Goal: Task Accomplishment & Management: Complete application form

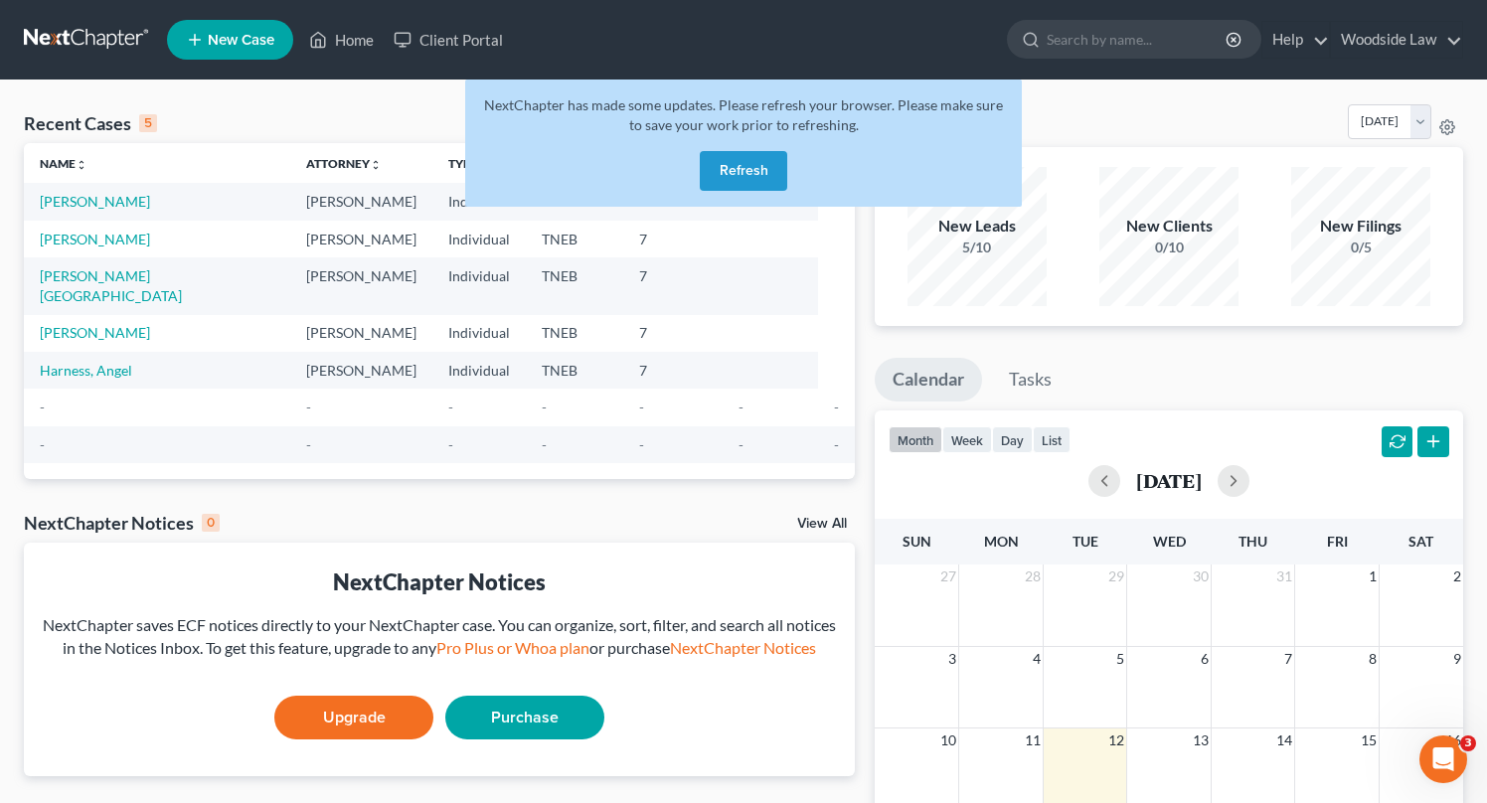
click at [764, 162] on button "Refresh" at bounding box center [743, 171] width 87 height 40
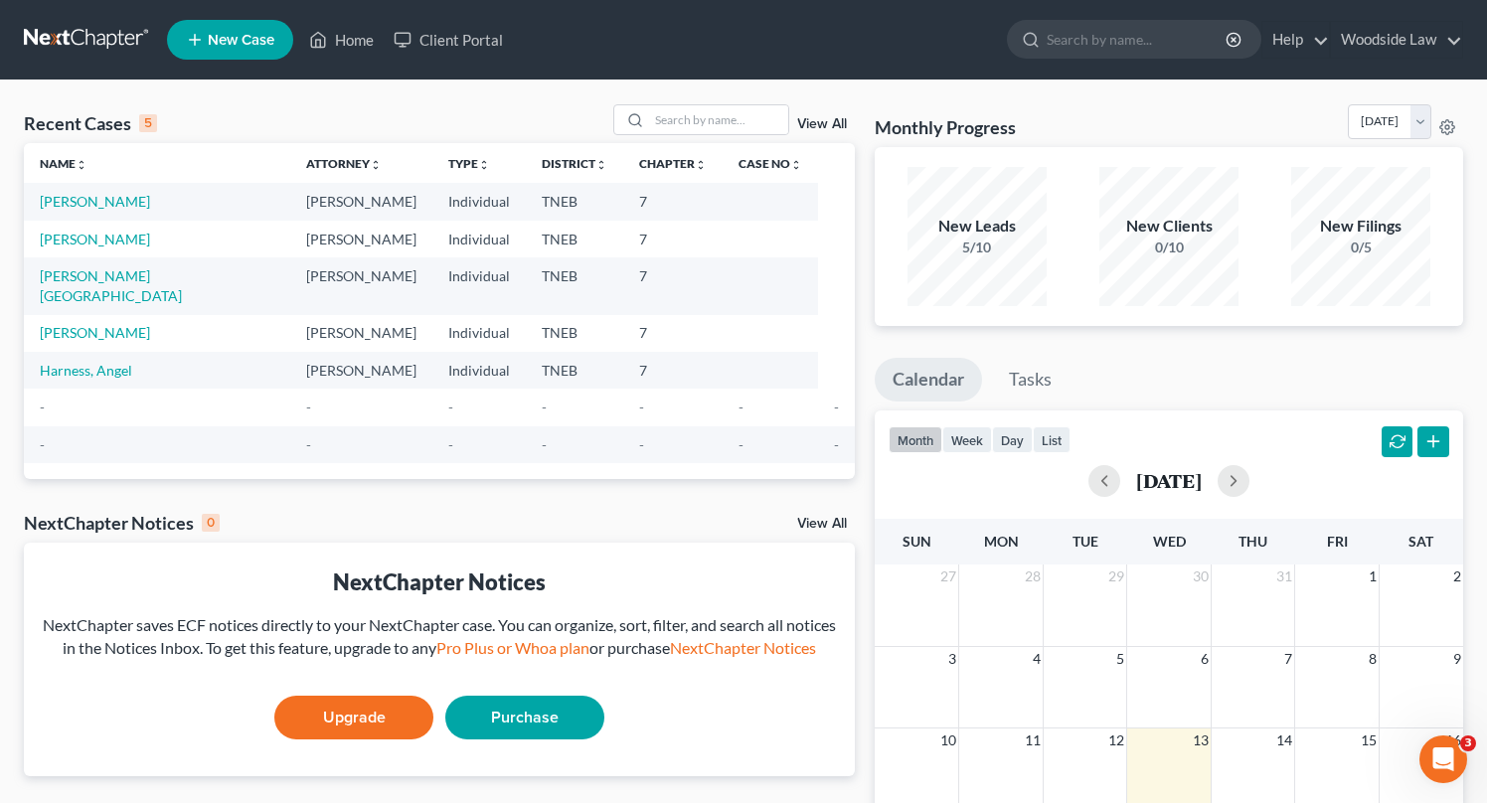
click at [819, 126] on link "View All" at bounding box center [822, 124] width 50 height 14
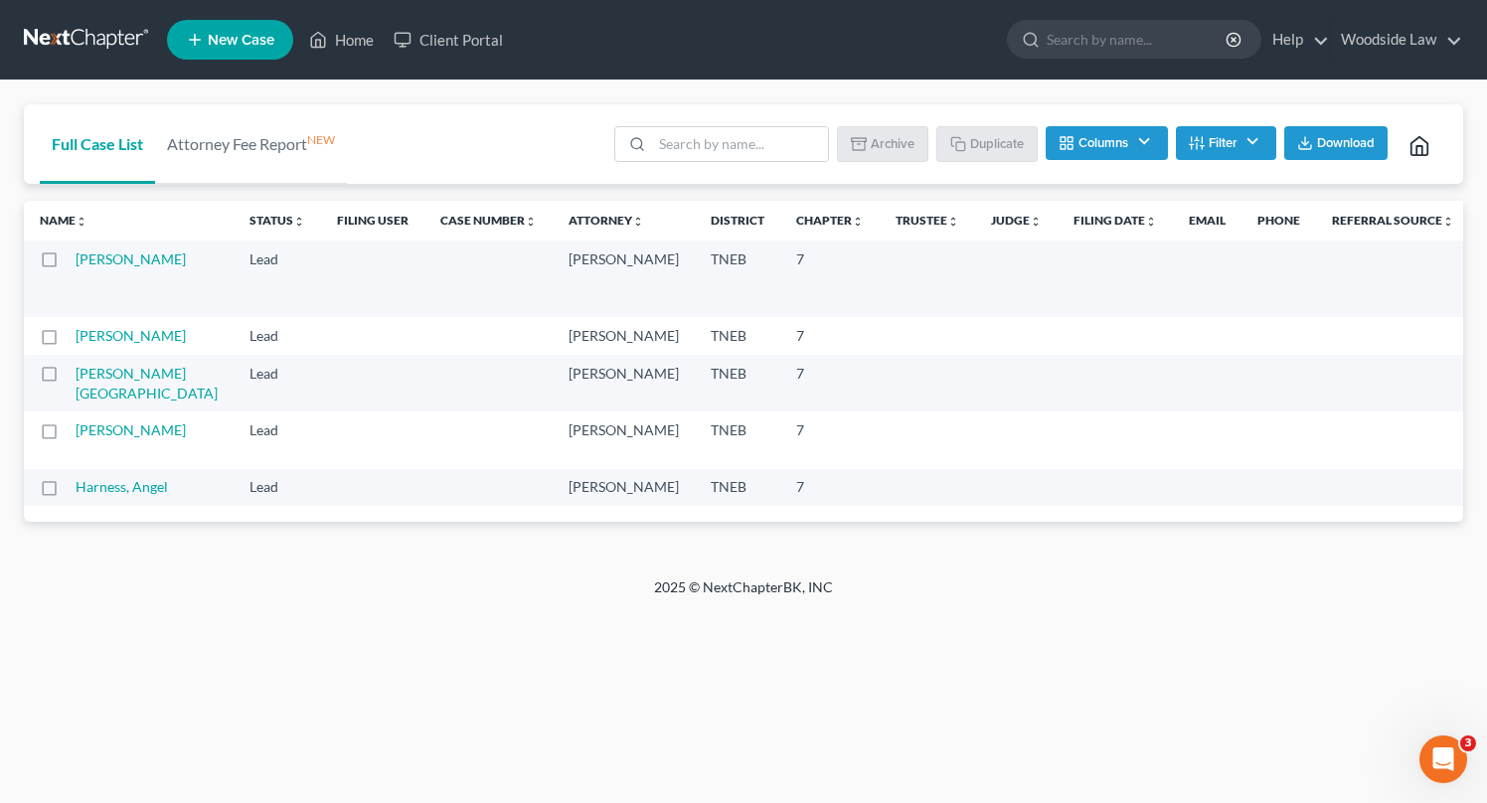
click at [1261, 140] on button "Filter" at bounding box center [1226, 143] width 100 height 34
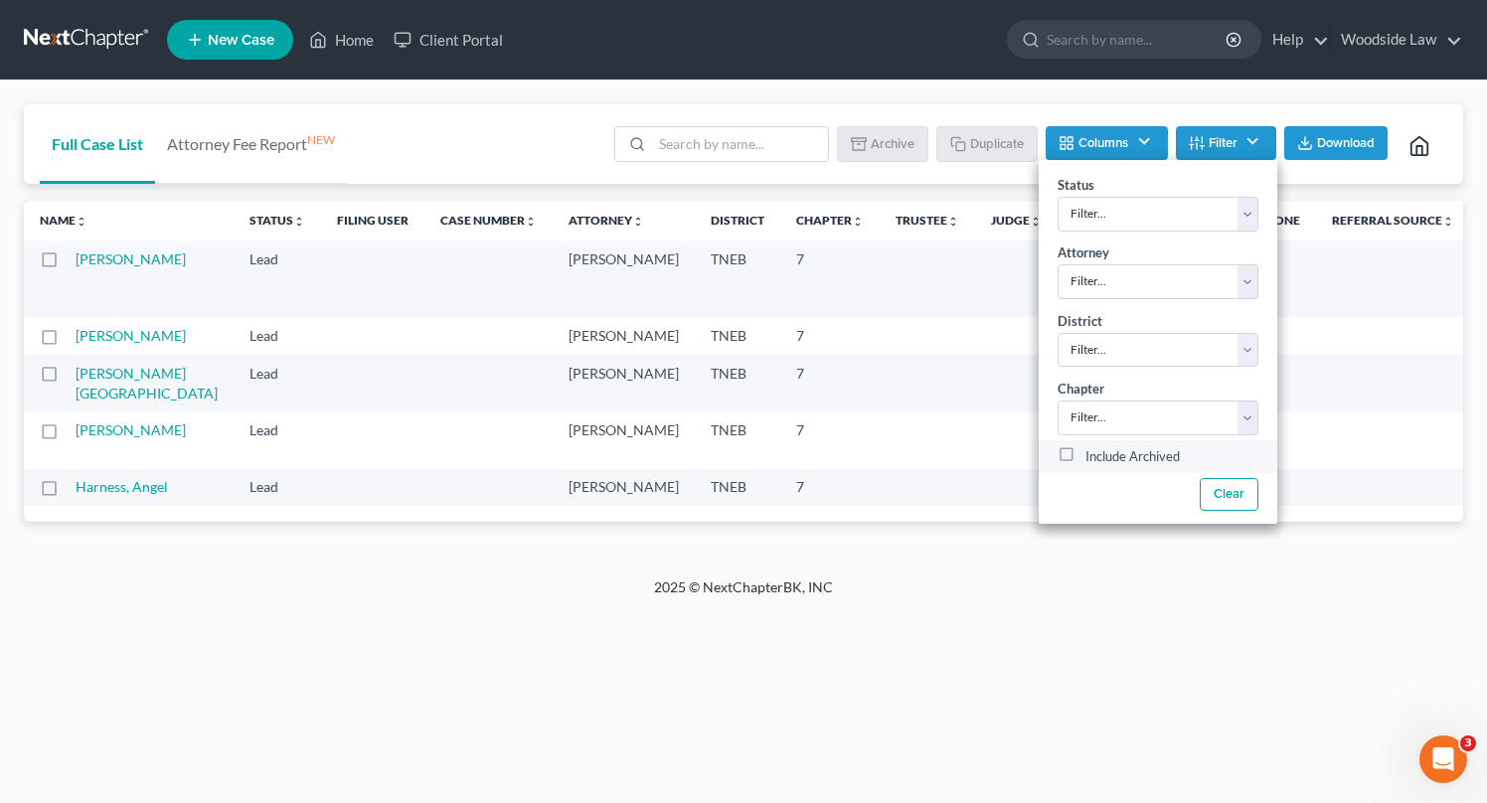
click at [1085, 452] on label "Include Archived" at bounding box center [1132, 457] width 94 height 24
click at [1093, 452] on input "Include Archived" at bounding box center [1099, 451] width 13 height 13
checkbox input "true"
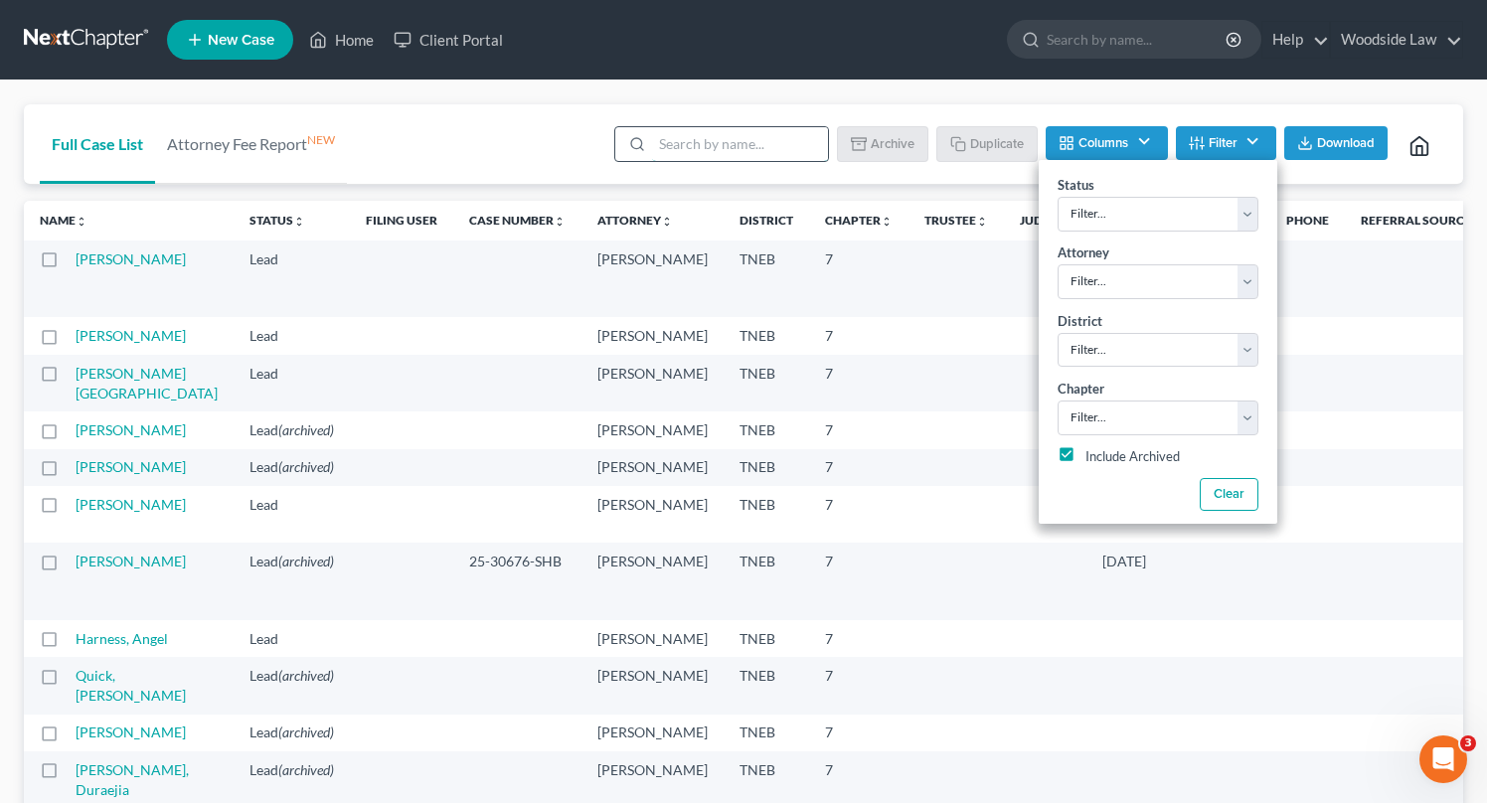
click at [747, 149] on input "search" at bounding box center [740, 144] width 176 height 34
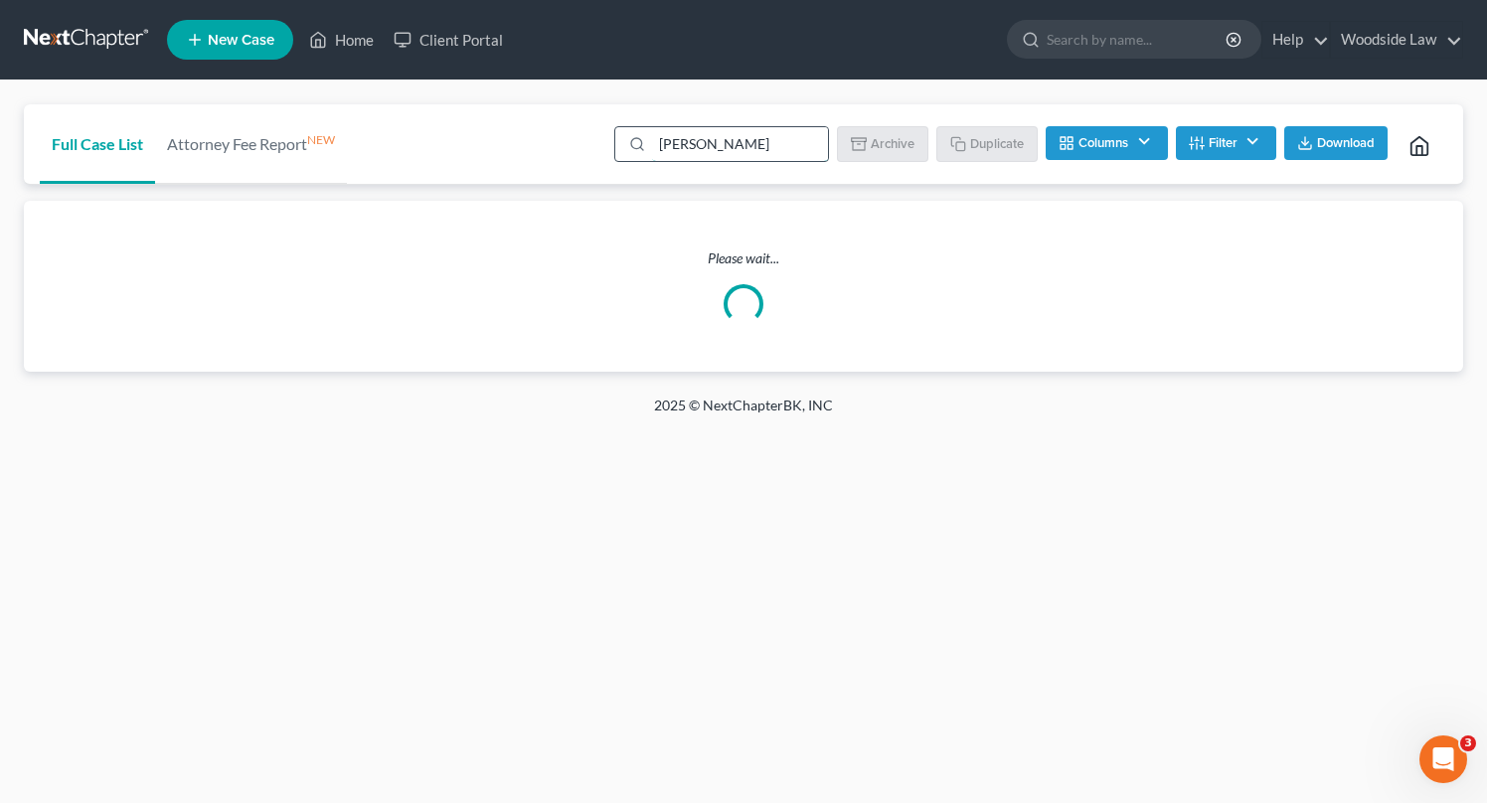
type input "[PERSON_NAME]"
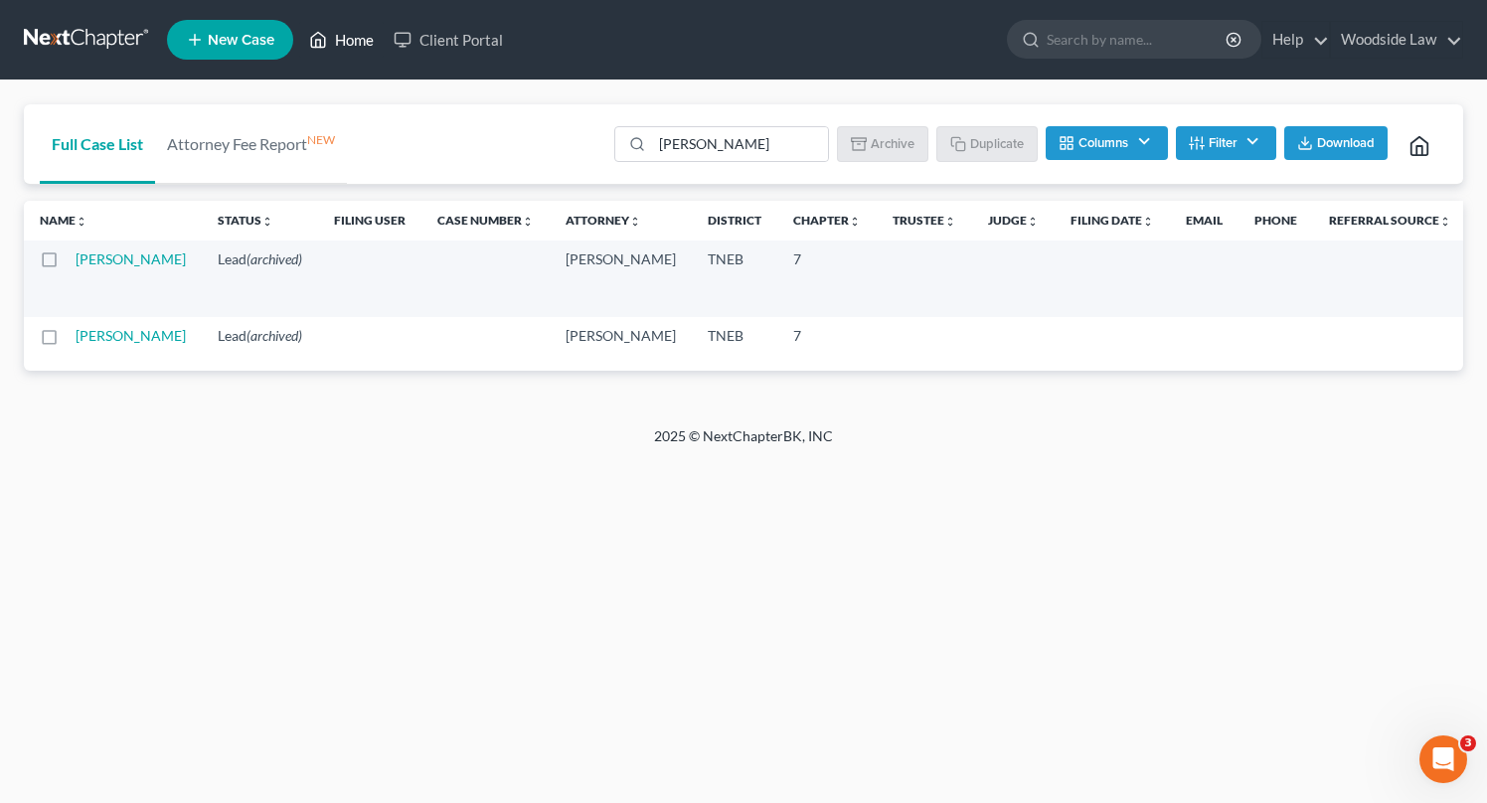
click at [356, 39] on link "Home" at bounding box center [341, 40] width 84 height 36
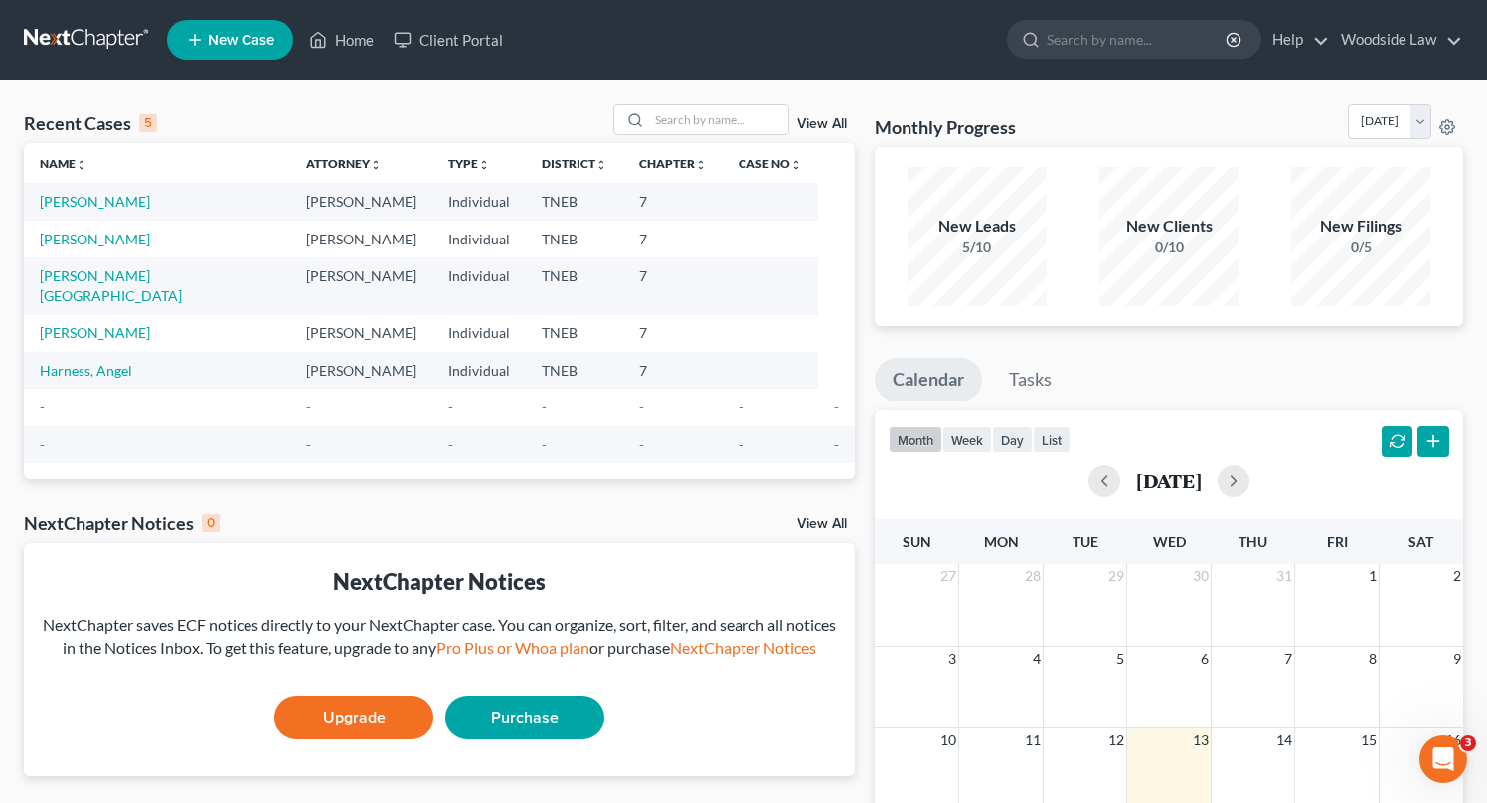
click at [254, 37] on span "New Case" at bounding box center [241, 40] width 67 height 15
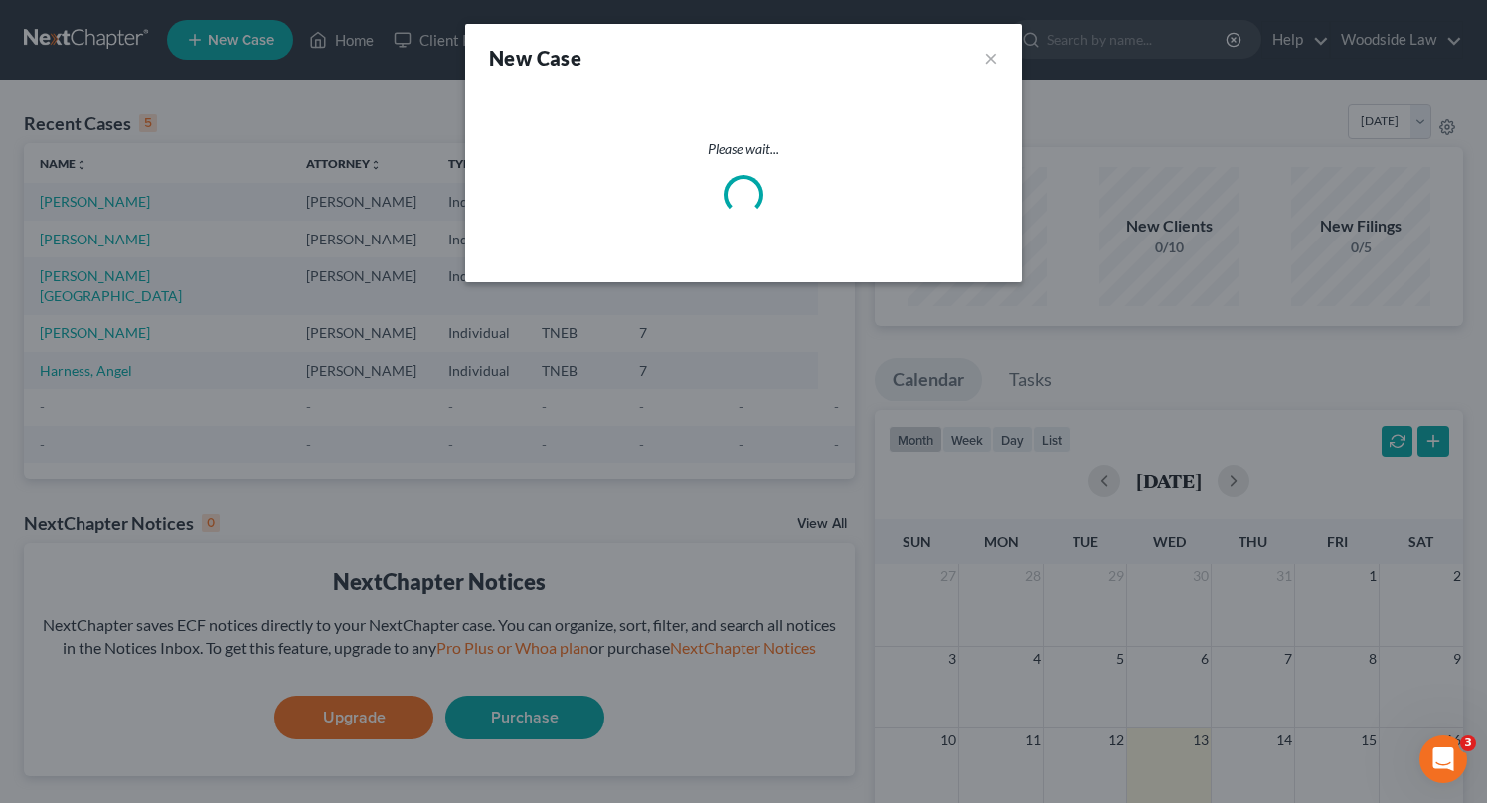
select select "74"
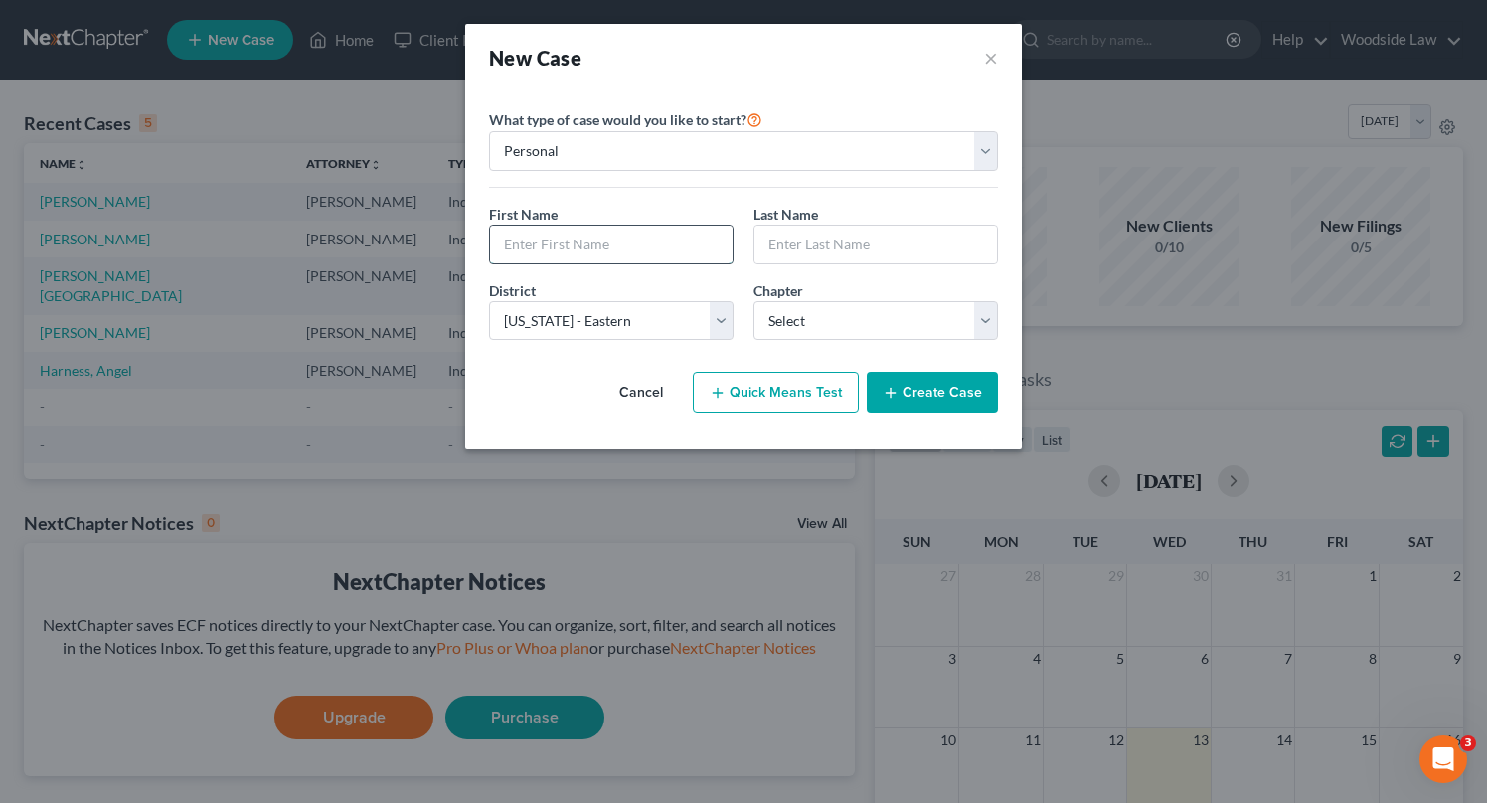
click at [665, 242] on input "text" at bounding box center [611, 245] width 243 height 38
type input "[PERSON_NAME]"
click at [876, 257] on input "[PERSON_NAME]" at bounding box center [875, 245] width 243 height 38
type input "[PERSON_NAME]"
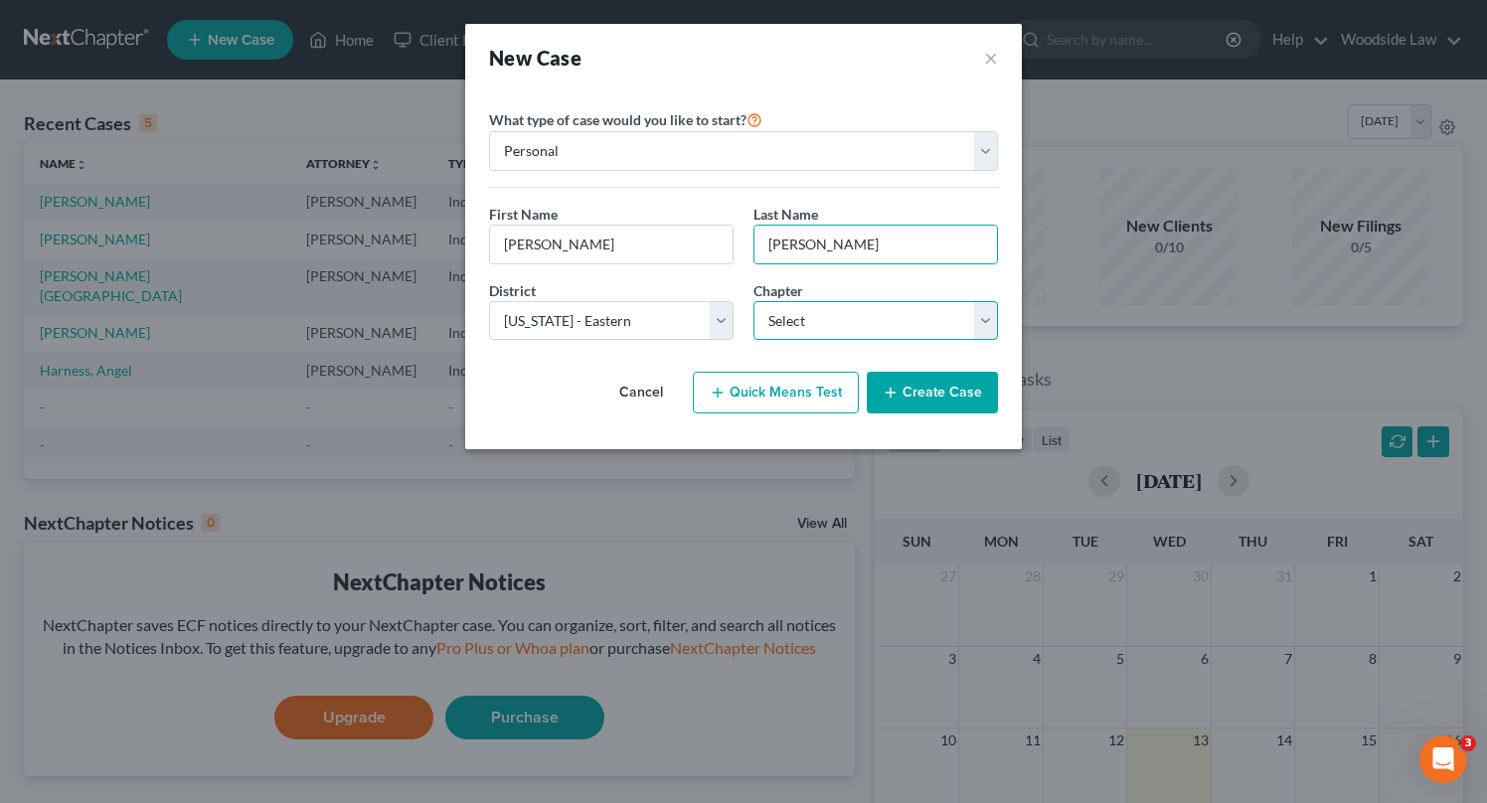
click at [890, 327] on select "Select 7 11 12 13" at bounding box center [875, 321] width 245 height 40
select select "0"
click at [753, 301] on select "Select 7 11 12 13" at bounding box center [875, 321] width 245 height 40
click at [952, 392] on button "Create Case" at bounding box center [932, 393] width 131 height 42
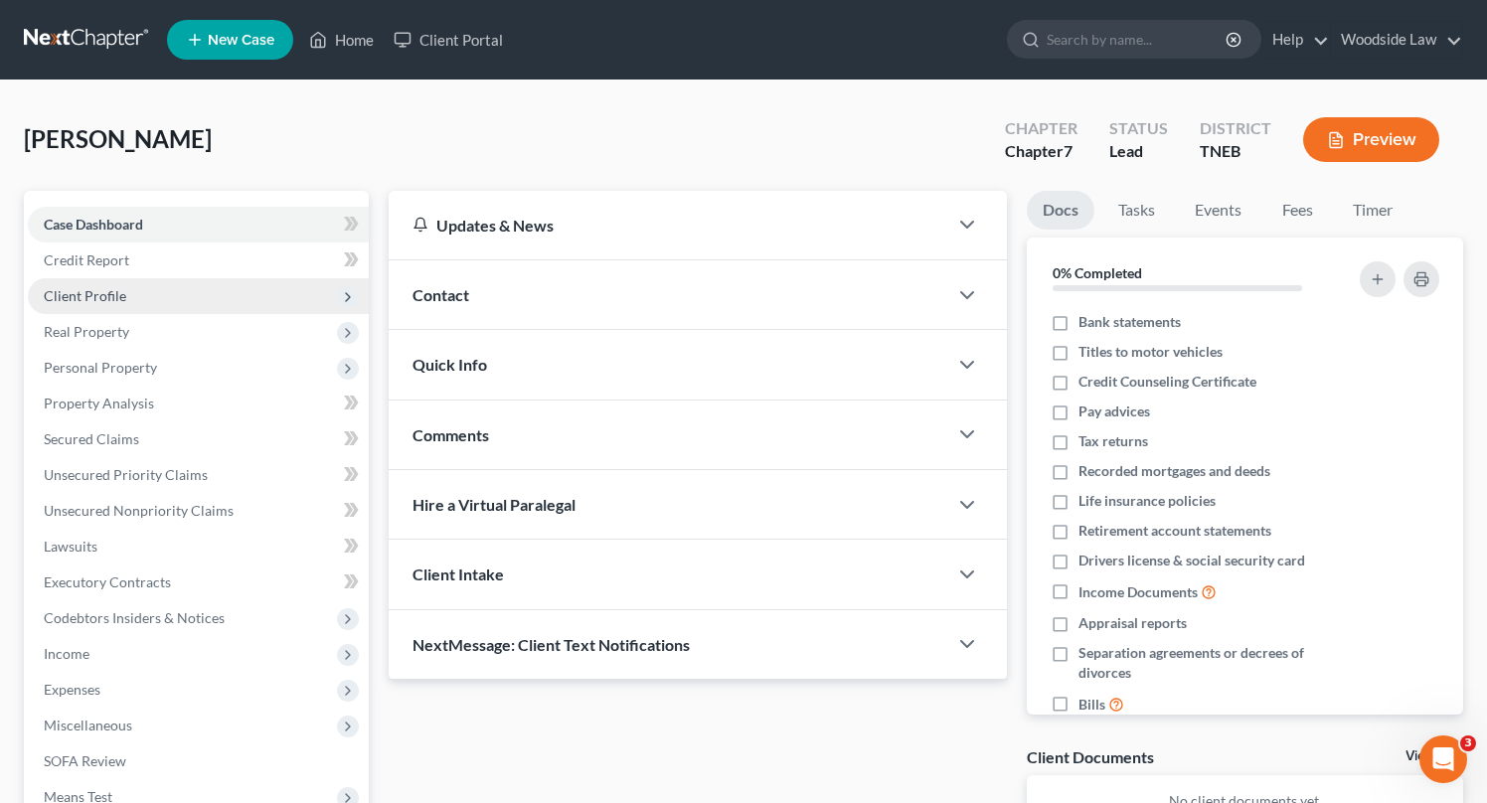
click at [93, 294] on span "Client Profile" at bounding box center [85, 295] width 82 height 17
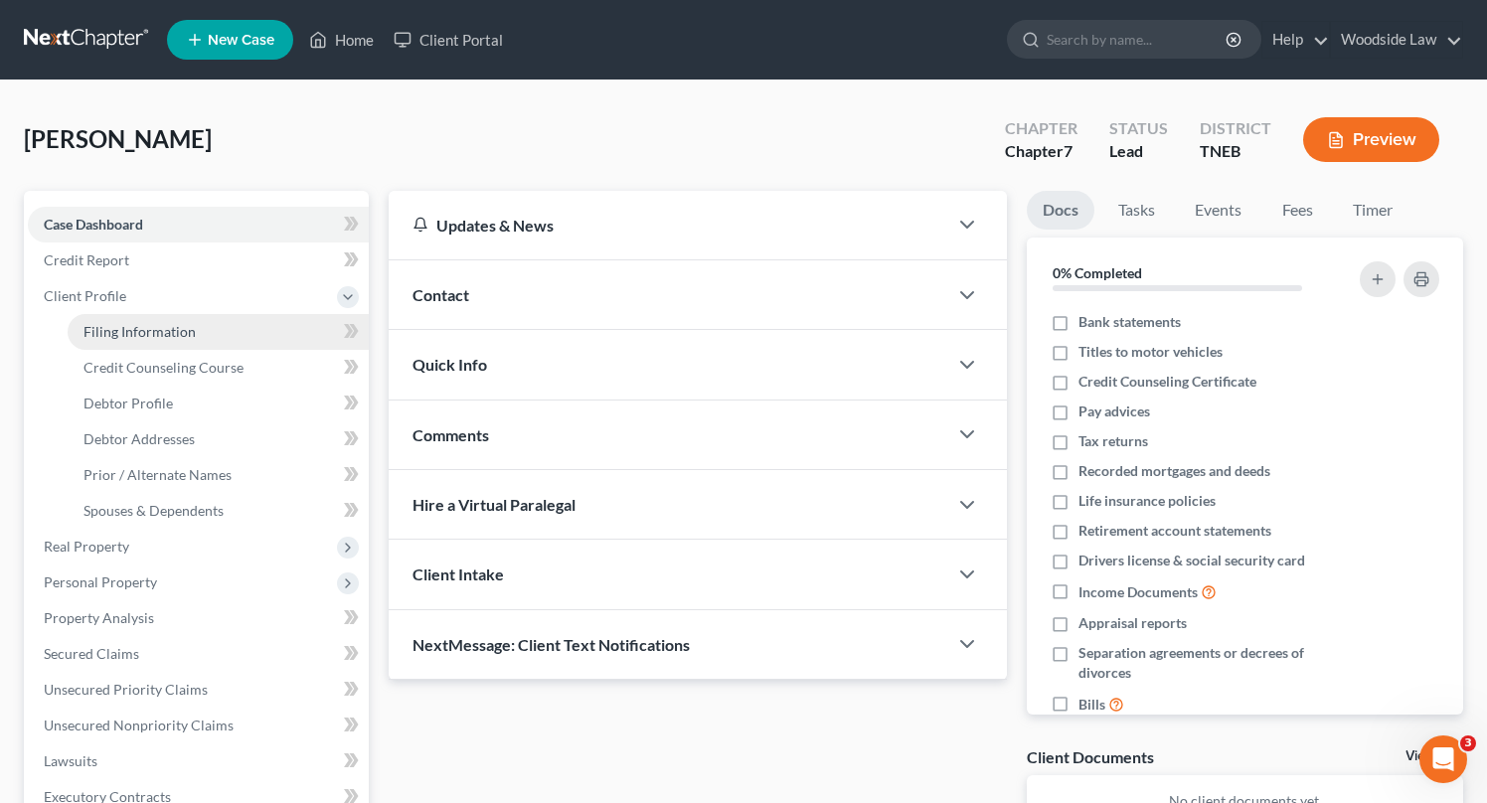
click at [138, 323] on span "Filing Information" at bounding box center [139, 331] width 112 height 17
select select "1"
select select "0"
select select "74"
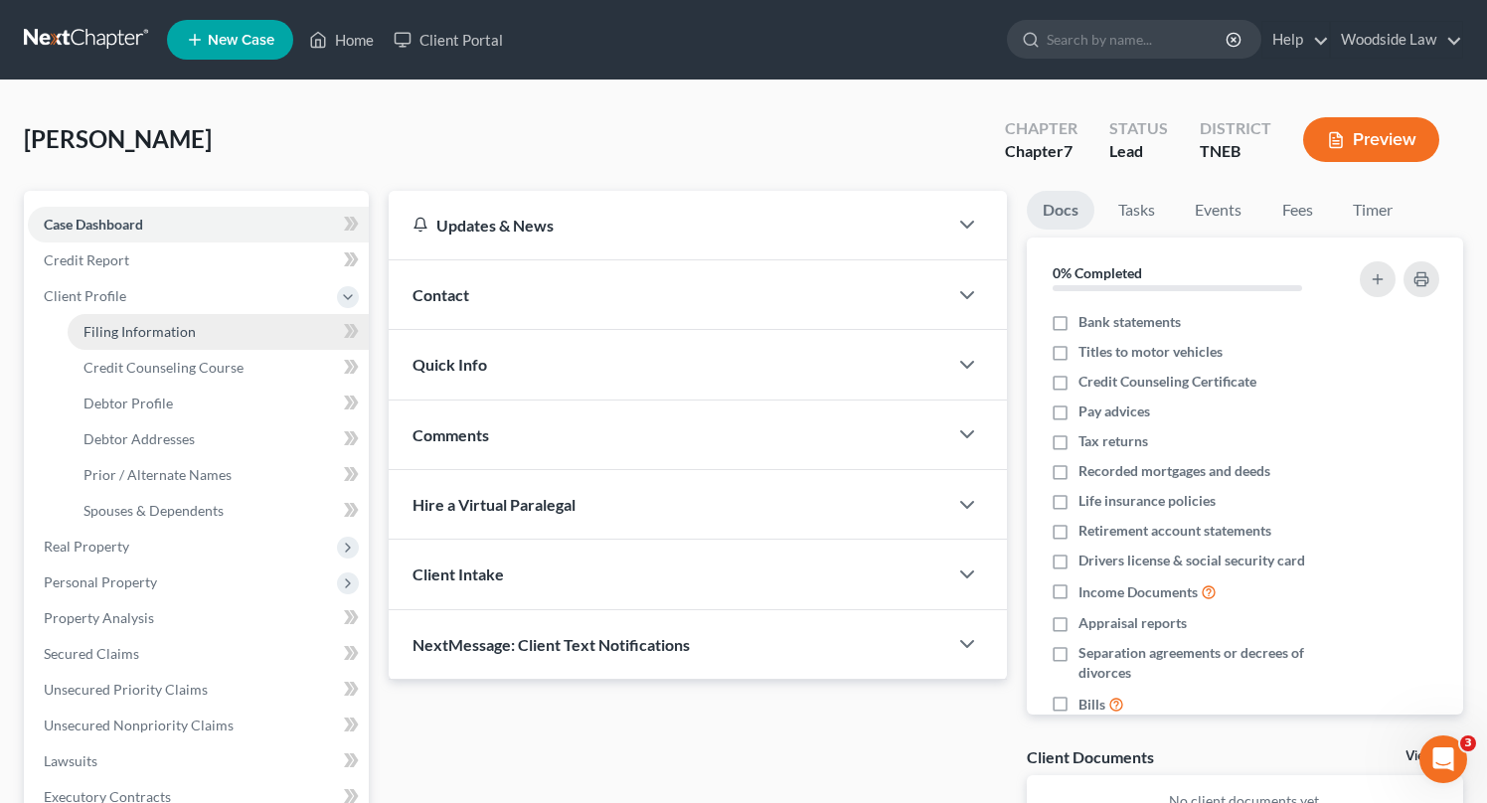
select select "0"
select select "44"
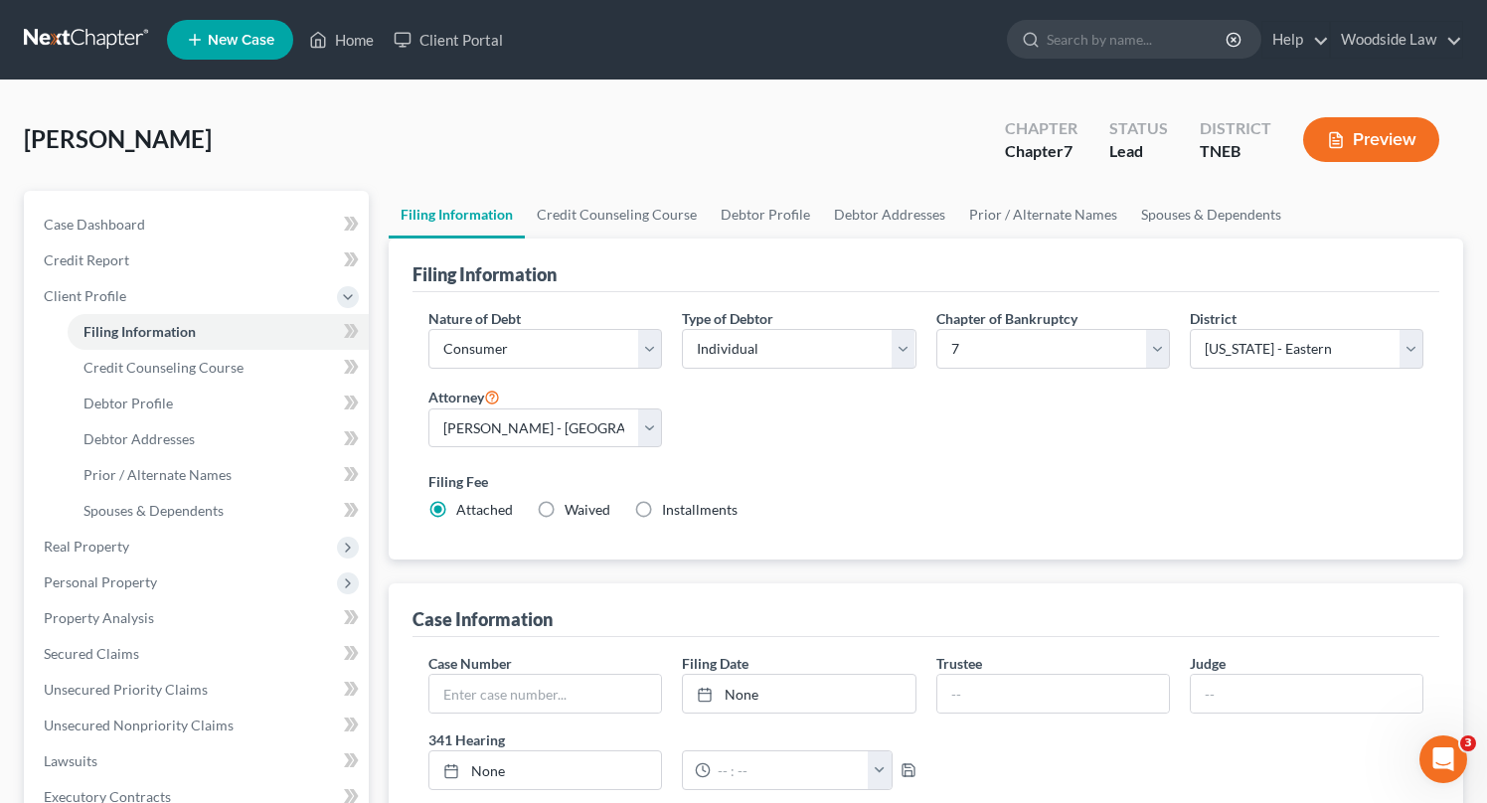
click at [662, 509] on label "Installments Installments" at bounding box center [700, 510] width 76 height 20
click at [670, 509] on input "Installments Installments" at bounding box center [676, 506] width 13 height 13
radio input "true"
radio input "false"
type input "0.00"
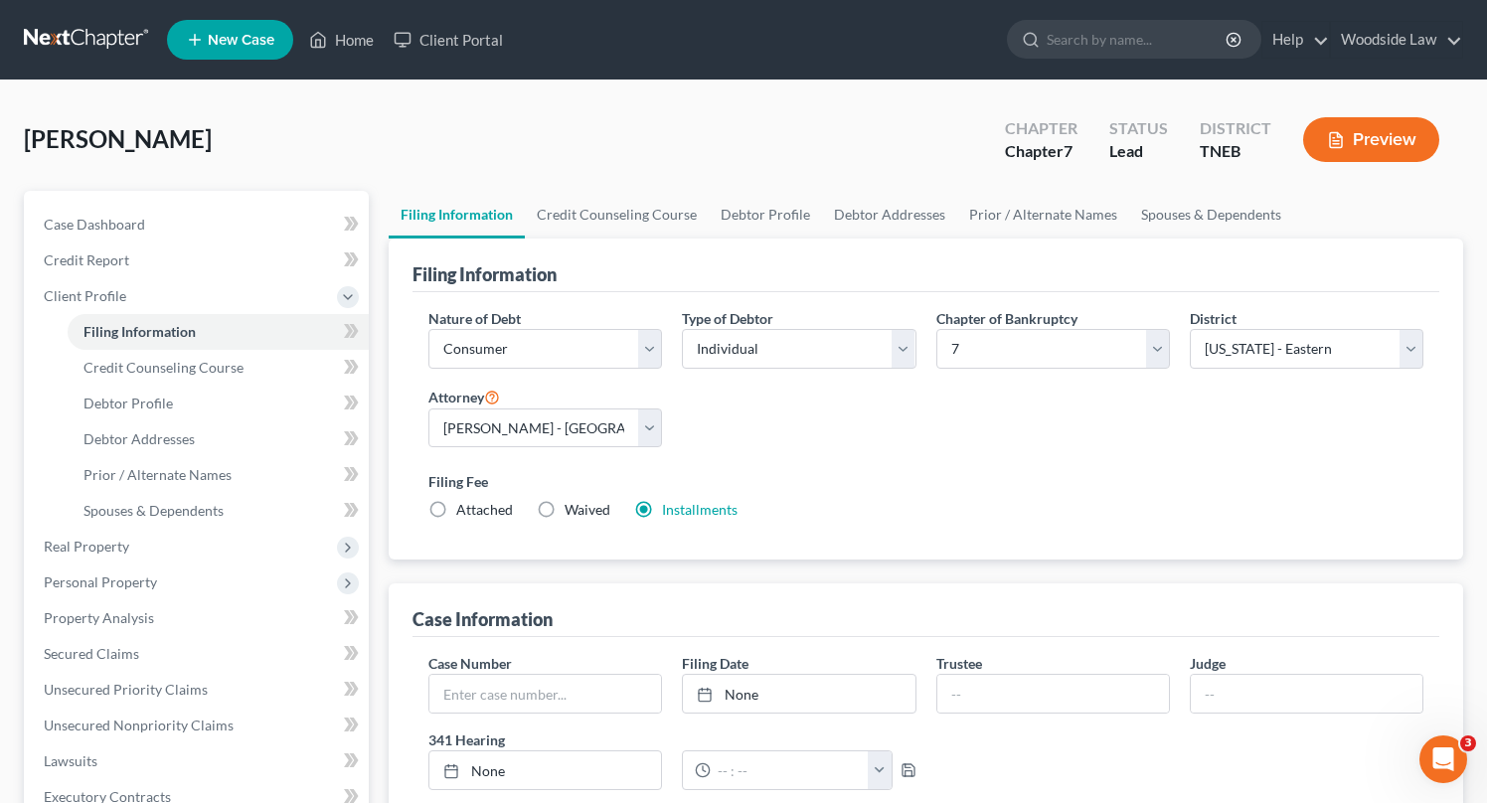
radio input "true"
type input "0.00"
type input "[DATE]"
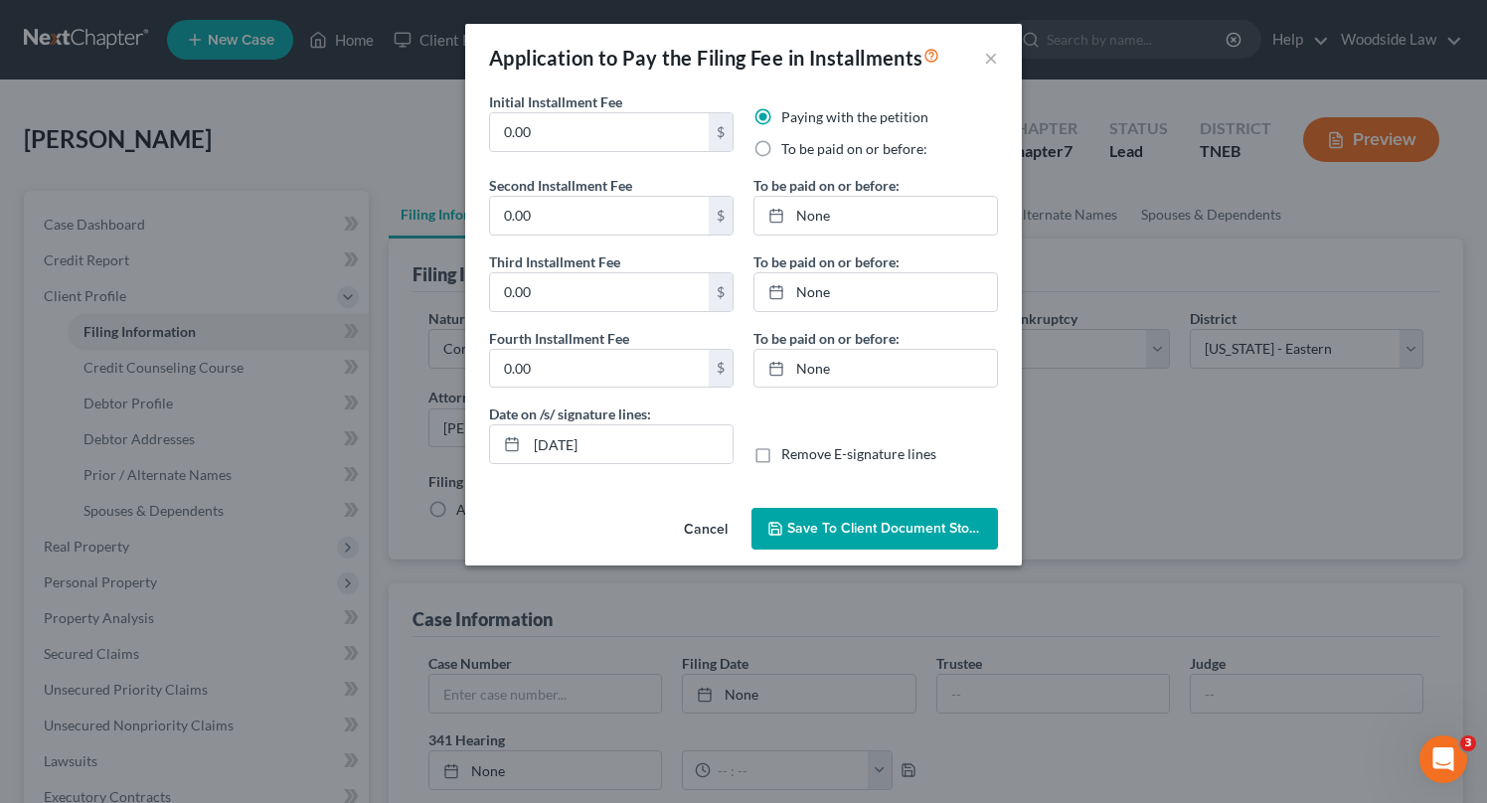
click at [705, 527] on button "Cancel" at bounding box center [706, 530] width 76 height 40
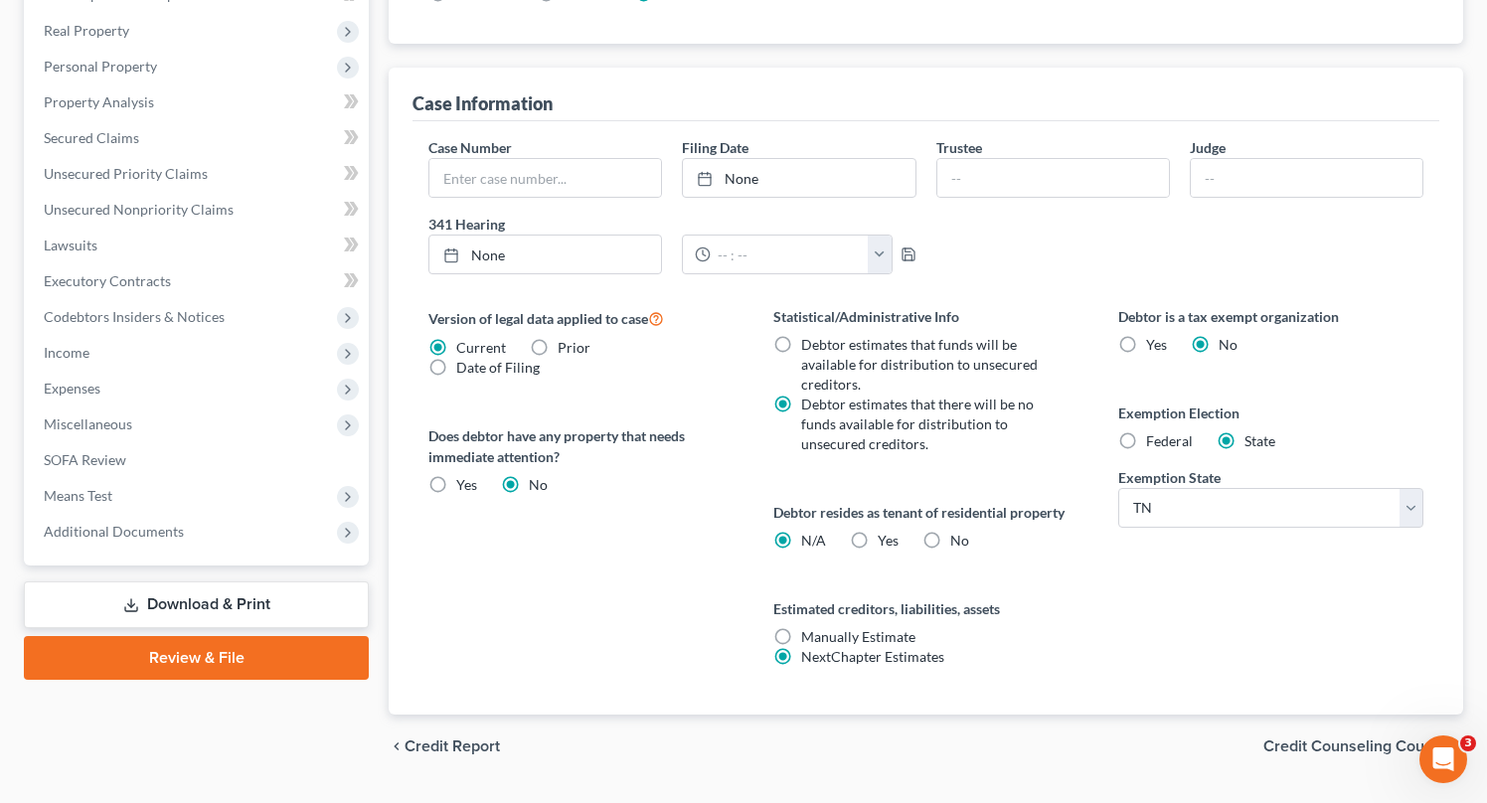
scroll to position [566, 0]
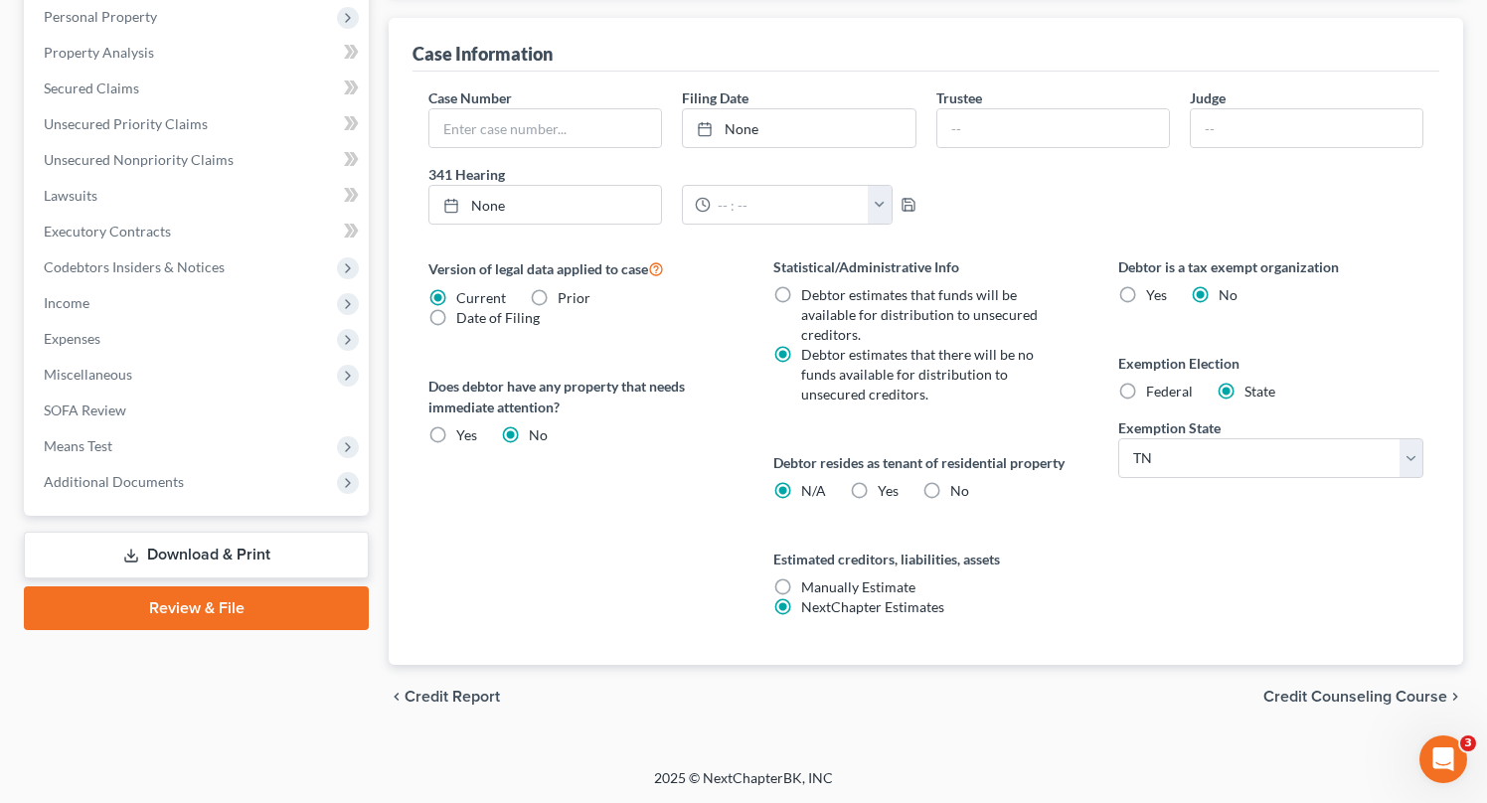
click at [878, 489] on label "Yes Yes" at bounding box center [888, 491] width 21 height 20
click at [886, 489] on input "Yes Yes" at bounding box center [892, 487] width 13 height 13
radio input "true"
radio input "false"
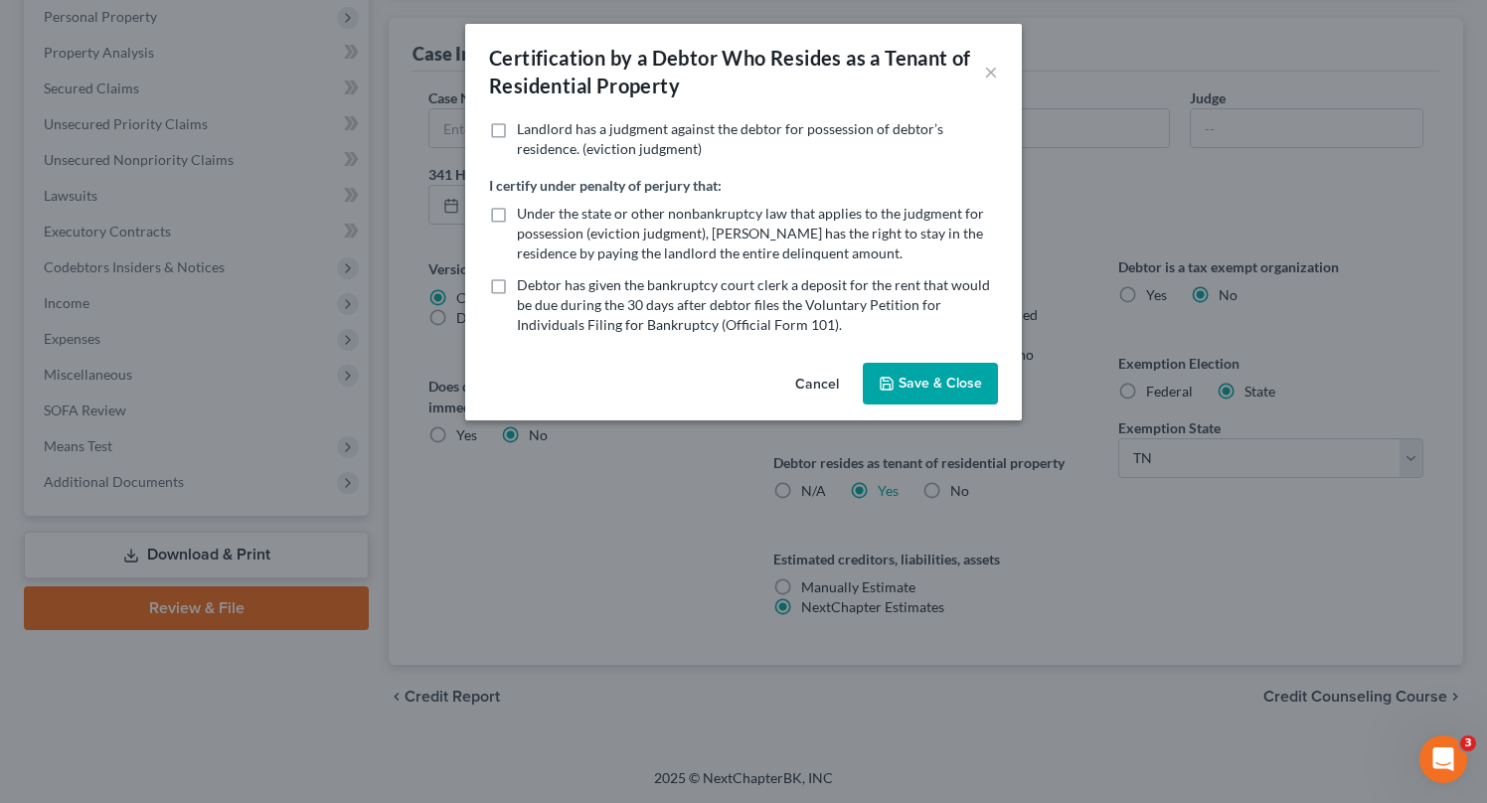
click at [918, 388] on button "Save & Close" at bounding box center [930, 384] width 135 height 42
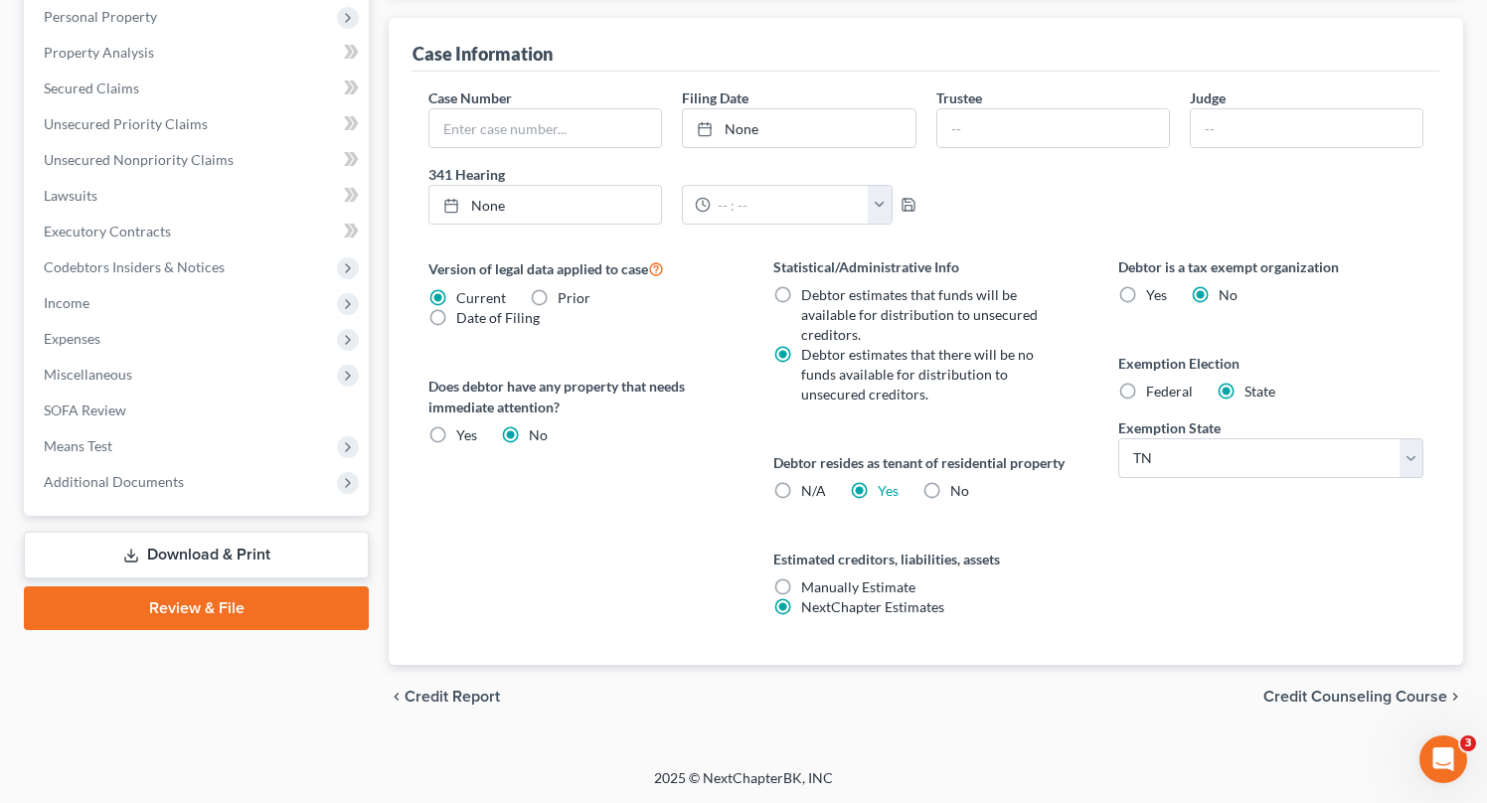
click at [1341, 707] on div "chevron_left Credit Report Credit Counseling Course chevron_right" at bounding box center [926, 697] width 1074 height 64
click at [1336, 699] on span "Credit Counseling Course" at bounding box center [1355, 697] width 184 height 16
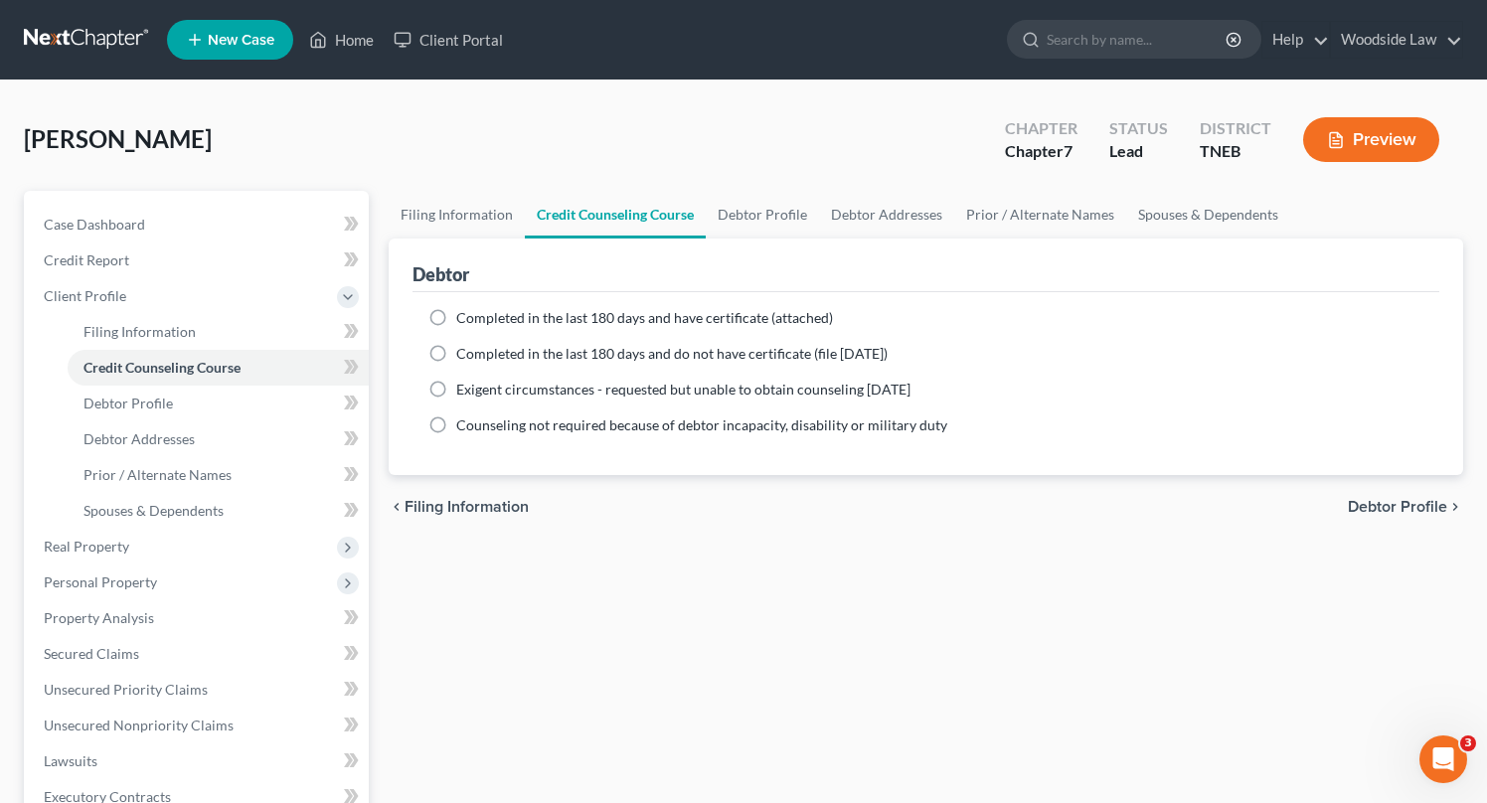
click at [456, 319] on label "Completed in the last 180 days and have certificate (attached)" at bounding box center [644, 318] width 377 height 20
click at [464, 319] on input "Completed in the last 180 days and have certificate (attached)" at bounding box center [470, 314] width 13 height 13
radio input "true"
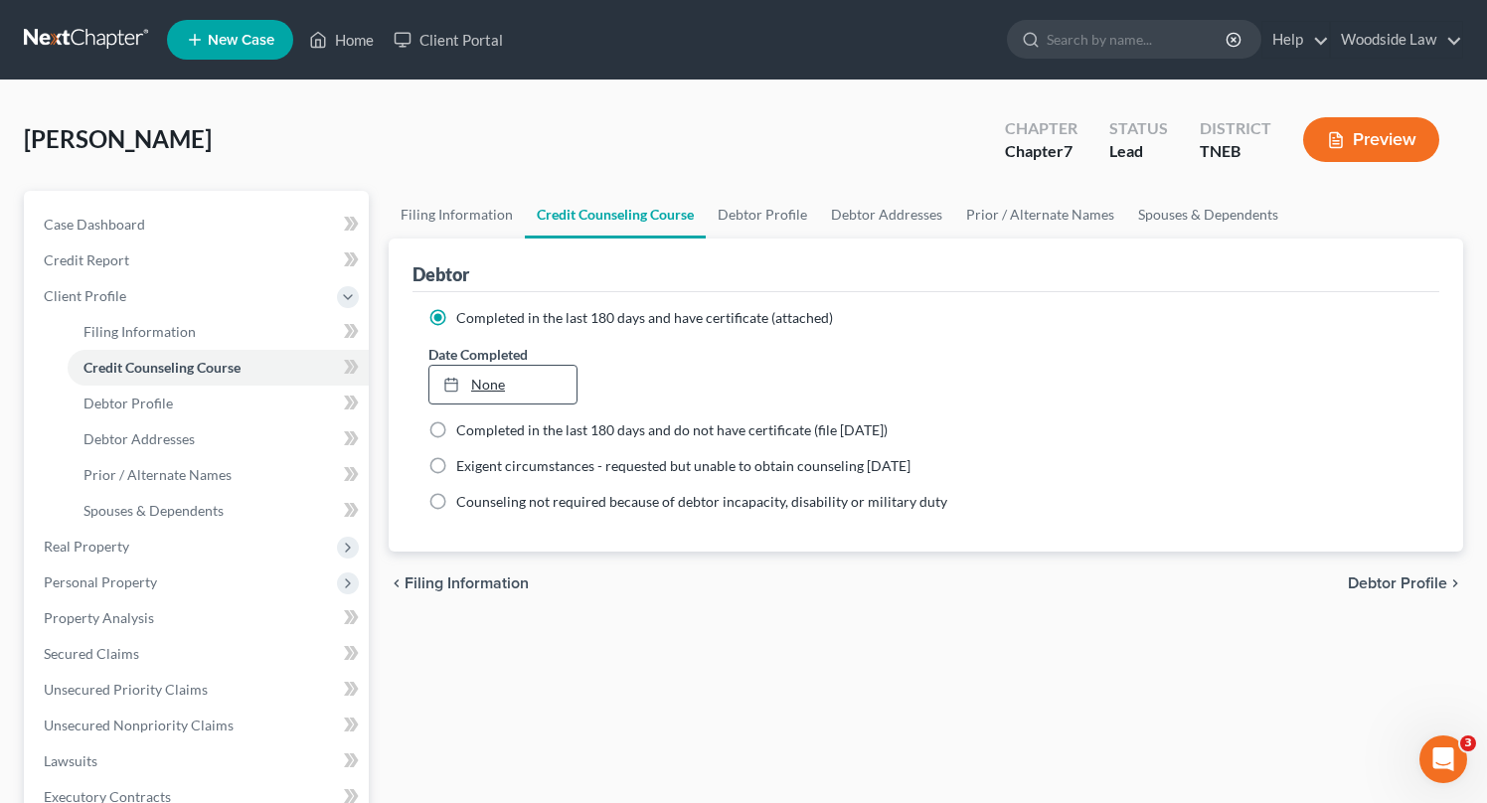
click at [476, 380] on link "None" at bounding box center [502, 385] width 147 height 38
type input "[DATE]"
click at [1414, 581] on span "Debtor Profile" at bounding box center [1397, 584] width 99 height 16
select select "0"
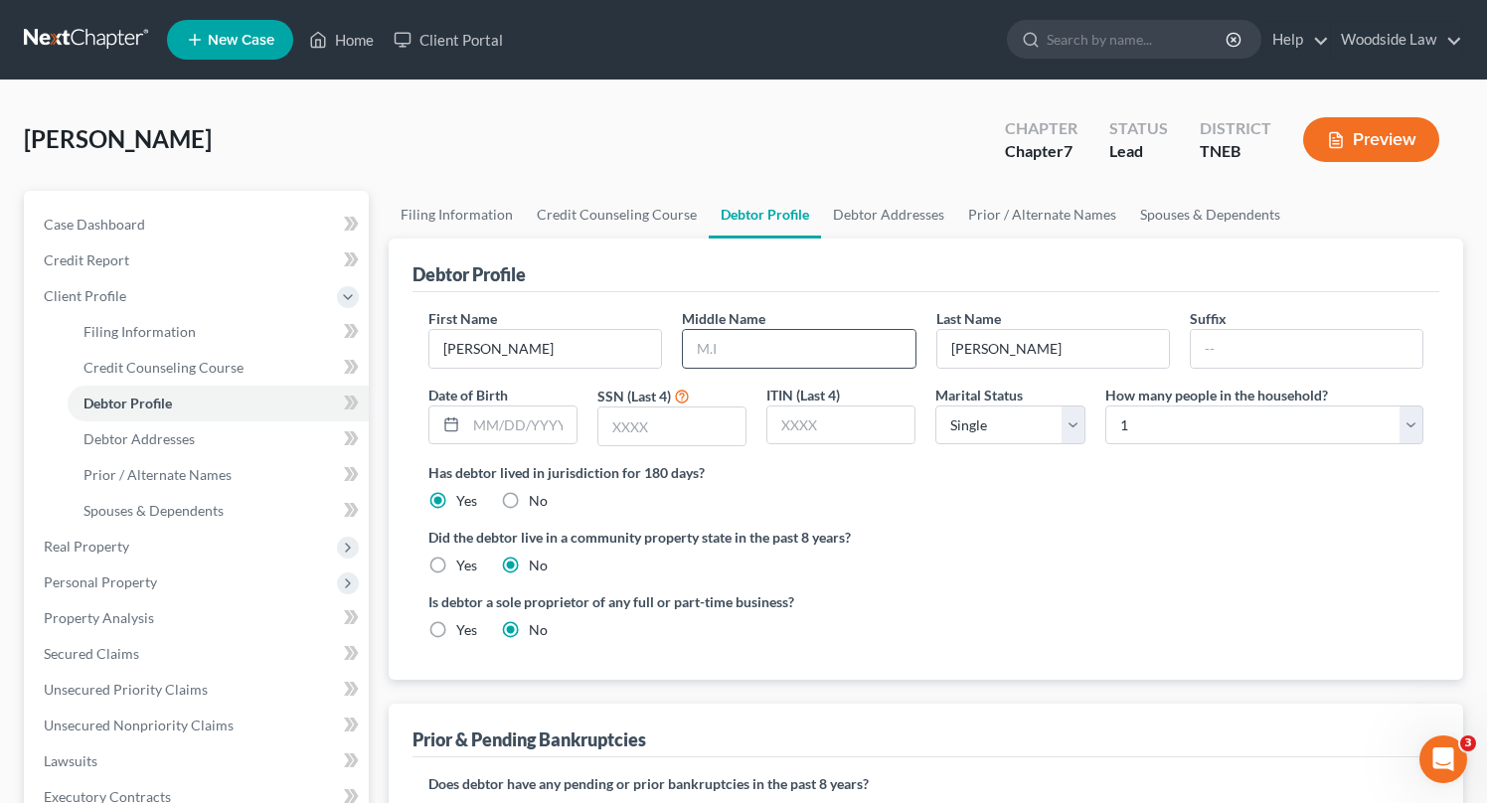
click at [814, 352] on input "text" at bounding box center [799, 349] width 232 height 38
type input "[PERSON_NAME]"
type input "3663"
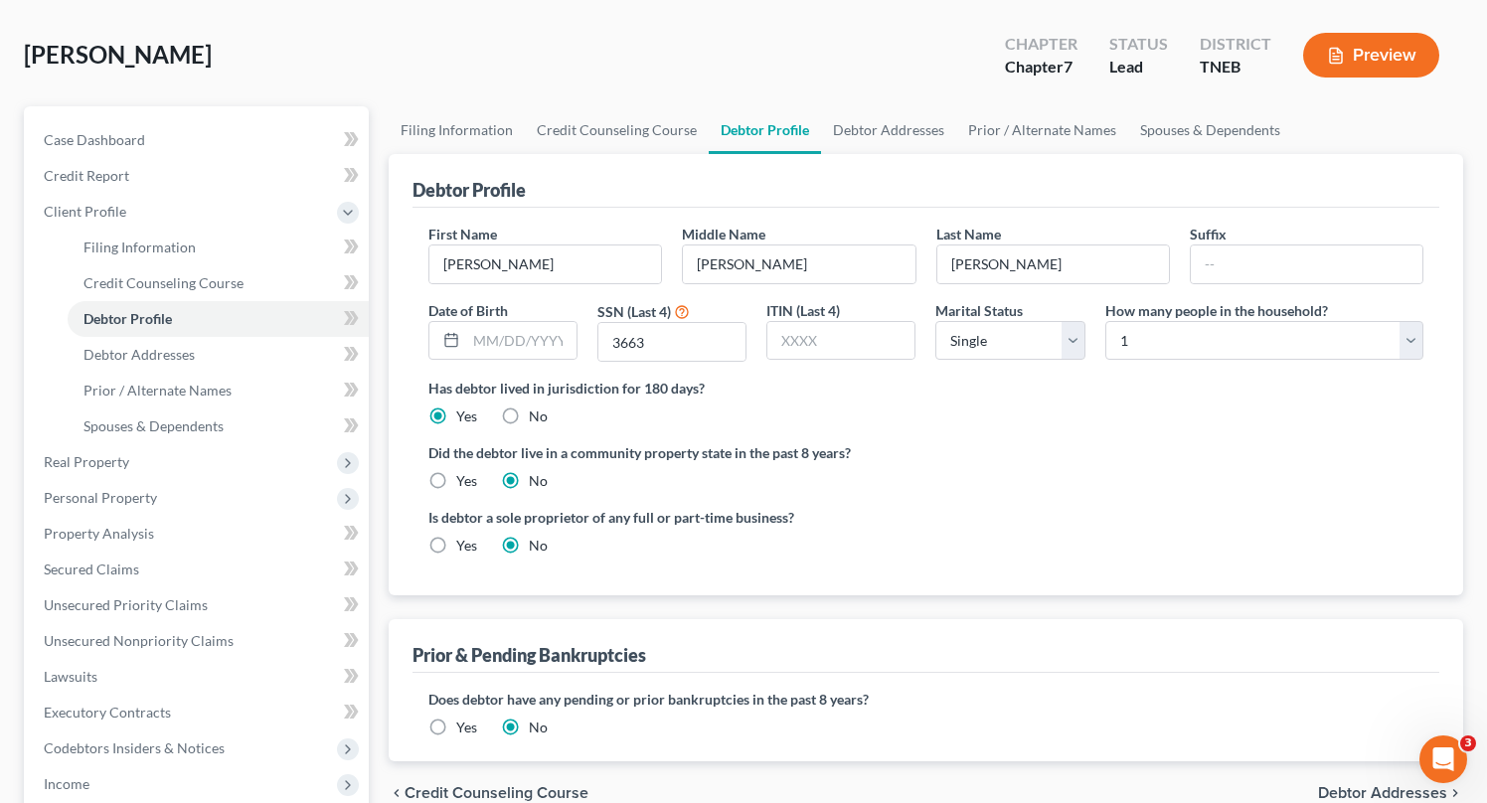
scroll to position [82, 0]
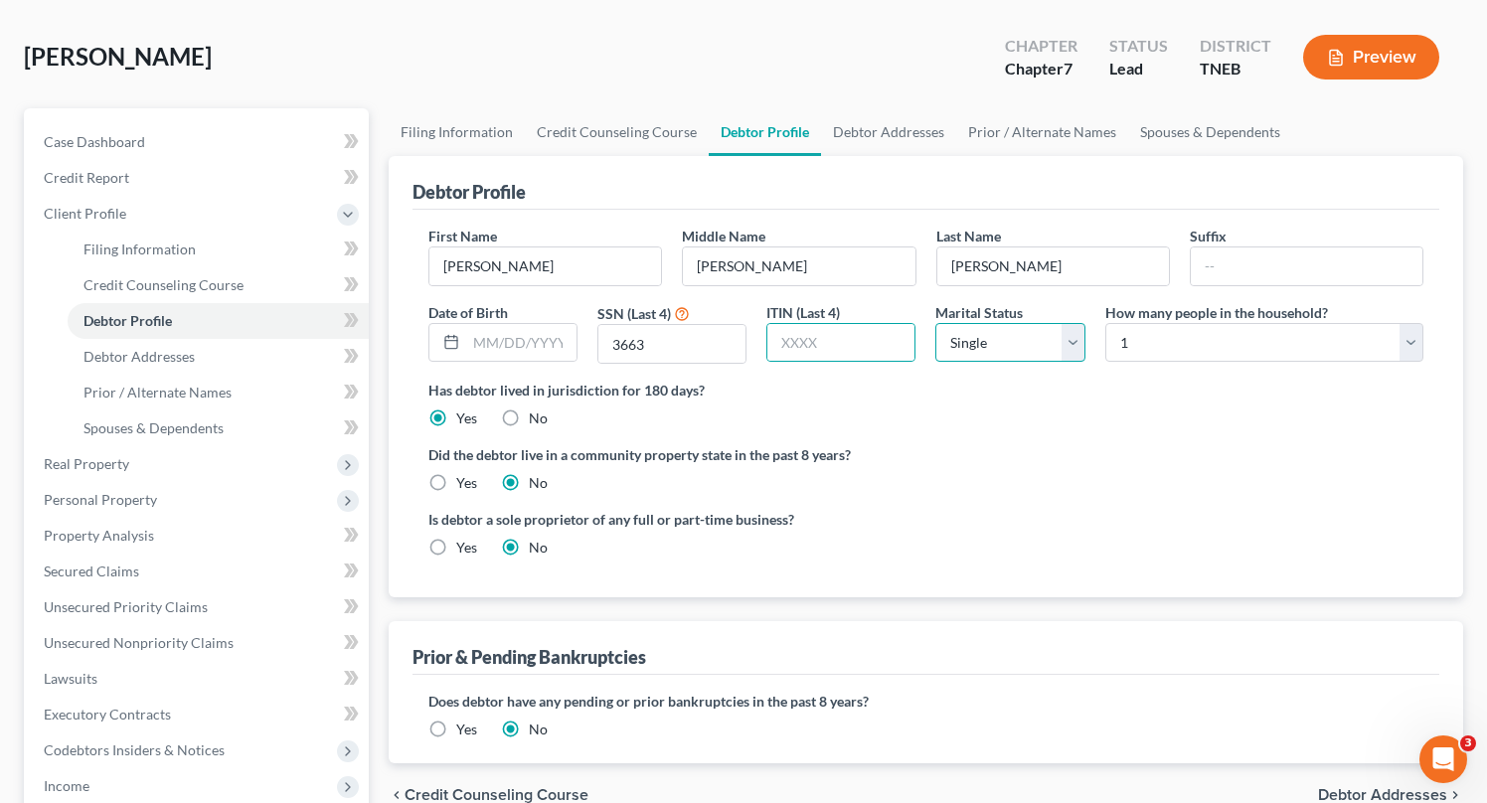
click at [1035, 346] on select "Select Single Married Separated Divorced Widowed" at bounding box center [1009, 343] width 149 height 40
select select "3"
click at [935, 323] on select "Select Single Married Separated Divorced Widowed" at bounding box center [1009, 343] width 149 height 40
click at [1280, 509] on div "Is debtor a sole proprietor of any full or part-time business? Yes No" at bounding box center [925, 541] width 1015 height 65
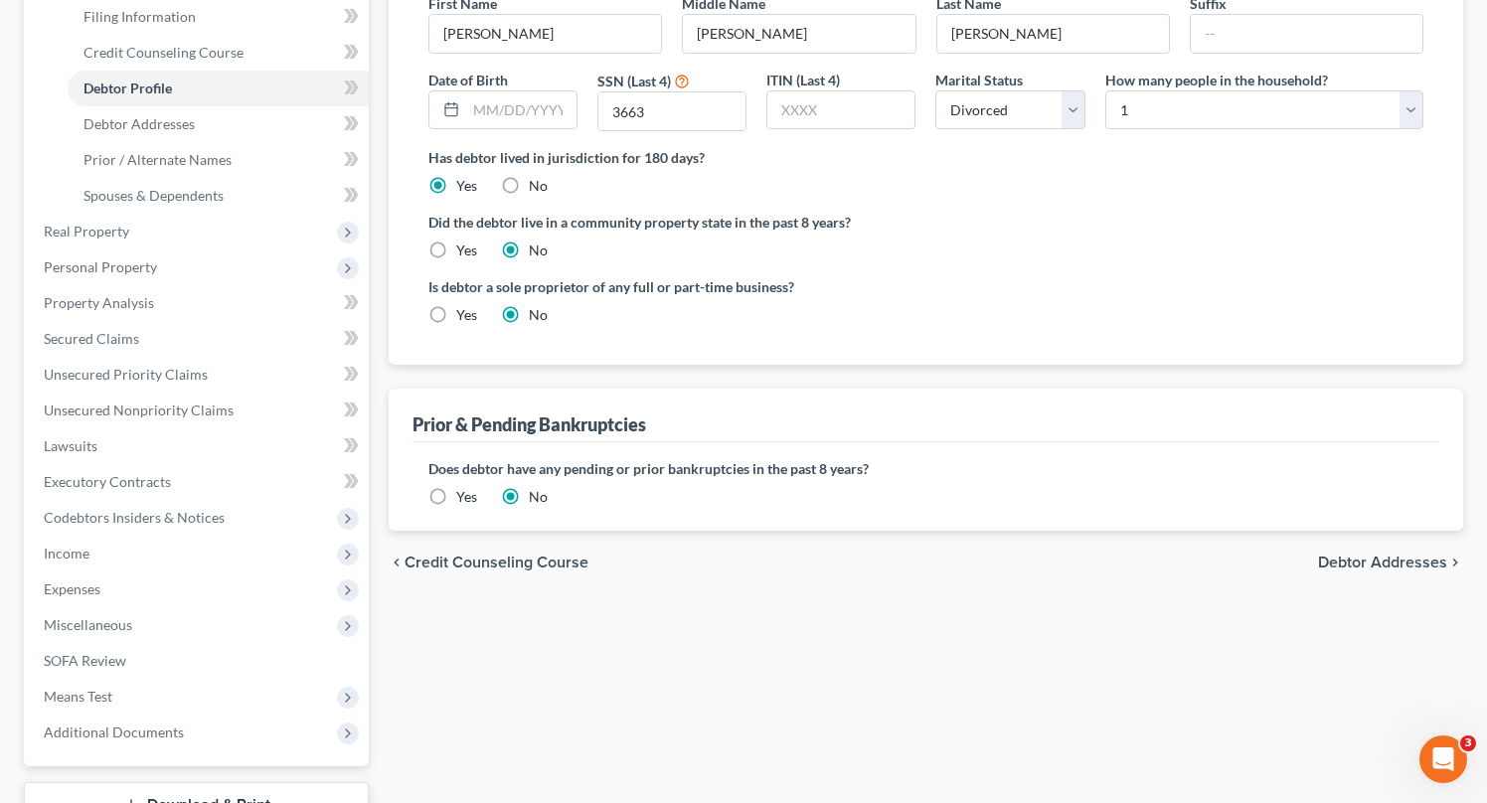
scroll to position [466, 0]
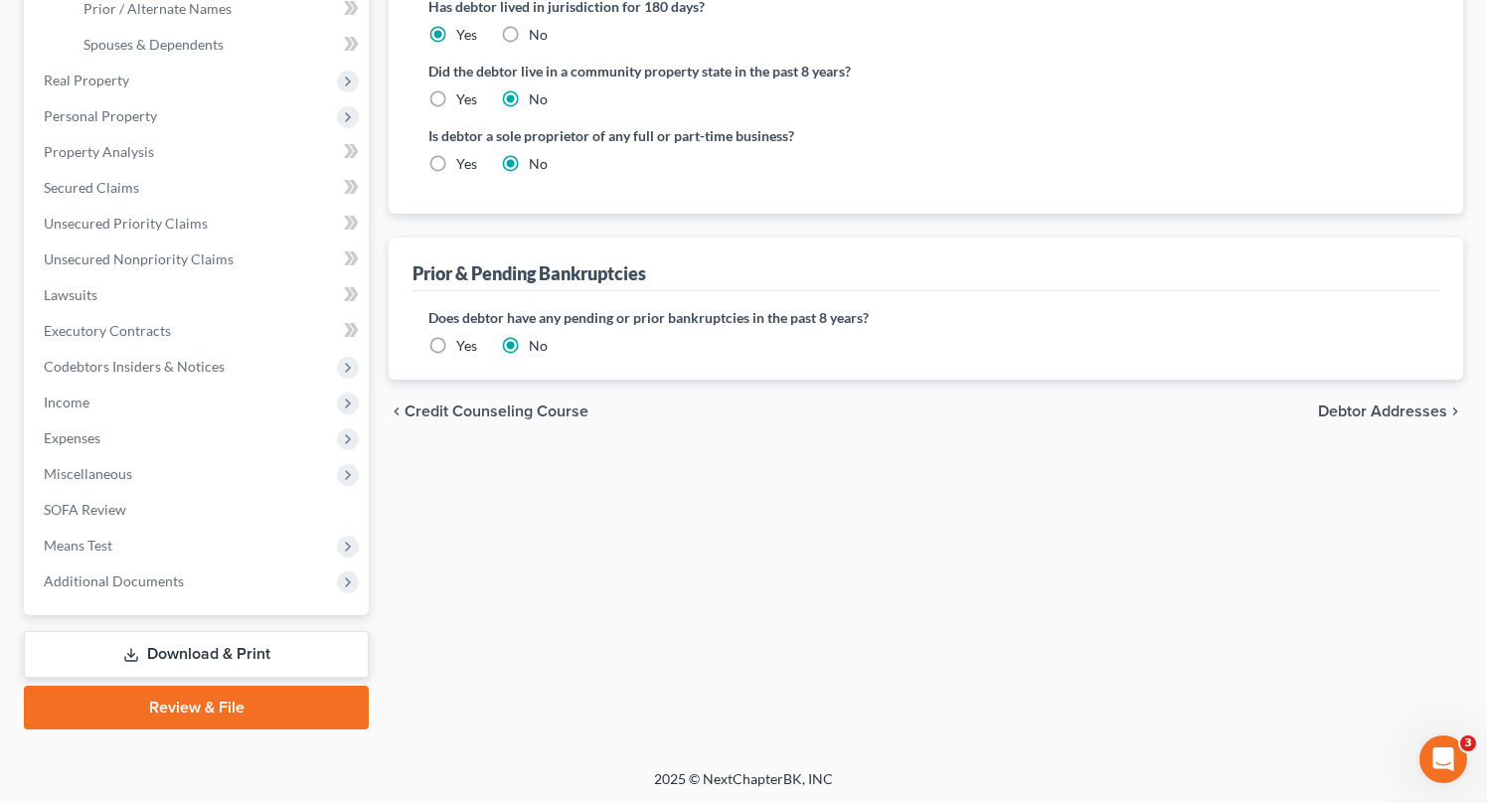
click at [1376, 413] on span "Debtor Addresses" at bounding box center [1382, 412] width 129 height 16
select select "0"
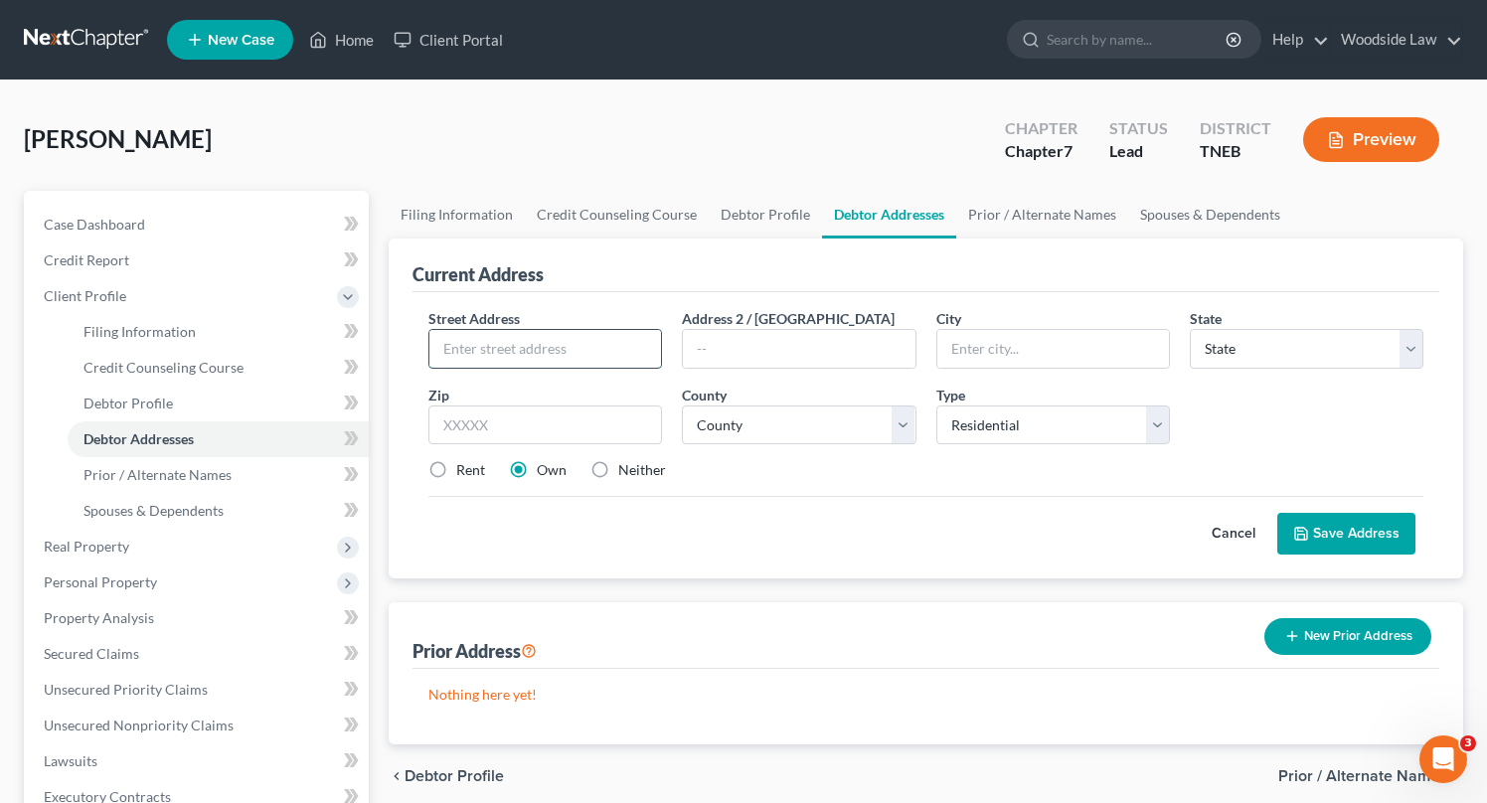
click at [613, 341] on input "text" at bounding box center [545, 349] width 232 height 38
type input "[STREET_ADDRESS]"
type input "37760"
type input "[GEOGRAPHIC_DATA]"
select select "44"
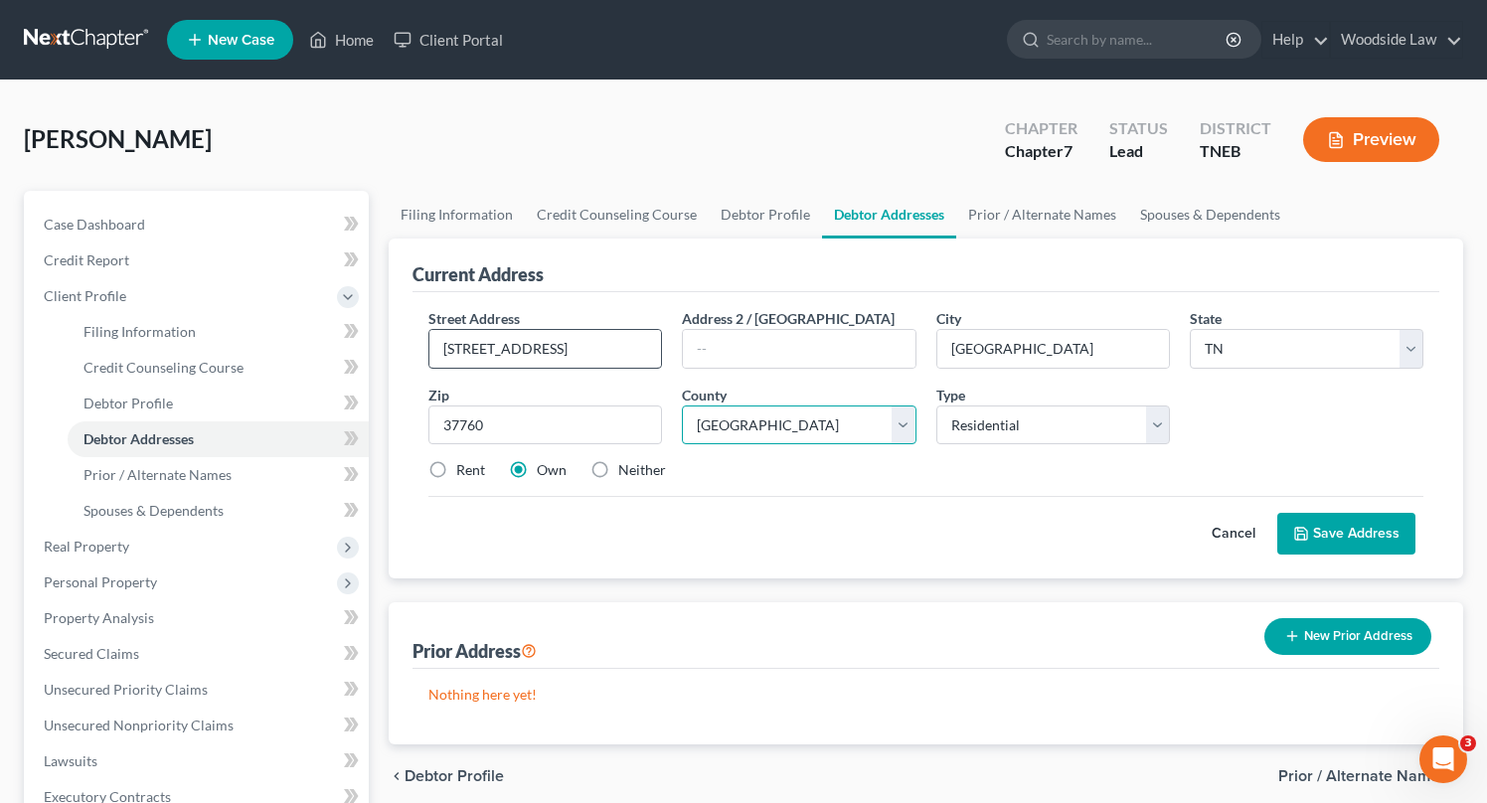
select select "44"
click at [618, 470] on label "Neither" at bounding box center [642, 470] width 48 height 20
click at [626, 470] on input "Neither" at bounding box center [632, 466] width 13 height 13
radio input "true"
click at [1355, 534] on button "Save Address" at bounding box center [1346, 534] width 138 height 42
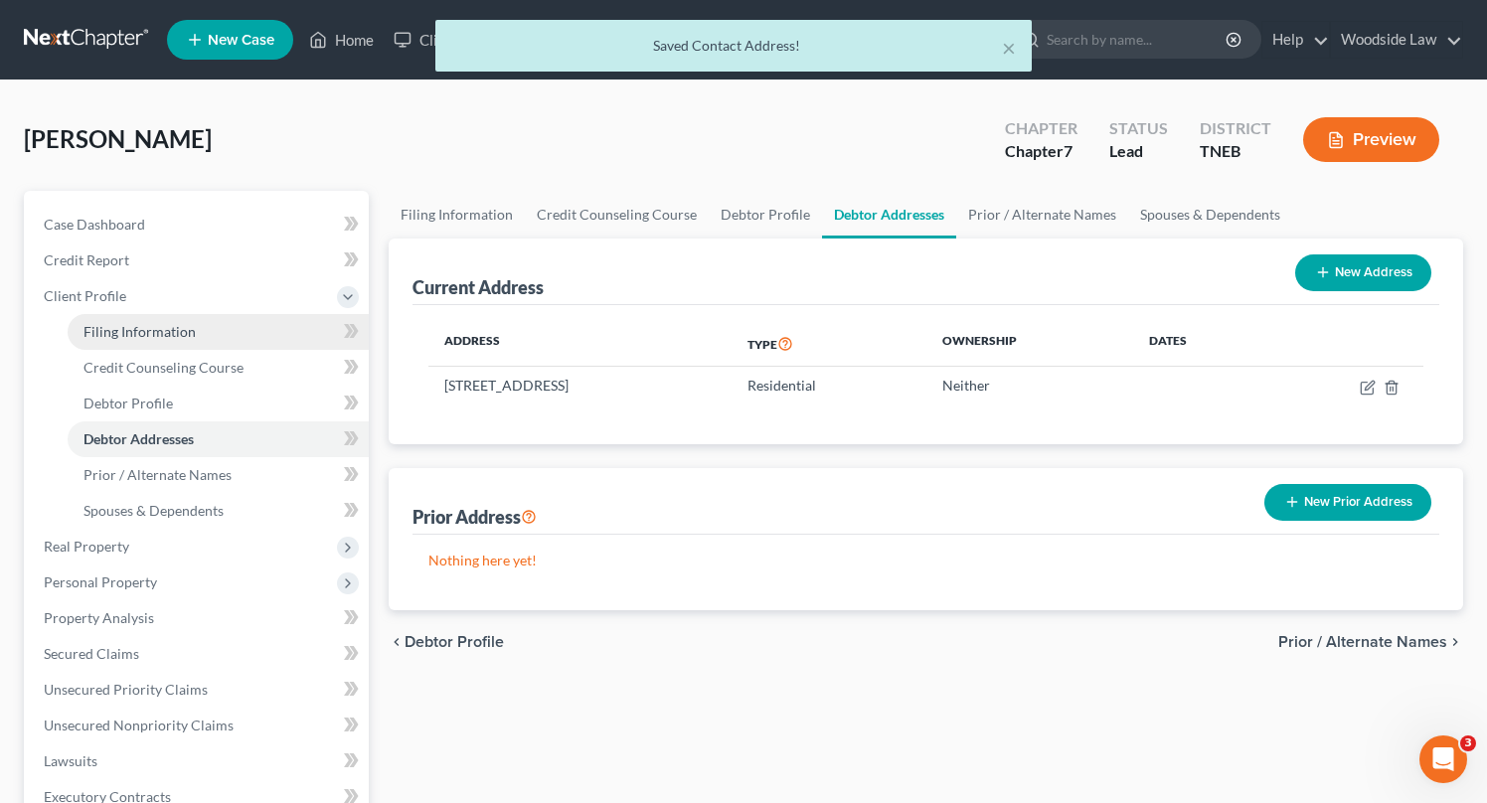
click at [156, 325] on span "Filing Information" at bounding box center [139, 331] width 112 height 17
select select "1"
select select "0"
select select "74"
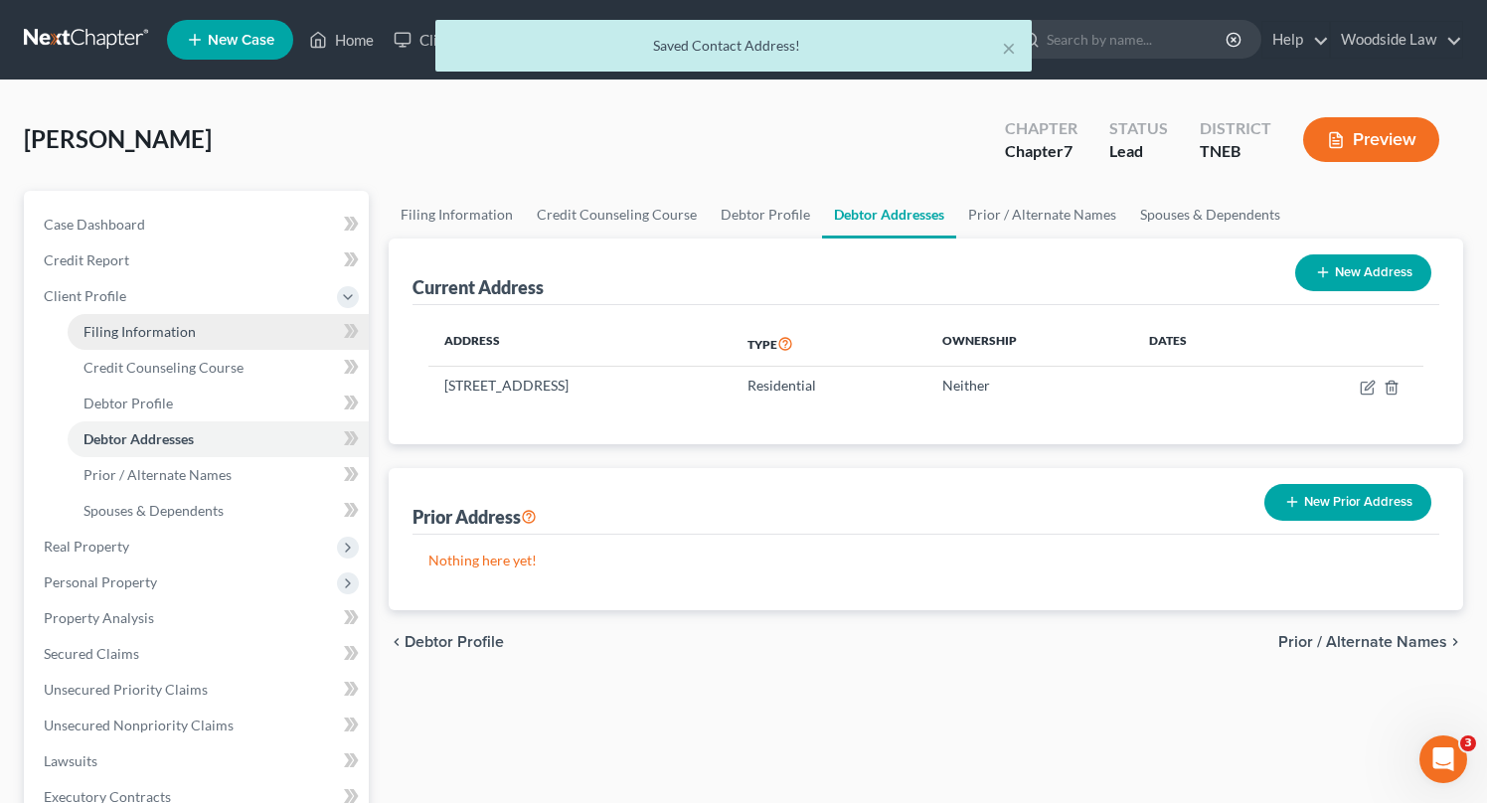
select select "0"
select select "44"
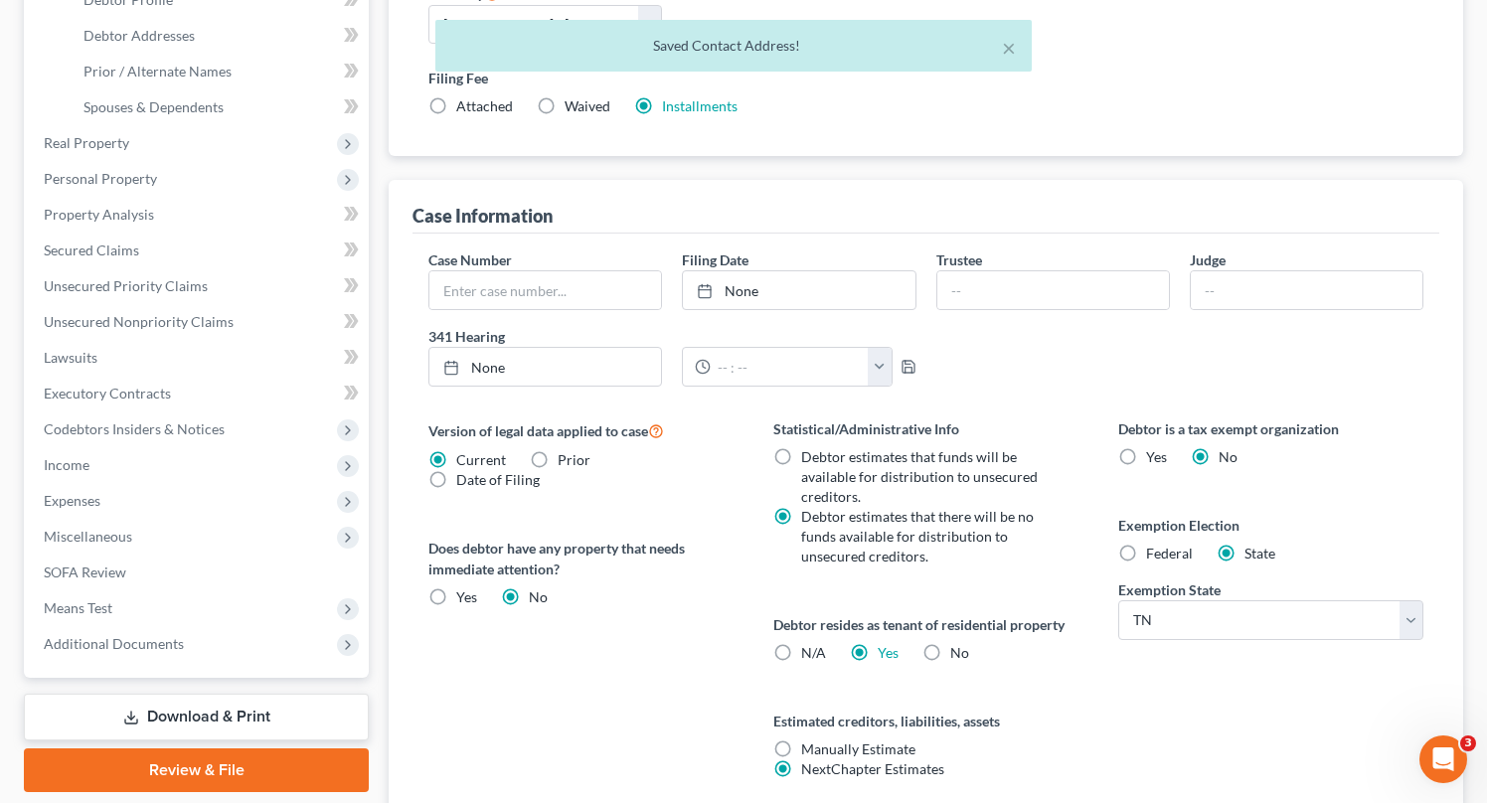
scroll to position [566, 0]
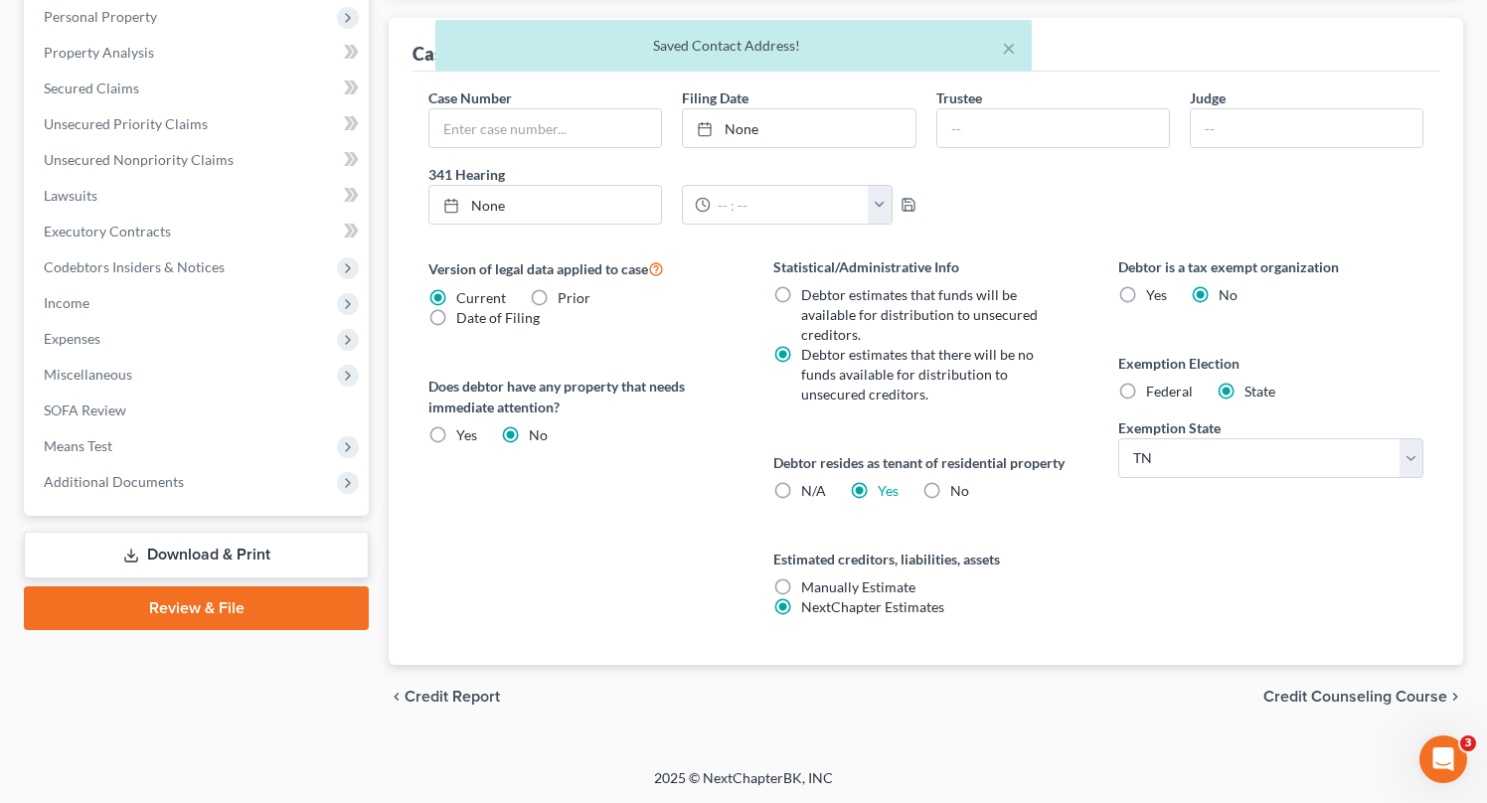
click at [1332, 696] on span "Credit Counseling Course" at bounding box center [1355, 697] width 184 height 16
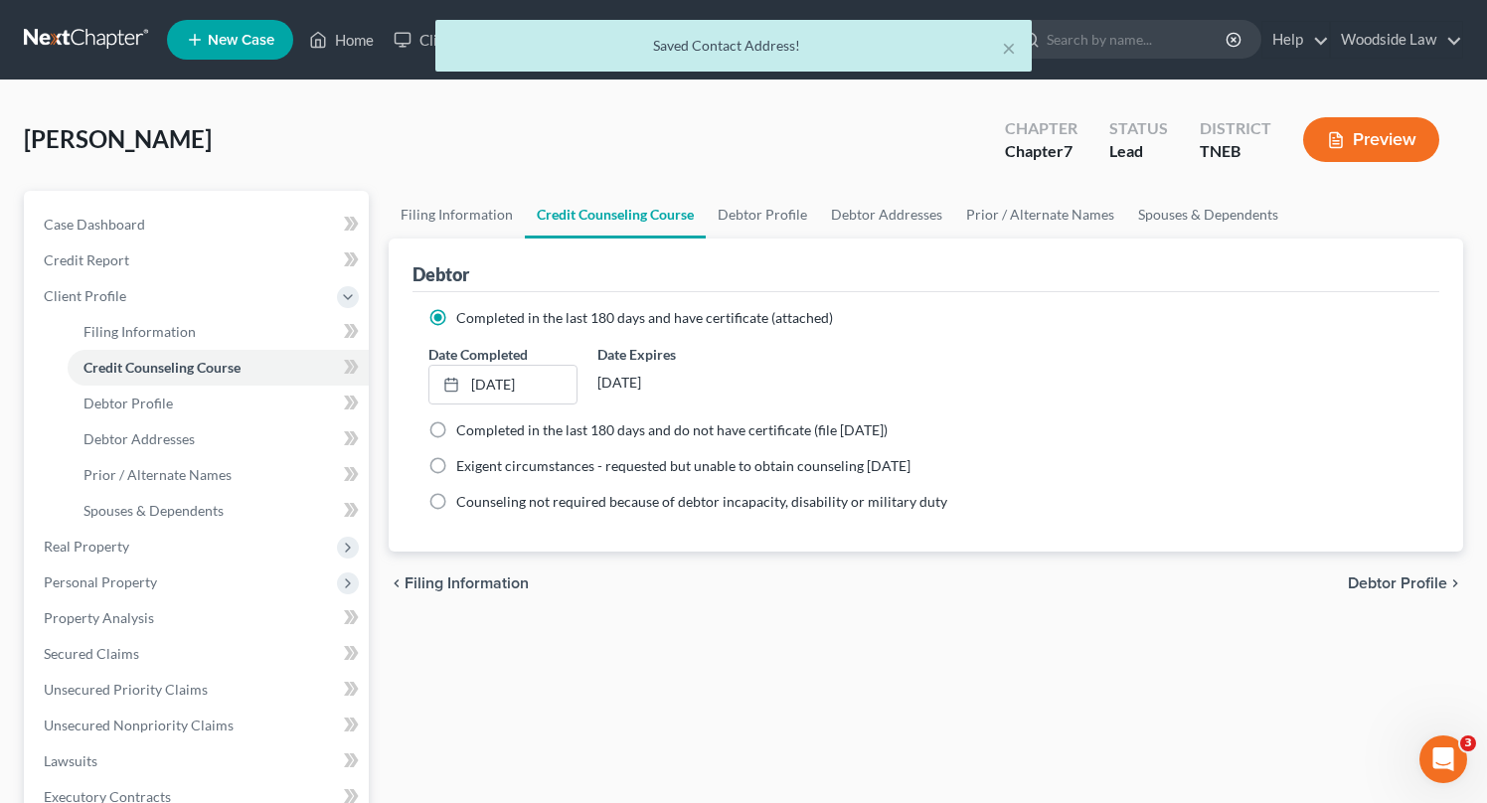
click at [1396, 578] on span "Debtor Profile" at bounding box center [1397, 584] width 99 height 16
select select "3"
select select "0"
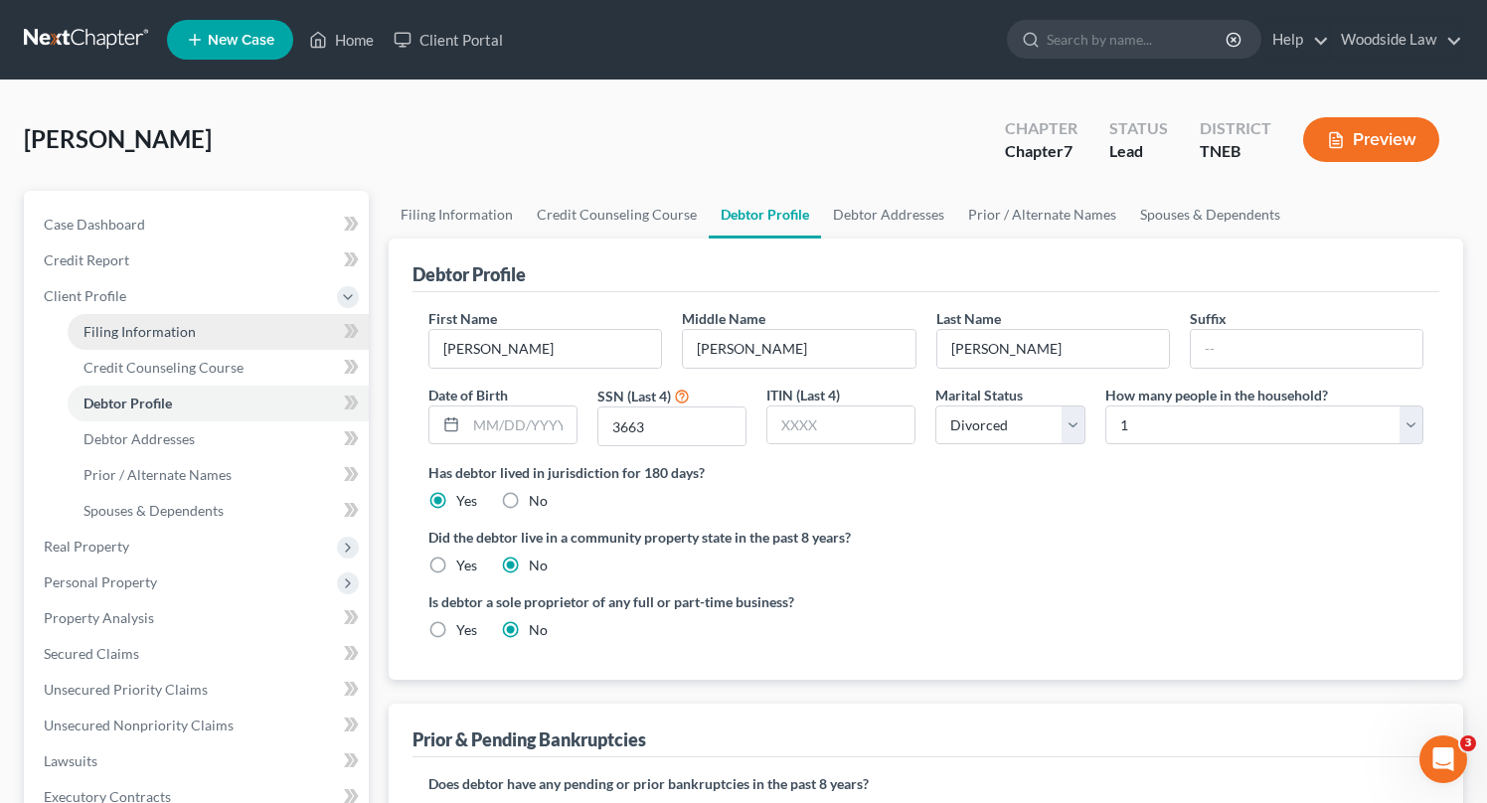
click at [137, 328] on span "Filing Information" at bounding box center [139, 331] width 112 height 17
select select "1"
select select "0"
select select "74"
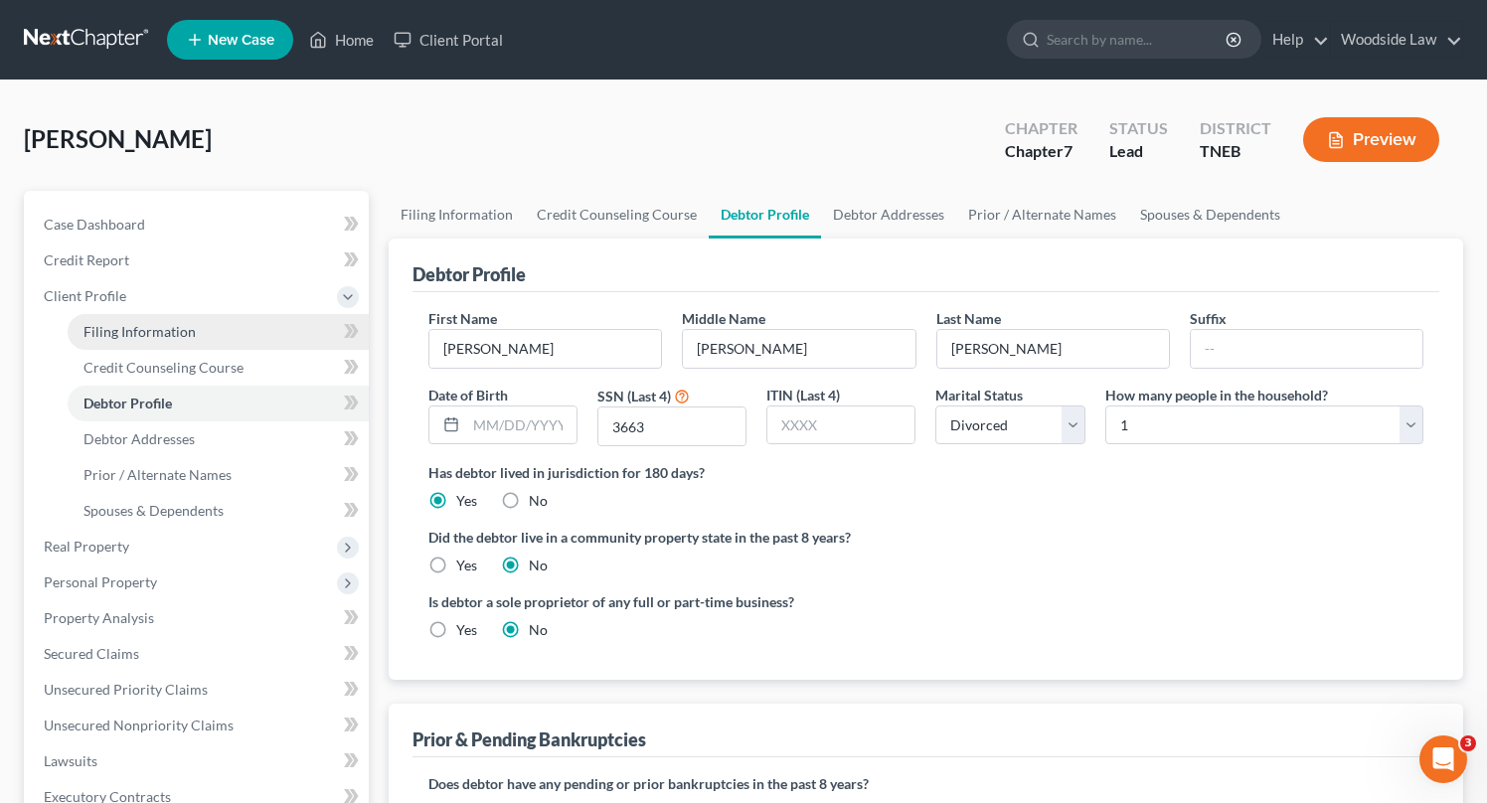
select select "0"
select select "44"
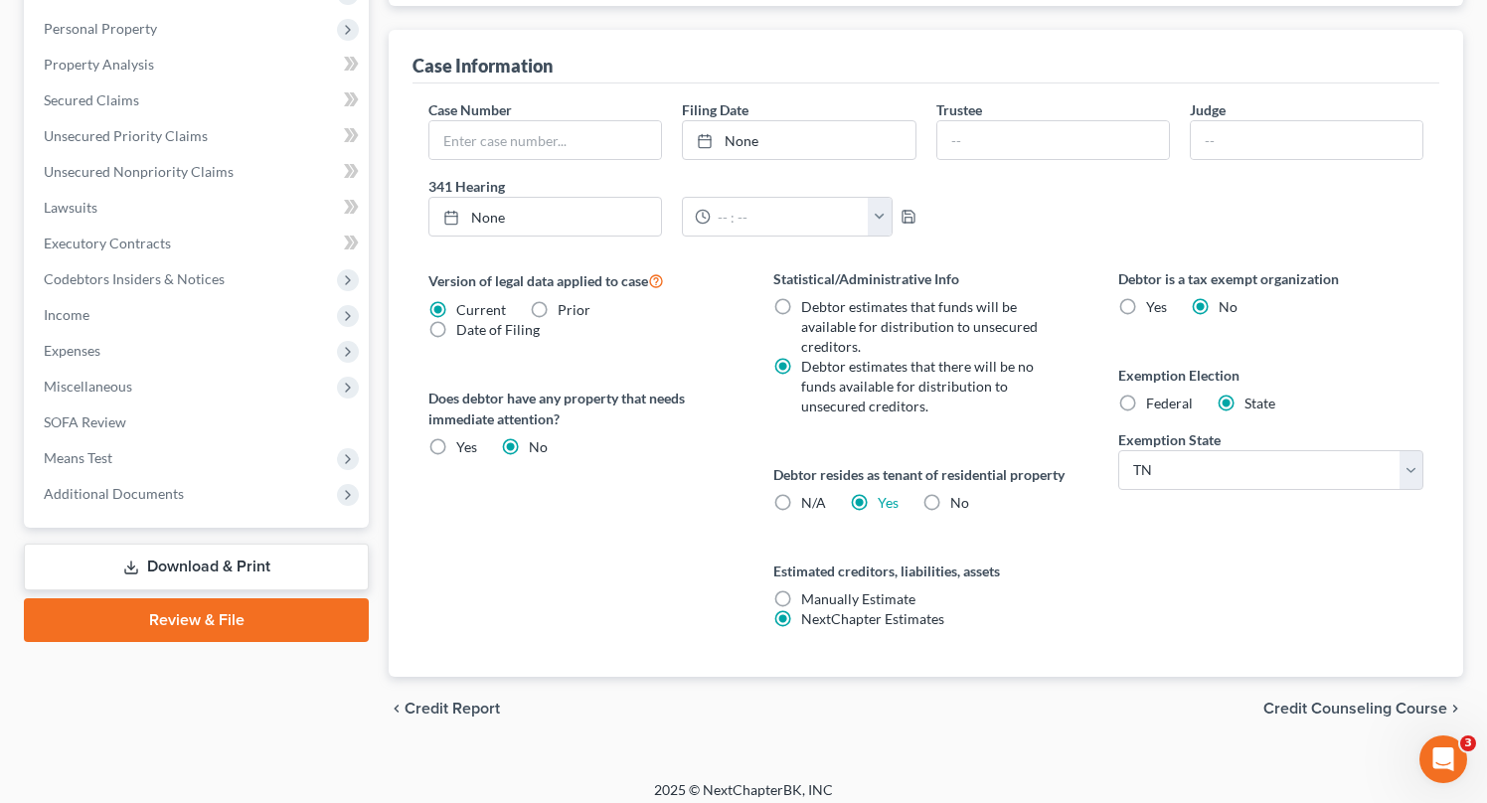
scroll to position [566, 0]
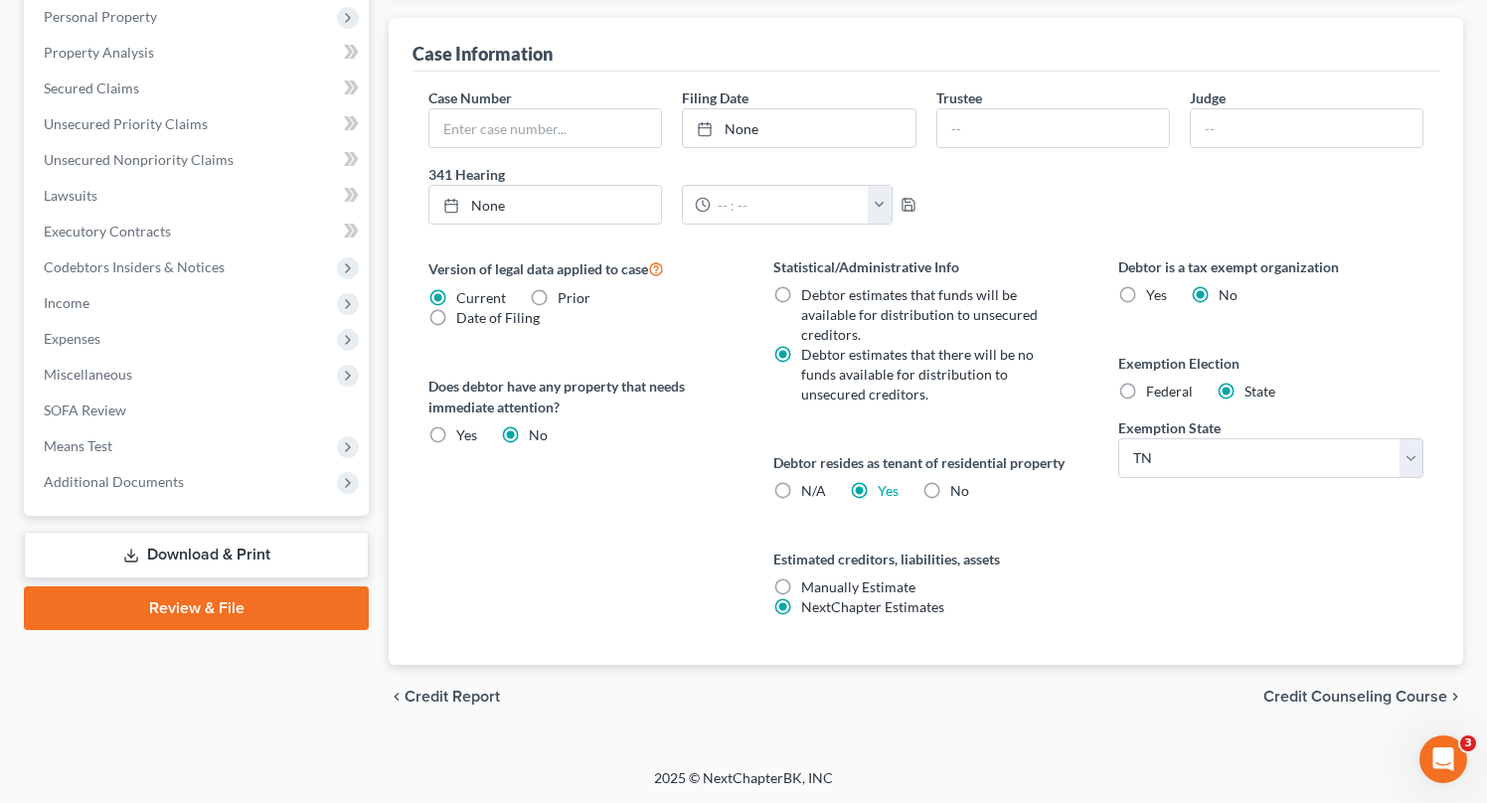
click at [950, 487] on label "No" at bounding box center [959, 491] width 19 height 20
click at [958, 487] on input "No" at bounding box center [964, 487] width 13 height 13
radio input "true"
radio input "false"
click at [1341, 691] on span "Credit Counseling Course" at bounding box center [1355, 697] width 184 height 16
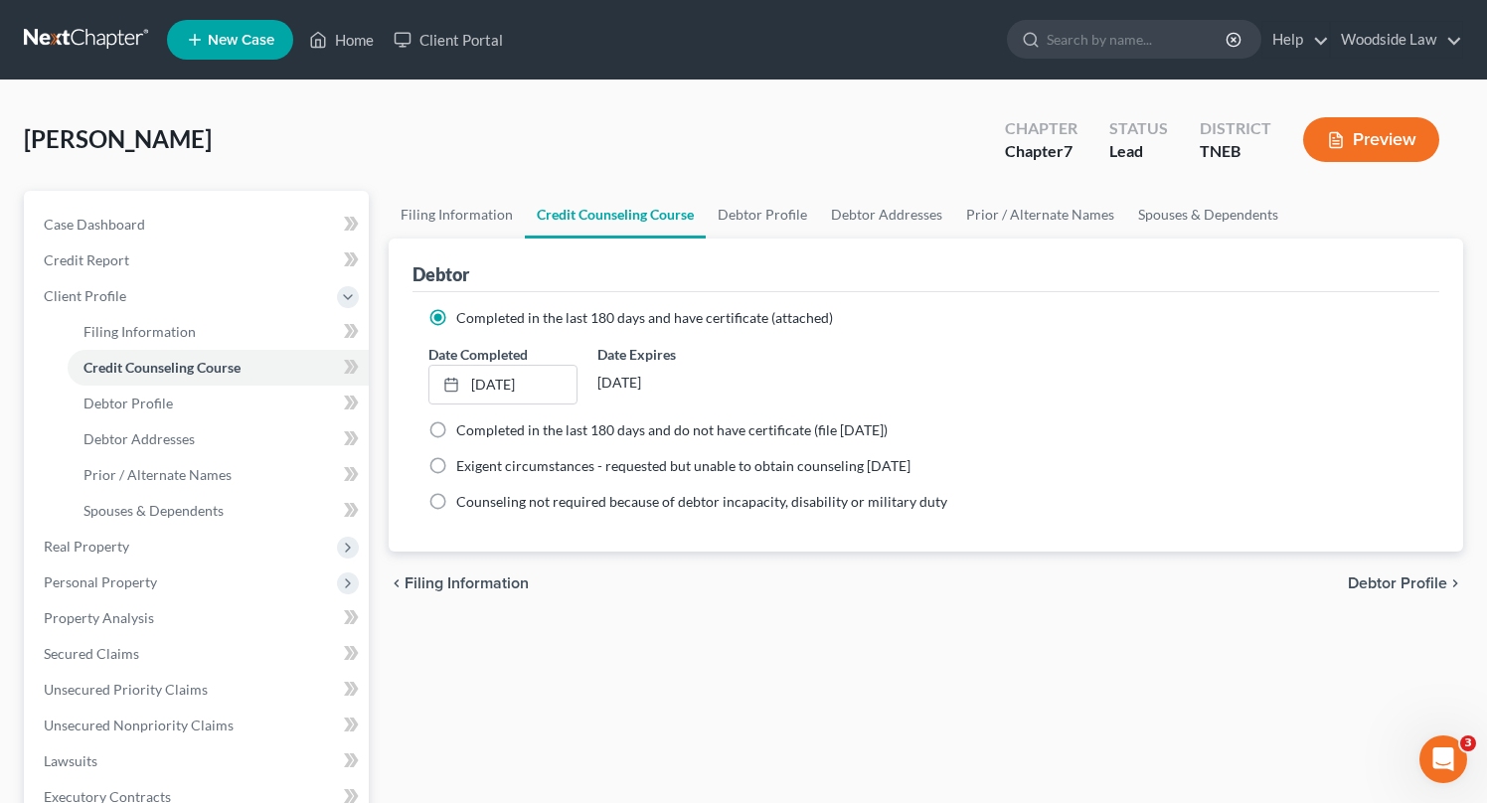
click at [1393, 586] on span "Debtor Profile" at bounding box center [1397, 584] width 99 height 16
select select "3"
select select "0"
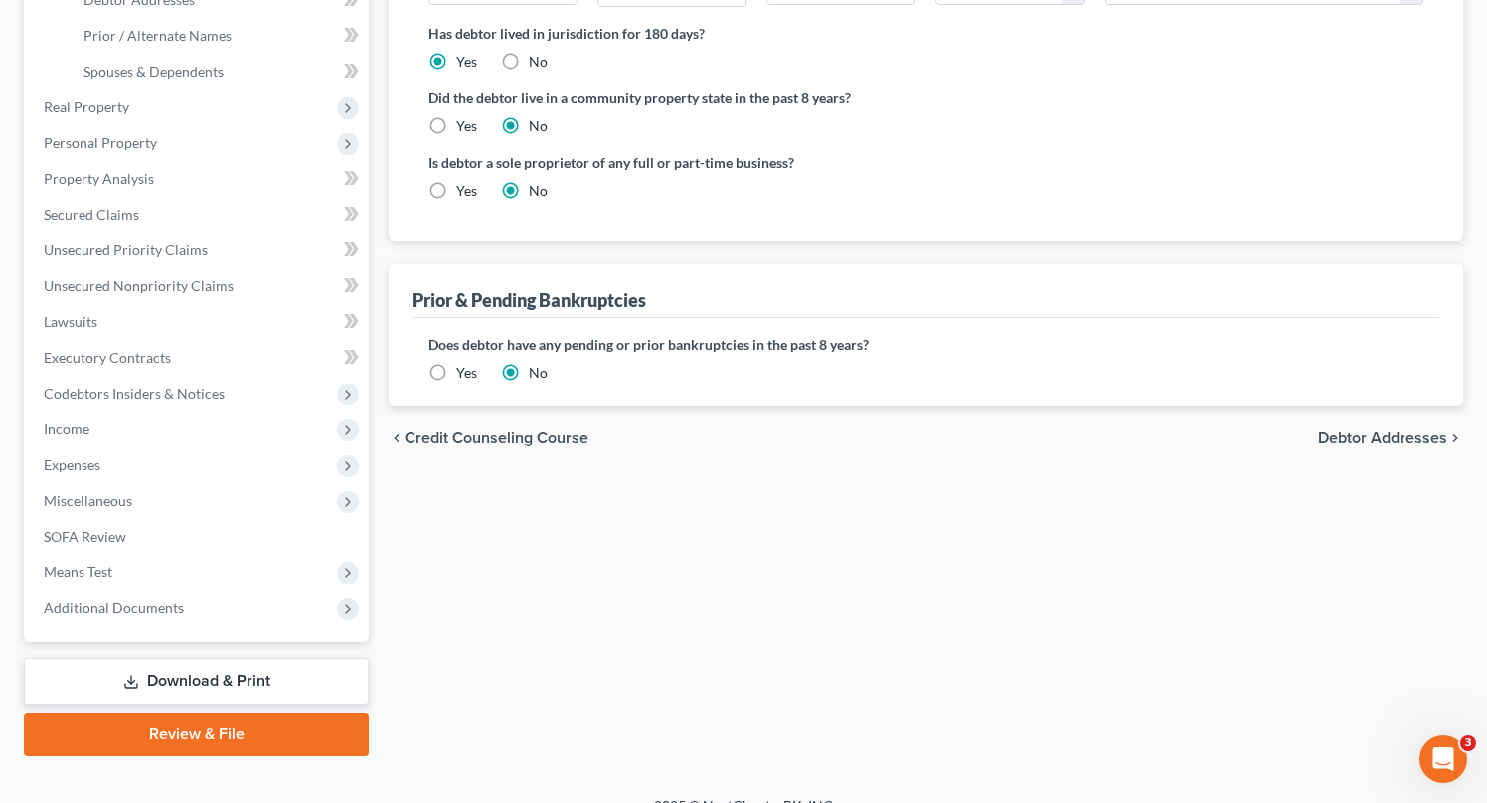
scroll to position [466, 0]
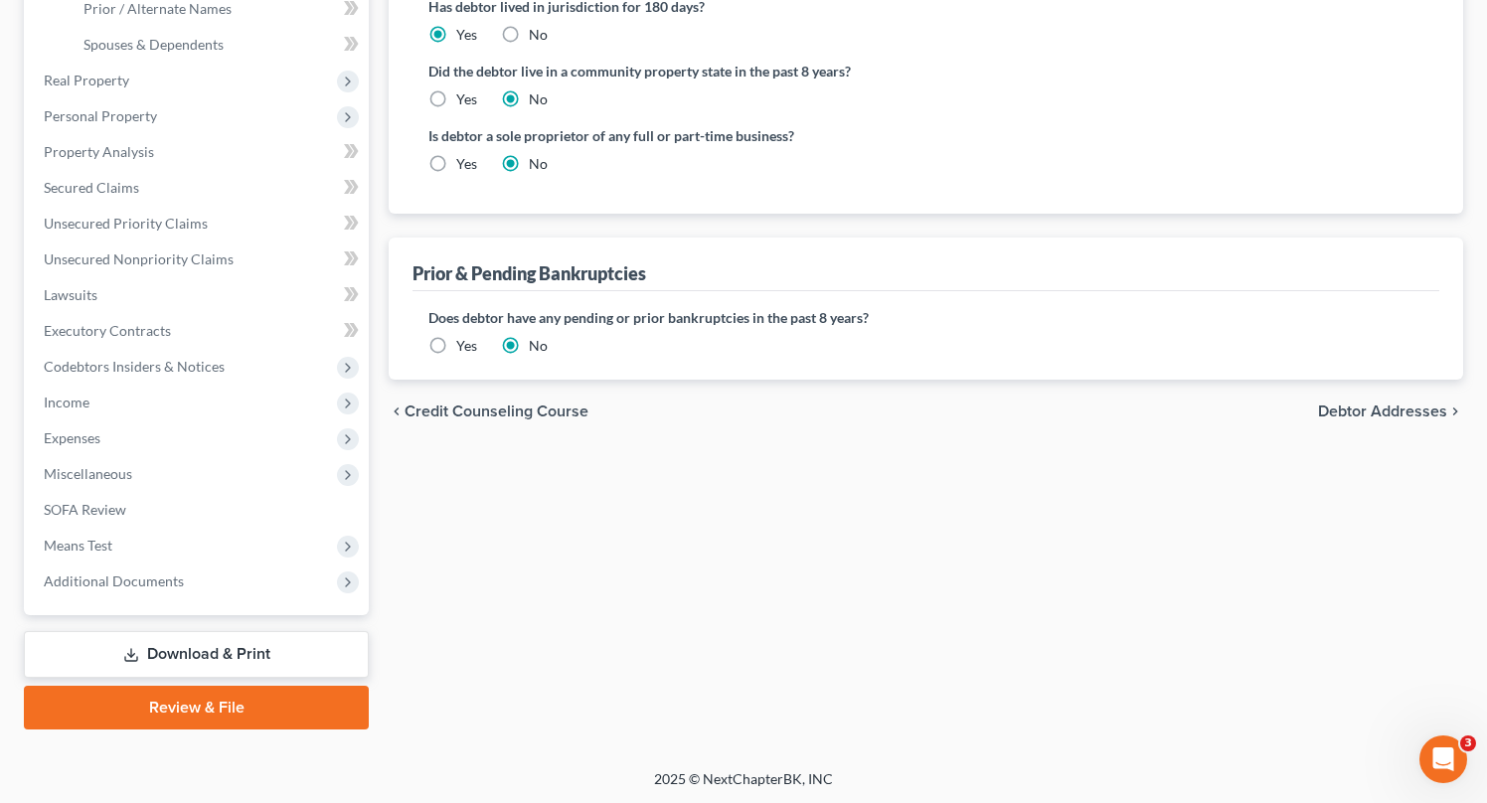
click at [1396, 408] on span "Debtor Addresses" at bounding box center [1382, 412] width 129 height 16
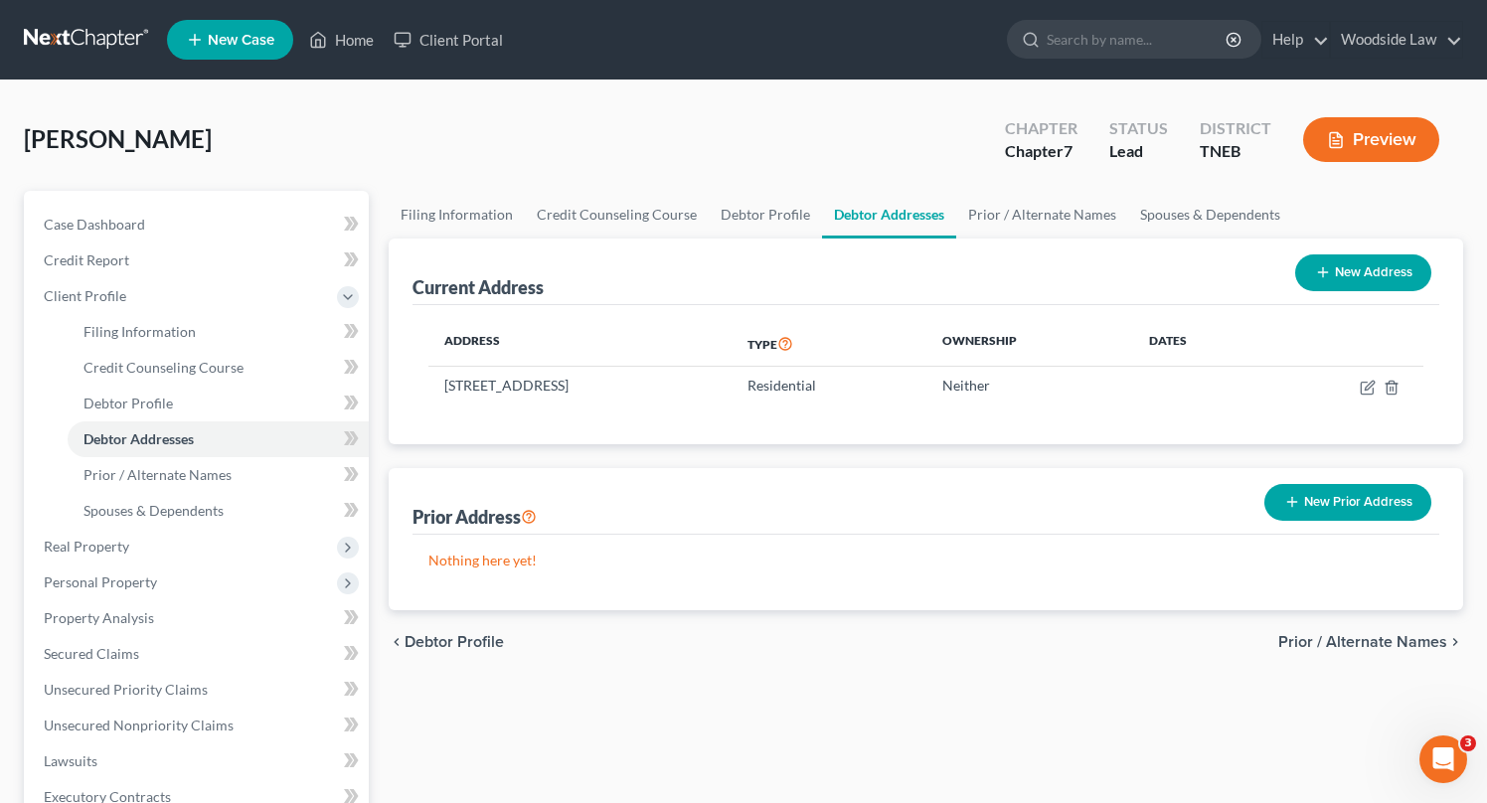
click at [1353, 512] on button "New Prior Address" at bounding box center [1347, 502] width 167 height 37
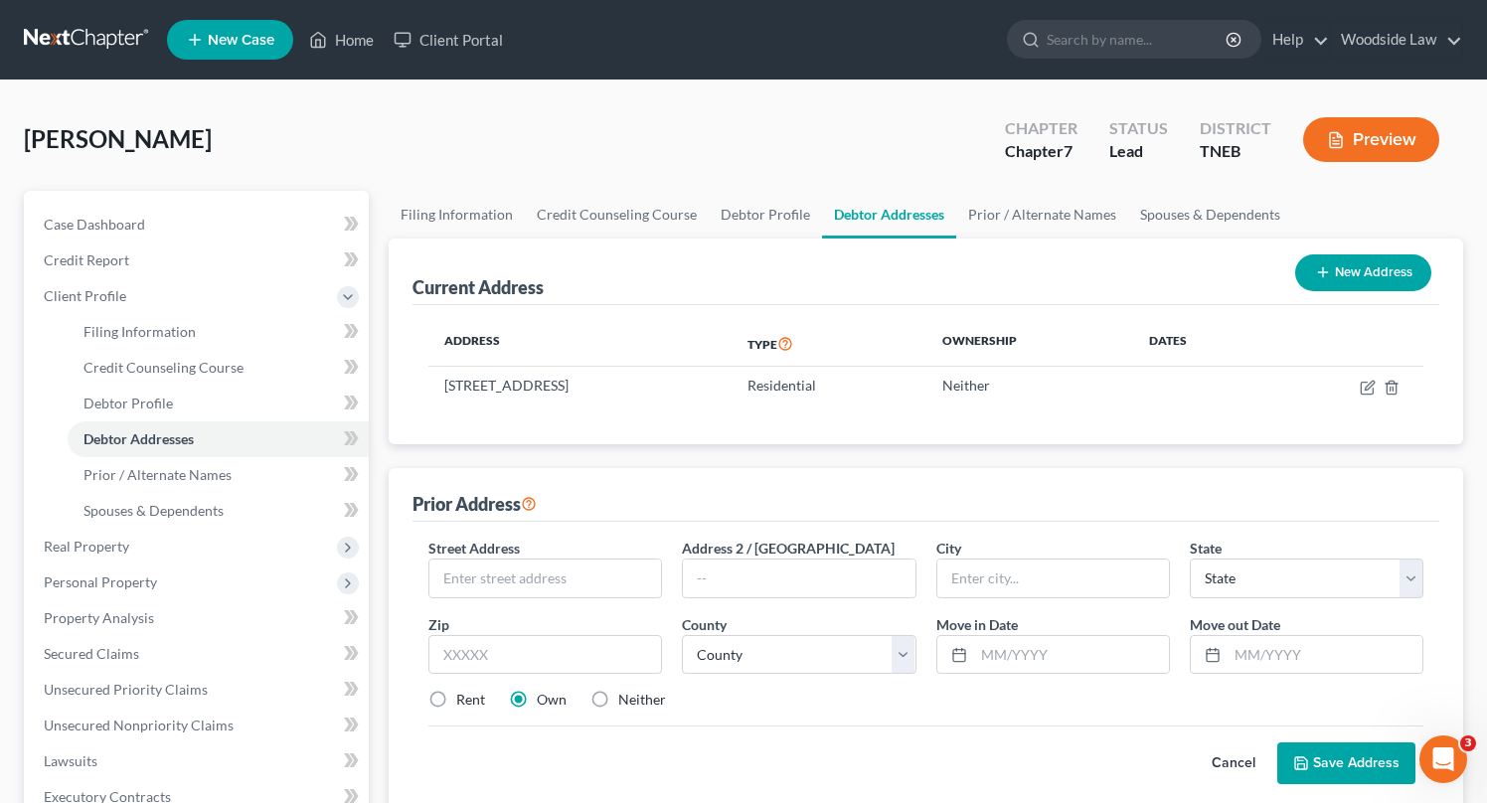
click at [1237, 769] on button "Cancel" at bounding box center [1233, 763] width 87 height 40
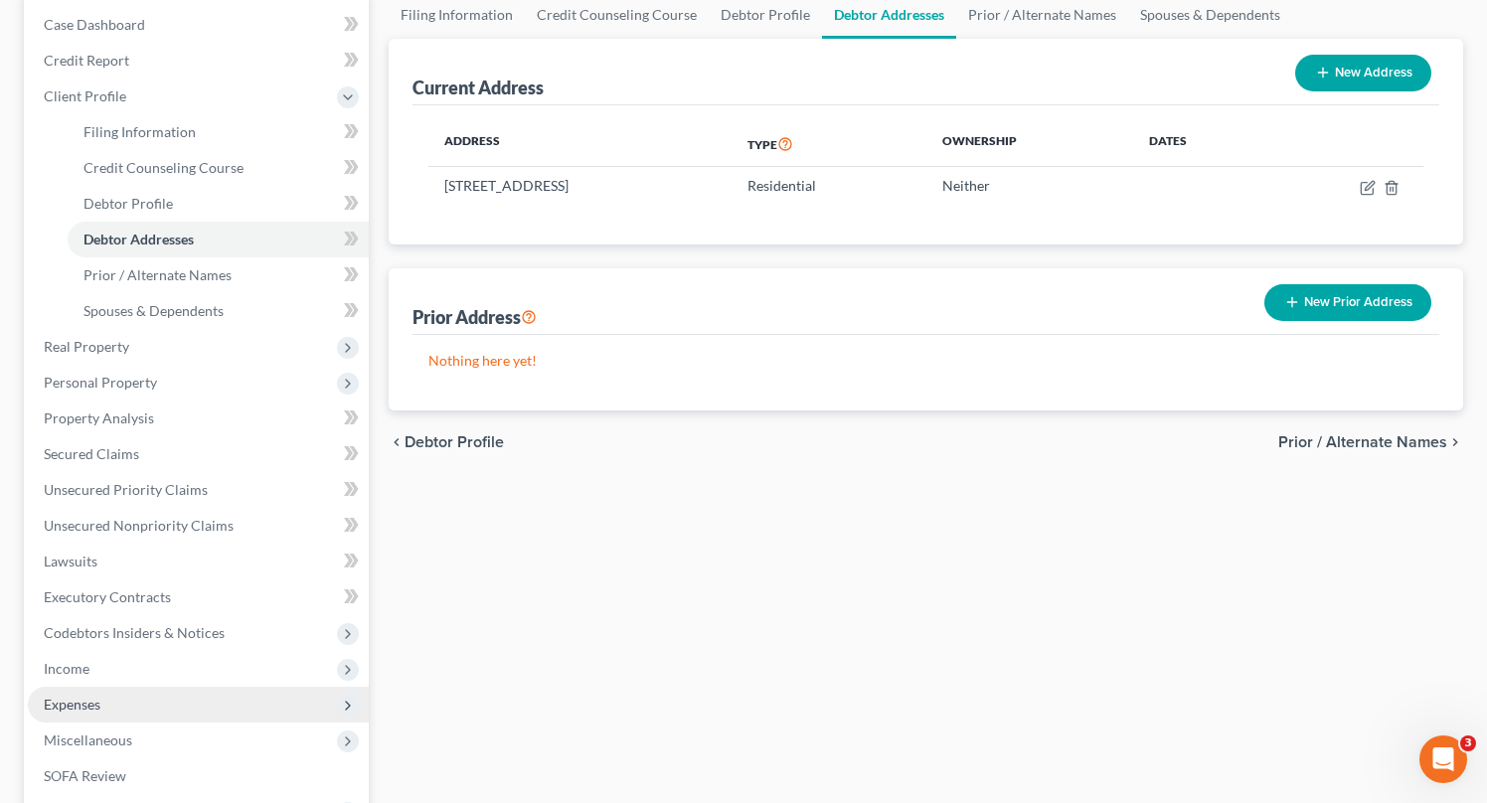
scroll to position [278, 0]
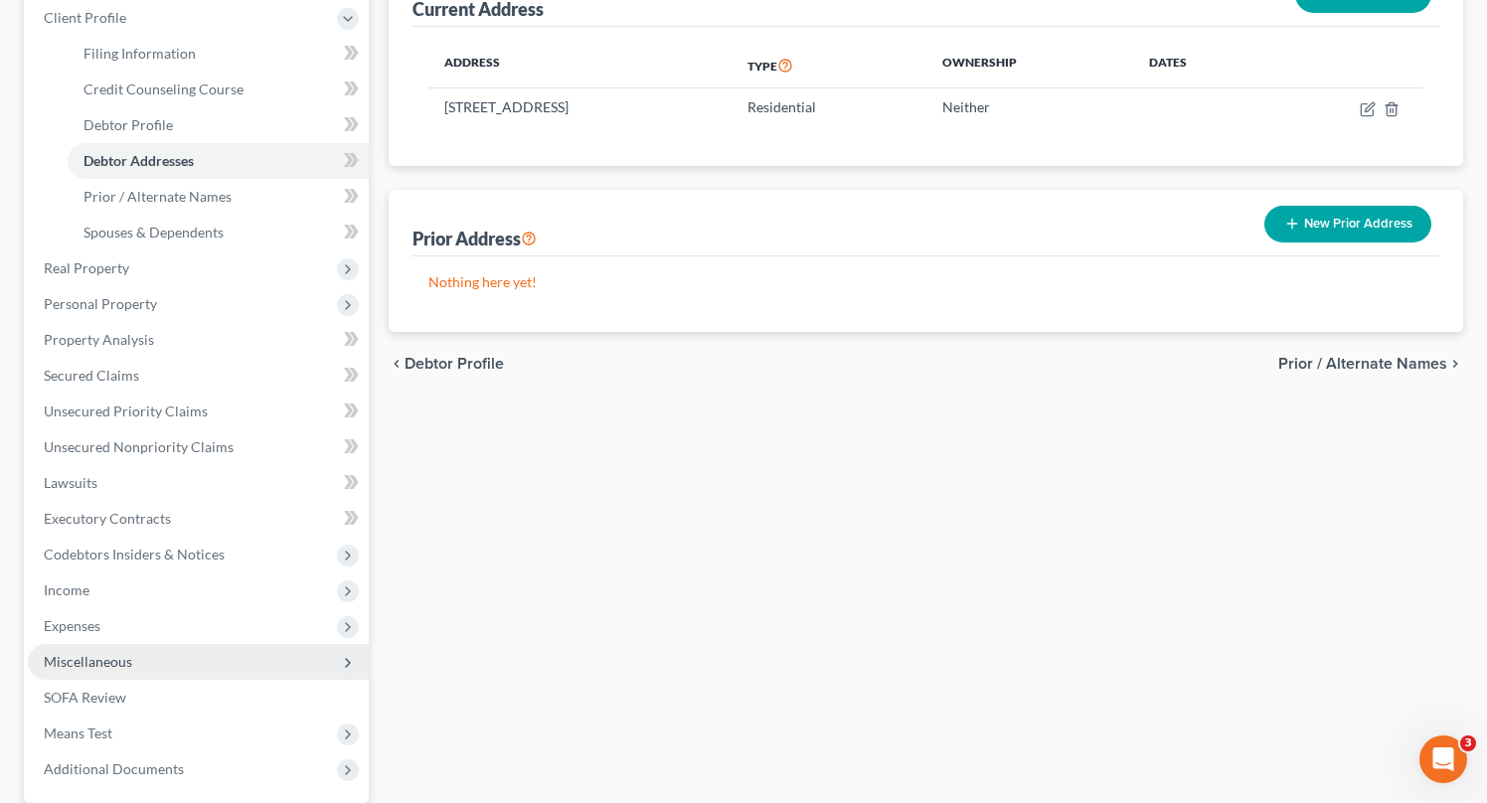
click at [109, 666] on span "Miscellaneous" at bounding box center [88, 661] width 88 height 17
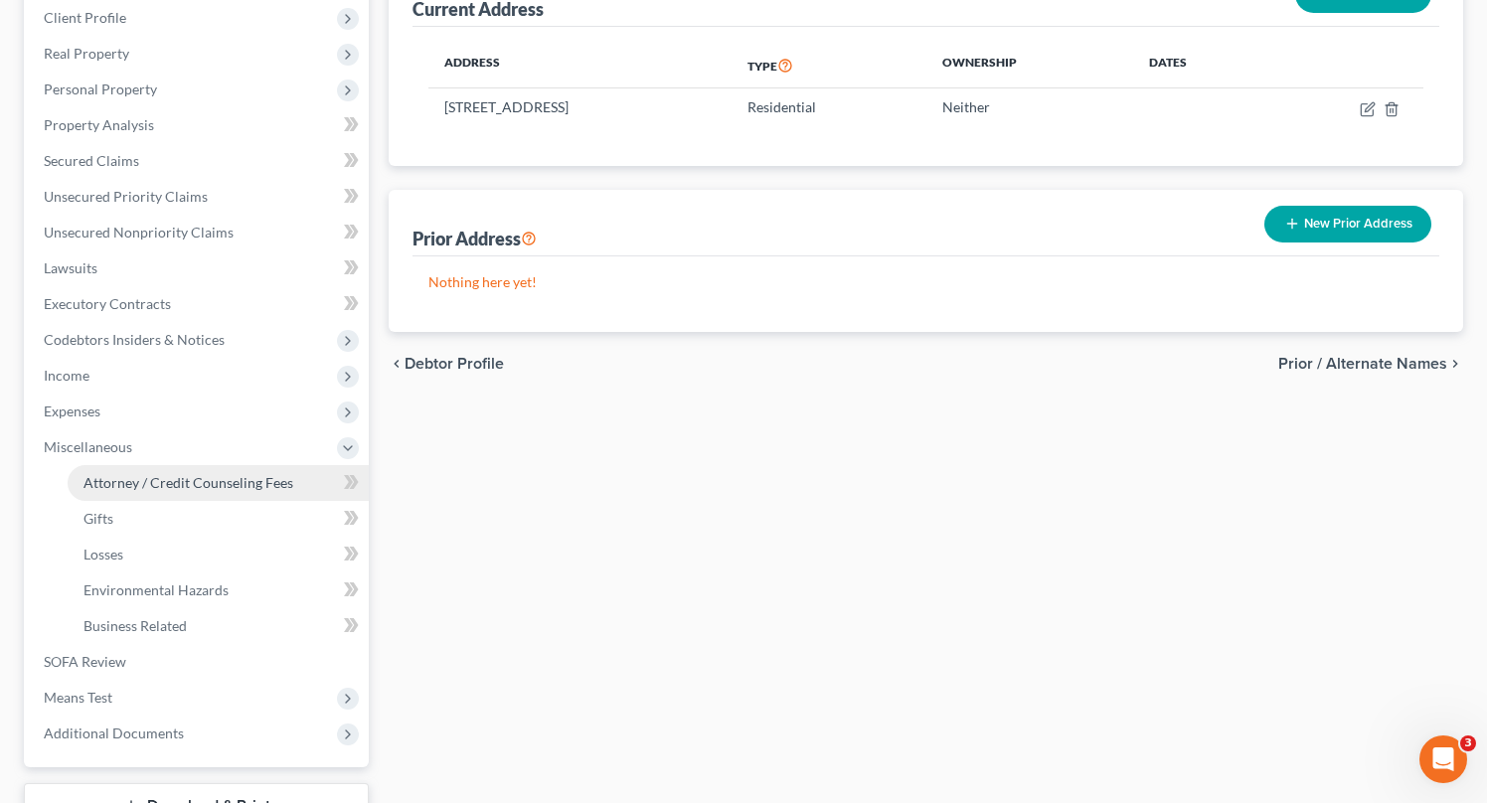
click at [219, 492] on link "Attorney / Credit Counseling Fees" at bounding box center [218, 483] width 301 height 36
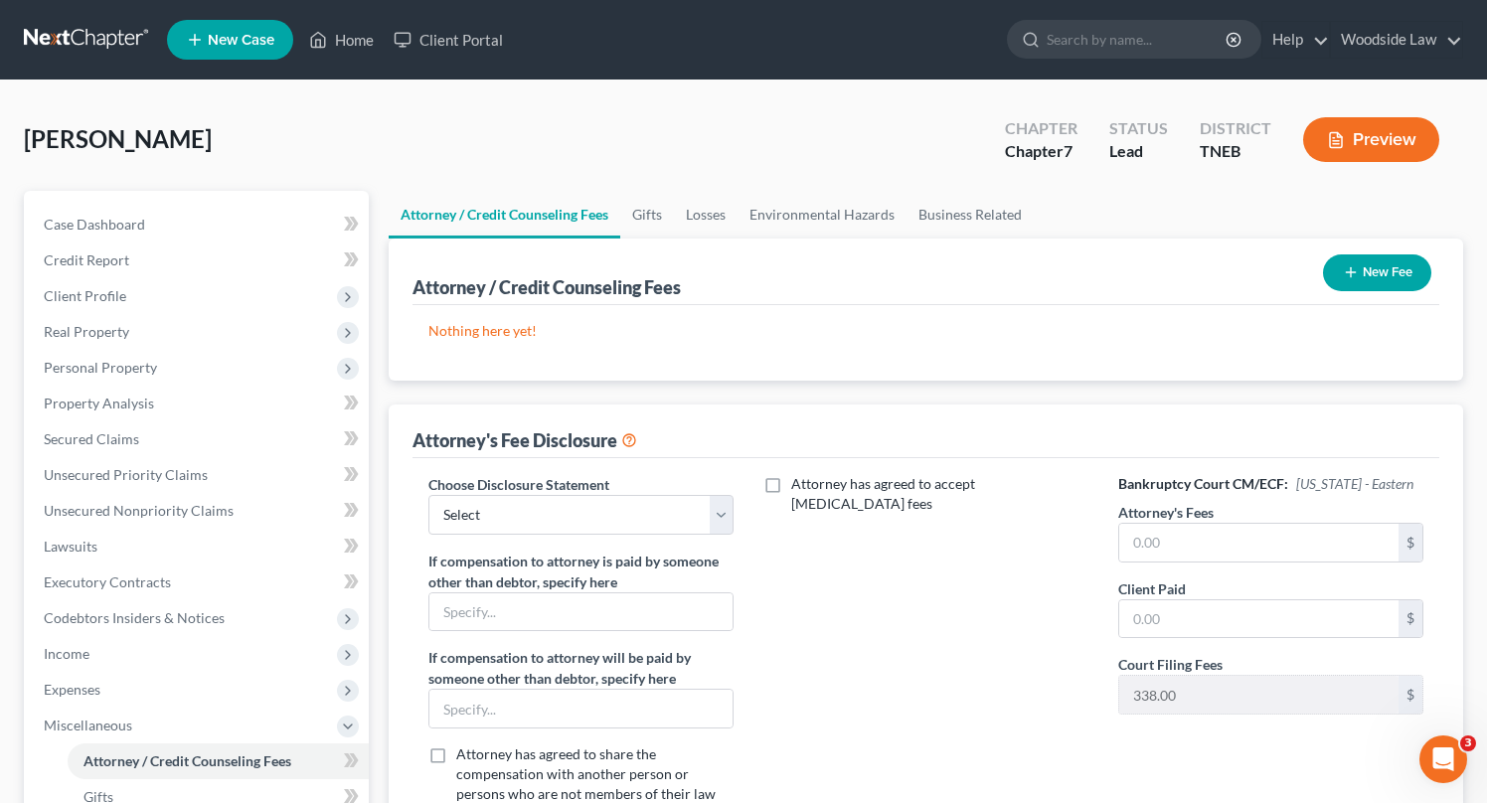
click at [1374, 282] on button "New Fee" at bounding box center [1377, 272] width 108 height 37
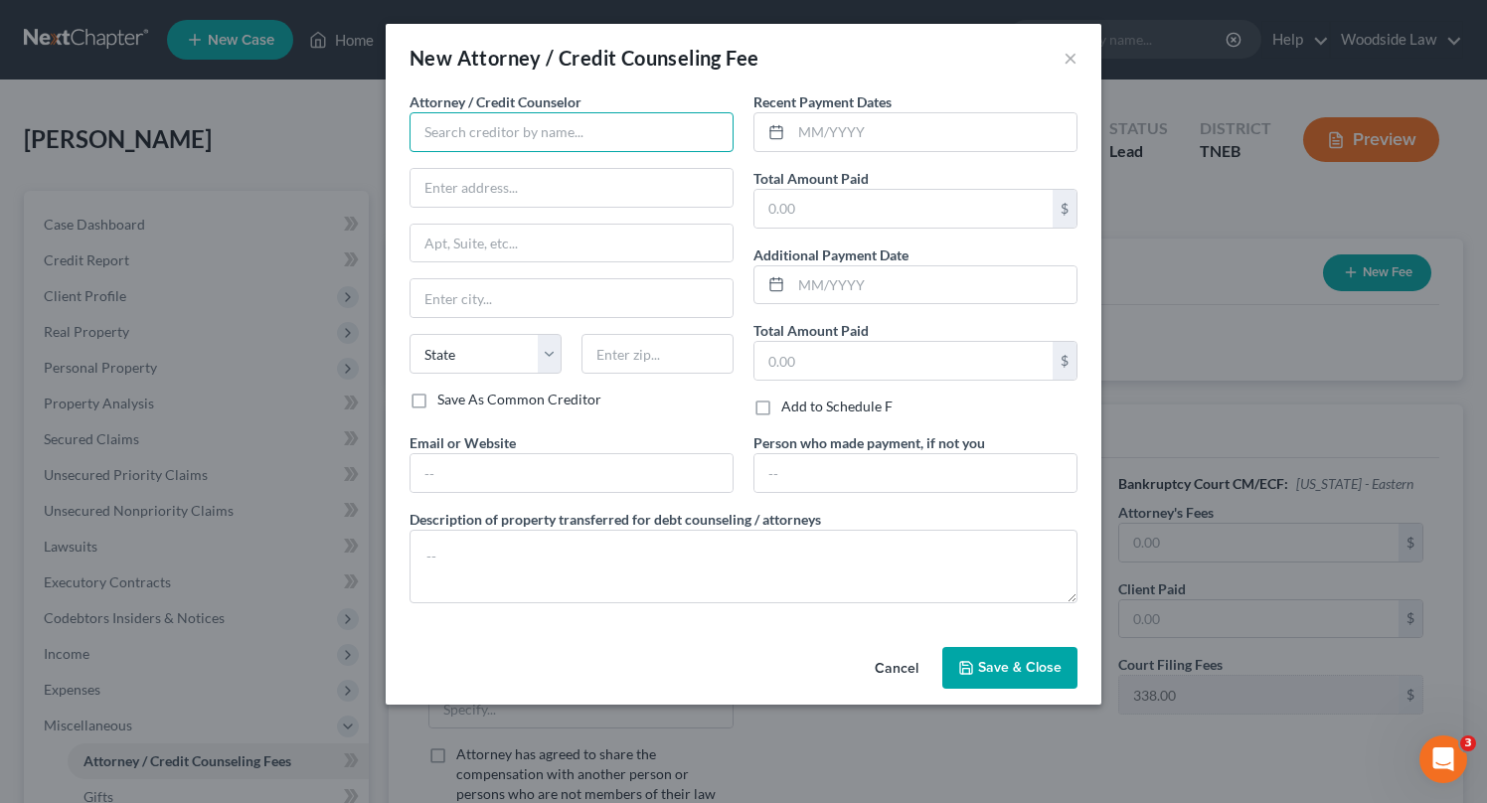
click at [526, 142] on input "text" at bounding box center [572, 132] width 324 height 40
type input "j"
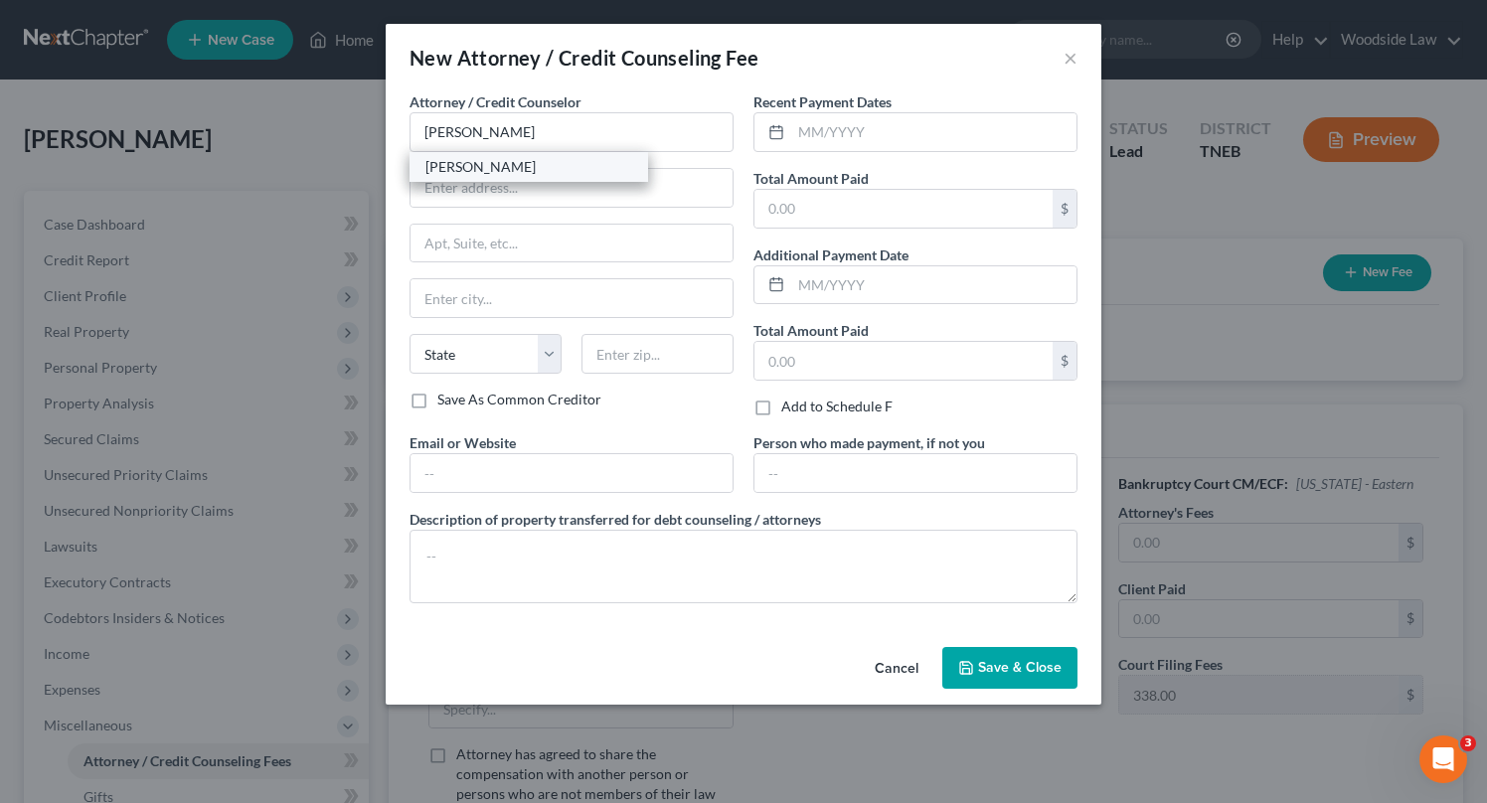
click at [557, 163] on div "[PERSON_NAME]" at bounding box center [528, 167] width 207 height 20
type input "[PERSON_NAME]"
type input "[STREET_ADDRESS]"
type input "Suite 504"
type input "[GEOGRAPHIC_DATA]"
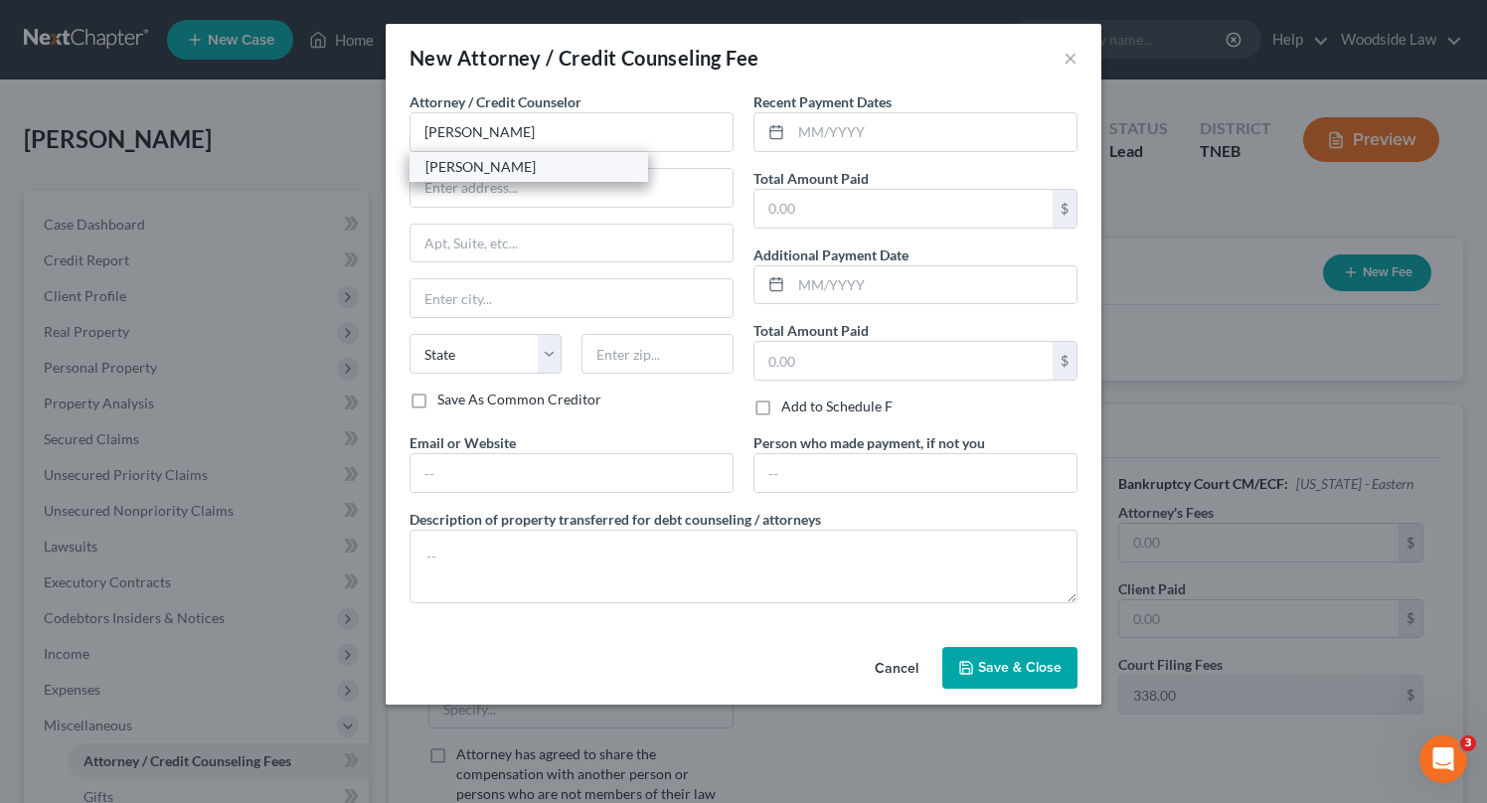
select select "44"
type input "37922"
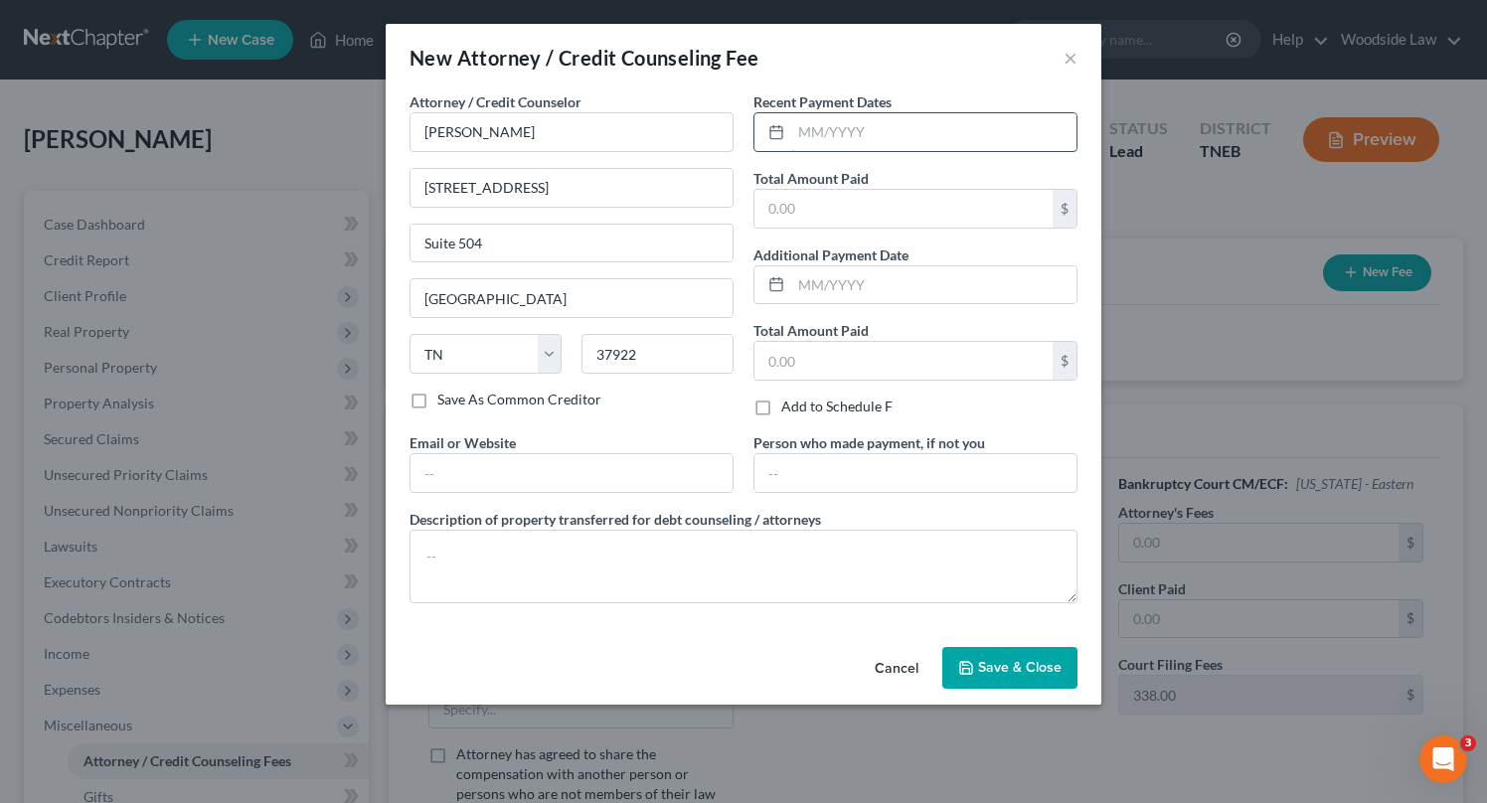
click at [880, 137] on input "text" at bounding box center [933, 132] width 285 height 38
type input "08/2025"
click at [934, 205] on input "text" at bounding box center [903, 209] width 298 height 38
type input "8"
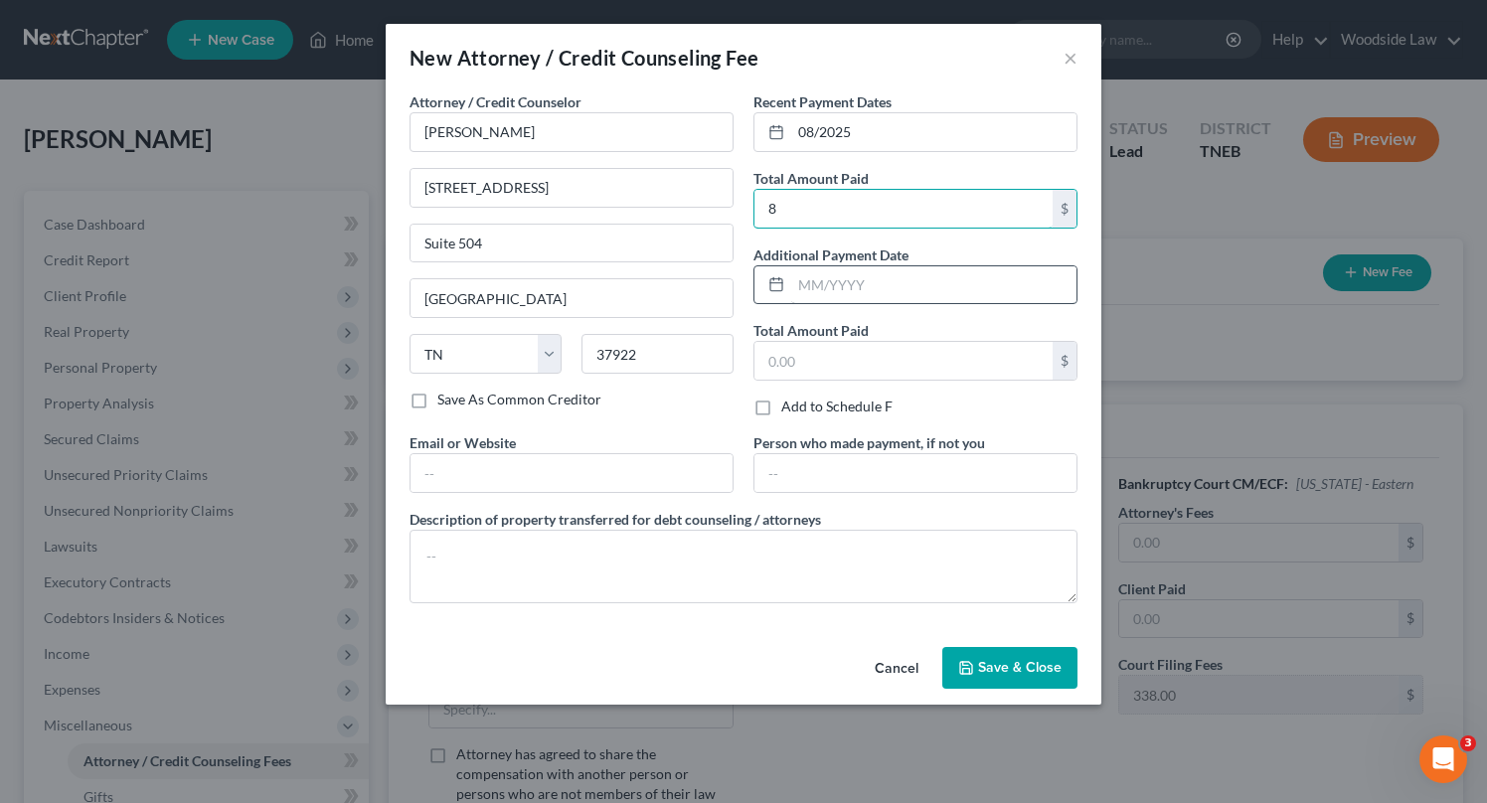
type input "800.00"
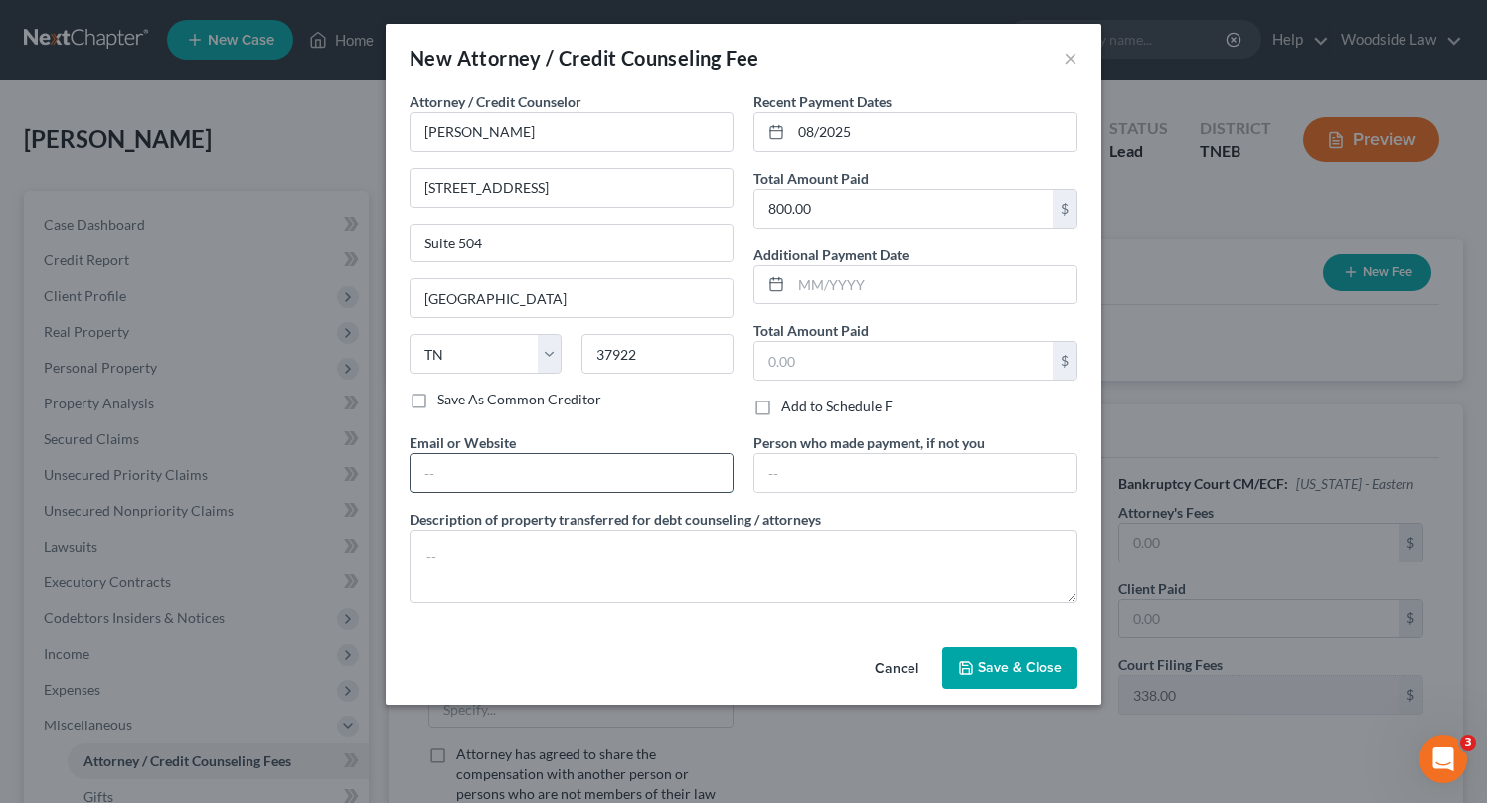
click at [562, 480] on input "text" at bounding box center [572, 473] width 322 height 38
type input "[EMAIL_ADDRESS][DOMAIN_NAME]"
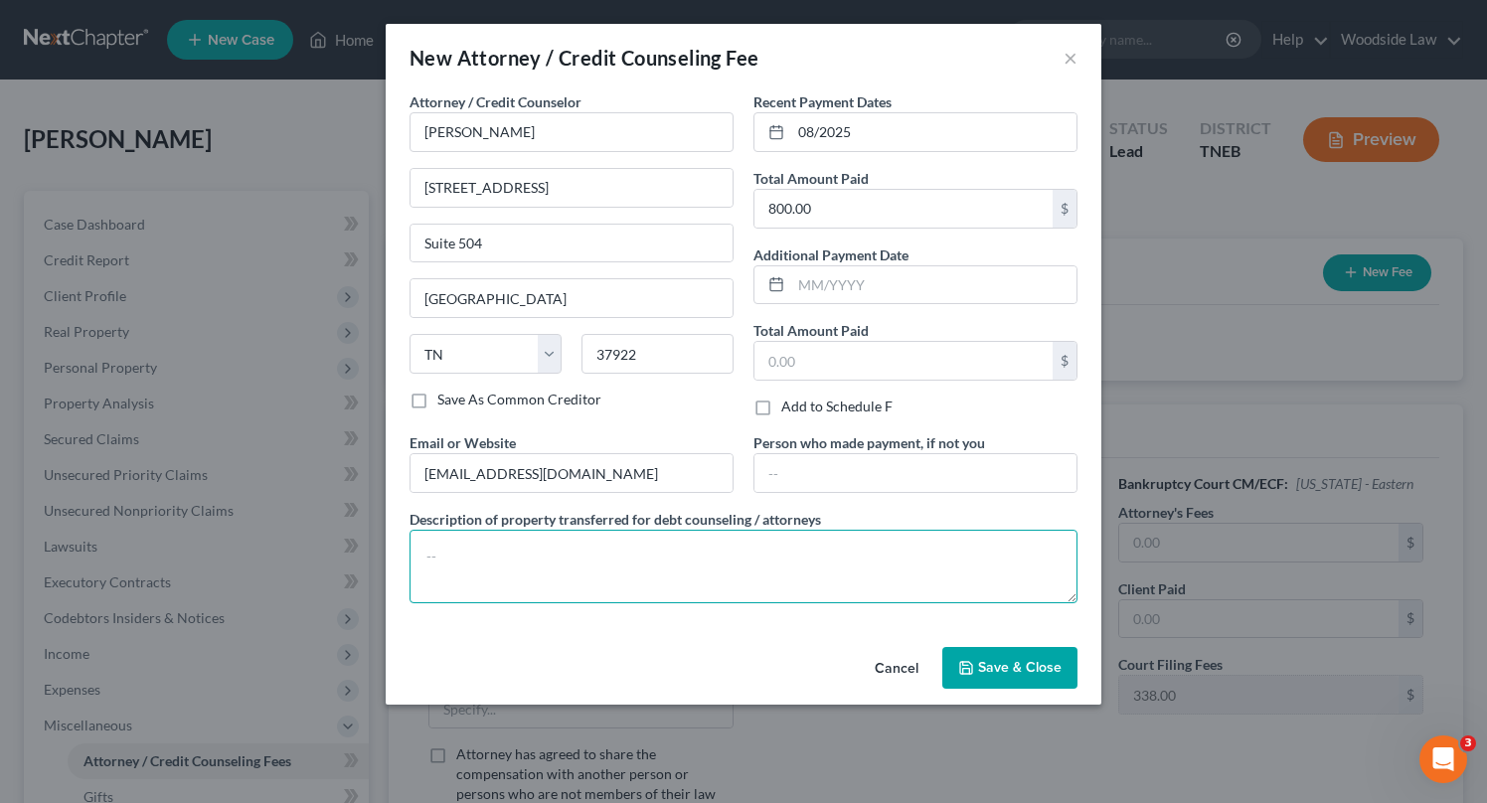
click at [562, 566] on textarea at bounding box center [744, 567] width 668 height 74
type textarea "Attorney Fees"
click at [966, 663] on icon "button" at bounding box center [966, 668] width 16 height 16
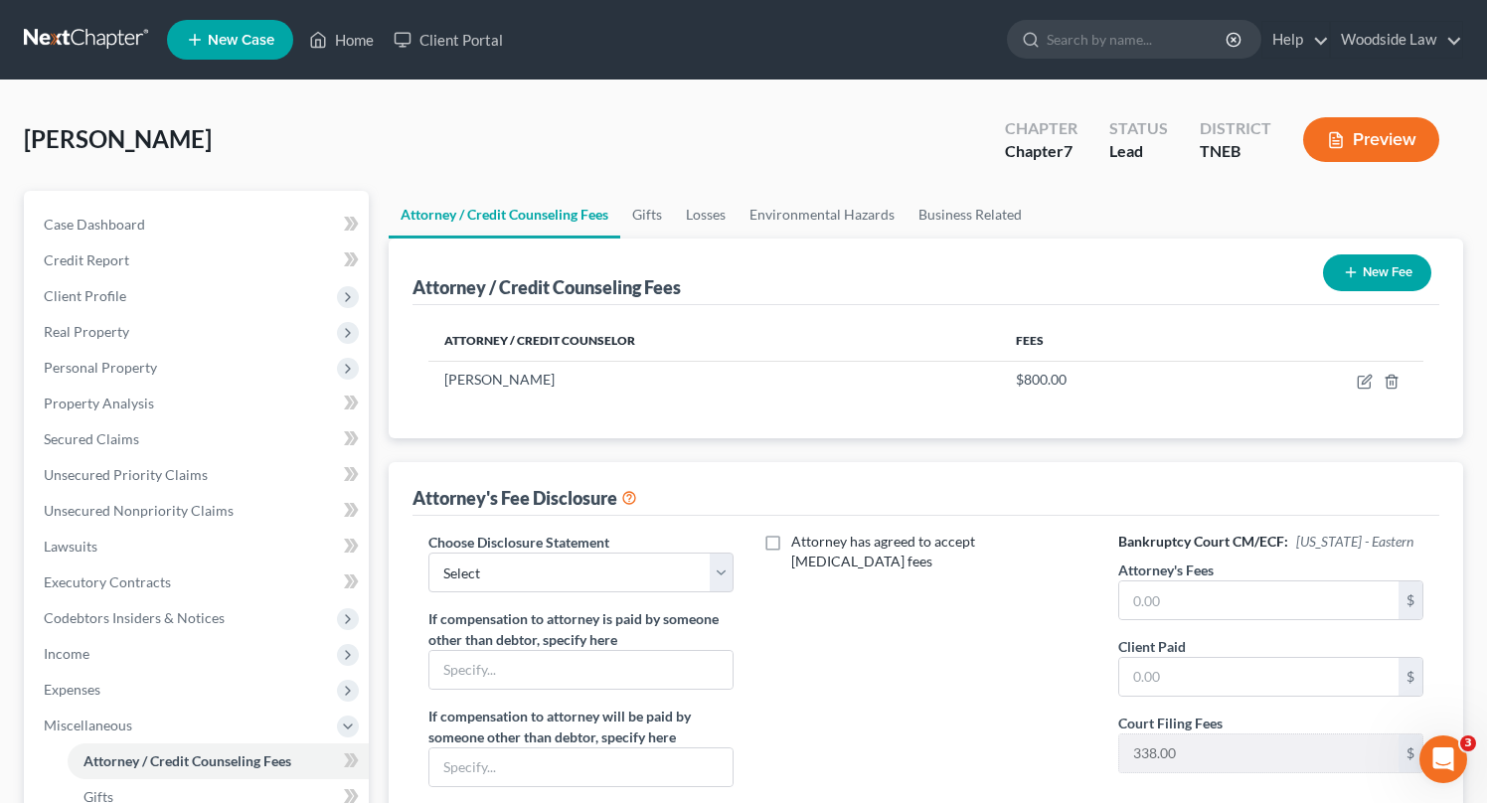
click at [1393, 279] on button "New Fee" at bounding box center [1377, 272] width 108 height 37
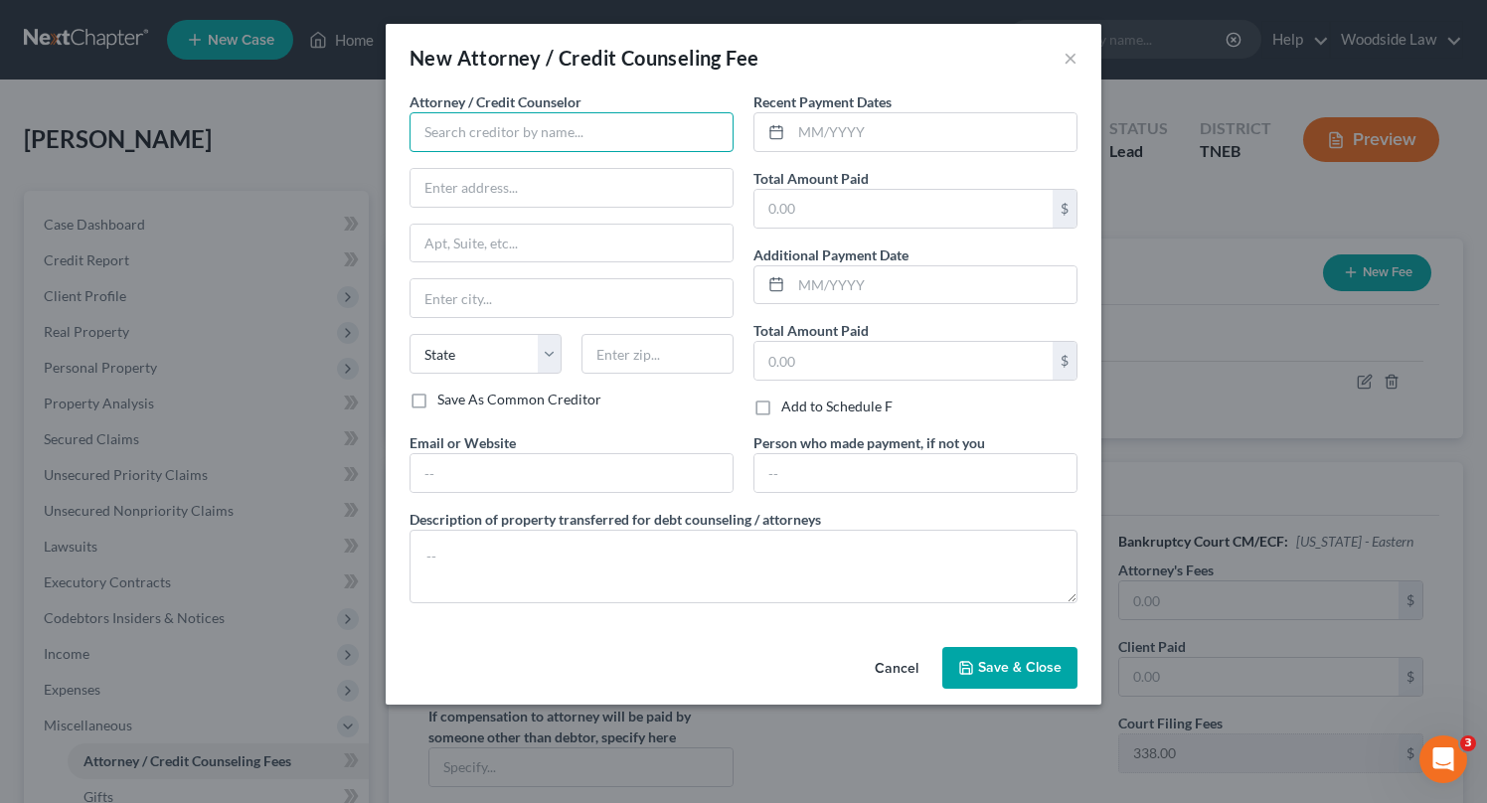
click at [519, 143] on input "text" at bounding box center [572, 132] width 324 height 40
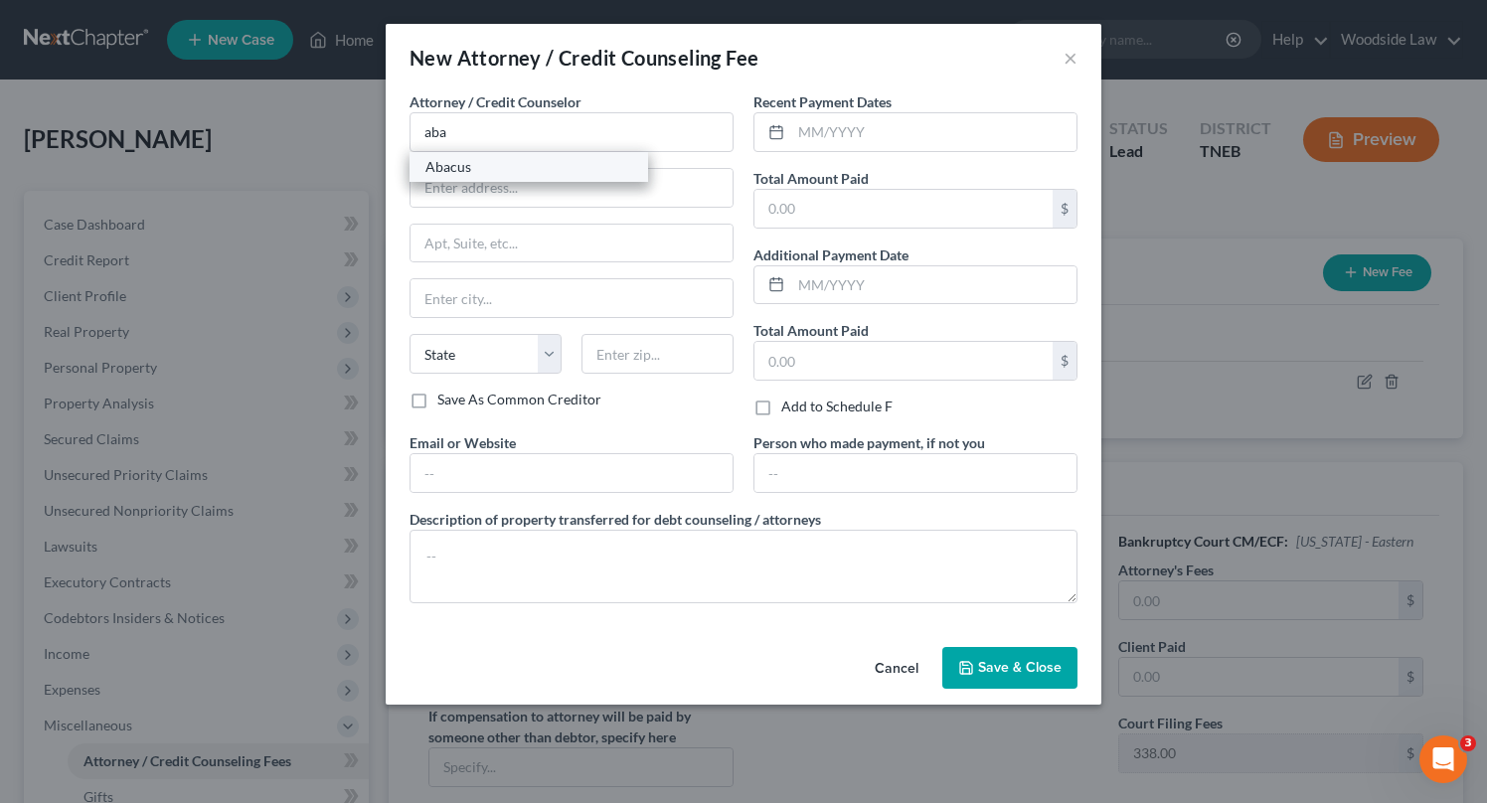
click at [522, 177] on div "Abacus" at bounding box center [529, 167] width 239 height 30
type input "Abacus"
type input "[STREET_ADDRESS]"
type input "Encino"
select select "4"
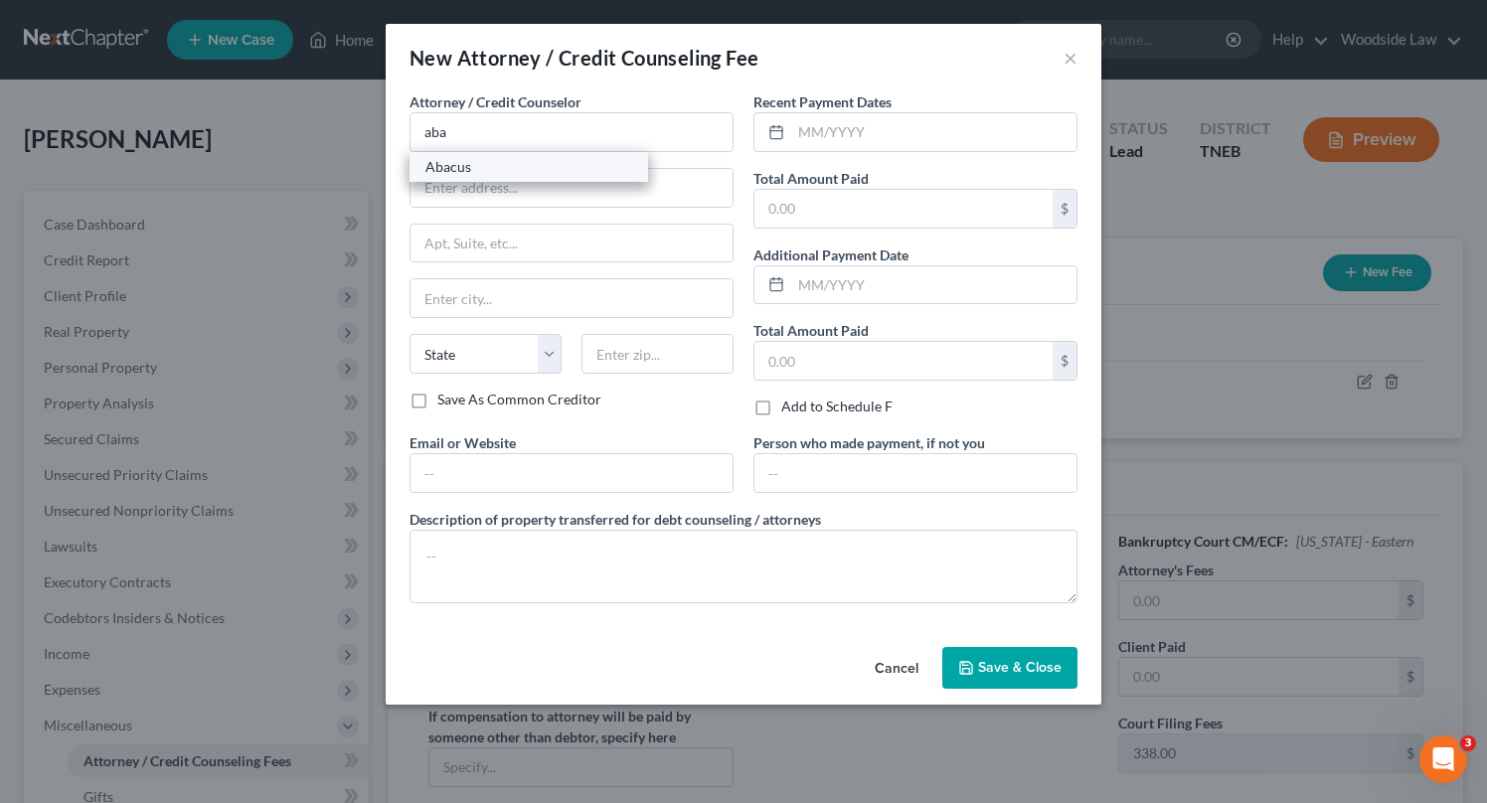
type input "91436"
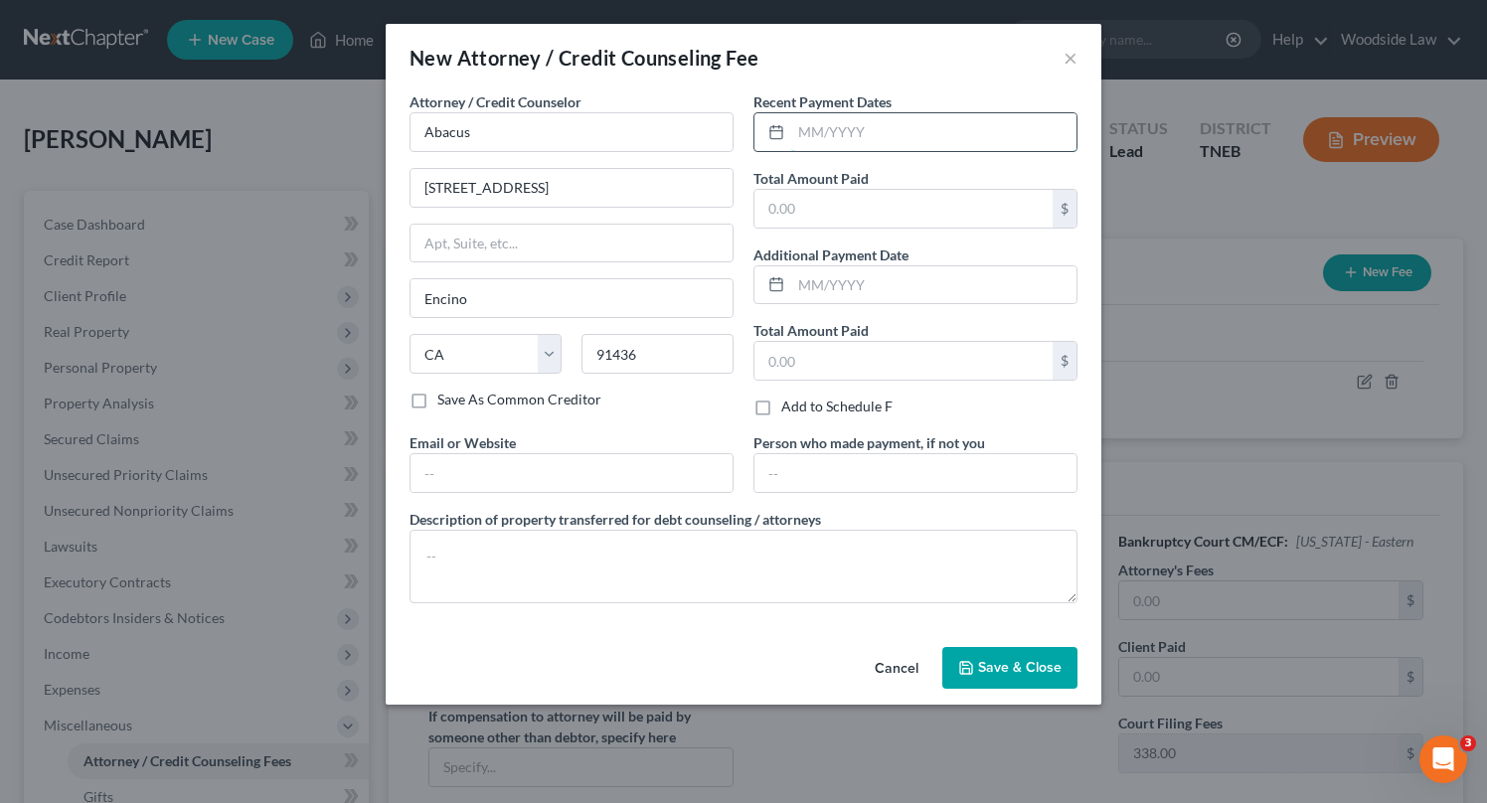
click at [947, 135] on input "text" at bounding box center [933, 132] width 285 height 38
type input "08/2025"
click at [924, 213] on input "text" at bounding box center [903, 209] width 298 height 38
type input "25.00"
click at [638, 468] on input "text" at bounding box center [572, 473] width 322 height 38
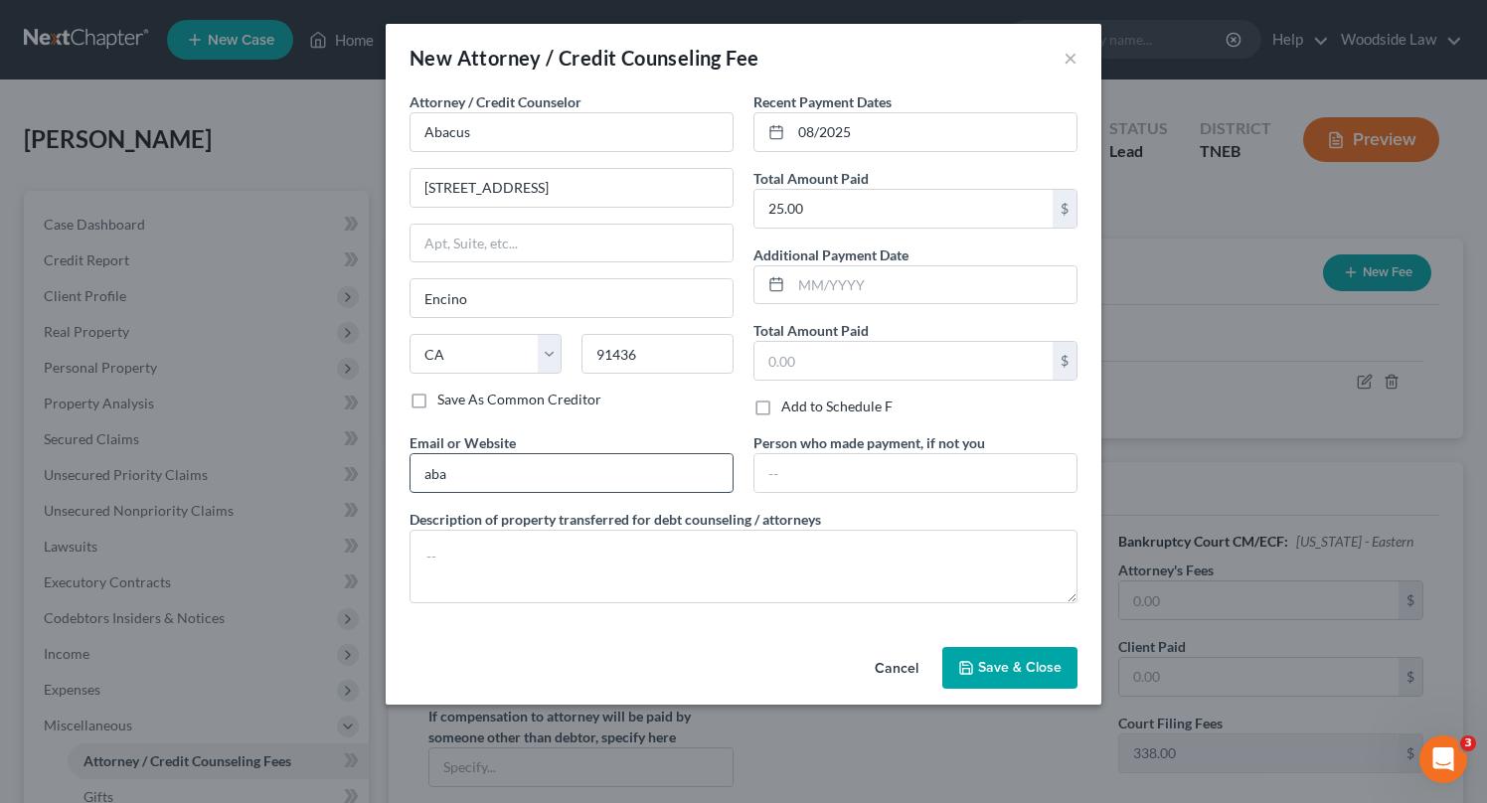
type input "[DOMAIN_NAME]"
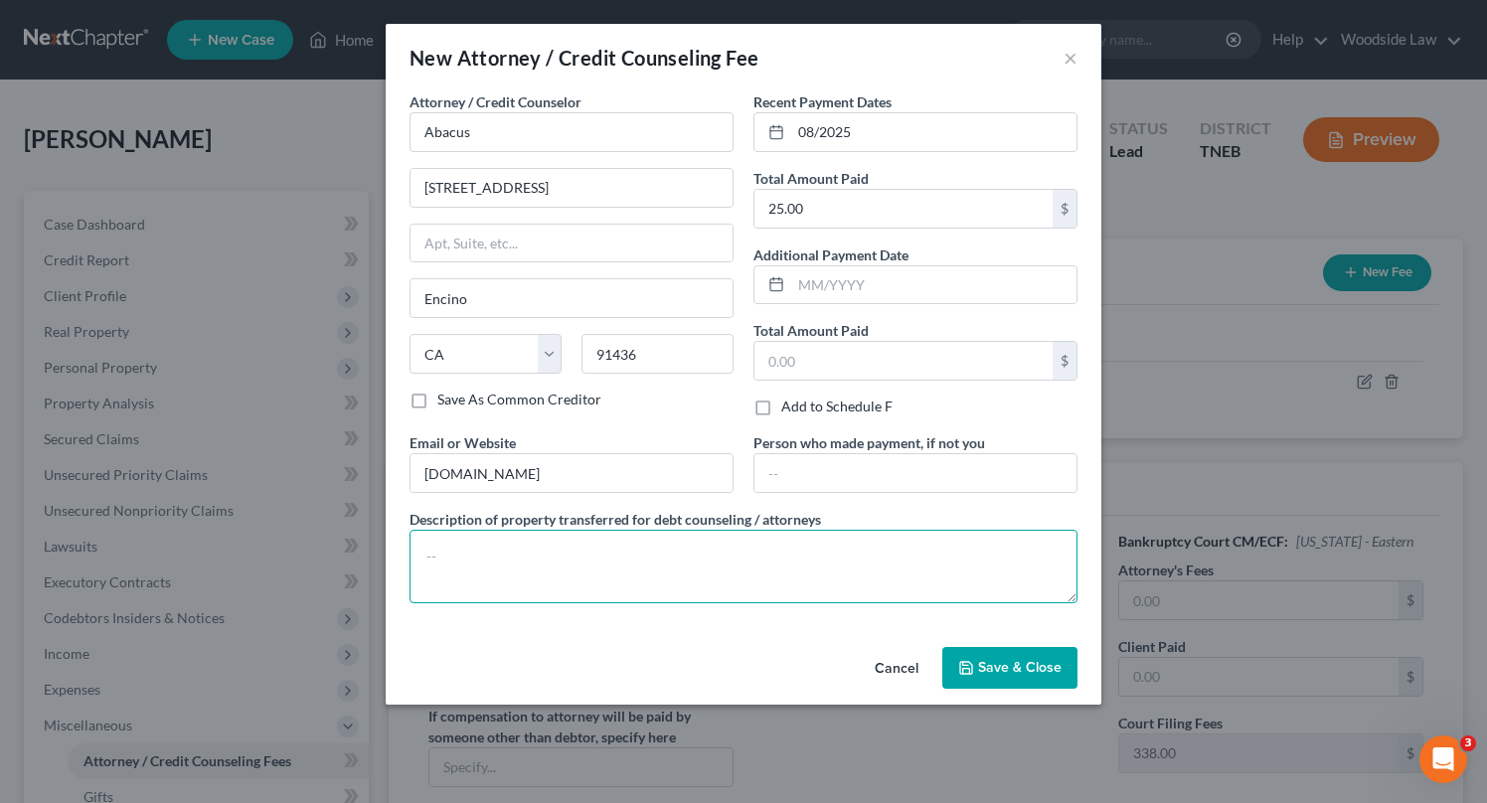
click at [583, 563] on textarea at bounding box center [744, 567] width 668 height 74
type textarea "Credit Counseling"
click at [1003, 674] on span "Save & Close" at bounding box center [1019, 667] width 83 height 17
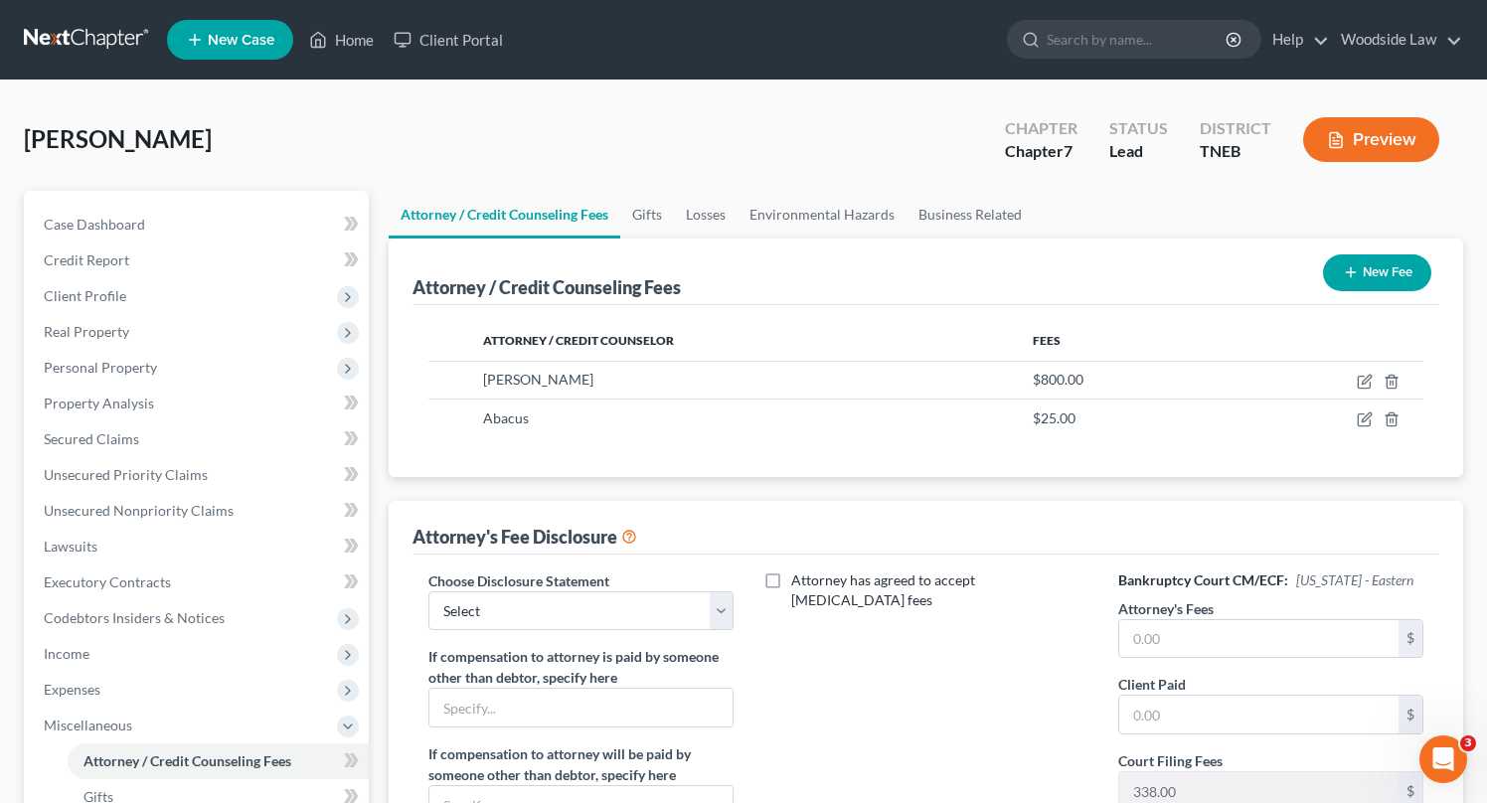
scroll to position [430, 0]
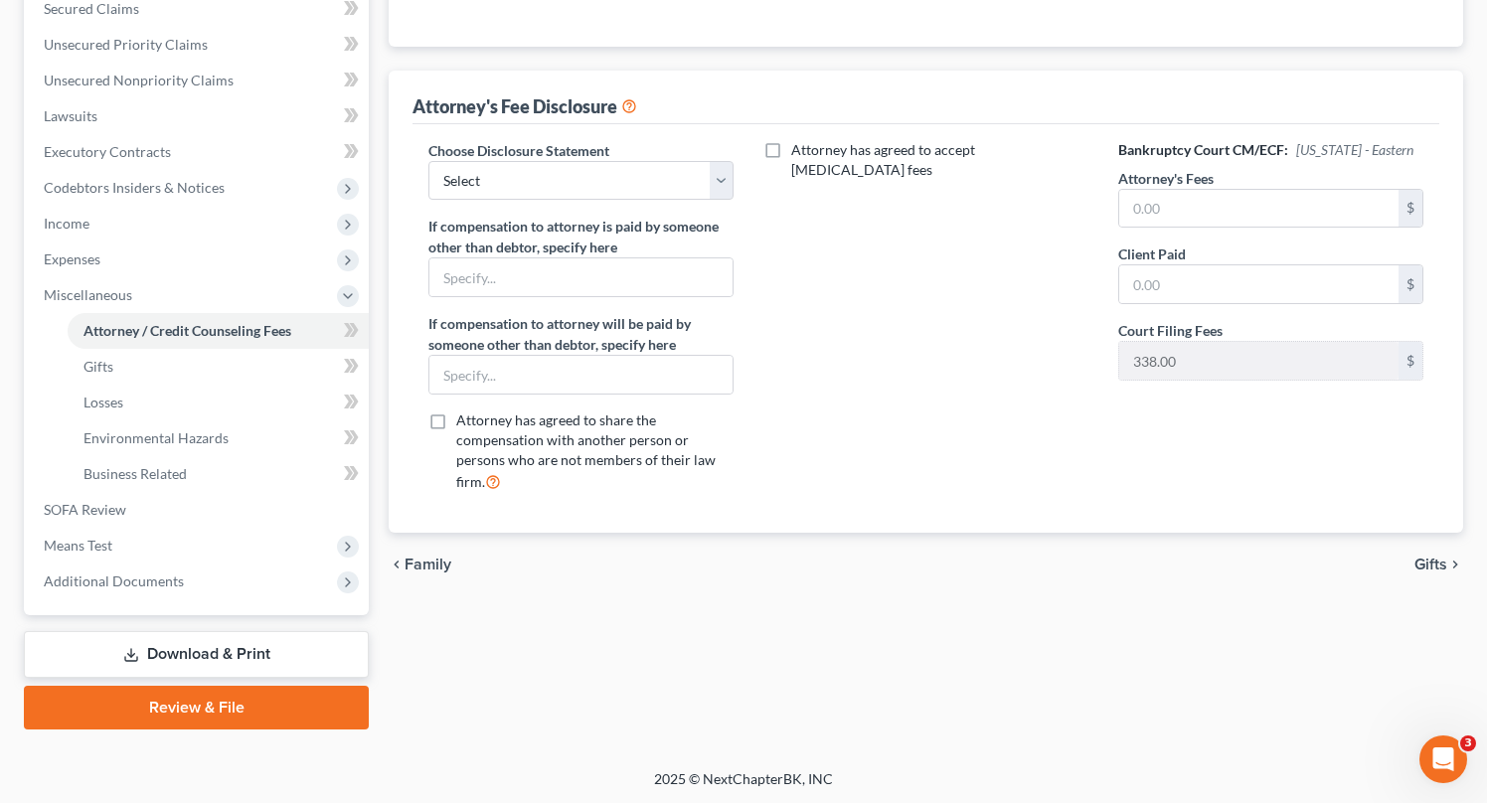
click at [1432, 566] on span "Gifts" at bounding box center [1430, 565] width 33 height 16
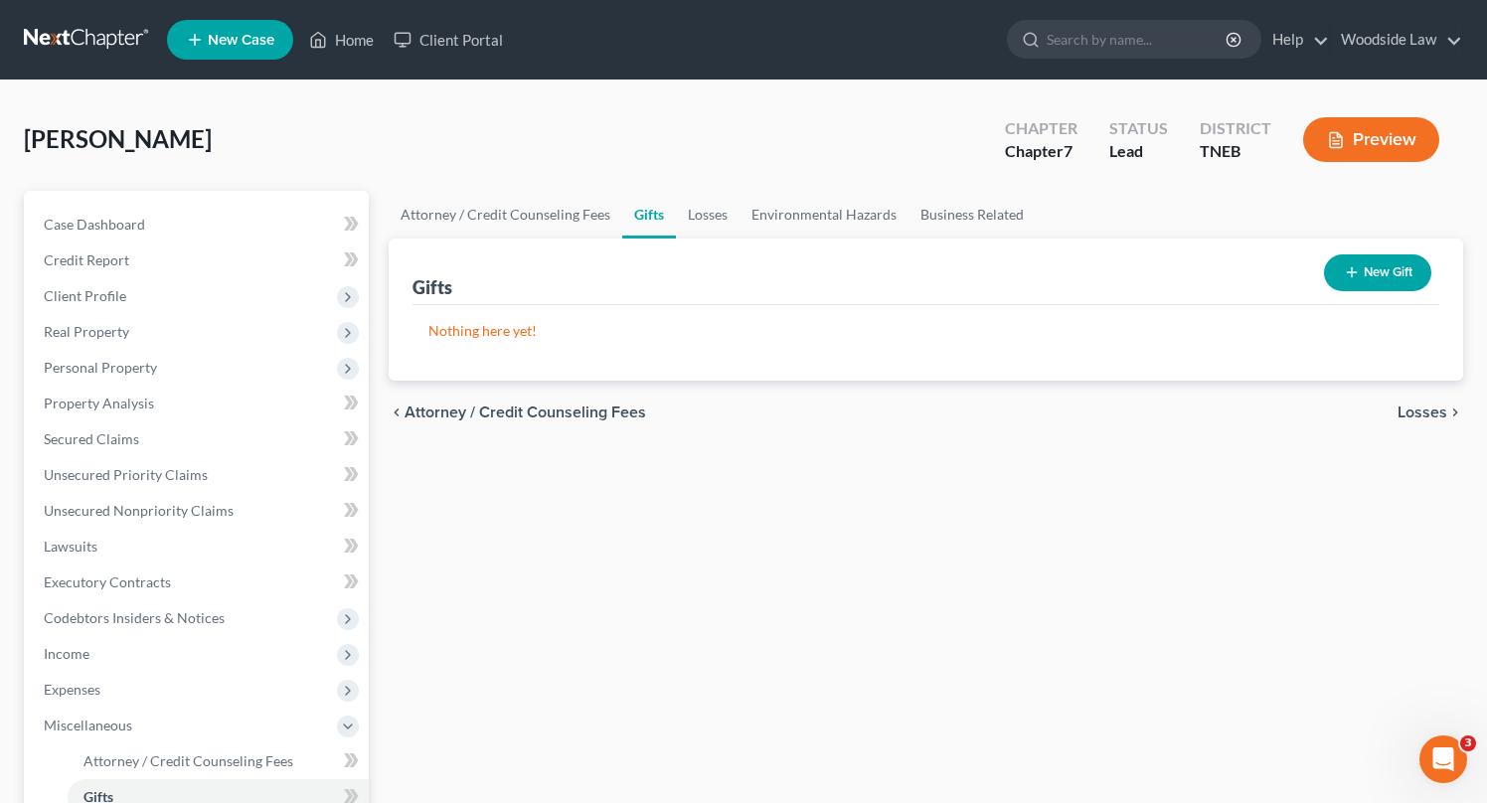
click at [1433, 413] on span "Losses" at bounding box center [1423, 413] width 50 height 16
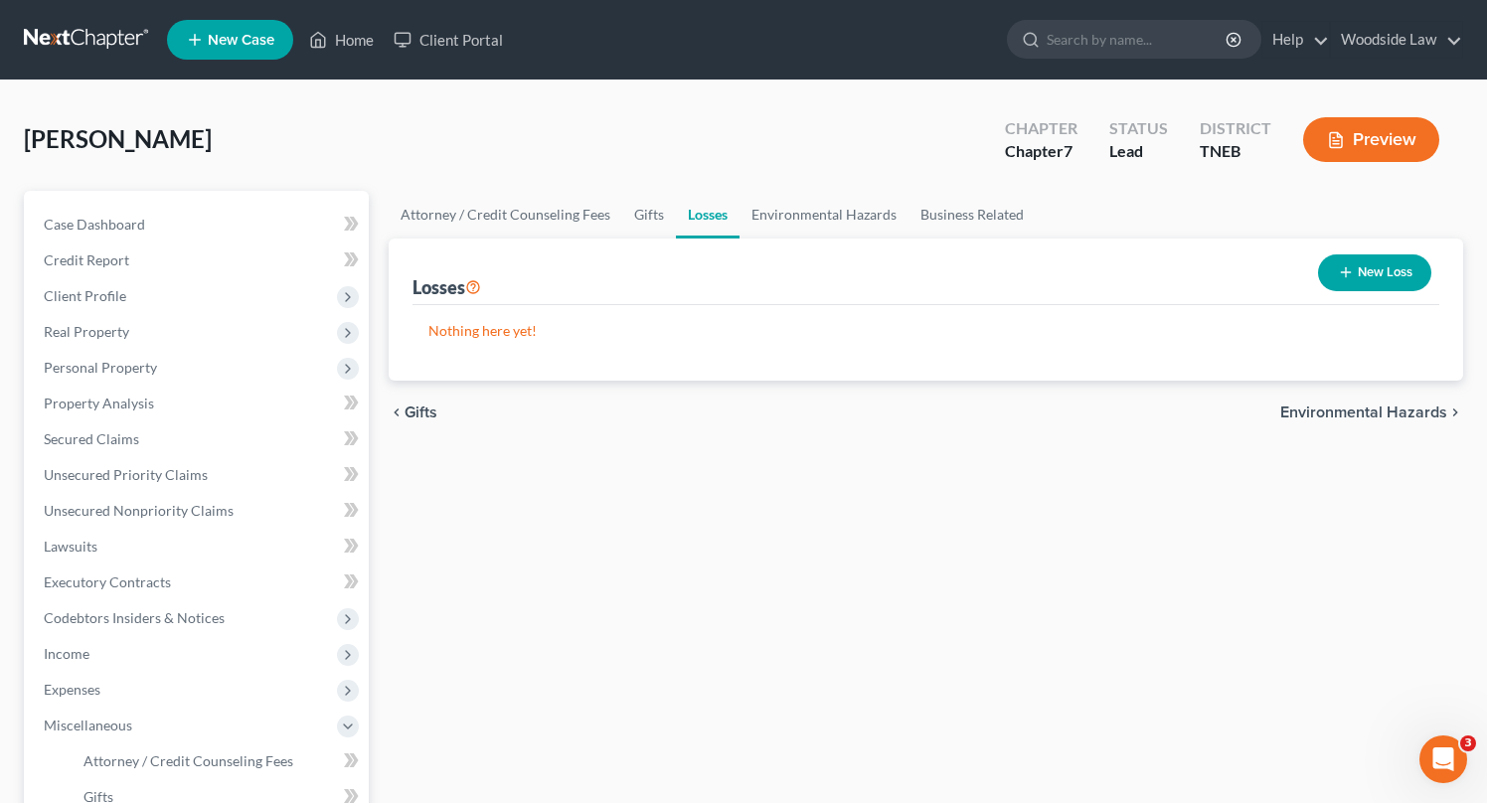
click at [1397, 411] on span "Environmental Hazards" at bounding box center [1363, 413] width 167 height 16
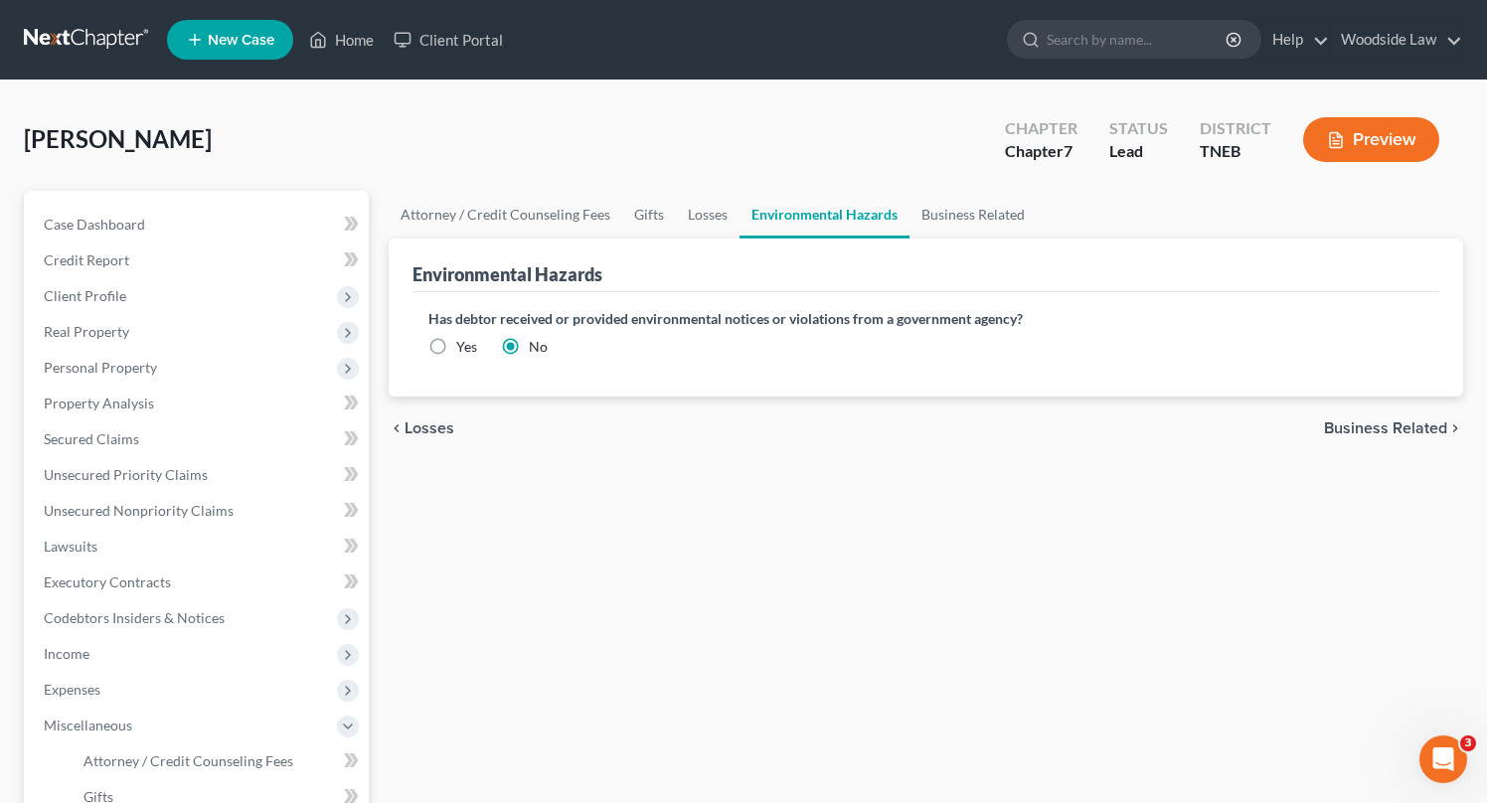
click at [1403, 429] on span "Business Related" at bounding box center [1385, 428] width 123 height 16
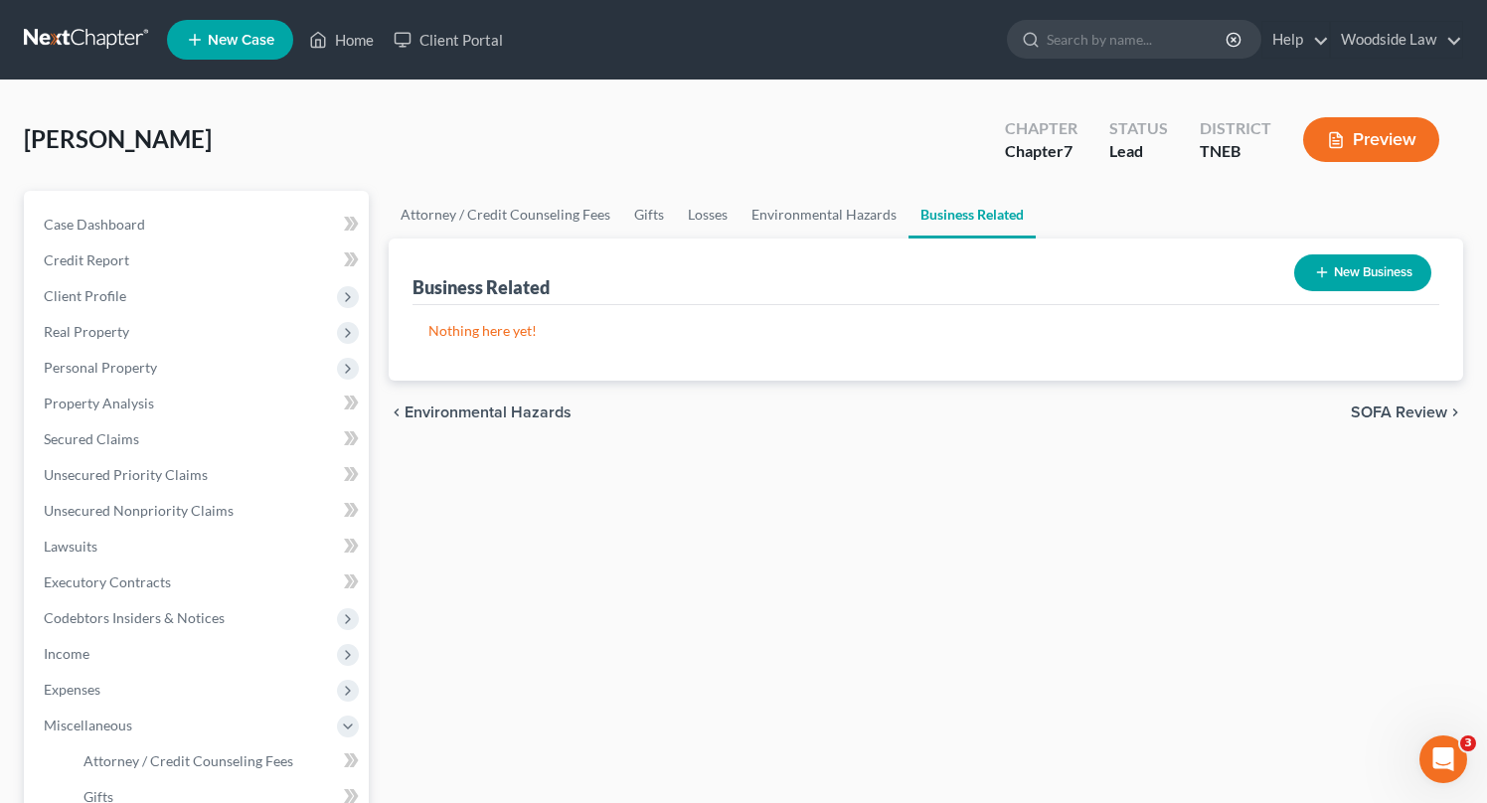
click at [1399, 408] on span "SOFA Review" at bounding box center [1399, 413] width 96 height 16
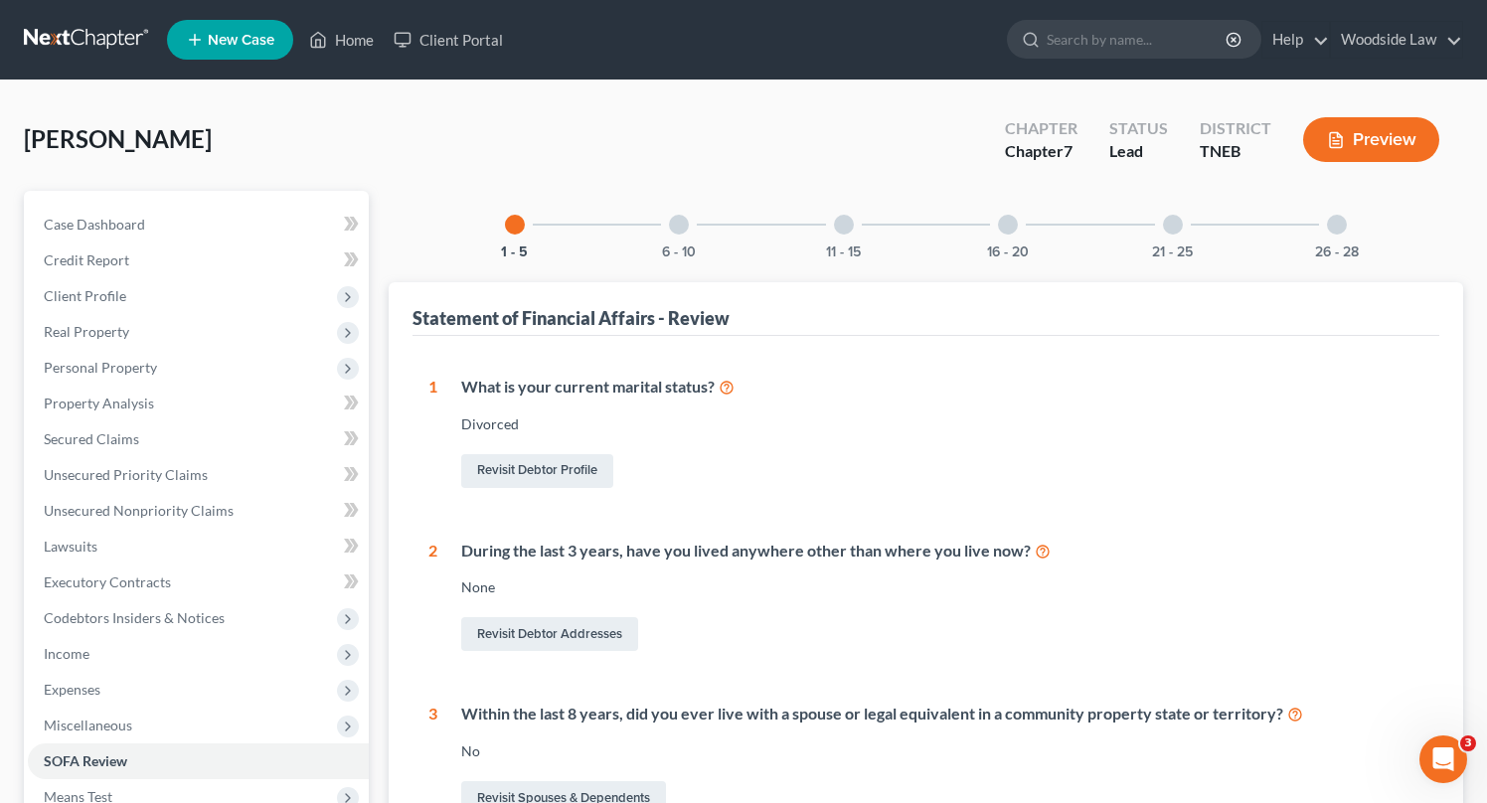
scroll to position [554, 0]
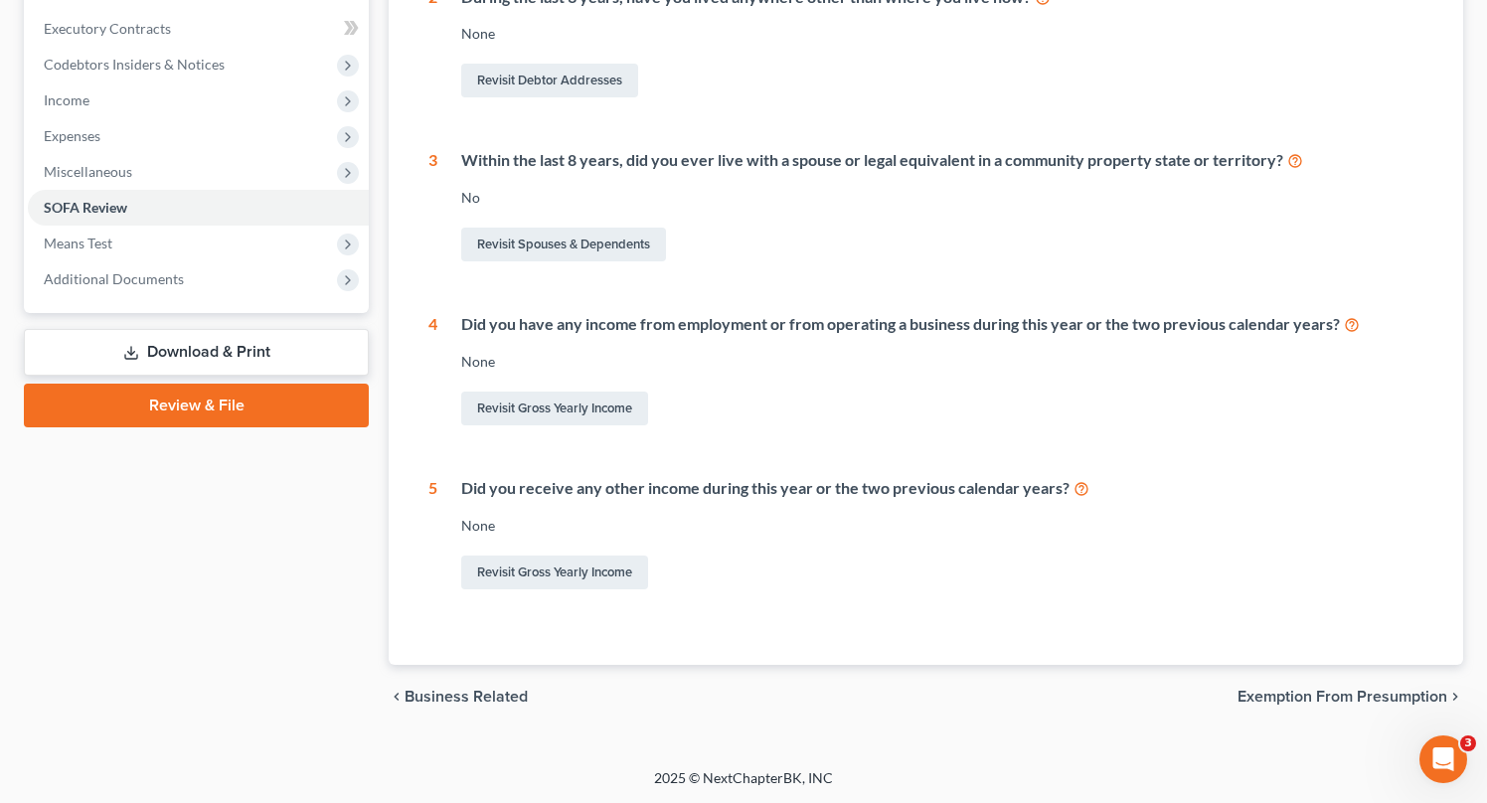
click at [1322, 689] on span "Exemption from Presumption" at bounding box center [1342, 697] width 210 height 16
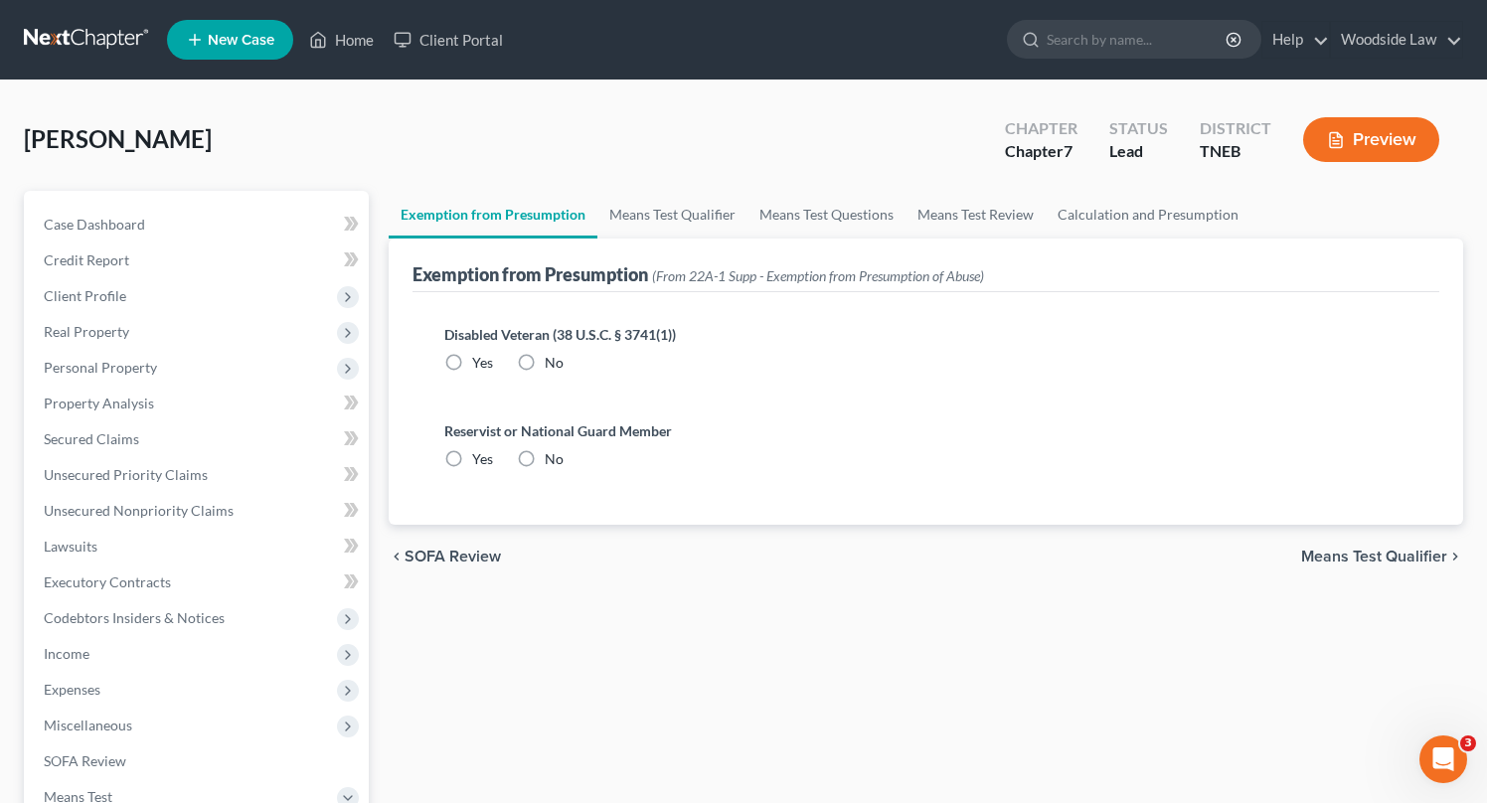
click at [545, 360] on label "No" at bounding box center [554, 363] width 19 height 20
click at [553, 360] on input "No" at bounding box center [559, 359] width 13 height 13
radio input "true"
click at [545, 455] on label "No" at bounding box center [554, 459] width 19 height 20
click at [553, 455] on input "No" at bounding box center [559, 455] width 13 height 13
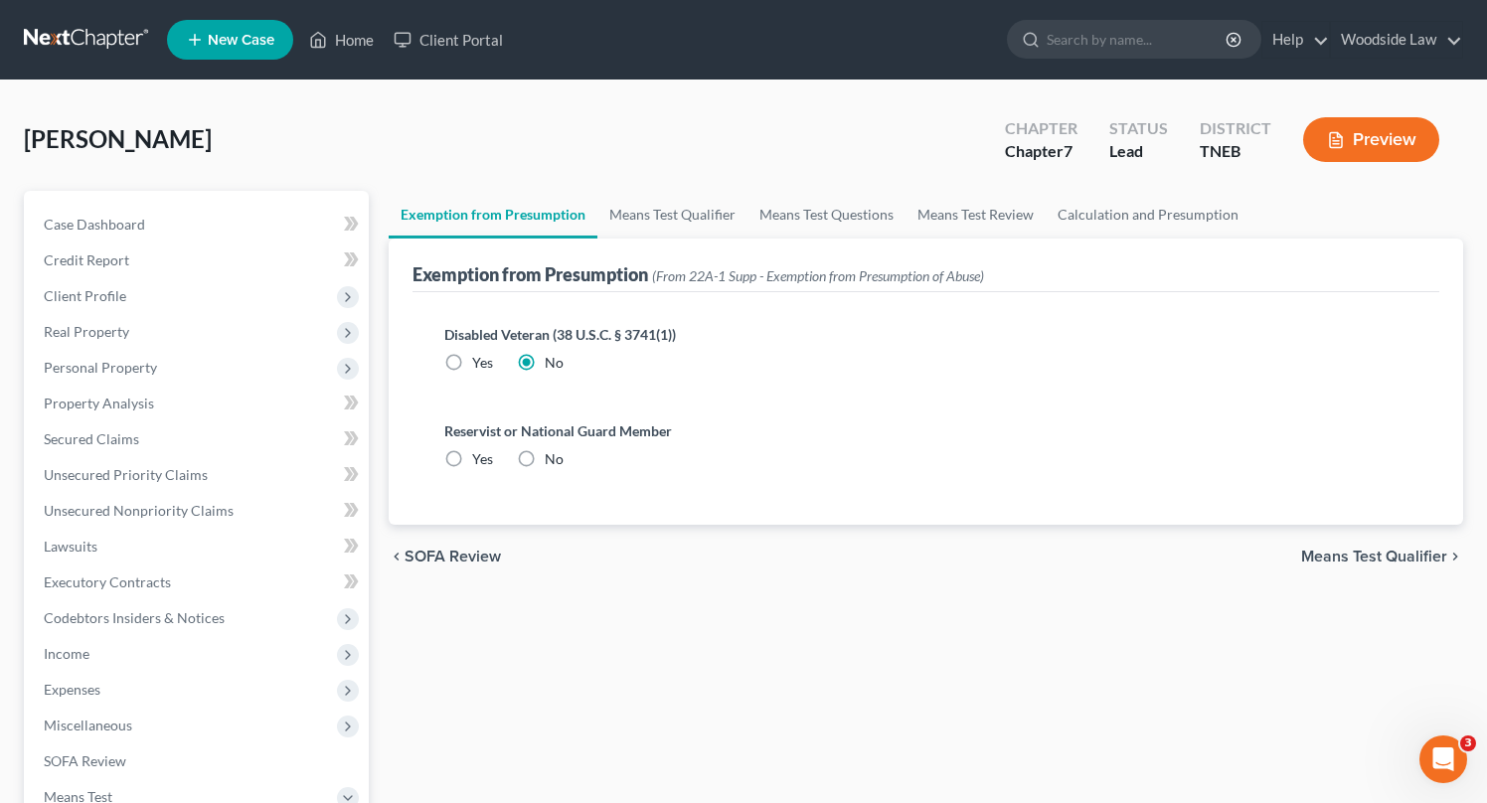
radio input "true"
click at [1411, 558] on span "Means Test Qualifier" at bounding box center [1374, 557] width 146 height 16
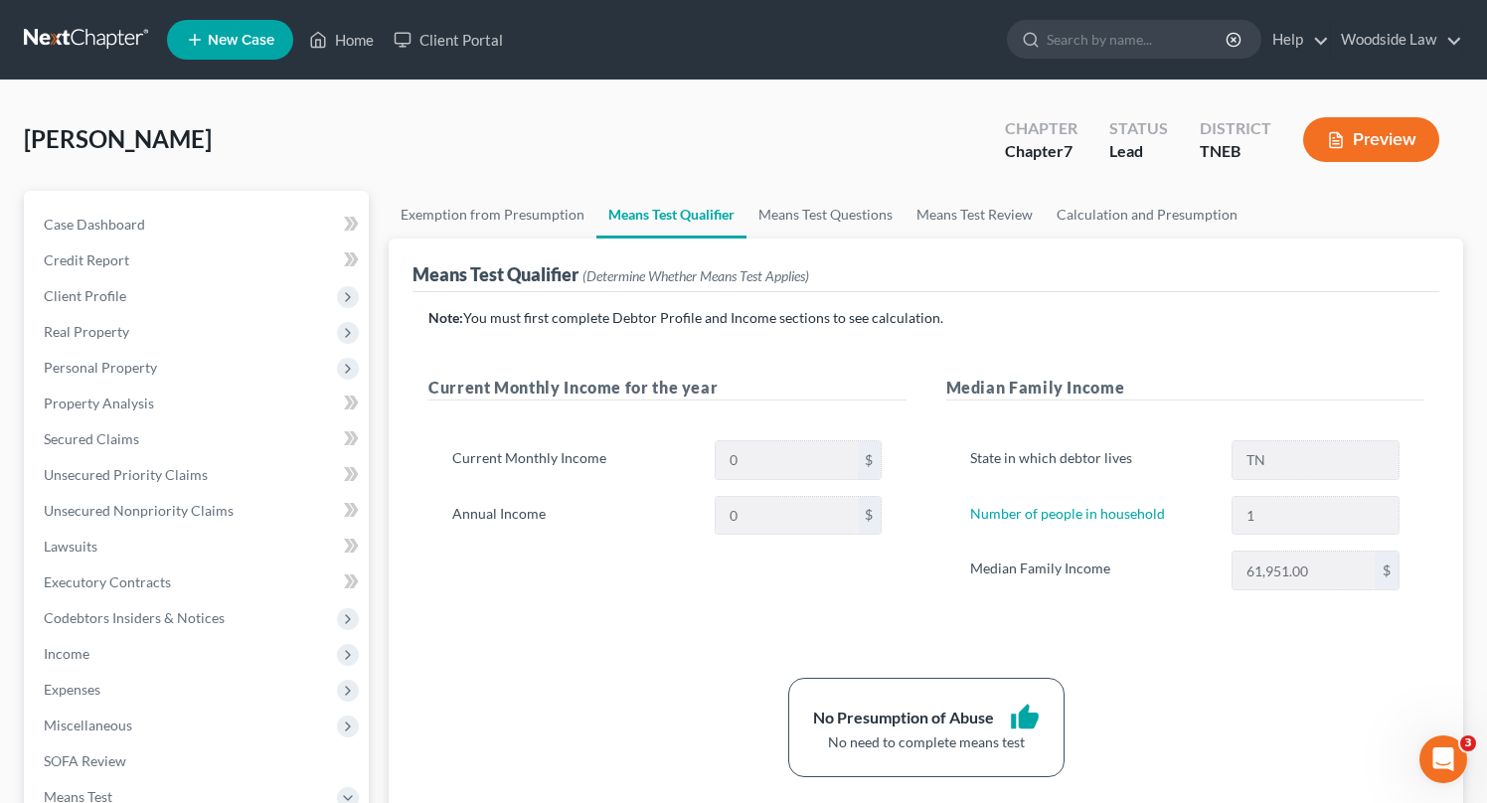
scroll to position [430, 0]
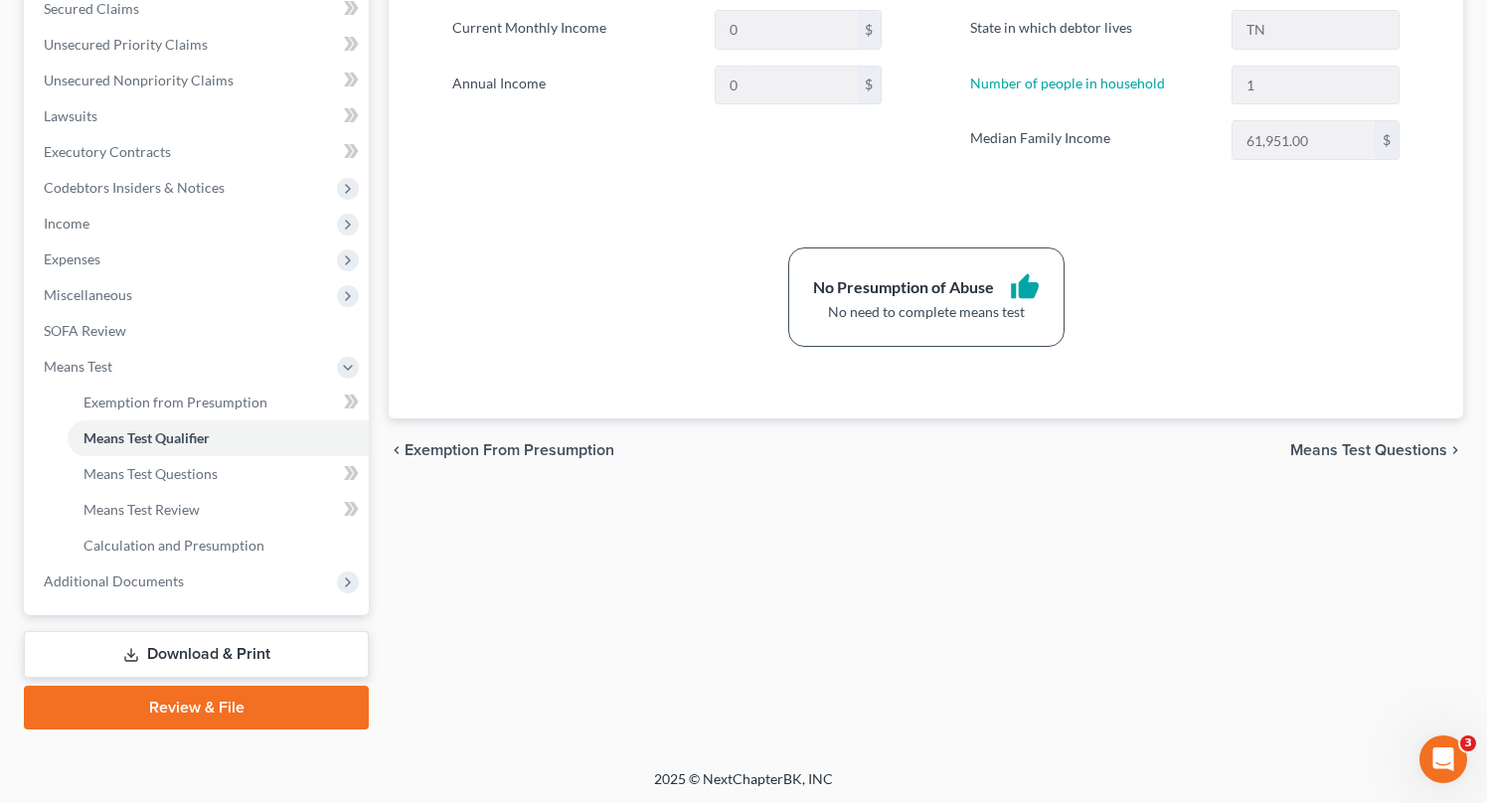
click at [1389, 452] on span "Means Test Questions" at bounding box center [1368, 450] width 157 height 16
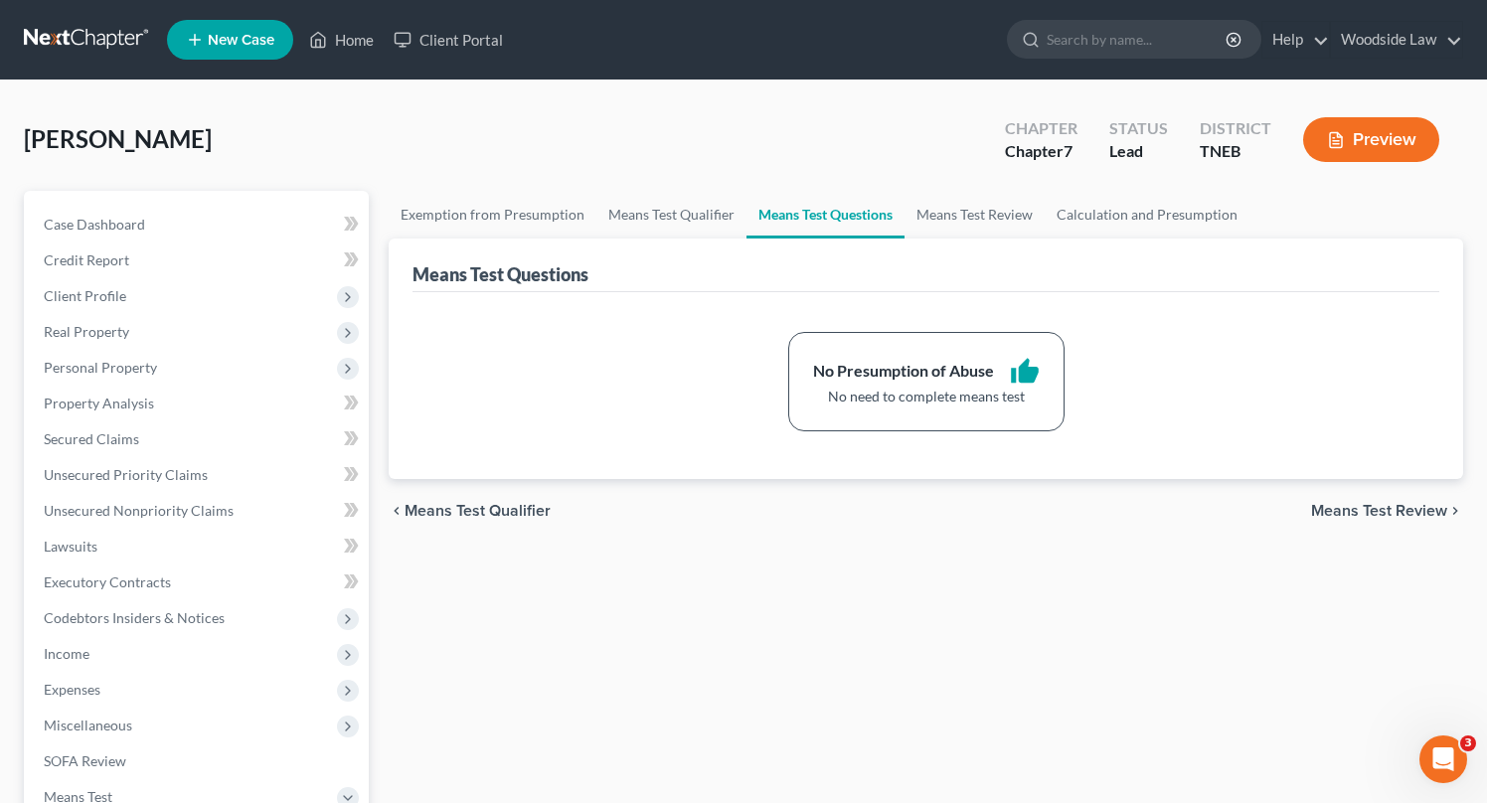
click at [1393, 507] on span "Means Test Review" at bounding box center [1379, 511] width 136 height 16
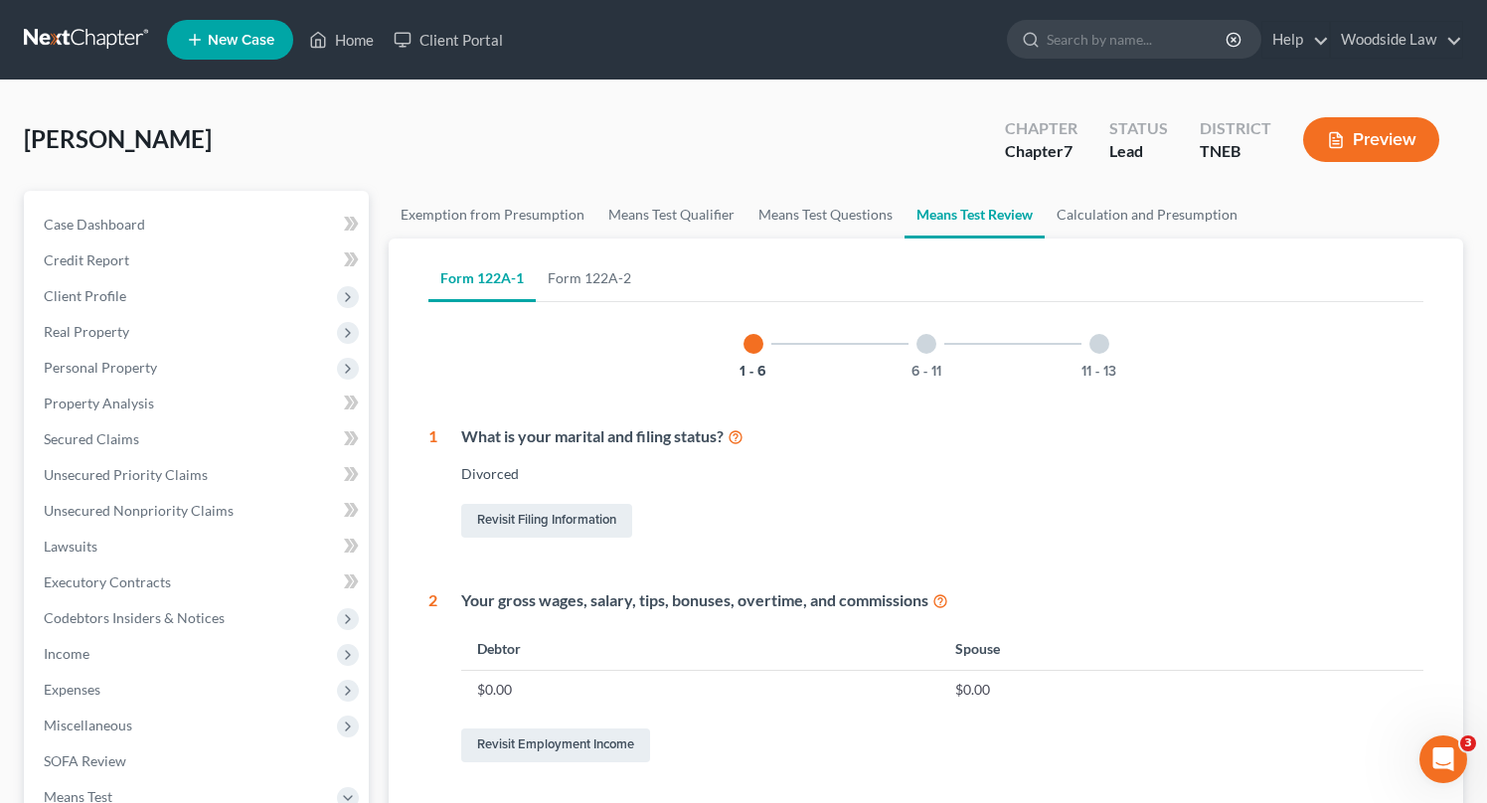
scroll to position [885, 0]
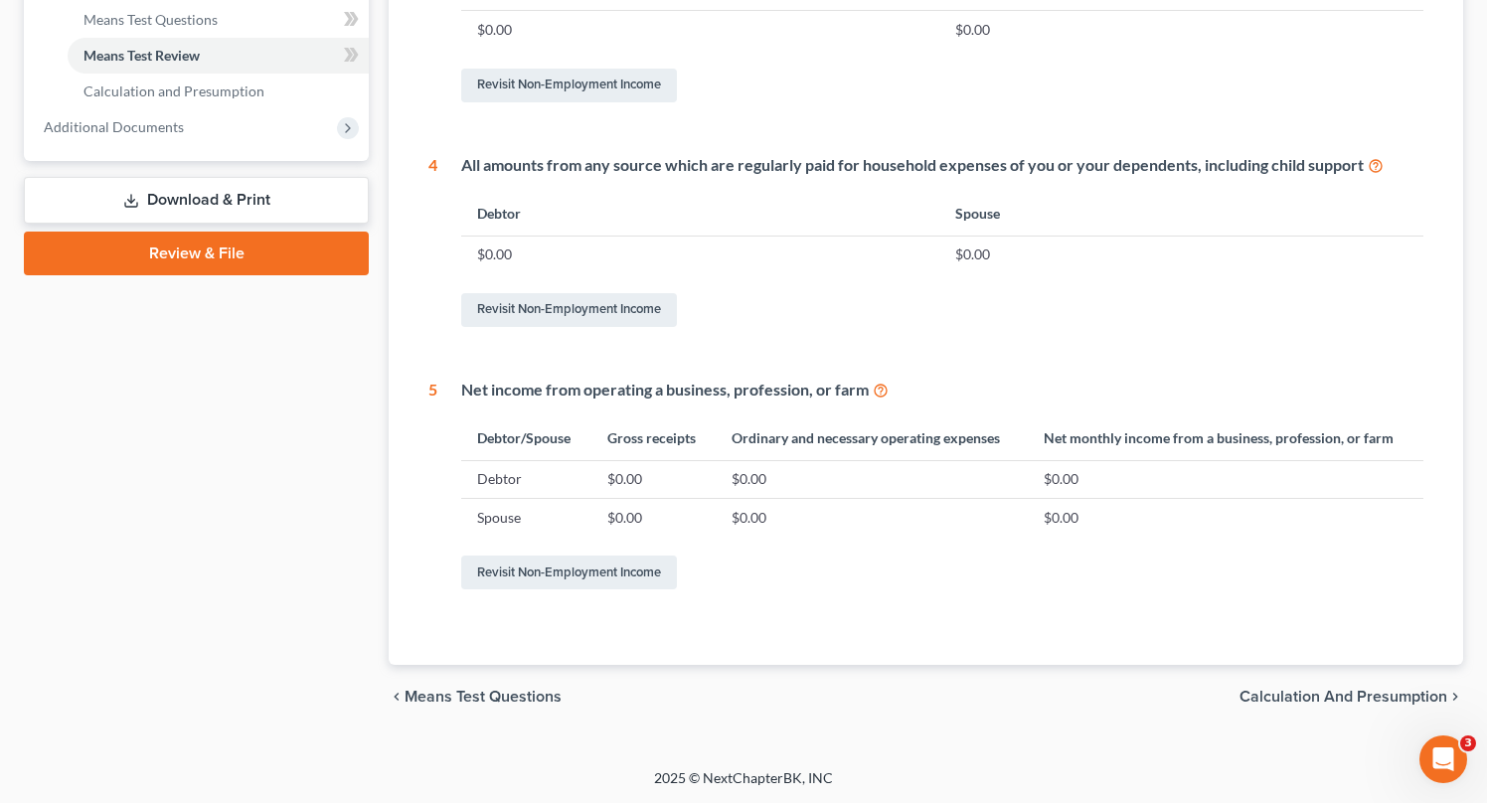
click at [1371, 703] on span "Calculation and Presumption" at bounding box center [1343, 697] width 208 height 16
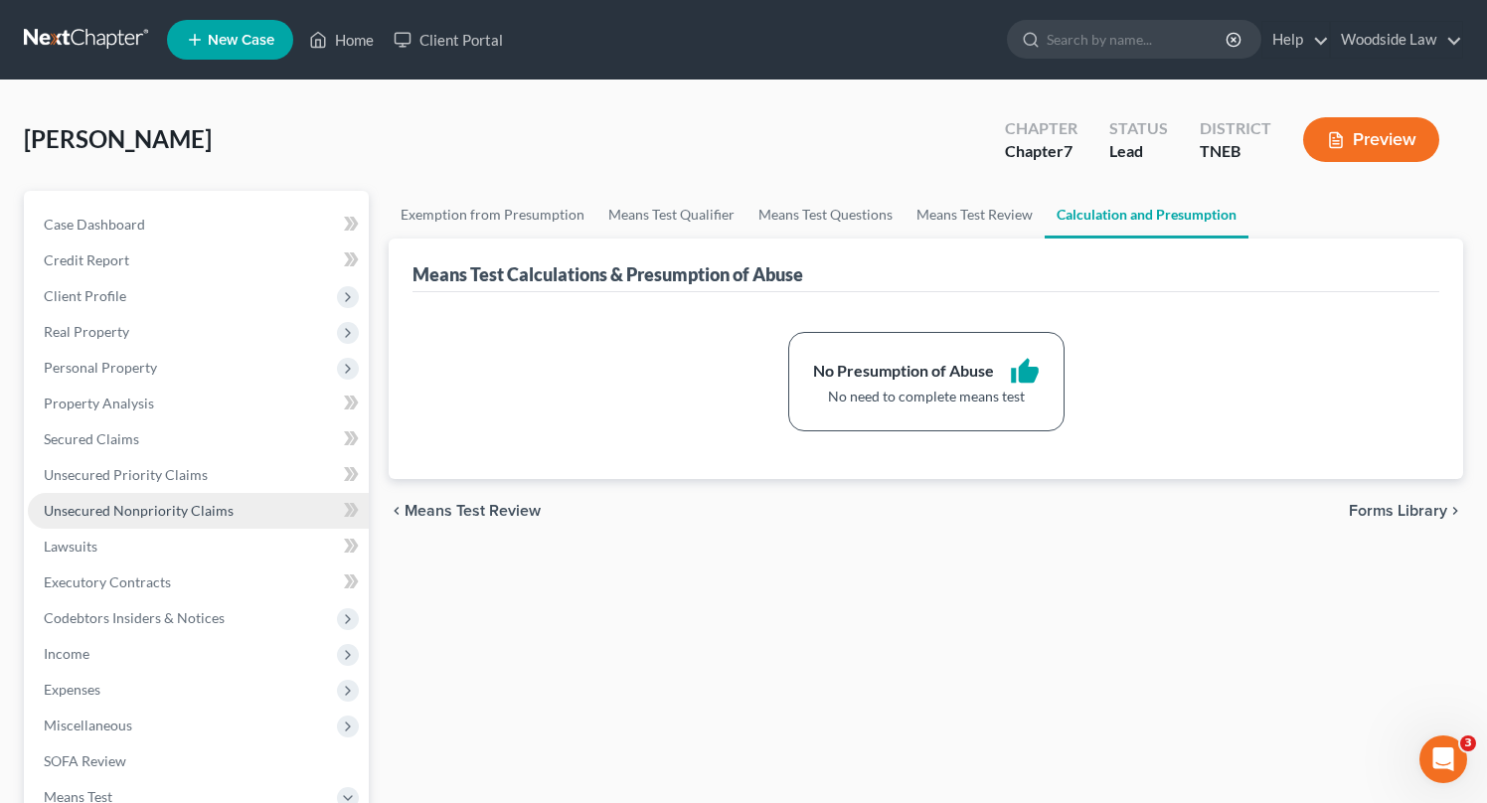
click at [187, 510] on span "Unsecured Nonpriority Claims" at bounding box center [139, 510] width 190 height 17
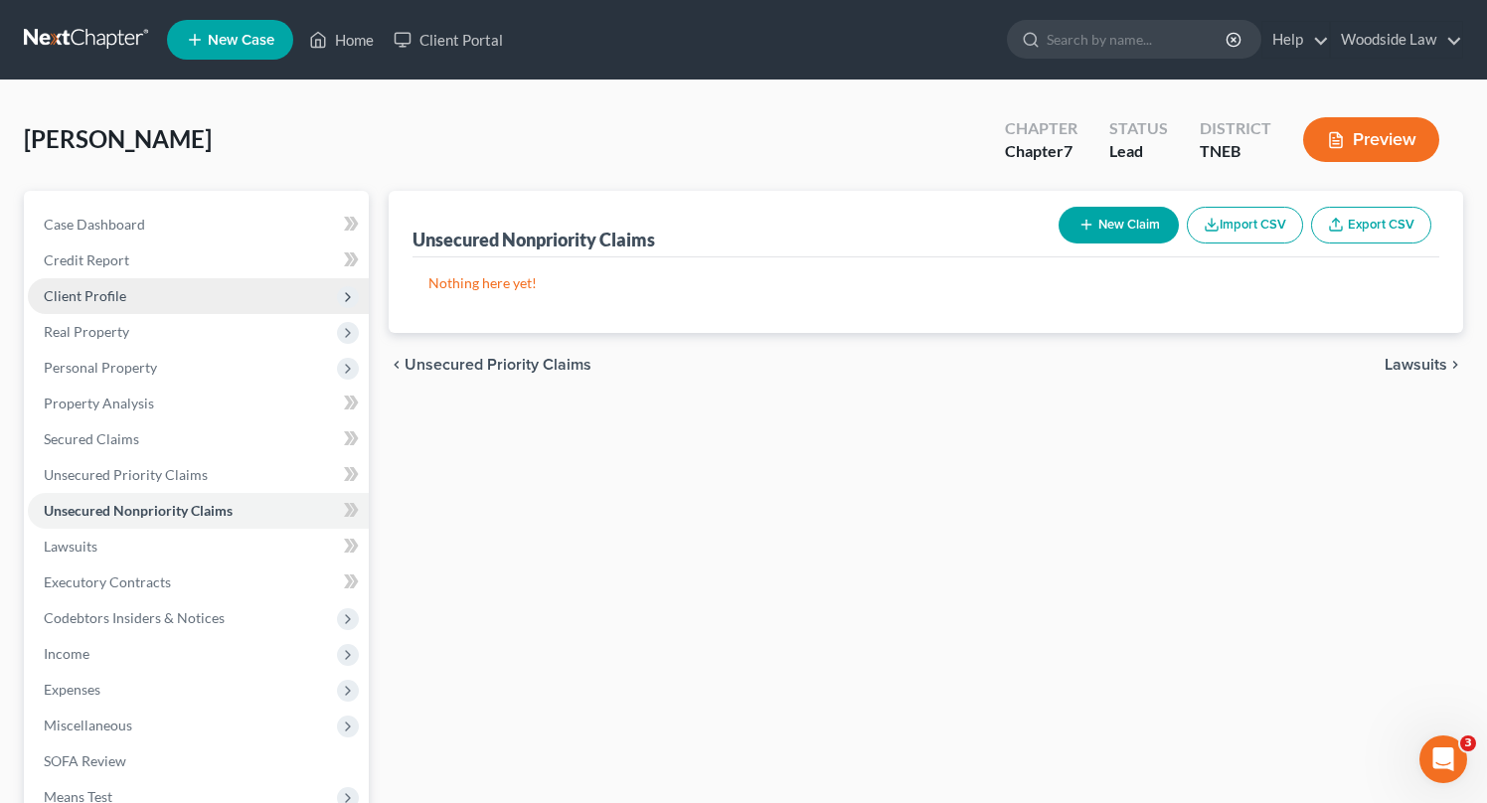
click at [87, 293] on span "Client Profile" at bounding box center [85, 295] width 82 height 17
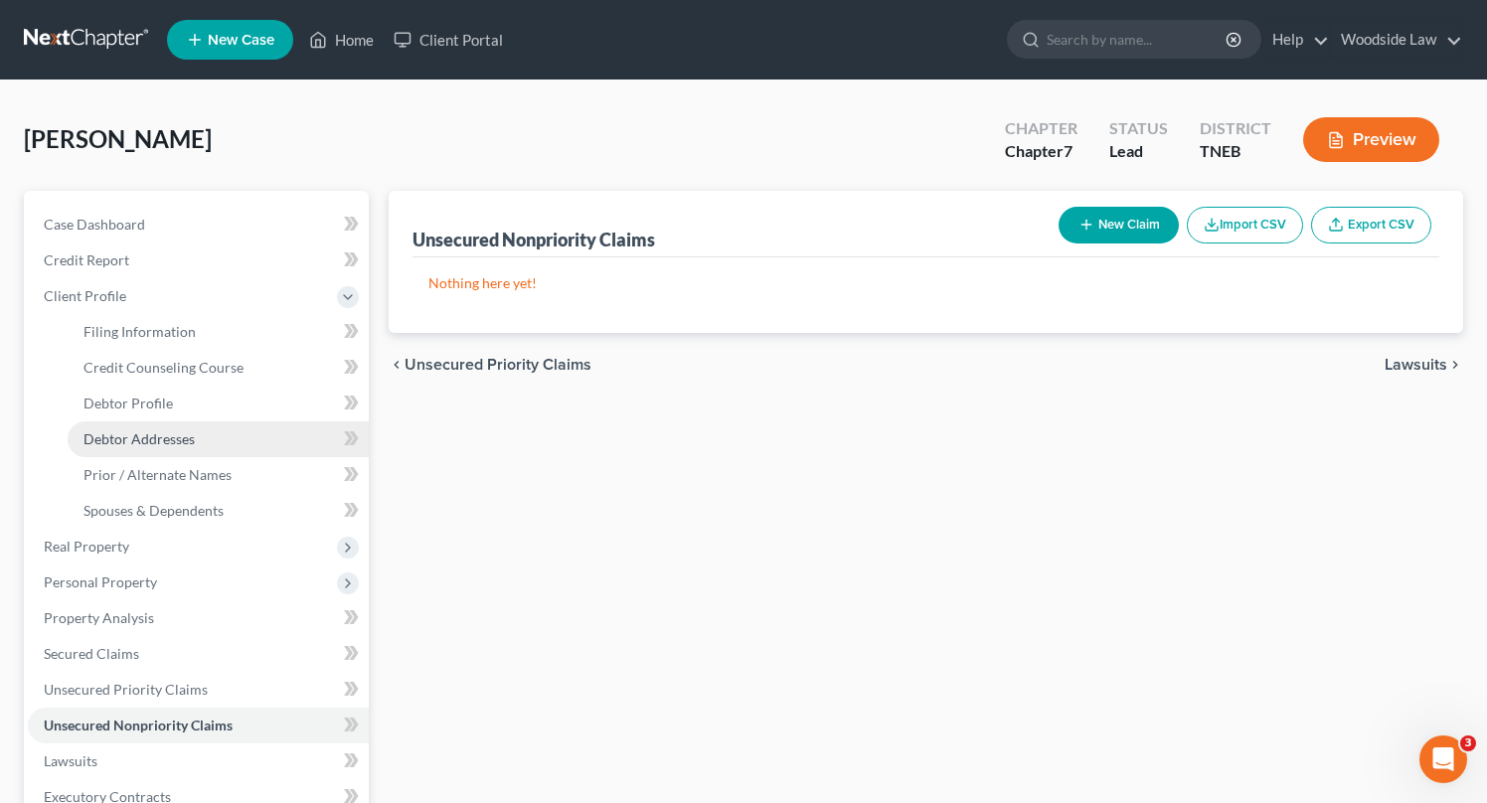
click at [153, 435] on span "Debtor Addresses" at bounding box center [138, 438] width 111 height 17
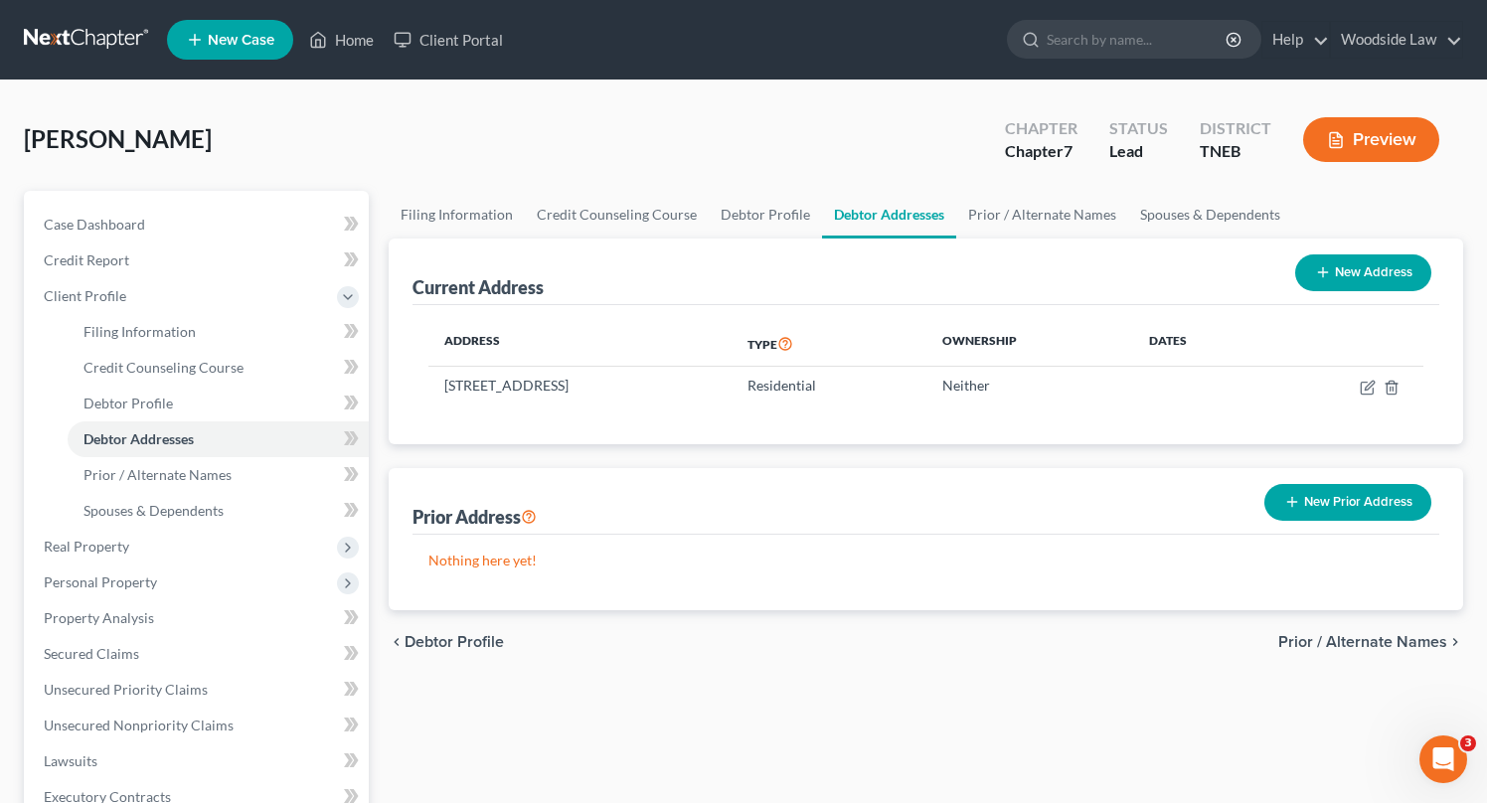
click at [1349, 500] on button "New Prior Address" at bounding box center [1347, 502] width 167 height 37
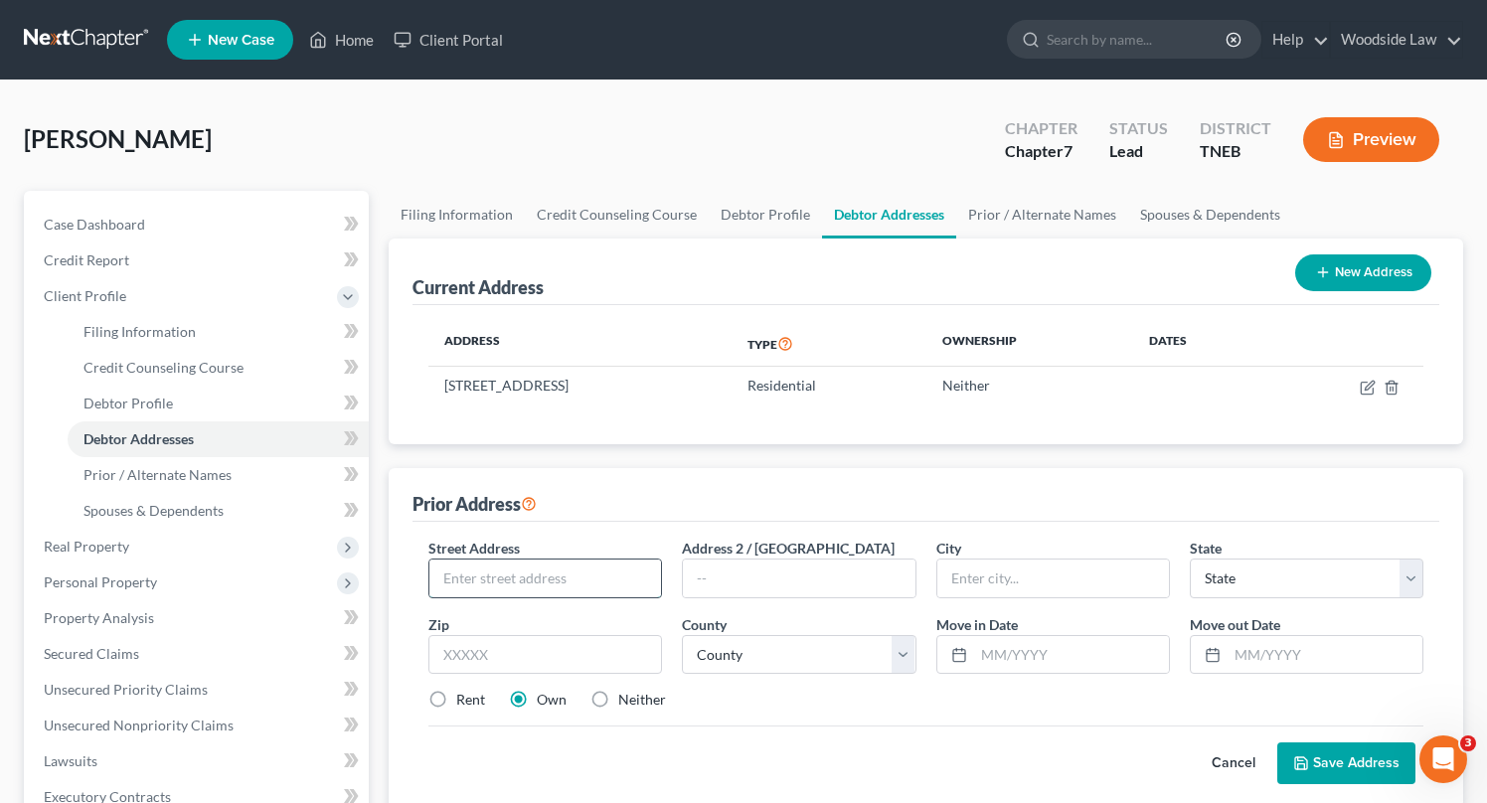
click at [583, 576] on input "text" at bounding box center [545, 579] width 232 height 38
type input "2010 [GEOGRAPHIC_DATA]"
type input "37917"
type input "[GEOGRAPHIC_DATA]"
select select "44"
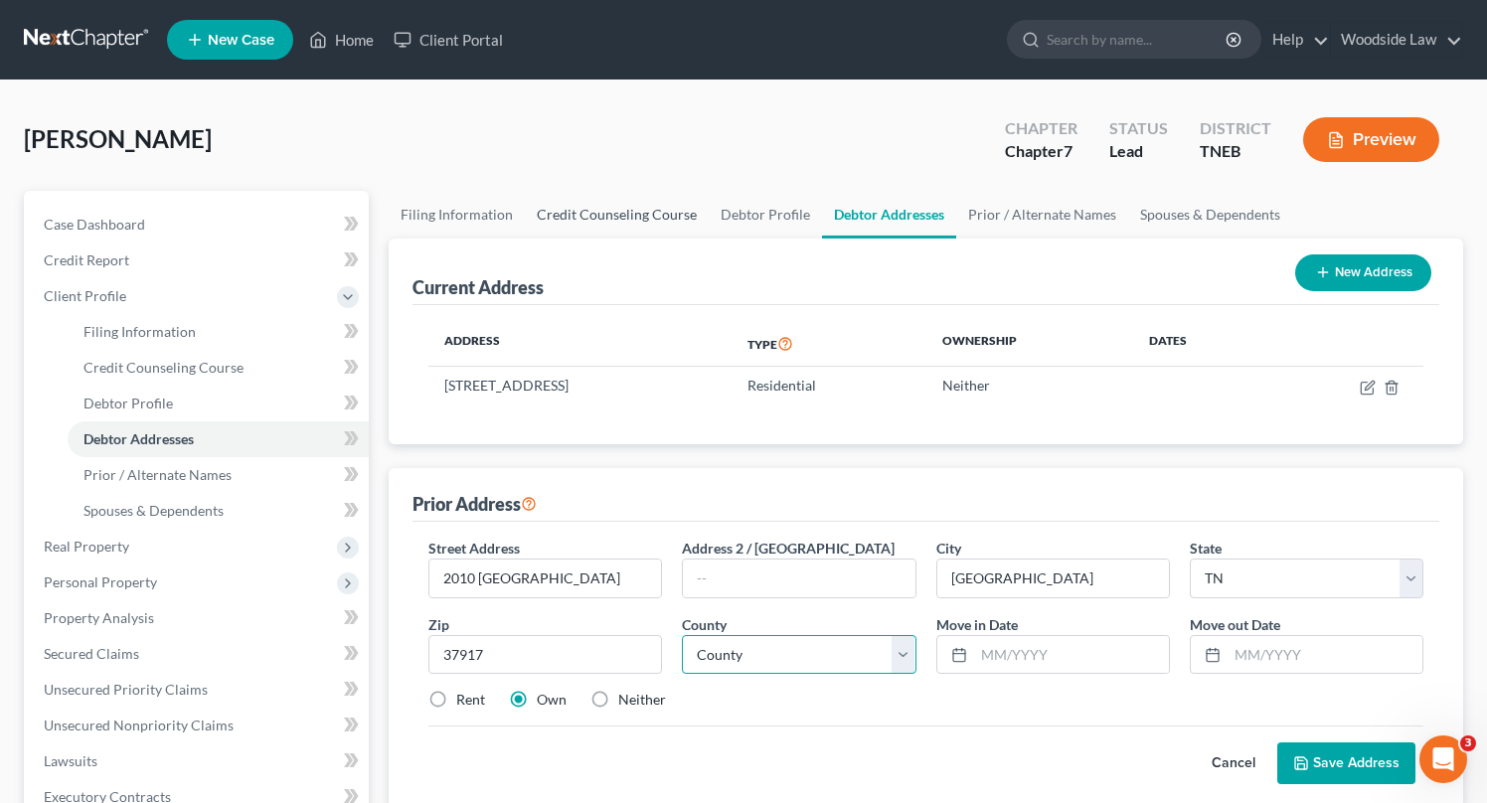
select select "46"
click at [1084, 661] on input "text" at bounding box center [1071, 655] width 195 height 38
type input "03/2022"
type input "03/2025"
click at [1063, 509] on div "Prior Address" at bounding box center [925, 495] width 1027 height 54
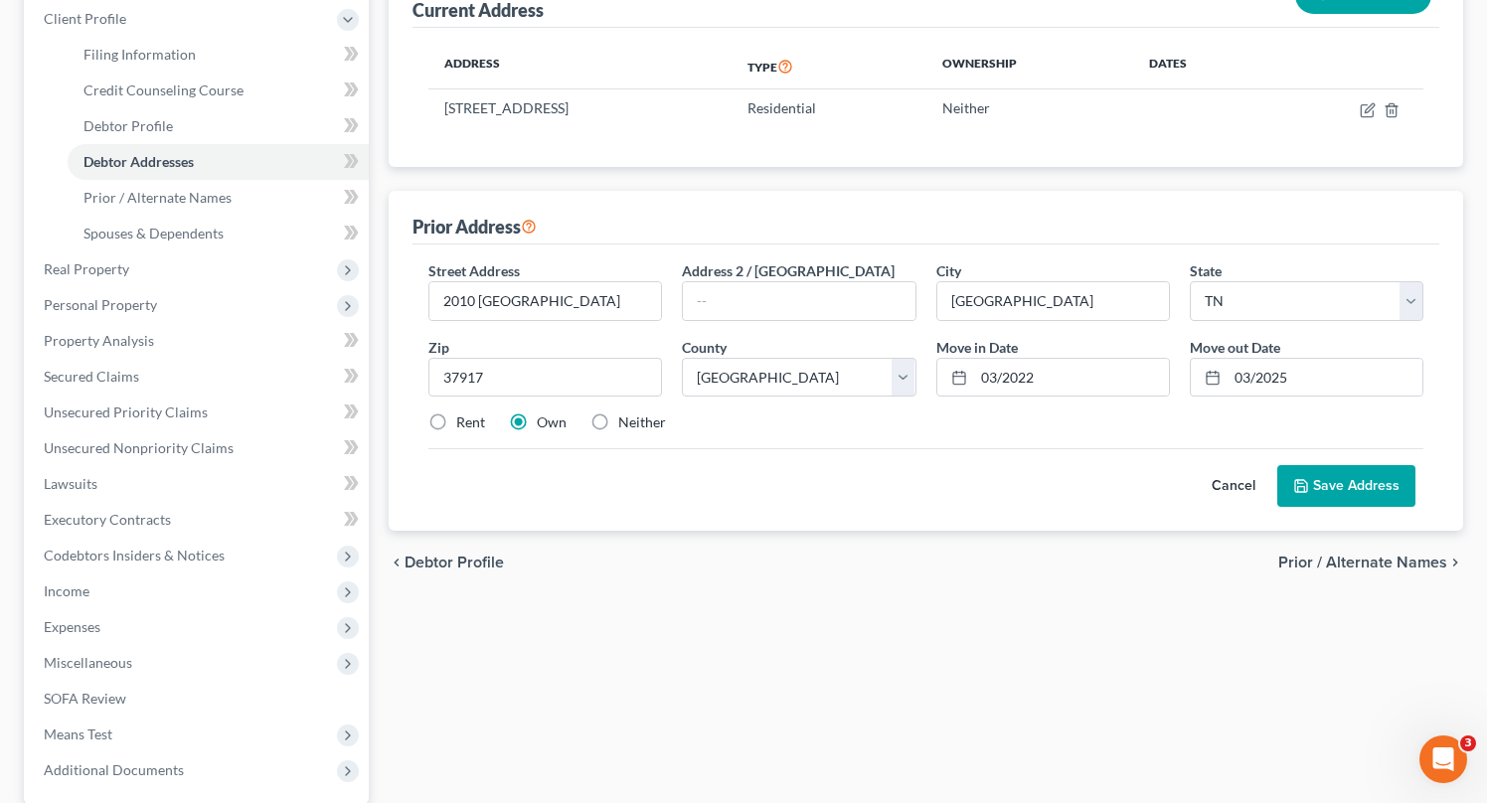
scroll to position [311, 0]
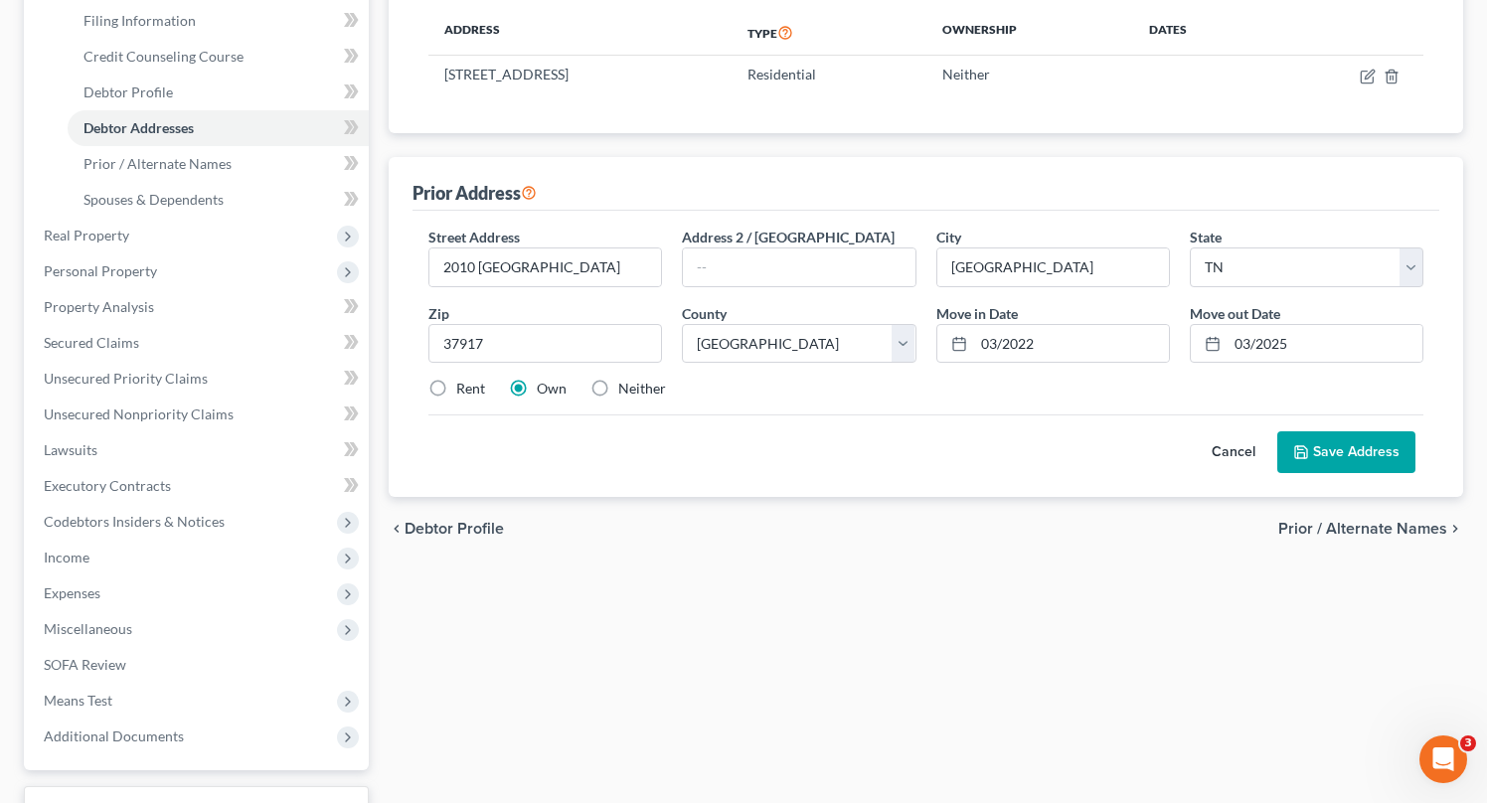
click at [618, 388] on label "Neither" at bounding box center [642, 389] width 48 height 20
click at [626, 388] on input "Neither" at bounding box center [632, 385] width 13 height 13
radio input "true"
click at [1354, 432] on button "Save Address" at bounding box center [1346, 452] width 138 height 42
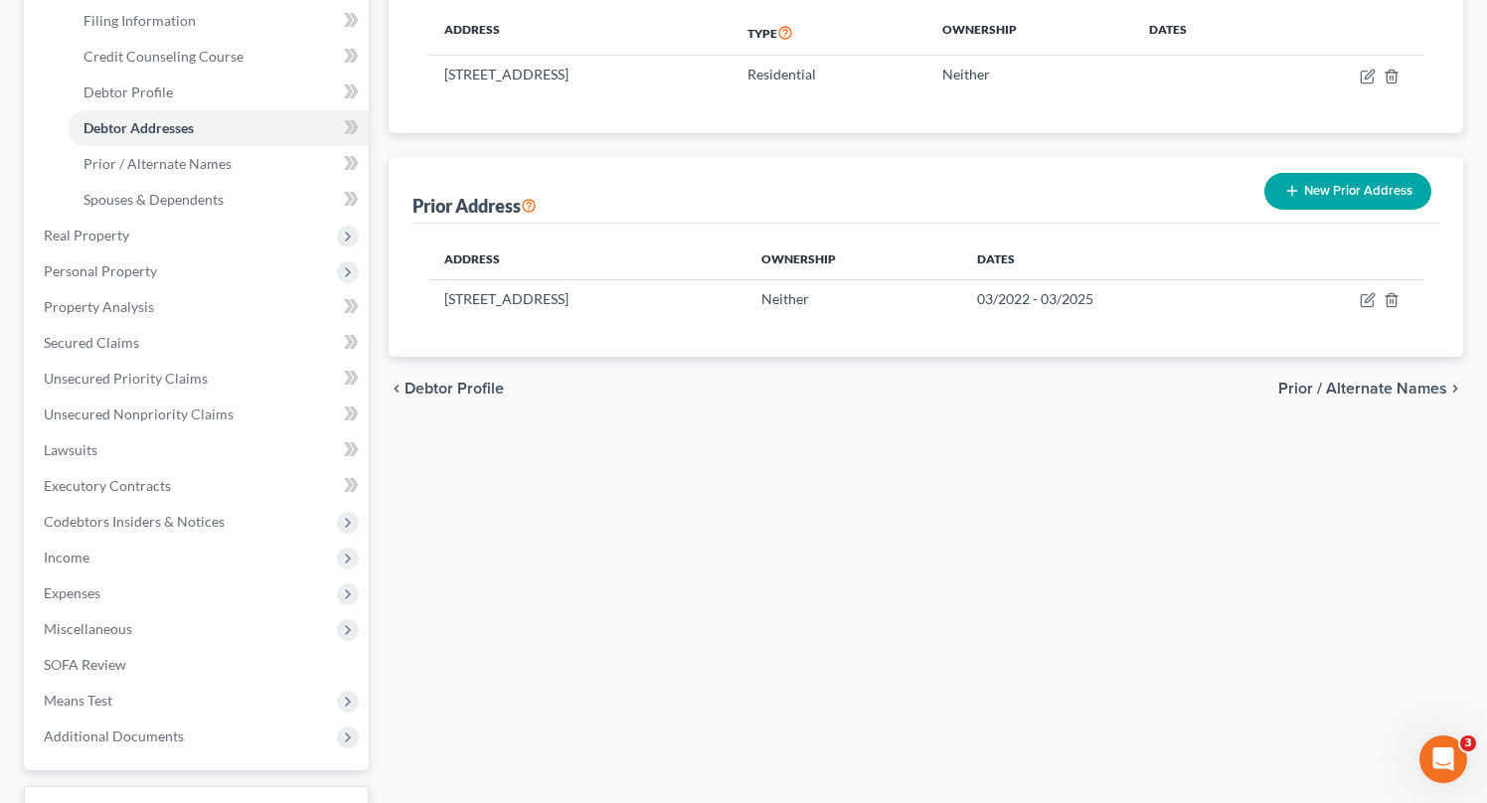
click at [1329, 389] on span "Prior / Alternate Names" at bounding box center [1362, 389] width 169 height 16
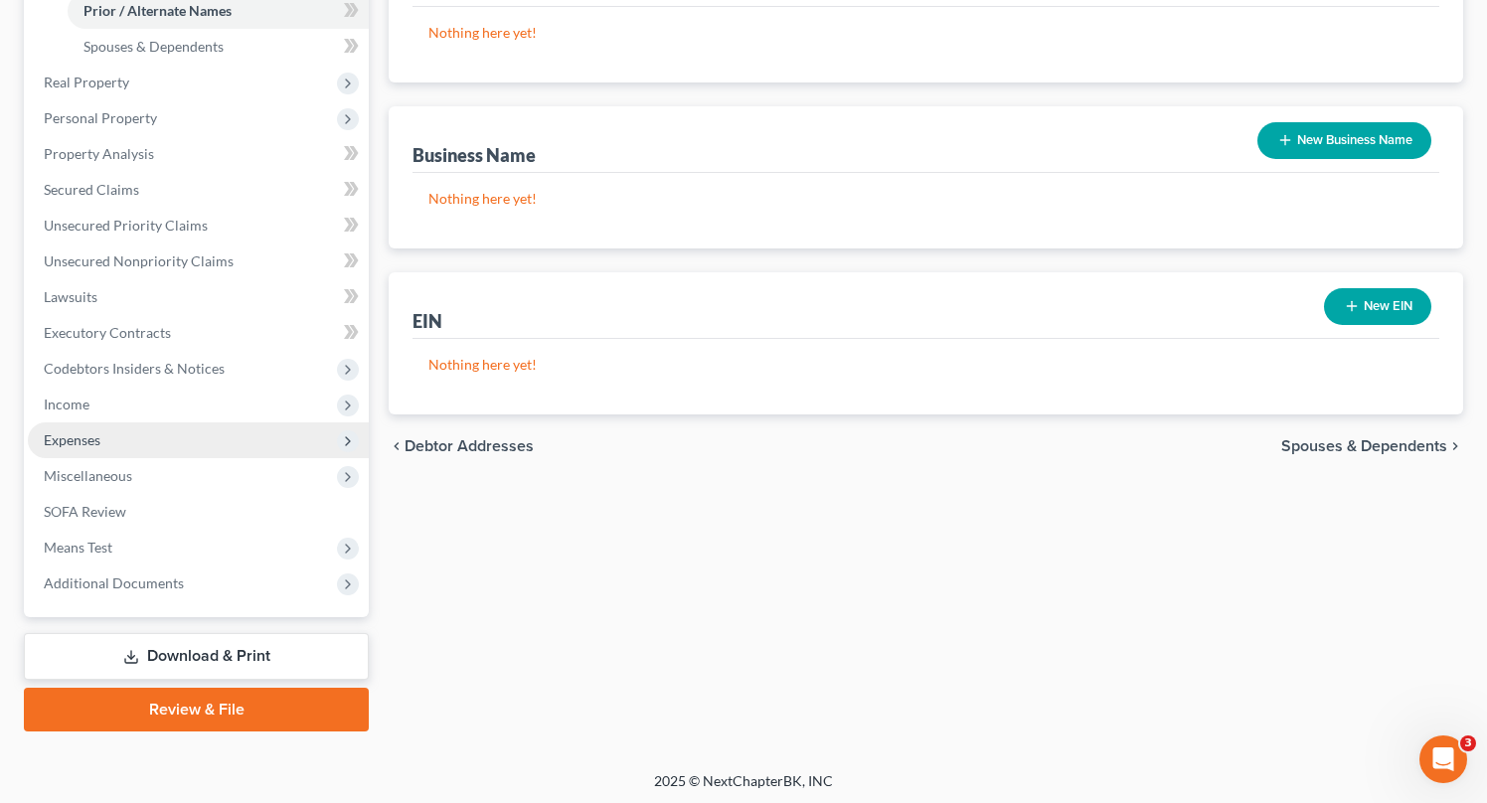
scroll to position [461, 0]
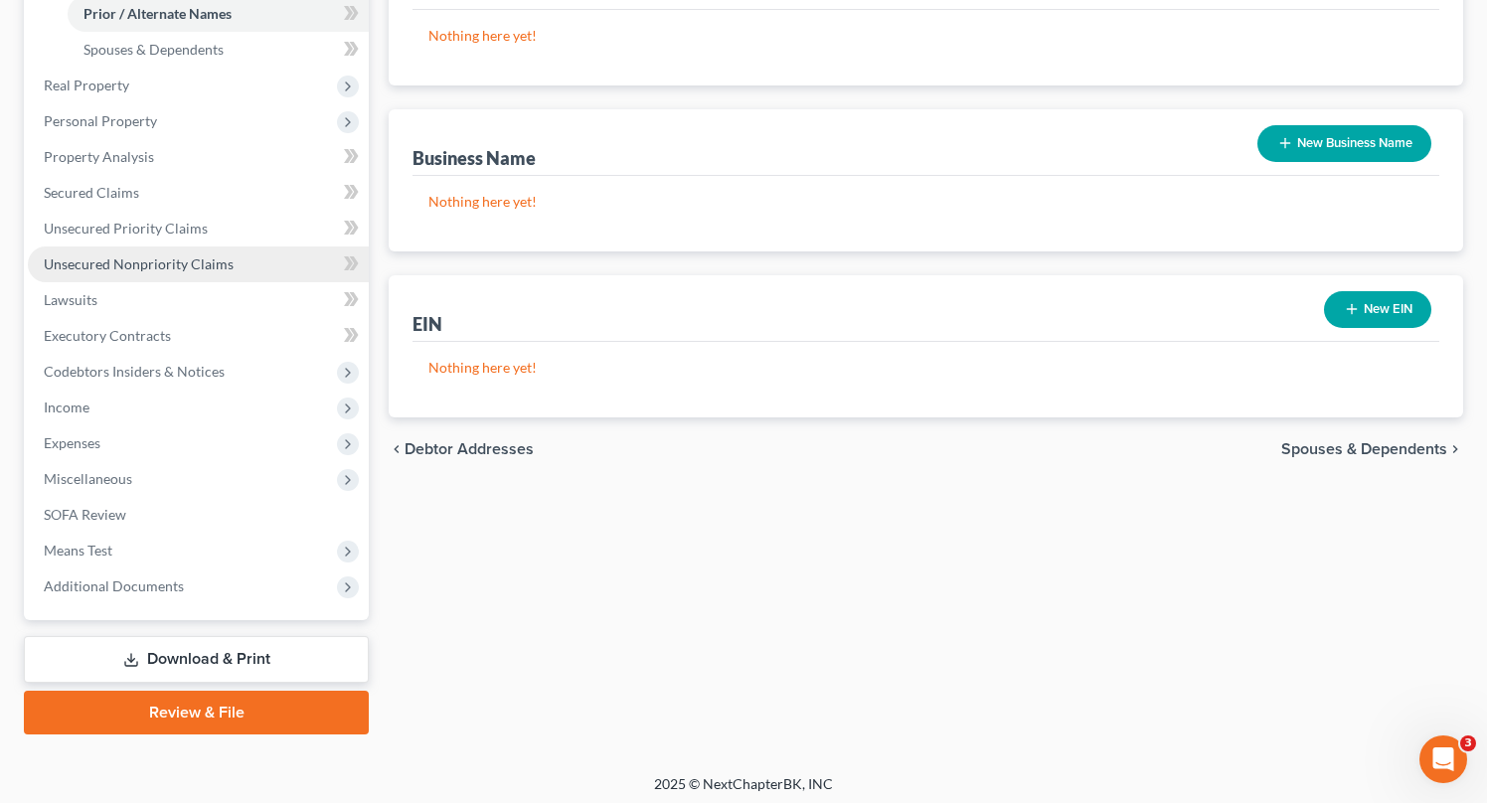
click at [176, 262] on span "Unsecured Nonpriority Claims" at bounding box center [139, 263] width 190 height 17
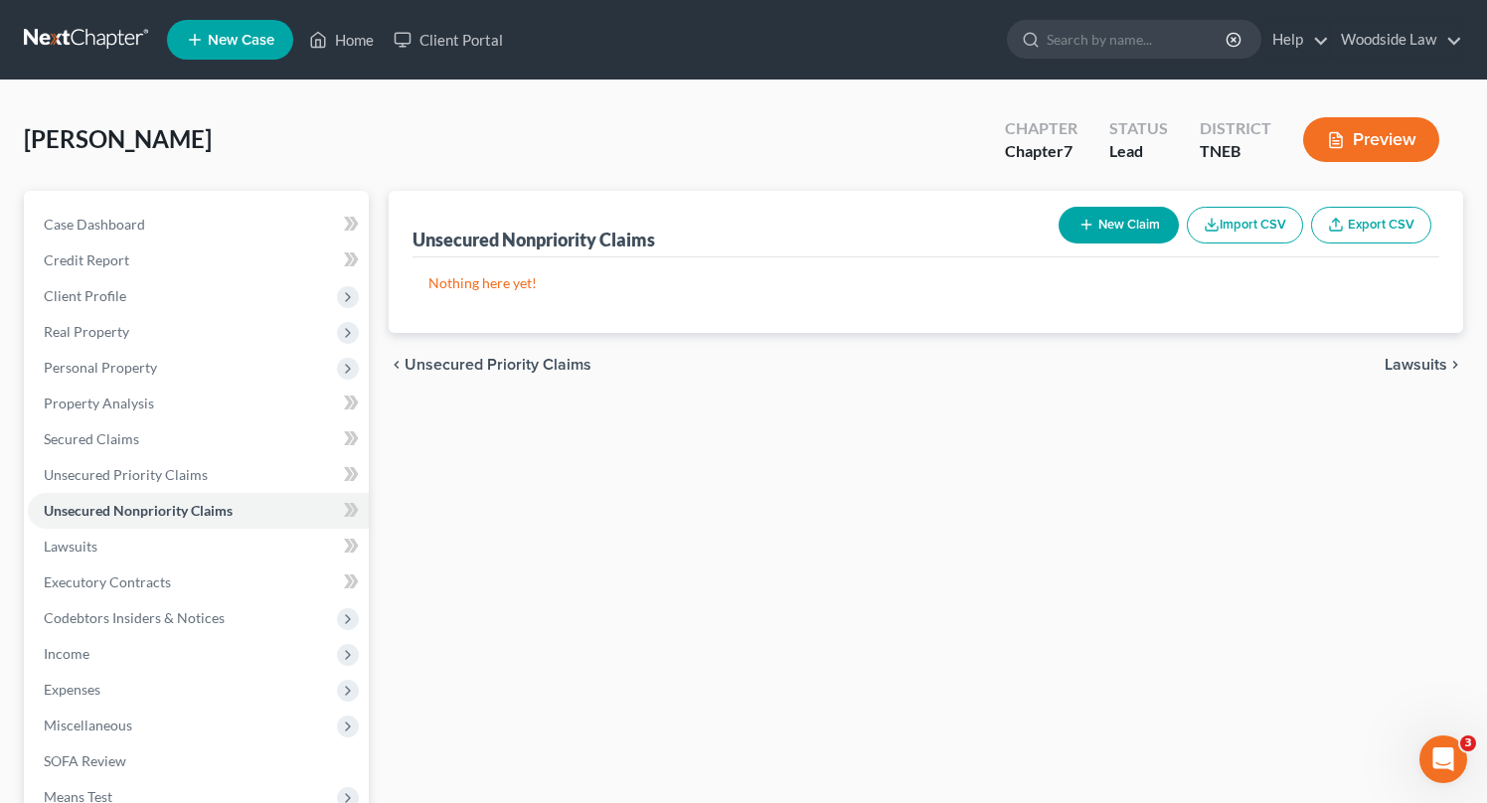
click at [1123, 229] on button "New Claim" at bounding box center [1119, 225] width 120 height 37
select select "0"
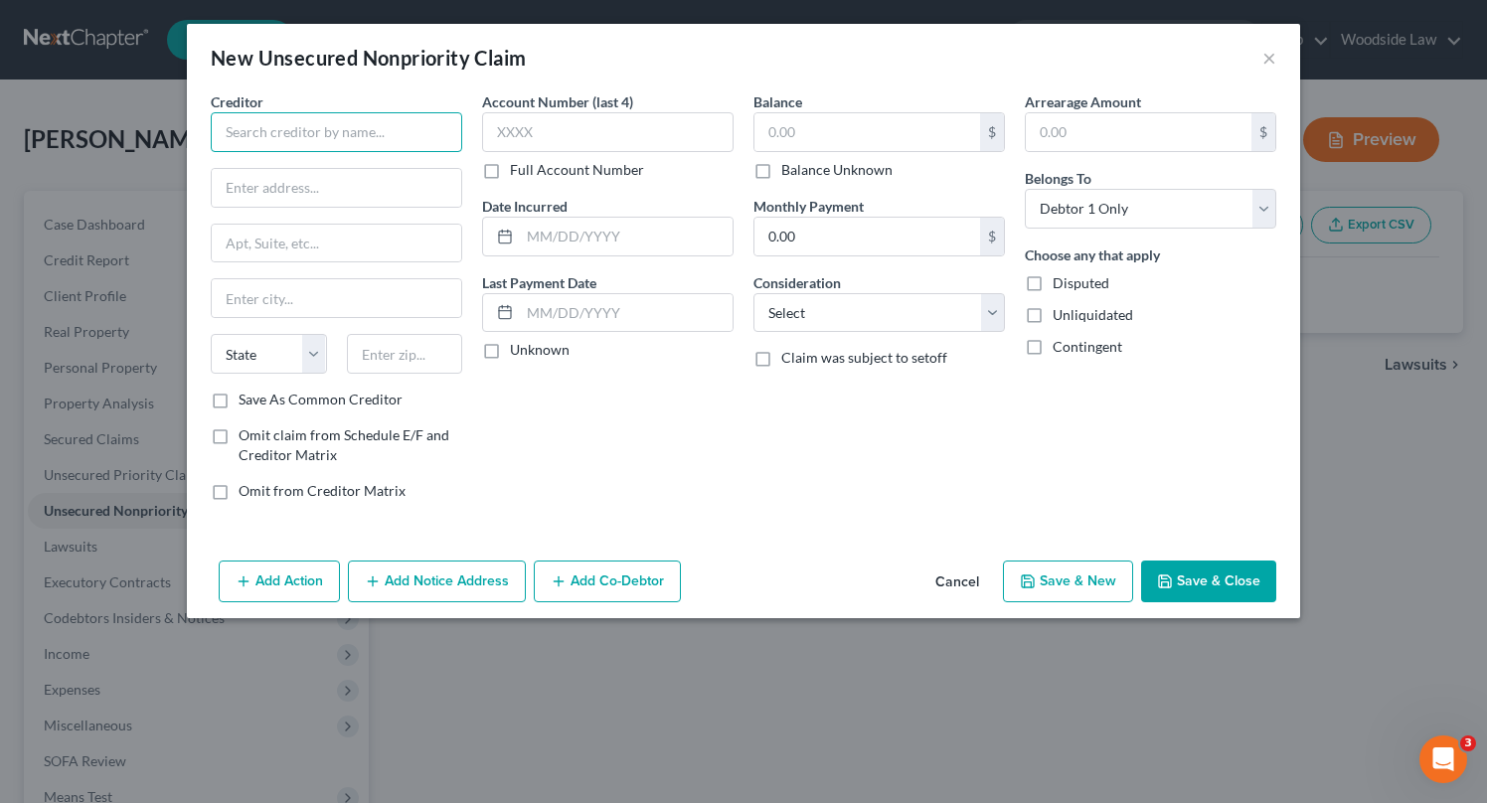
click at [397, 136] on input "text" at bounding box center [336, 132] width 251 height 40
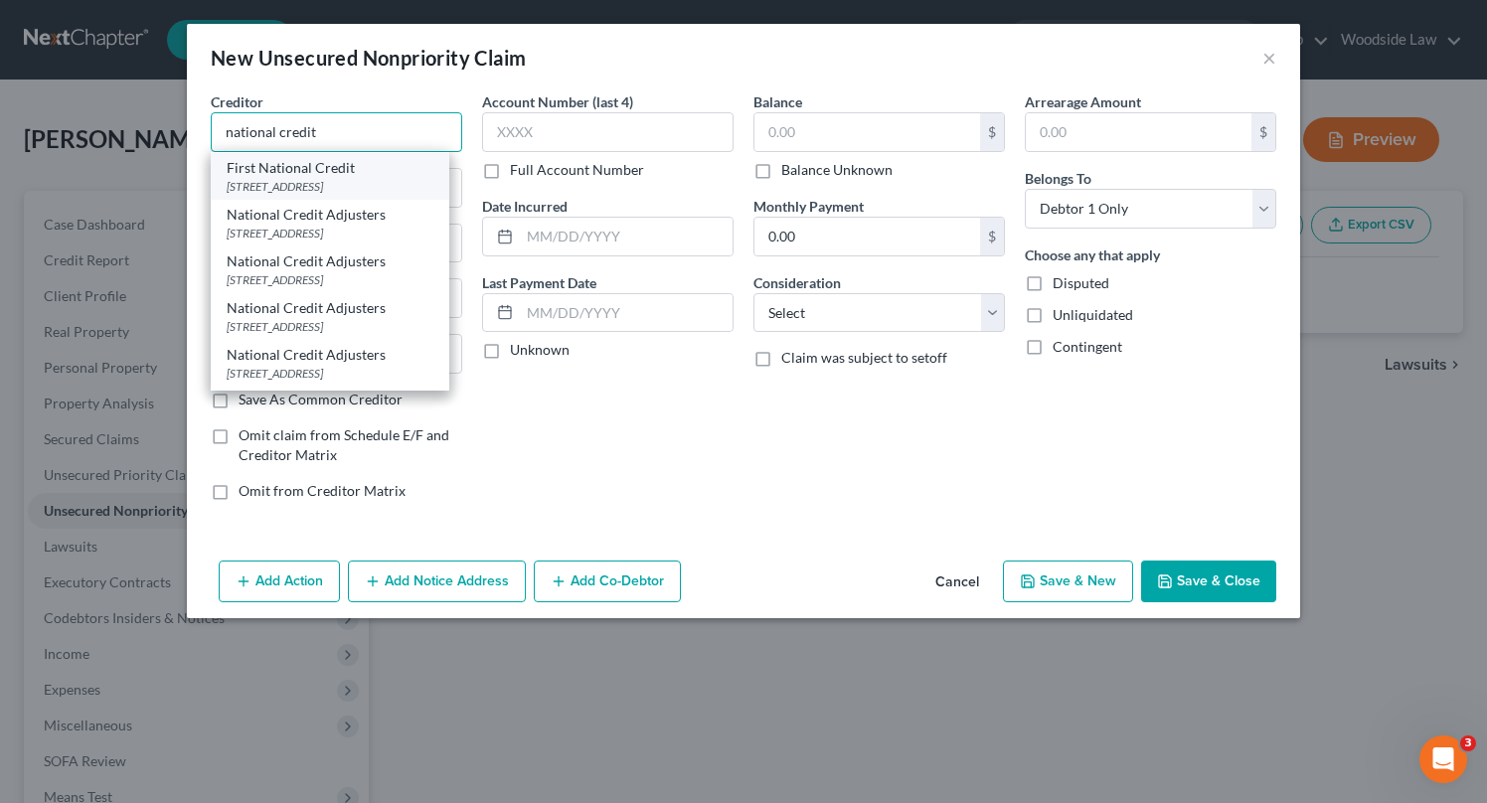
scroll to position [53, 0]
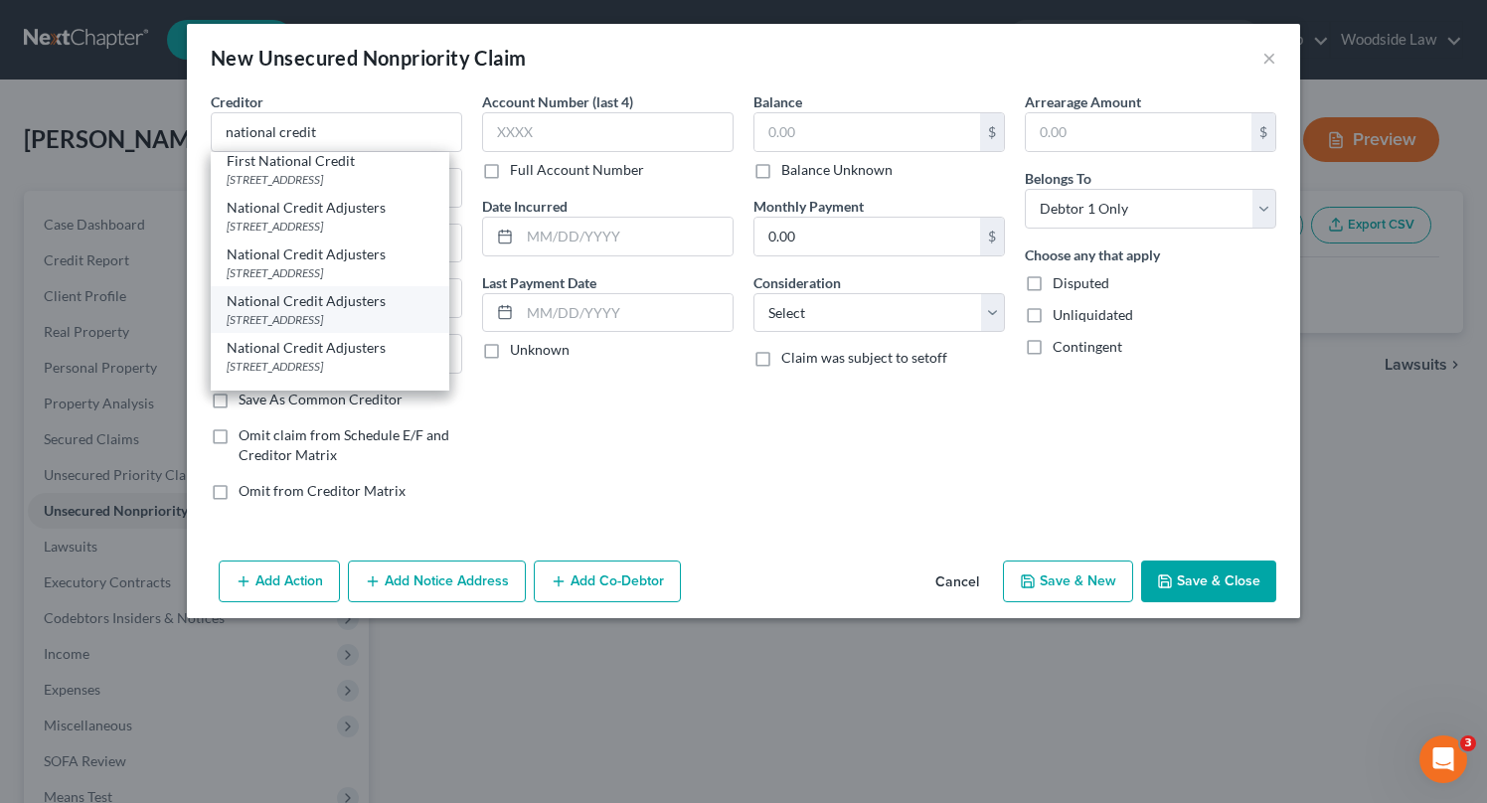
click at [395, 311] on div "National Credit Adjusters" at bounding box center [330, 301] width 207 height 20
type input "National Credit Adjusters"
type input "[STREET_ADDRESS]"
type input "[PERSON_NAME]"
select select "17"
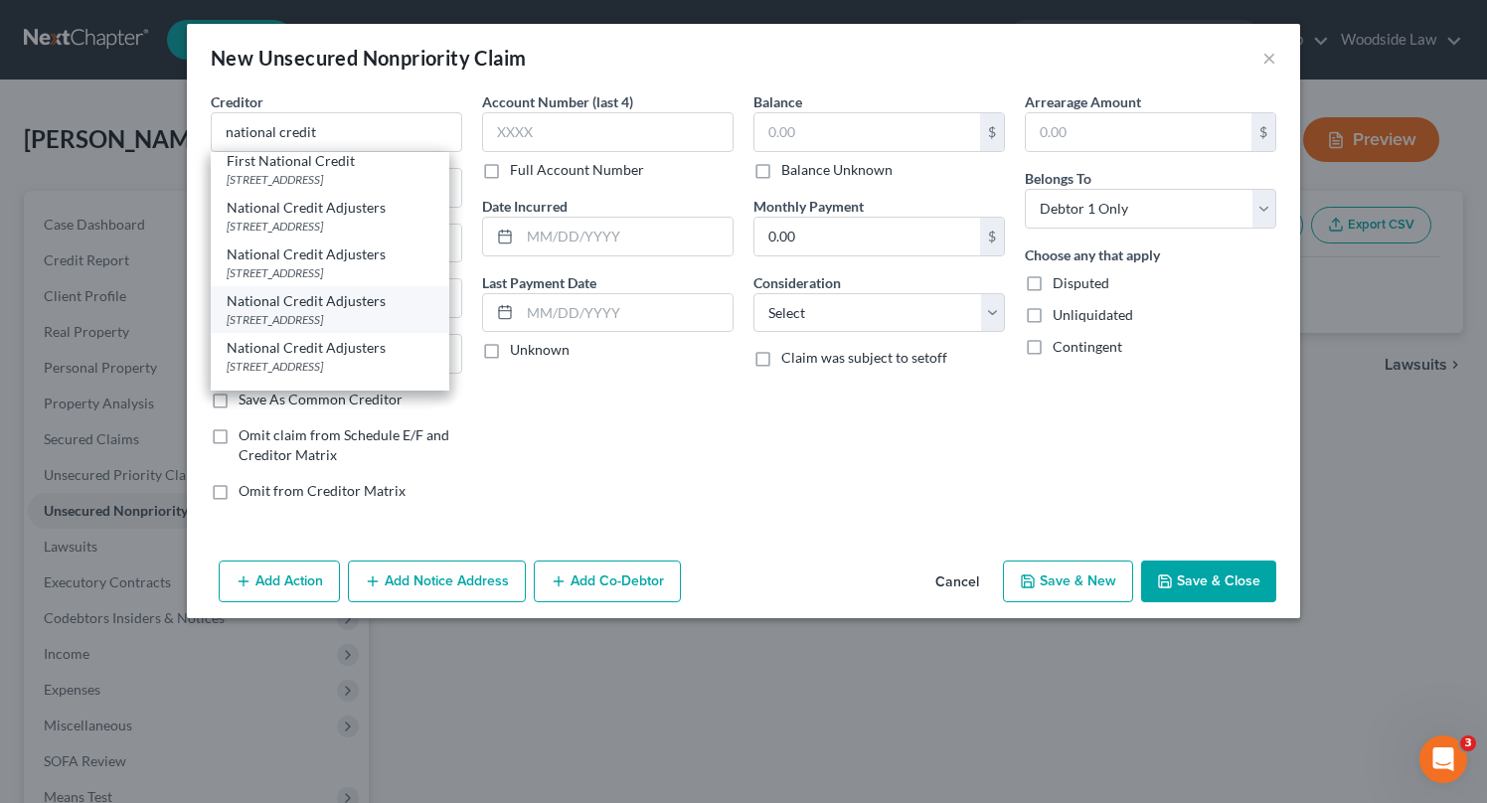
type input "67501-4842"
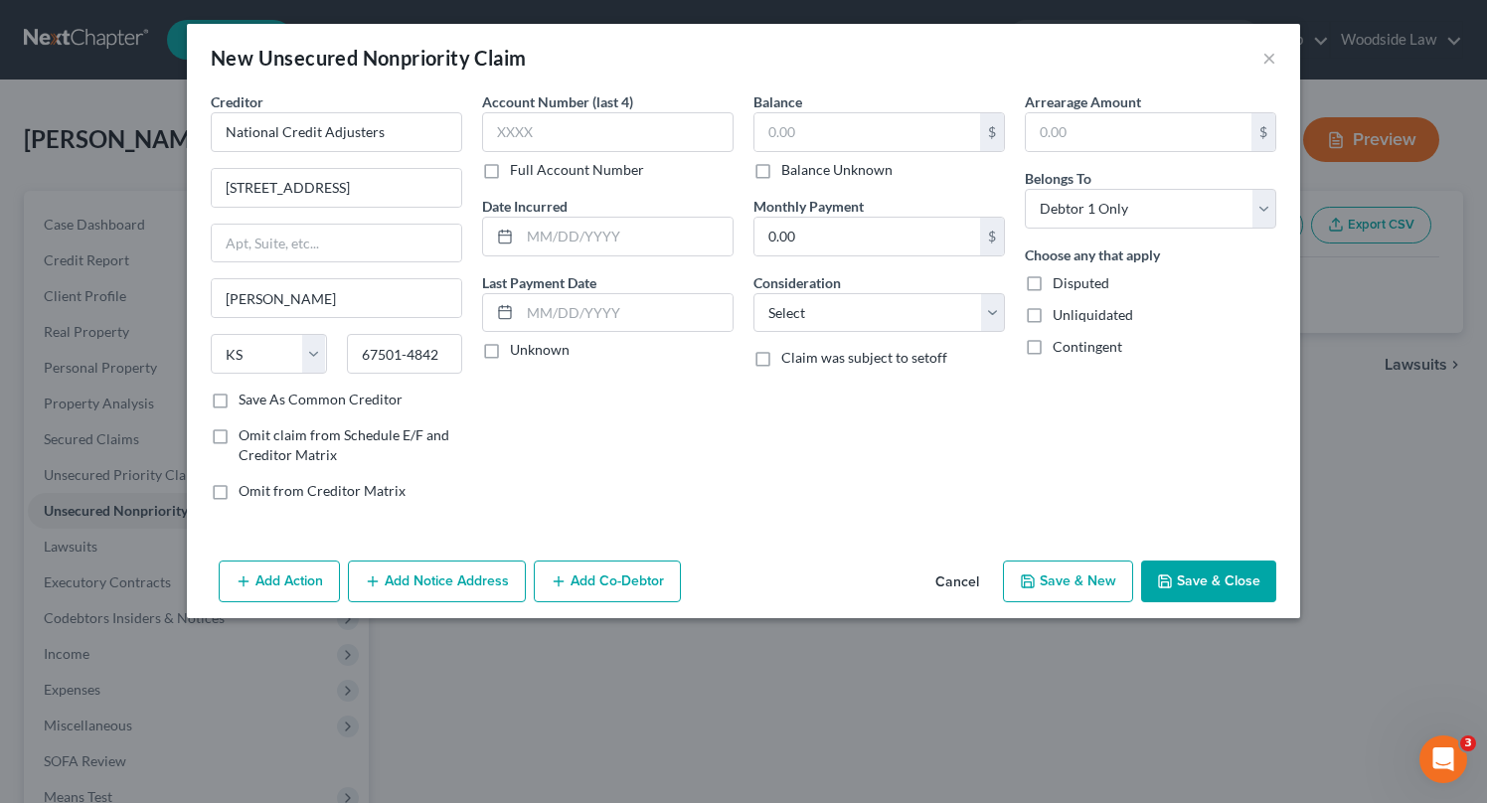
scroll to position [0, 0]
click at [621, 236] on input "text" at bounding box center [626, 237] width 213 height 38
type input "2023"
click at [821, 129] on input "text" at bounding box center [867, 132] width 226 height 38
type input "1,266"
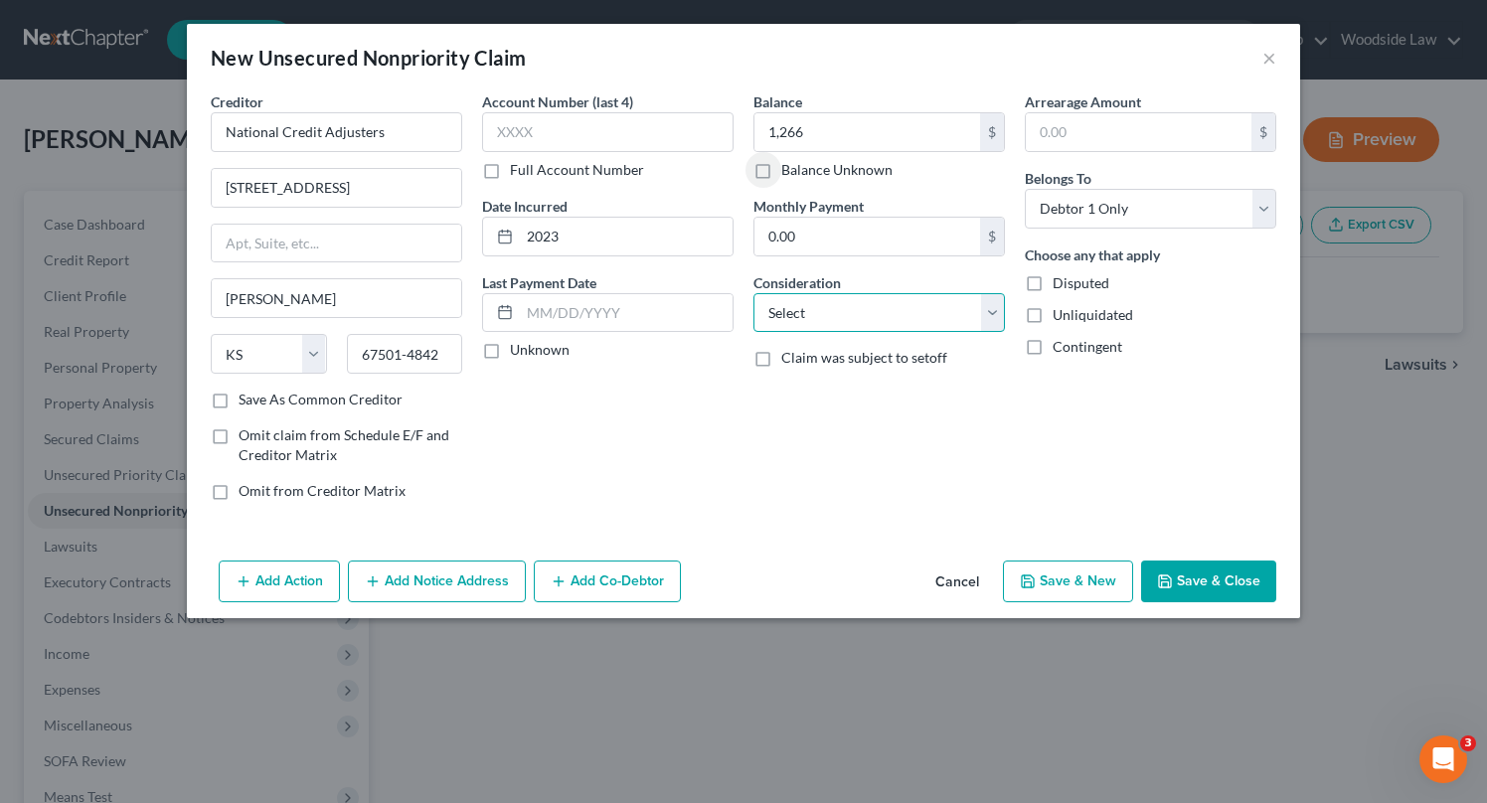
click at [905, 323] on select "Select Cable / Satellite Services Collection Agency Credit Card Debt Debt Couns…" at bounding box center [878, 313] width 251 height 40
select select "1"
click at [753, 293] on select "Select Cable / Satellite Services Collection Agency Credit Card Debt Debt Couns…" at bounding box center [878, 313] width 251 height 40
click at [1107, 587] on button "Save & New" at bounding box center [1068, 582] width 130 height 42
select select "0"
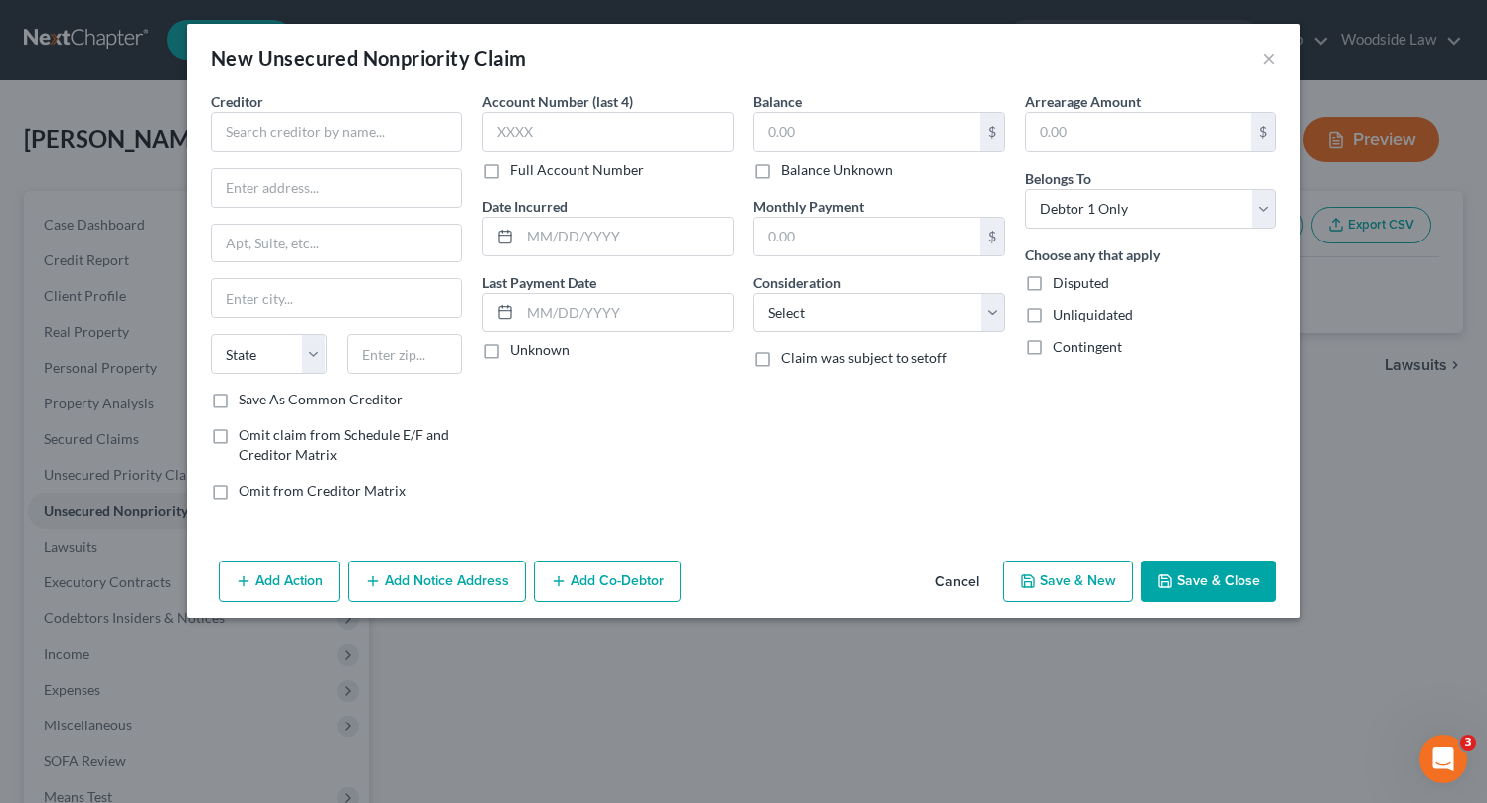
type input "1,266.00"
click at [316, 128] on input "text" at bounding box center [336, 132] width 251 height 40
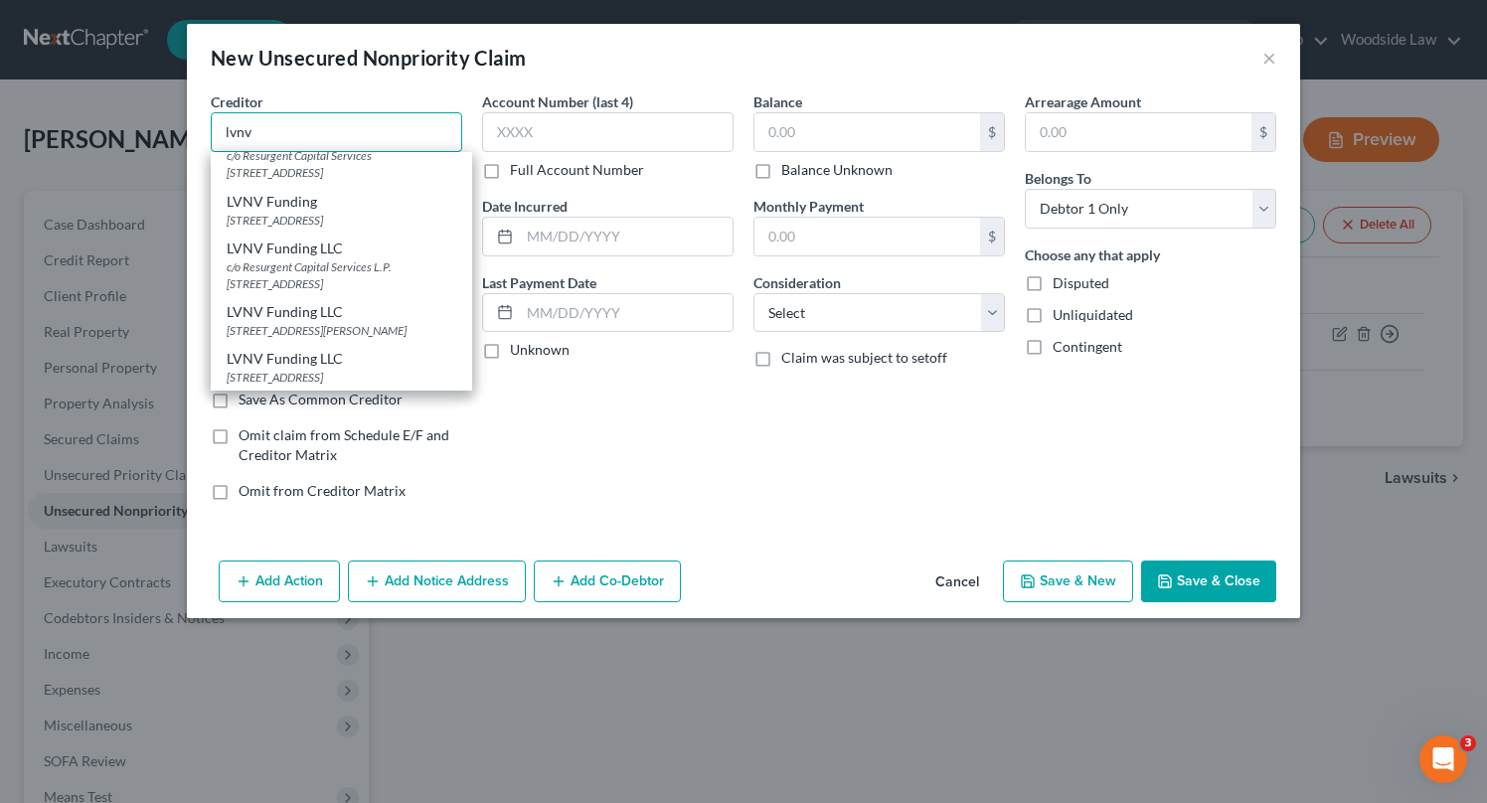
scroll to position [221, 0]
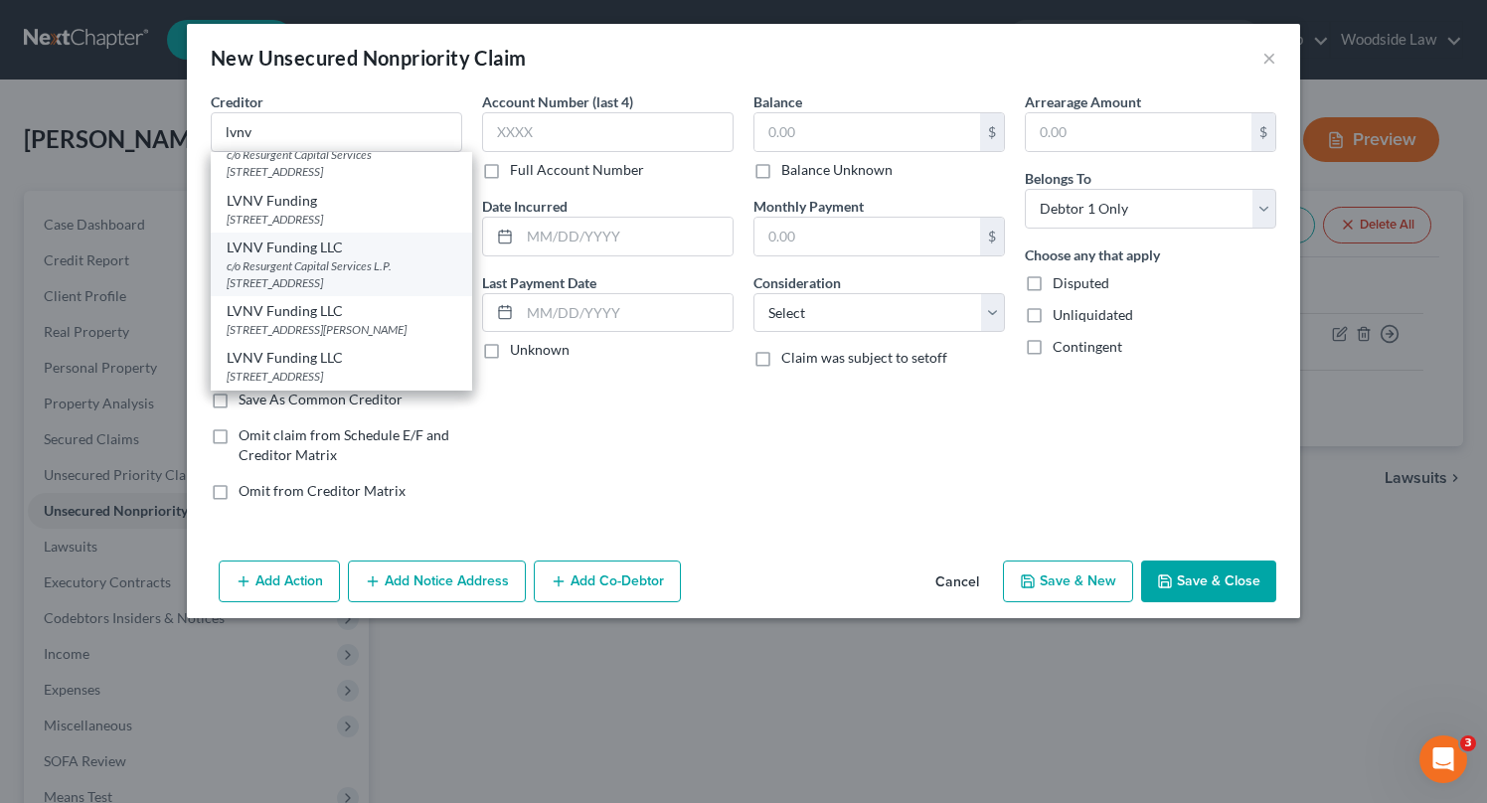
click at [342, 274] on div "c/o Resurgent Capital Services L.P. [STREET_ADDRESS]" at bounding box center [342, 274] width 230 height 34
type input "LVNV Funding LLC"
type input "c/o Resurgent Capital Services L.P."
type input "PO Box 1269"
type input "[GEOGRAPHIC_DATA]"
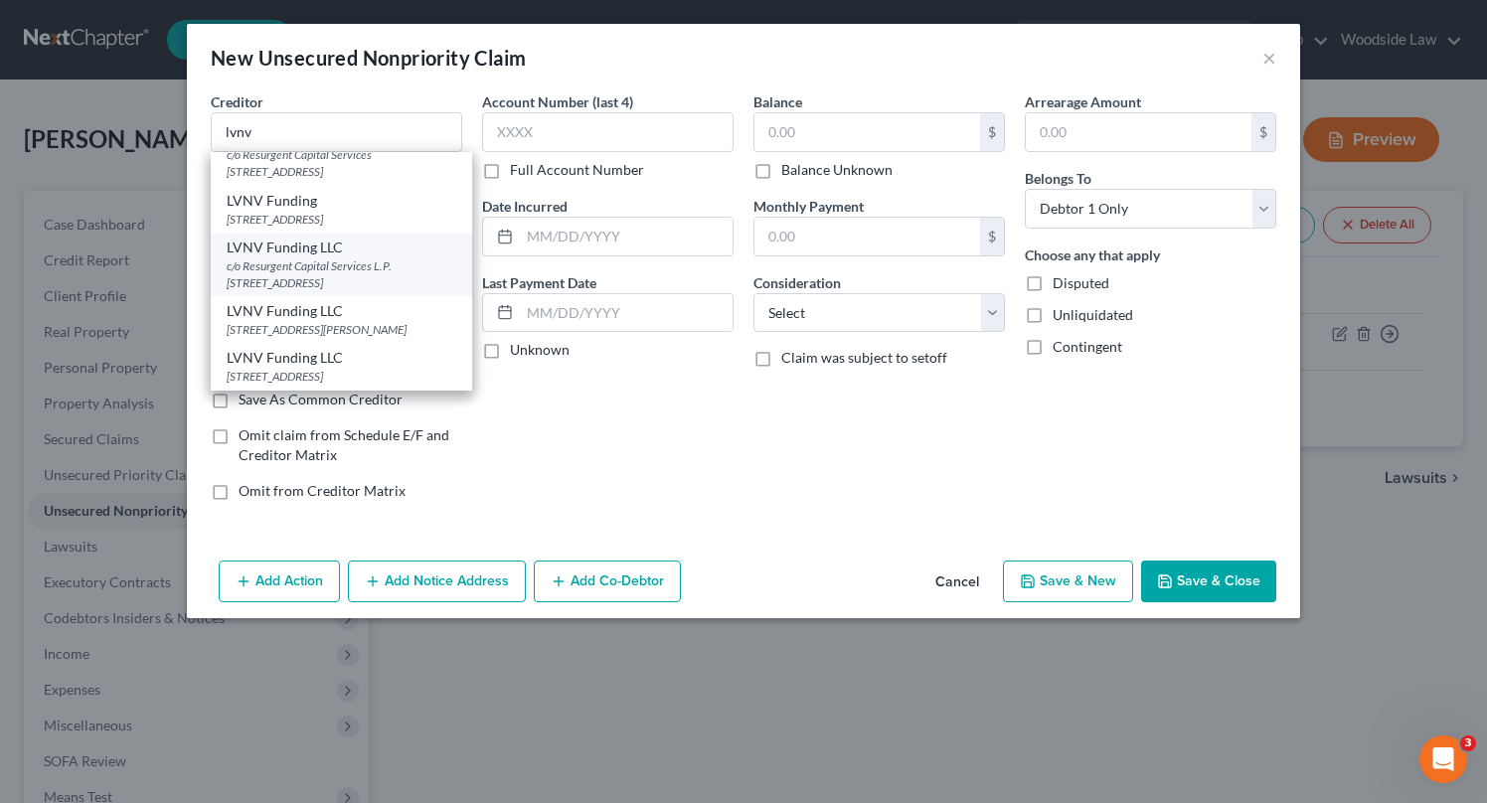
select select "42"
type input "29602"
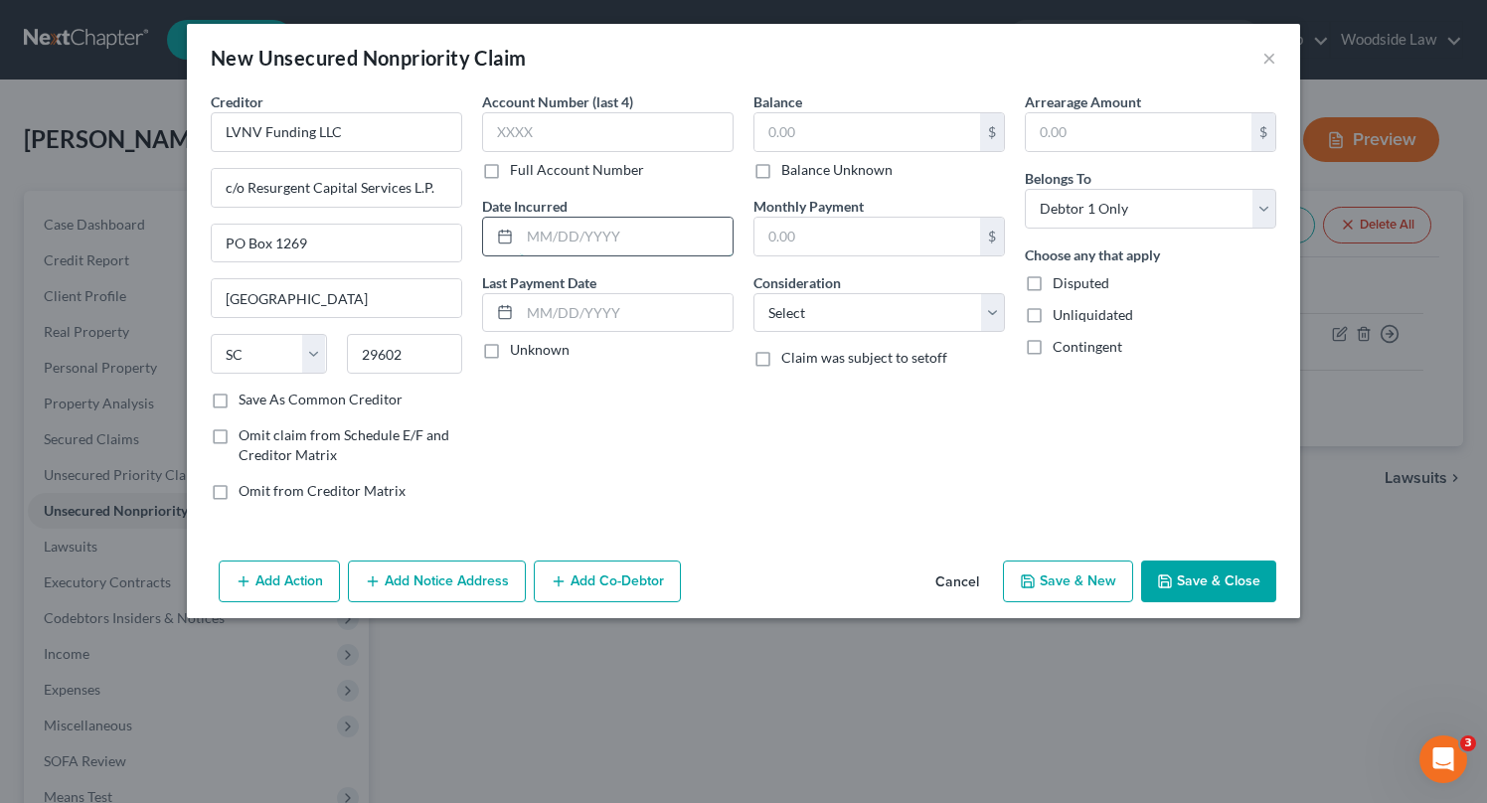
click at [570, 237] on input "text" at bounding box center [626, 237] width 213 height 38
type input "2020"
click at [846, 130] on input "text" at bounding box center [867, 132] width 226 height 38
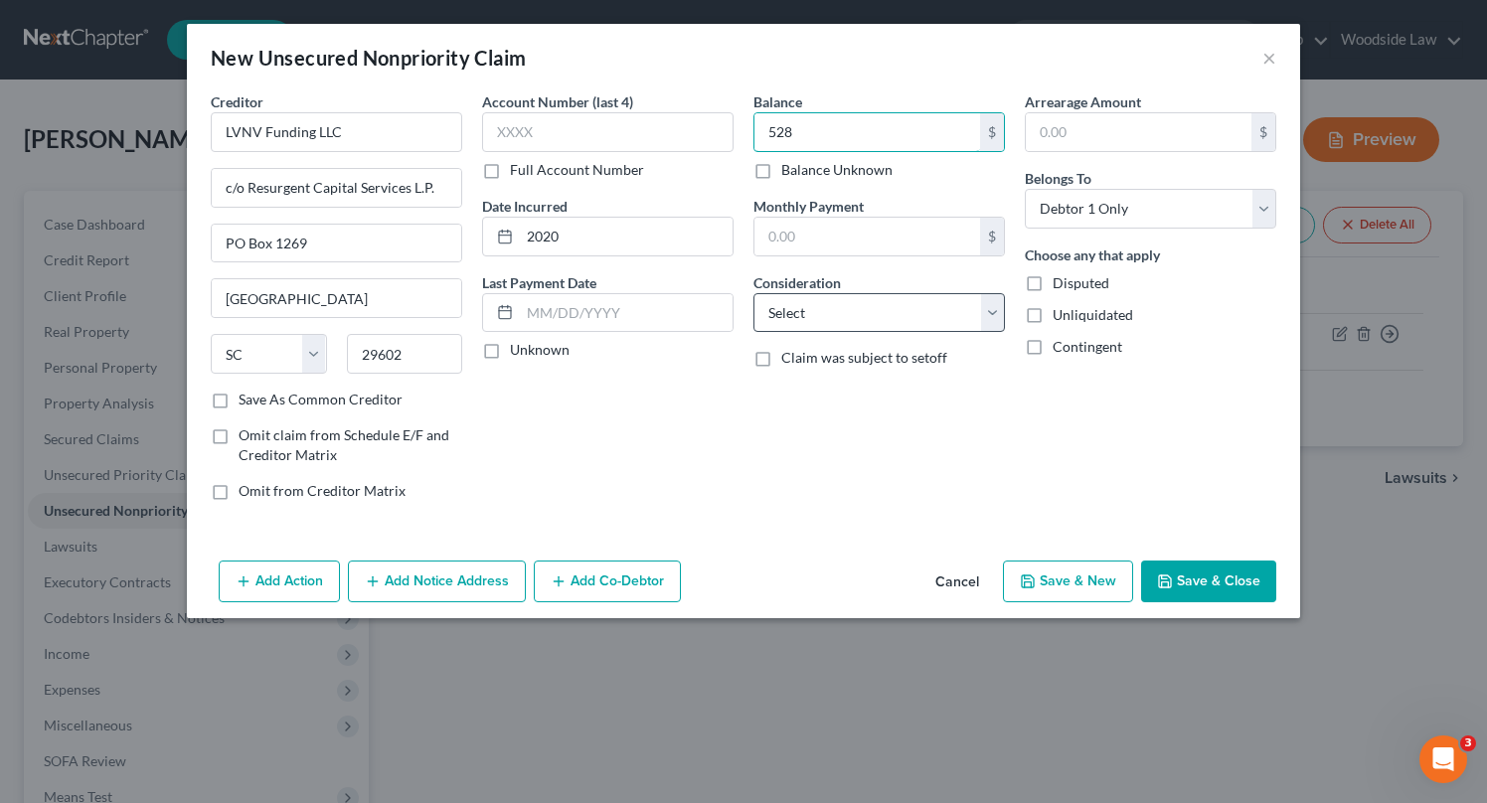
type input "528"
click at [944, 309] on select "Select Cable / Satellite Services Collection Agency Credit Card Debt Debt Couns…" at bounding box center [878, 313] width 251 height 40
select select "1"
click at [753, 293] on select "Select Cable / Satellite Services Collection Agency Credit Card Debt Debt Couns…" at bounding box center [878, 313] width 251 height 40
click at [1053, 568] on button "Save & New" at bounding box center [1068, 582] width 130 height 42
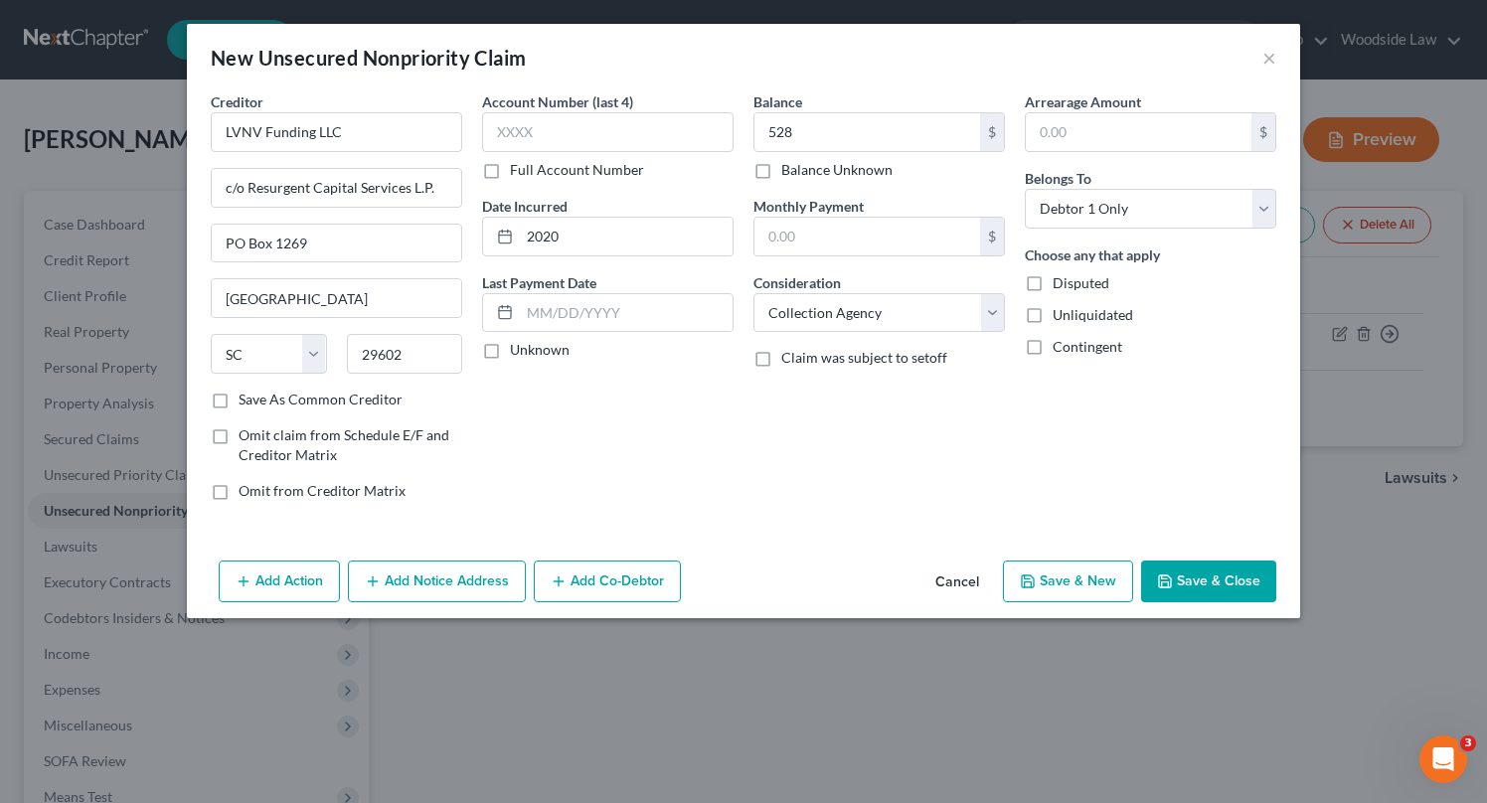
select select "0"
type input "528.00"
type input "0.00"
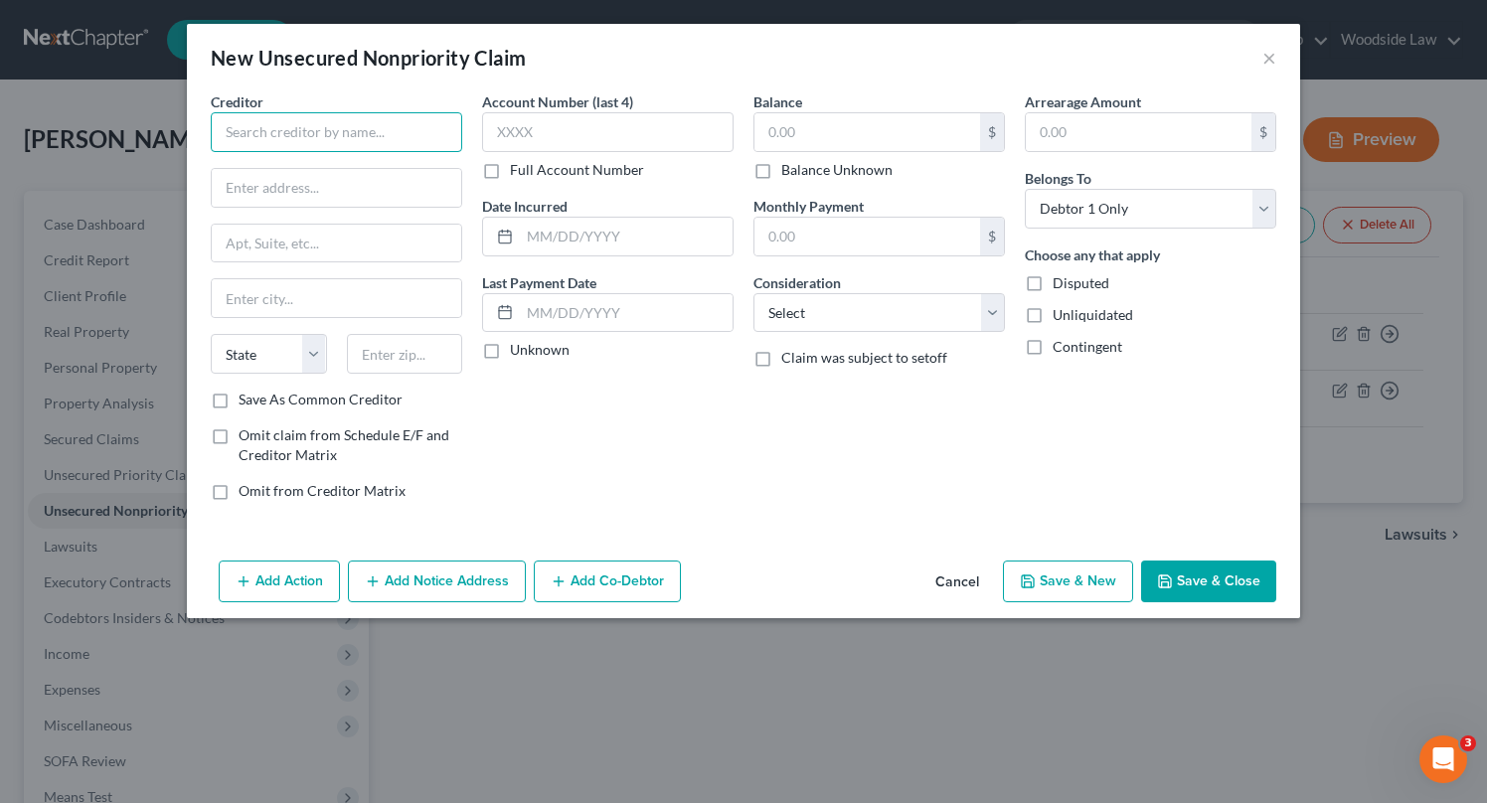
click at [325, 135] on input "text" at bounding box center [336, 132] width 251 height 40
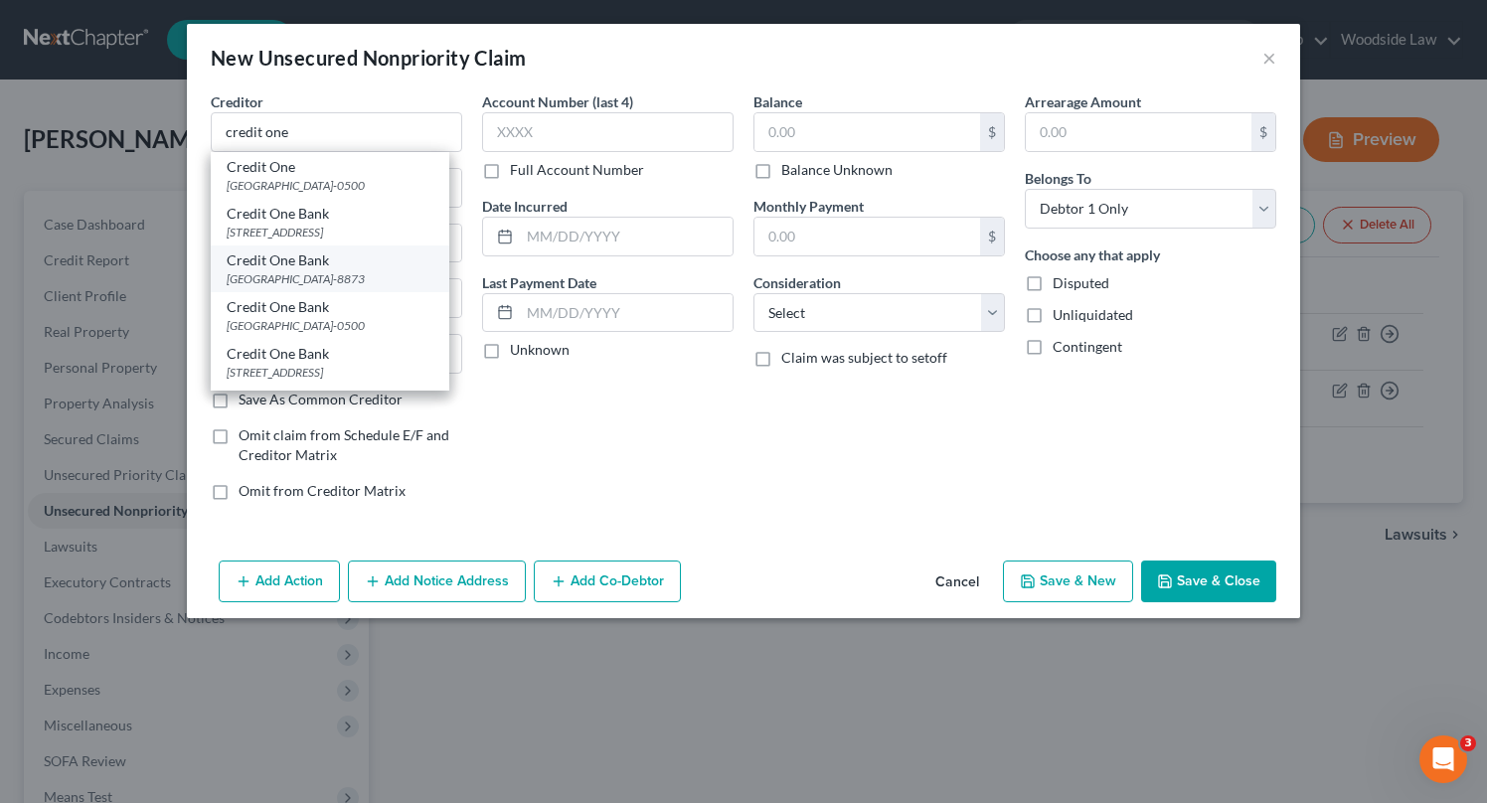
click at [410, 270] on div "Credit One Bank" at bounding box center [330, 260] width 207 height 20
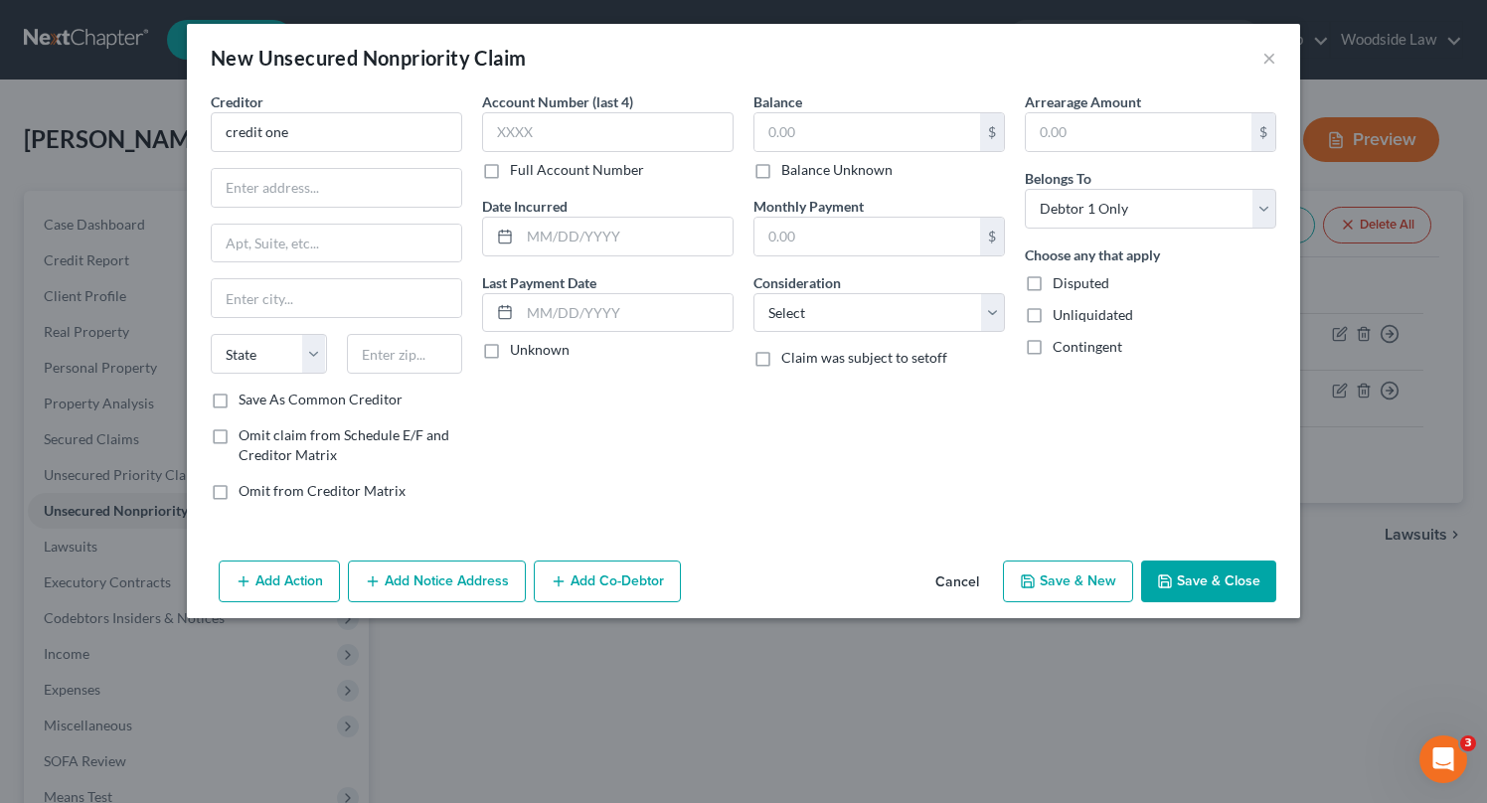
type input "Credit One Bank"
type input "PO Box 98873"
type input "[GEOGRAPHIC_DATA]"
select select "31"
type input "89193-8873"
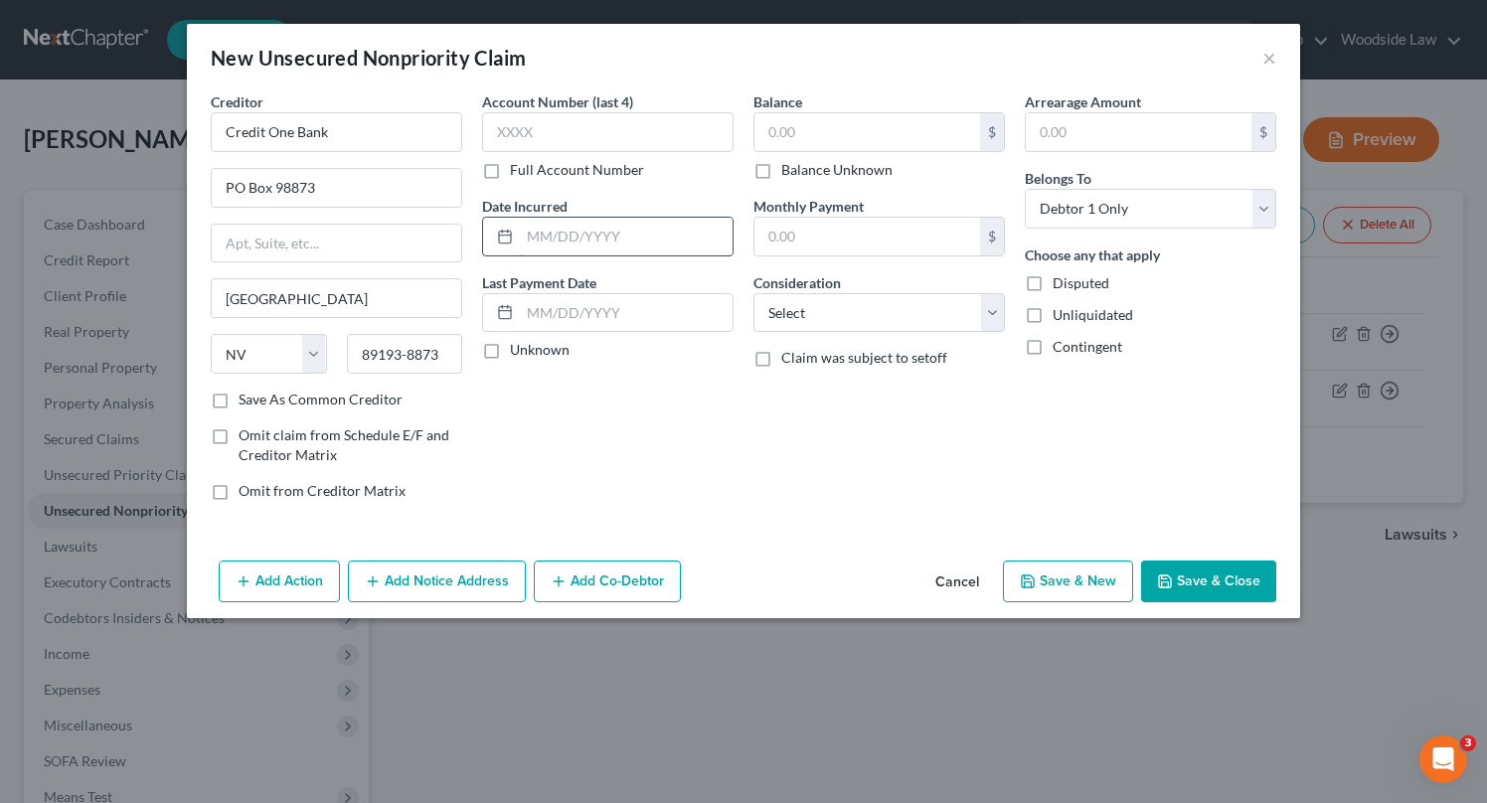
click at [651, 240] on input "text" at bounding box center [626, 237] width 213 height 38
type input "2024"
click at [865, 140] on input "text" at bounding box center [867, 132] width 226 height 38
type input "75"
click at [919, 307] on select "Select Cable / Satellite Services Collection Agency Credit Card Debt Debt Couns…" at bounding box center [878, 313] width 251 height 40
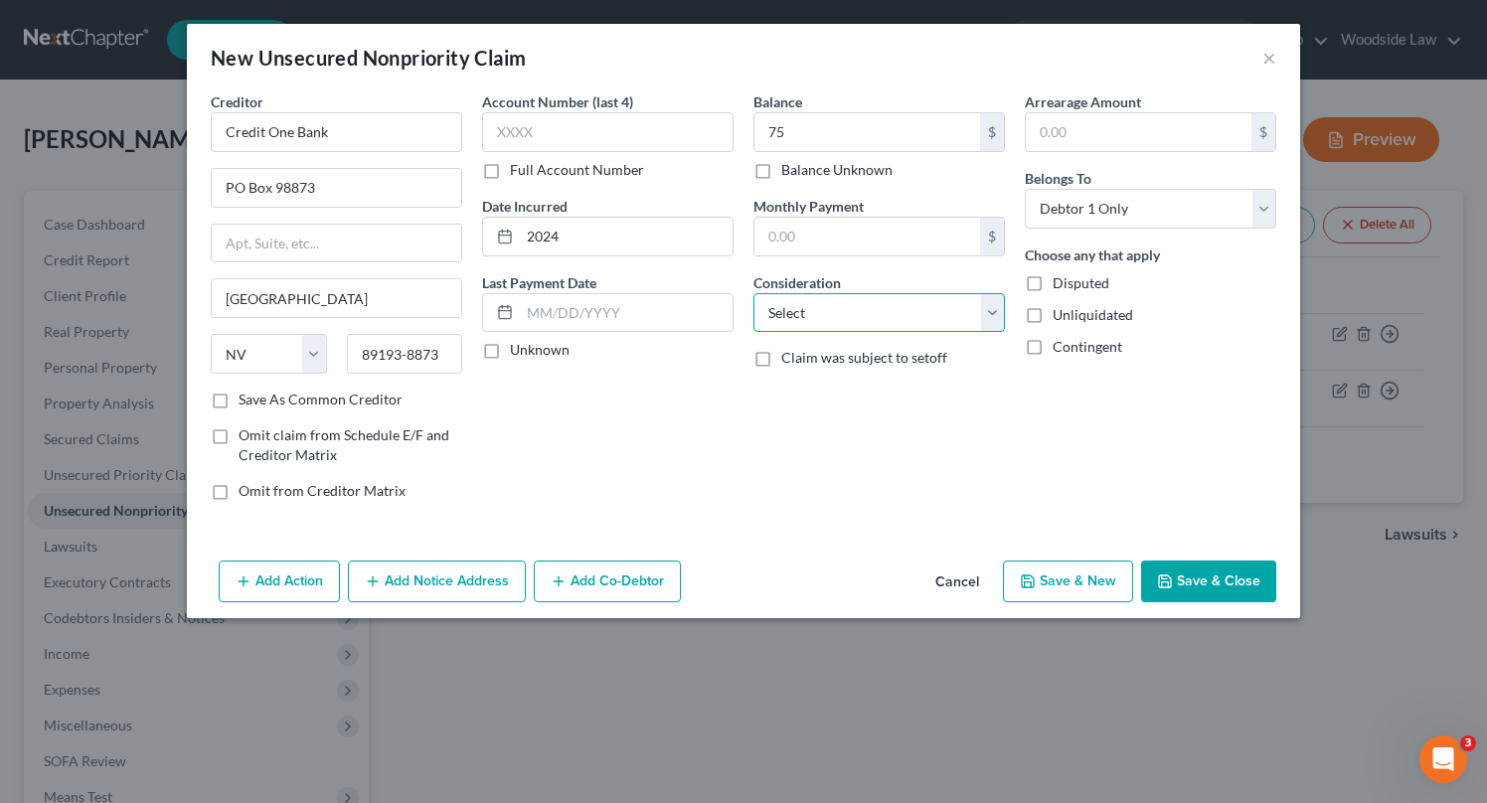
select select "2"
click at [753, 293] on select "Select Cable / Satellite Services Collection Agency Credit Card Debt Debt Couns…" at bounding box center [878, 313] width 251 height 40
click at [1098, 595] on button "Save & New" at bounding box center [1068, 582] width 130 height 42
select select "0"
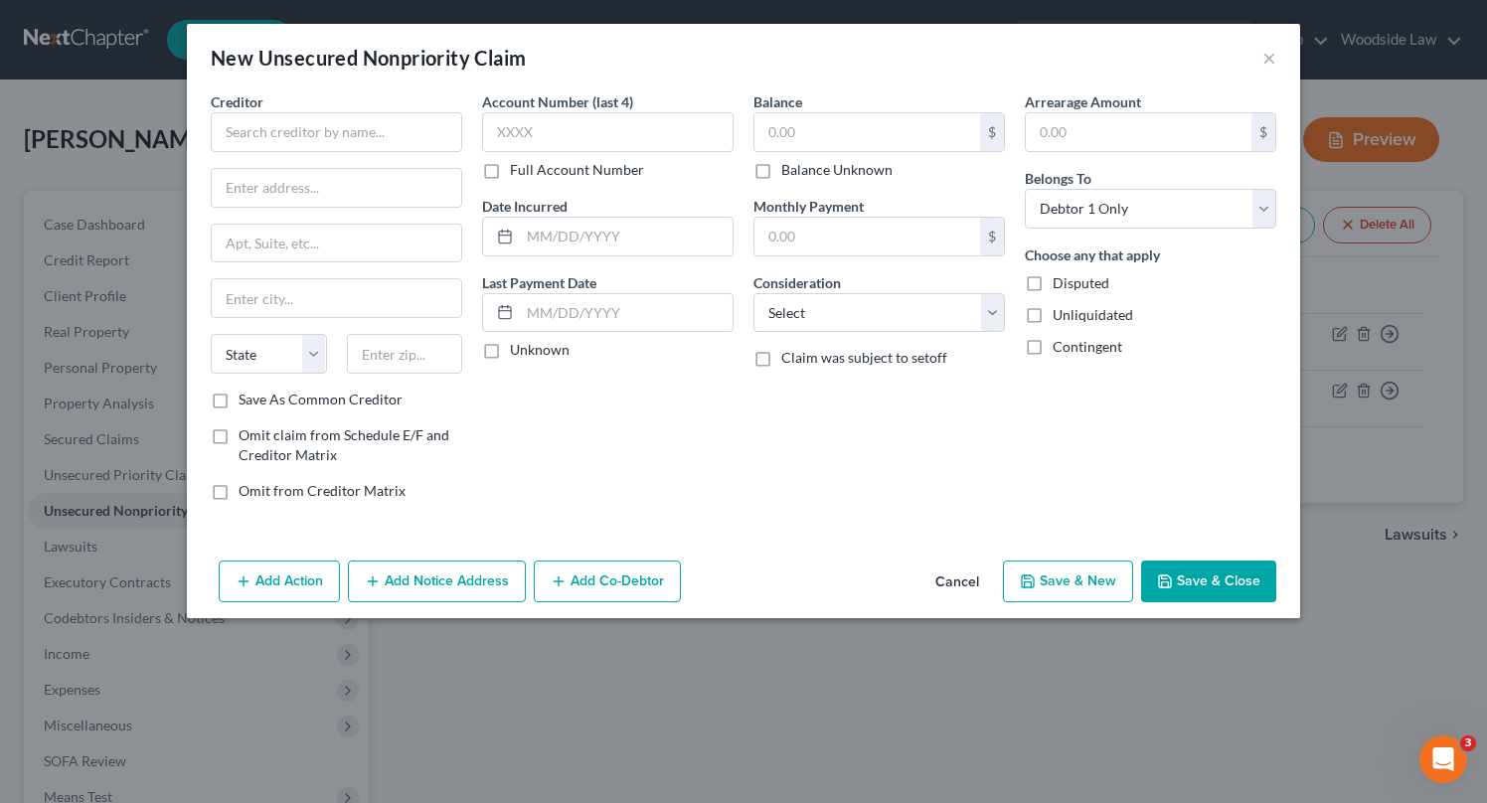
type input "75.00"
type input "0.00"
click at [305, 135] on input "text" at bounding box center [336, 132] width 251 height 40
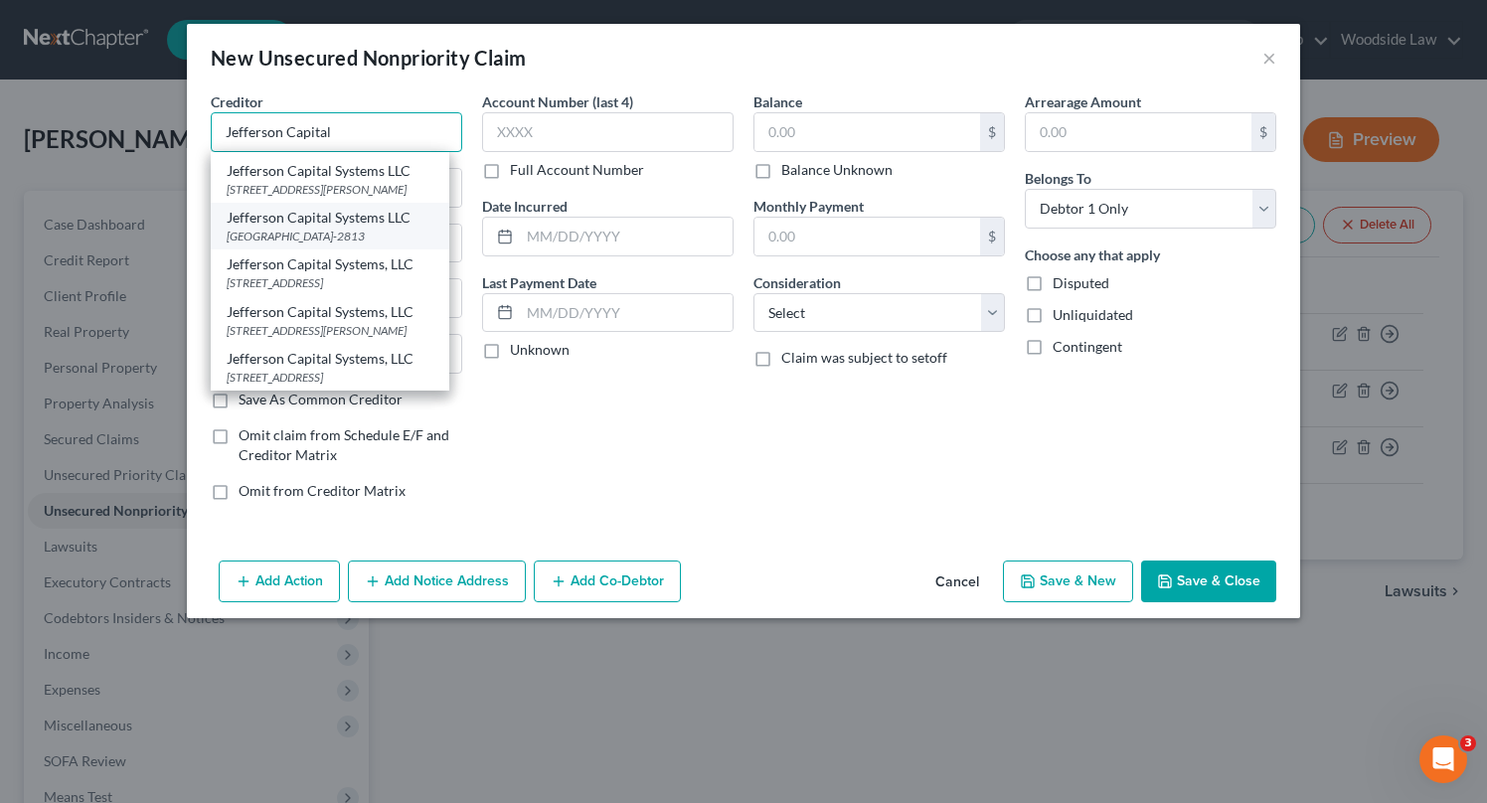
scroll to position [153, 0]
click at [365, 280] on div "[STREET_ADDRESS]" at bounding box center [330, 282] width 207 height 17
type input "Jefferson Capital Systems, LLC"
type input "[STREET_ADDRESS]"
type input "Sartell"
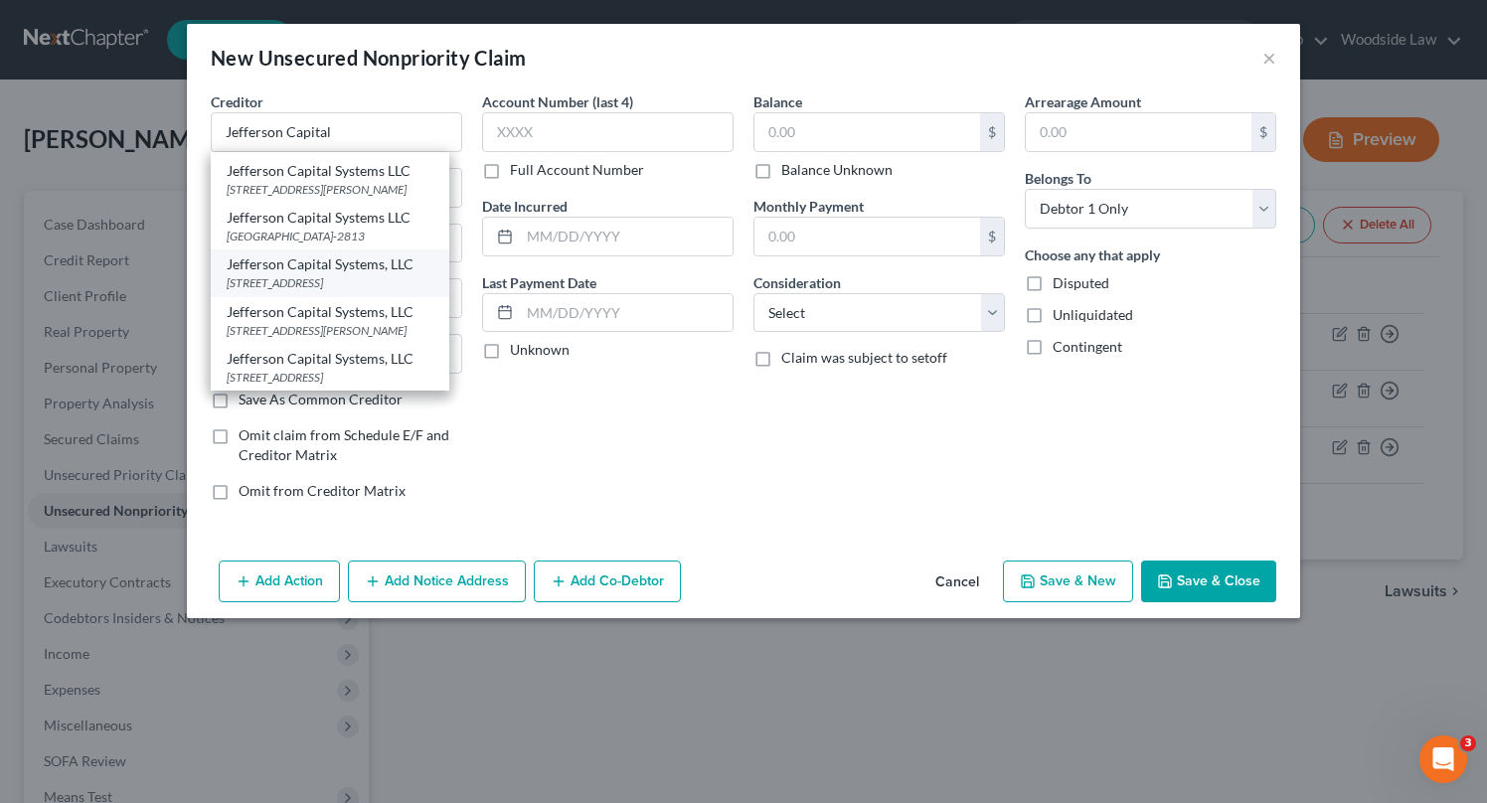
select select "24"
type input "56377"
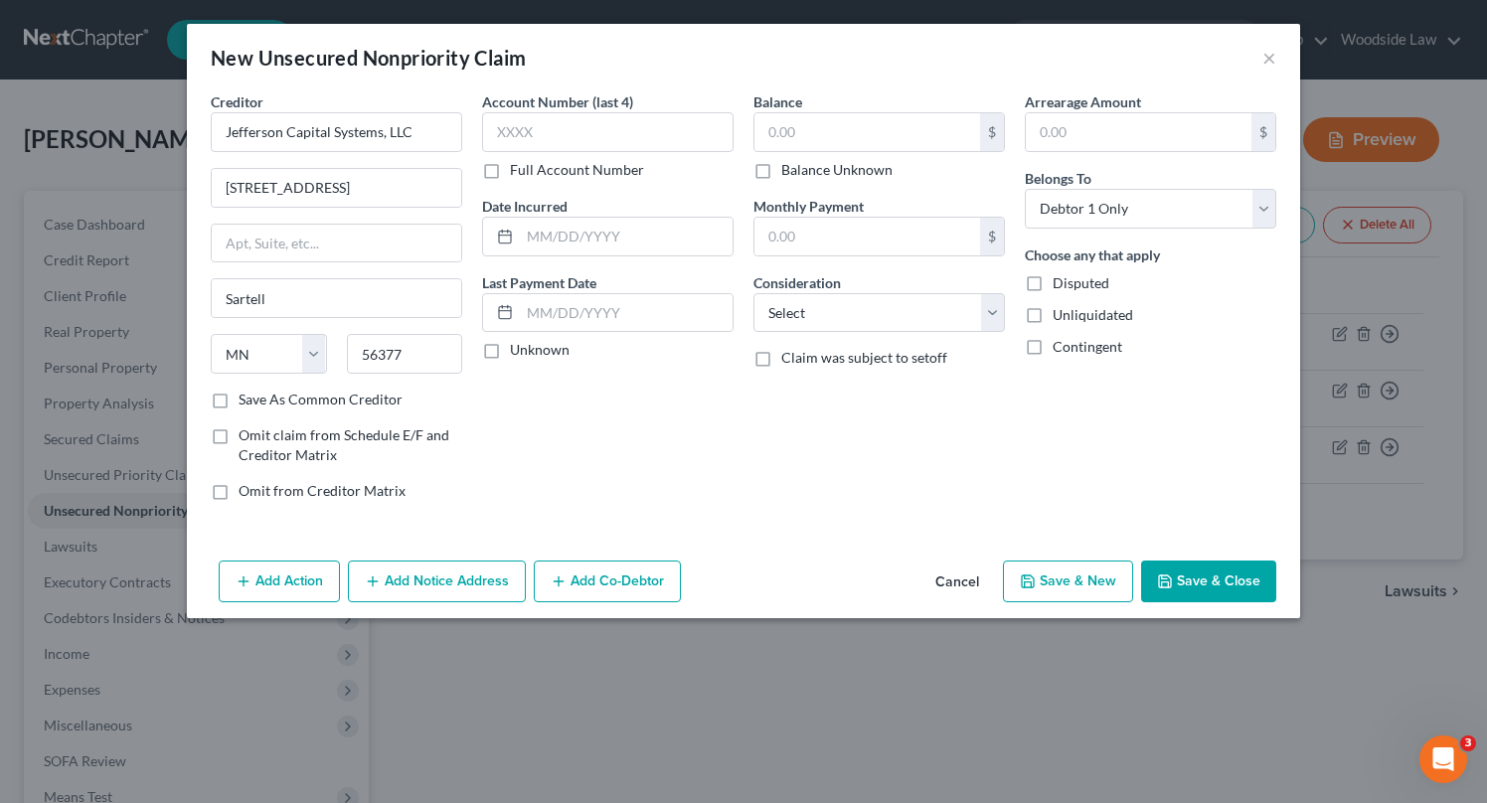
scroll to position [0, 0]
click at [609, 223] on input "text" at bounding box center [626, 237] width 213 height 38
type input "2025"
click at [835, 134] on input "text" at bounding box center [867, 132] width 226 height 38
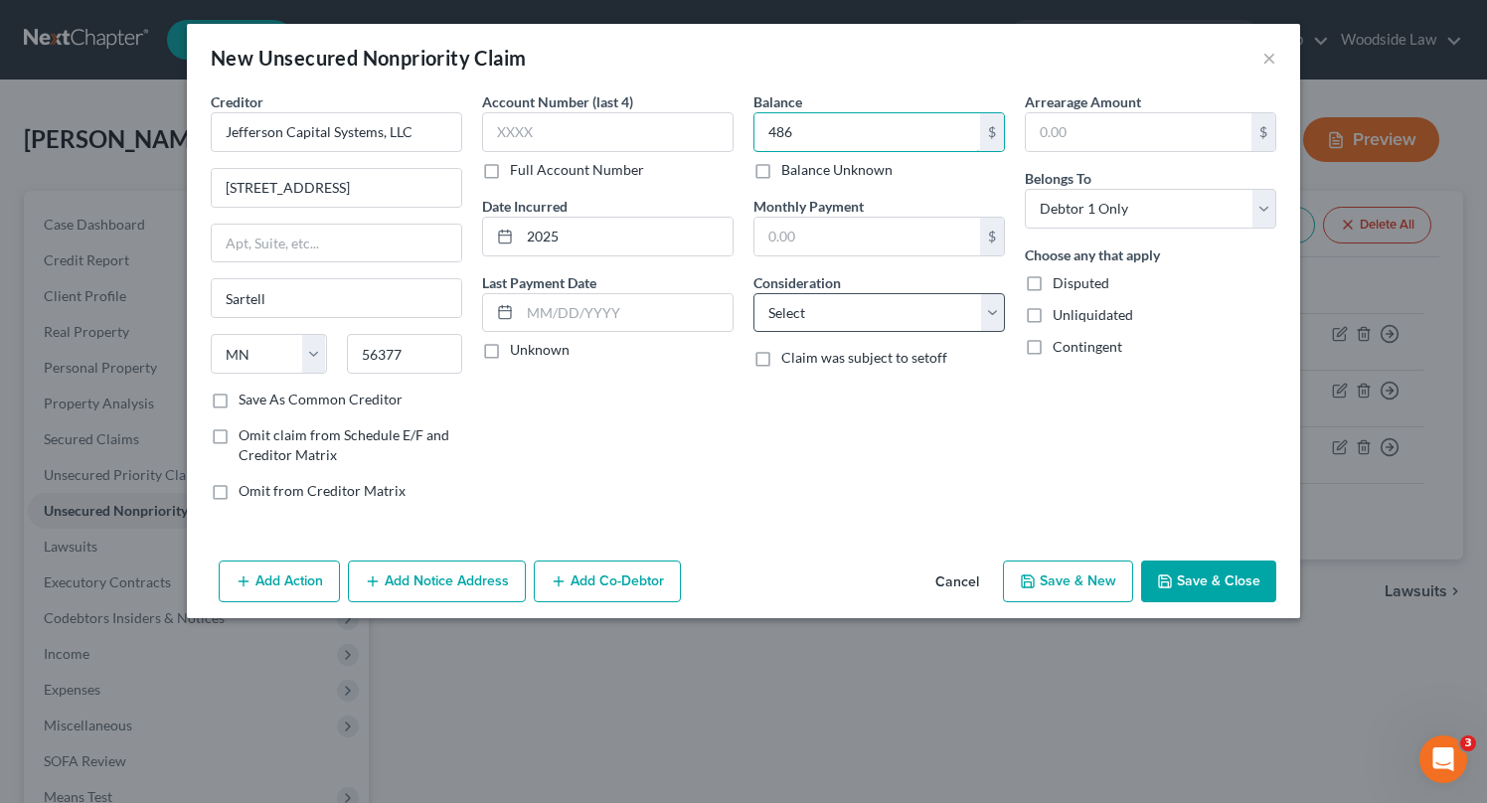
type input "486"
click at [915, 310] on select "Select Cable / Satellite Services Collection Agency Credit Card Debt Debt Couns…" at bounding box center [878, 313] width 251 height 40
select select "1"
click at [753, 293] on select "Select Cable / Satellite Services Collection Agency Credit Card Debt Debt Couns…" at bounding box center [878, 313] width 251 height 40
click at [1074, 585] on button "Save & New" at bounding box center [1068, 582] width 130 height 42
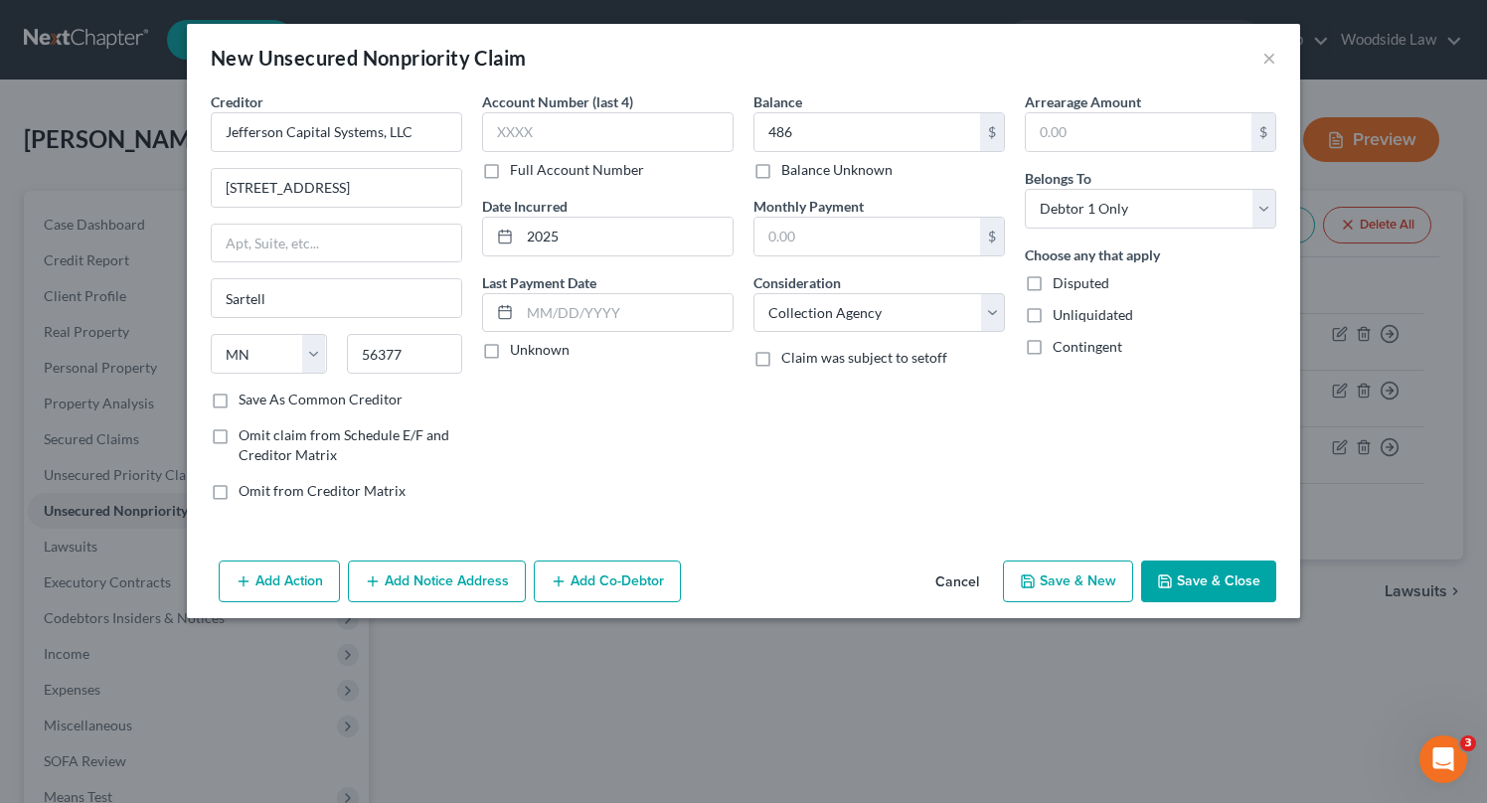
select select "0"
type input "486.00"
type input "0.00"
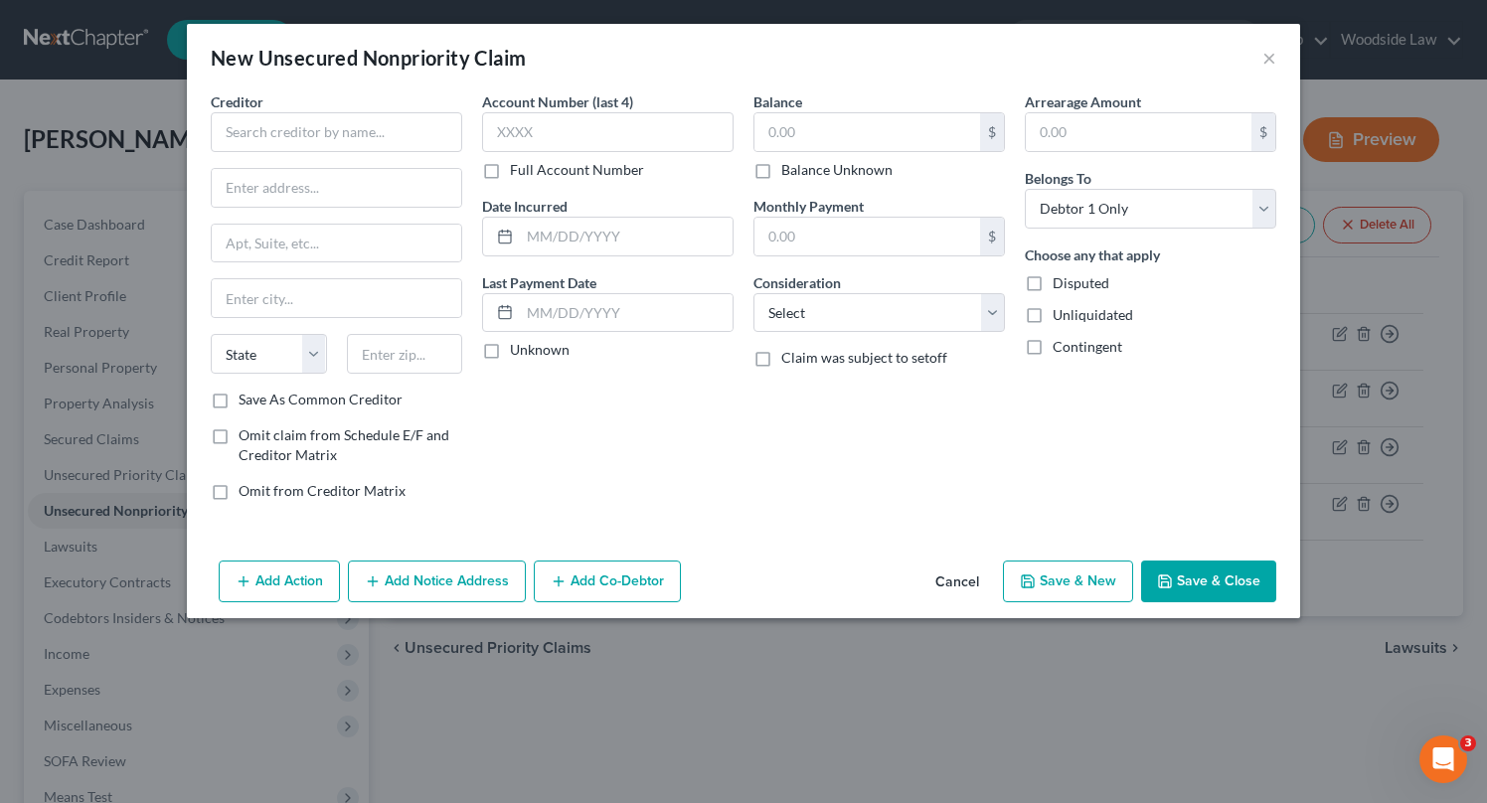
click at [960, 577] on button "Cancel" at bounding box center [957, 583] width 76 height 40
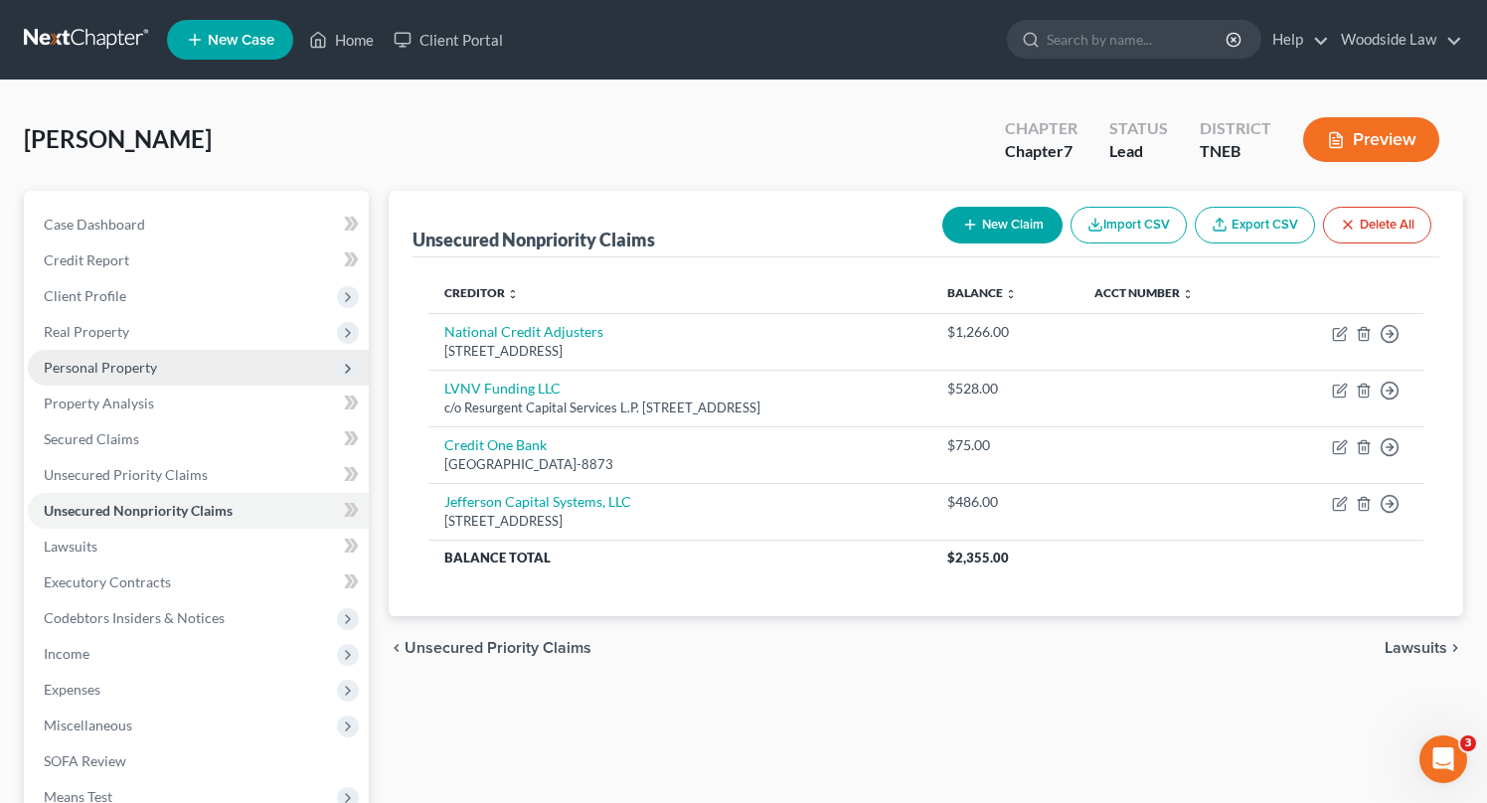
click at [109, 360] on span "Personal Property" at bounding box center [100, 367] width 113 height 17
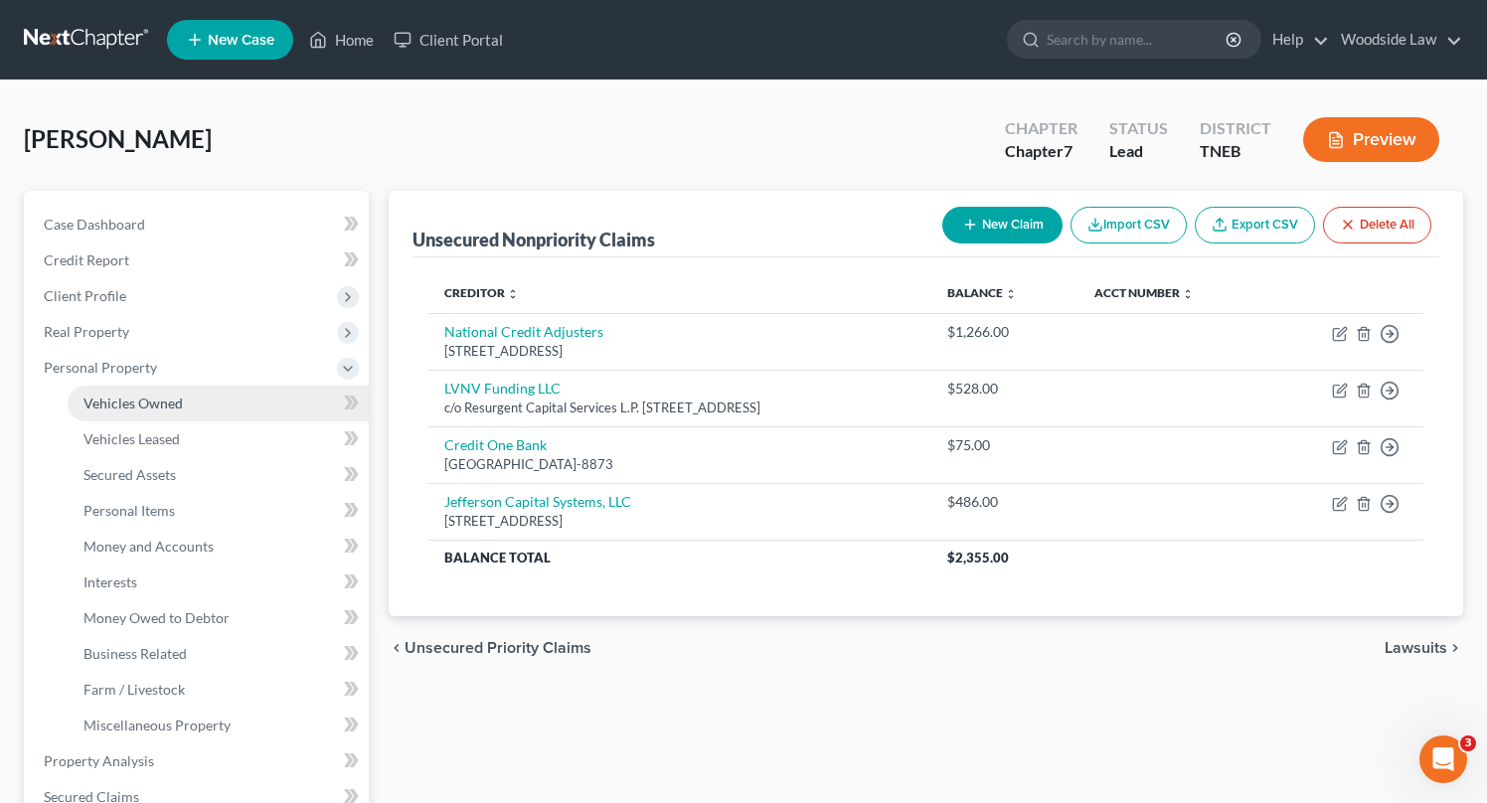
click at [152, 411] on link "Vehicles Owned" at bounding box center [218, 404] width 301 height 36
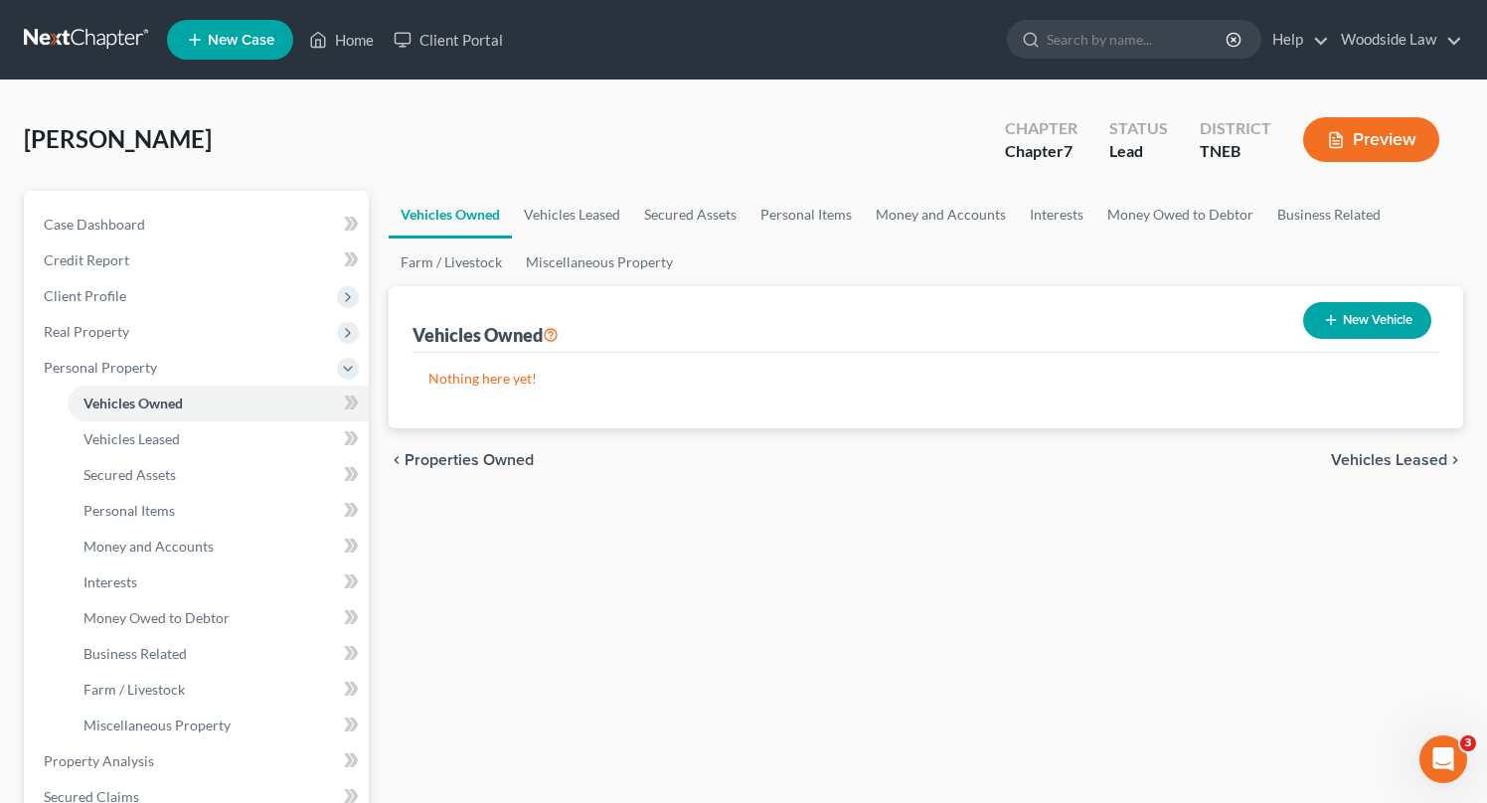
click at [1335, 323] on icon "button" at bounding box center [1331, 320] width 16 height 16
select select "0"
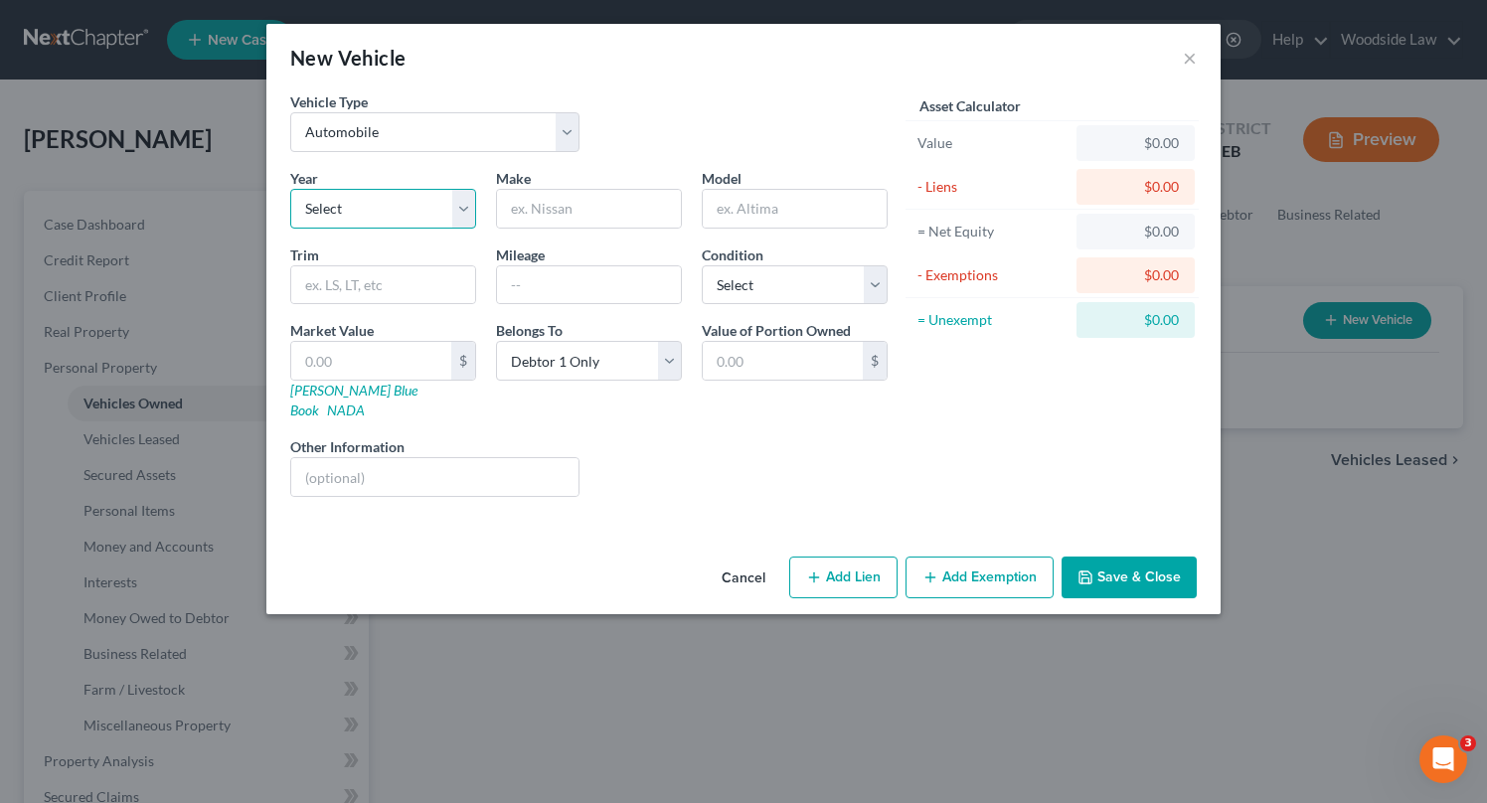
click at [440, 200] on select "Select 2026 2025 2024 2023 2022 2021 2020 2019 2018 2017 2016 2015 2014 2013 20…" at bounding box center [383, 209] width 186 height 40
select select "2"
click at [290, 189] on select "Select 2026 2025 2024 2023 2022 2021 2020 2019 2018 2017 2016 2015 2014 2013 20…" at bounding box center [383, 209] width 186 height 40
click at [591, 215] on input "text" at bounding box center [589, 209] width 184 height 38
type input "Chevy"
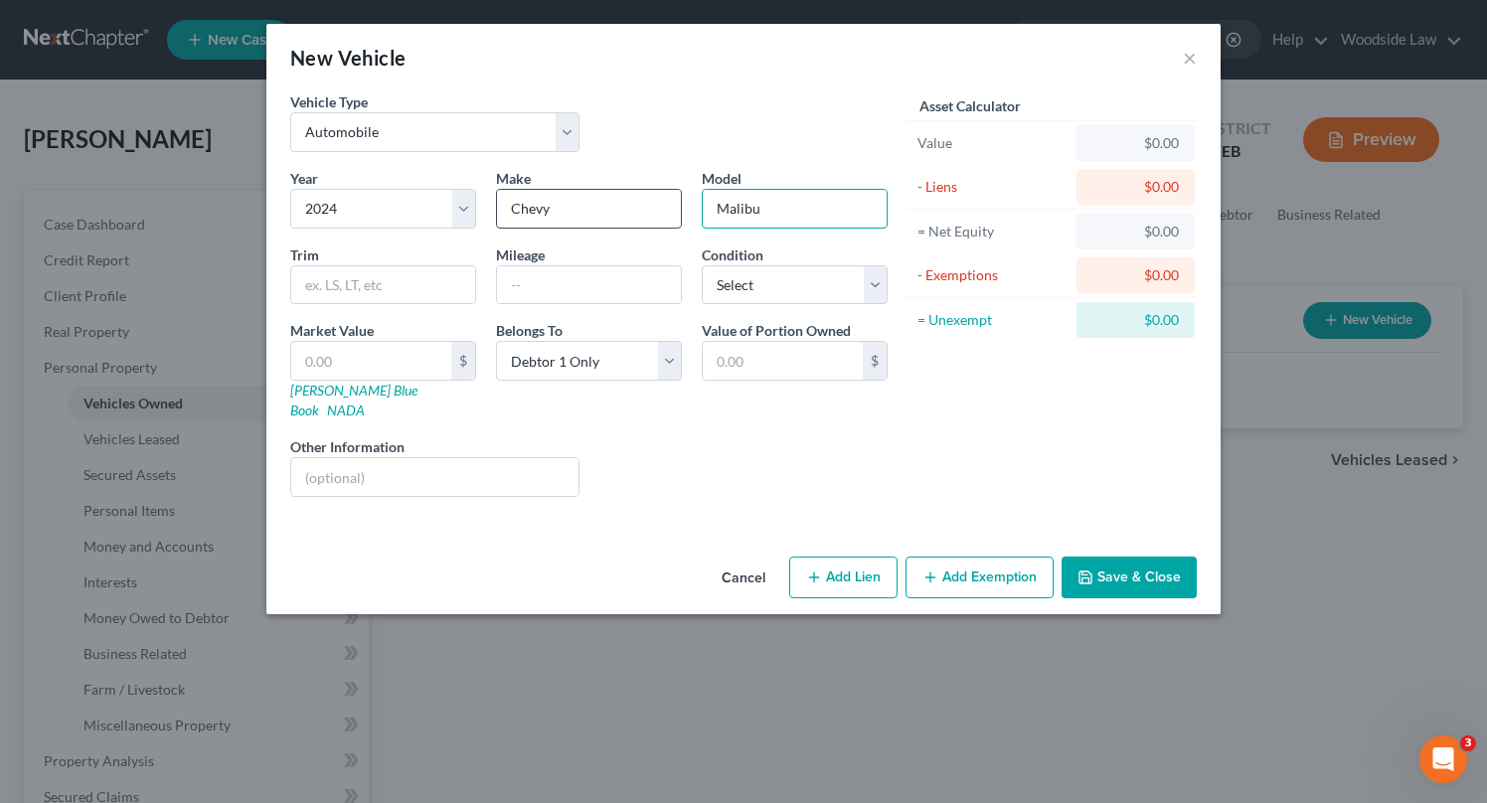
type input "Malibu"
type input "61,000"
select select "2"
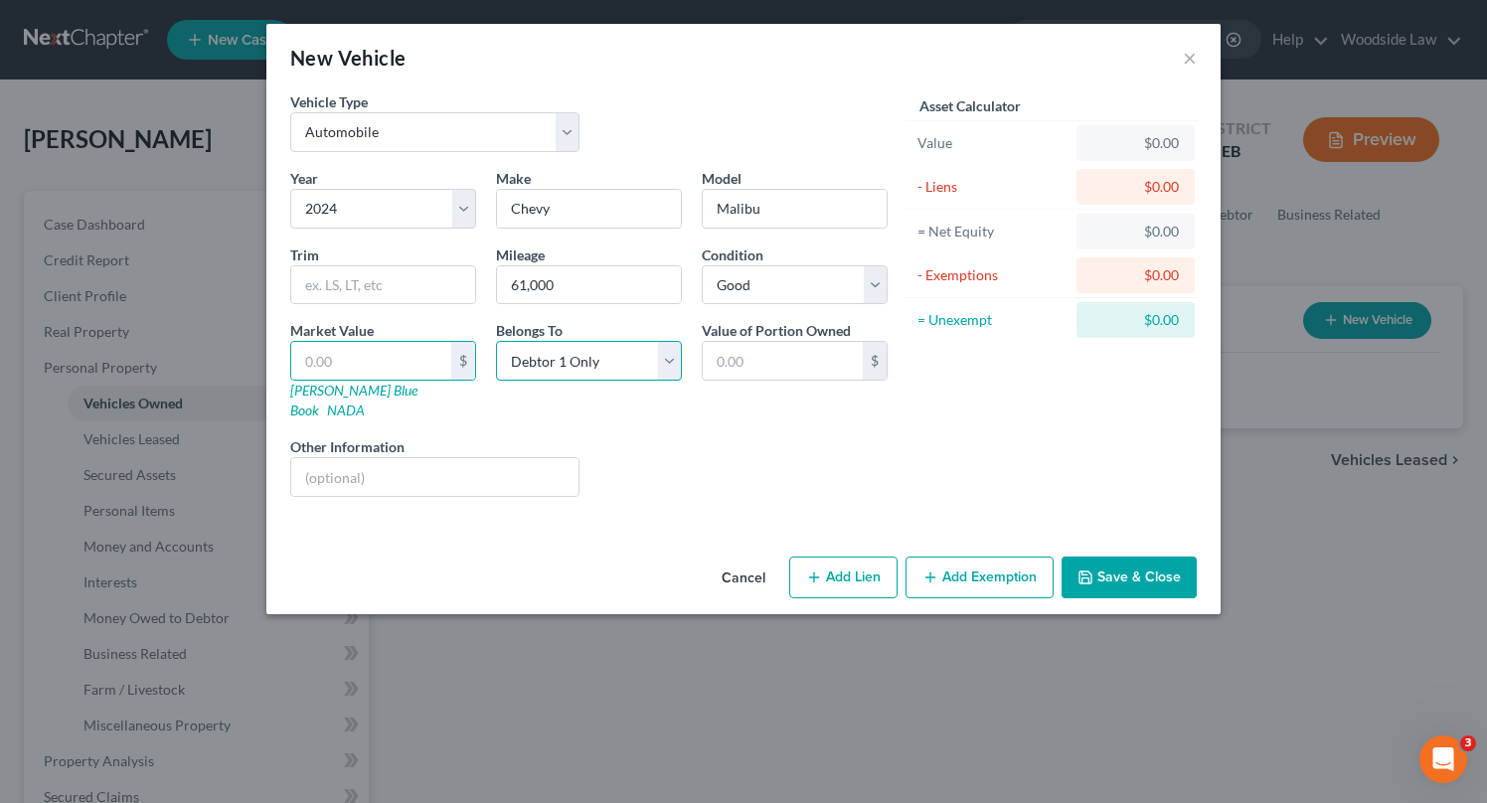
click at [617, 380] on select "Select Debtor 1 Only Debtor 2 Only Debtor 1 And Debtor 2 Only At Least One Of T…" at bounding box center [589, 361] width 186 height 40
select select "3"
click at [496, 341] on select "Select Debtor 1 Only Debtor 2 Only Debtor 1 And Debtor 2 Only At Least One Of T…" at bounding box center [589, 361] width 186 height 40
click at [415, 354] on input "text" at bounding box center [371, 361] width 160 height 38
type input "1"
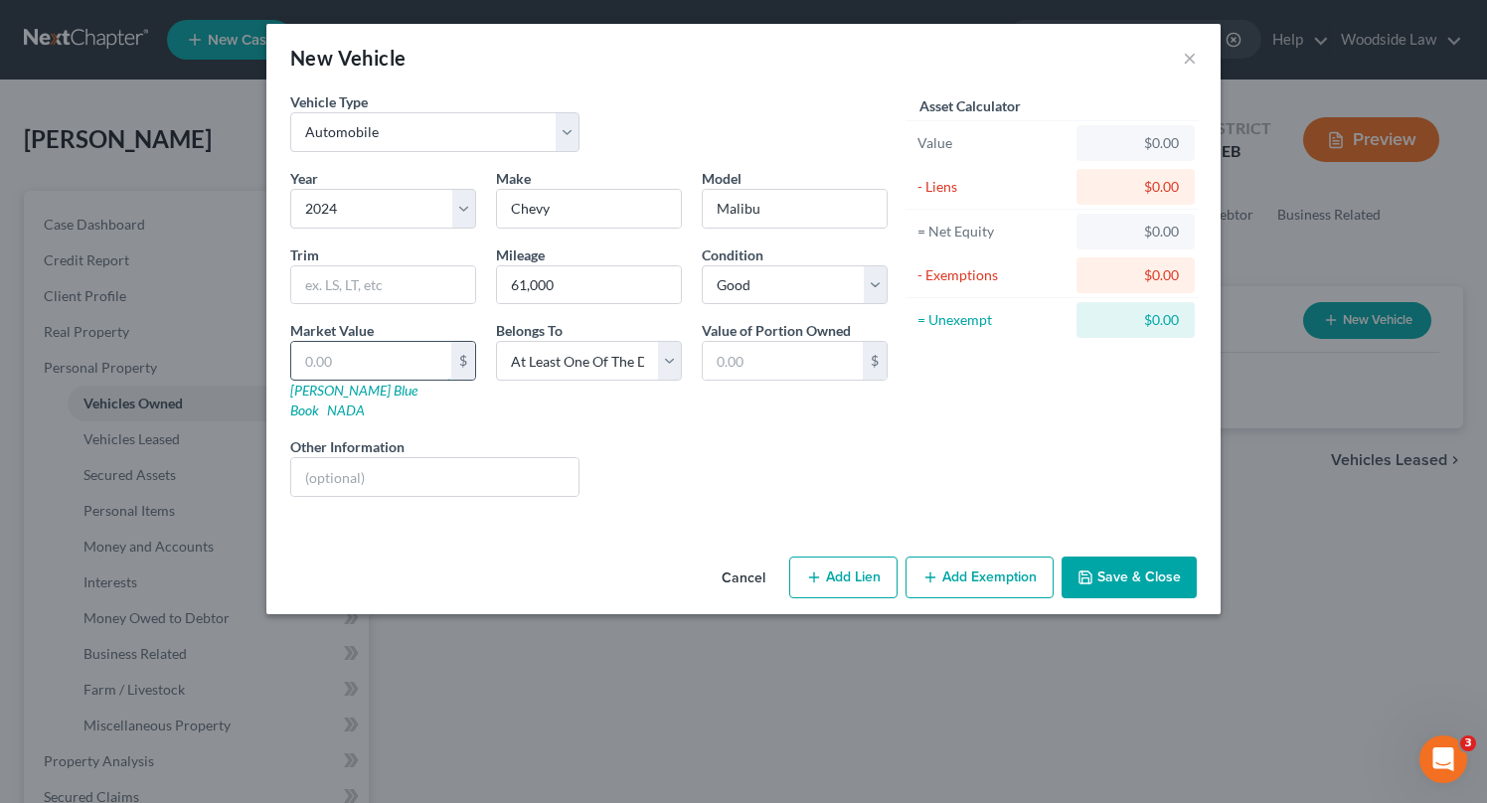
type input "1.00"
type input "18"
type input "18.00"
type input "182"
type input "182.00"
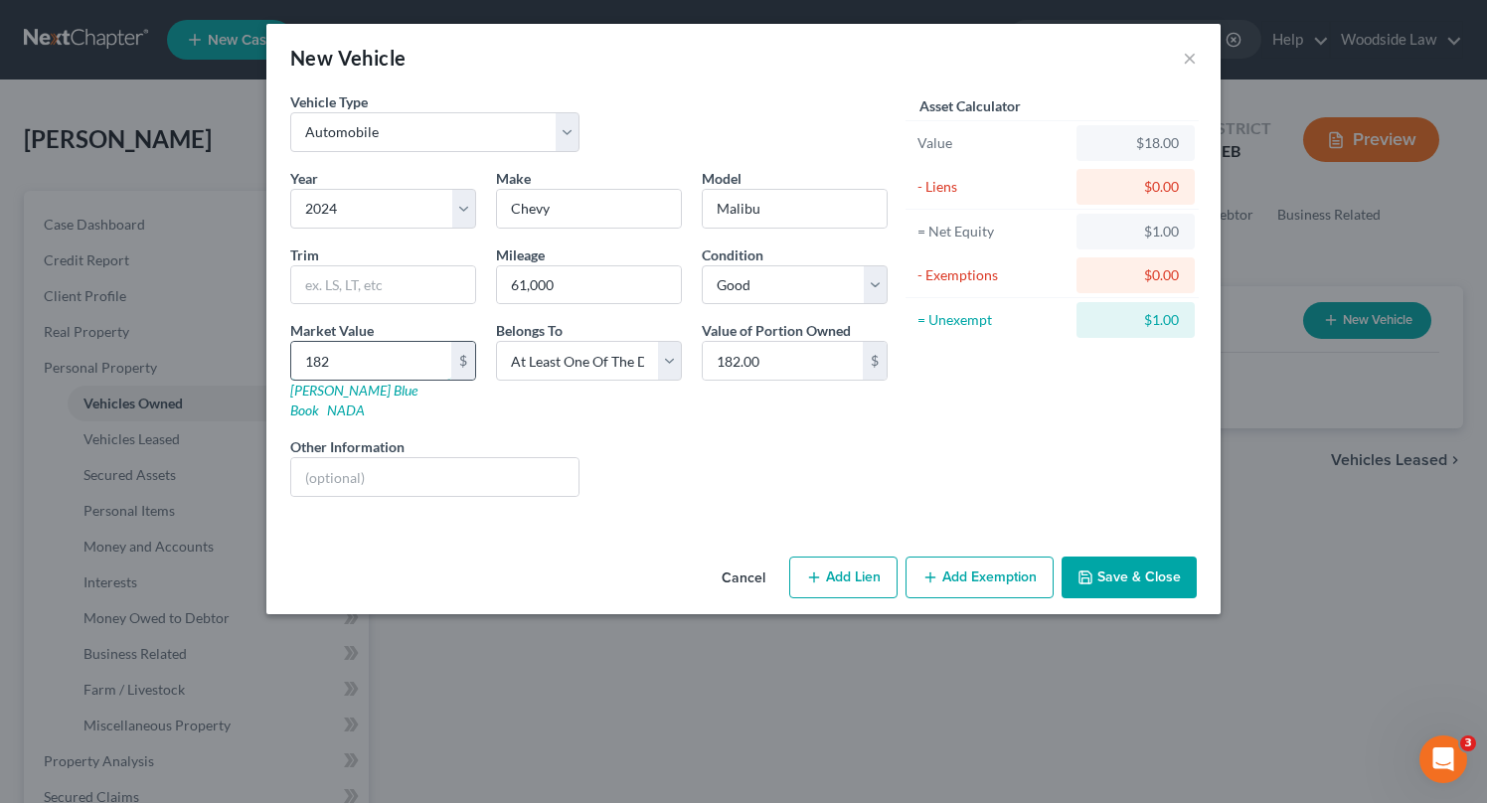
type input "1820"
type input "1,820.00"
type input "1,8200"
type input "18,200.00"
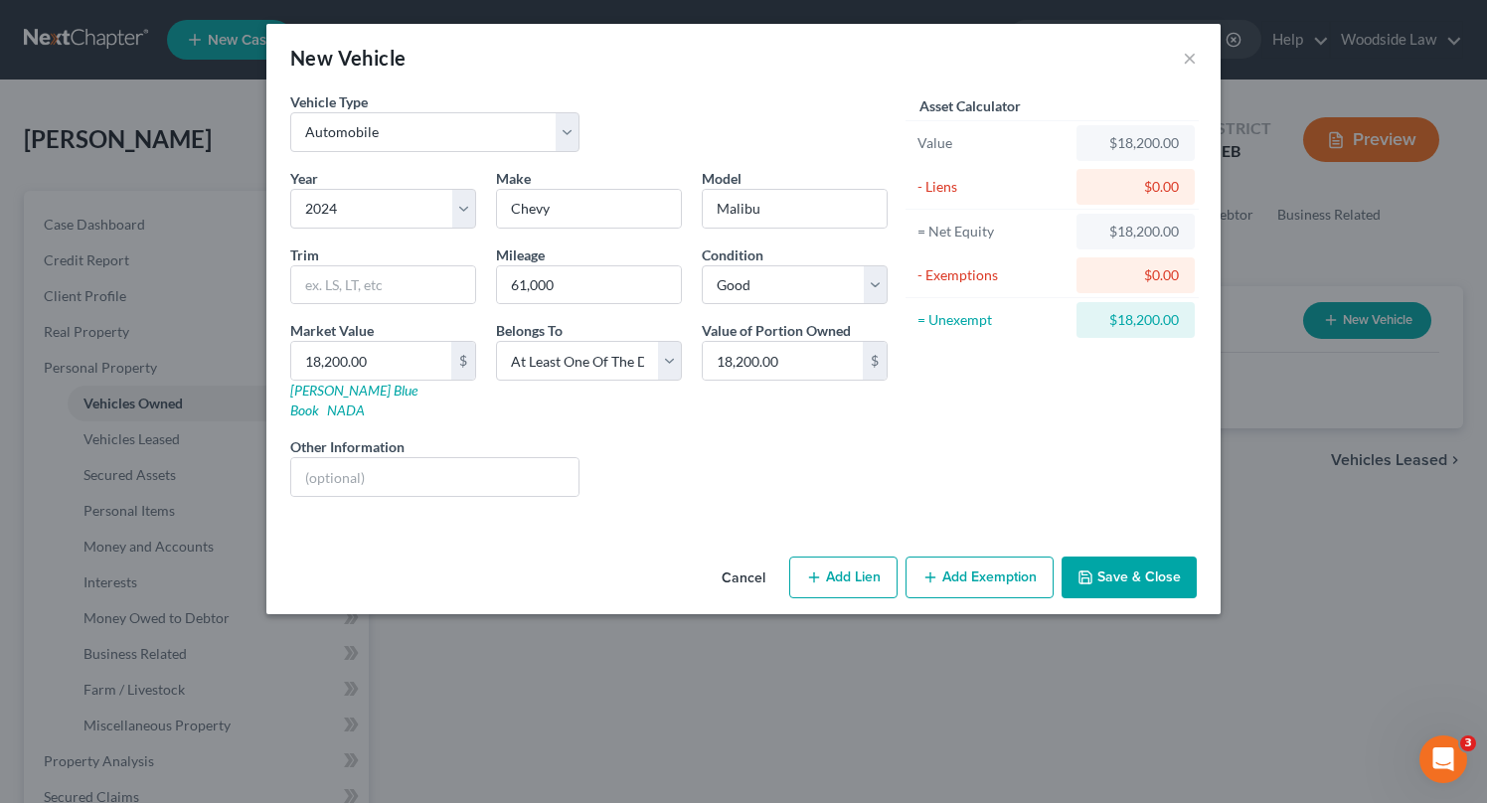
click at [883, 557] on button "Add Lien" at bounding box center [843, 578] width 108 height 42
select select "3"
select select "0"
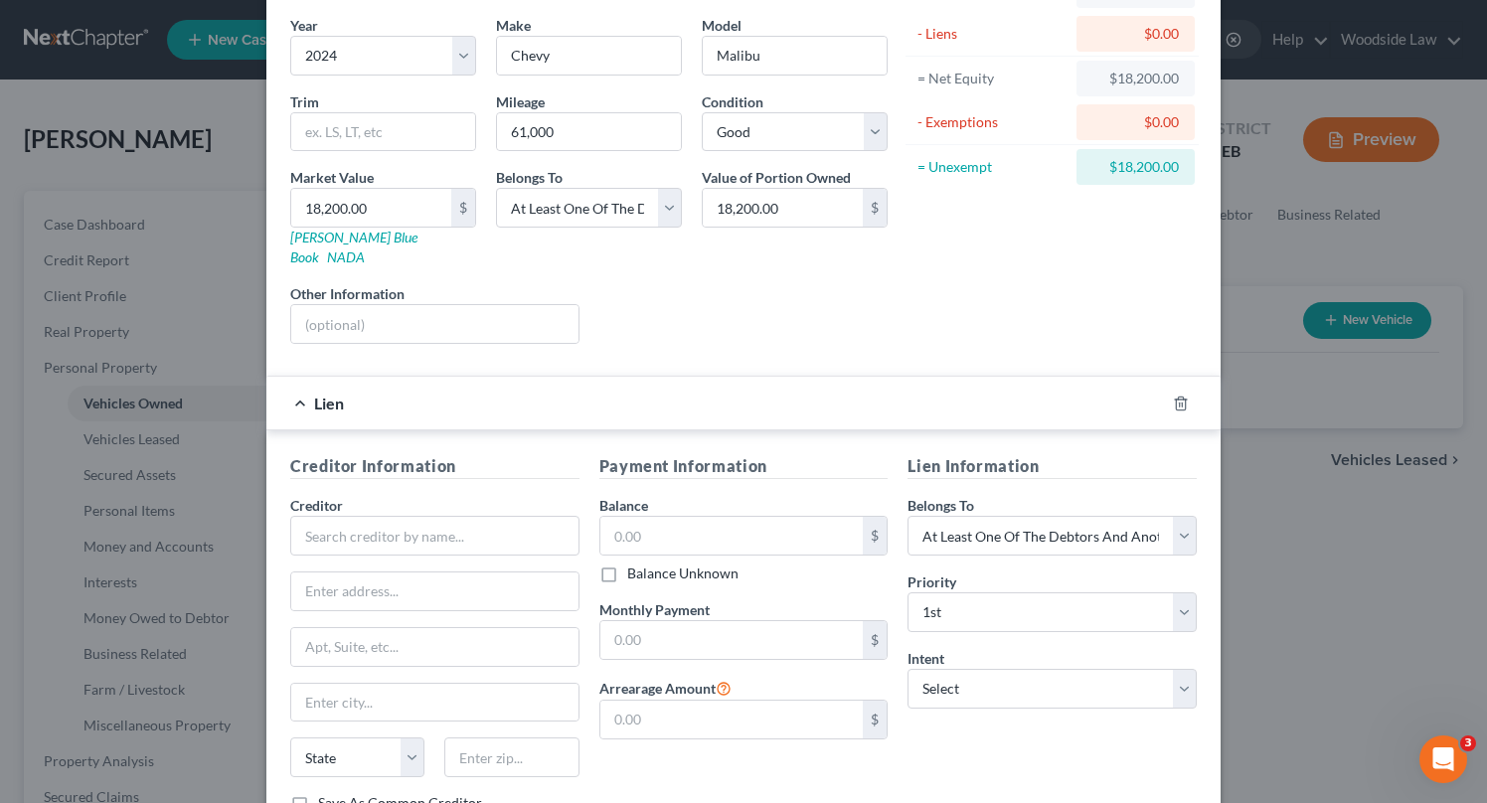
scroll to position [155, 0]
click at [414, 514] on input "text" at bounding box center [434, 534] width 289 height 40
click at [419, 559] on div "Driveway Finance Corporation" at bounding box center [409, 569] width 207 height 20
type input "Driveway Finance Corporation"
type input "[STREET_ADDRESS][PERSON_NAME]"
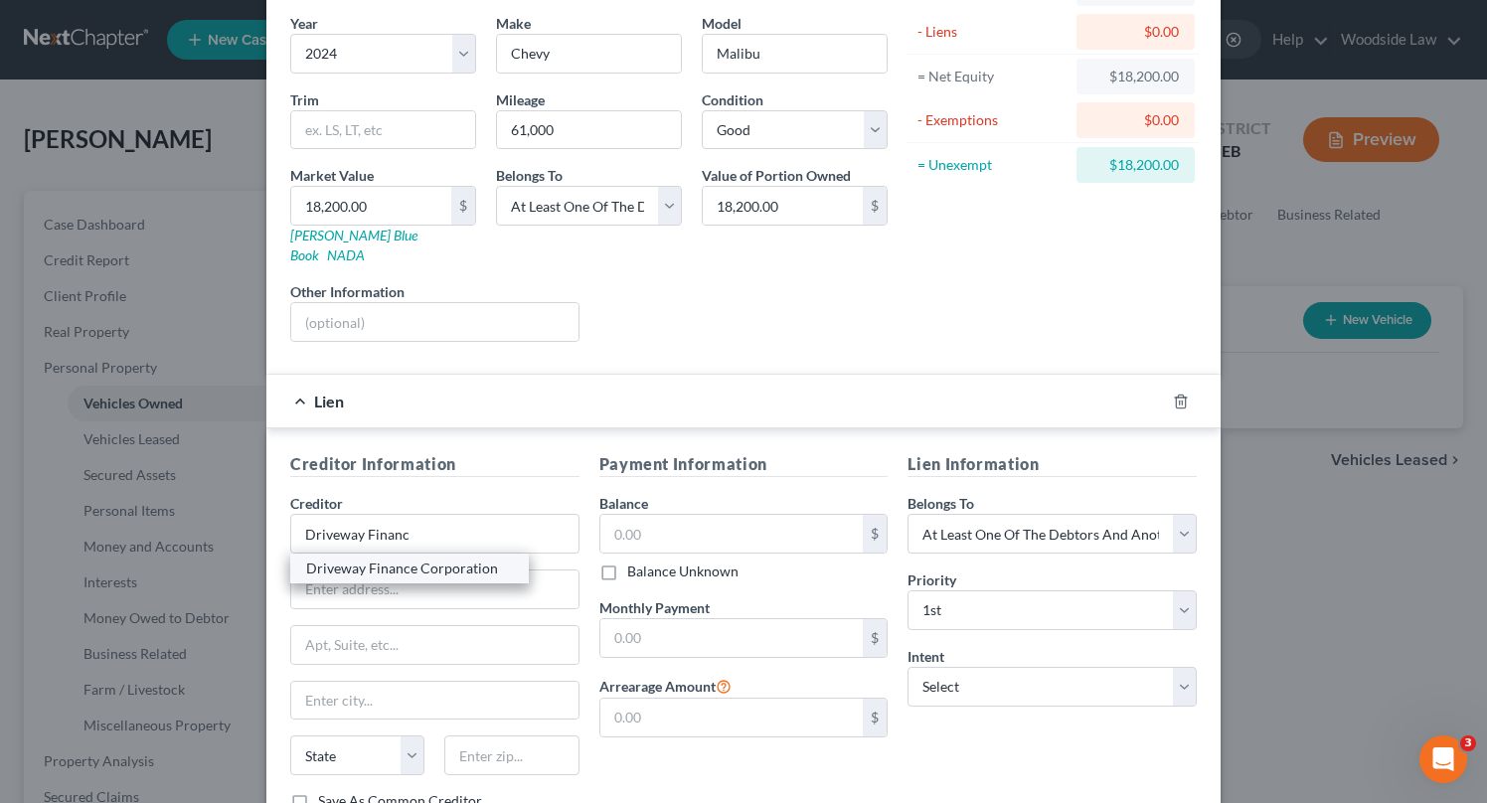
type input "Suite 124"
type input "Medford"
select select "38"
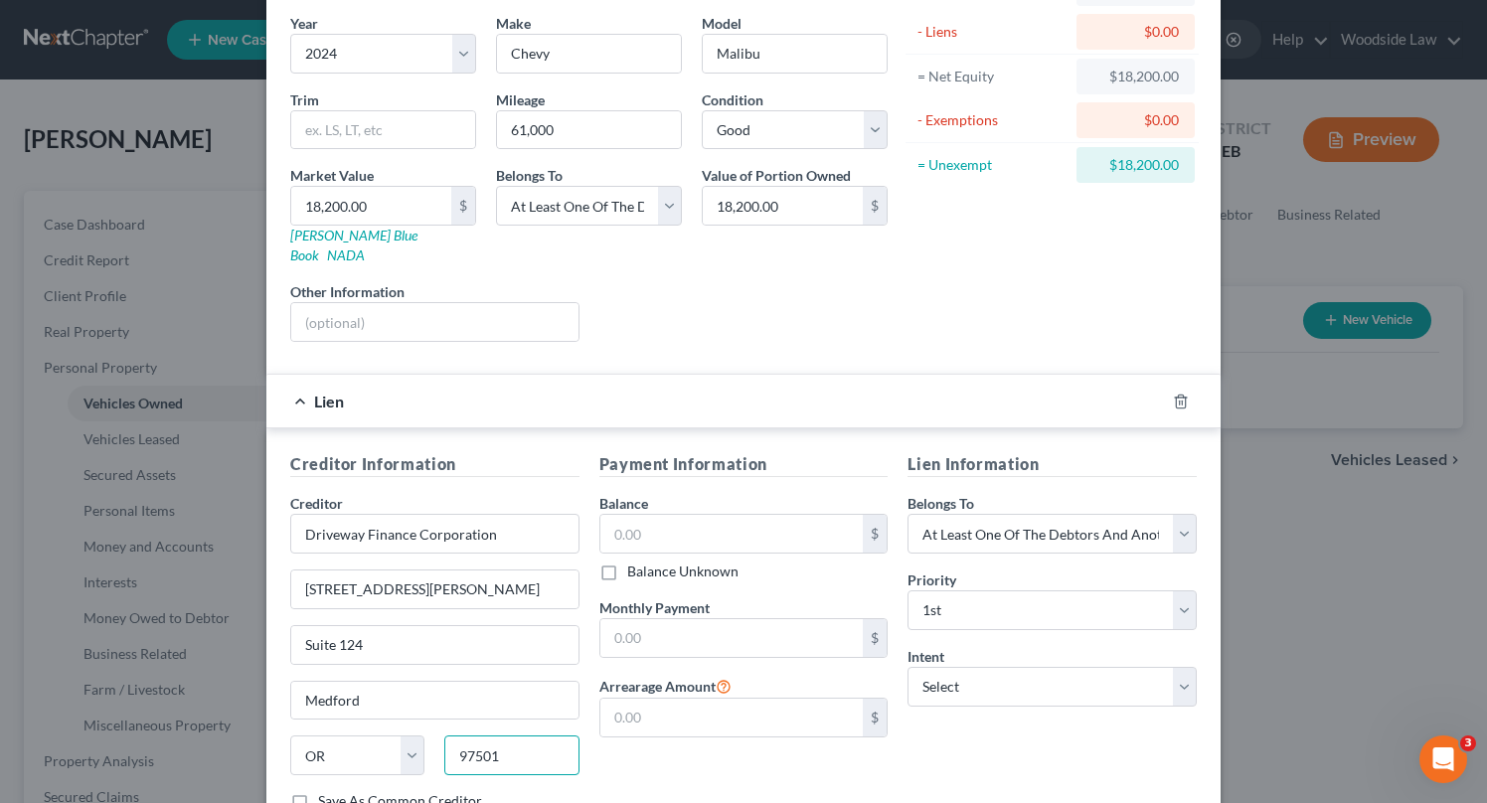
click at [514, 737] on input "97501" at bounding box center [511, 756] width 134 height 40
type input "97501-6015"
click at [669, 515] on input "text" at bounding box center [731, 534] width 263 height 38
type input "25,063.00"
click at [678, 619] on input "text" at bounding box center [731, 638] width 263 height 38
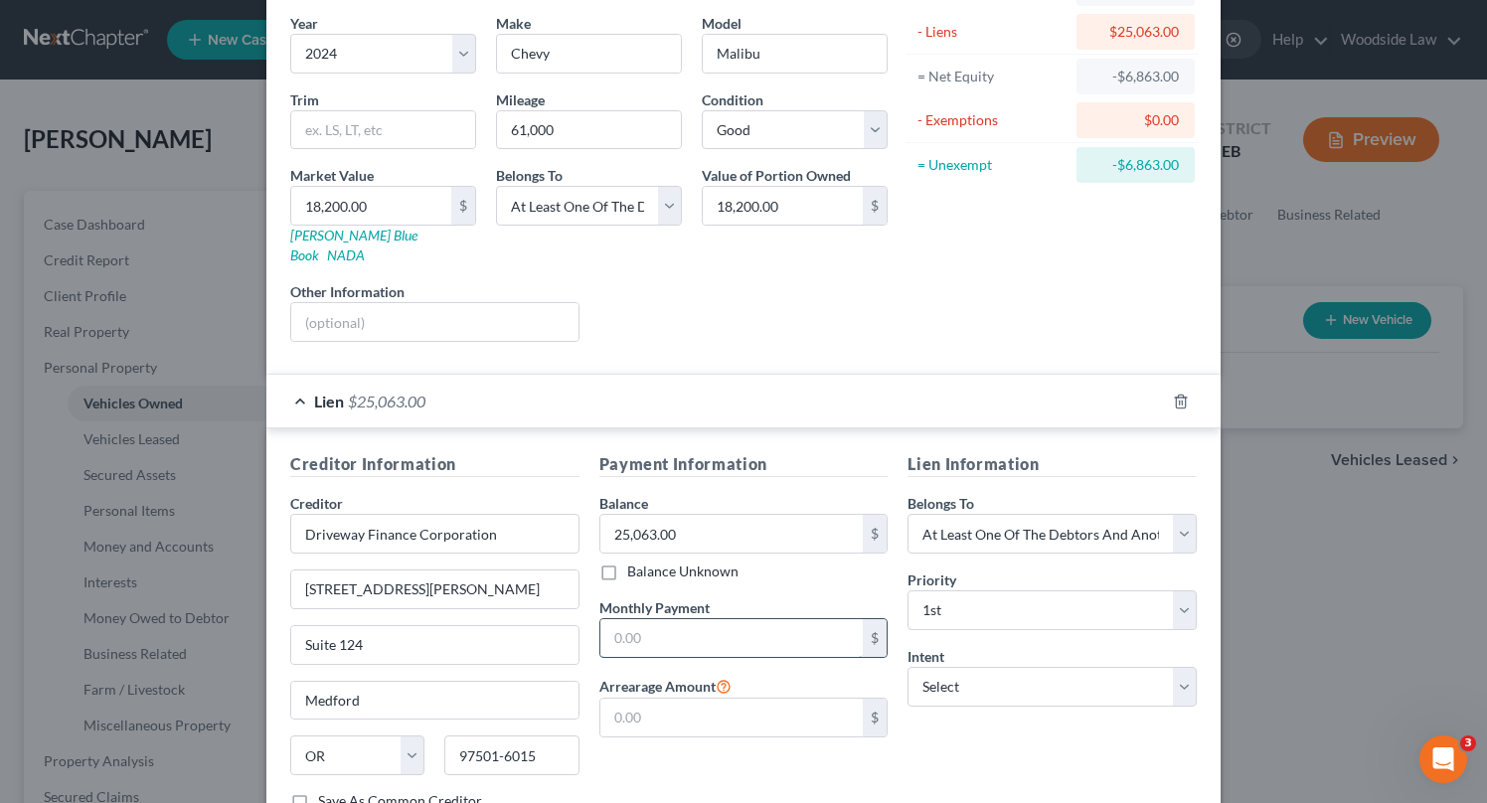
click at [678, 619] on input "text" at bounding box center [731, 638] width 263 height 38
type input "471.00"
click at [1028, 667] on select "Select Surrender Redeem Reaffirm Avoid Other" at bounding box center [1051, 687] width 289 height 40
select select "2"
click at [907, 667] on select "Select Surrender Redeem Reaffirm Avoid Other" at bounding box center [1051, 687] width 289 height 40
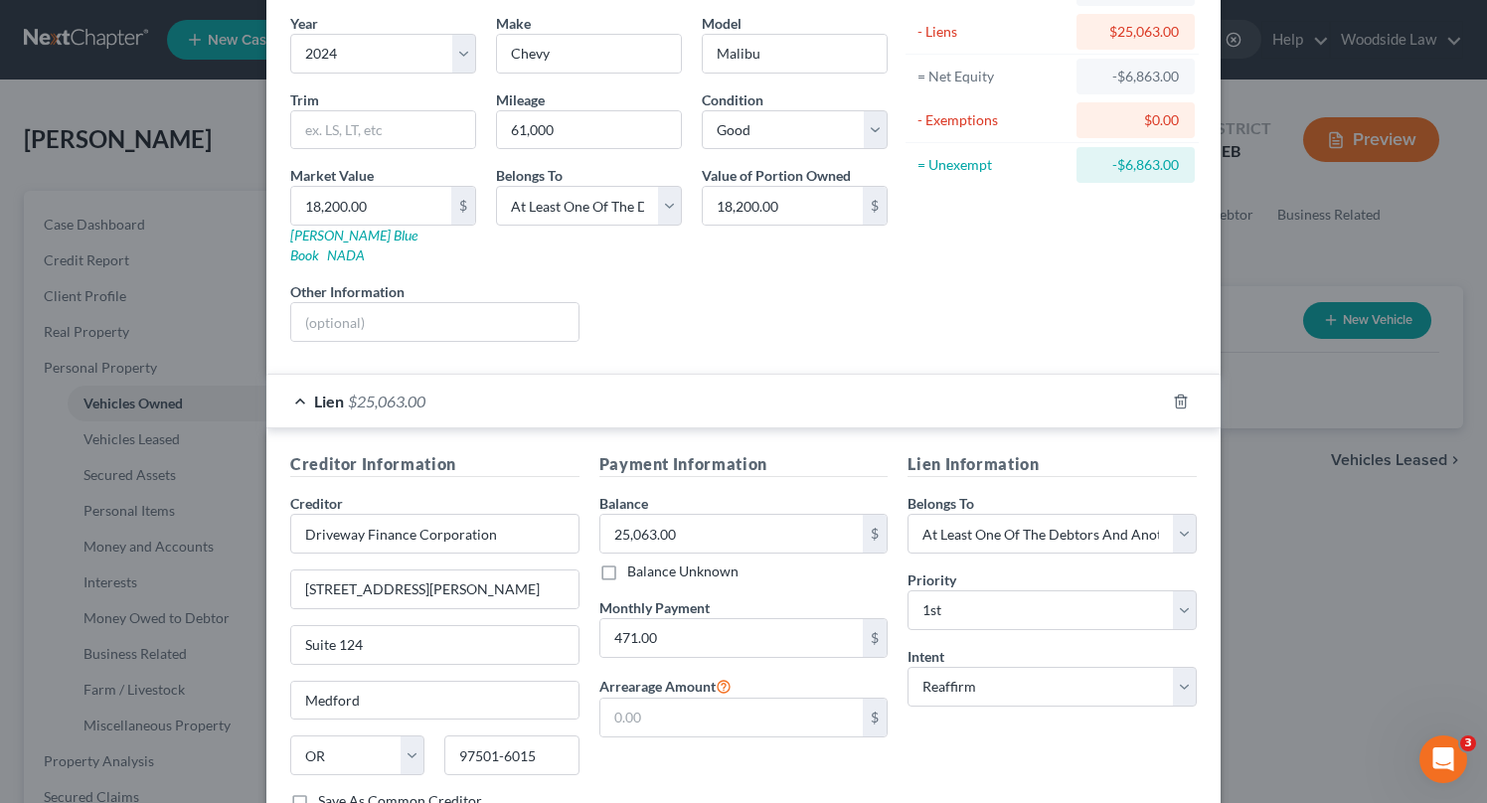
click at [921, 717] on div "Lien Information Belongs To * Select Debtor 1 Only Debtor 2 Only Debtor 1 And D…" at bounding box center [1052, 639] width 309 height 375
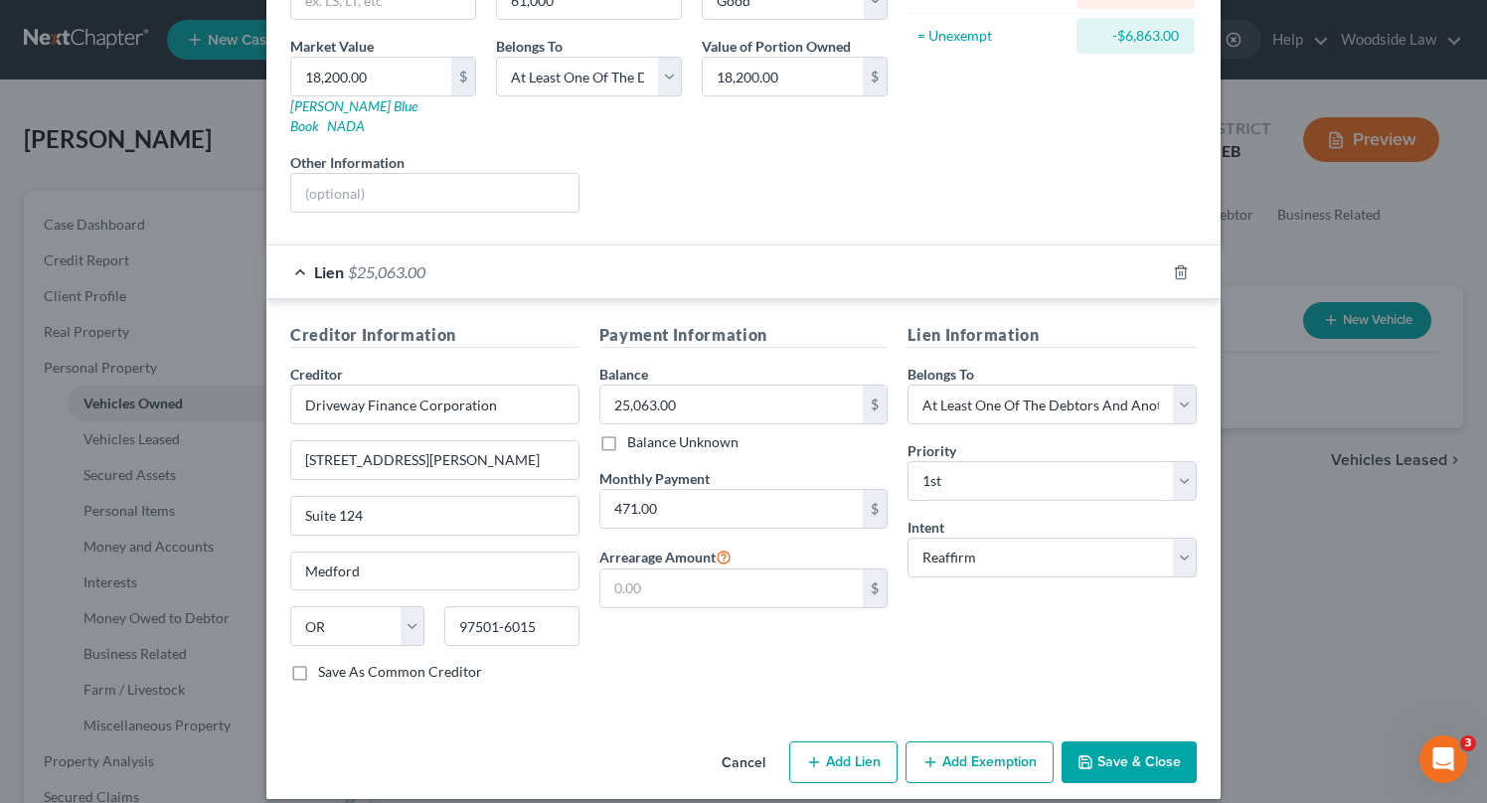
click at [1007, 584] on div "Lien Information Belongs To * Select Debtor 1 Only Debtor 2 Only Debtor 1 And D…" at bounding box center [1052, 510] width 309 height 375
click at [1133, 600] on div "Lien Information Belongs To * Select Debtor 1 Only Debtor 2 Only Debtor 1 And D…" at bounding box center [1052, 510] width 309 height 375
click at [1127, 742] on button "Save & Close" at bounding box center [1129, 763] width 135 height 42
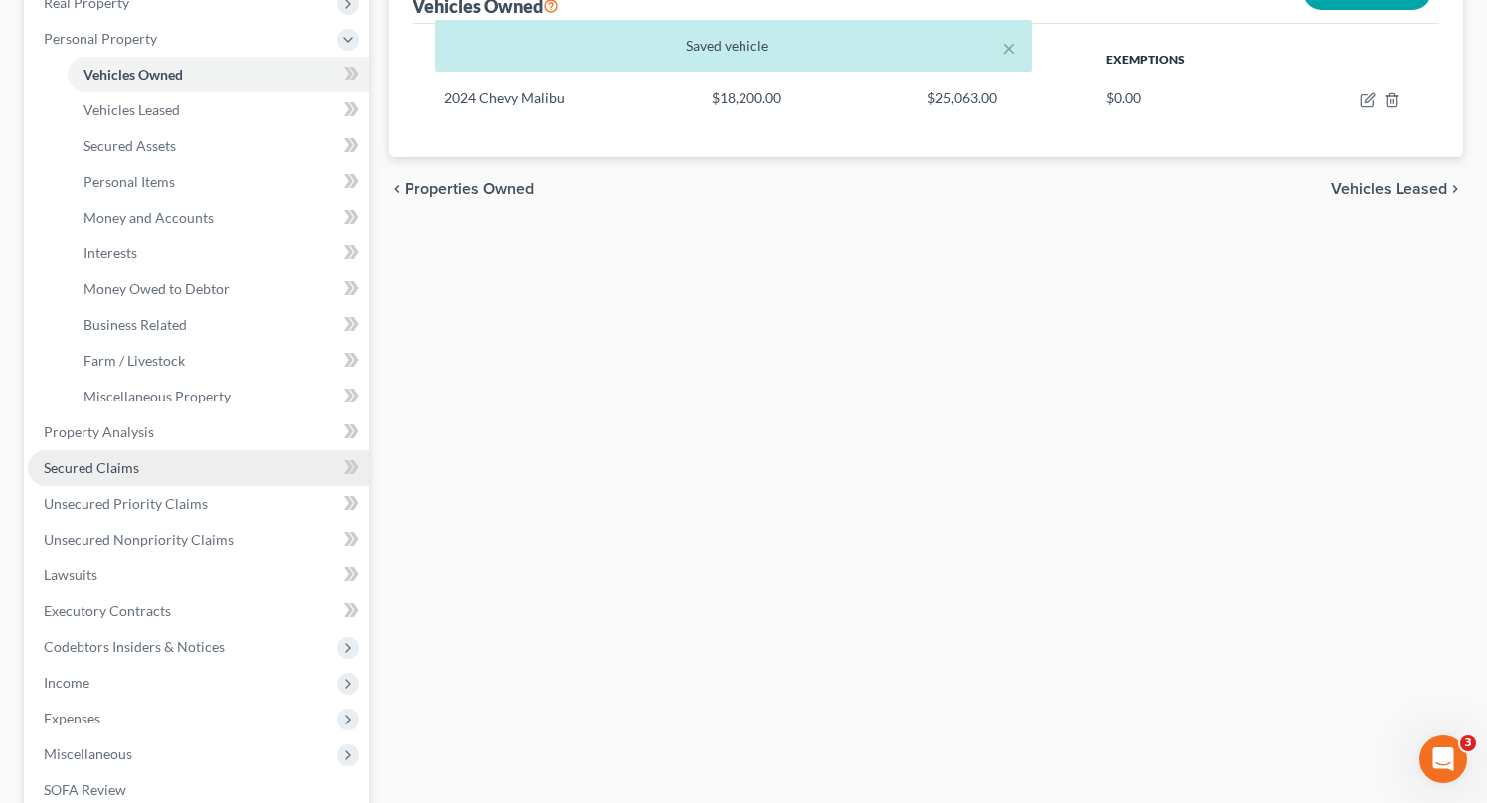
click at [85, 473] on span "Secured Claims" at bounding box center [91, 467] width 95 height 17
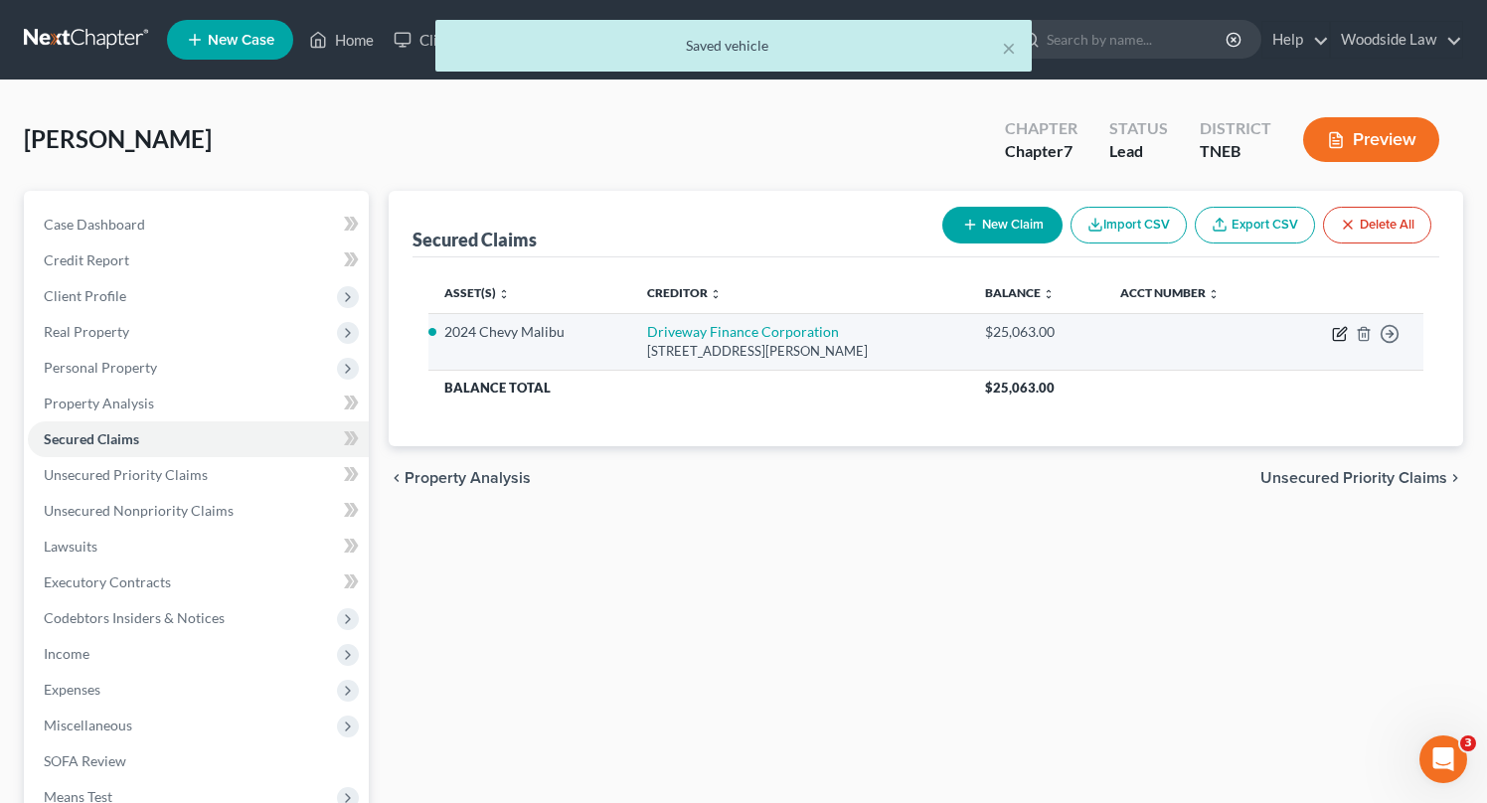
click at [1336, 337] on icon "button" at bounding box center [1340, 334] width 16 height 16
select select "38"
select select "2"
select select "3"
select select "0"
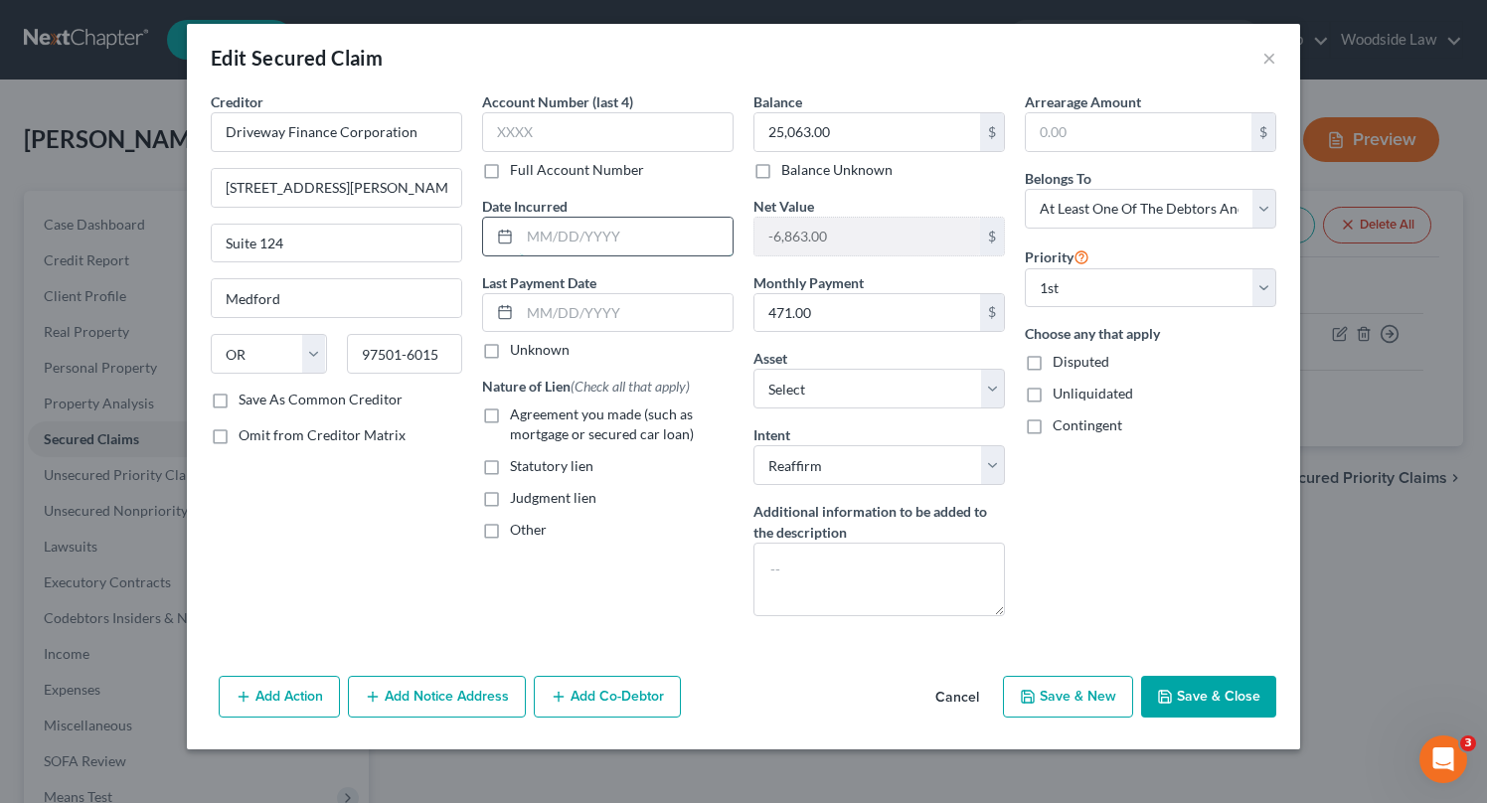
click at [638, 227] on input "text" at bounding box center [626, 237] width 213 height 38
type input "[DATE]"
click at [510, 411] on label "Agreement you made (such as mortgage or secured car loan)" at bounding box center [622, 425] width 224 height 40
click at [518, 411] on input "Agreement you made (such as mortgage or secured car loan)" at bounding box center [524, 411] width 13 height 13
checkbox input "true"
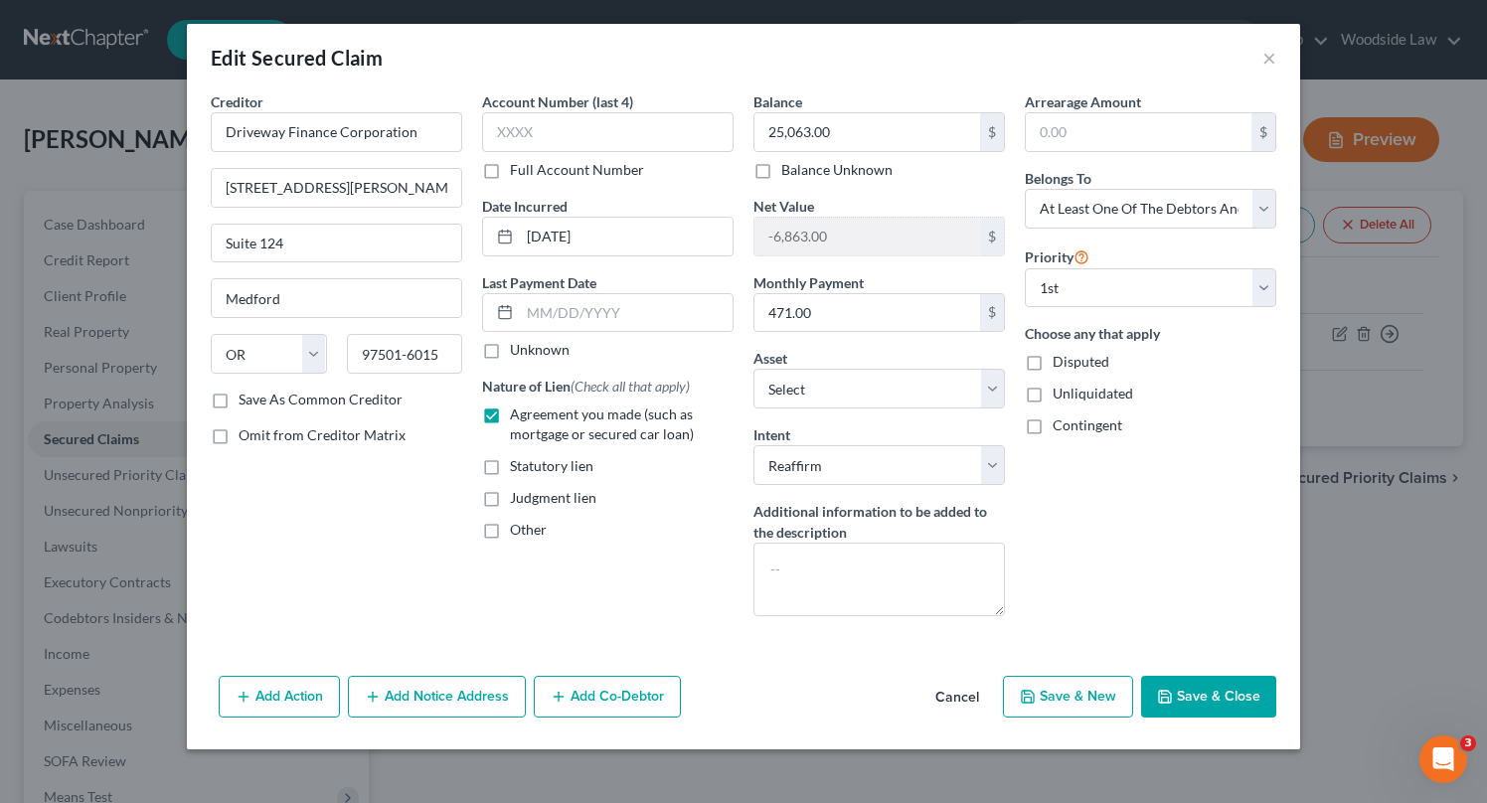
click at [666, 685] on button "Add Co-Debtor" at bounding box center [607, 697] width 147 height 42
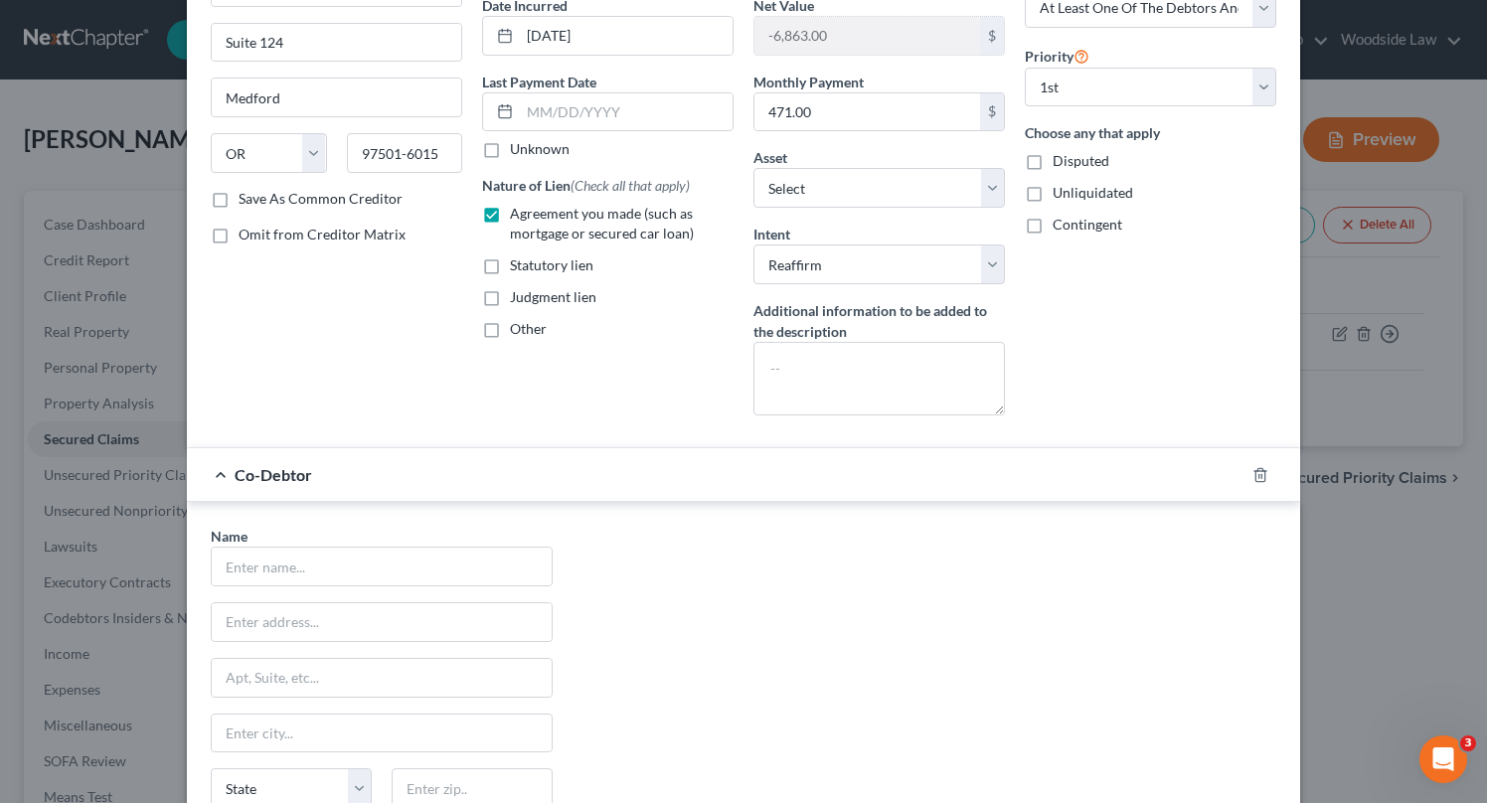
scroll to position [230, 0]
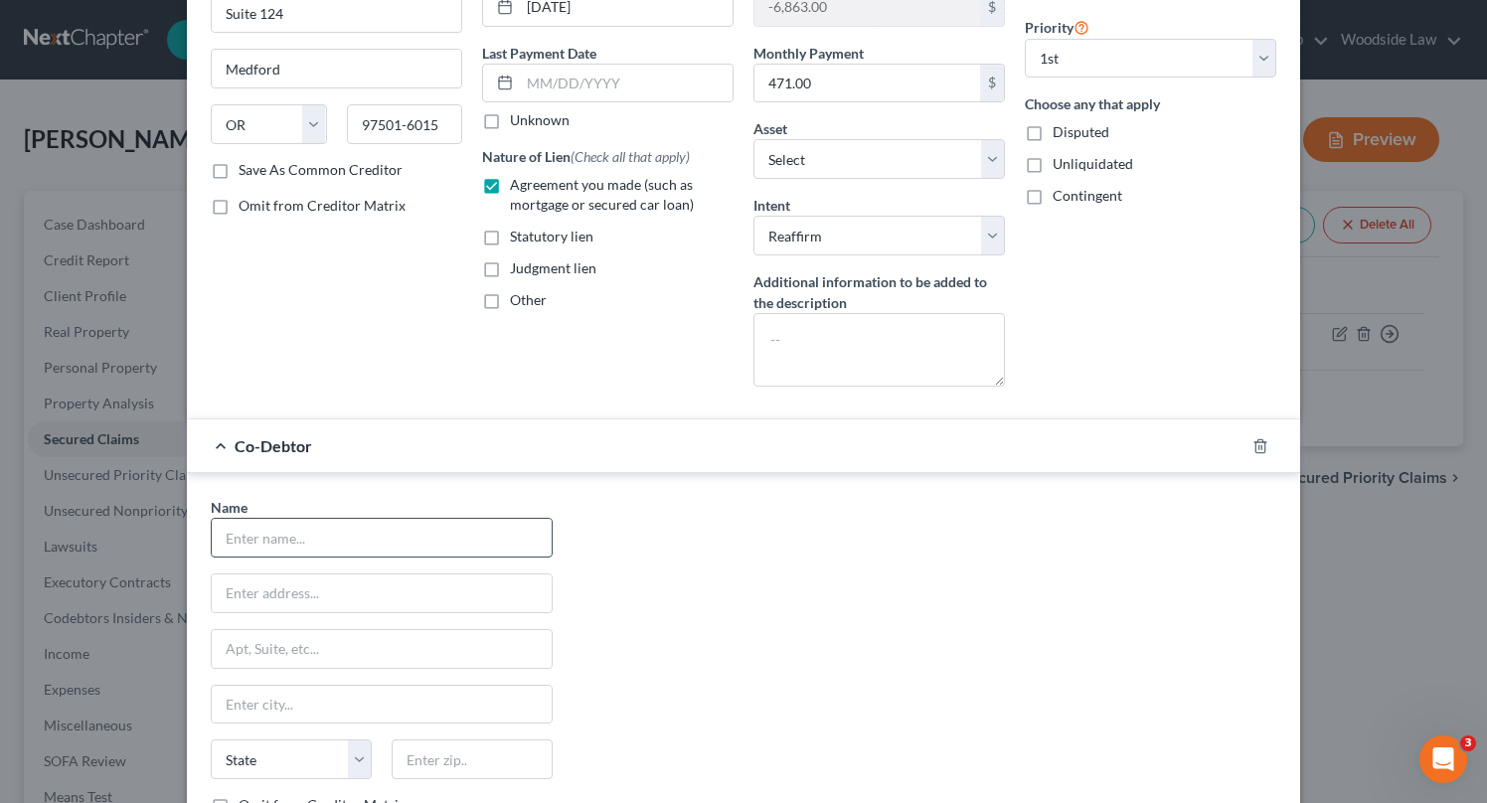
click at [471, 527] on input "text" at bounding box center [382, 538] width 340 height 38
type input "[PERSON_NAME]"
type input "Unknown"
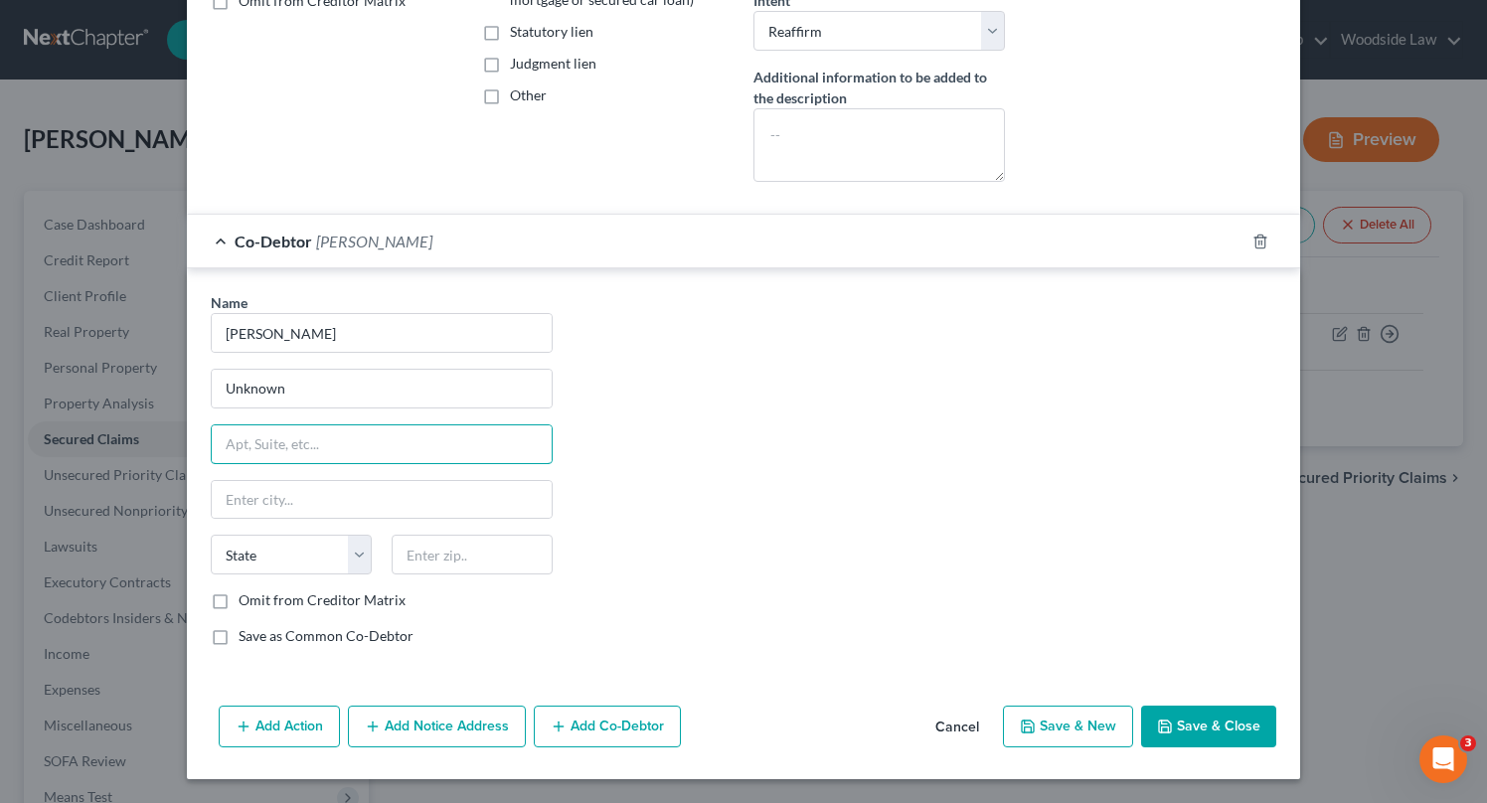
scroll to position [428, 0]
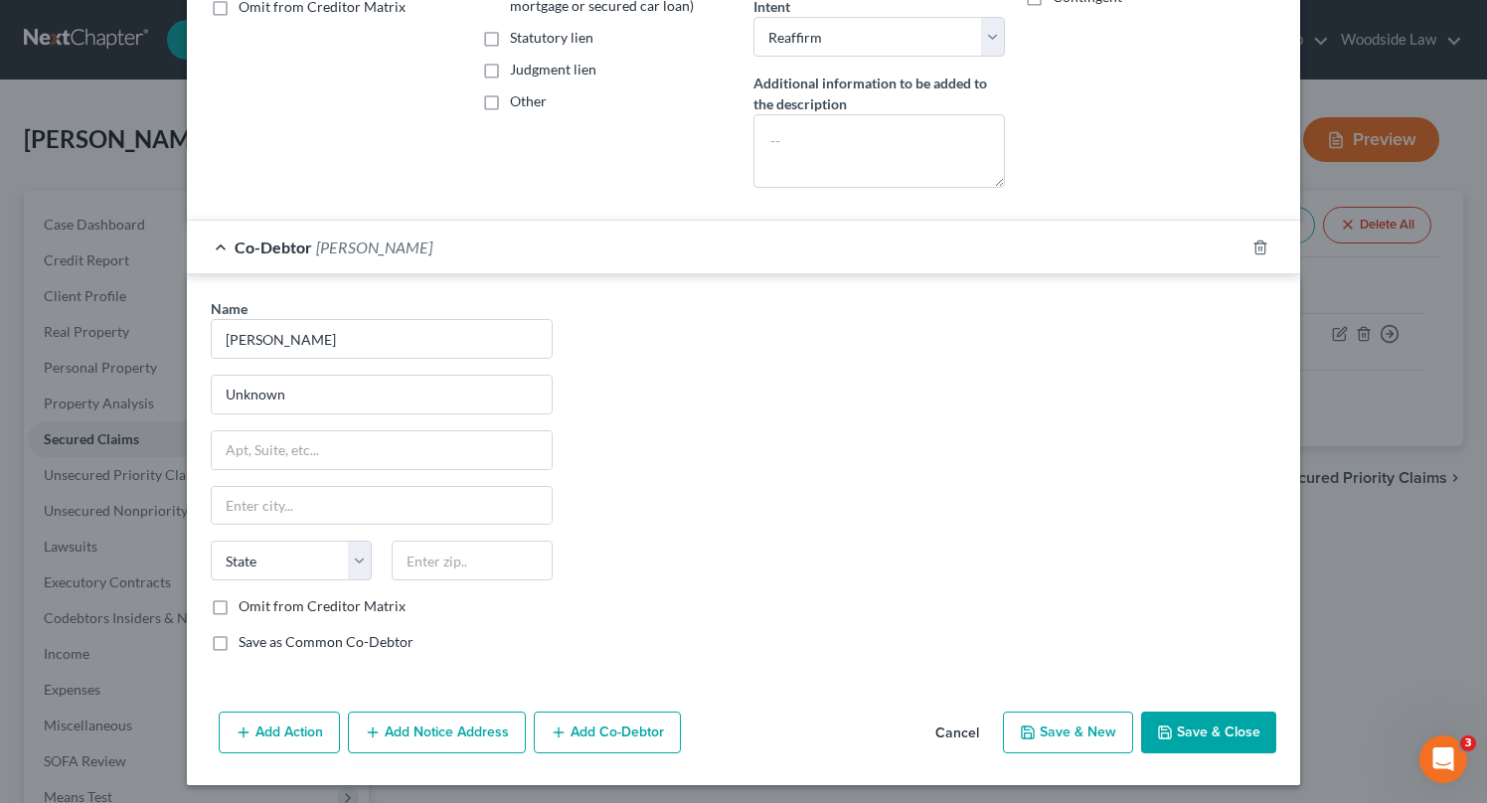
click at [239, 613] on label "Omit from Creditor Matrix" at bounding box center [322, 606] width 167 height 20
click at [247, 609] on input "Omit from Creditor Matrix" at bounding box center [253, 602] width 13 height 13
checkbox input "true"
click at [1237, 728] on button "Save & Close" at bounding box center [1208, 733] width 135 height 42
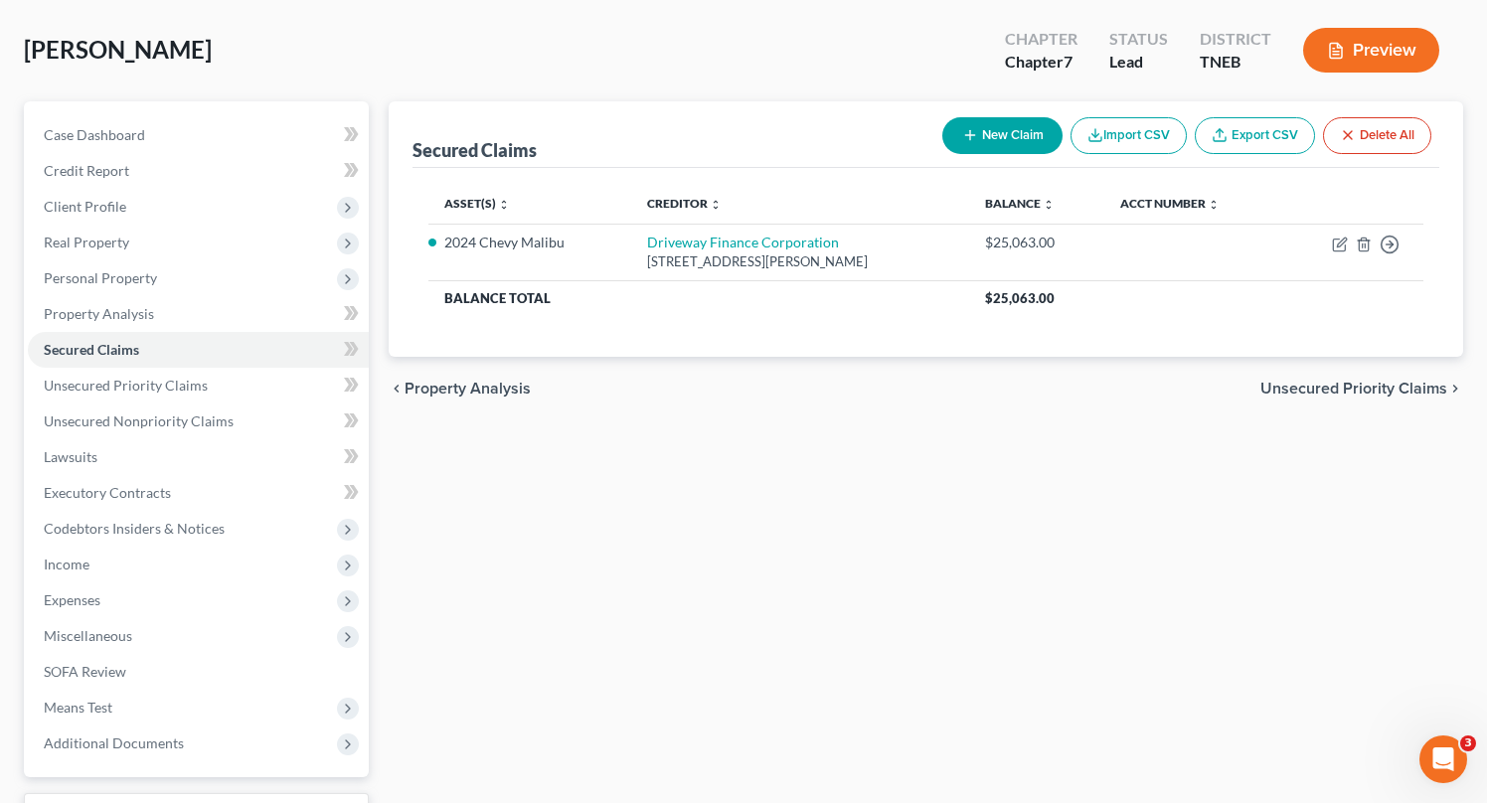
scroll to position [91, 0]
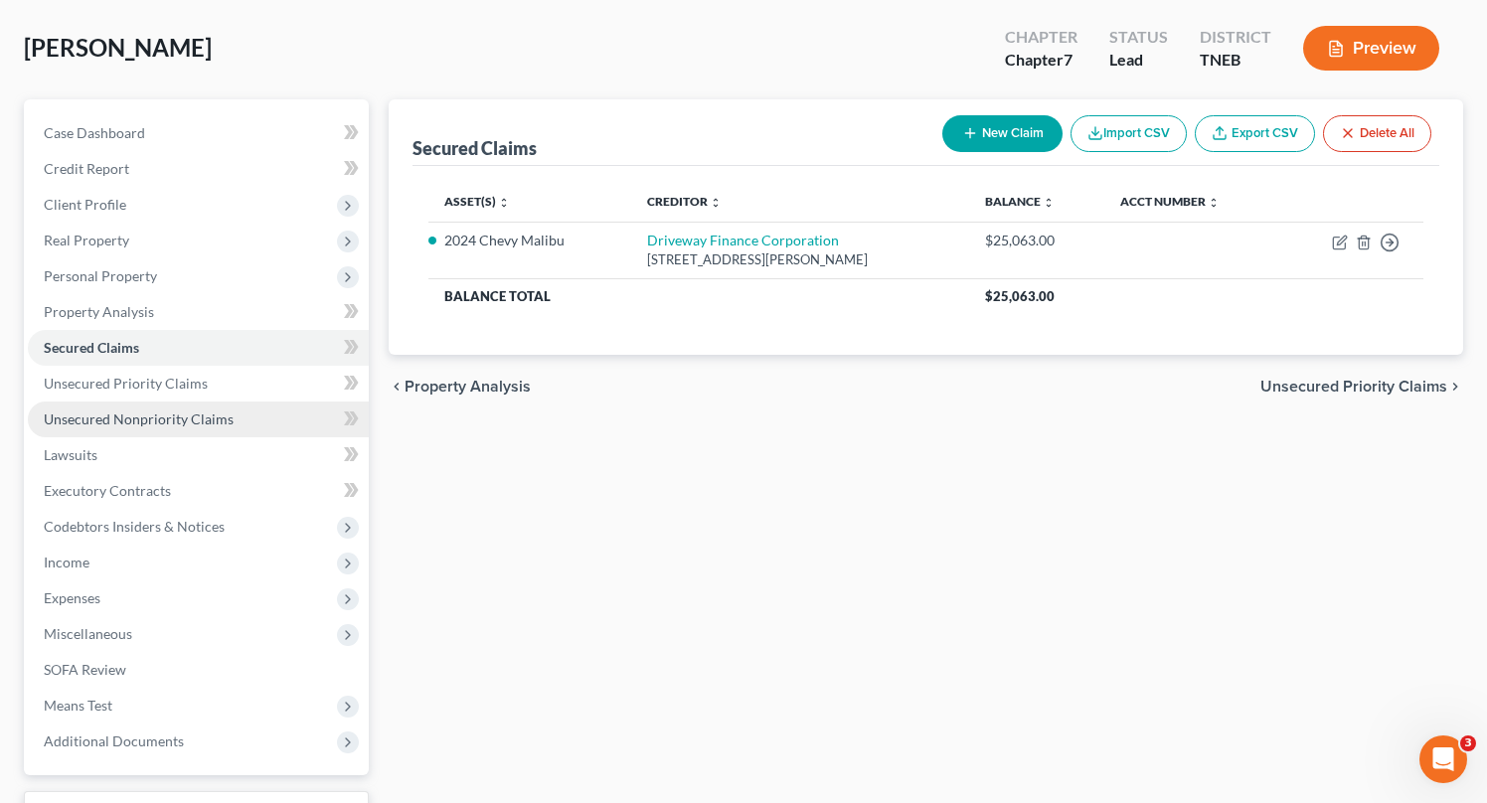
click at [193, 426] on span "Unsecured Nonpriority Claims" at bounding box center [139, 419] width 190 height 17
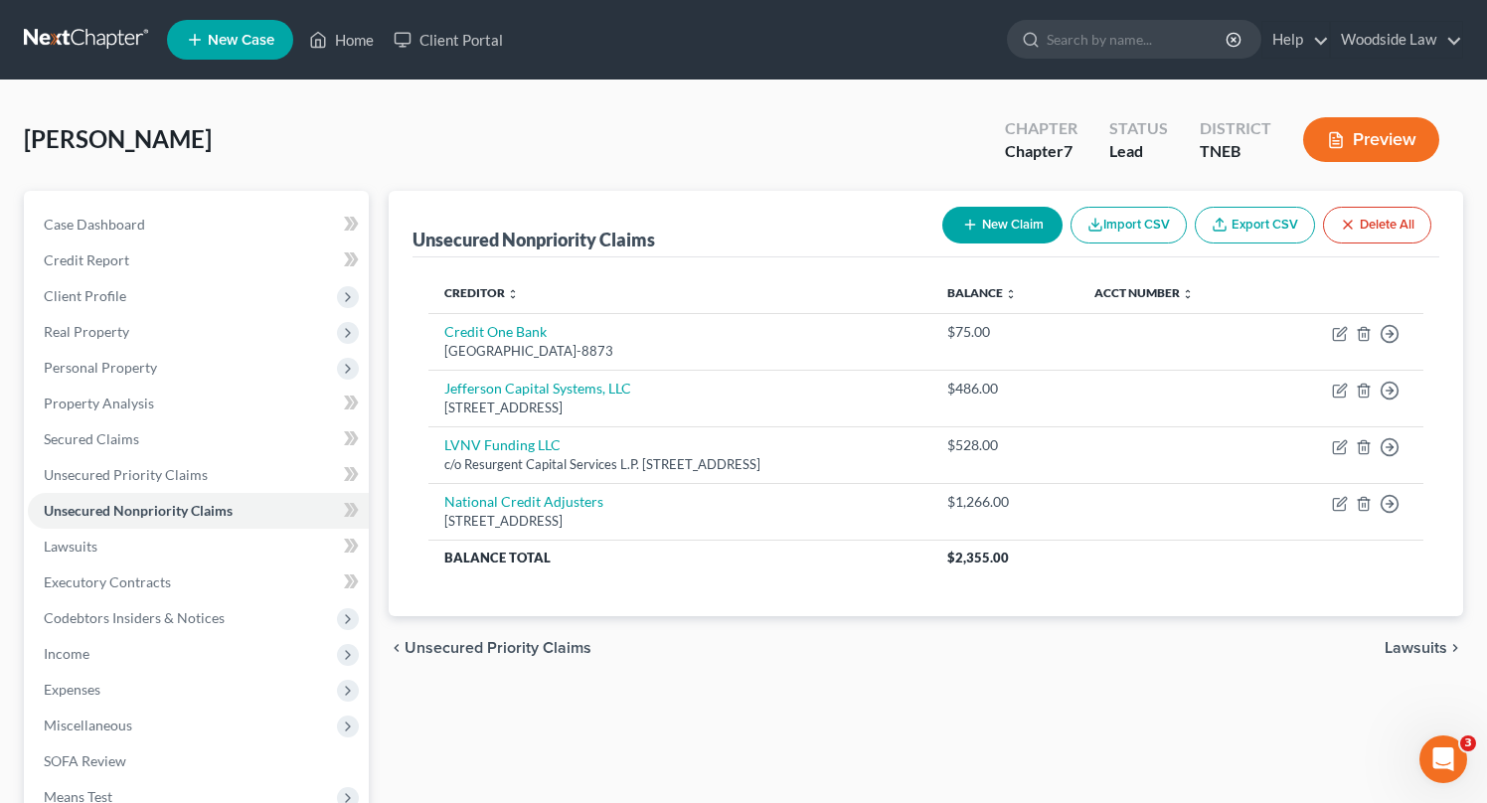
click at [987, 230] on button "New Claim" at bounding box center [1002, 225] width 120 height 37
select select "0"
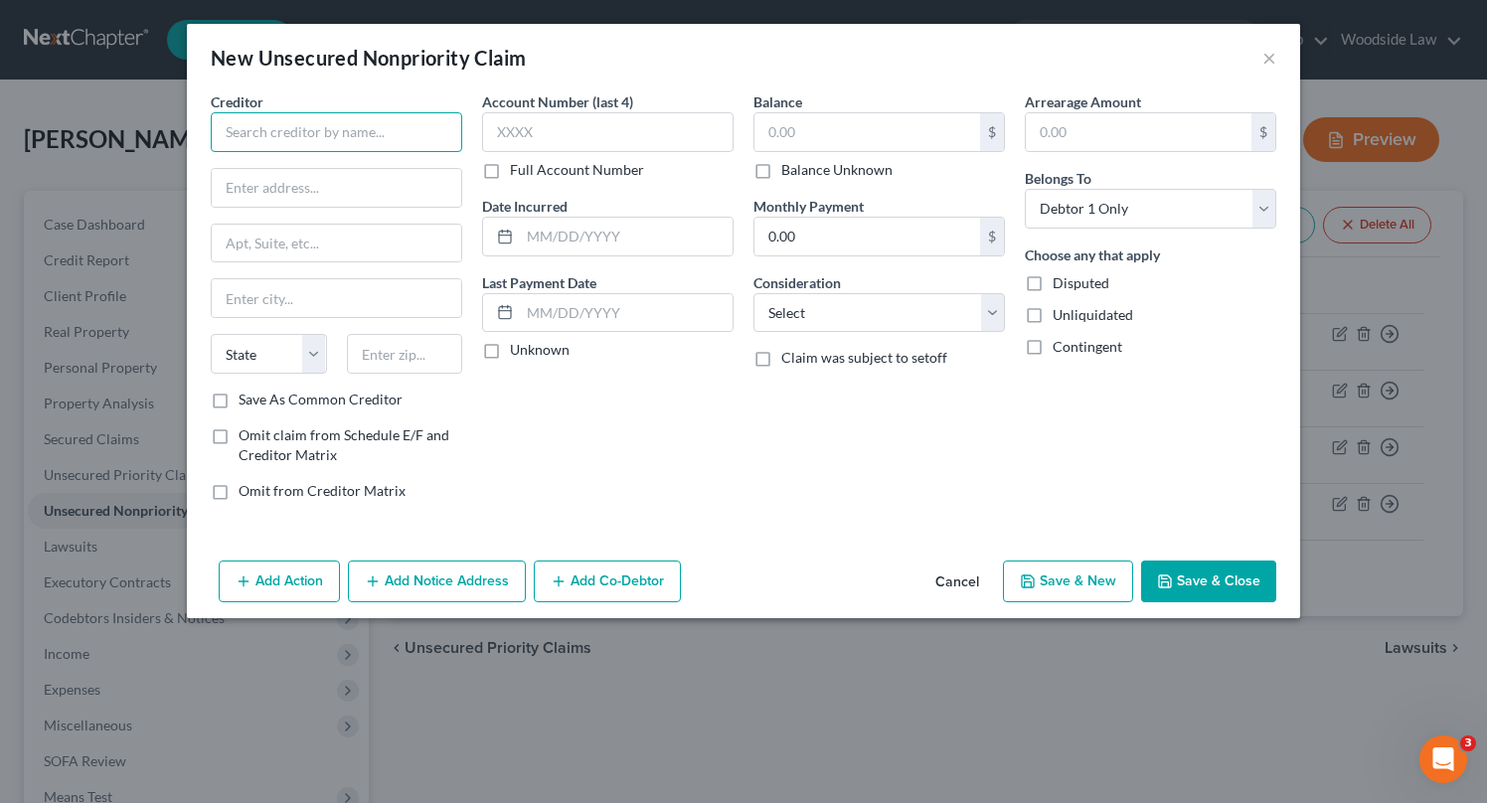
click at [327, 126] on input "text" at bounding box center [336, 132] width 251 height 40
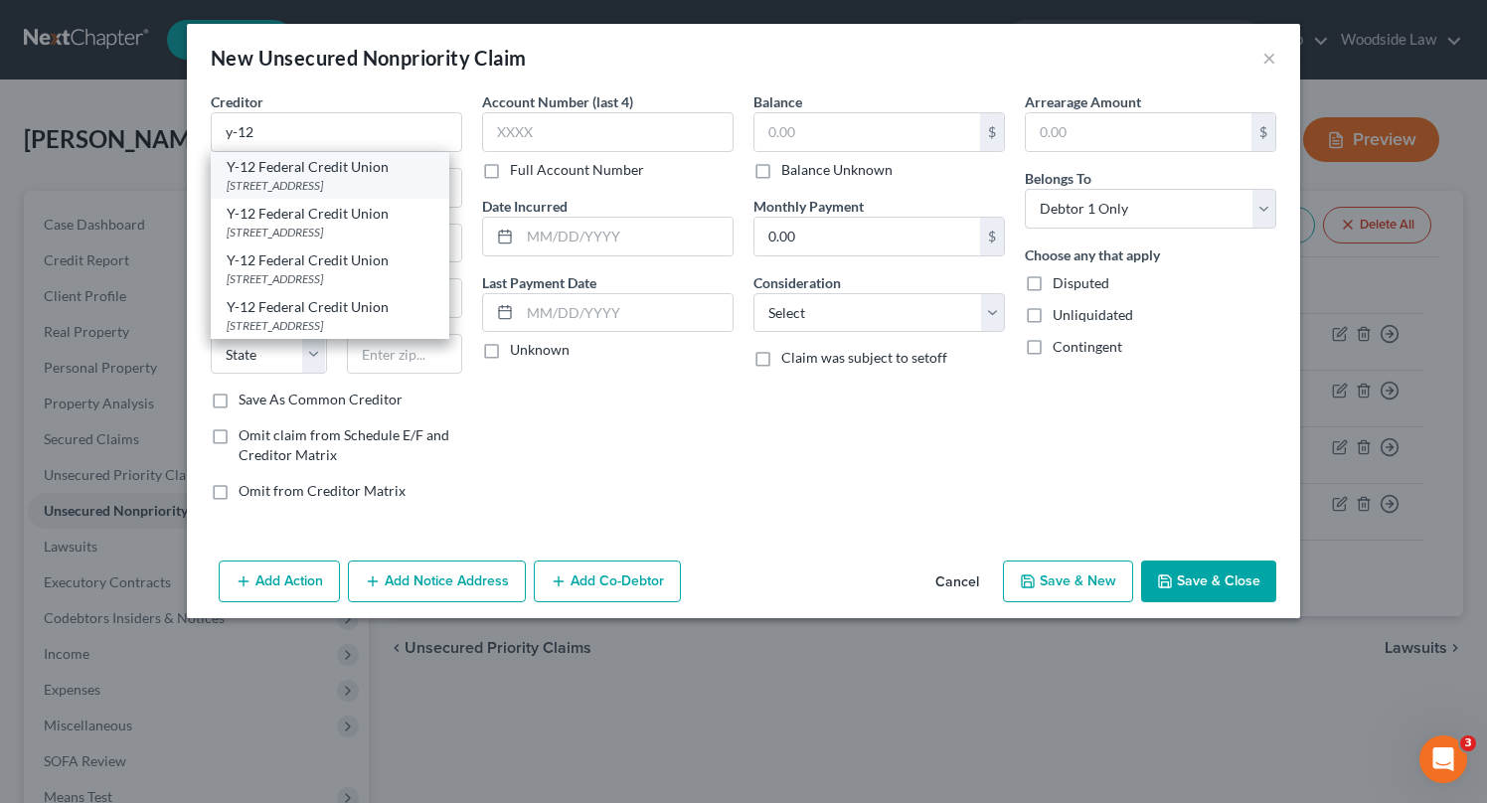
click at [376, 190] on div "[STREET_ADDRESS]" at bounding box center [330, 185] width 207 height 17
type input "Y-12 Federal Credit Union"
type input "[STREET_ADDRESS]"
type input "[GEOGRAPHIC_DATA]"
select select "44"
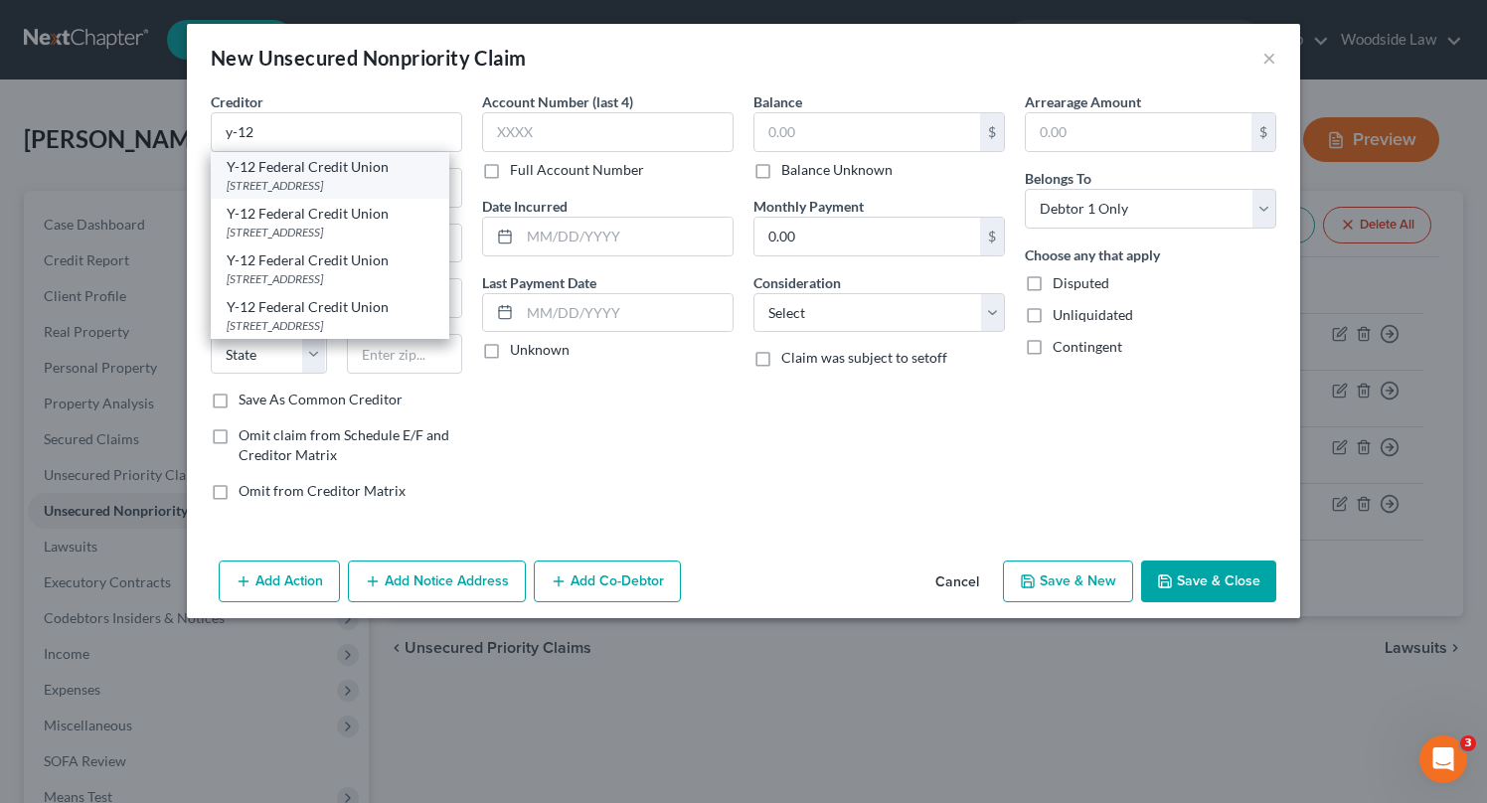
type input "37830"
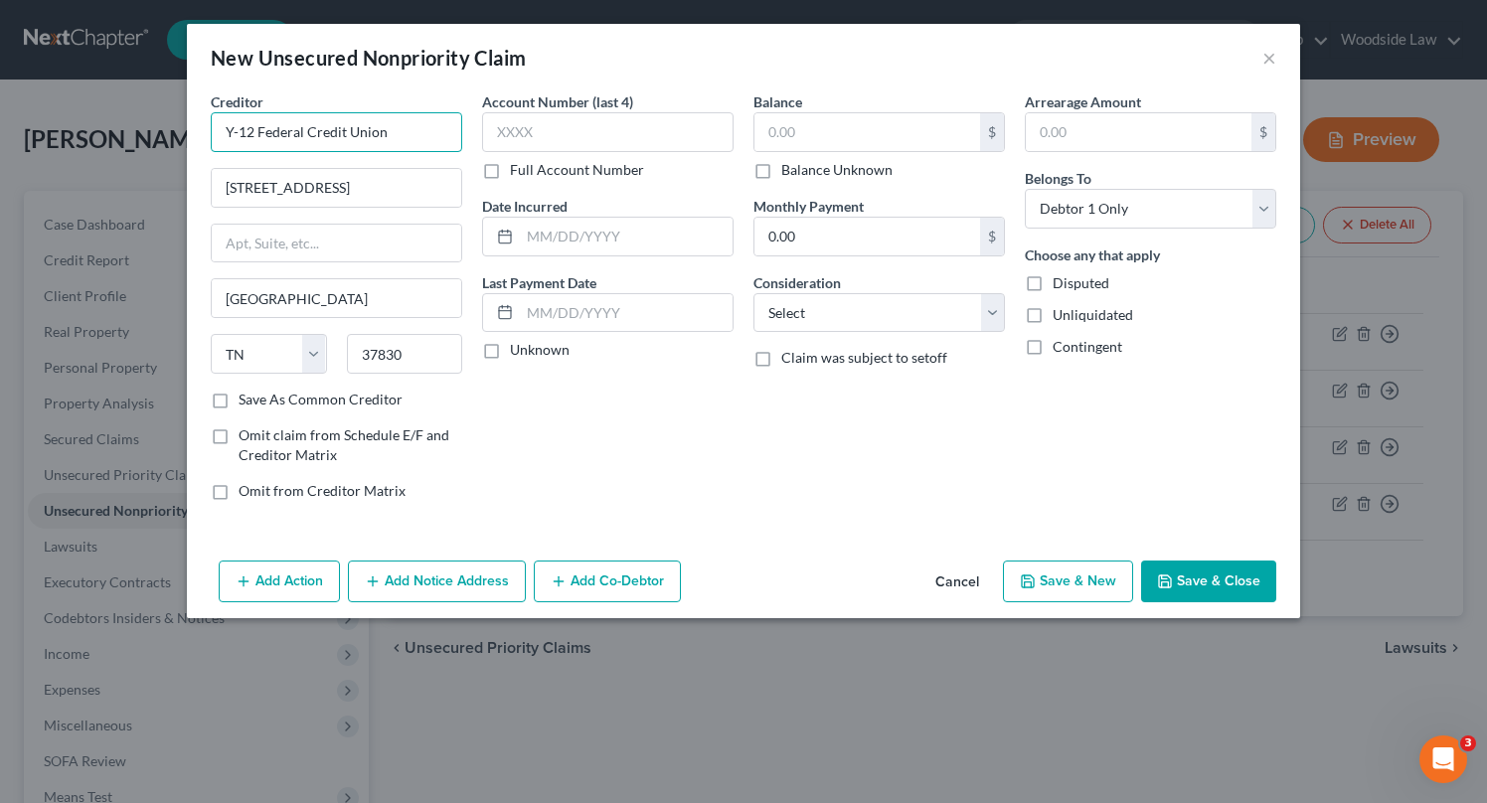
click at [407, 134] on input "Y-12 Federal Credit Union" at bounding box center [336, 132] width 251 height 40
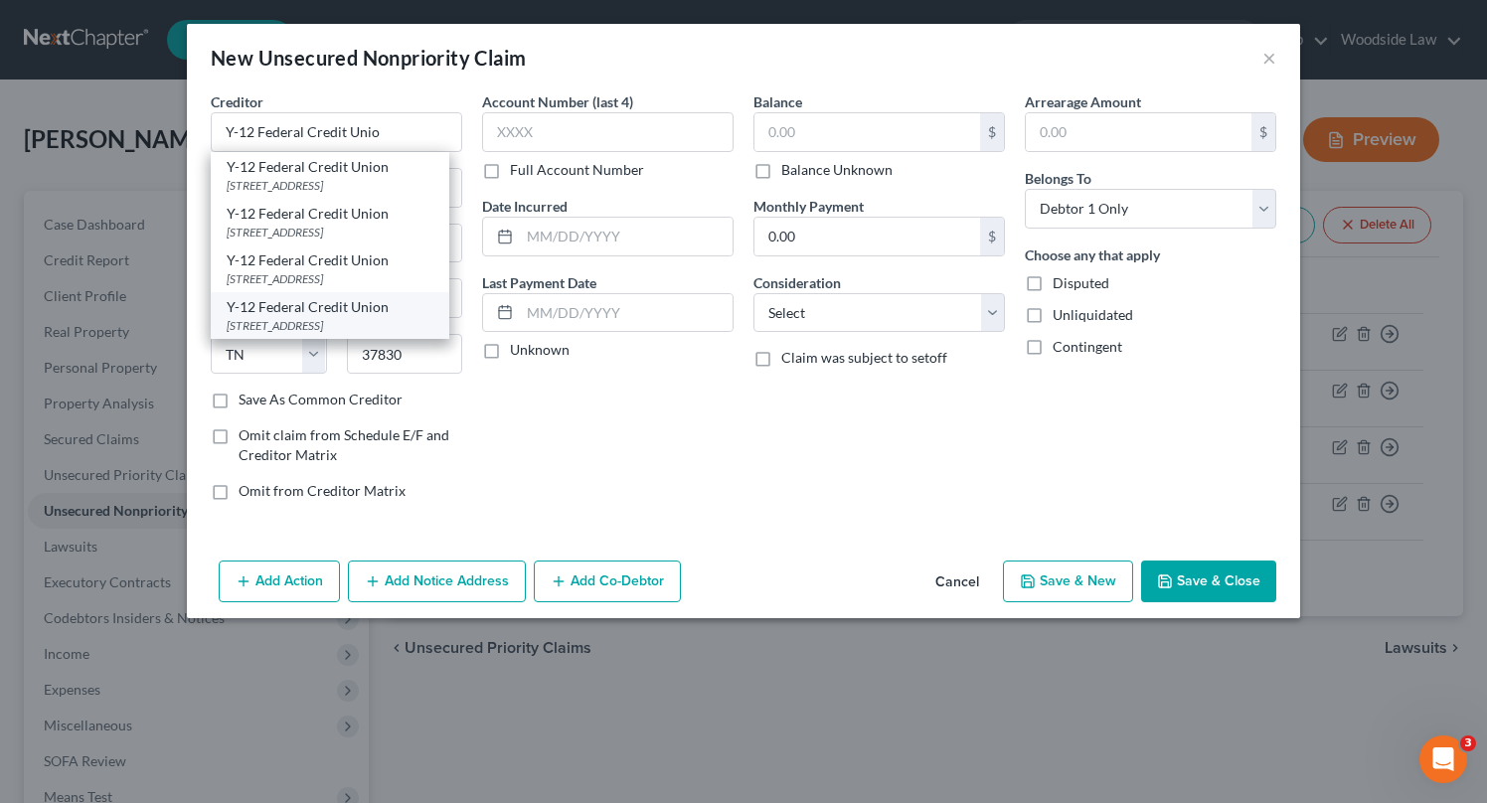
click at [361, 320] on div "[STREET_ADDRESS]" at bounding box center [330, 325] width 207 height 17
type input "Y-12 Federal Credit Union"
type input "PO Box 2512"
type input "37831-2512"
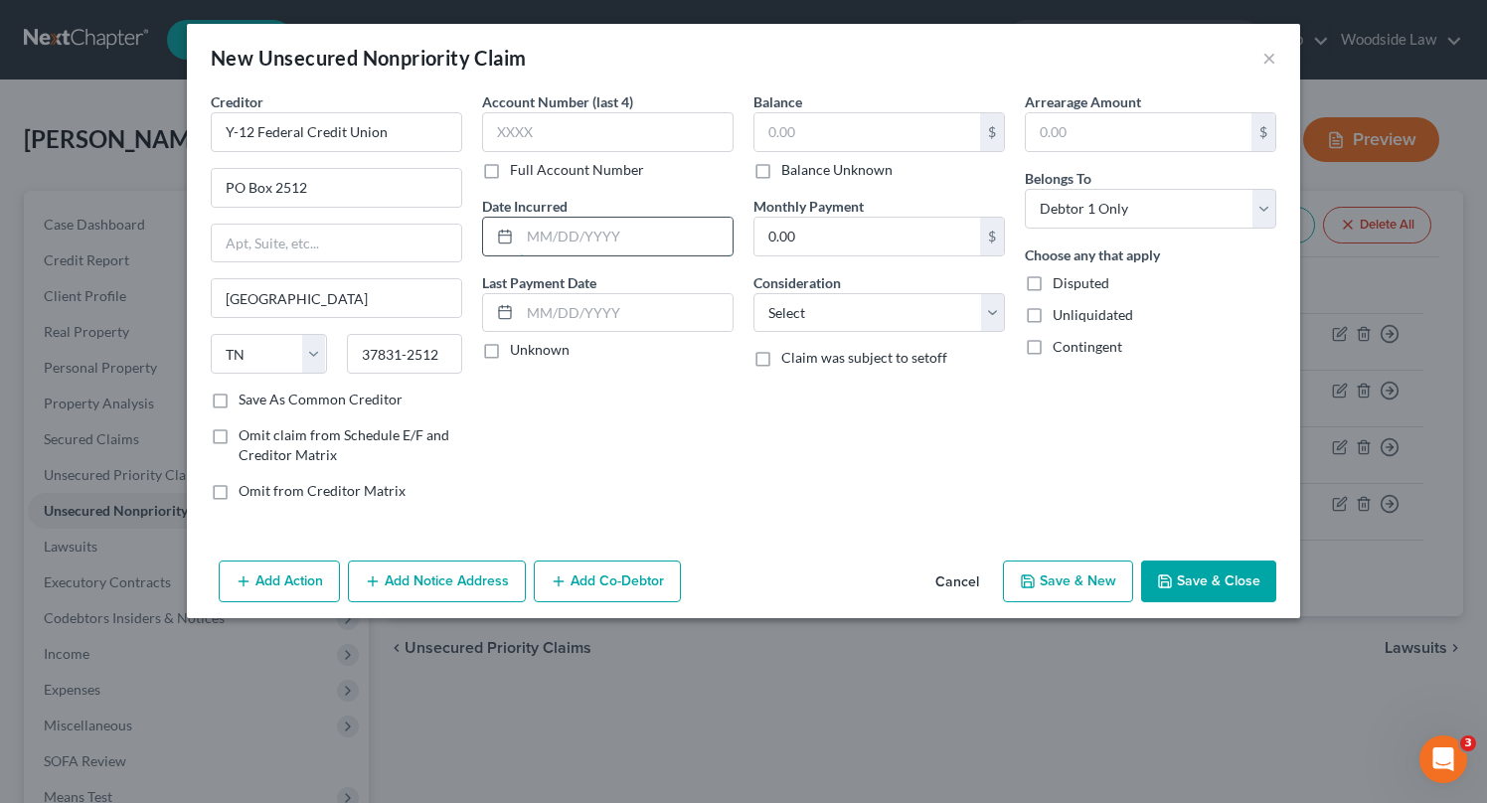
click at [683, 239] on input "text" at bounding box center [626, 237] width 213 height 38
type input "2019"
click at [848, 126] on input "text" at bounding box center [867, 132] width 226 height 38
type input "13,843"
click at [959, 324] on select "Select Cable / Satellite Services Collection Agency Credit Card Debt Debt Couns…" at bounding box center [878, 313] width 251 height 40
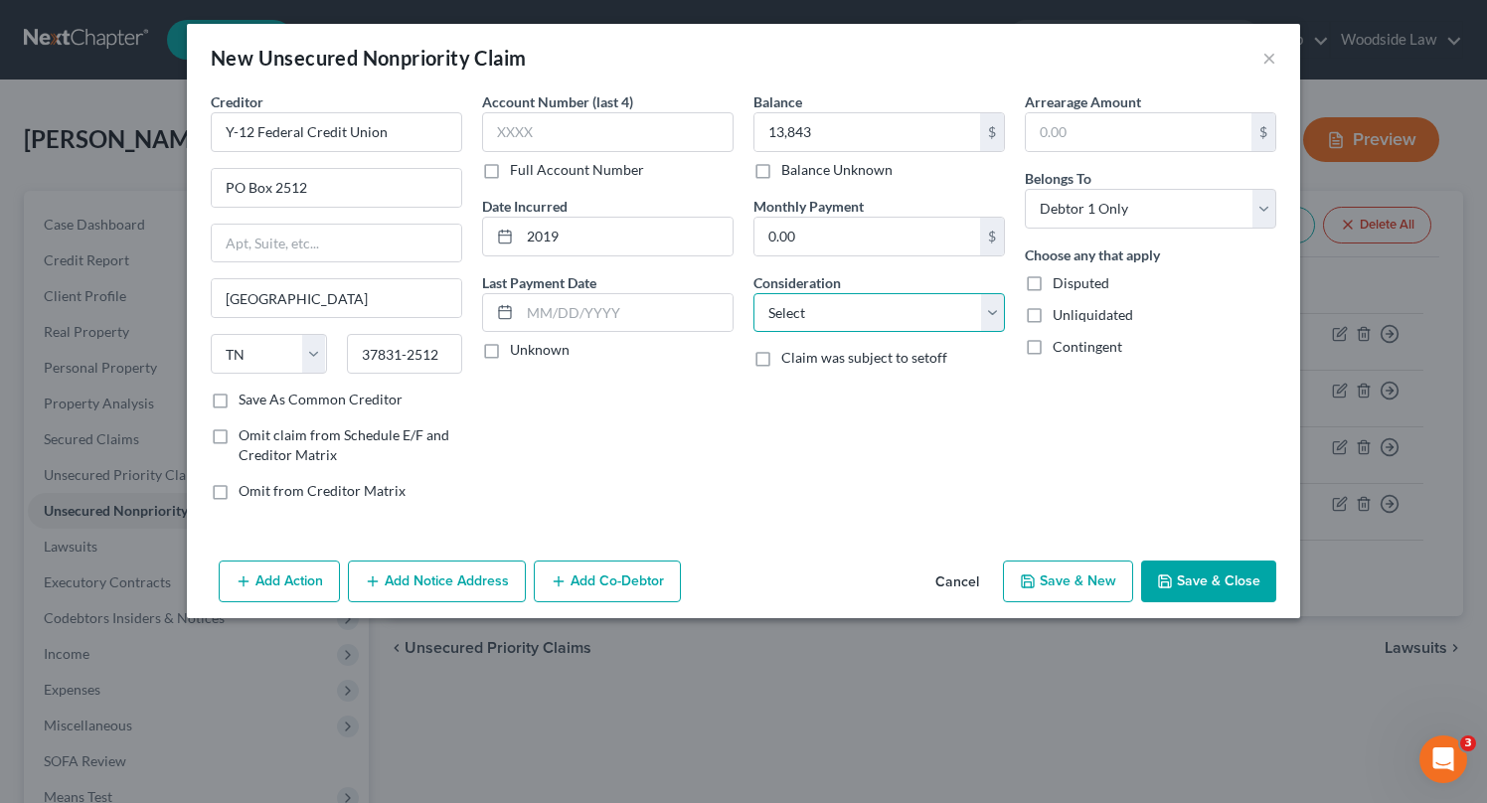
select select "4"
click at [753, 293] on select "Select Cable / Satellite Services Collection Agency Credit Card Debt Debt Couns…" at bounding box center [878, 313] width 251 height 40
click at [1077, 577] on button "Save & New" at bounding box center [1068, 582] width 130 height 42
select select "0"
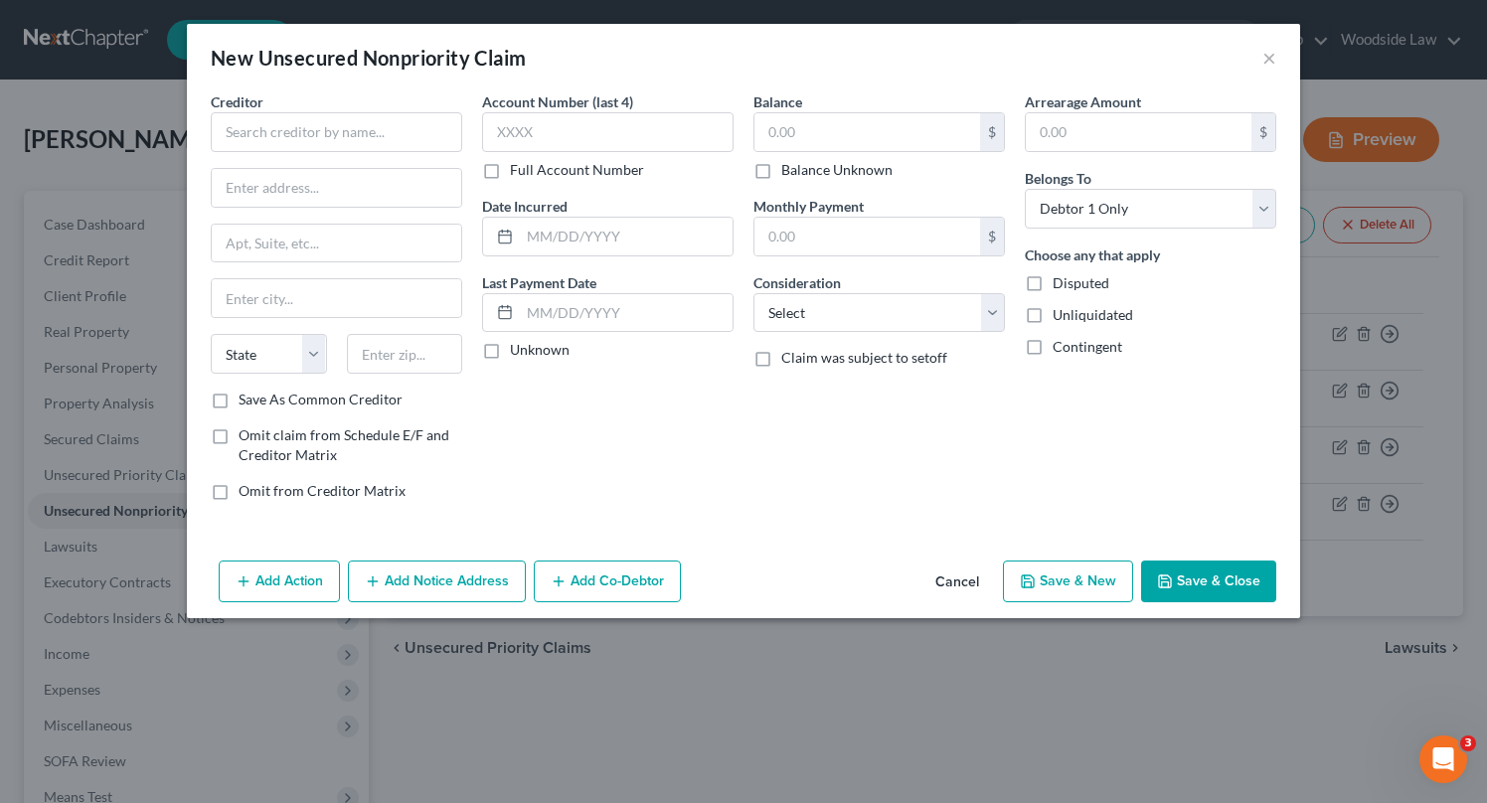
type input "13,843.00"
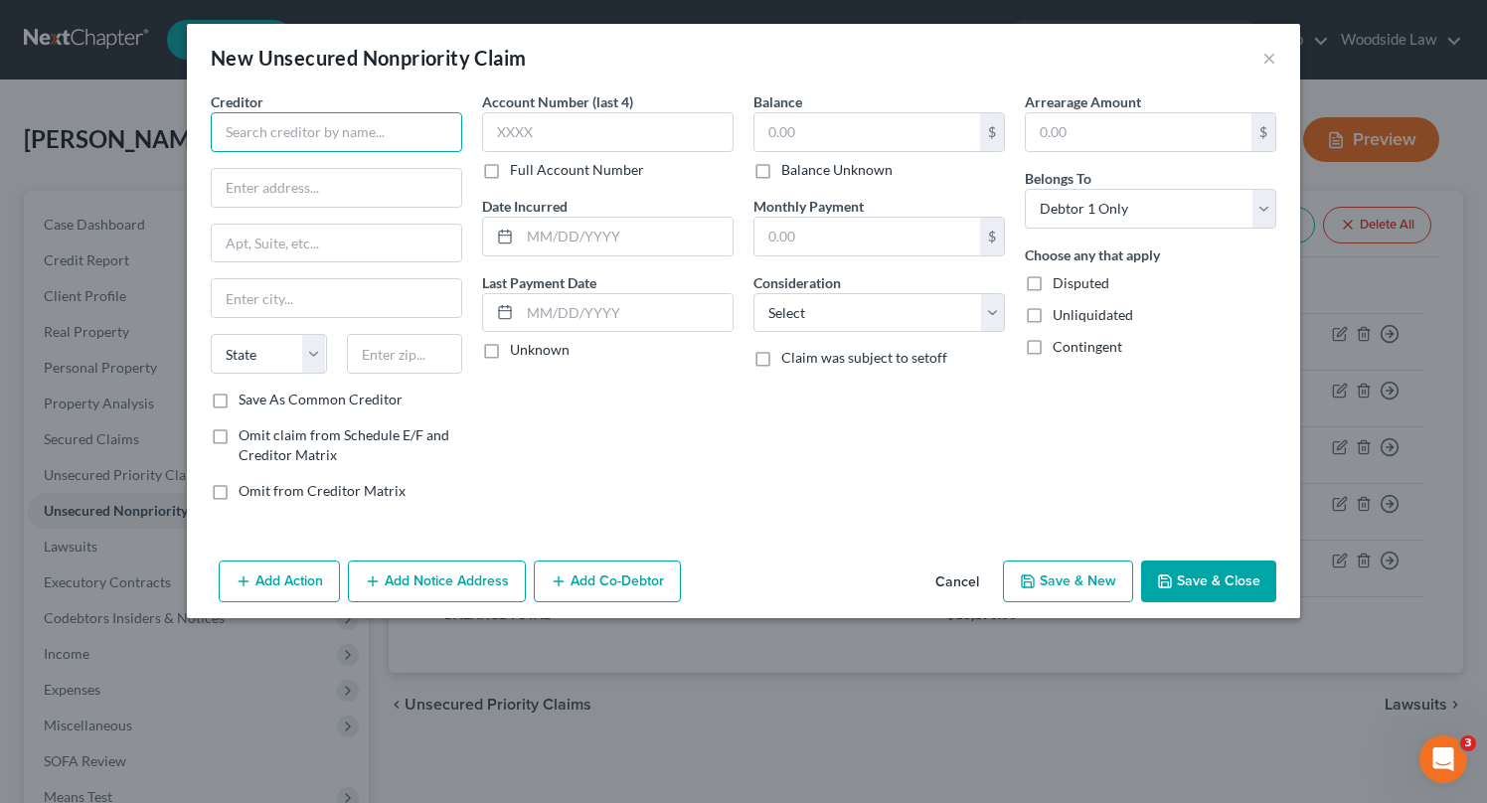
click at [327, 115] on input "text" at bounding box center [336, 132] width 251 height 40
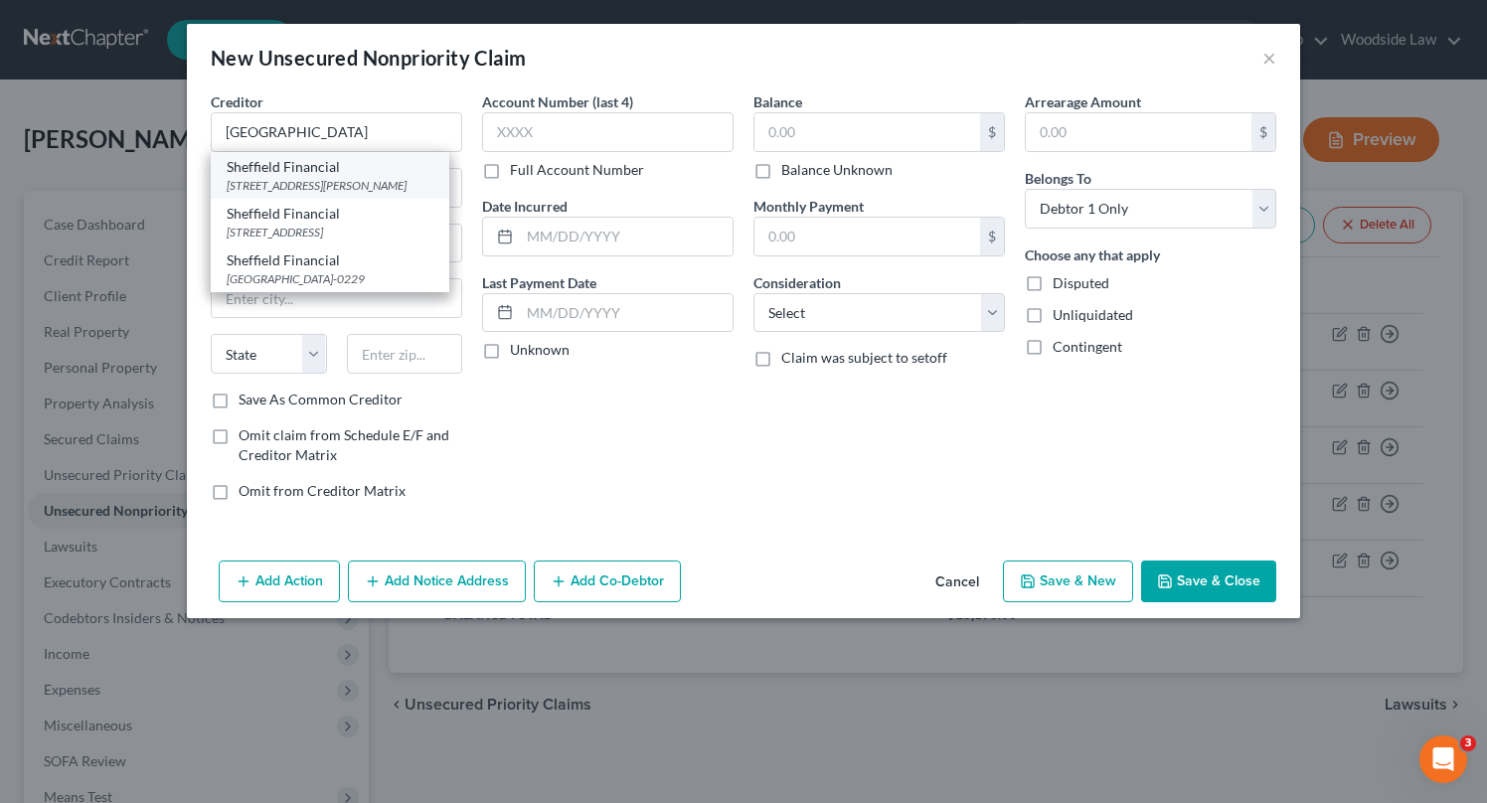
click at [358, 170] on div "Sheffield Financial" at bounding box center [330, 167] width 207 height 20
type input "Sheffield Financial"
type input "PO Box 849"
type input "[PERSON_NAME]"
select select "28"
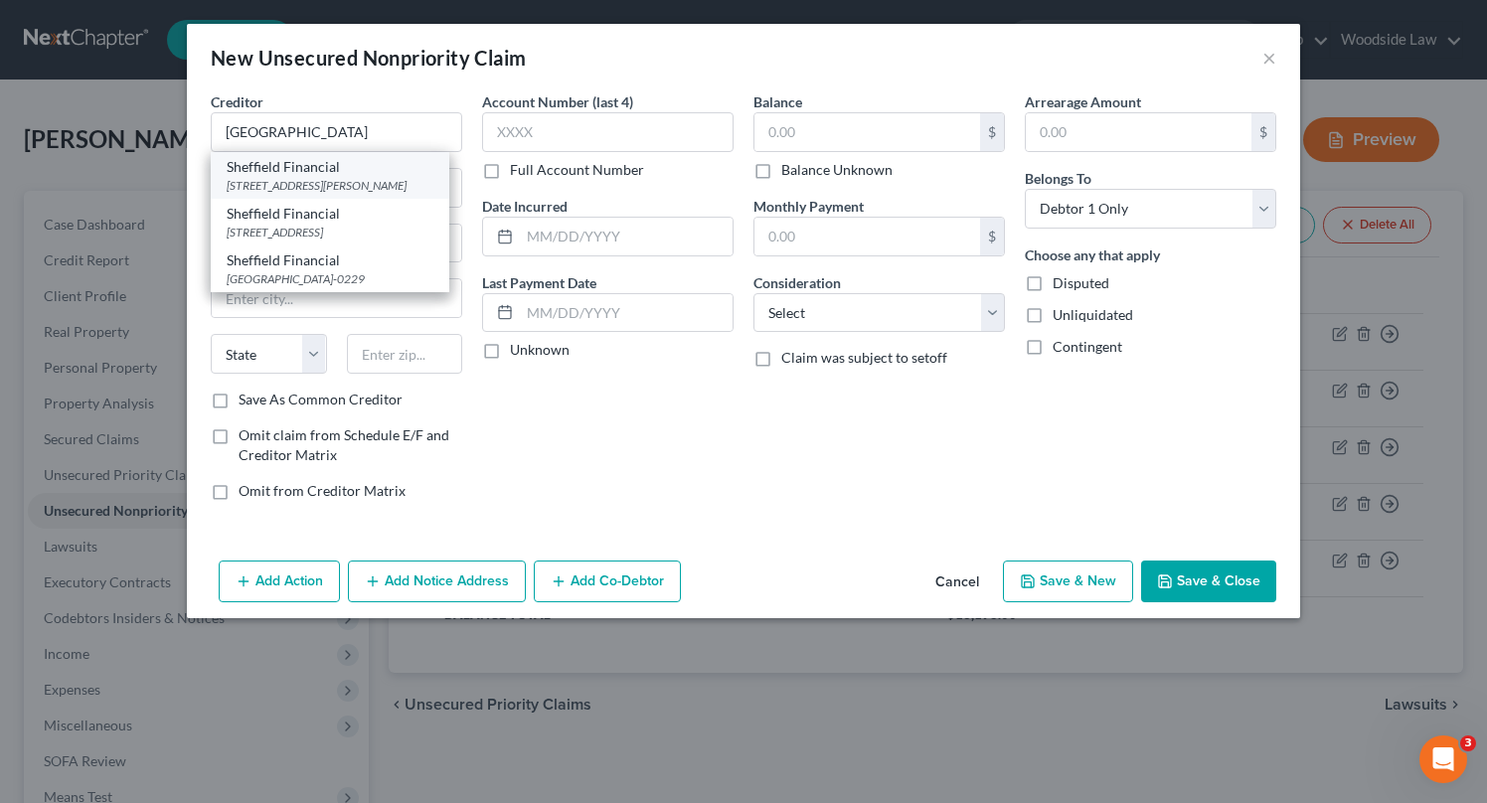
type input "27894"
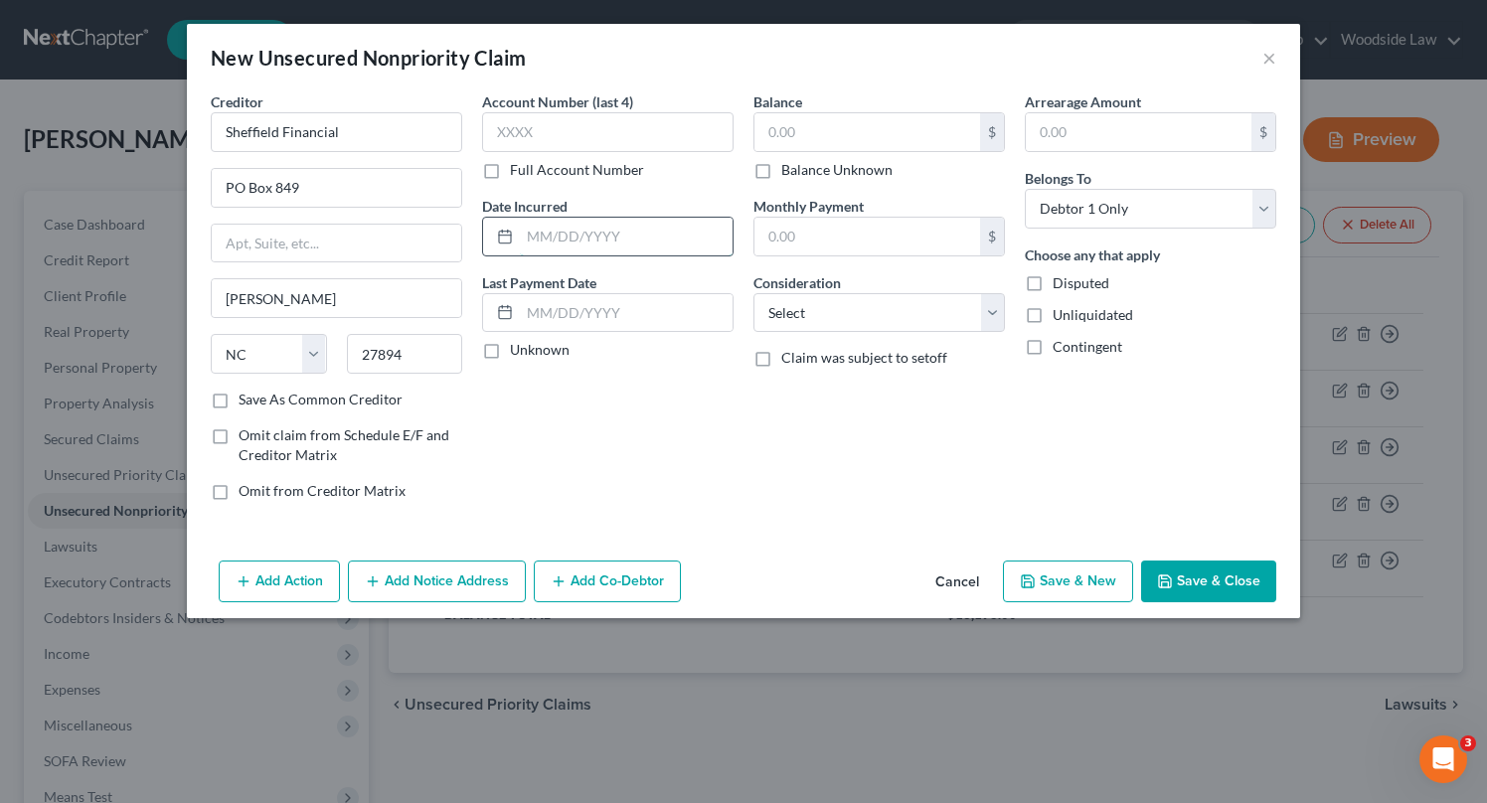
click at [672, 229] on input "text" at bounding box center [626, 237] width 213 height 38
type input "2018"
click at [818, 139] on input "text" at bounding box center [867, 132] width 226 height 38
type input "7,788"
click at [878, 305] on select "Select Cable / Satellite Services Collection Agency Credit Card Debt Debt Couns…" at bounding box center [878, 313] width 251 height 40
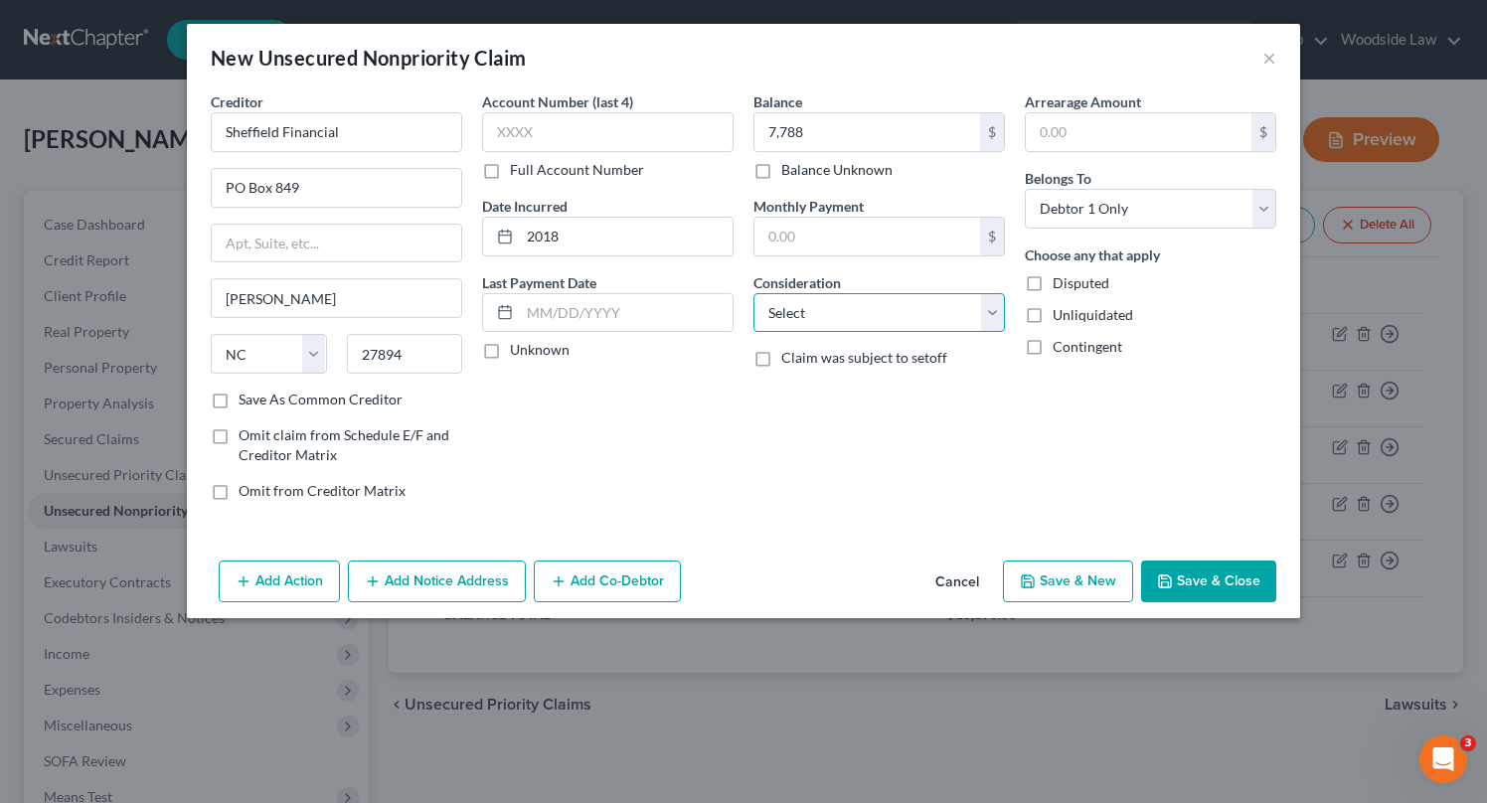
select select "4"
click at [753, 293] on select "Select Cable / Satellite Services Collection Agency Credit Card Debt Debt Couns…" at bounding box center [878, 313] width 251 height 40
click at [1088, 586] on button "Save & New" at bounding box center [1068, 582] width 130 height 42
select select "0"
type input "7,788.00"
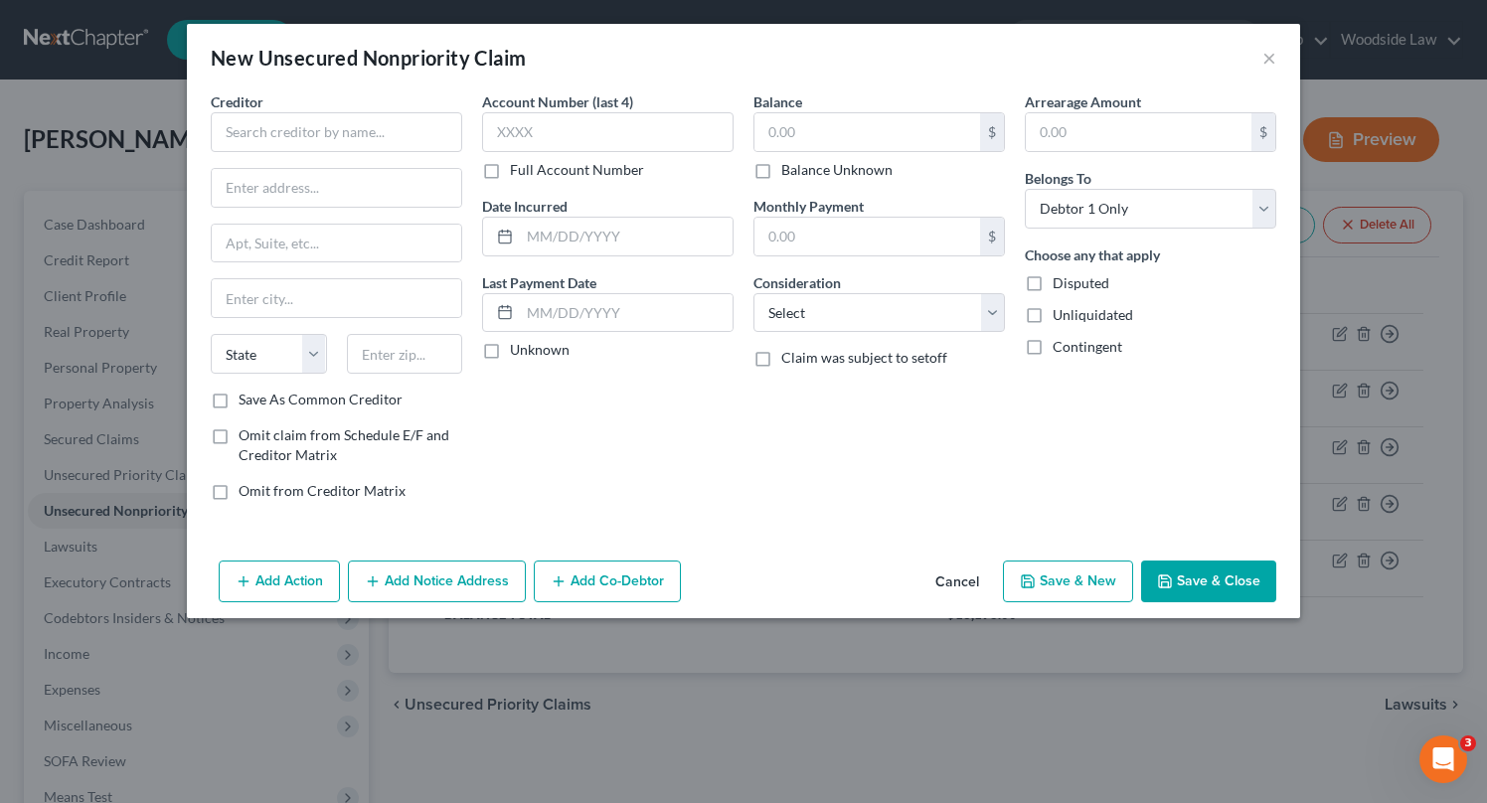
type input "0.00"
click at [956, 577] on button "Cancel" at bounding box center [957, 583] width 76 height 40
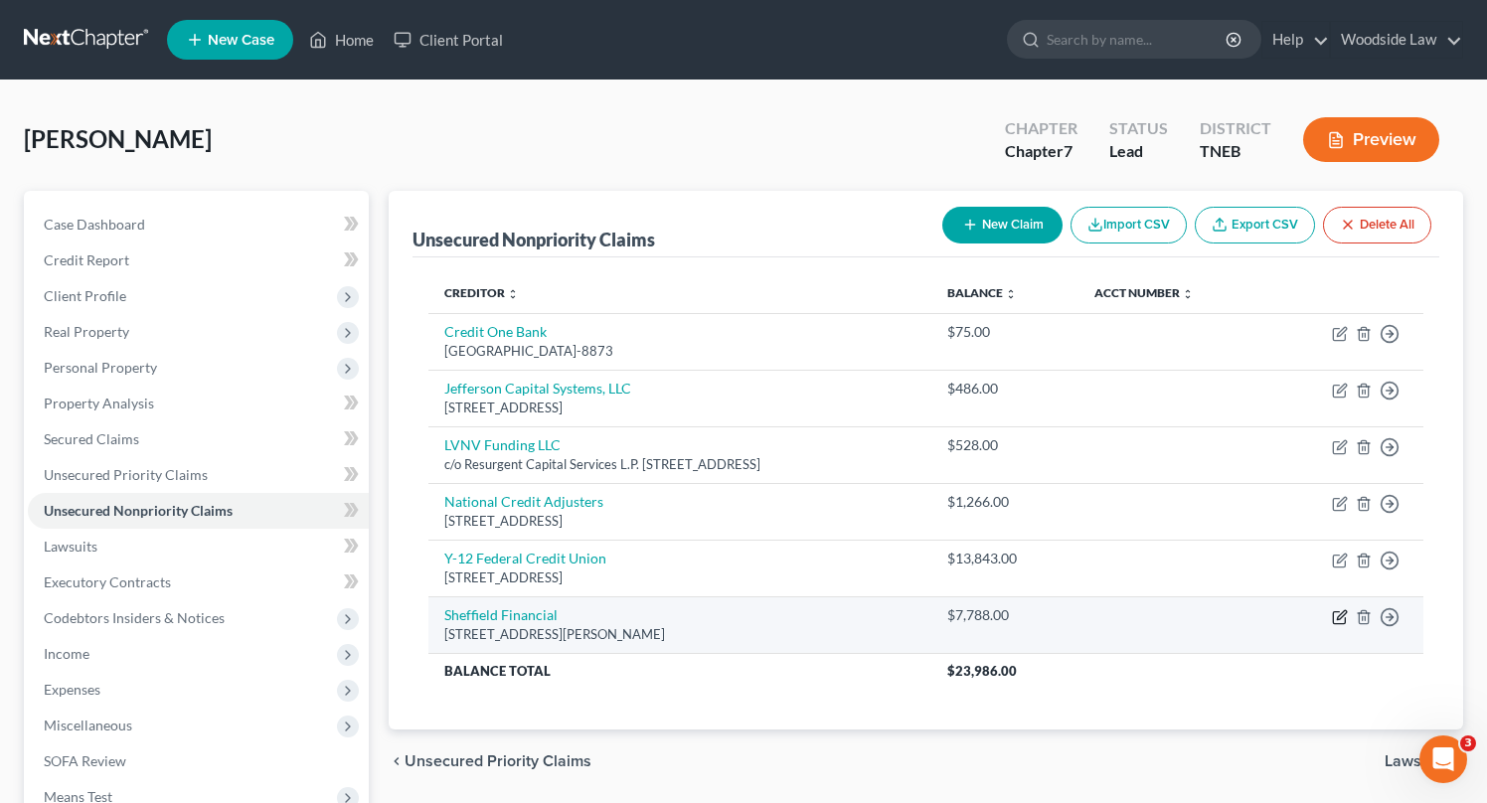
click at [1333, 614] on icon "button" at bounding box center [1339, 617] width 12 height 12
select select "28"
select select "4"
select select "0"
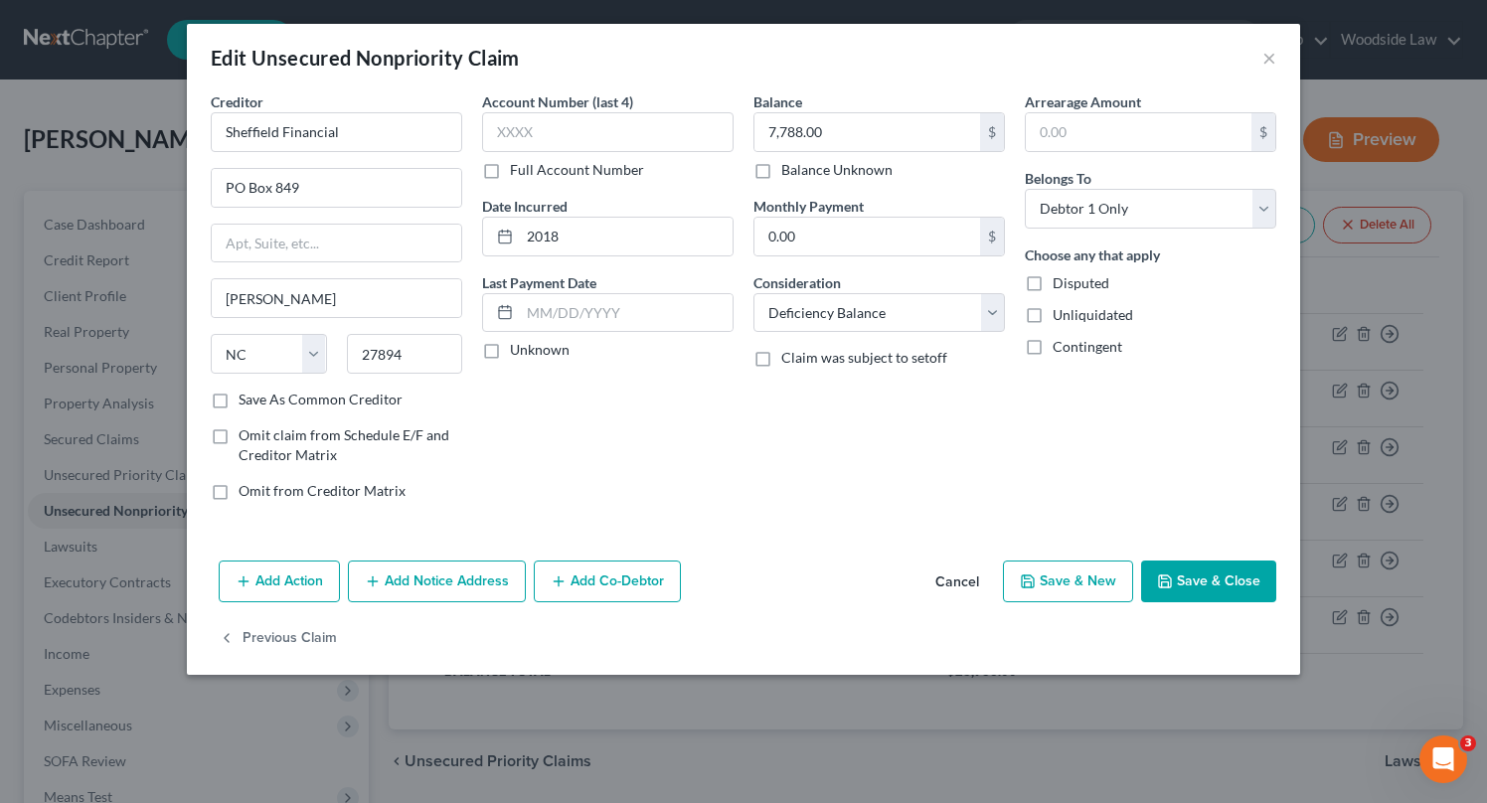
click at [449, 601] on div "Add Action Add Notice Address Add Co-Debtor Cancel Save & New Save & Close" at bounding box center [743, 586] width 1113 height 66
click at [349, 118] on input "Sheffield Financial" at bounding box center [336, 132] width 251 height 40
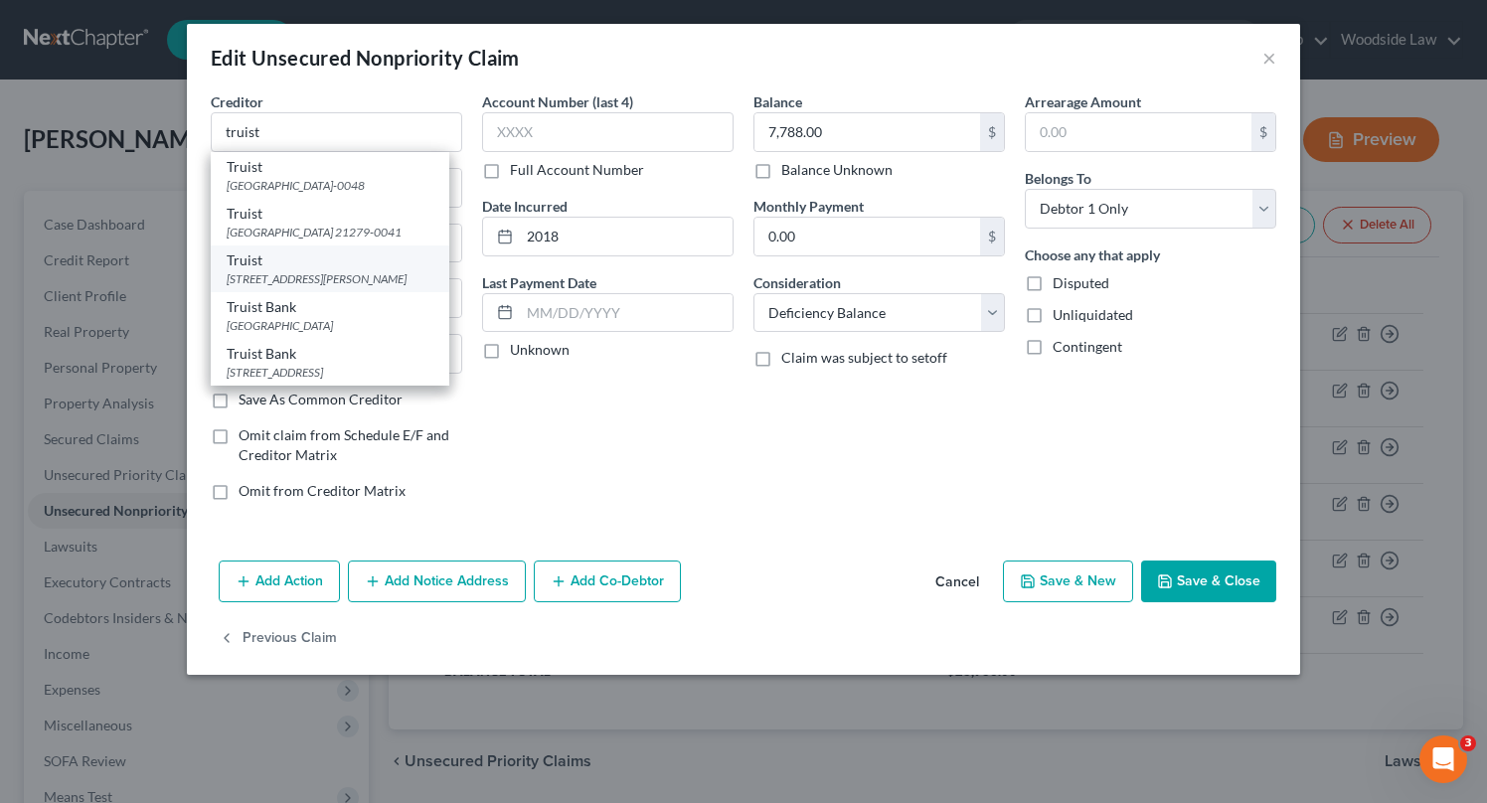
click at [327, 263] on div "Truist" at bounding box center [330, 260] width 207 height 20
type input "Truist"
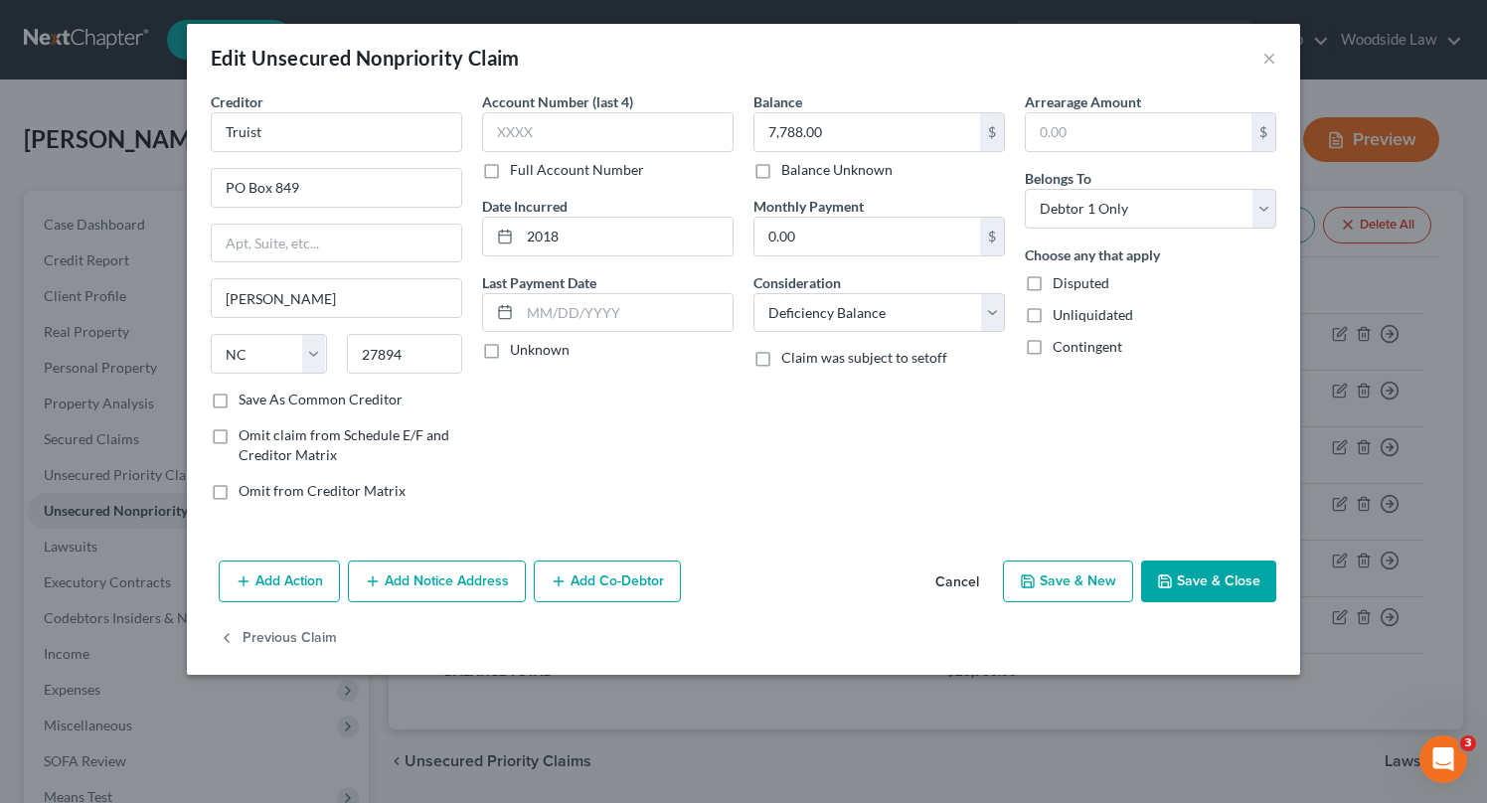
click at [407, 593] on button "Add Notice Address" at bounding box center [437, 582] width 178 height 42
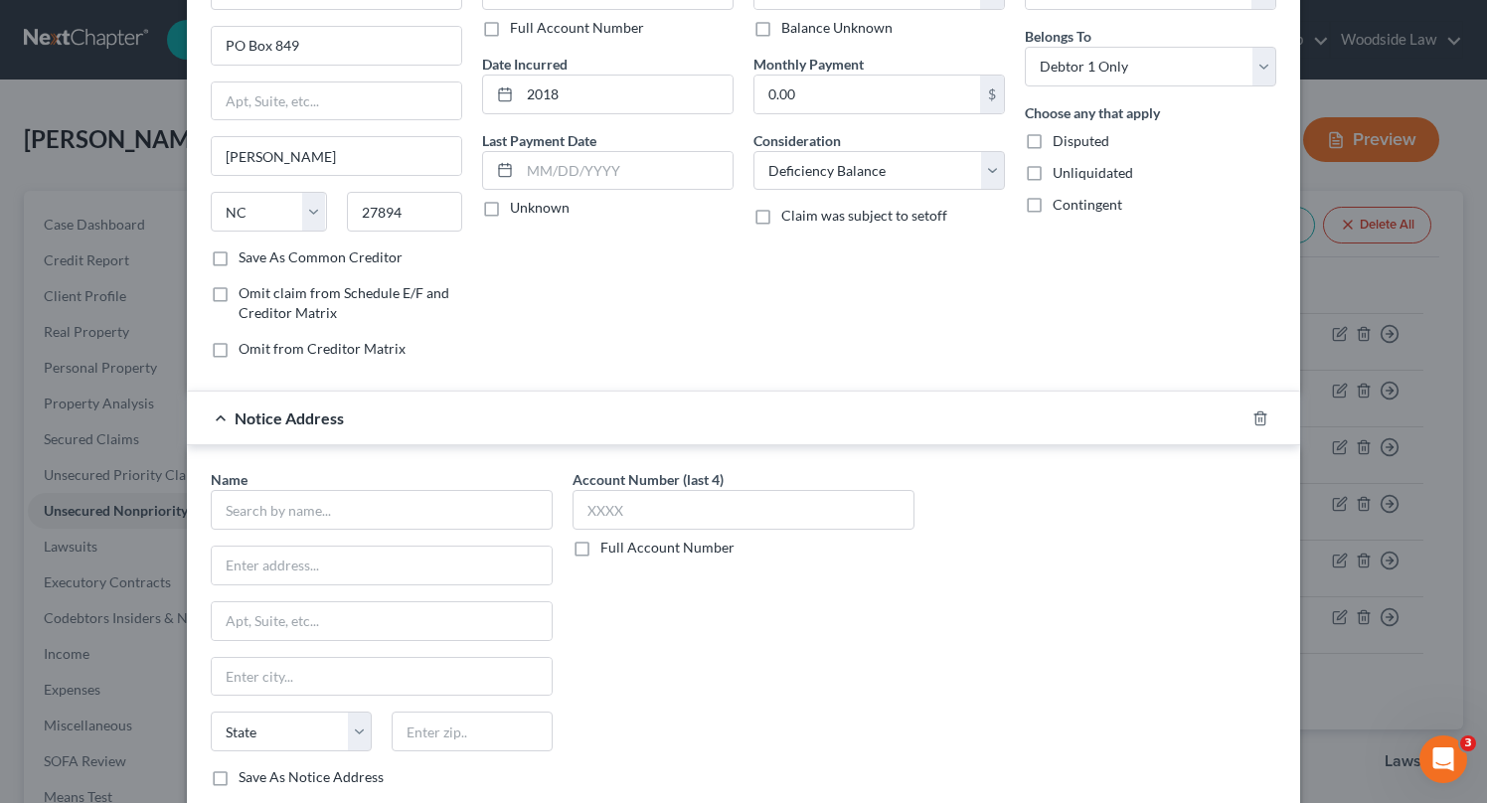
scroll to position [145, 0]
click at [393, 495] on input "text" at bounding box center [382, 507] width 342 height 40
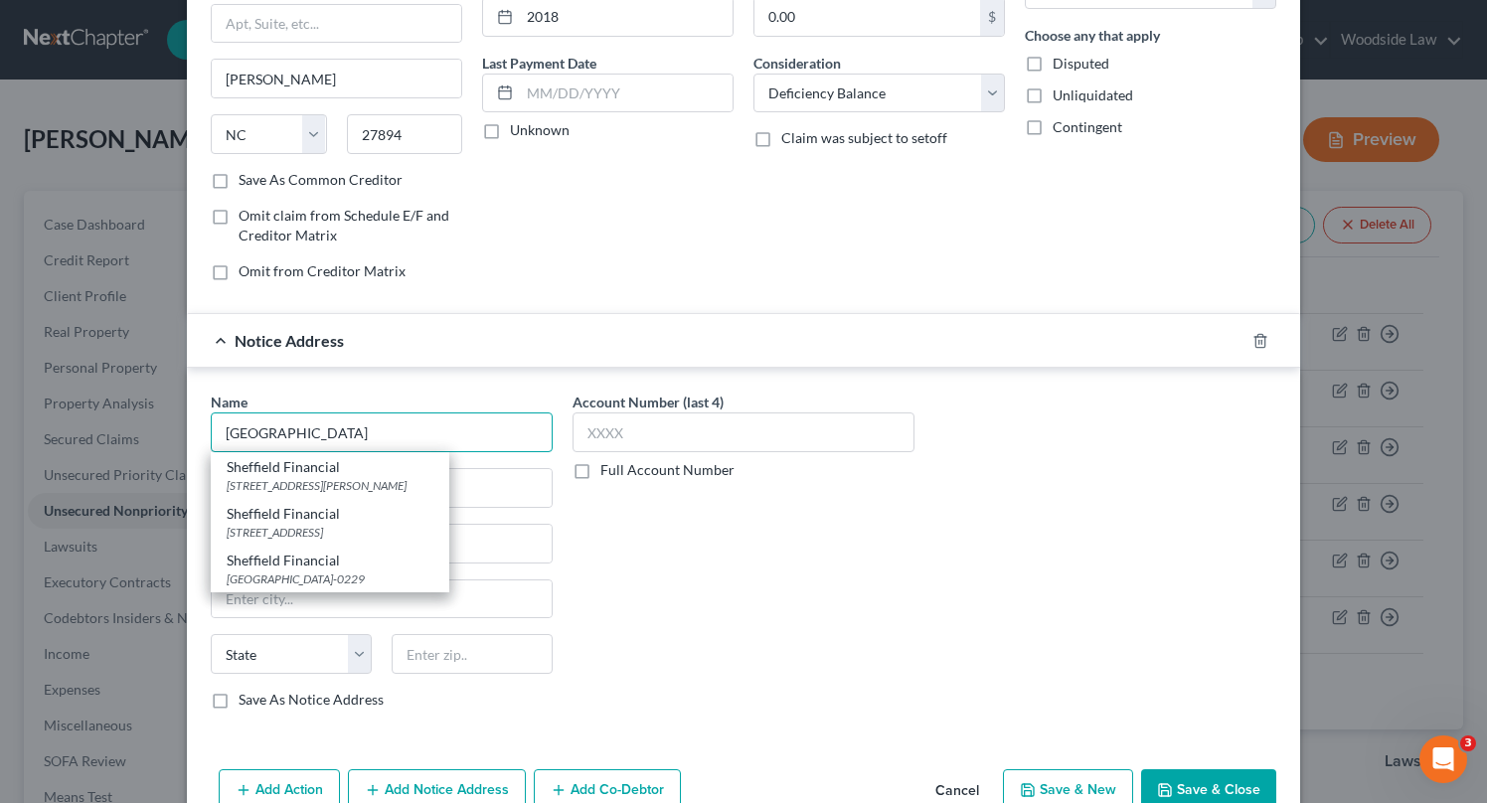
scroll to position [221, 0]
click at [353, 481] on div "[STREET_ADDRESS][PERSON_NAME]" at bounding box center [330, 484] width 207 height 17
type input "Sheffield Financial"
type input "PO Box 849"
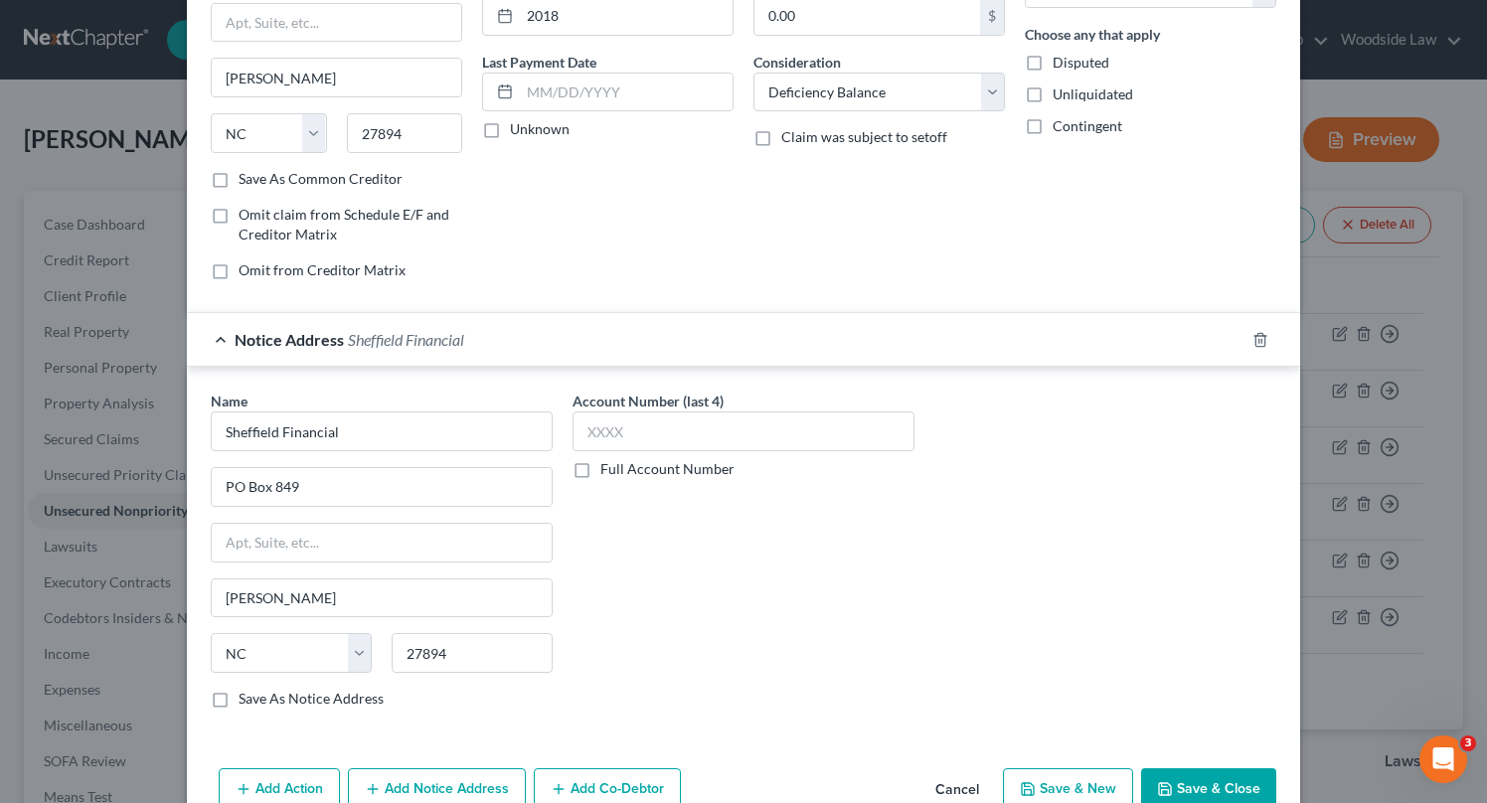
scroll to position [324, 0]
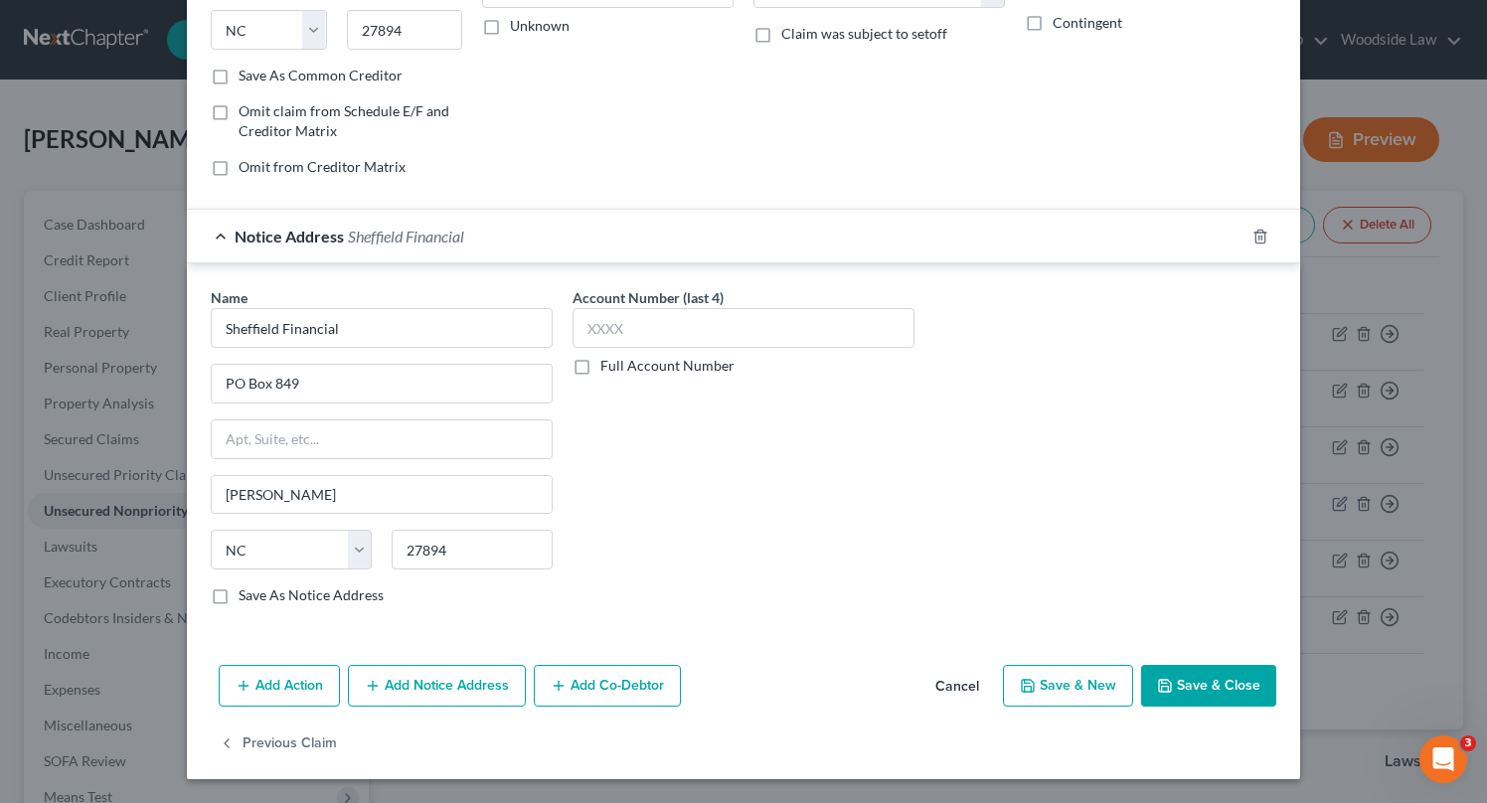
click at [1095, 677] on button "Save & New" at bounding box center [1068, 686] width 130 height 42
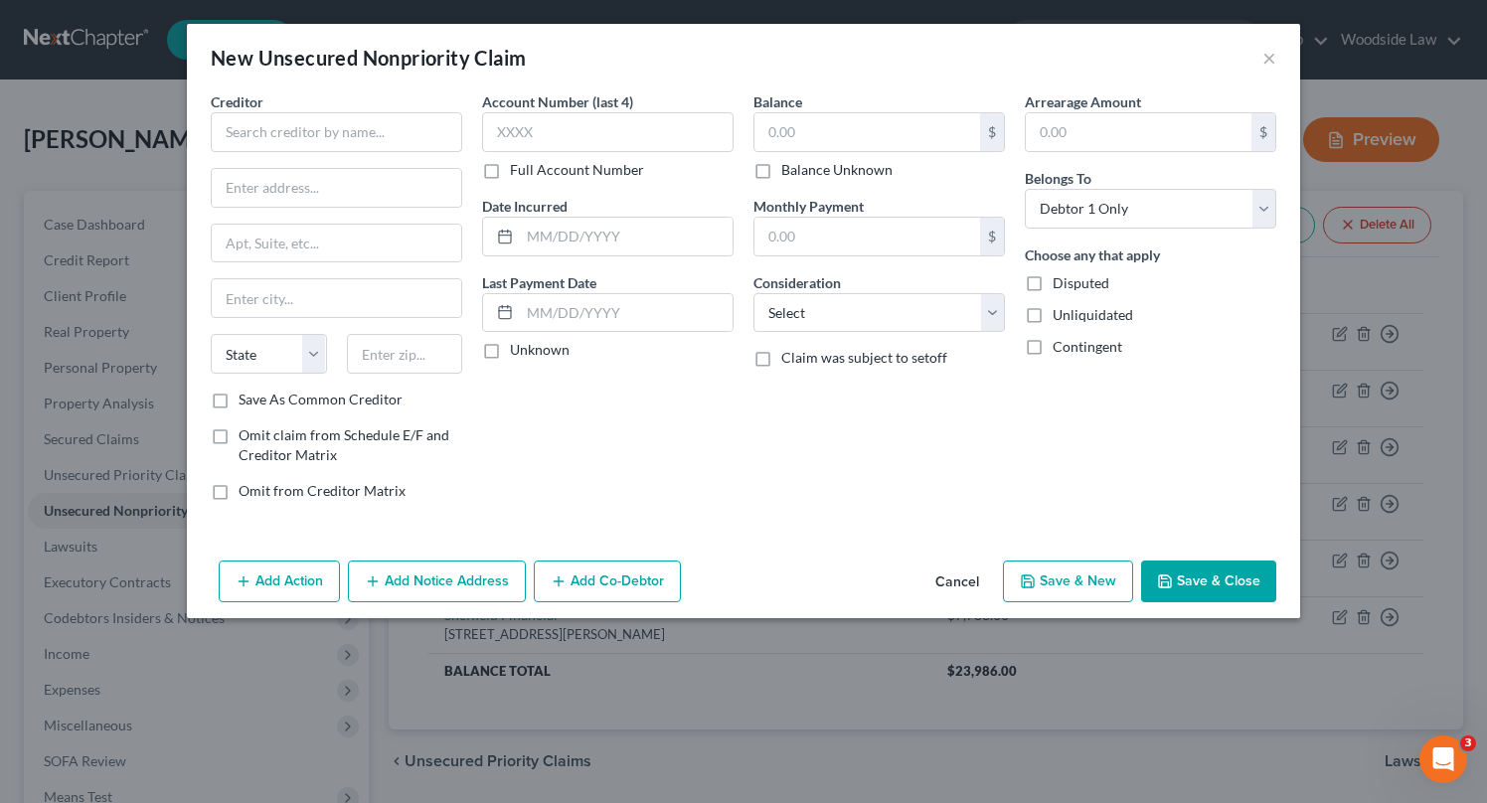
scroll to position [0, 0]
click at [434, 130] on input "text" at bounding box center [336, 132] width 251 height 40
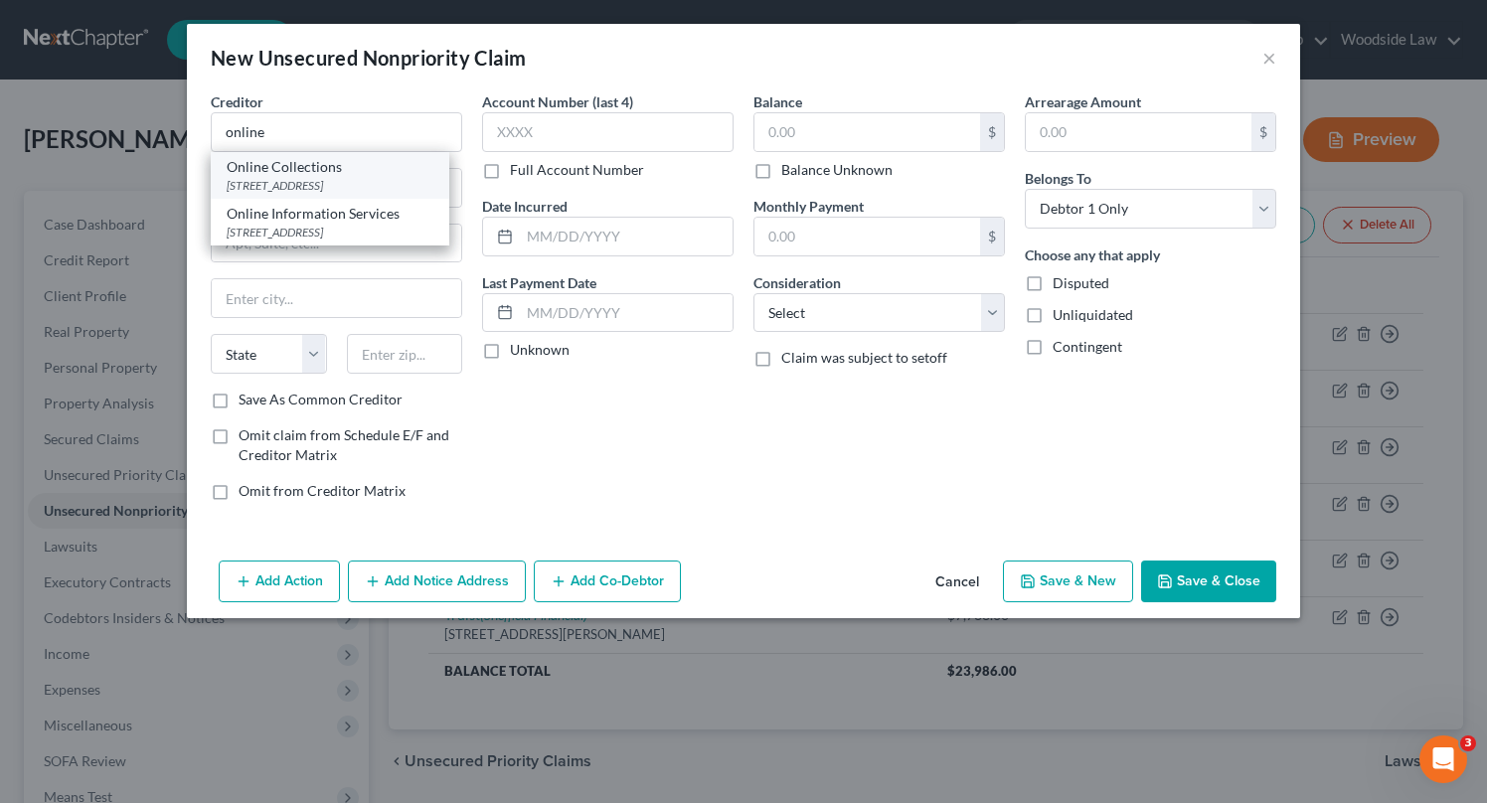
click at [414, 168] on div "Online Collections" at bounding box center [330, 167] width 207 height 20
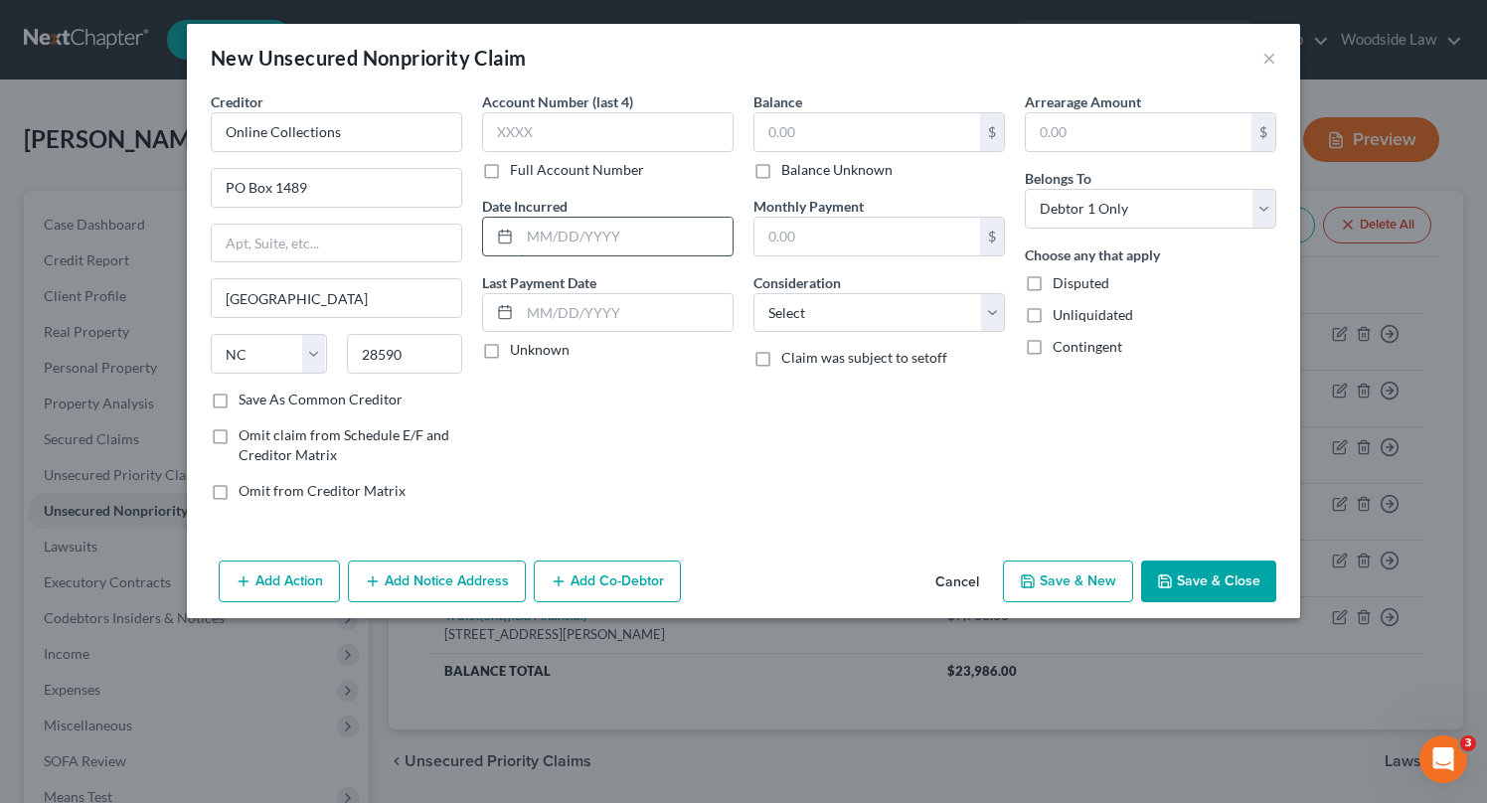
click at [586, 244] on input "text" at bounding box center [626, 237] width 213 height 38
click at [424, 362] on input "28590" at bounding box center [405, 354] width 116 height 40
click at [806, 128] on input "text" at bounding box center [867, 132] width 226 height 38
click at [925, 314] on select "Select Cable / Satellite Services Collection Agency Credit Card Debt Debt Couns…" at bounding box center [878, 313] width 251 height 40
click at [753, 293] on select "Select Cable / Satellite Services Collection Agency Credit Card Debt Debt Couns…" at bounding box center [878, 313] width 251 height 40
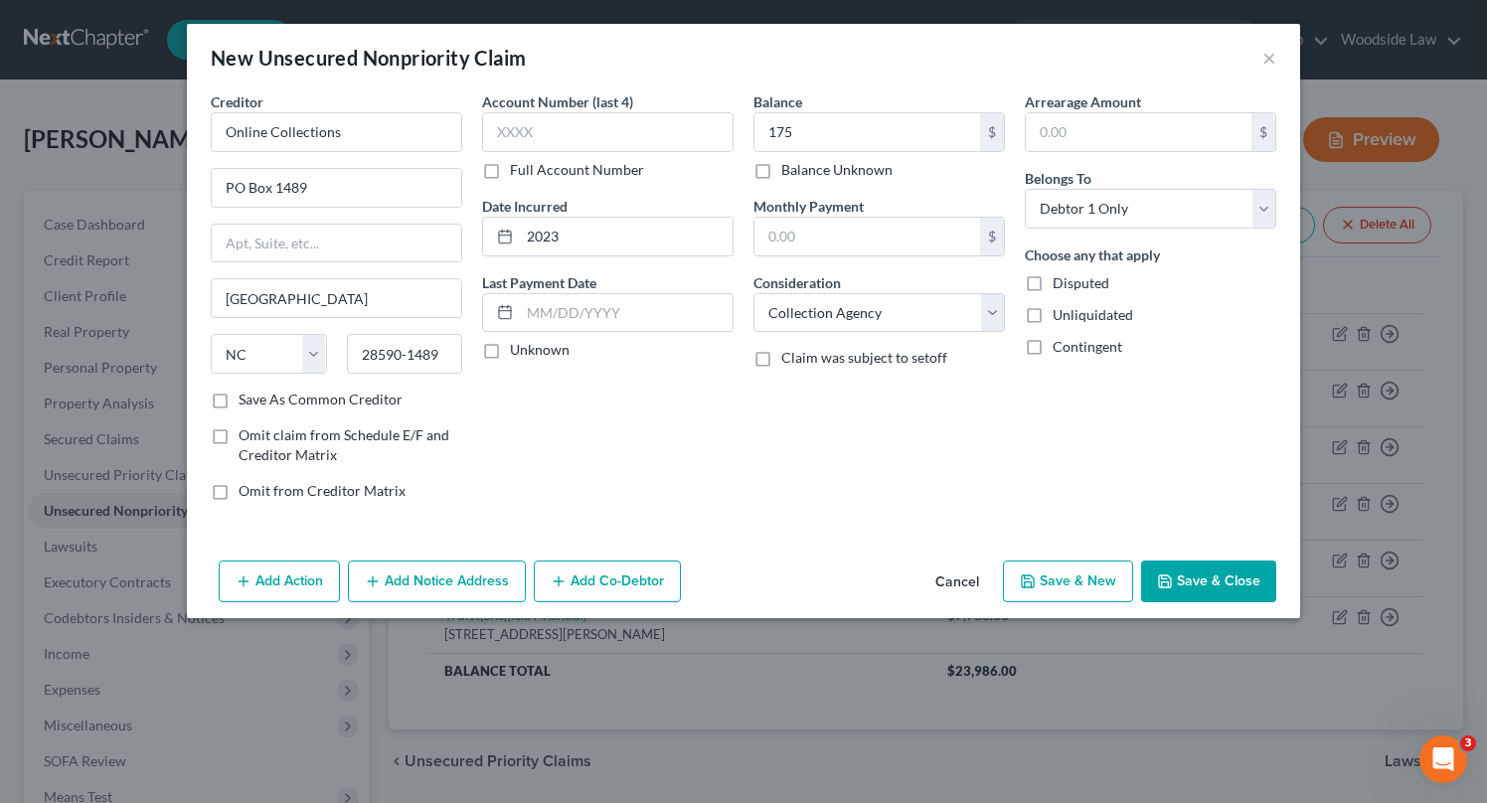
click at [1193, 583] on button "Save & Close" at bounding box center [1208, 582] width 135 height 42
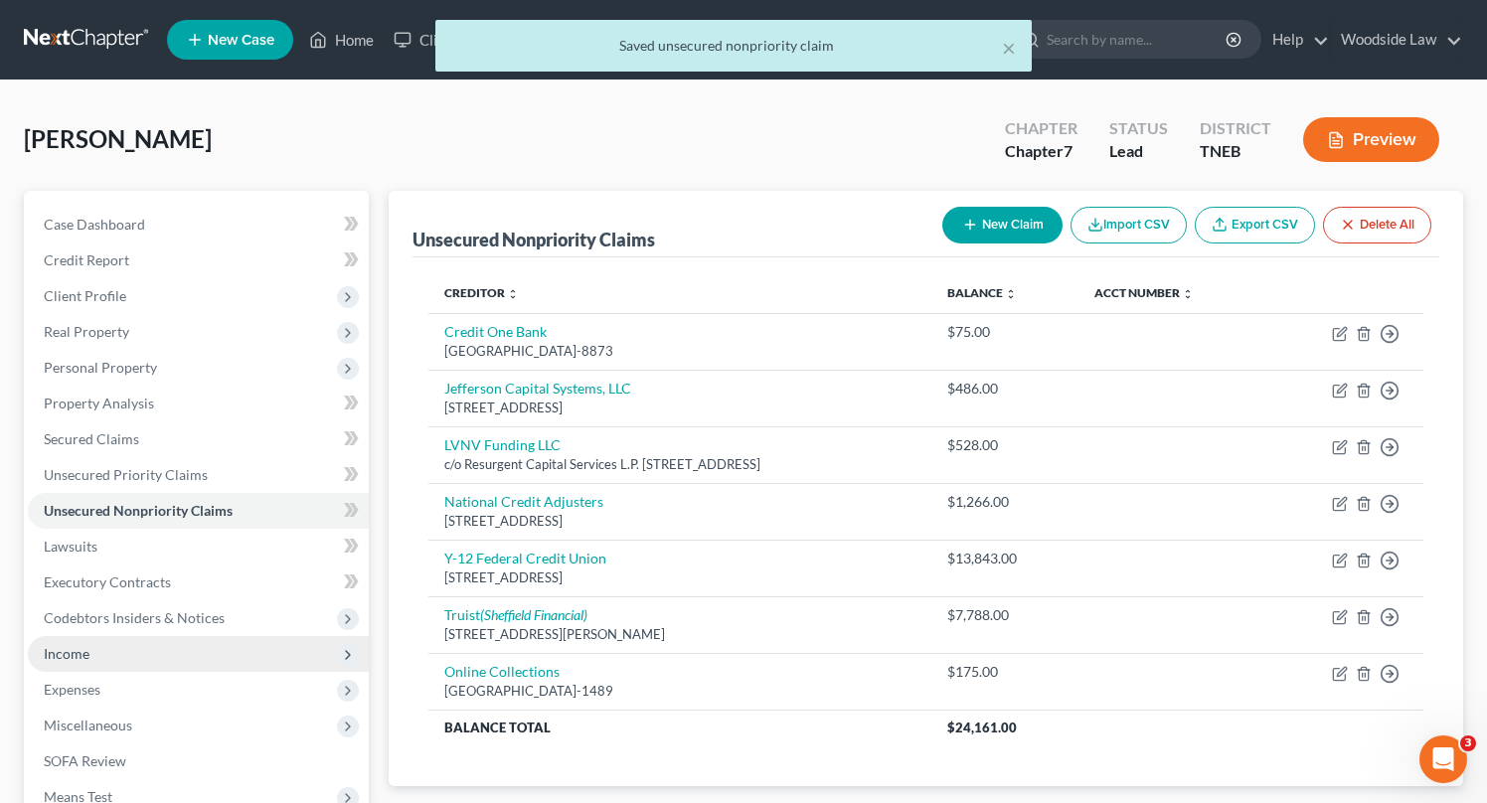
scroll to position [22, 0]
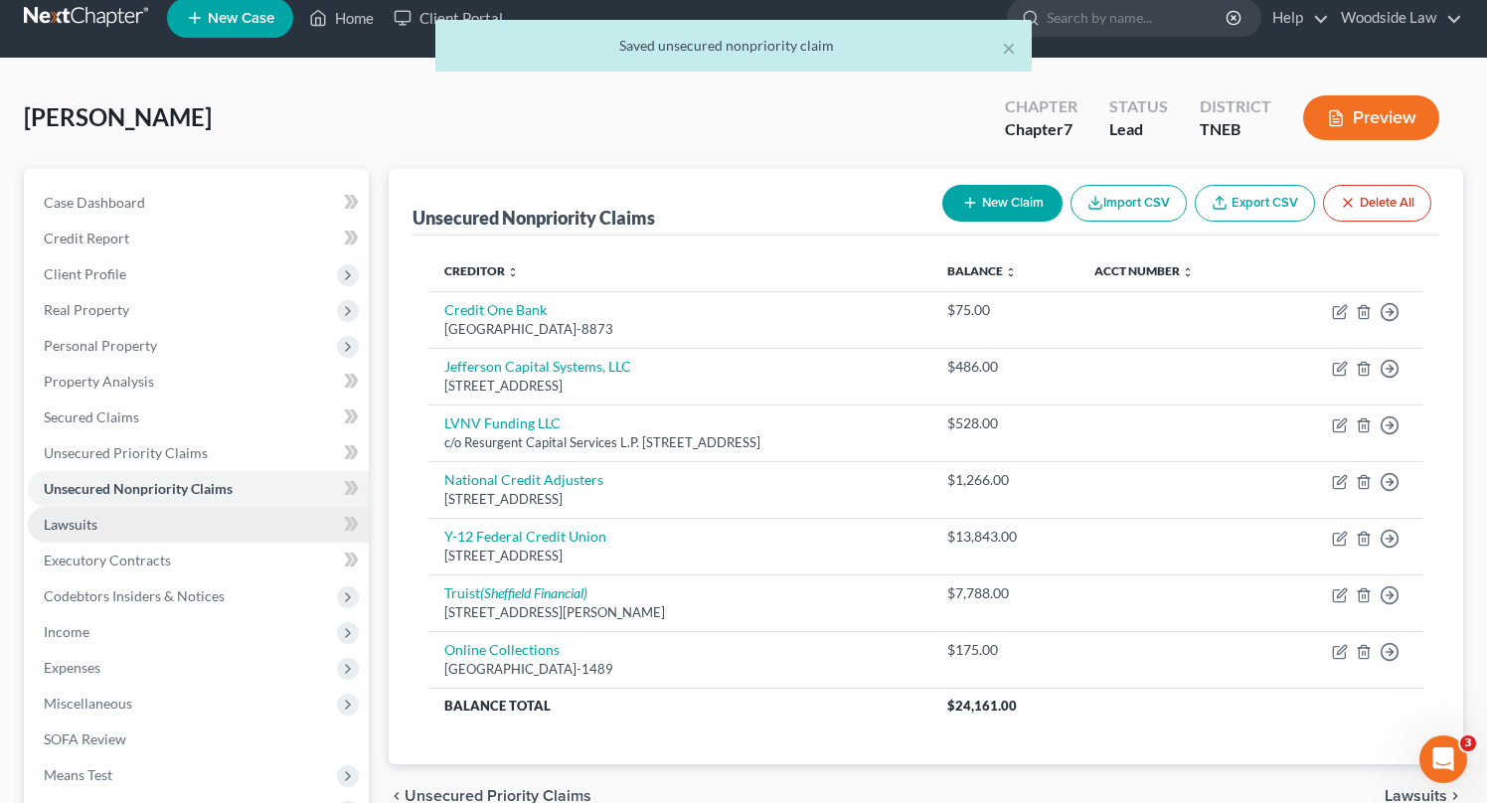
click at [97, 519] on link "Lawsuits" at bounding box center [198, 525] width 341 height 36
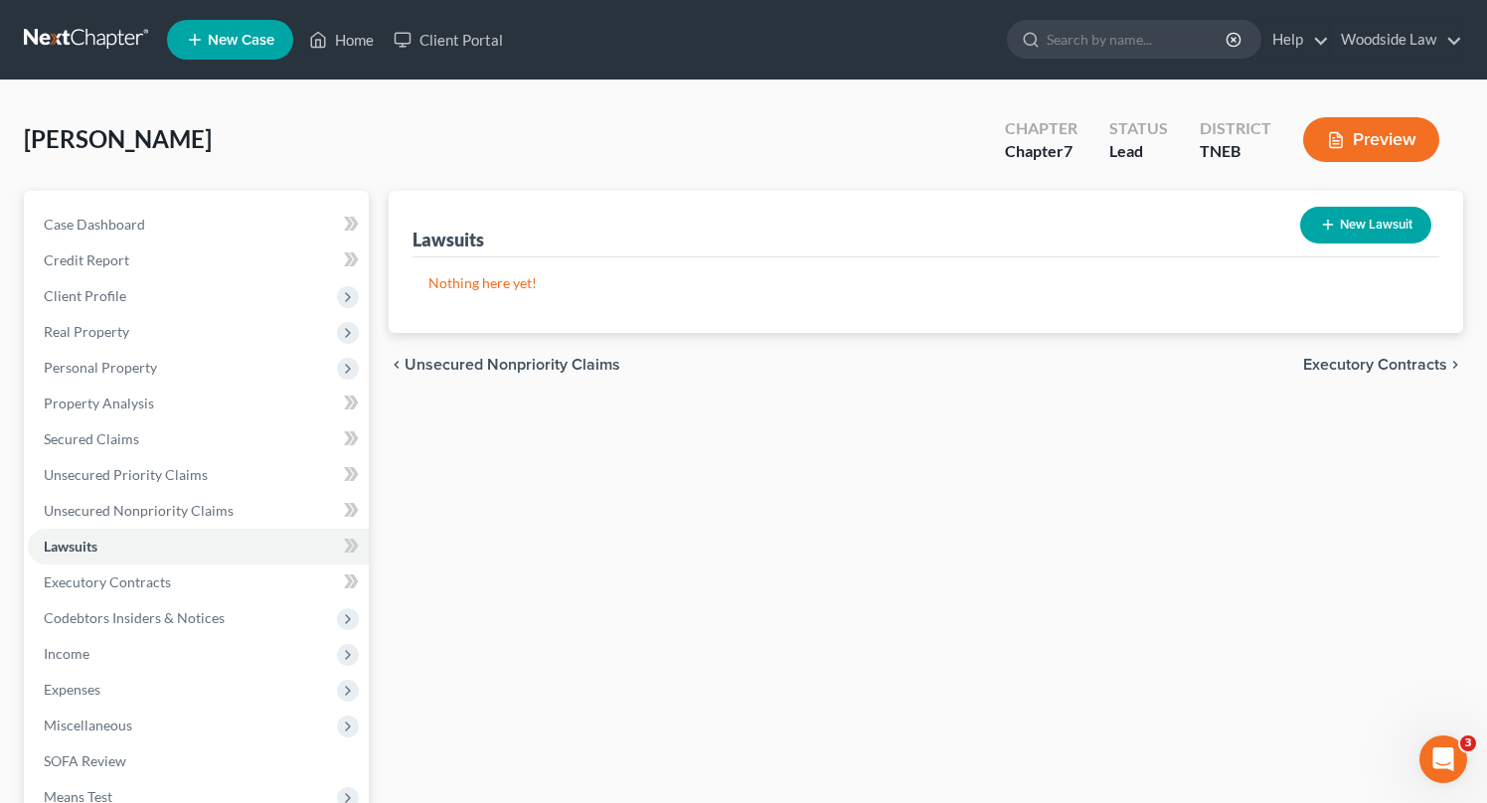
click at [1320, 230] on icon "button" at bounding box center [1328, 225] width 16 height 16
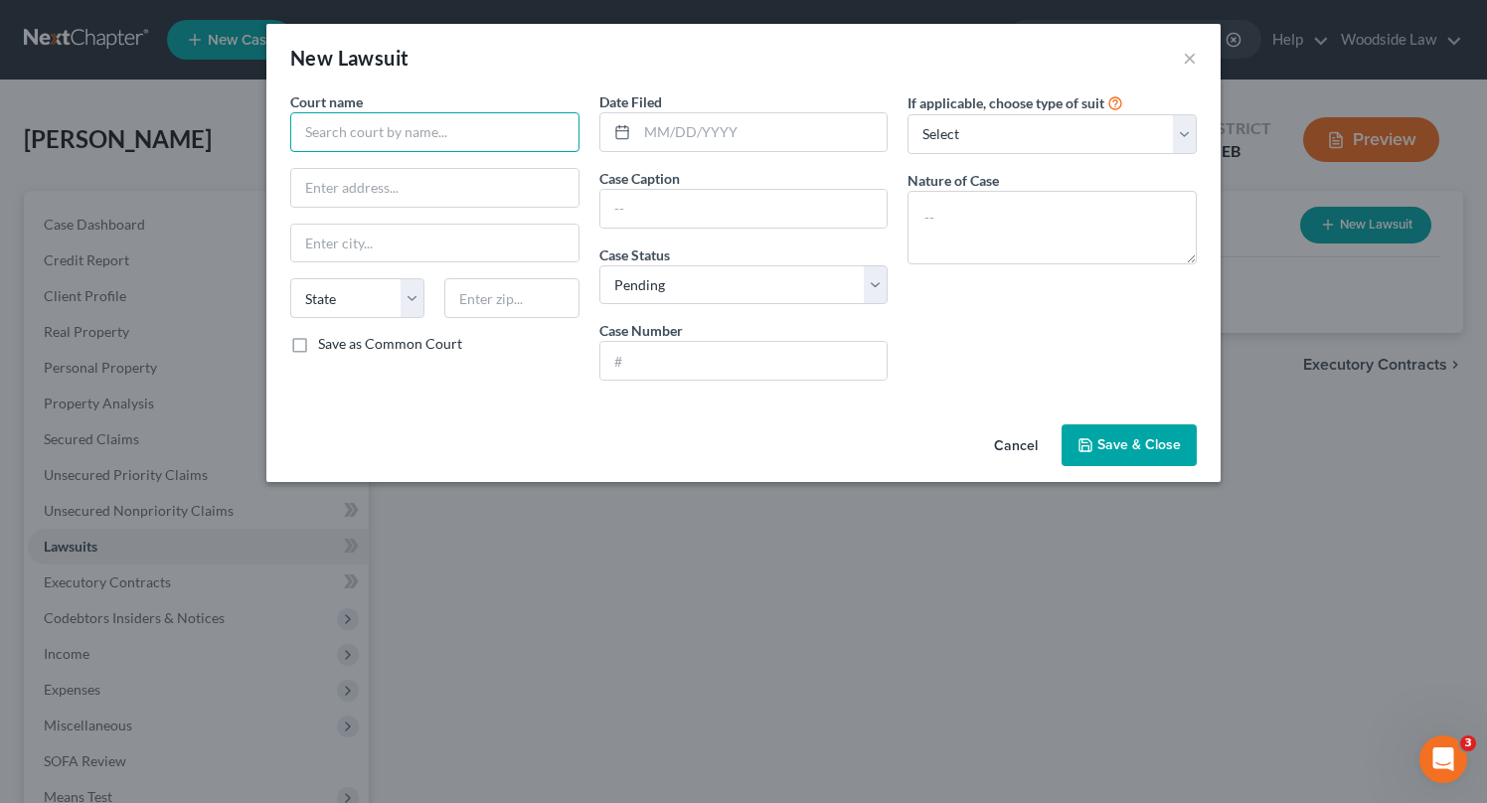
click at [516, 131] on input "text" at bounding box center [434, 132] width 289 height 40
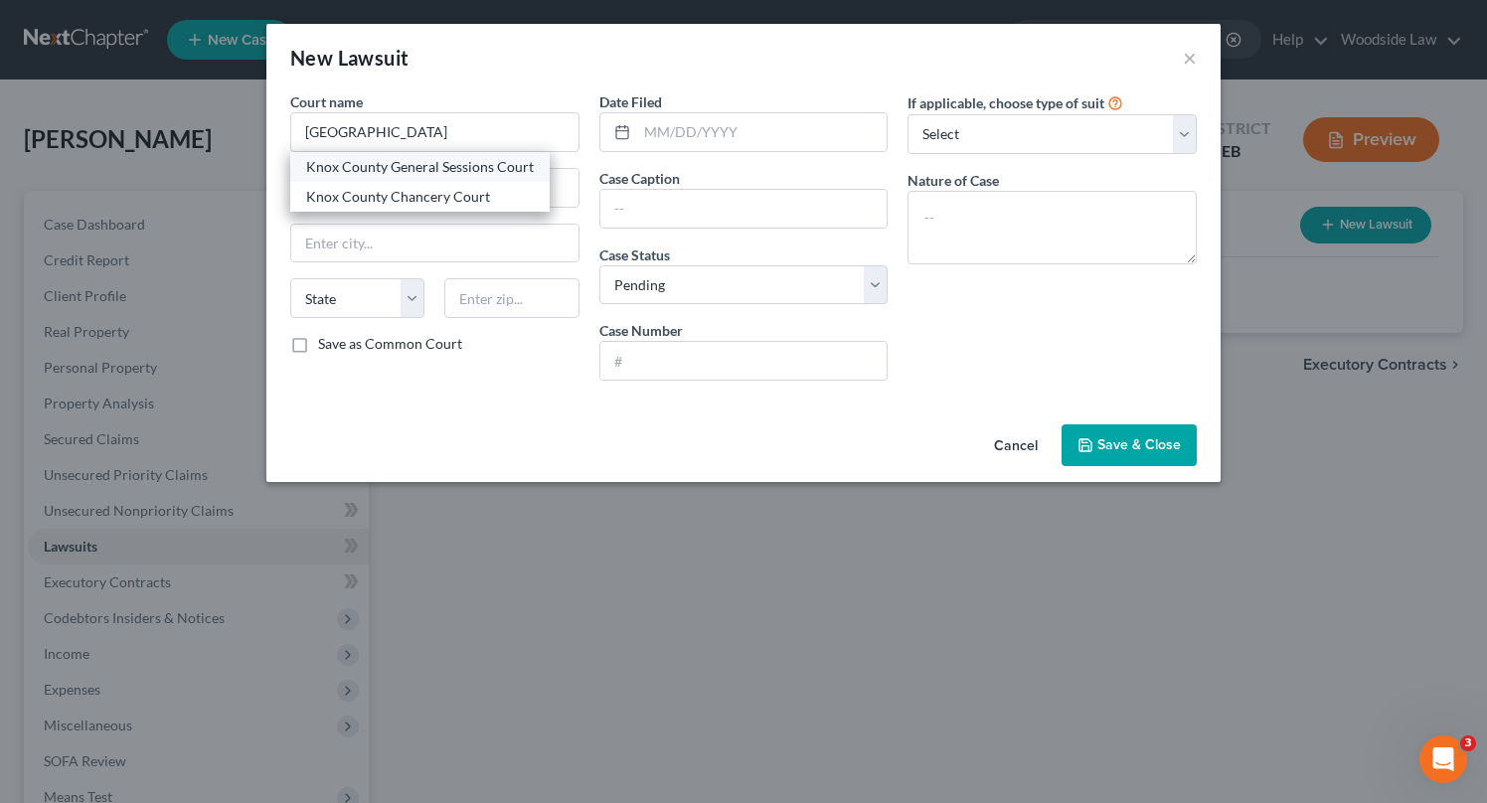
click at [523, 168] on div "Knox County General Sessions Court" at bounding box center [420, 167] width 228 height 20
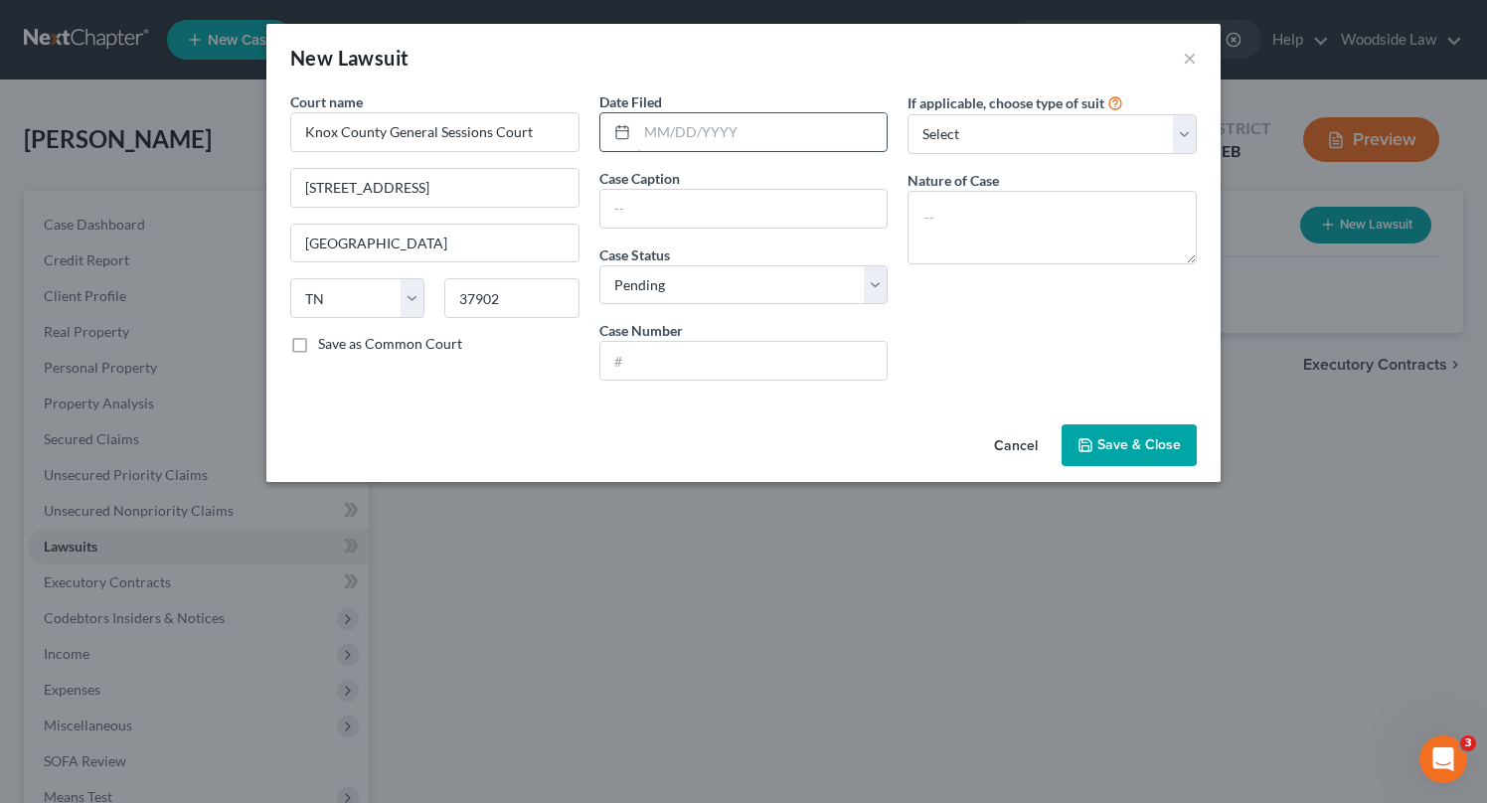
click at [767, 127] on input "text" at bounding box center [762, 132] width 250 height 38
click at [1046, 206] on textarea at bounding box center [1051, 228] width 289 height 74
click at [1136, 446] on span "Save & Close" at bounding box center [1138, 444] width 83 height 17
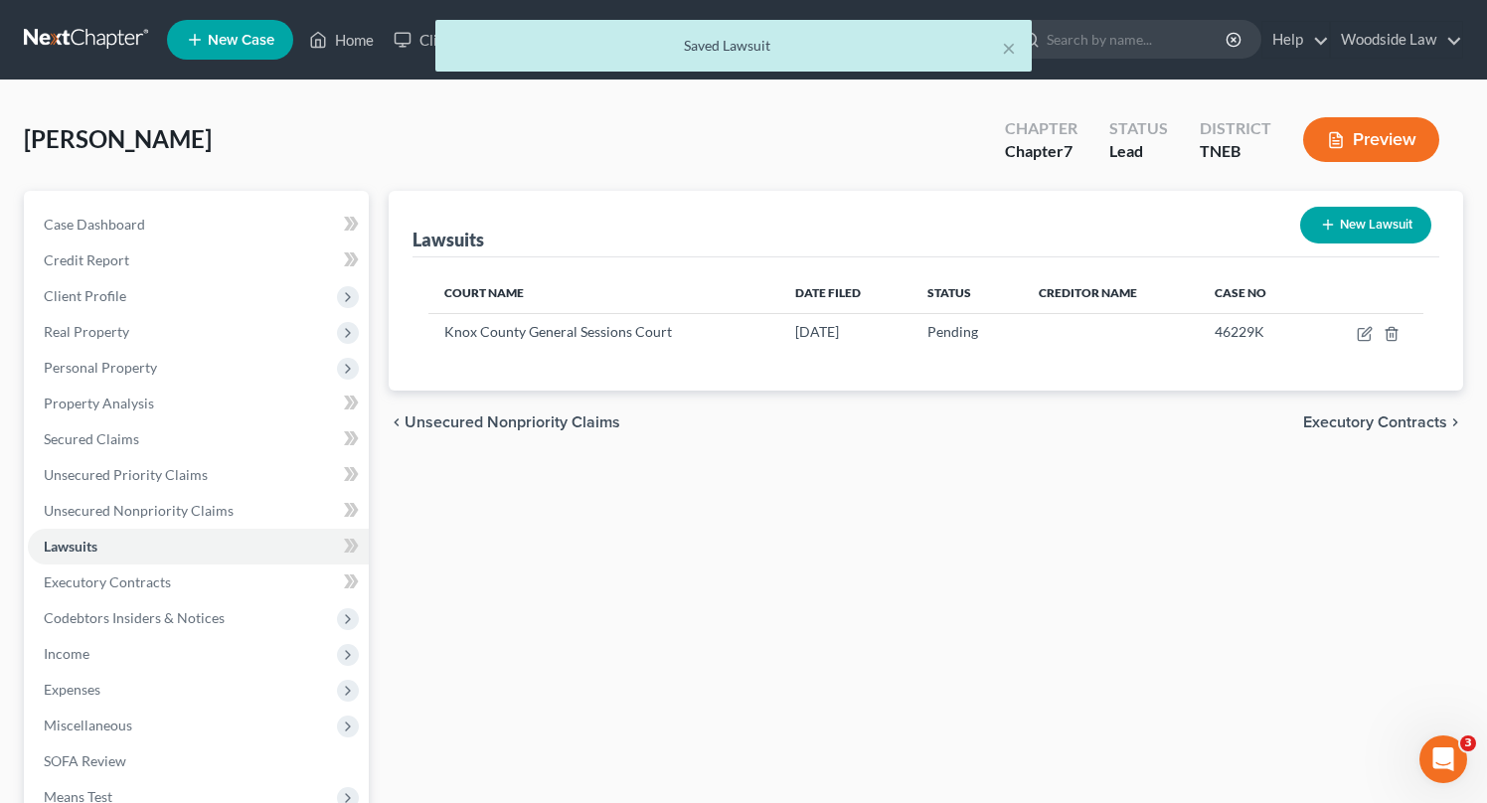
click at [1387, 417] on span "Executory Contracts" at bounding box center [1375, 422] width 144 height 16
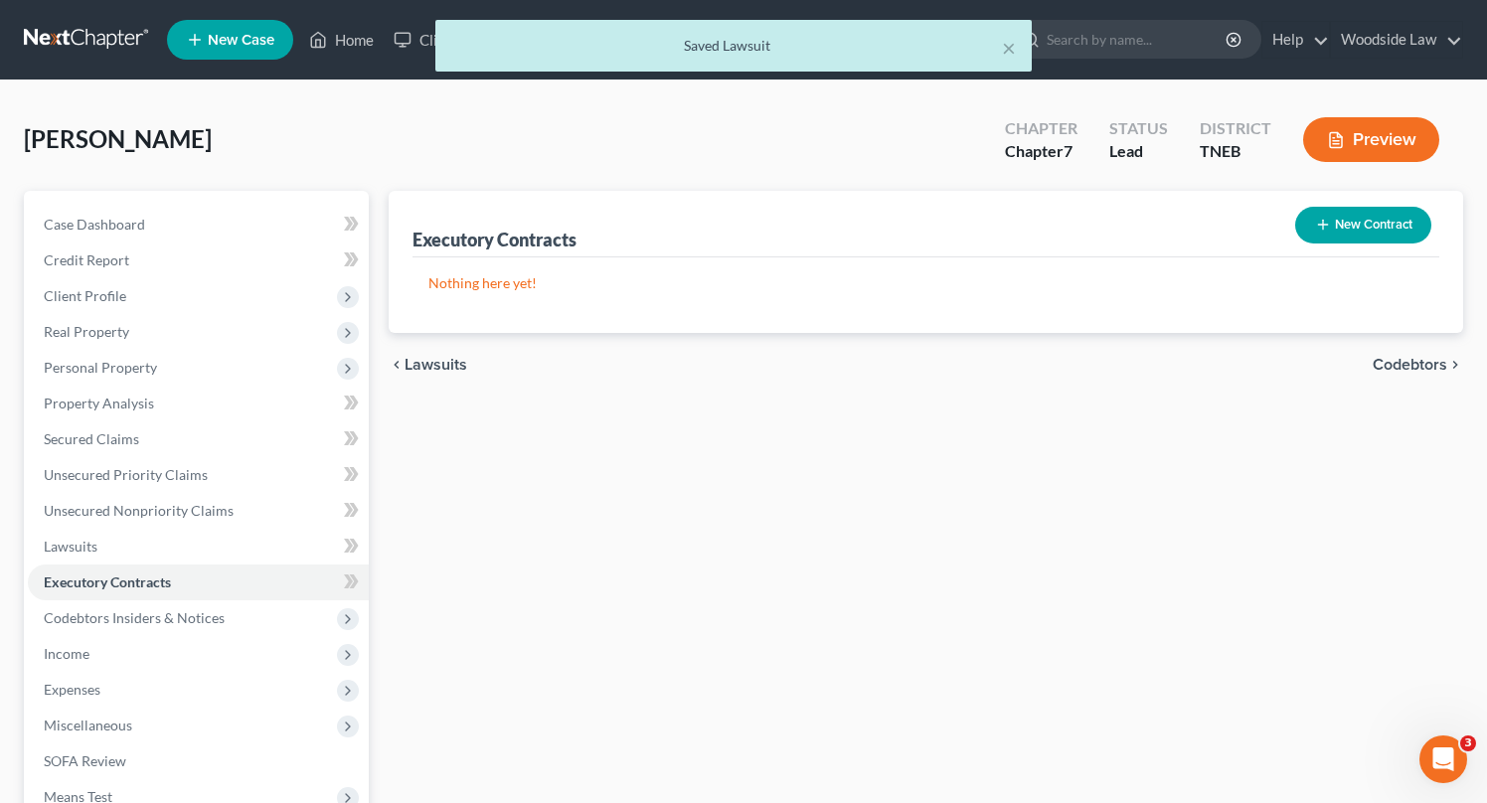
click at [1404, 357] on span "Codebtors" at bounding box center [1410, 365] width 75 height 16
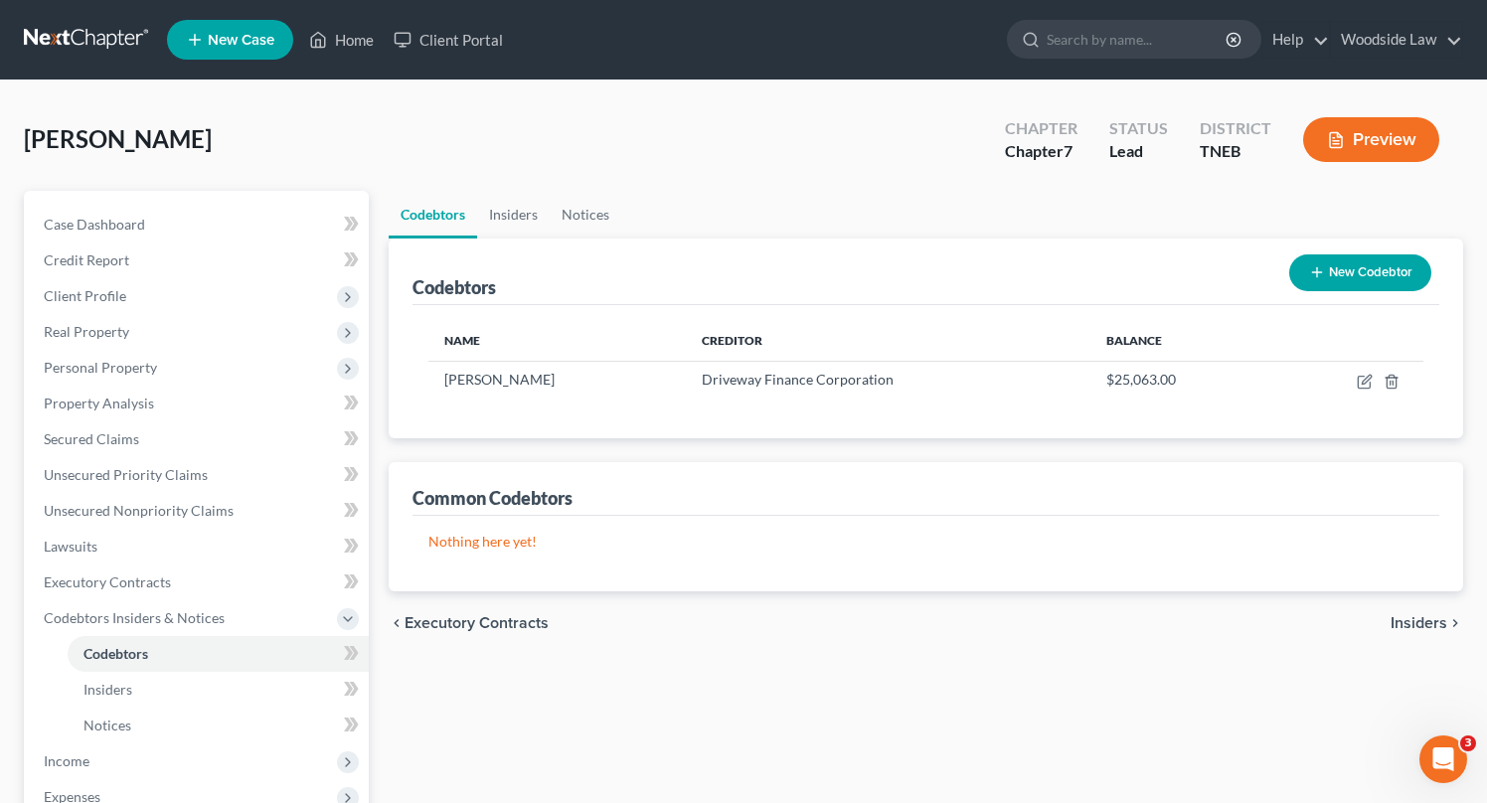
click at [1418, 621] on span "Insiders" at bounding box center [1419, 623] width 57 height 16
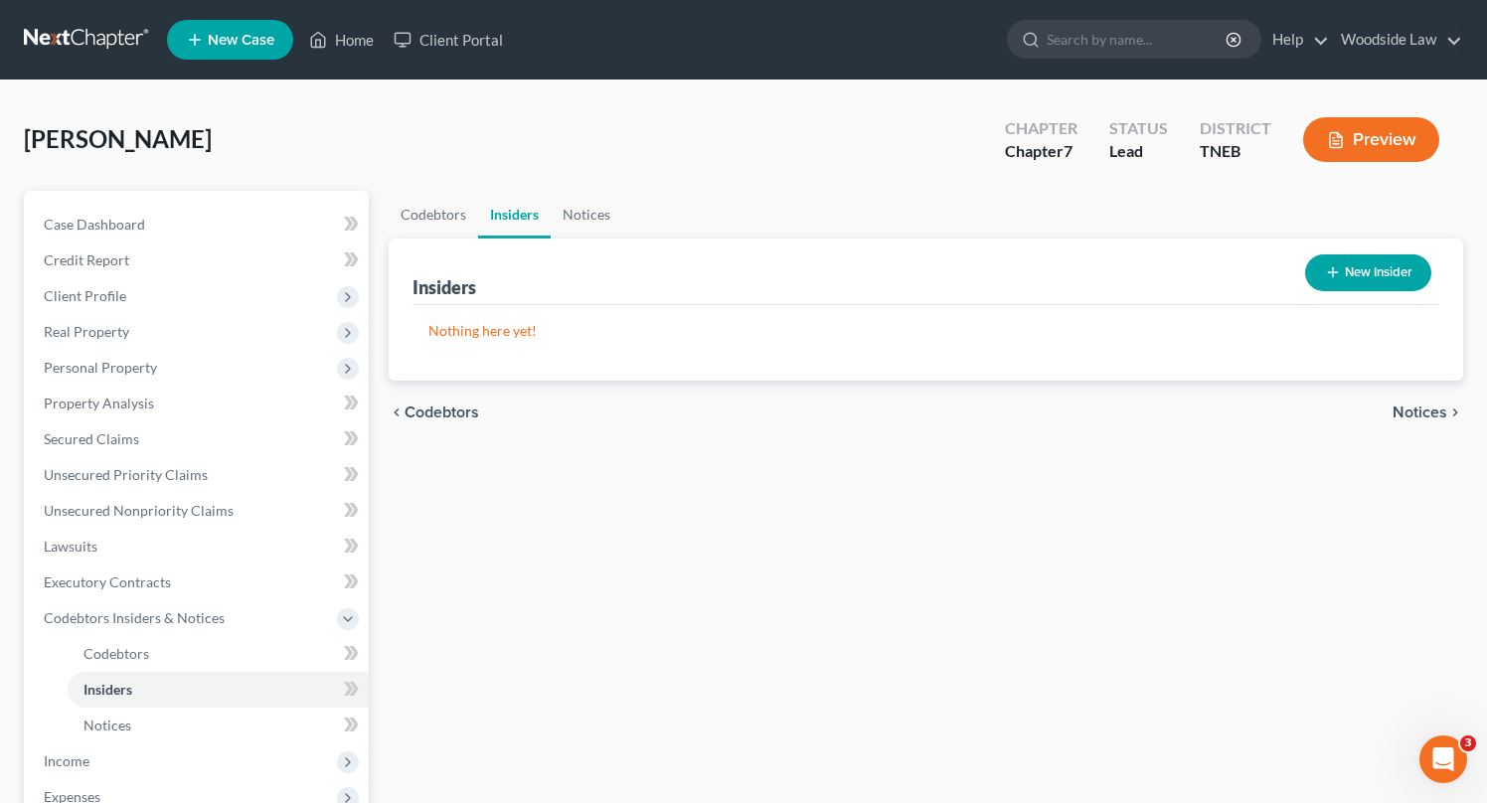
click at [1407, 416] on span "Notices" at bounding box center [1420, 413] width 55 height 16
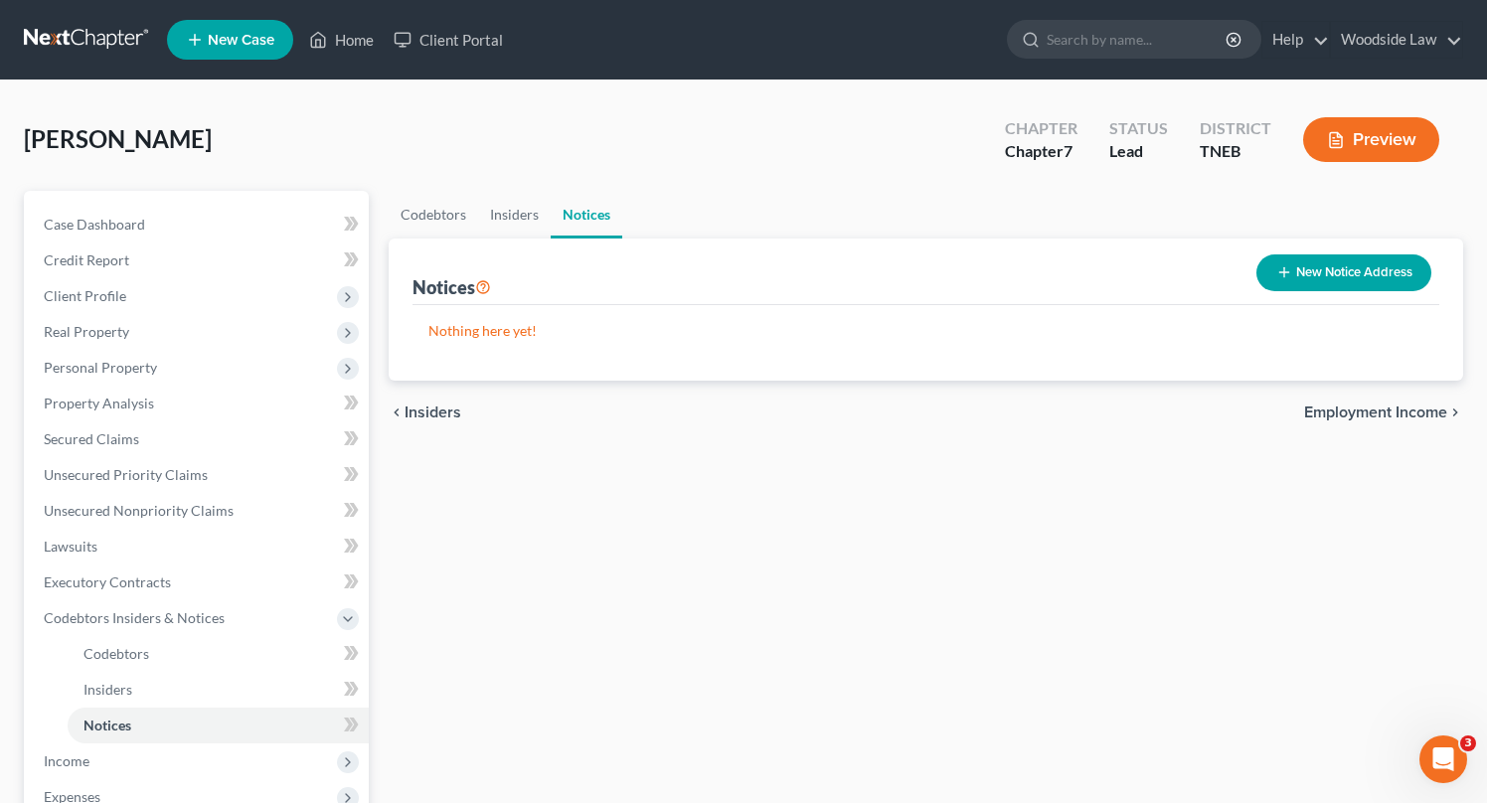
click at [1407, 416] on span "Employment Income" at bounding box center [1375, 413] width 143 height 16
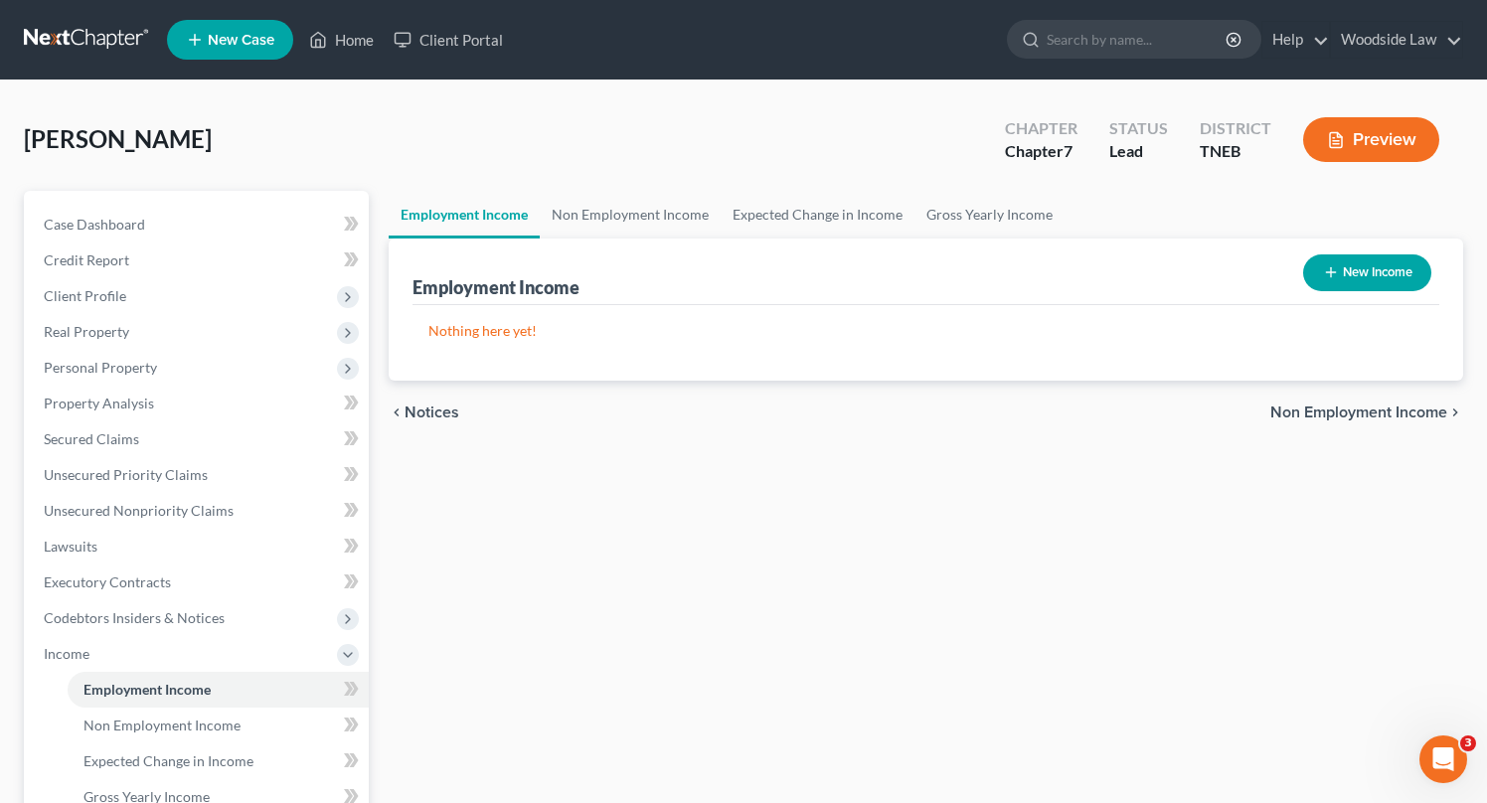
click at [1361, 282] on button "New Income" at bounding box center [1367, 272] width 128 height 37
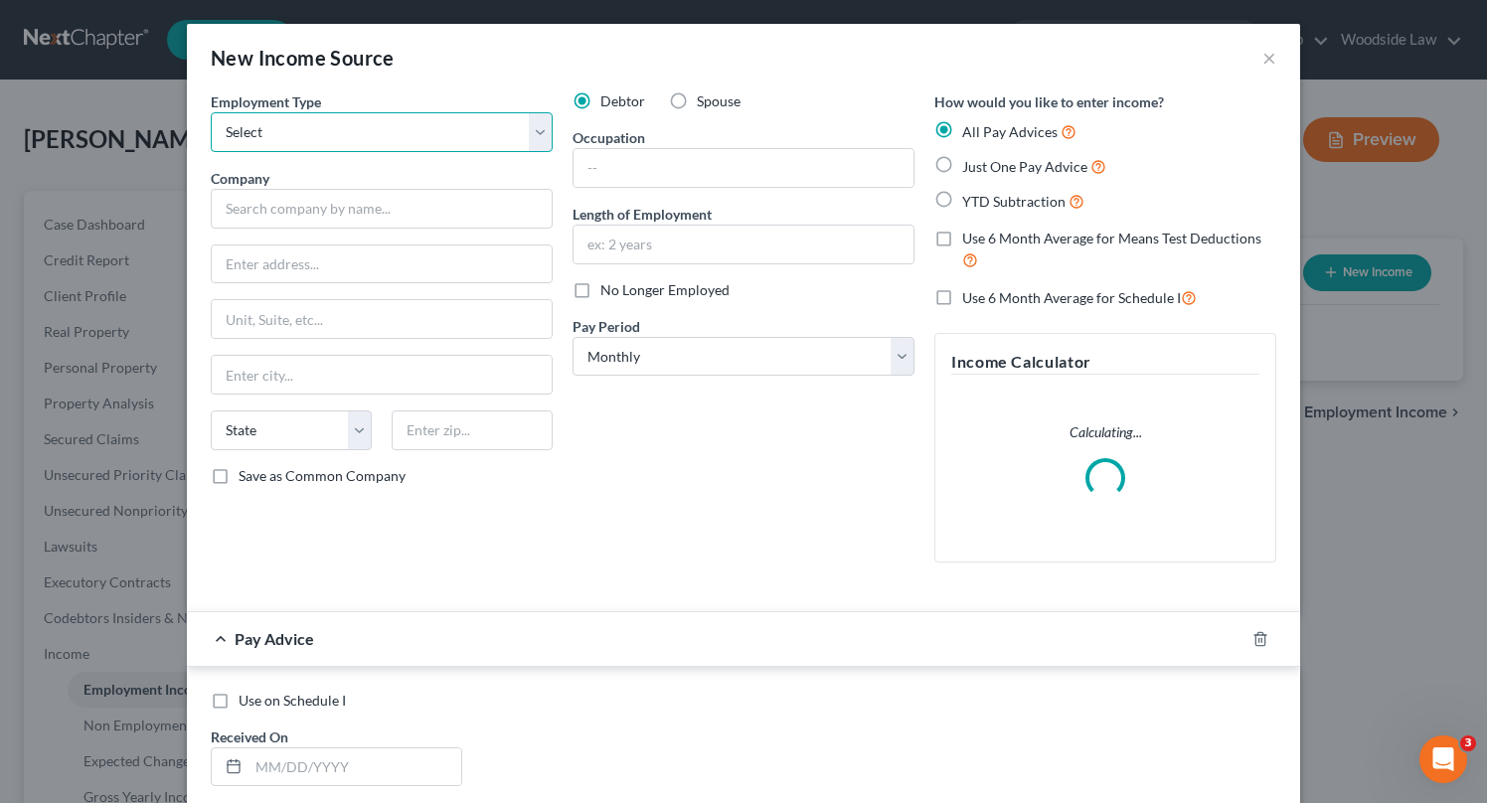
click at [447, 129] on select "Select Full or [DEMOGRAPHIC_DATA] Employment Self Employment" at bounding box center [382, 132] width 342 height 40
click at [211, 112] on select "Select Full or [DEMOGRAPHIC_DATA] Employment Self Employment" at bounding box center [382, 132] width 342 height 40
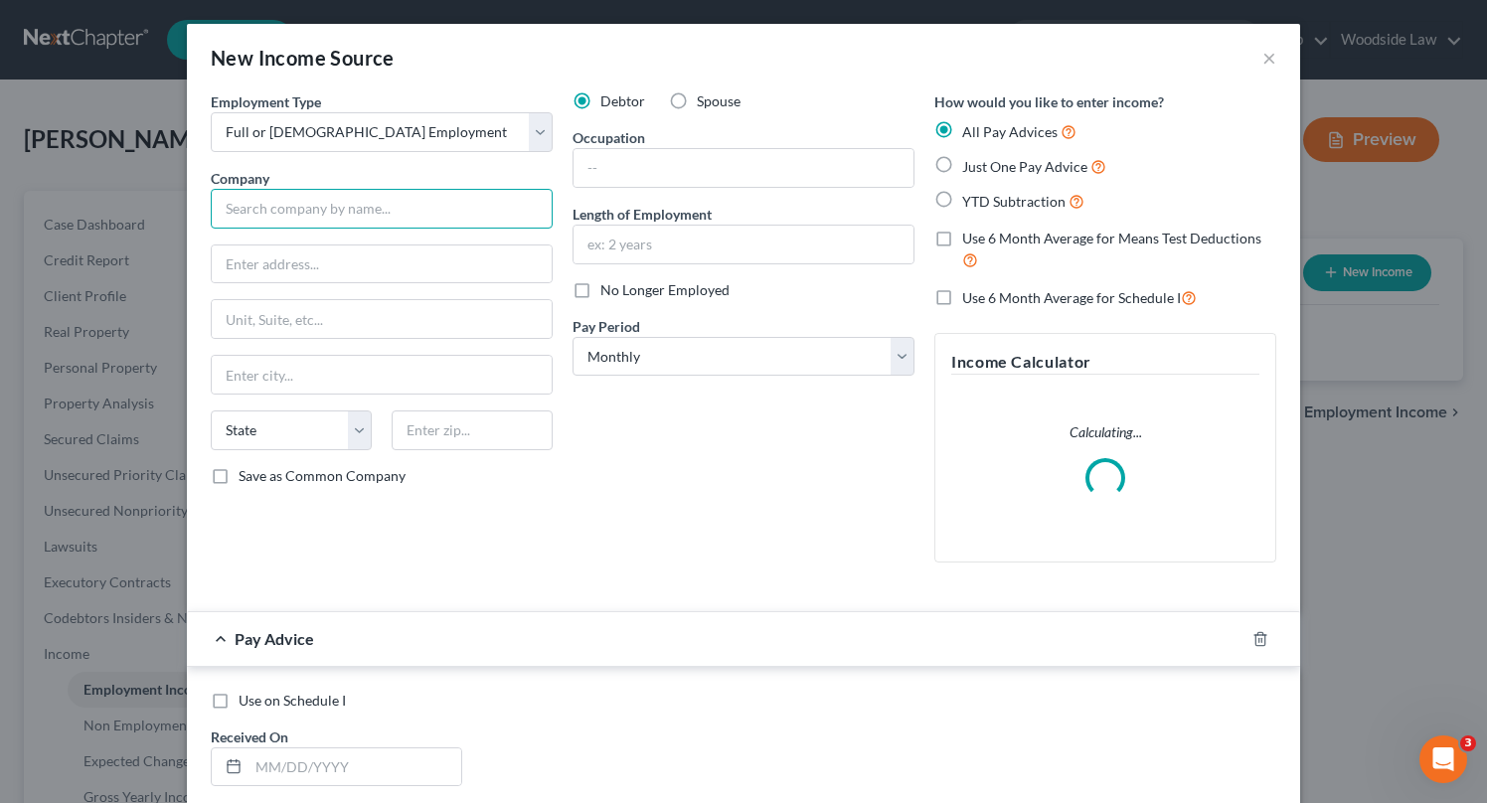
click at [413, 202] on input "text" at bounding box center [382, 209] width 342 height 40
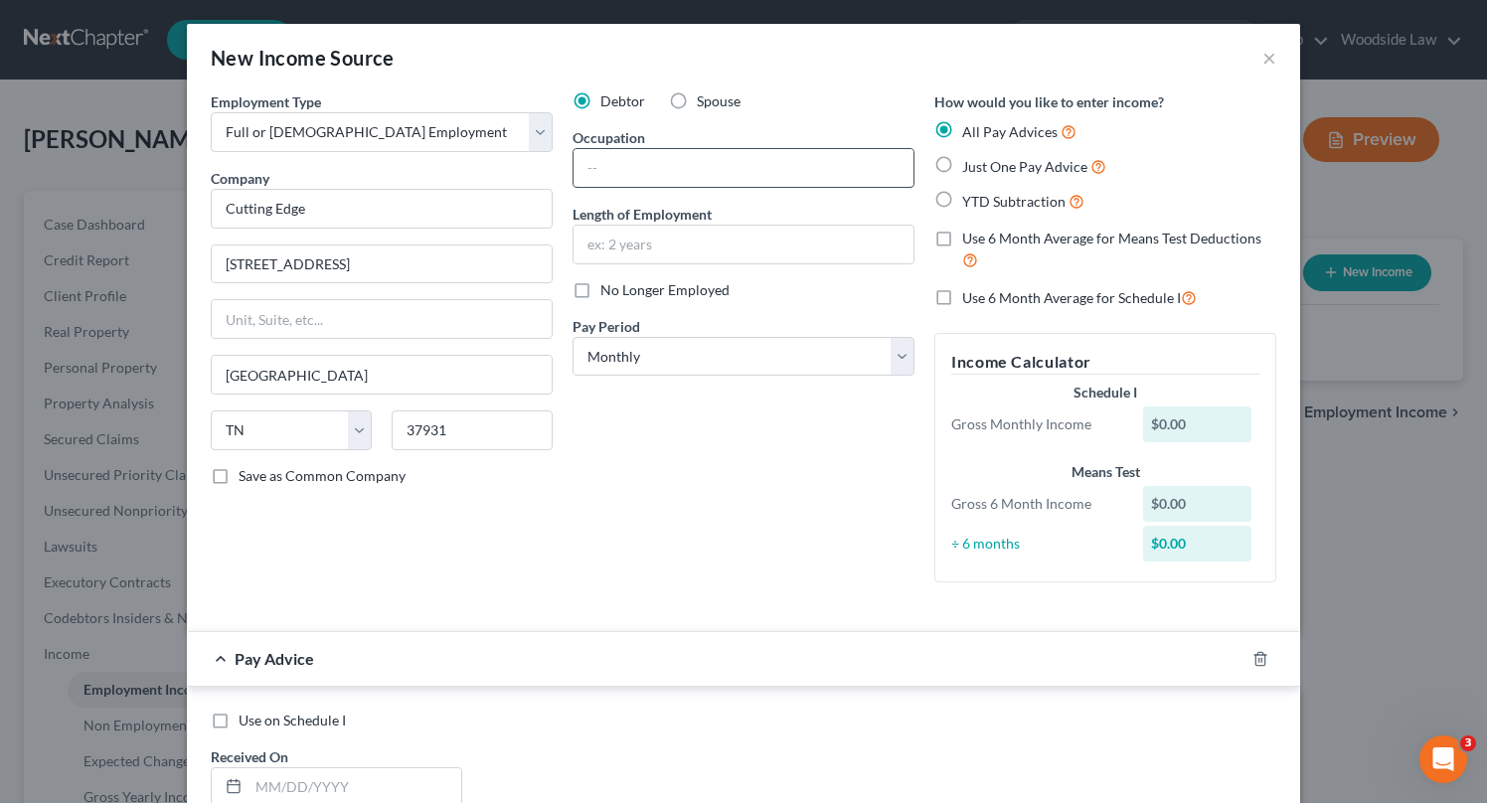
click at [756, 179] on input "text" at bounding box center [744, 168] width 340 height 38
click at [962, 160] on label "Just One Pay Advice" at bounding box center [1034, 166] width 144 height 23
click at [970, 160] on input "Just One Pay Advice" at bounding box center [976, 161] width 13 height 13
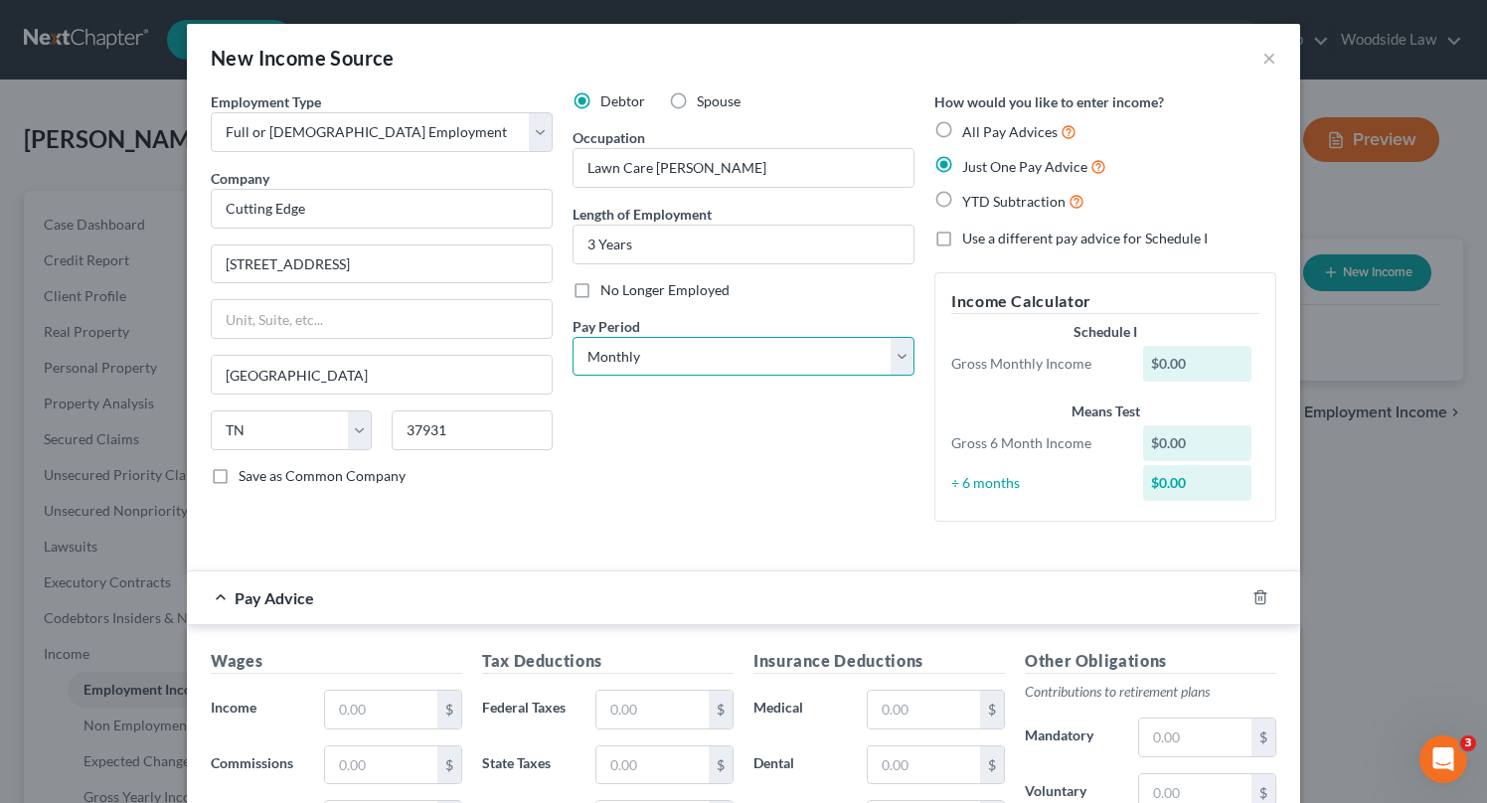
click at [843, 347] on select "Select Monthly Twice Monthly Every Other Week Weekly" at bounding box center [744, 357] width 342 height 40
click at [573, 337] on select "Select Monthly Twice Monthly Every Other Week Weekly" at bounding box center [744, 357] width 342 height 40
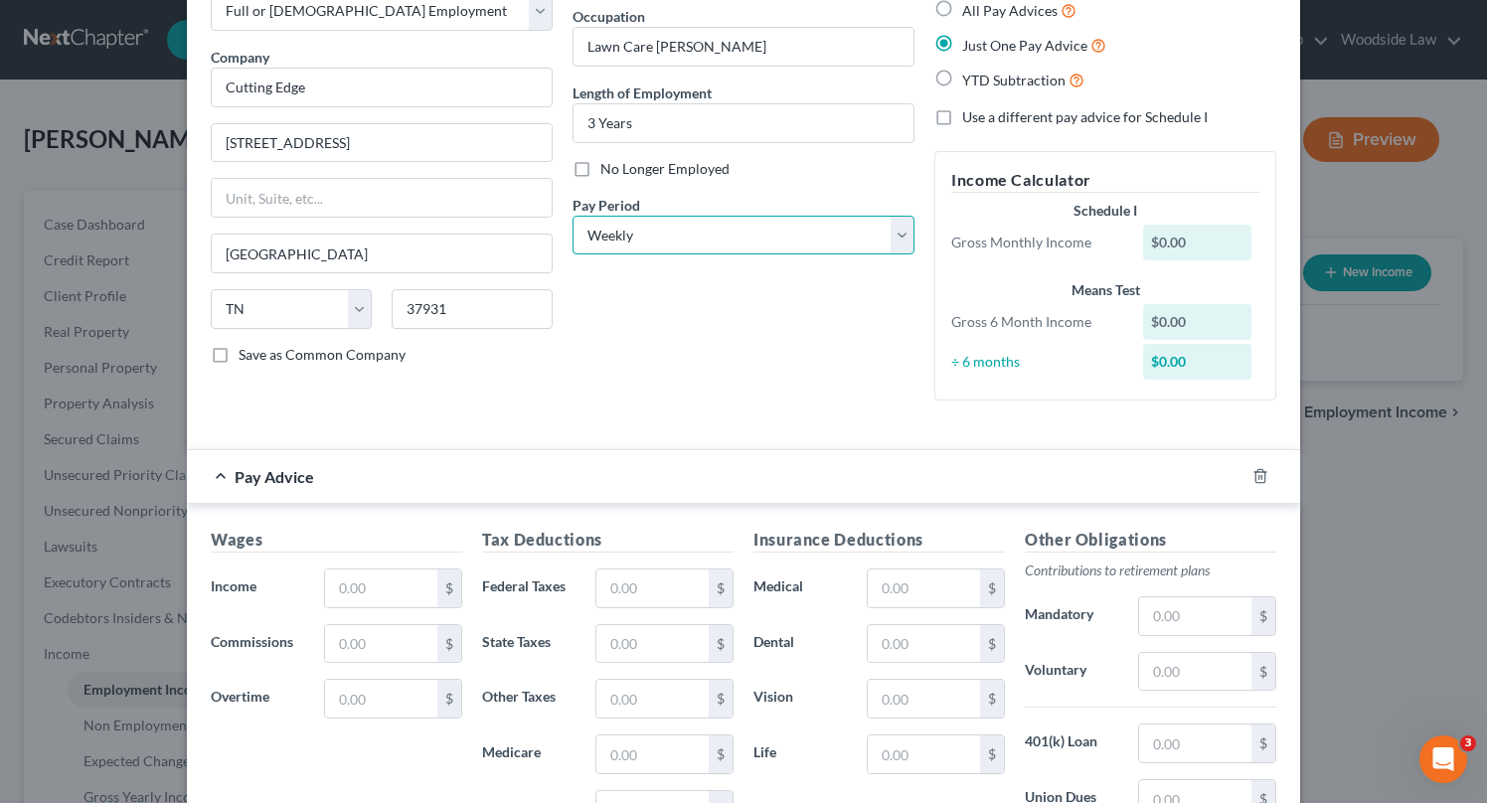
scroll to position [112, 0]
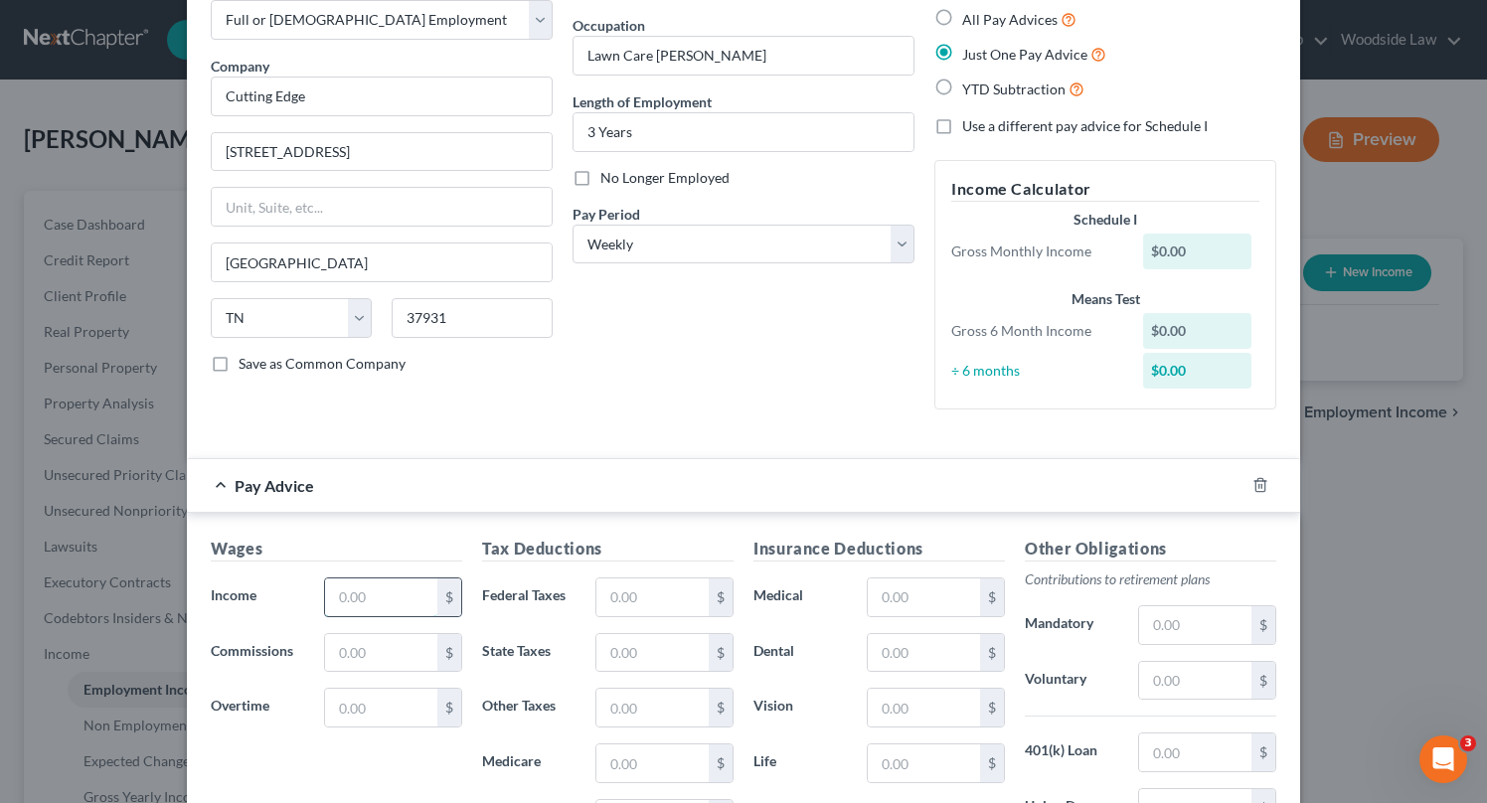
click at [402, 592] on input "text" at bounding box center [381, 597] width 112 height 38
click at [633, 593] on input "text" at bounding box center [652, 597] width 112 height 38
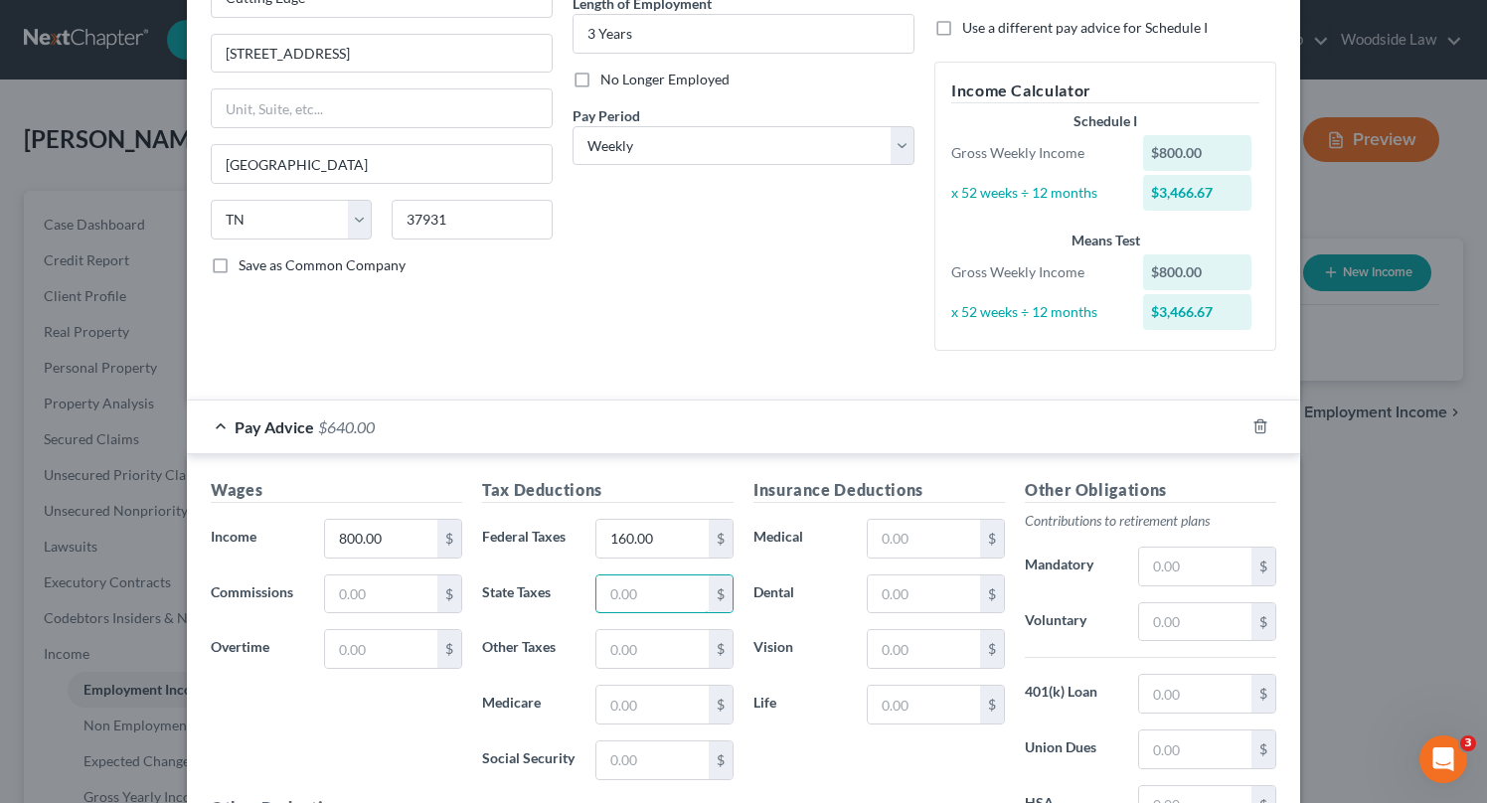
scroll to position [216, 0]
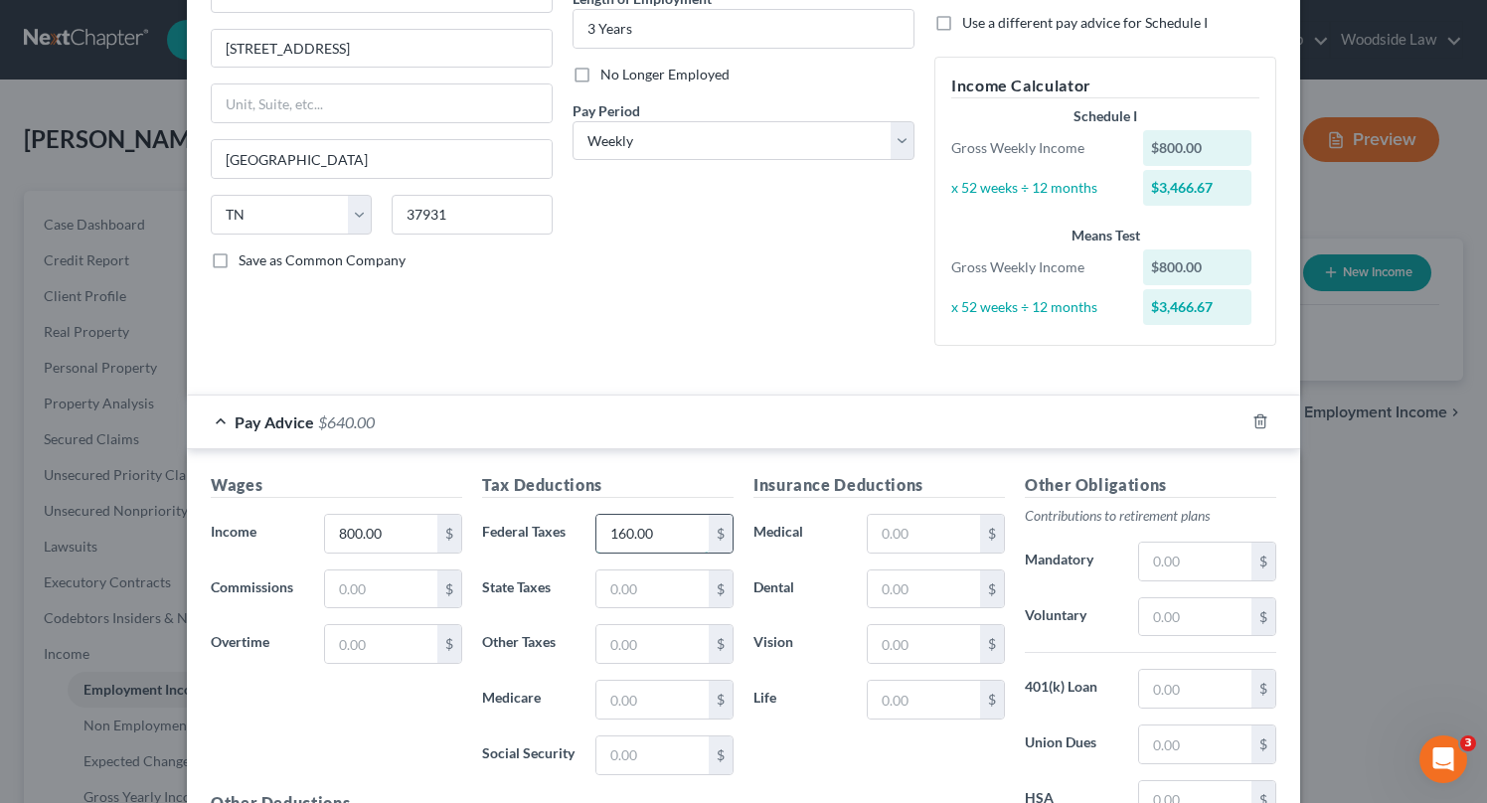
click at [689, 538] on input "160.00" at bounding box center [652, 534] width 112 height 38
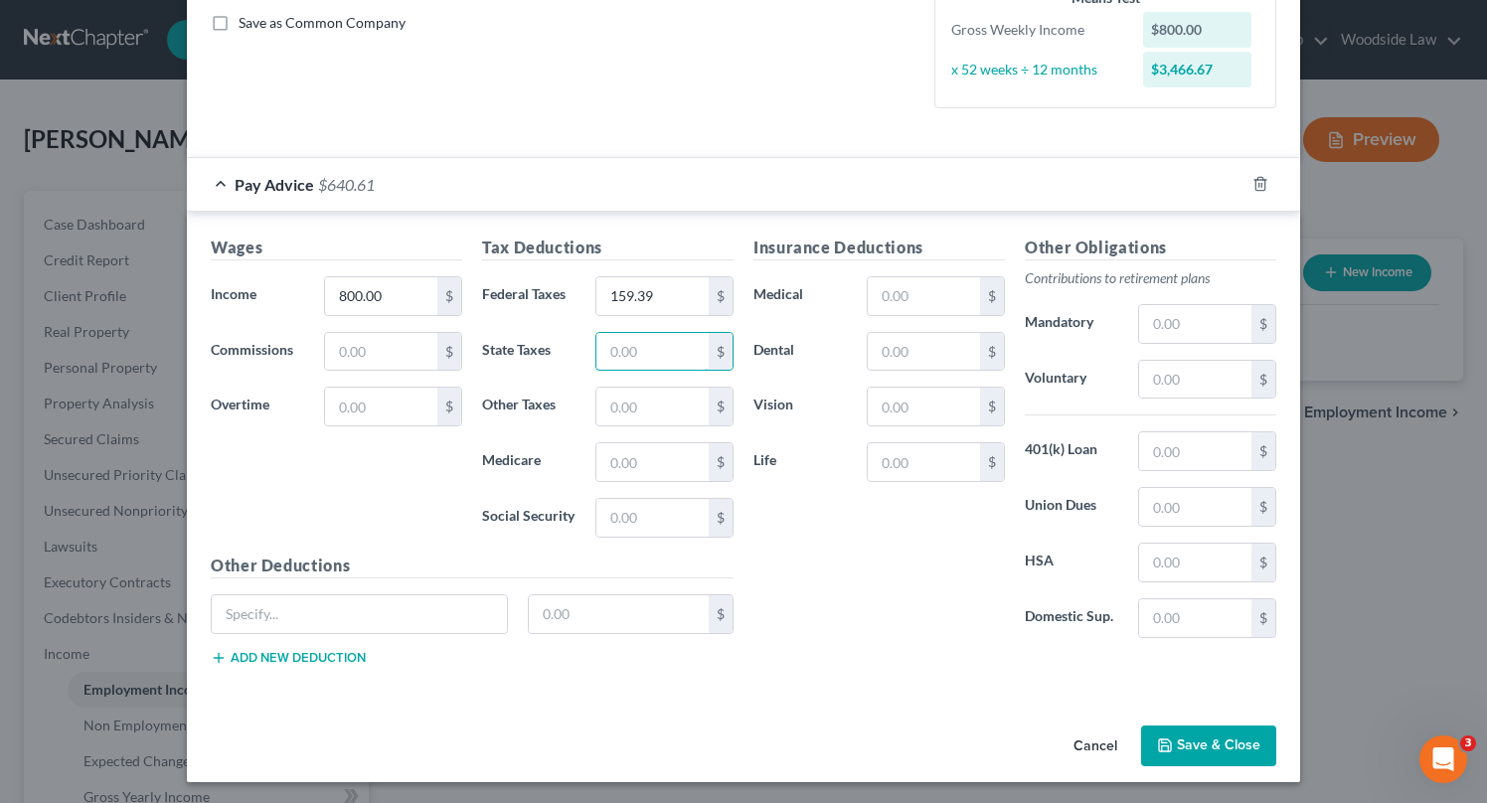
scroll to position [456, 0]
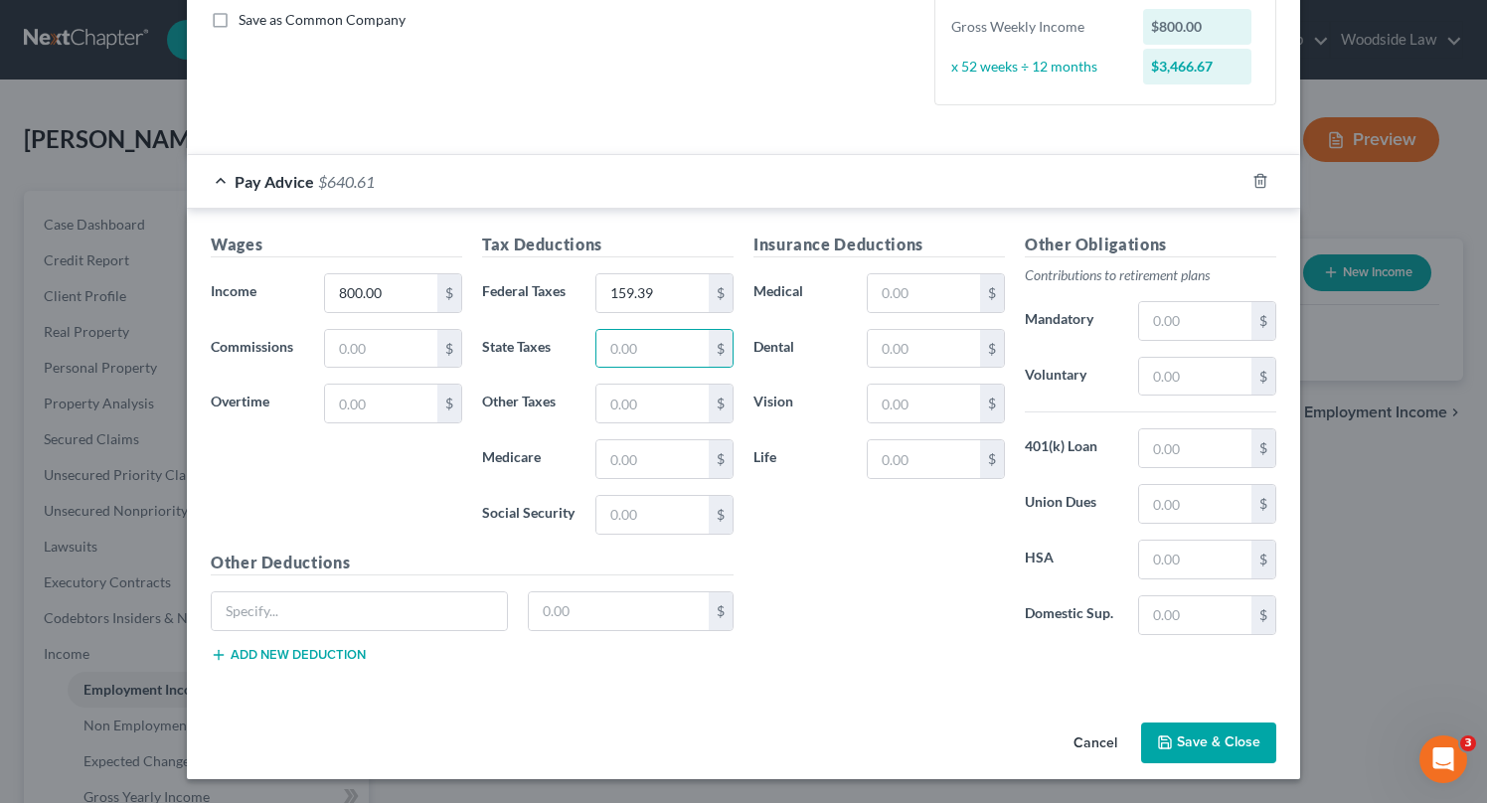
click at [1230, 737] on button "Save & Close" at bounding box center [1208, 744] width 135 height 42
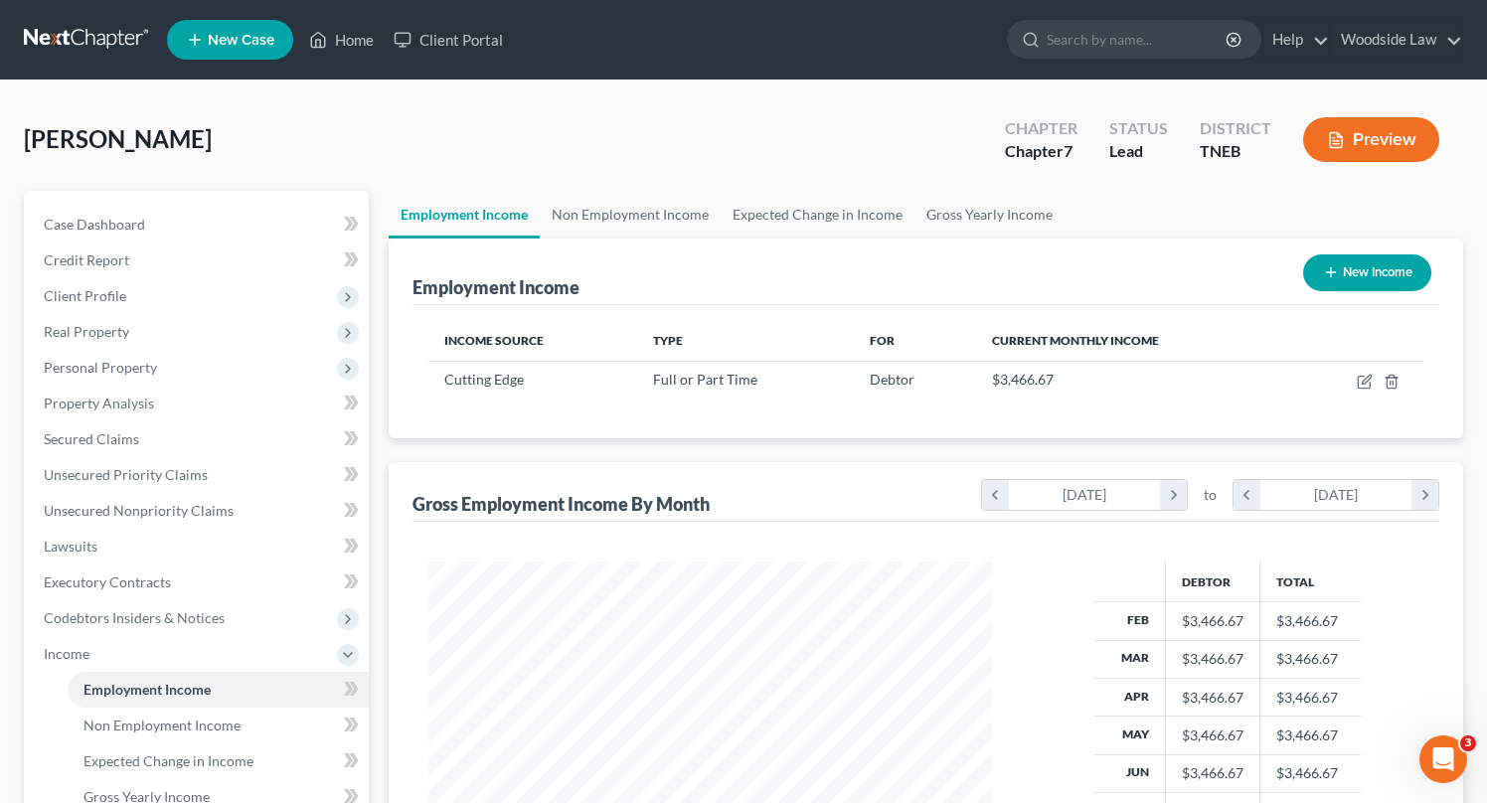
scroll to position [395, 0]
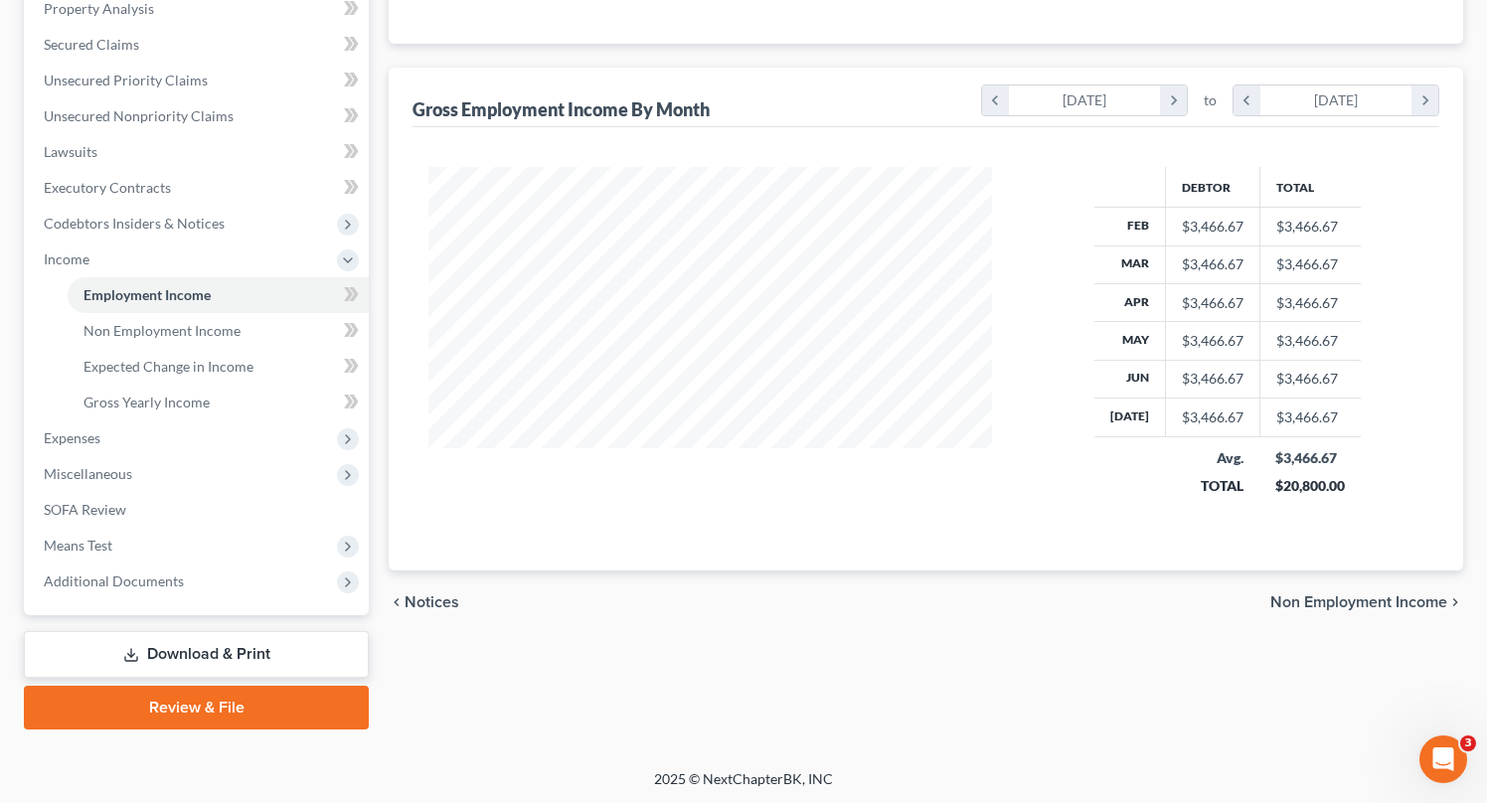
click at [1377, 604] on span "Non Employment Income" at bounding box center [1358, 602] width 177 height 16
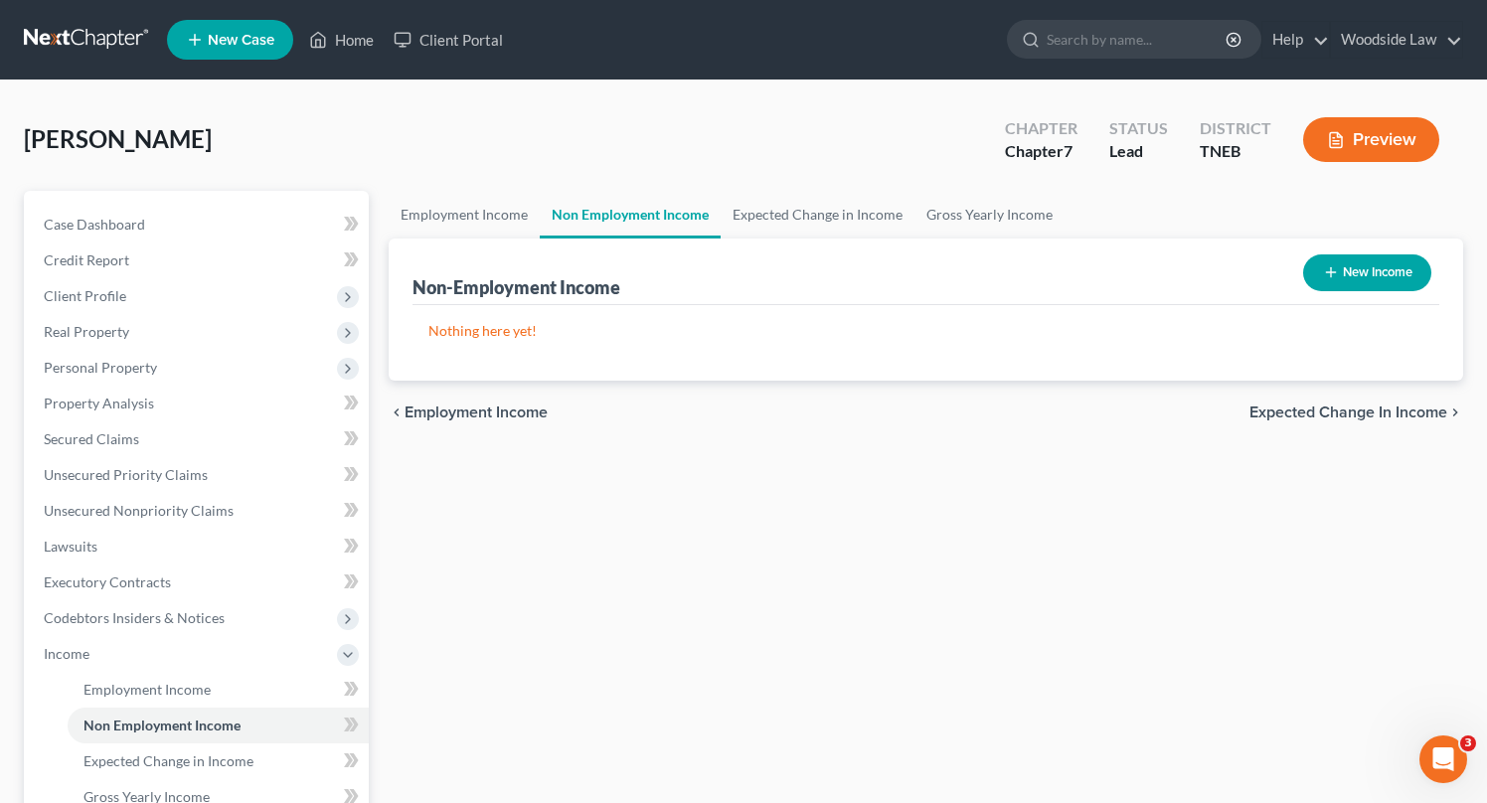
click at [1363, 412] on span "Expected Change in Income" at bounding box center [1348, 413] width 198 height 16
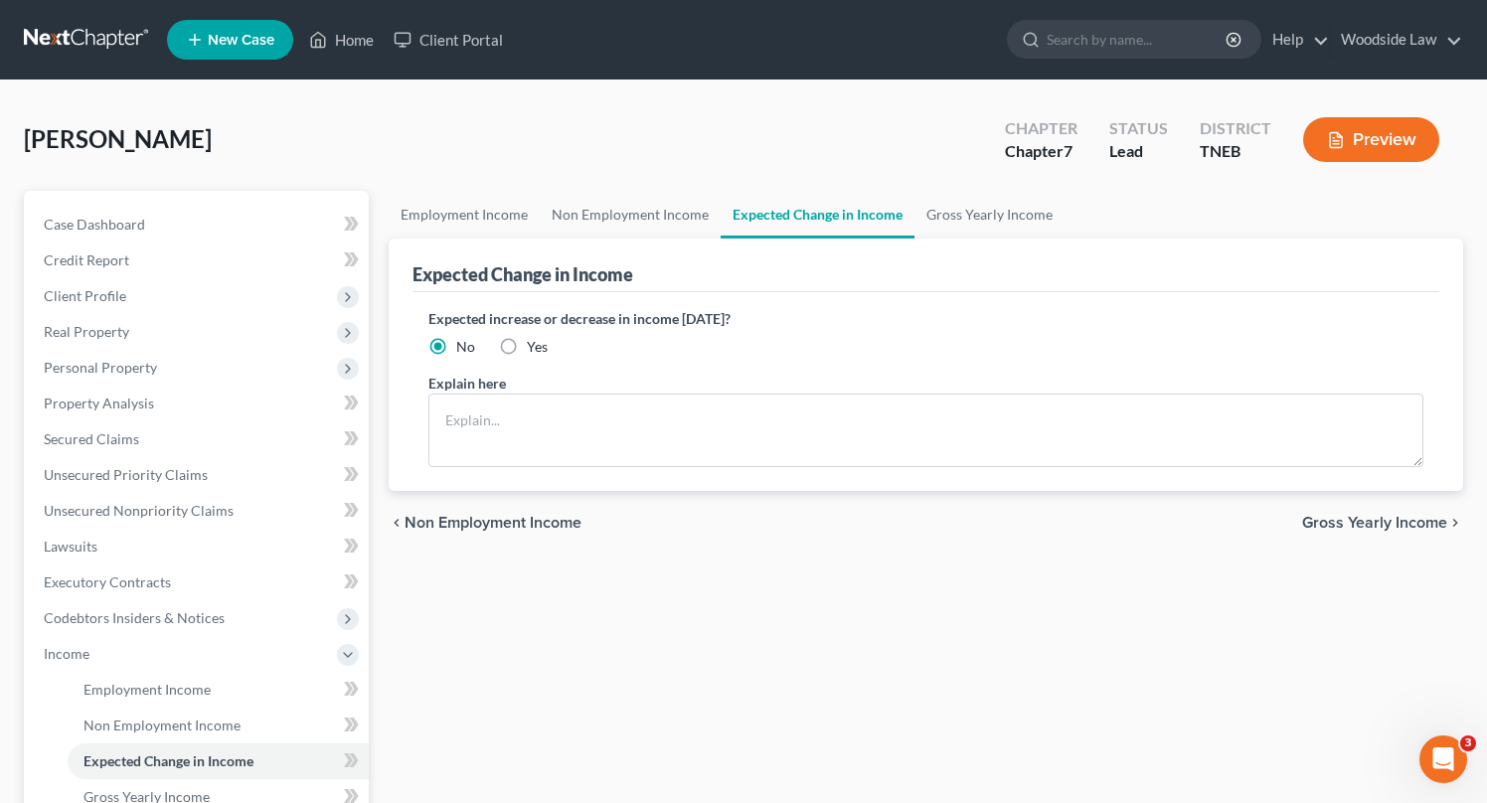
click at [1385, 533] on div "chevron_left Non Employment Income Gross Yearly Income chevron_right" at bounding box center [926, 523] width 1074 height 64
click at [1380, 522] on span "Gross Yearly Income" at bounding box center [1374, 523] width 145 height 16
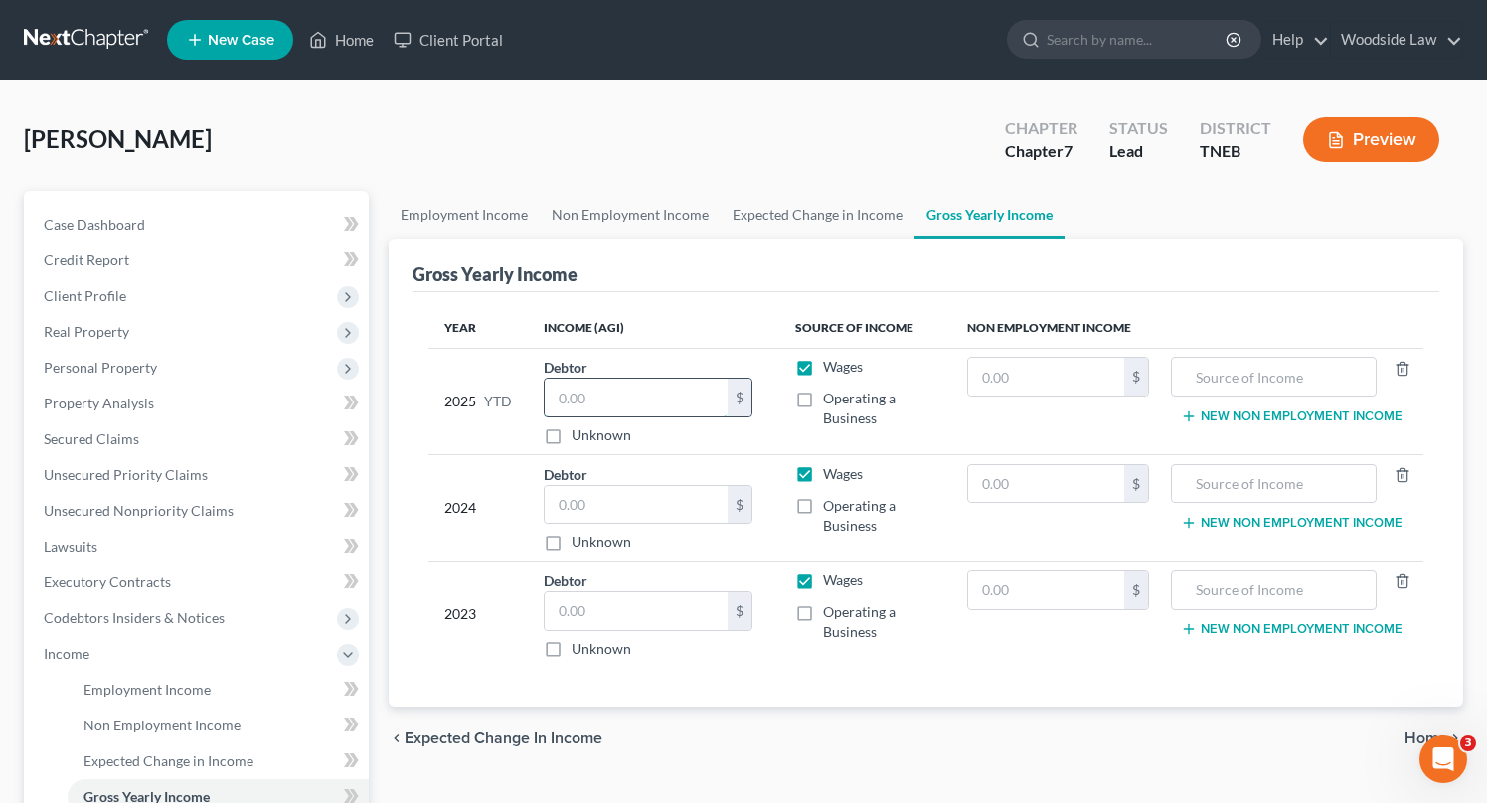
click at [657, 387] on input "text" at bounding box center [636, 398] width 183 height 38
click at [636, 402] on input "29,693." at bounding box center [636, 398] width 183 height 38
click at [613, 509] on input "text" at bounding box center [636, 505] width 183 height 38
click at [606, 617] on input "text" at bounding box center [636, 611] width 183 height 38
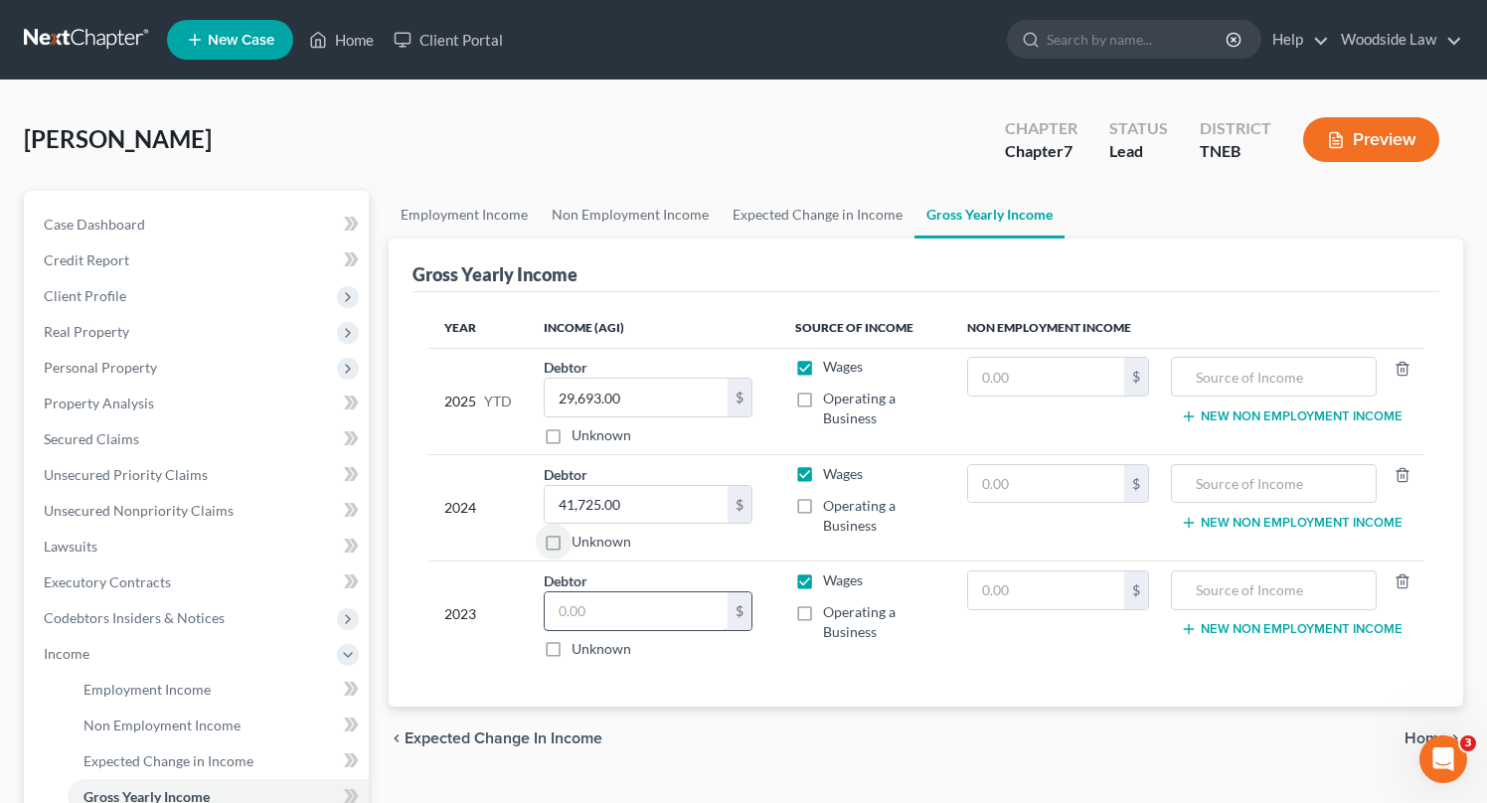
click at [606, 617] on input "text" at bounding box center [636, 611] width 183 height 38
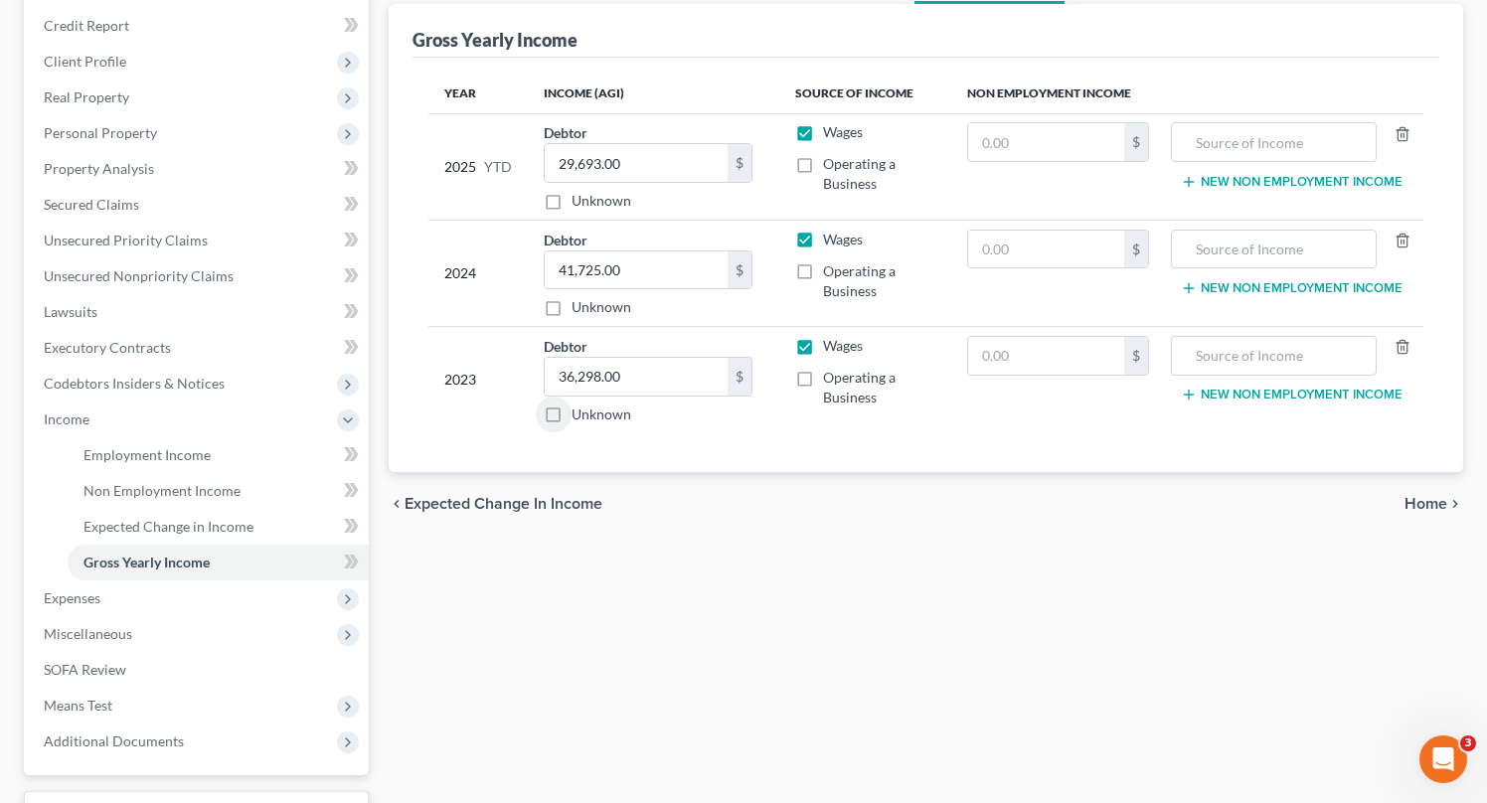
scroll to position [232, 0]
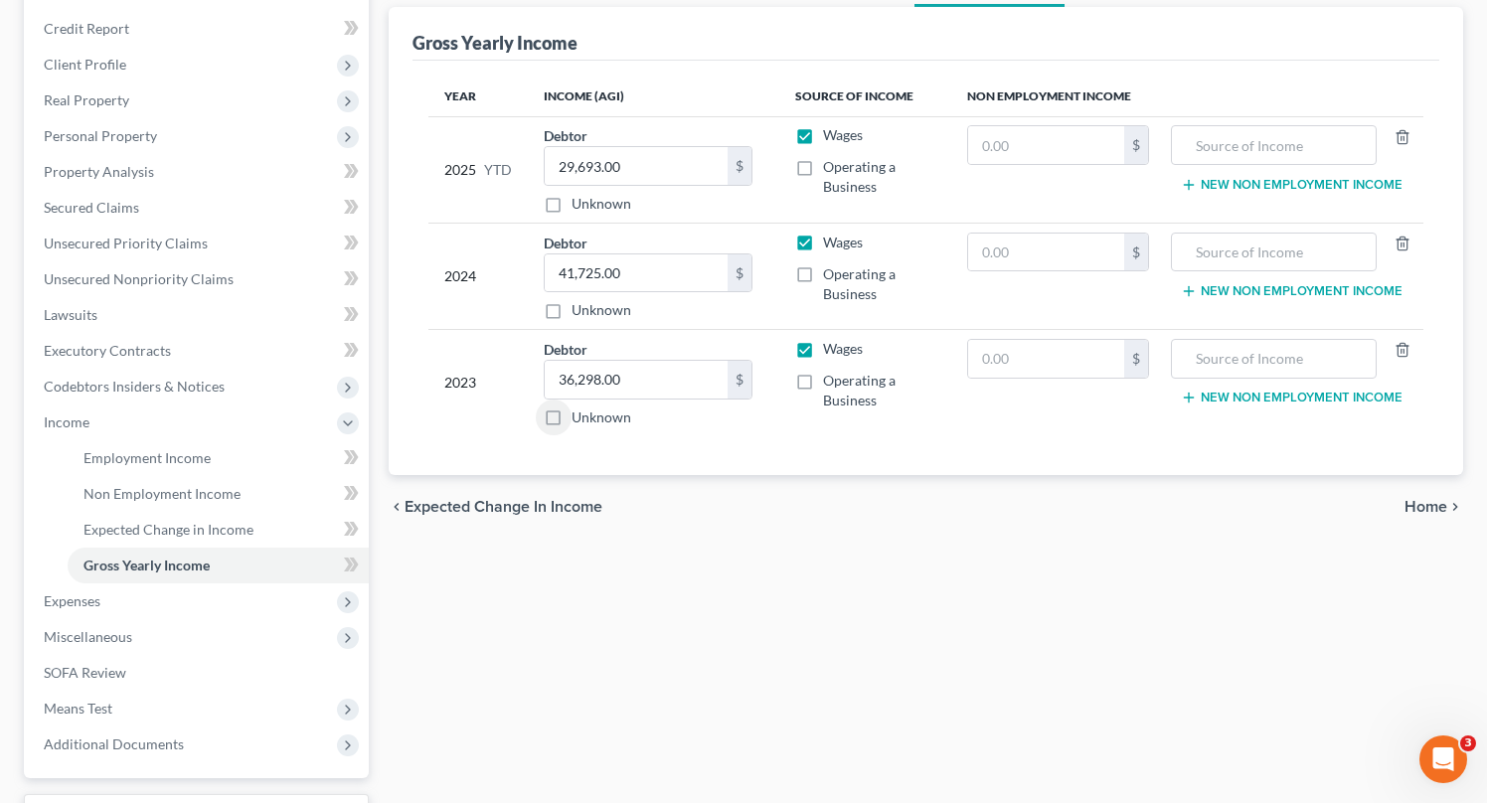
click at [1436, 495] on div "chevron_left Expected Change in Income Home chevron_right" at bounding box center [926, 507] width 1074 height 64
click at [1436, 508] on span "Home" at bounding box center [1425, 507] width 43 height 16
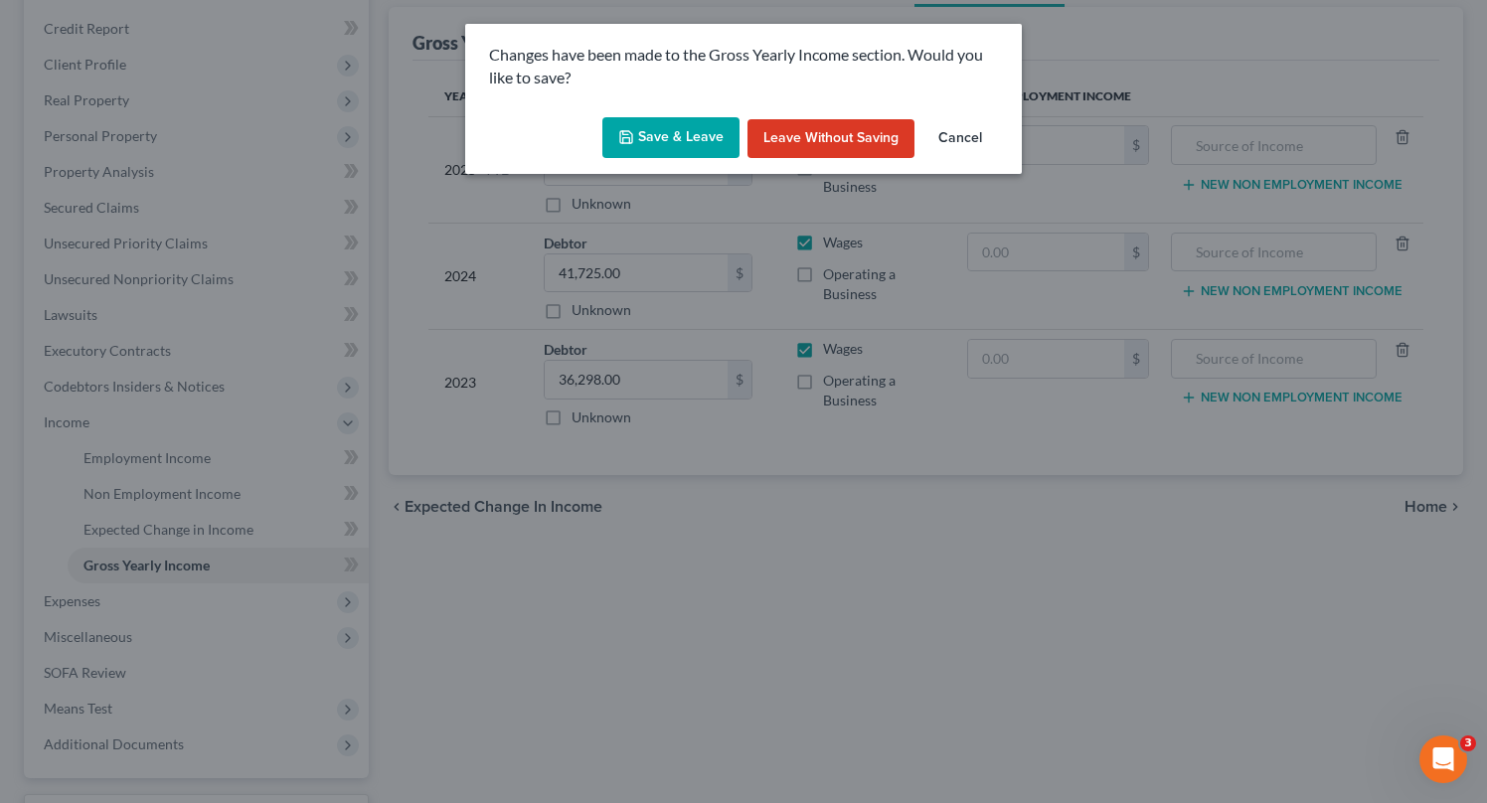
click at [717, 138] on button "Save & Leave" at bounding box center [670, 138] width 137 height 42
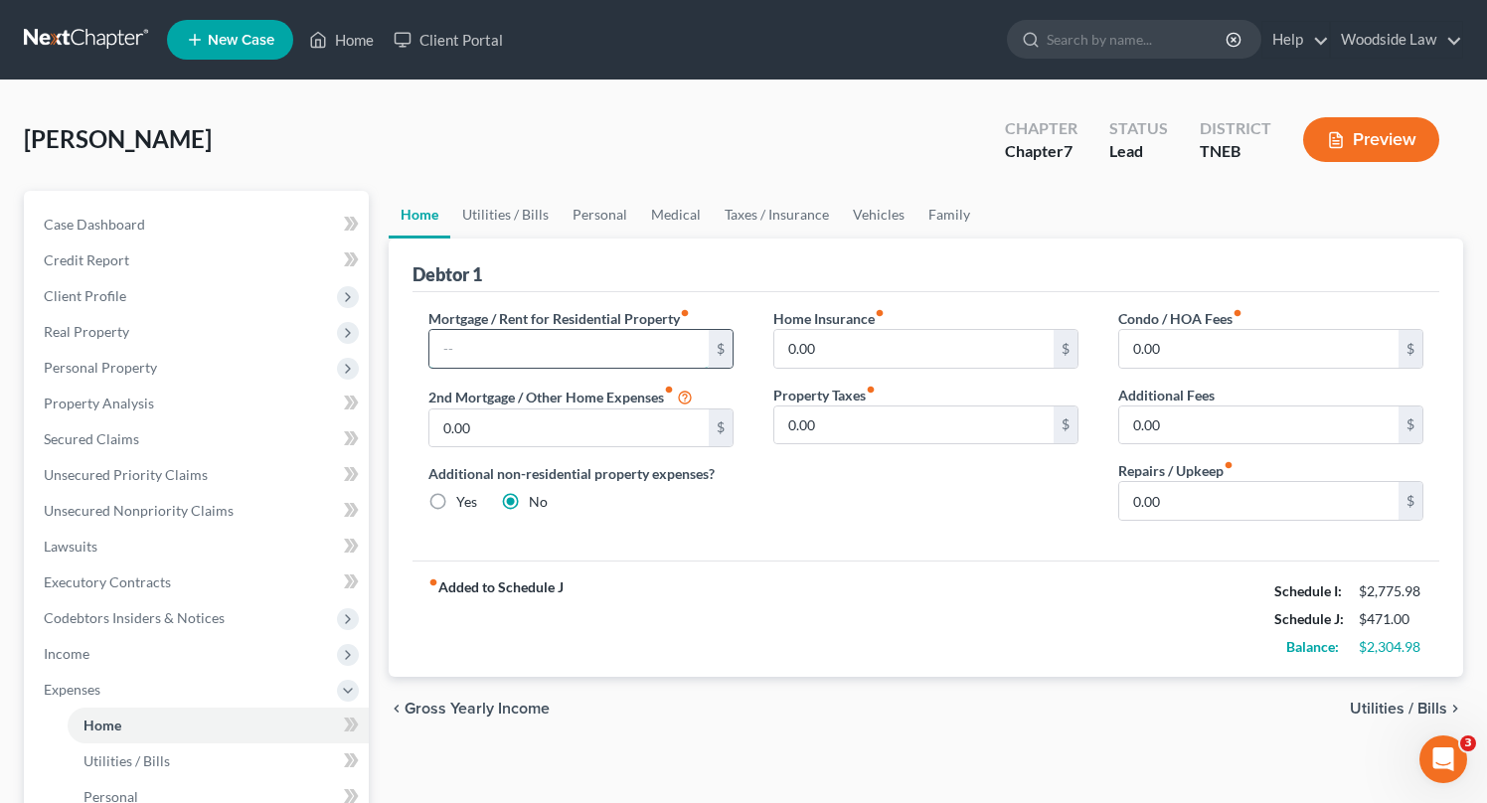
click at [598, 353] on input "text" at bounding box center [568, 349] width 279 height 38
click at [1065, 523] on div "Home Insurance fiber_manual_record 0.00 $ Property Taxes fiber_manual_record 0.…" at bounding box center [925, 422] width 345 height 229
click at [1387, 709] on span "Utilities / Bills" at bounding box center [1398, 709] width 97 height 16
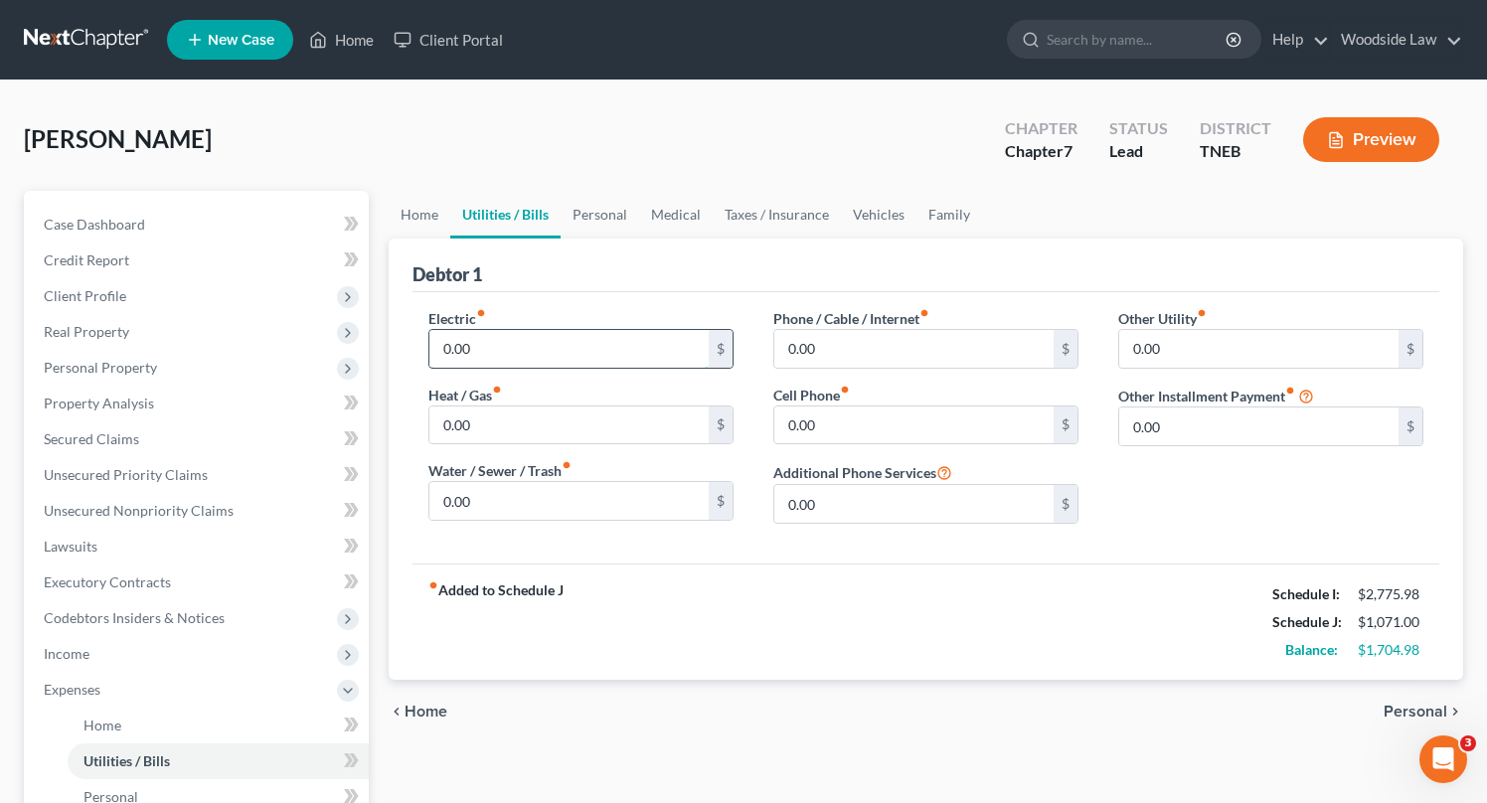
click at [620, 348] on input "0.00" at bounding box center [568, 349] width 279 height 38
click at [1404, 708] on span "Personal" at bounding box center [1416, 712] width 64 height 16
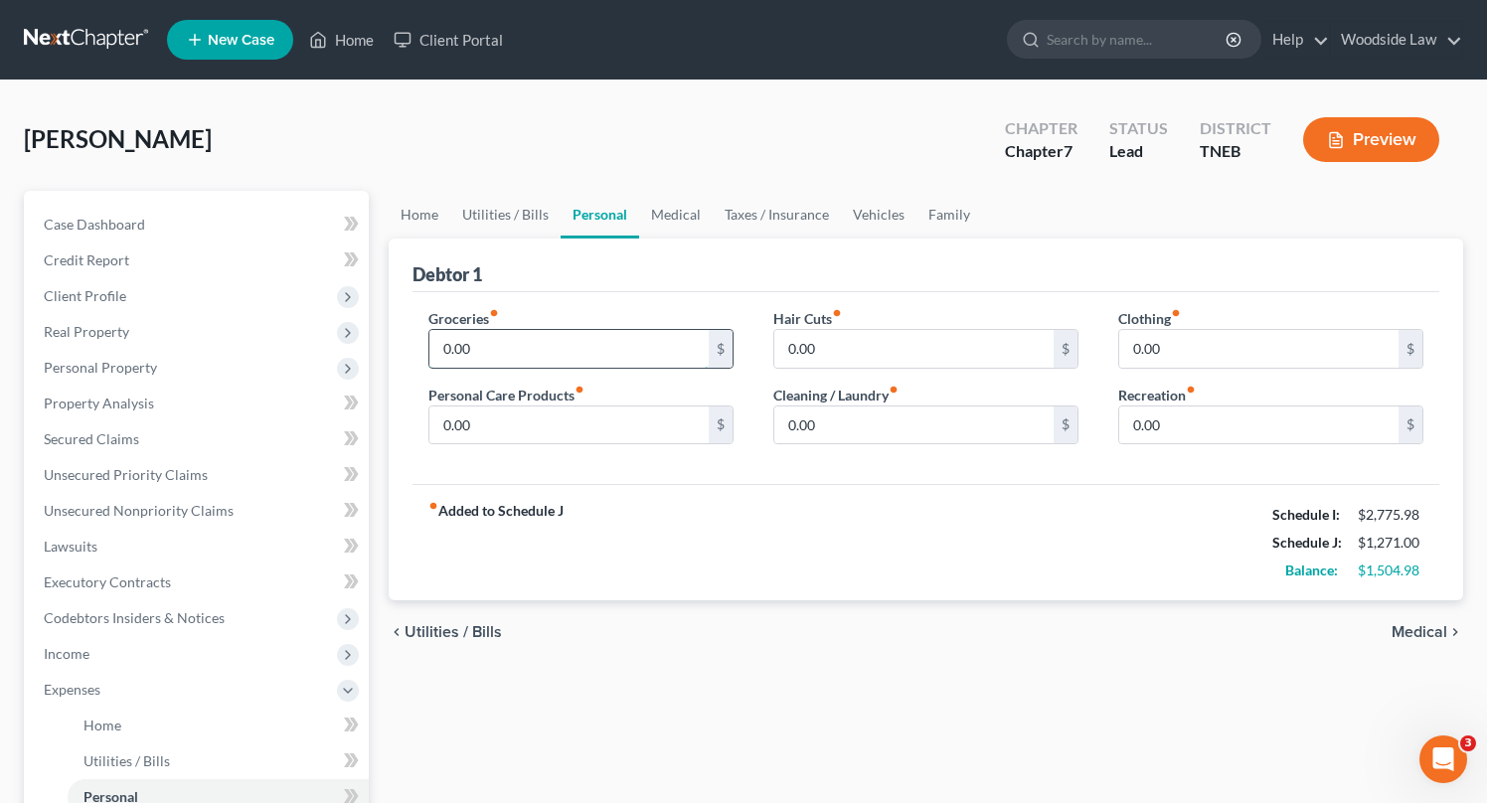
click at [676, 366] on input "0.00" at bounding box center [568, 349] width 279 height 38
click at [1433, 638] on span "Medical" at bounding box center [1420, 632] width 56 height 16
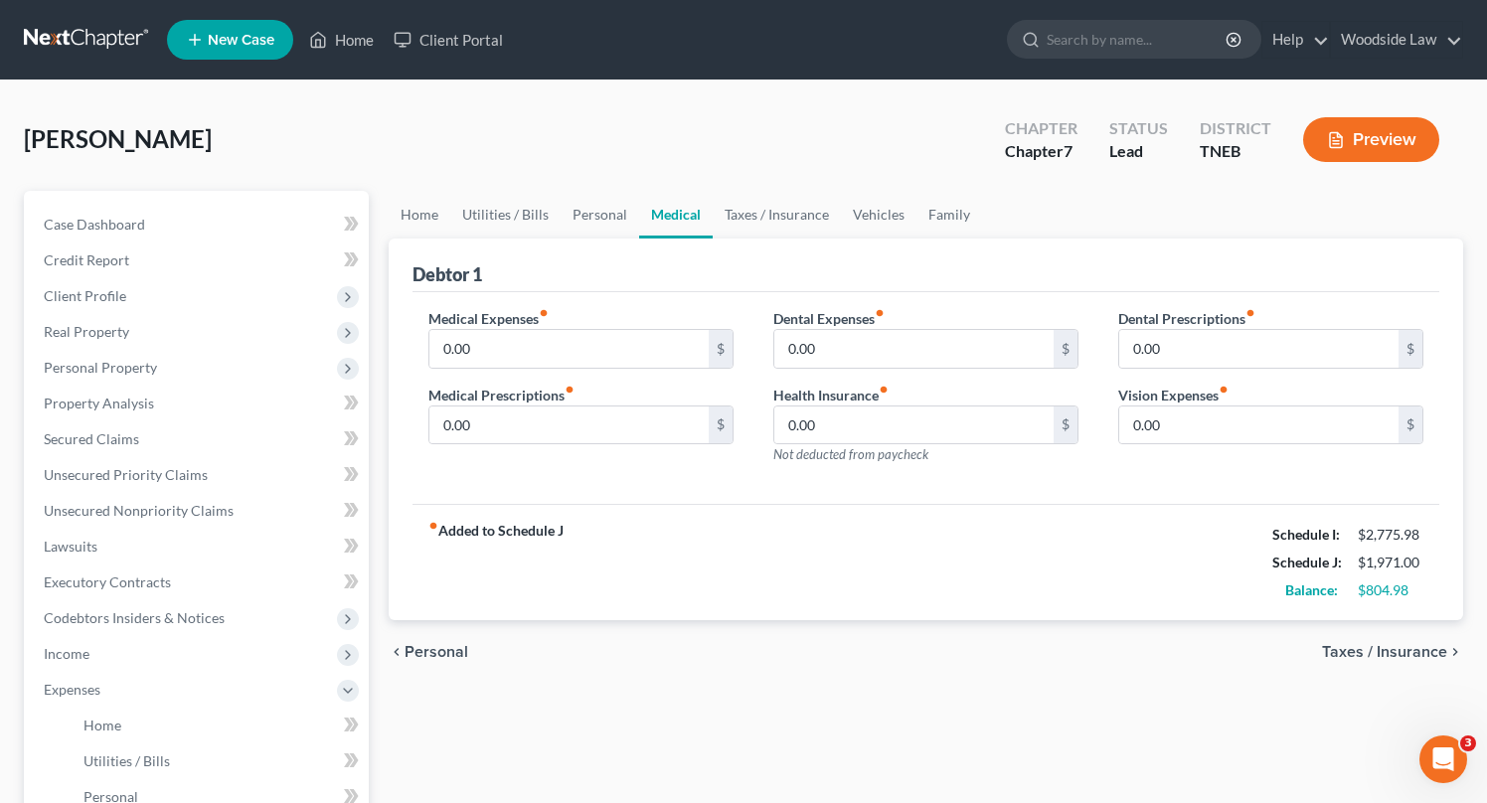
click at [559, 322] on div "Medical Expenses fiber_manual_record 0.00 $" at bounding box center [580, 338] width 305 height 61
click at [580, 347] on input "0.00" at bounding box center [568, 349] width 279 height 38
click at [1427, 648] on span "Taxes / Insurance" at bounding box center [1384, 652] width 125 height 16
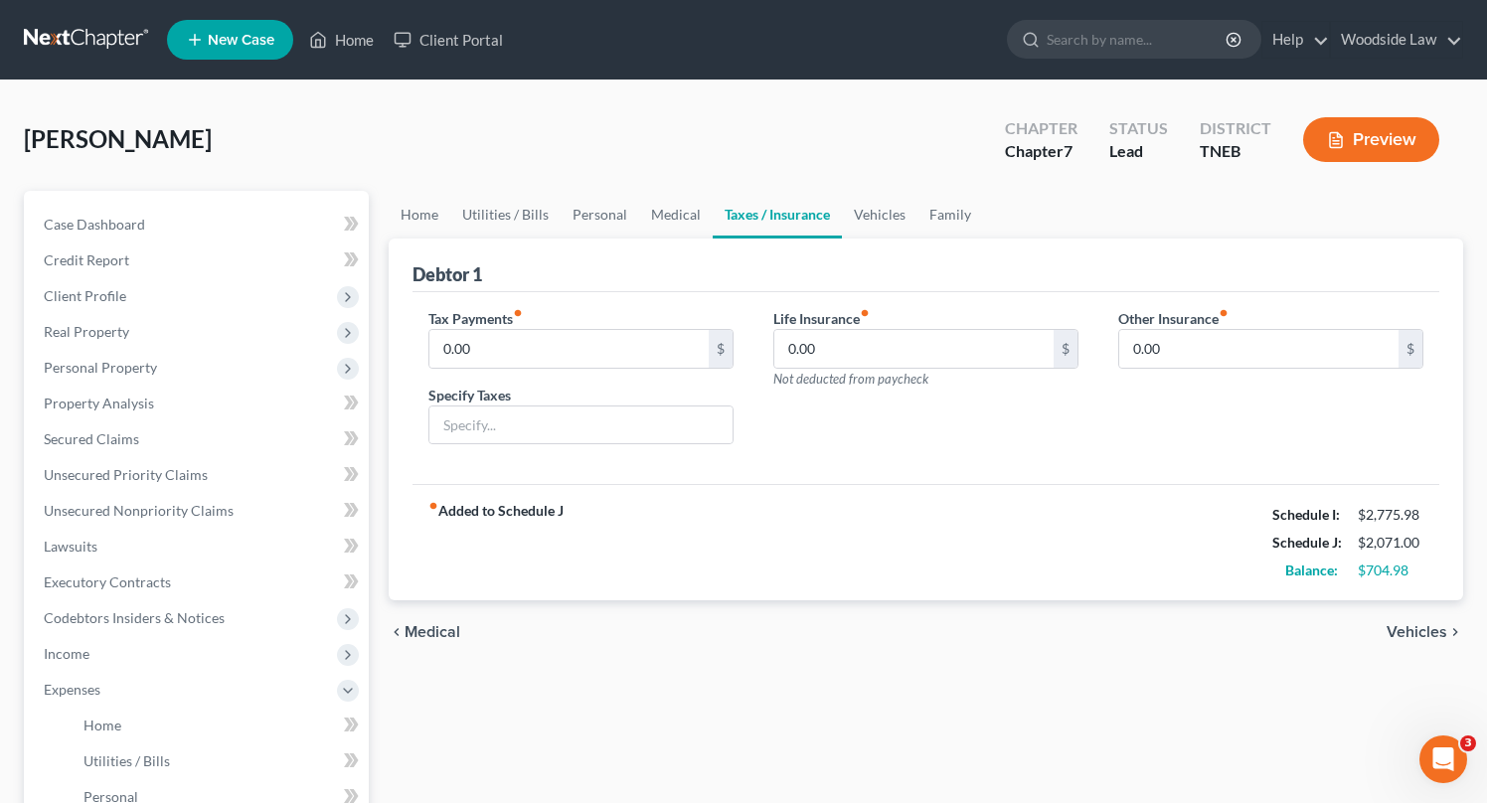
click at [1401, 629] on span "Vehicles" at bounding box center [1417, 632] width 61 height 16
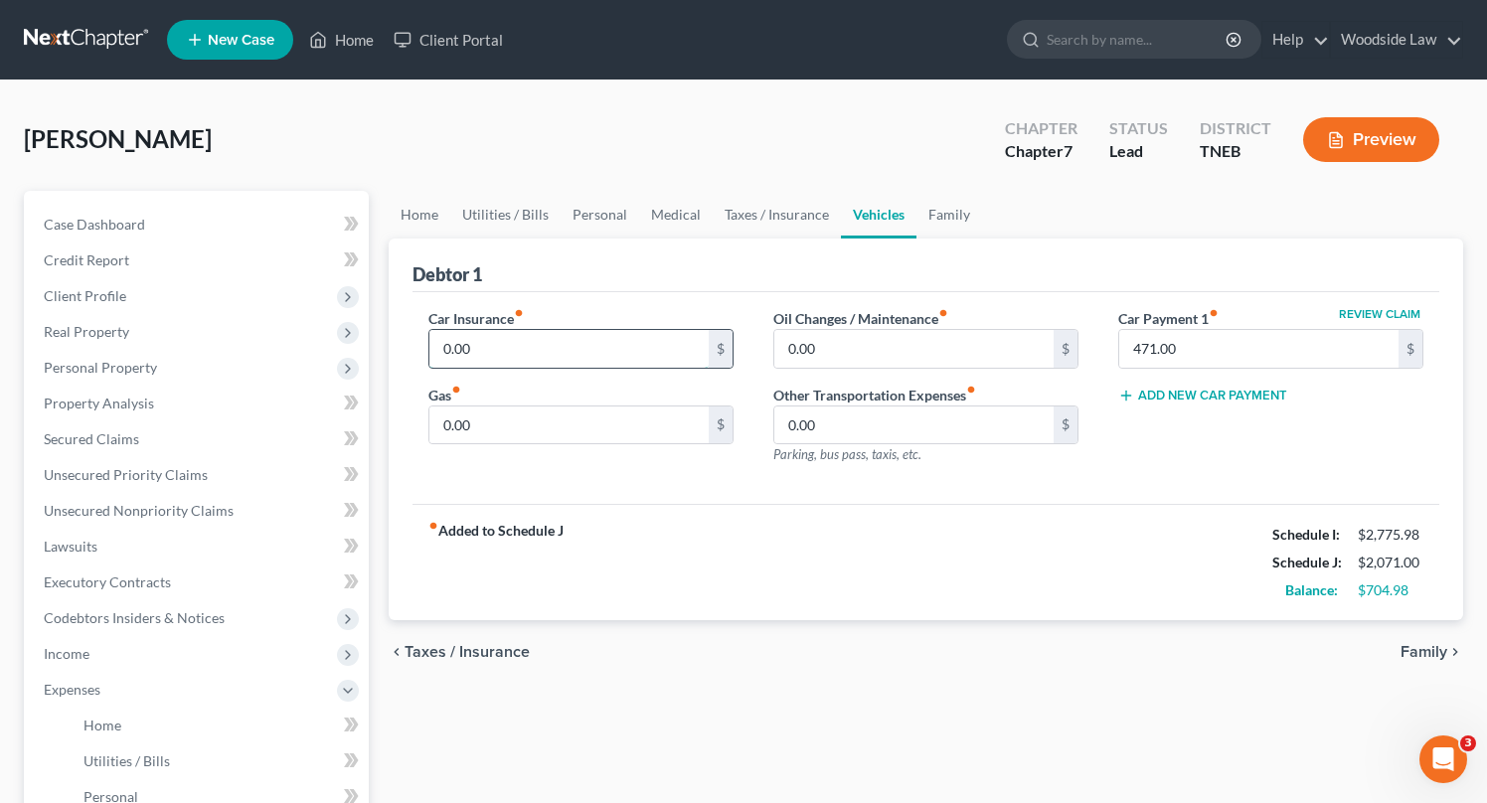
click at [673, 341] on input "0.00" at bounding box center [568, 349] width 279 height 38
click at [1414, 652] on span "Family" at bounding box center [1424, 652] width 47 height 16
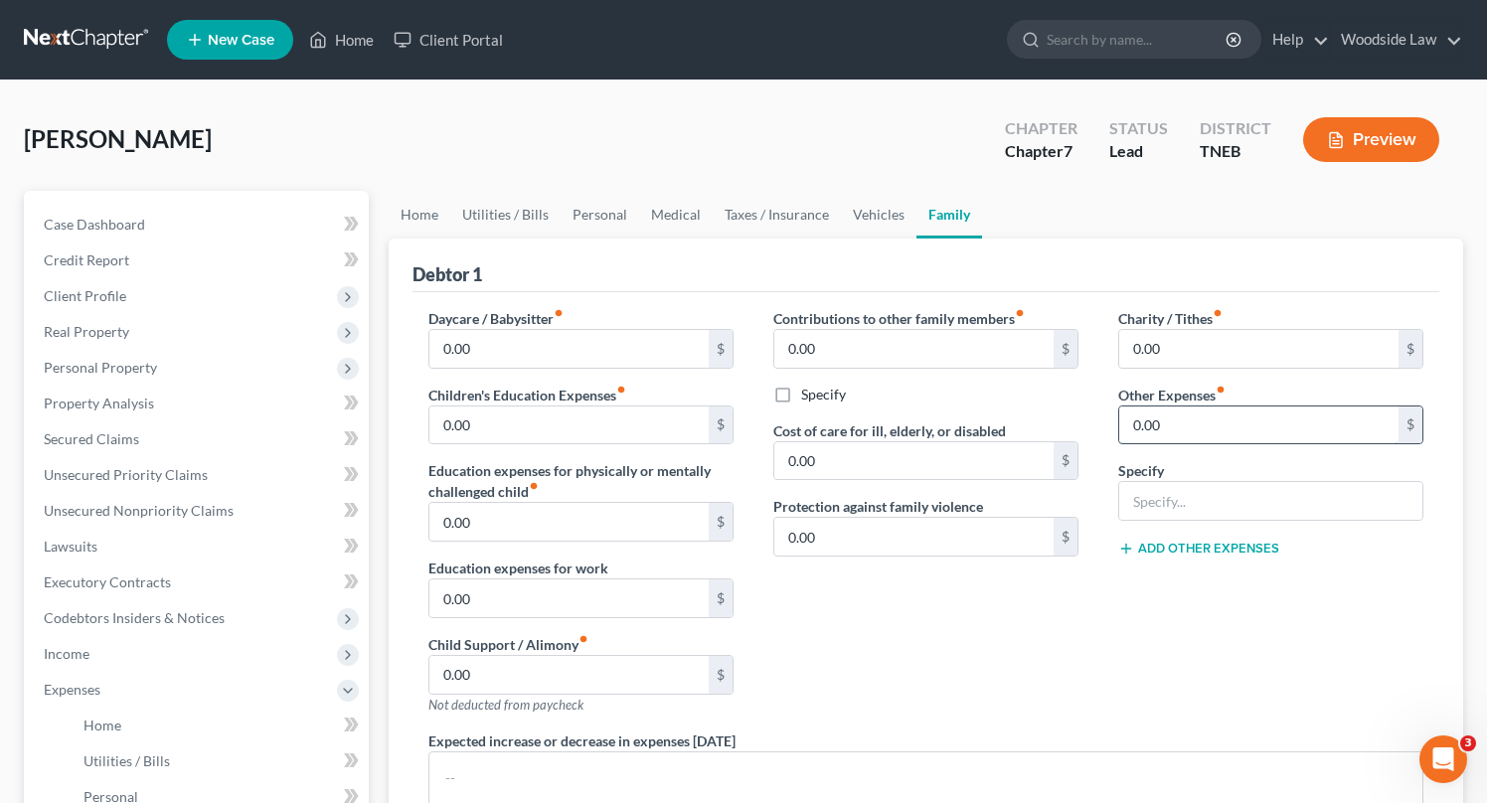
click at [1207, 421] on input "0.00" at bounding box center [1258, 426] width 279 height 38
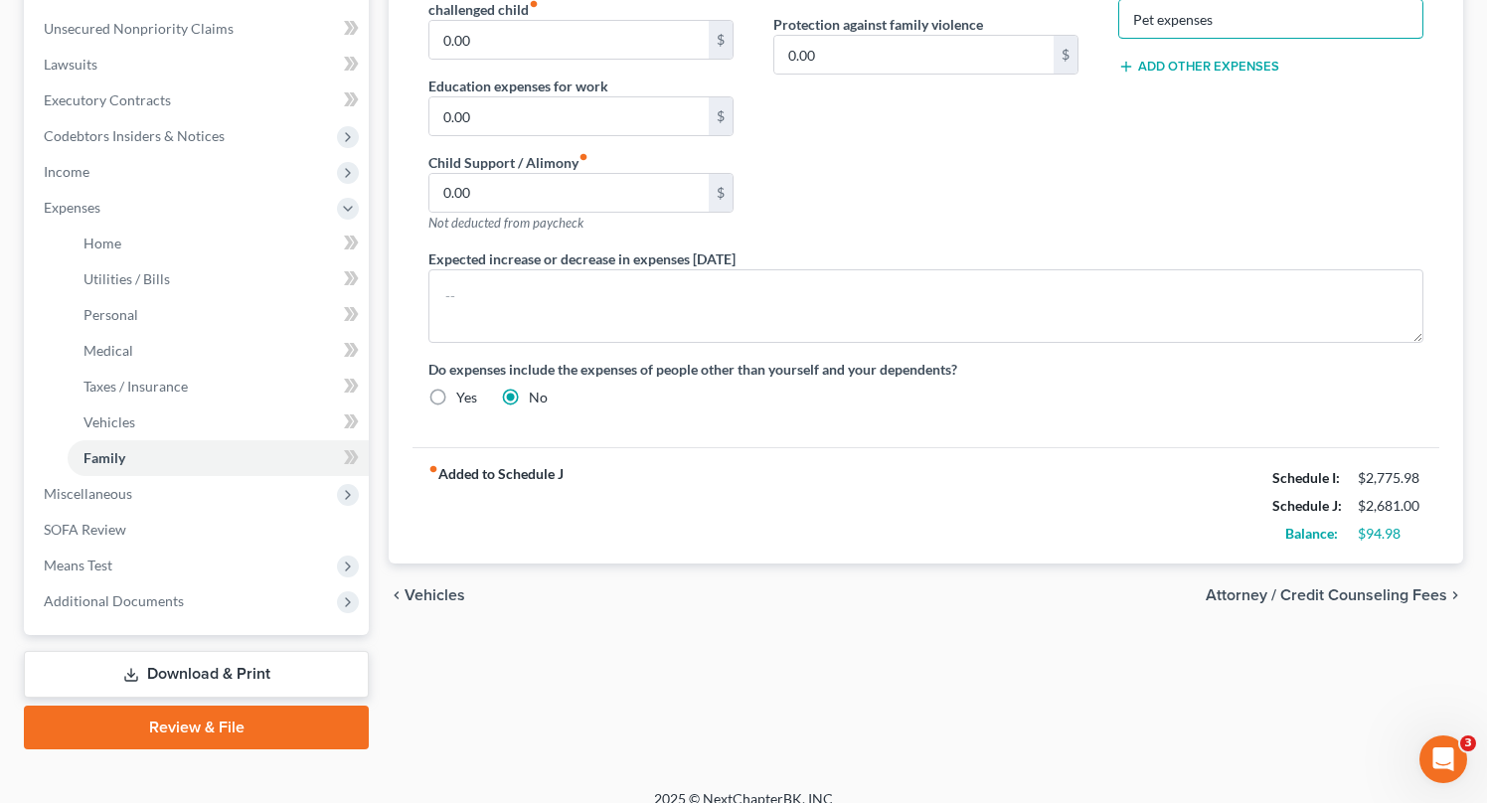
scroll to position [502, 0]
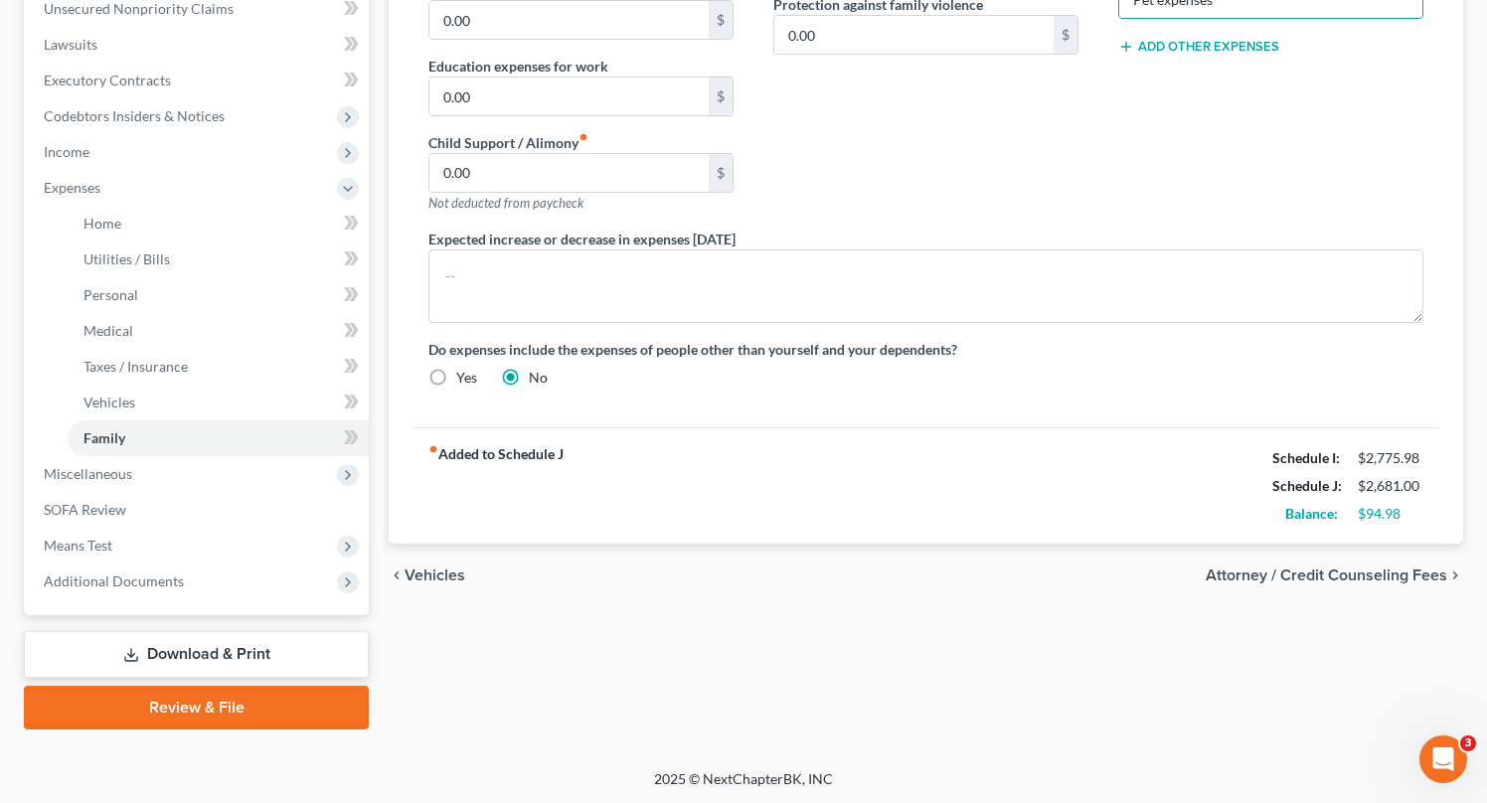
click at [430, 570] on span "Vehicles" at bounding box center [435, 576] width 61 height 16
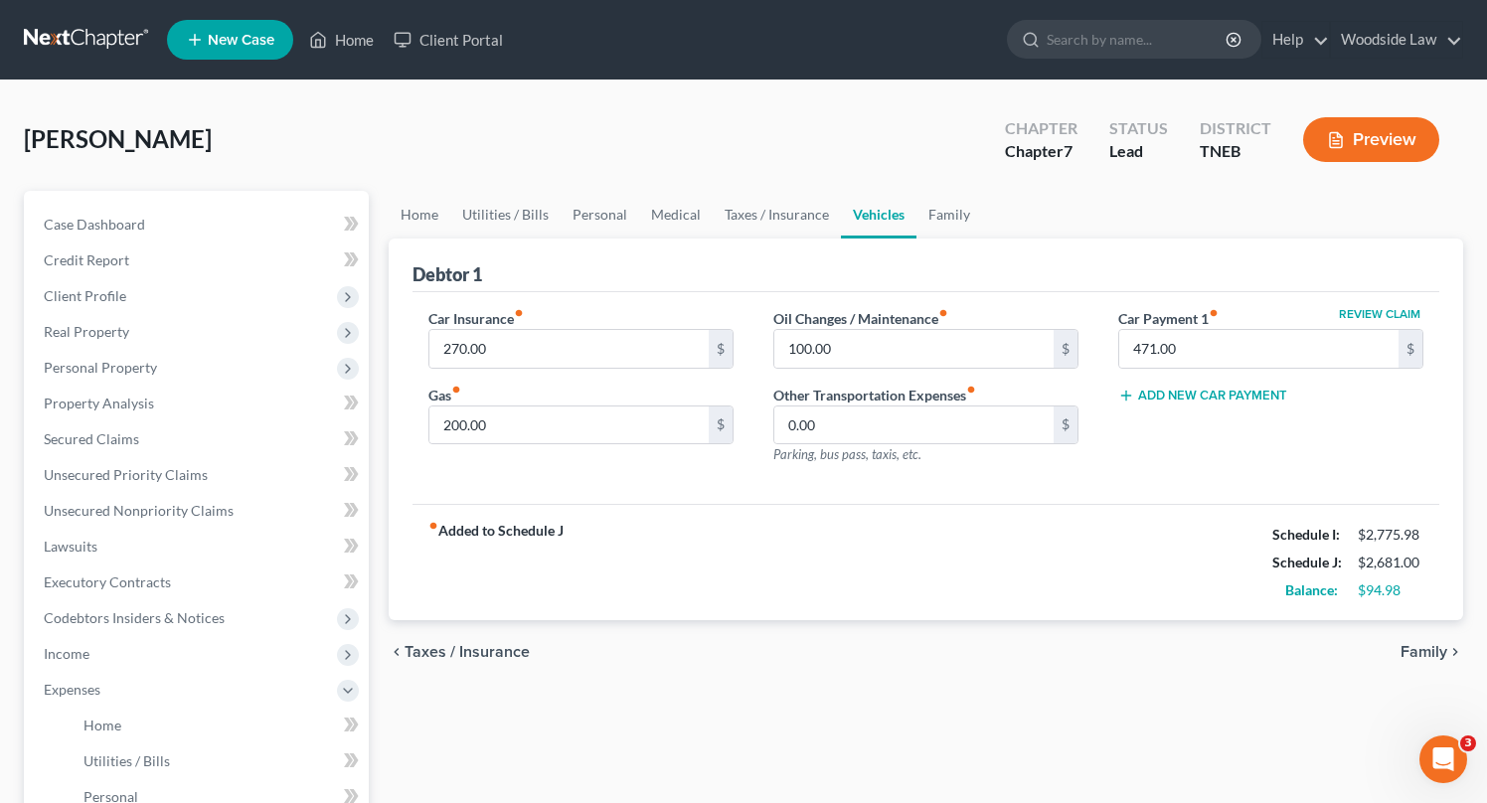
click at [484, 646] on span "Taxes / Insurance" at bounding box center [467, 652] width 125 height 16
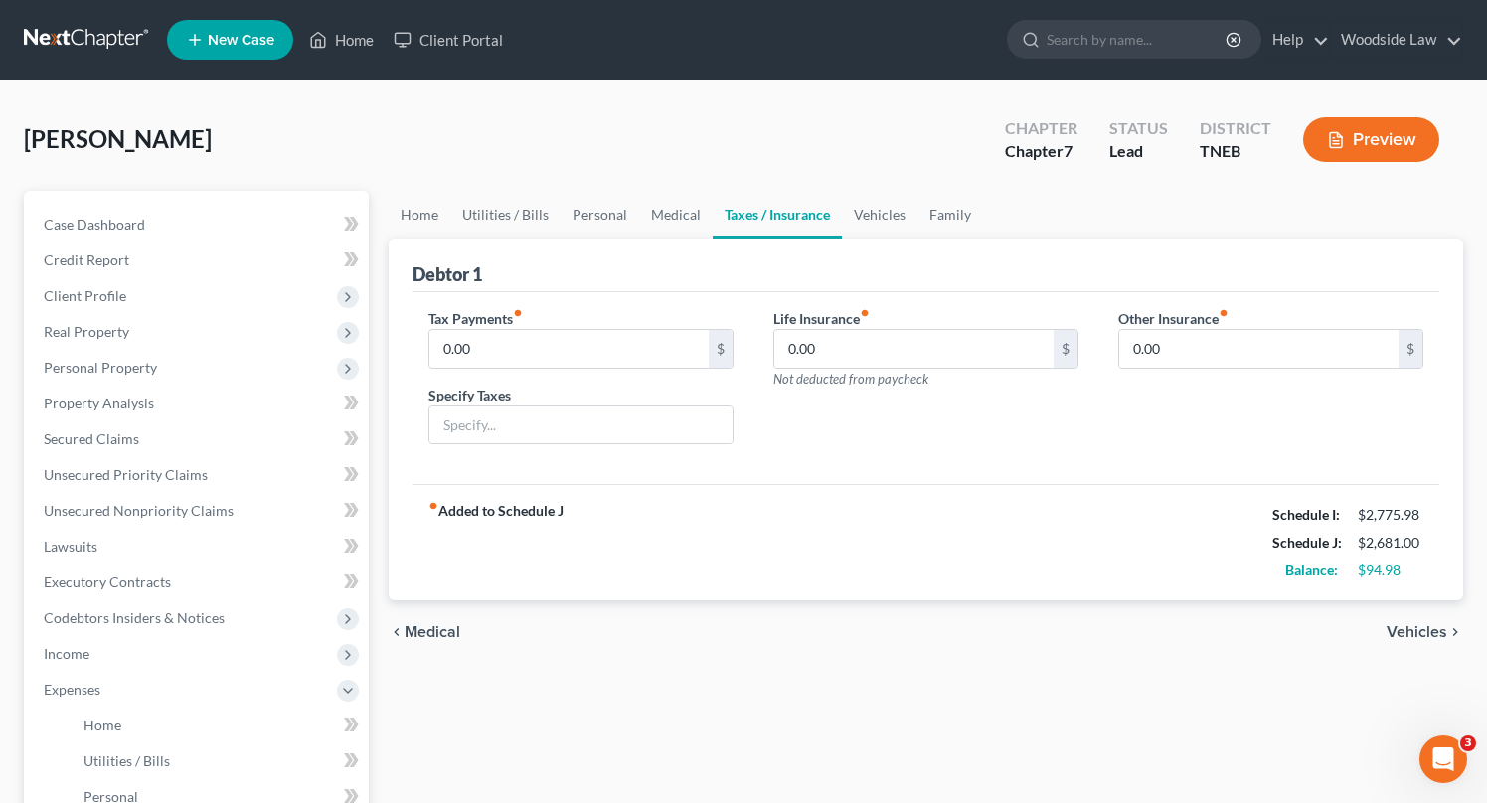
click at [438, 628] on span "Medical" at bounding box center [433, 632] width 56 height 16
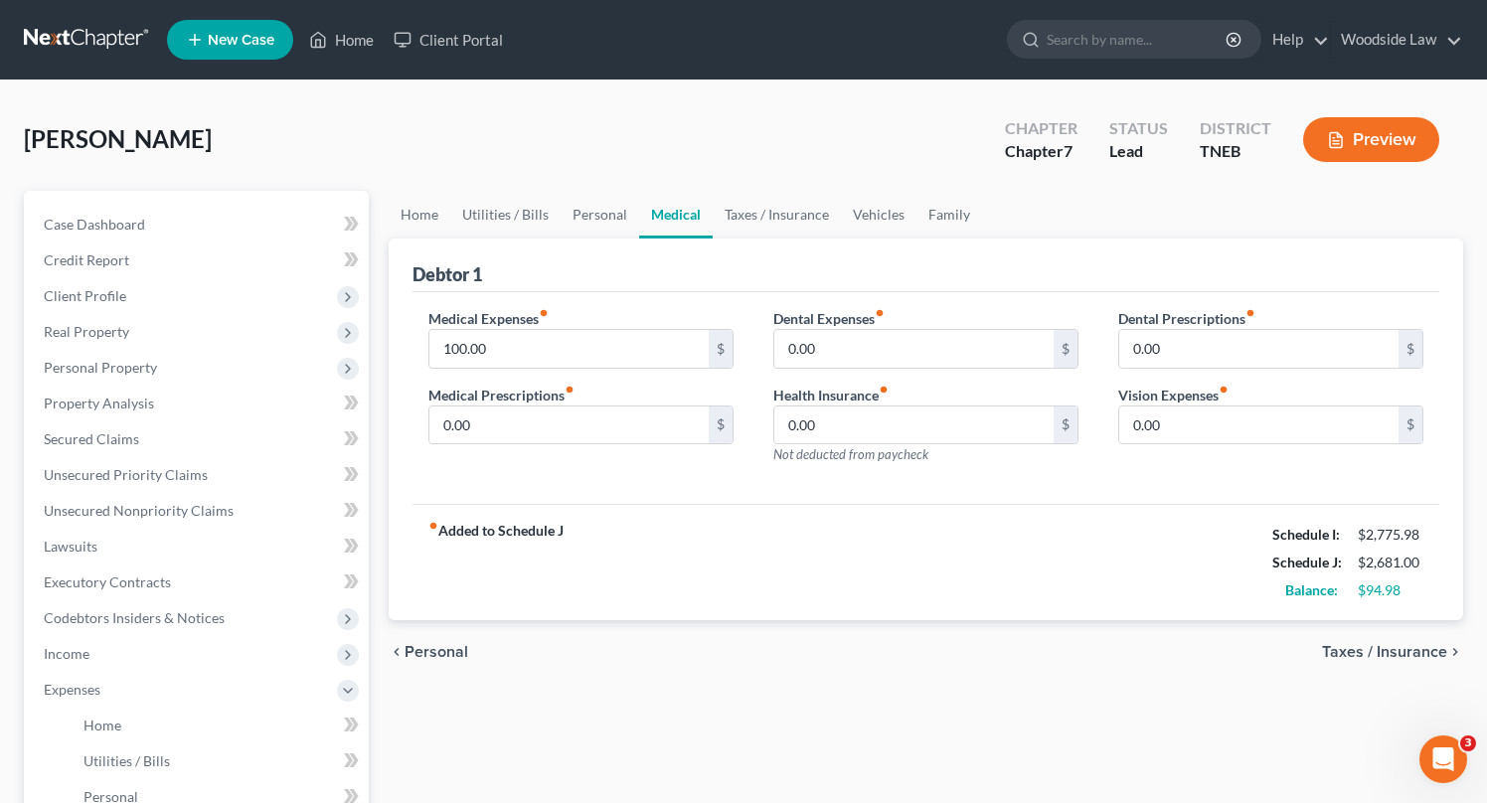
click at [450, 648] on span "Personal" at bounding box center [437, 652] width 64 height 16
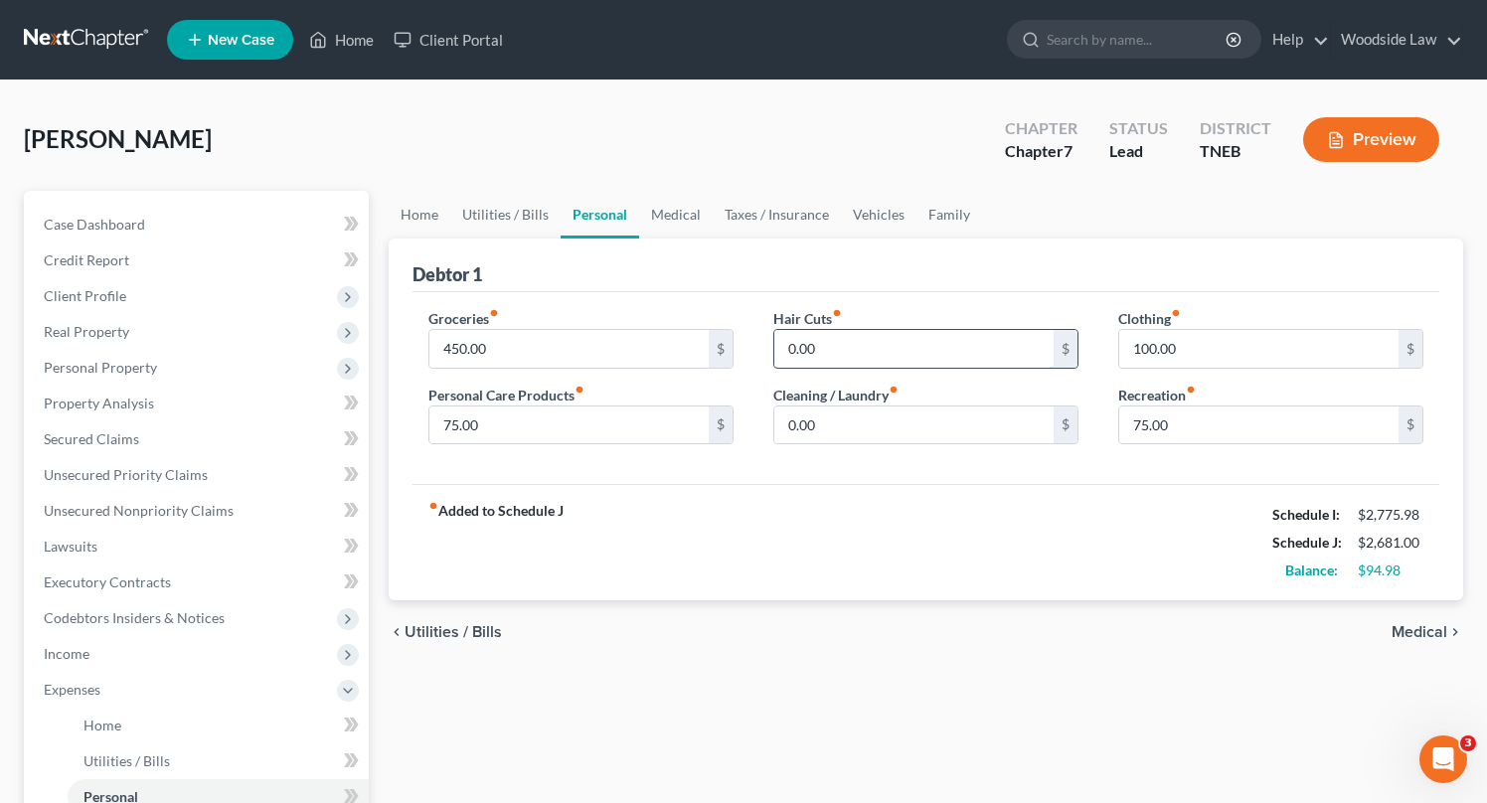
click at [864, 355] on input "0.00" at bounding box center [913, 349] width 279 height 38
click at [503, 337] on input "450.00" at bounding box center [568, 349] width 279 height 38
click at [535, 350] on input "475" at bounding box center [568, 349] width 279 height 38
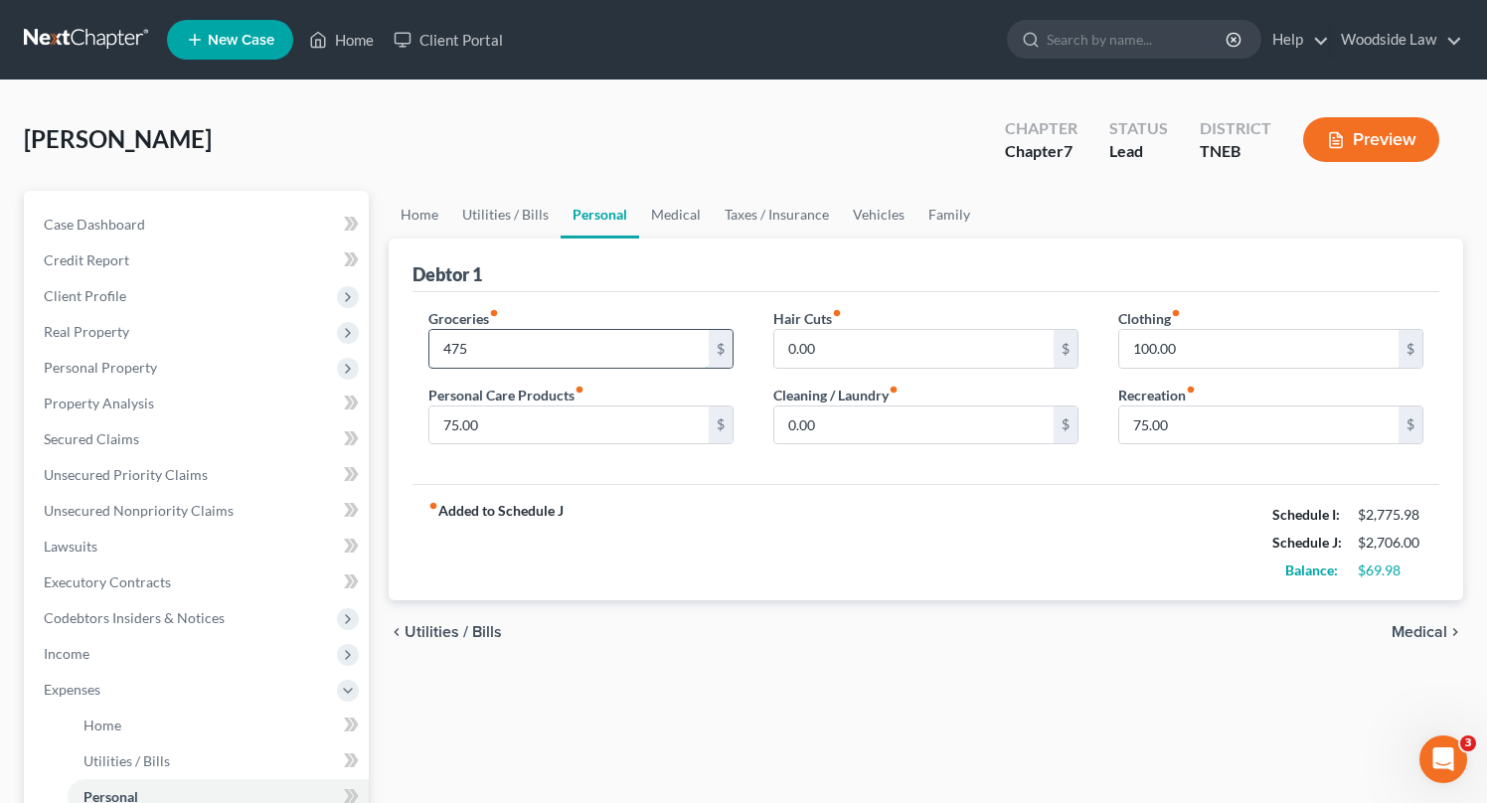
click at [535, 350] on input "475" at bounding box center [568, 349] width 279 height 38
click at [1412, 636] on span "Medical" at bounding box center [1420, 632] width 56 height 16
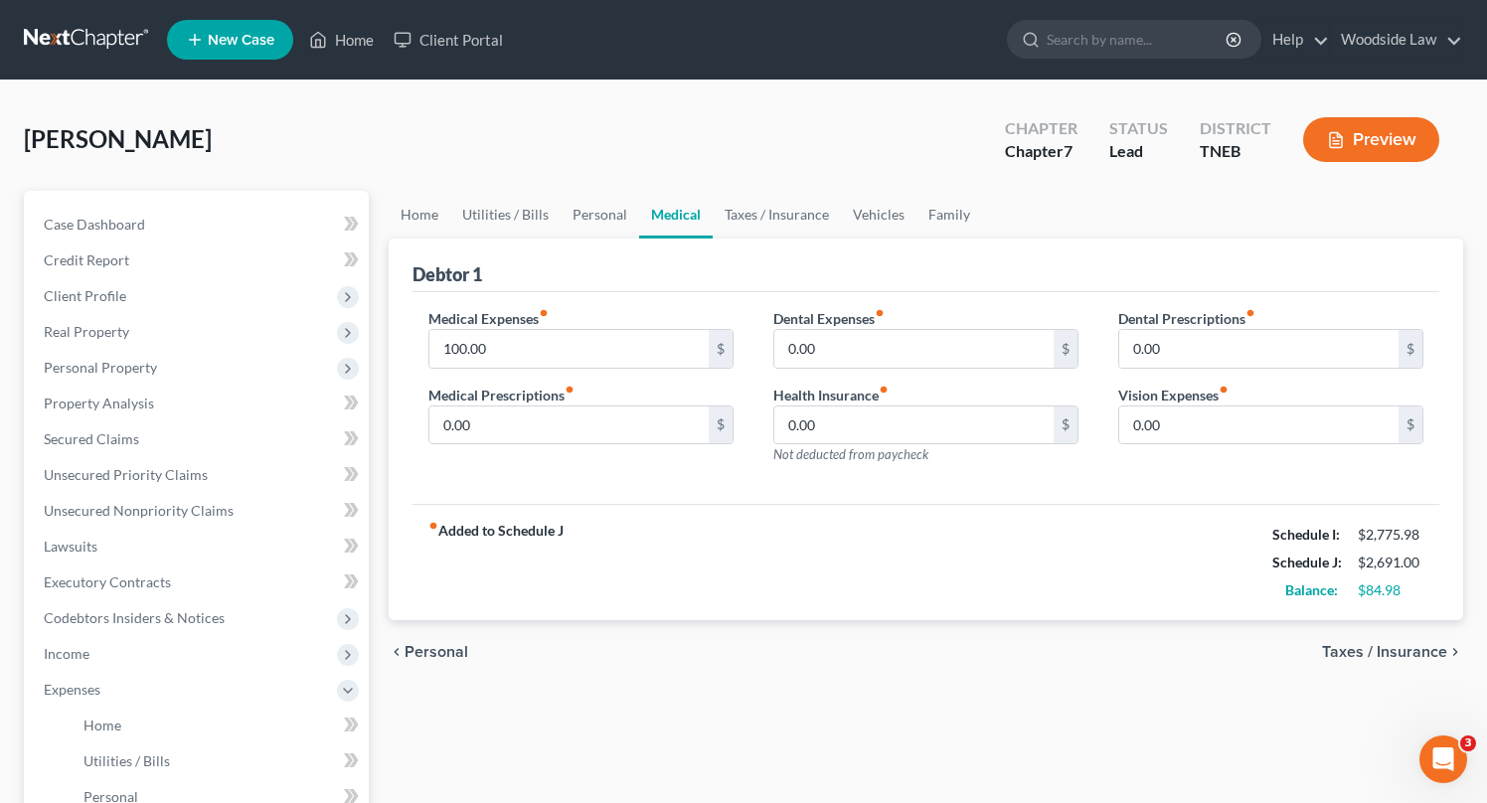
click at [1417, 649] on span "Taxes / Insurance" at bounding box center [1384, 652] width 125 height 16
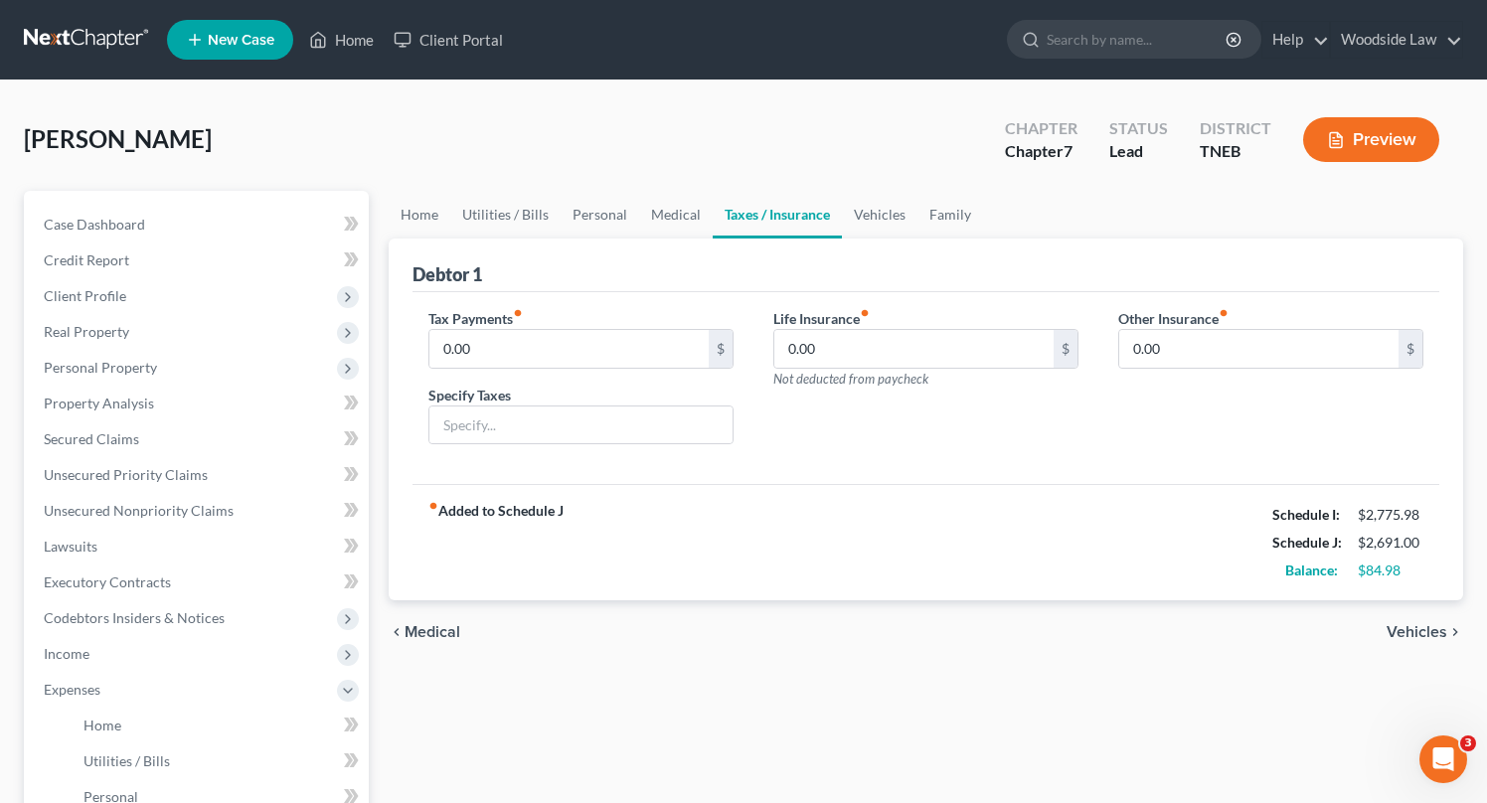
click at [1418, 628] on span "Vehicles" at bounding box center [1417, 632] width 61 height 16
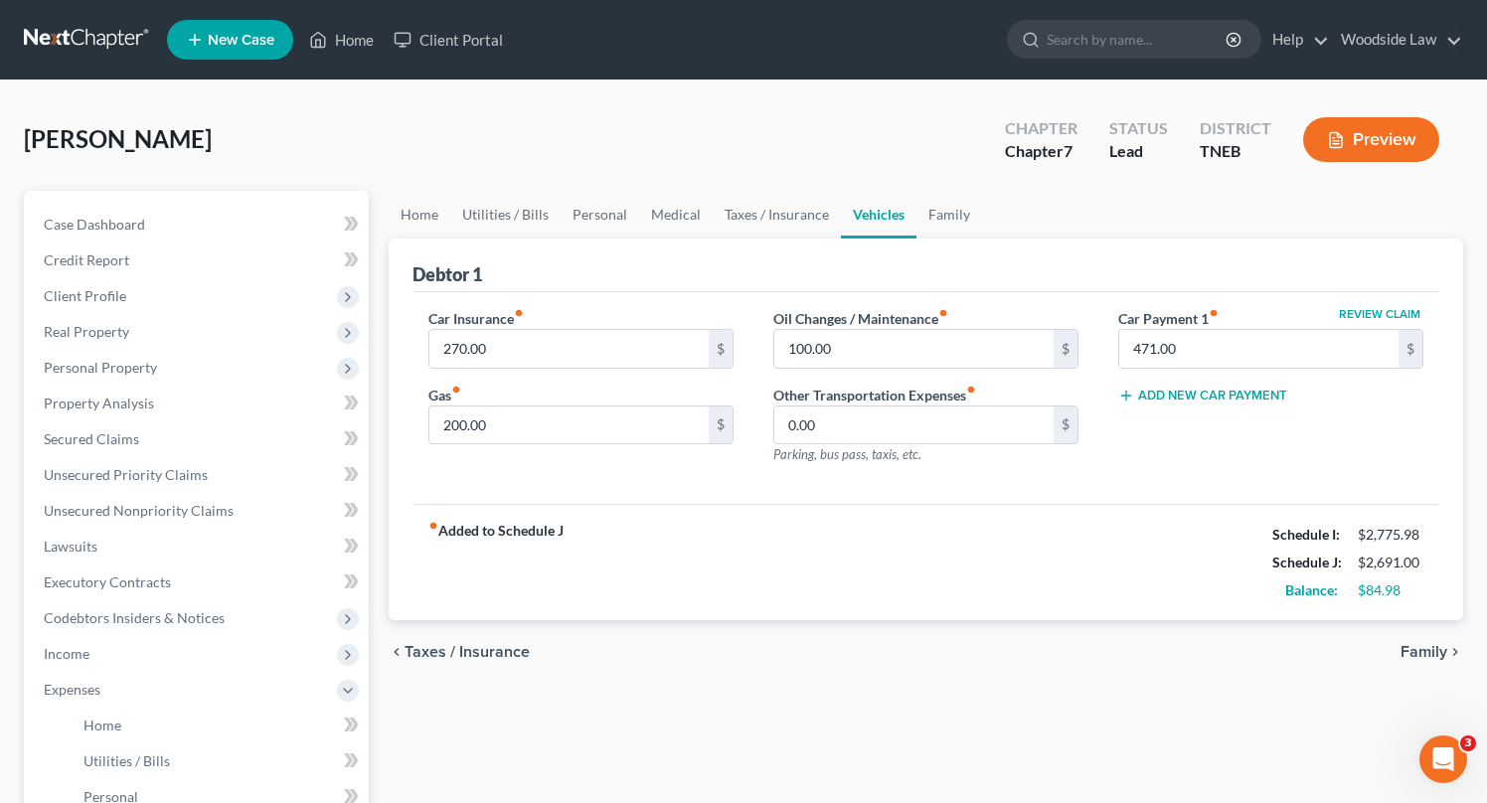
click at [1424, 644] on span "Family" at bounding box center [1424, 652] width 47 height 16
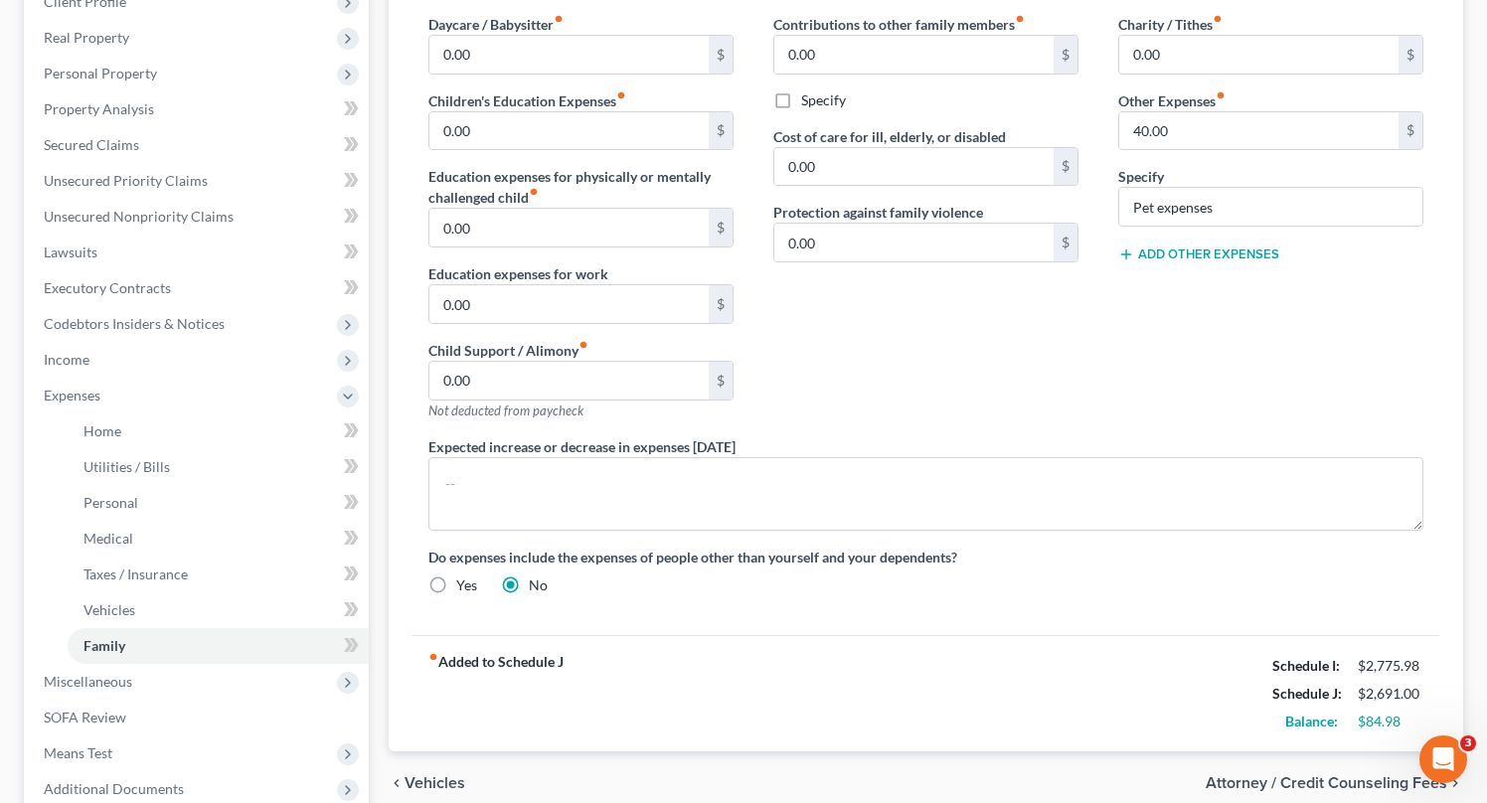
scroll to position [502, 0]
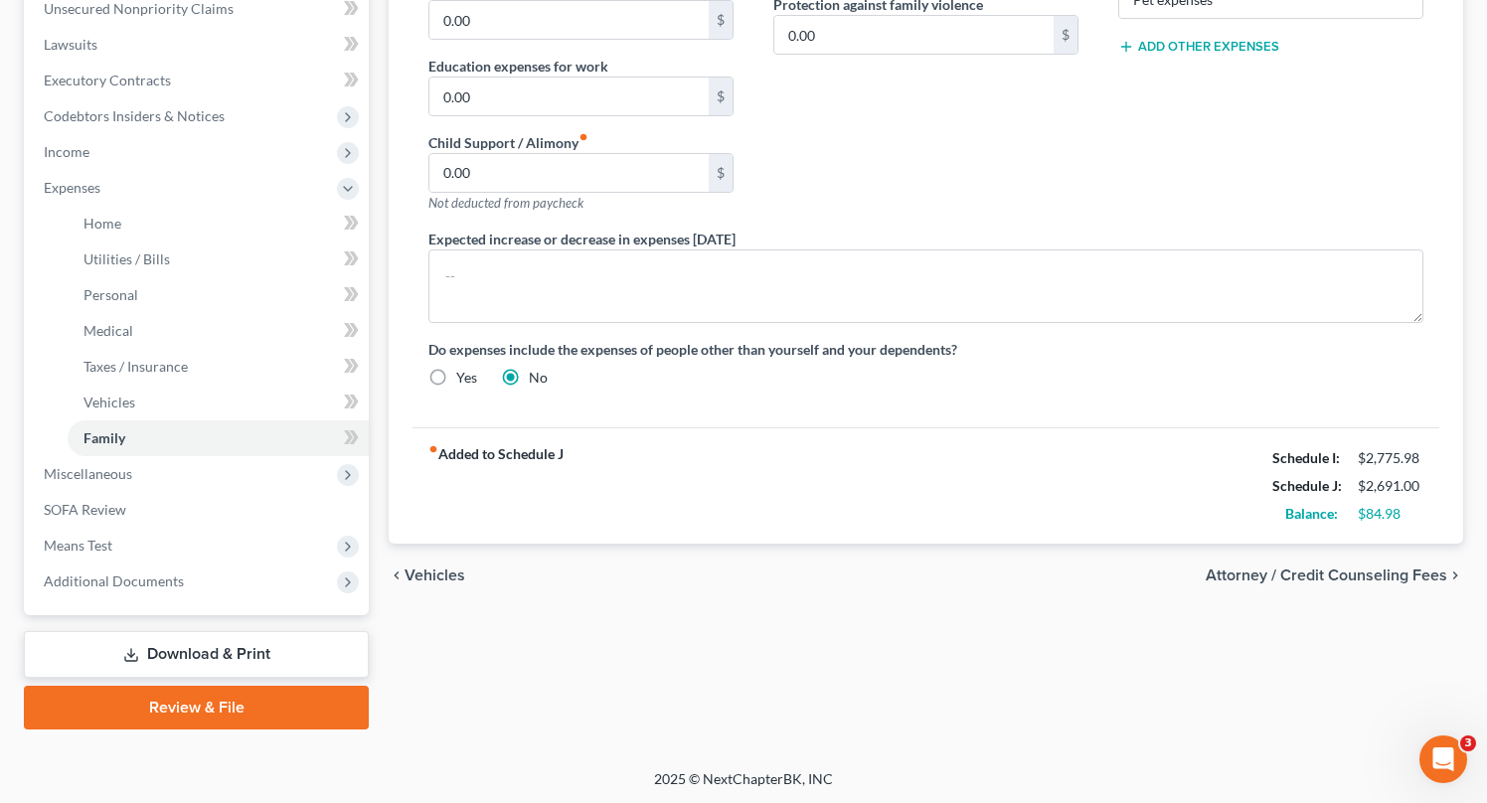
click at [1374, 568] on span "Attorney / Credit Counseling Fees" at bounding box center [1327, 576] width 242 height 16
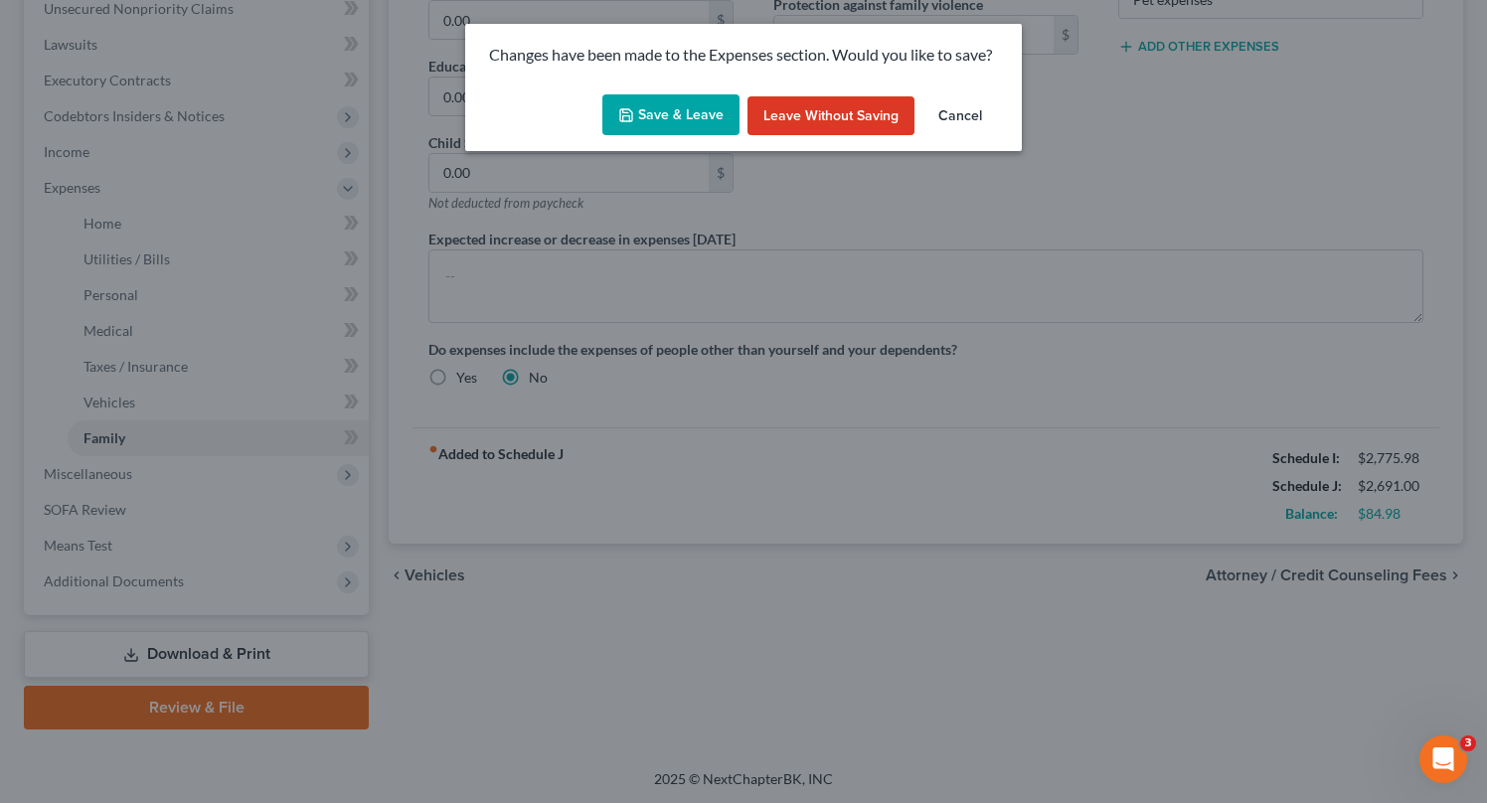
click at [660, 96] on button "Save & Leave" at bounding box center [670, 115] width 137 height 42
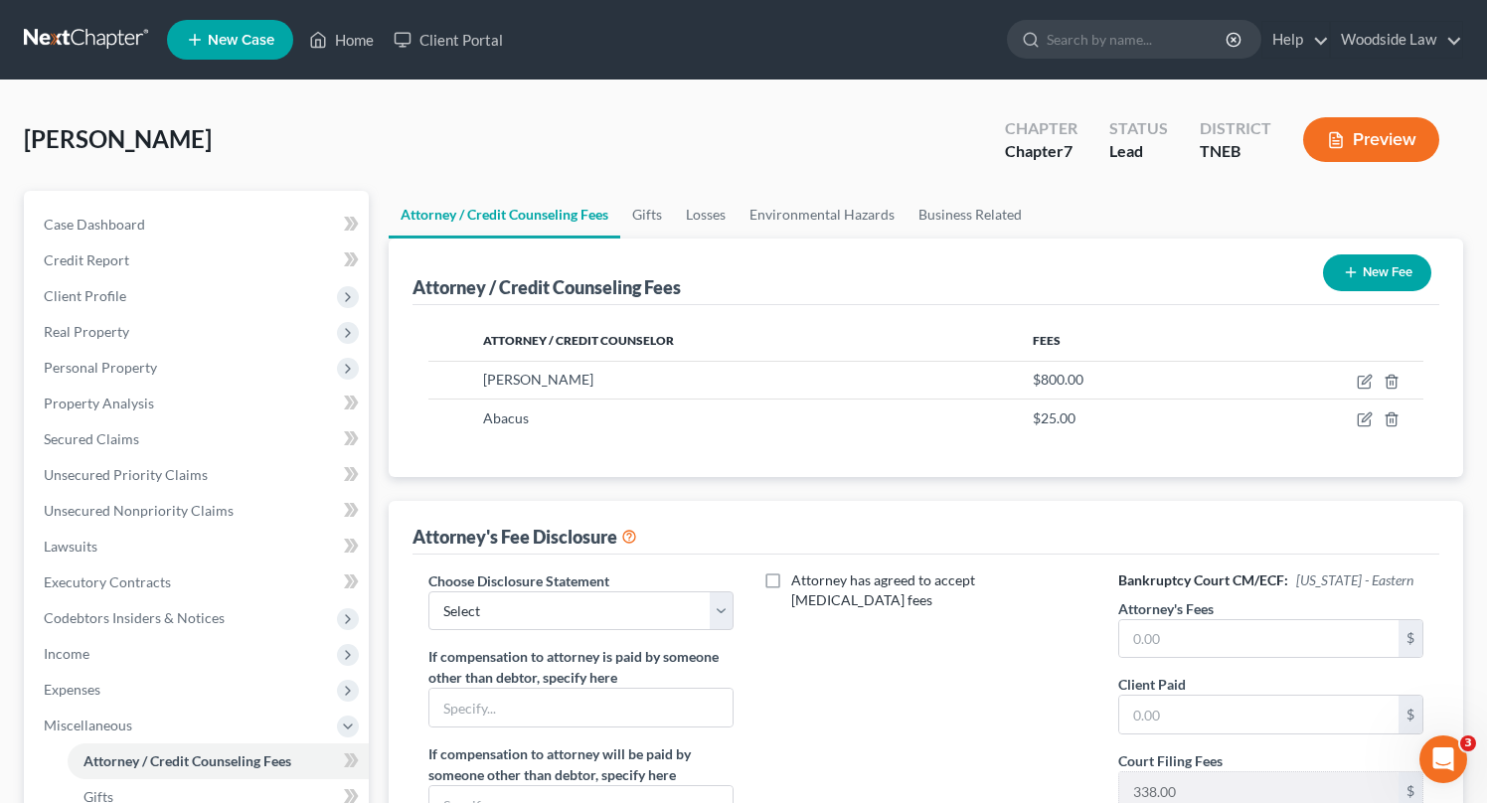
scroll to position [430, 0]
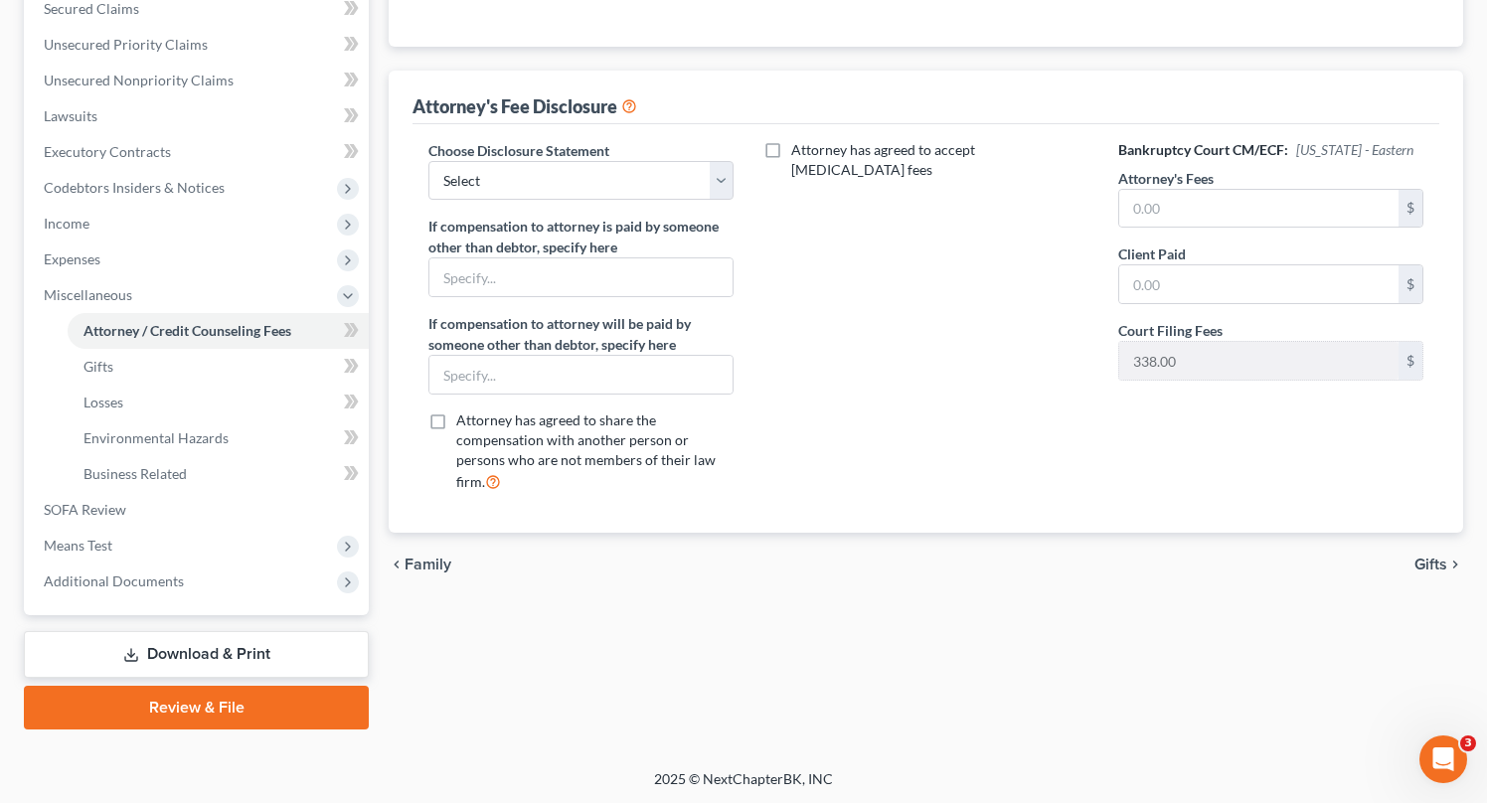
click at [1447, 565] on icon "chevron_right" at bounding box center [1455, 565] width 16 height 16
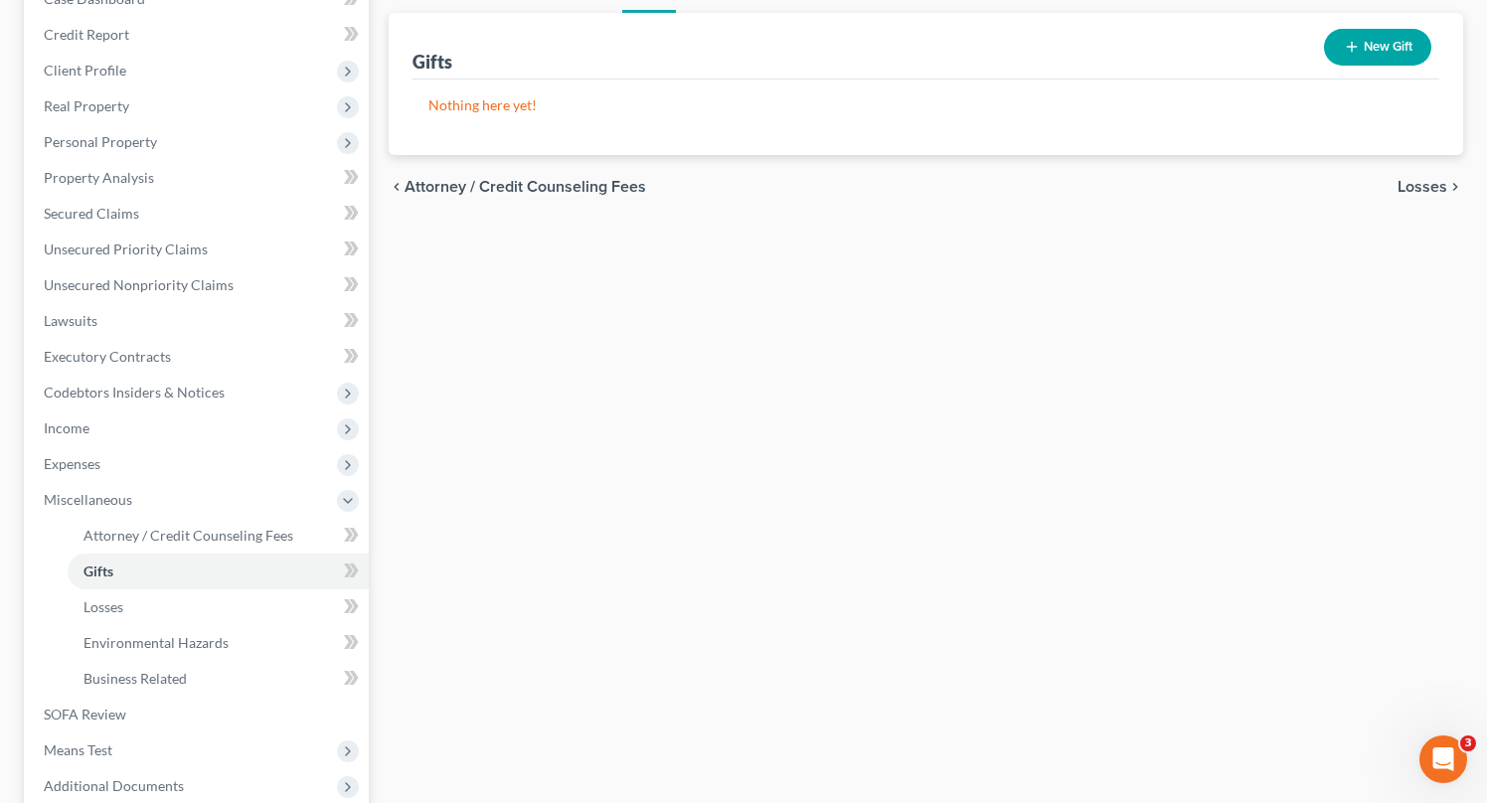
scroll to position [224, 0]
click at [1427, 189] on span "Losses" at bounding box center [1423, 189] width 50 height 16
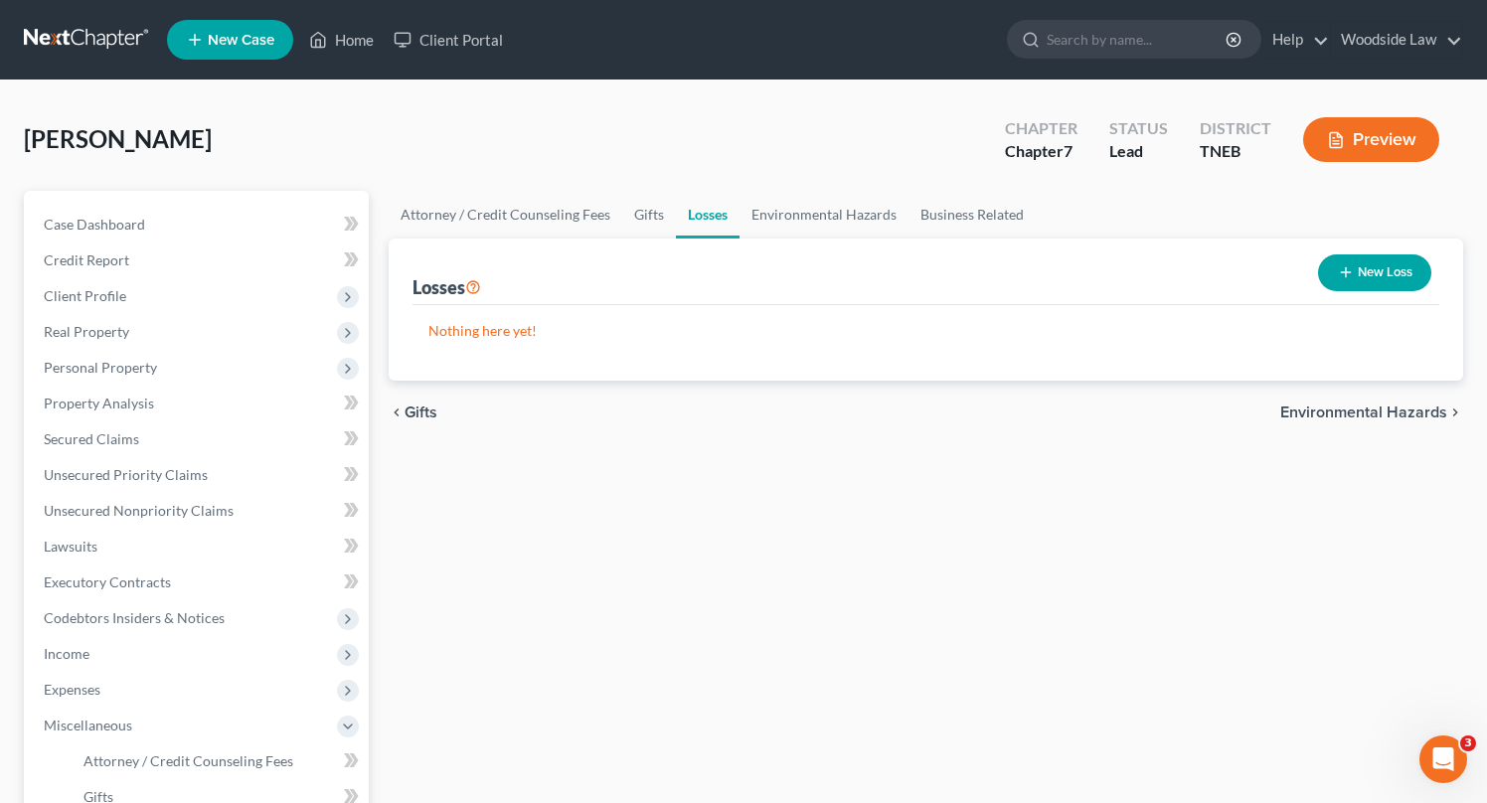
click at [1396, 412] on span "Environmental Hazards" at bounding box center [1363, 413] width 167 height 16
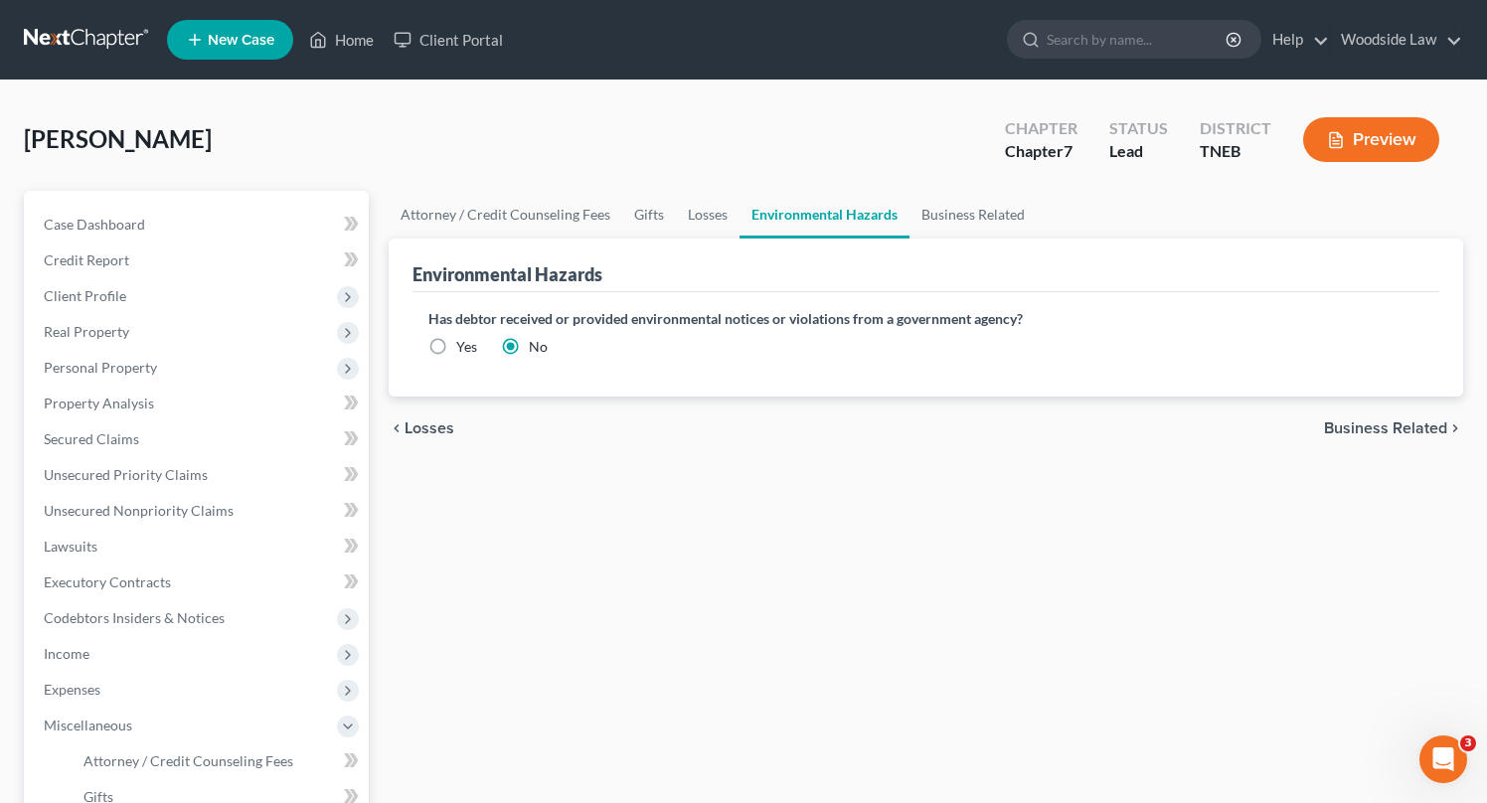
click at [1392, 435] on span "Business Related" at bounding box center [1385, 428] width 123 height 16
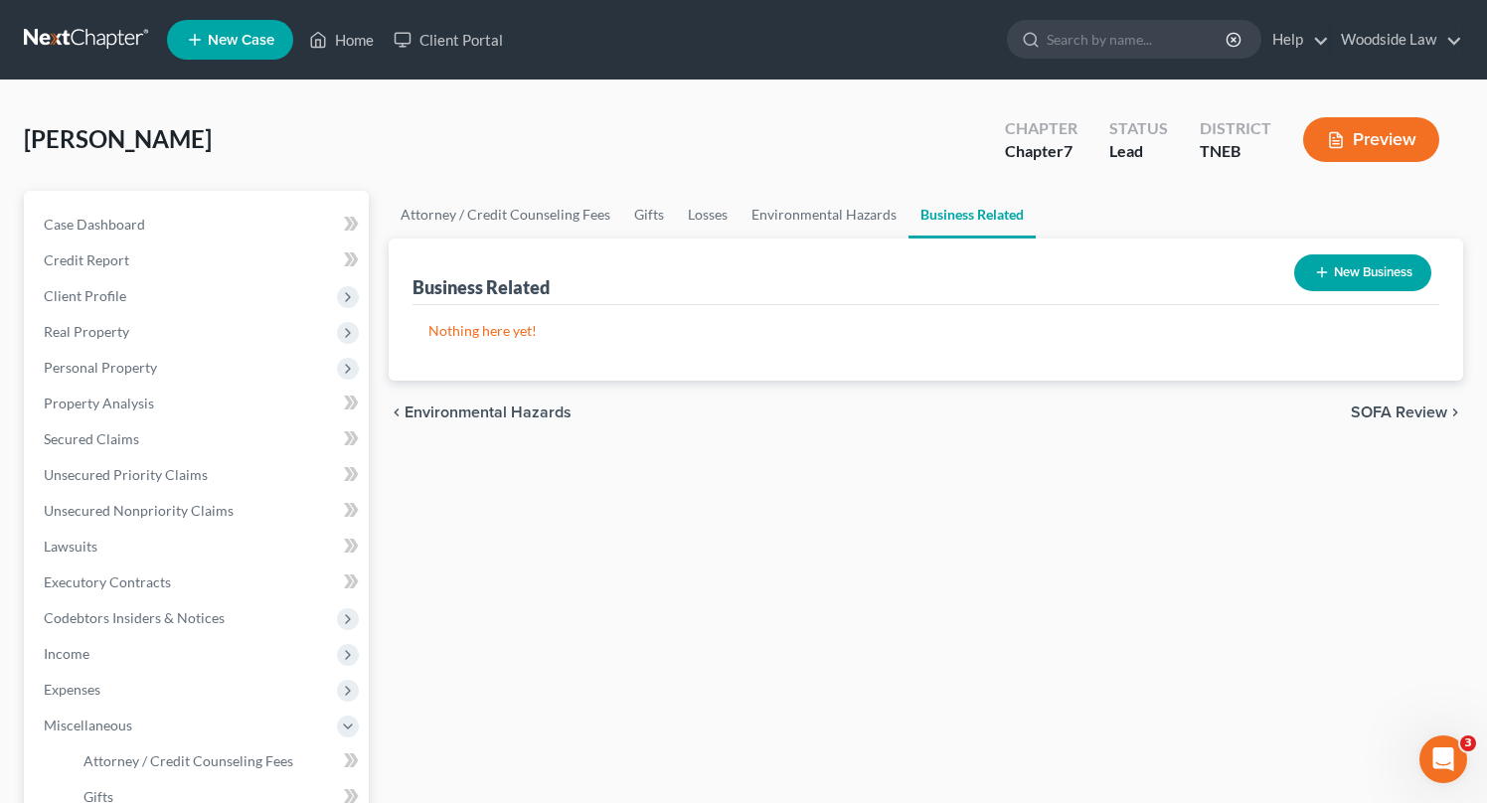
click at [1381, 407] on span "SOFA Review" at bounding box center [1399, 413] width 96 height 16
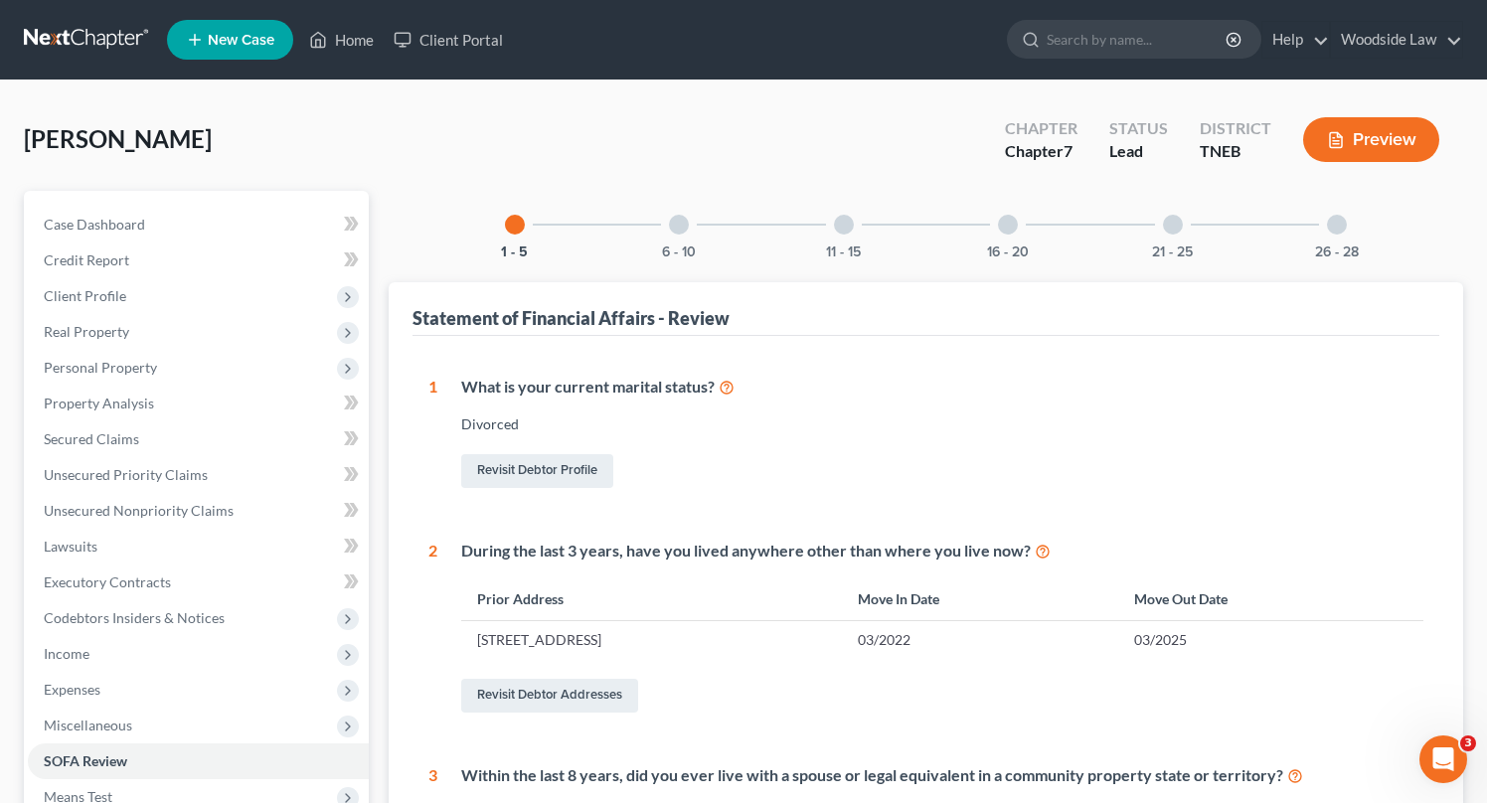
scroll to position [751, 0]
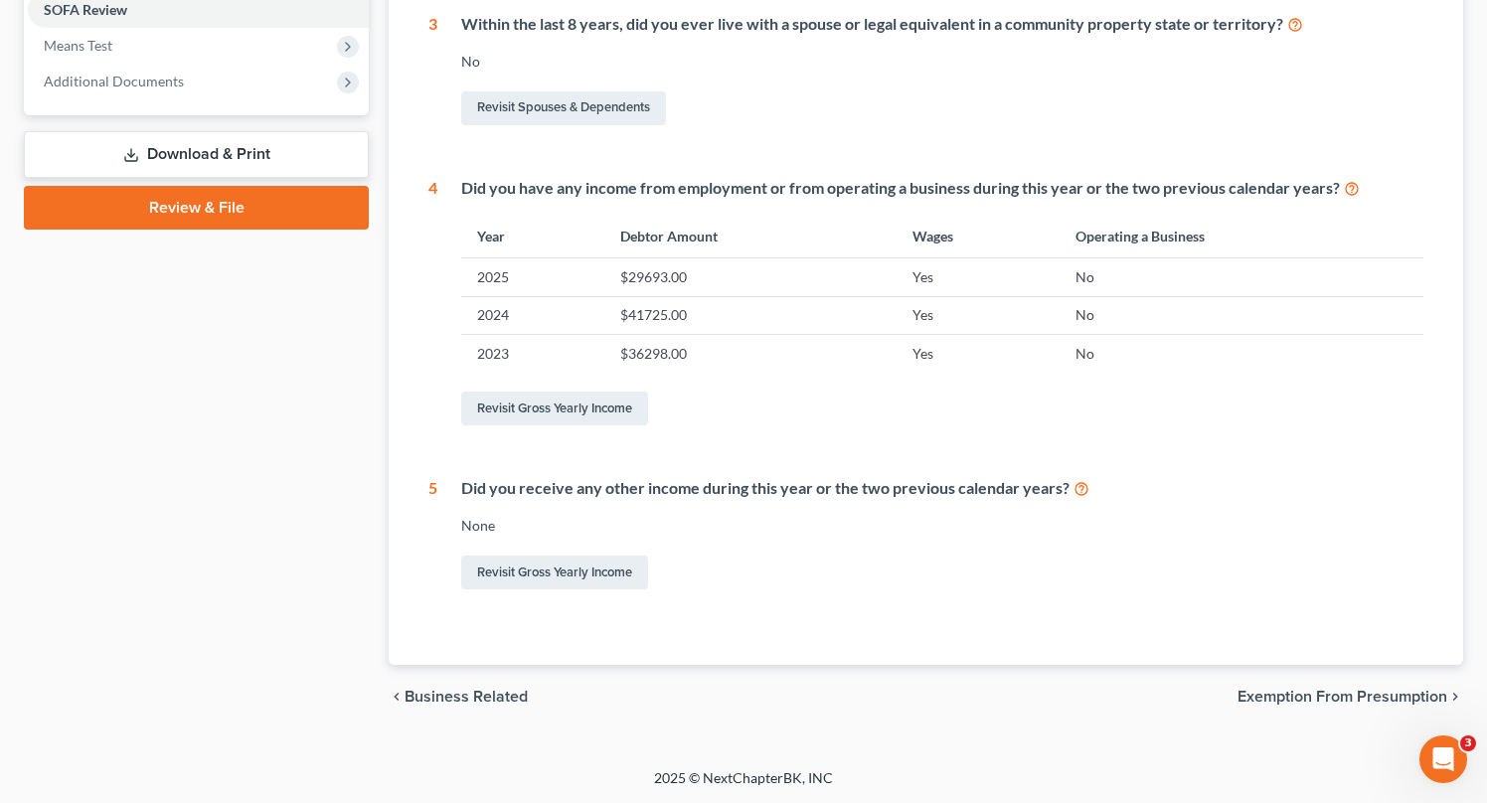
click at [1327, 696] on span "Exemption from Presumption" at bounding box center [1342, 697] width 210 height 16
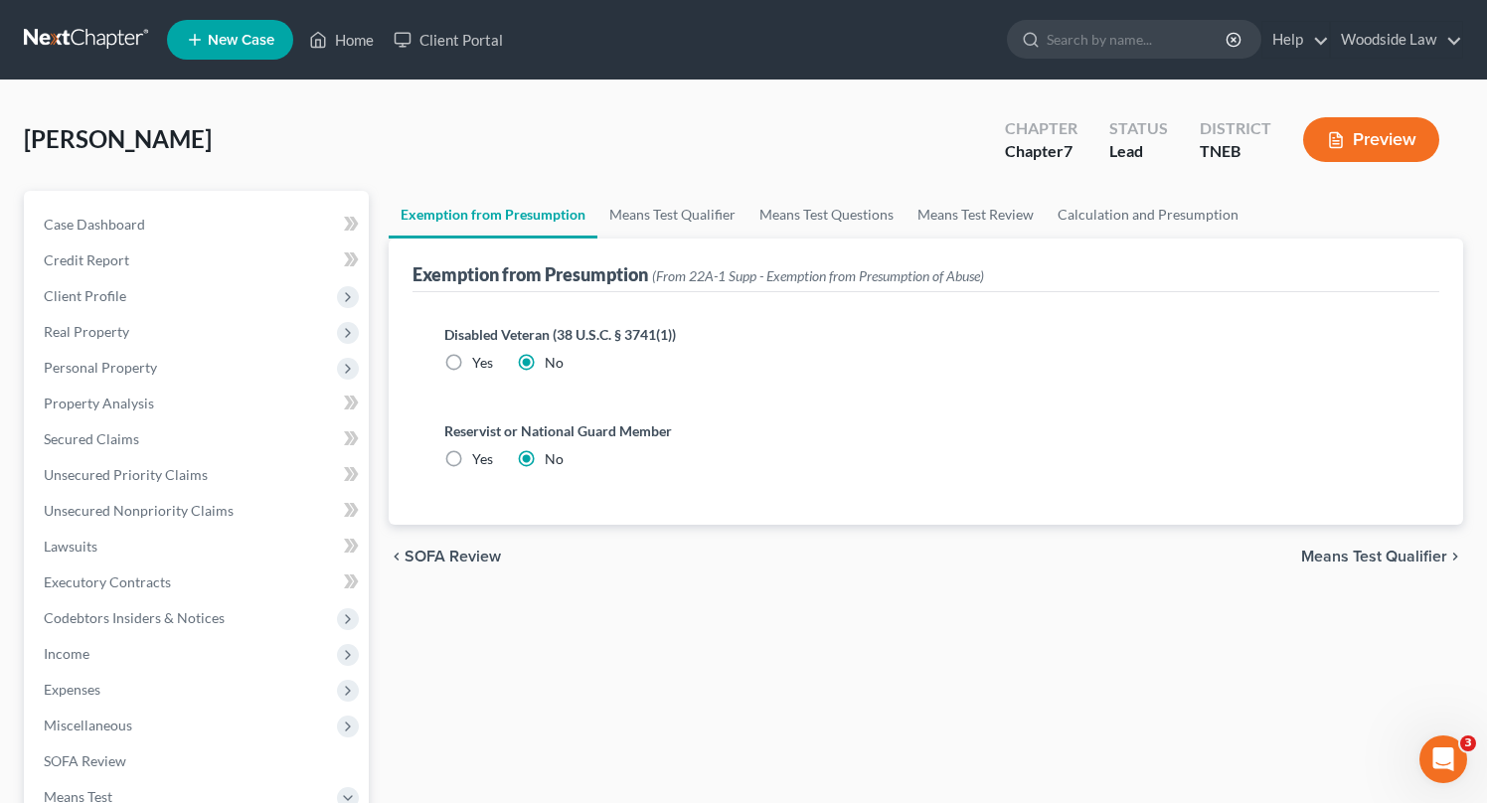
click at [1348, 555] on span "Means Test Qualifier" at bounding box center [1374, 557] width 146 height 16
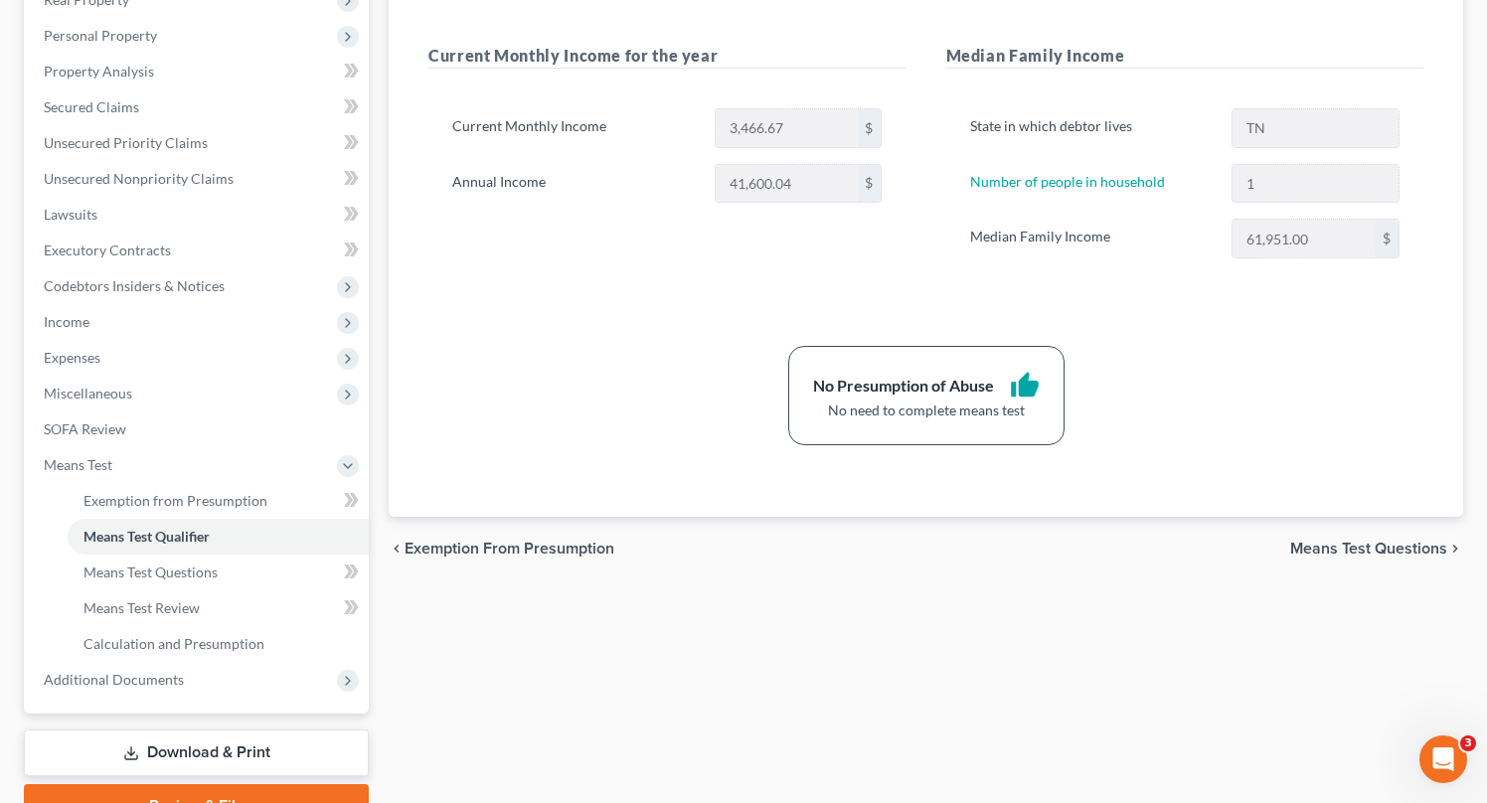
scroll to position [430, 0]
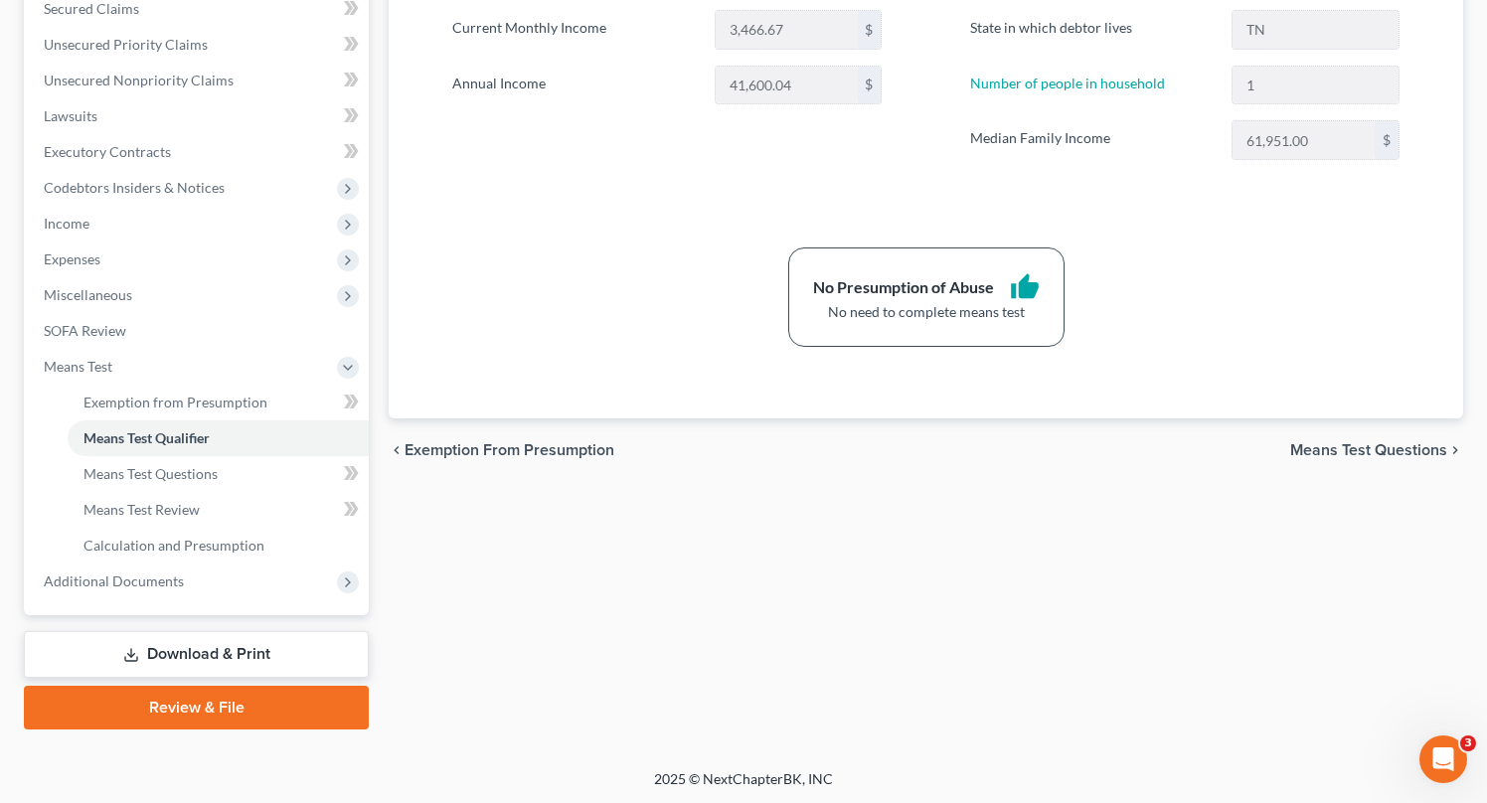
click at [1361, 444] on span "Means Test Questions" at bounding box center [1368, 450] width 157 height 16
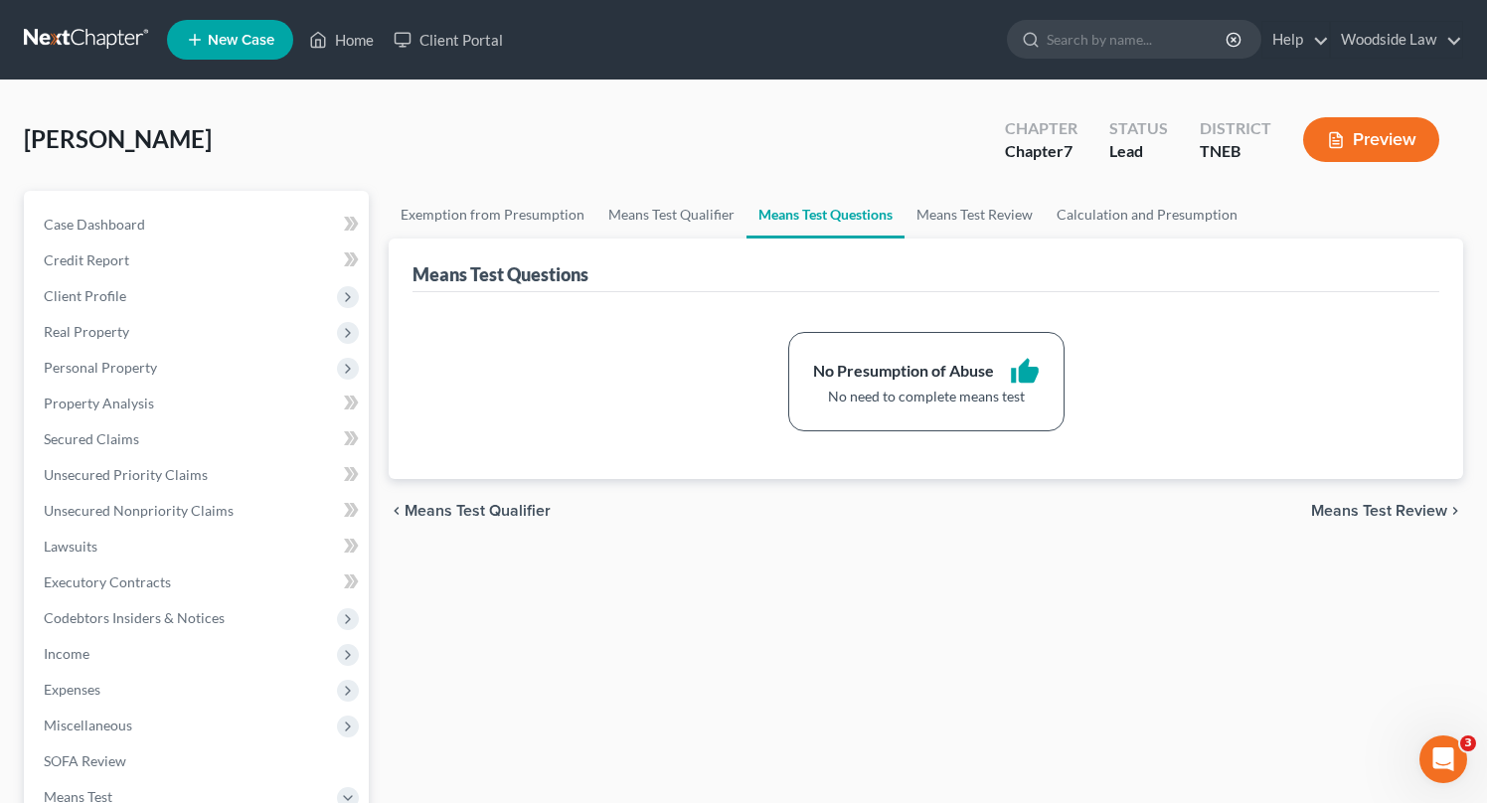
click at [1385, 512] on span "Means Test Review" at bounding box center [1379, 511] width 136 height 16
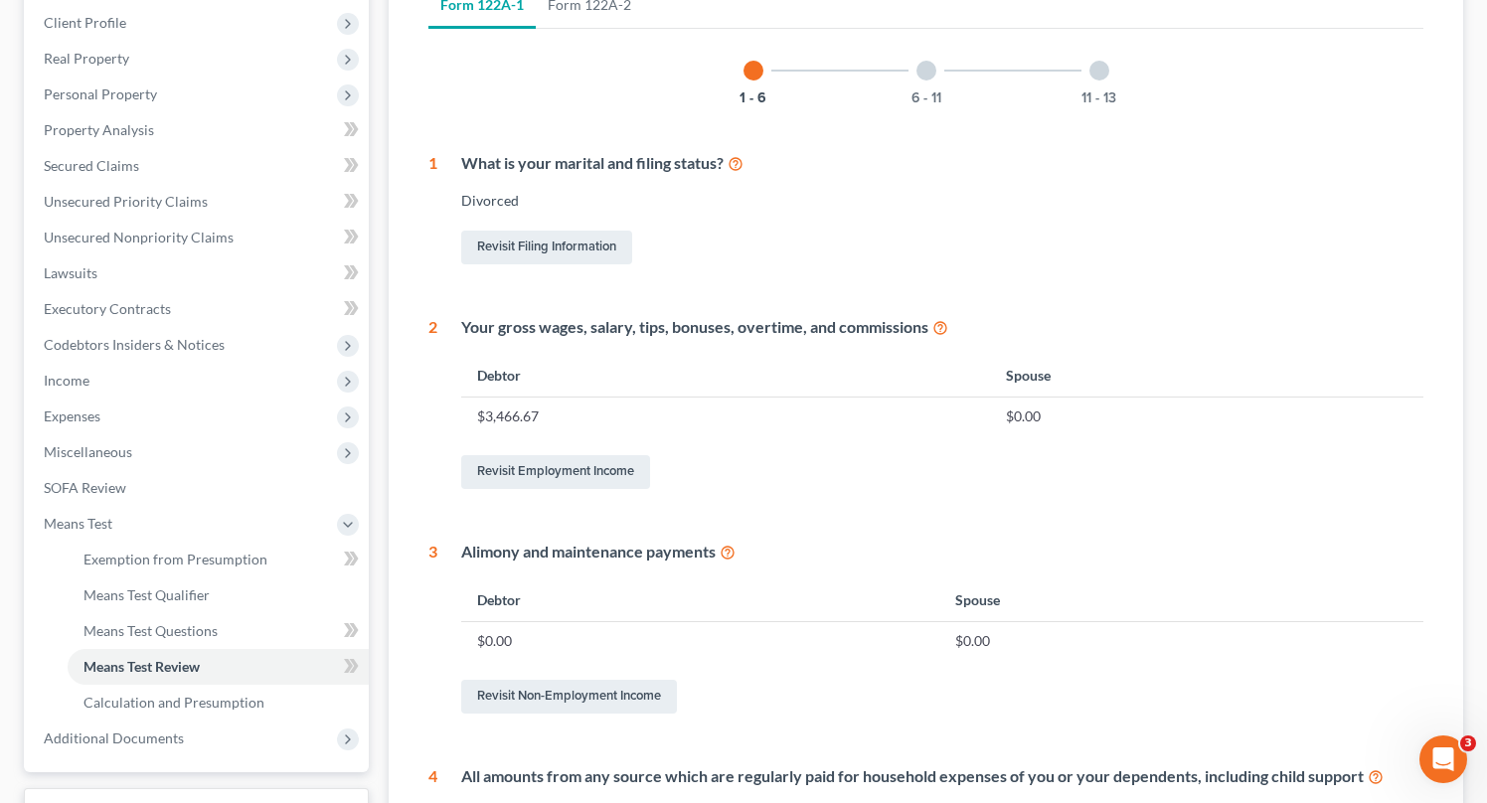
scroll to position [885, 0]
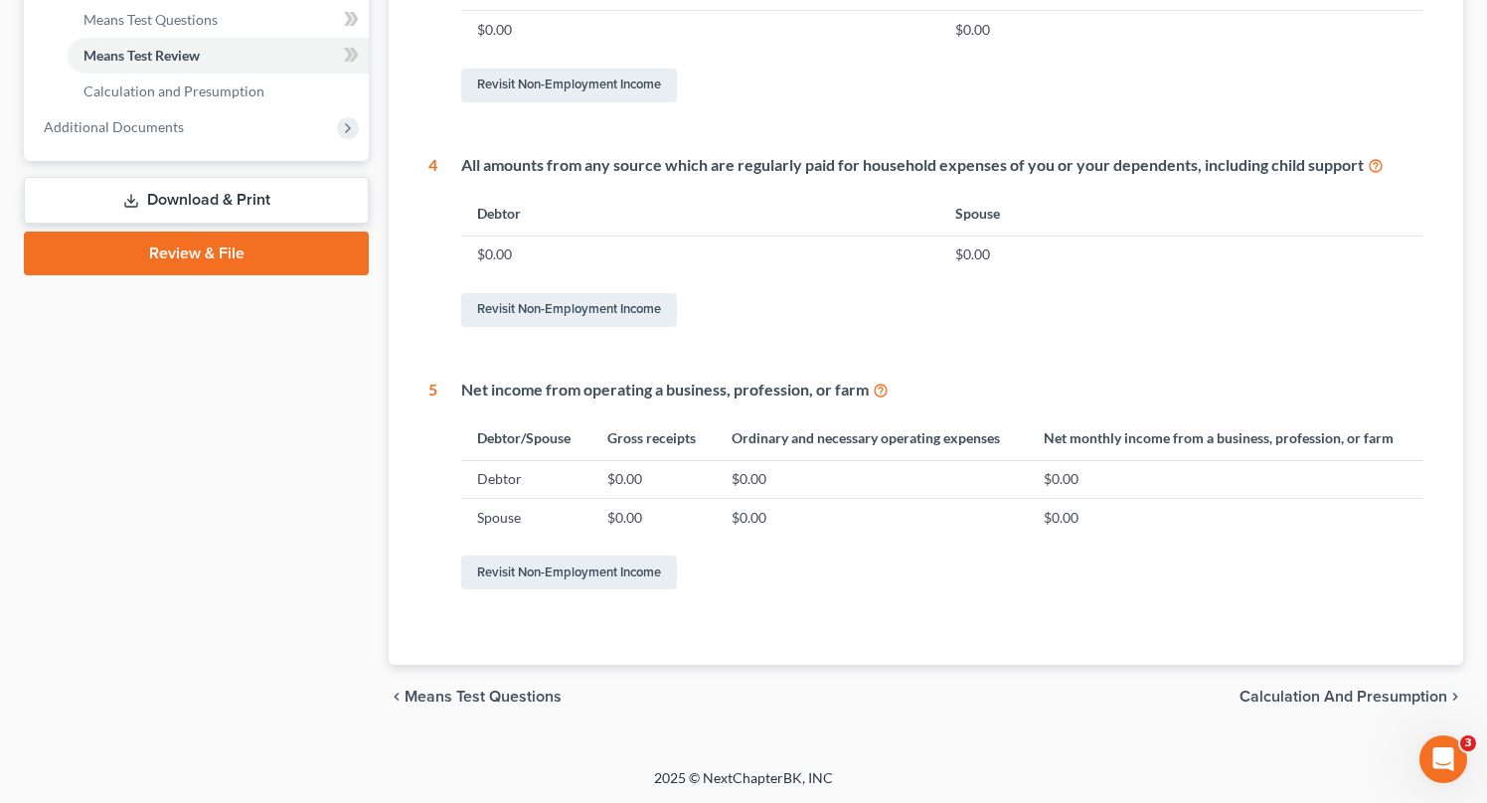
click at [1361, 689] on span "Calculation and Presumption" at bounding box center [1343, 697] width 208 height 16
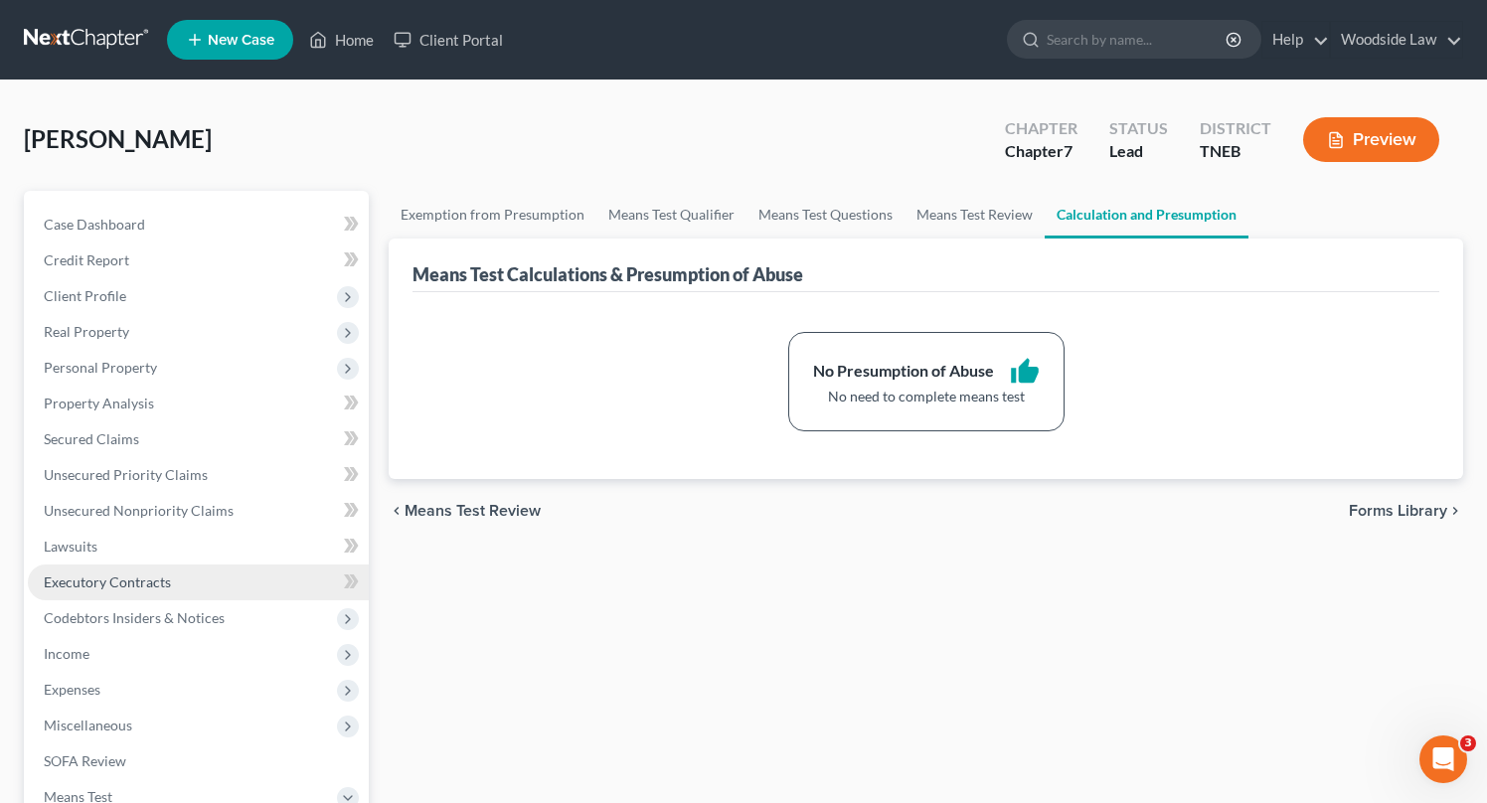
scroll to position [104, 0]
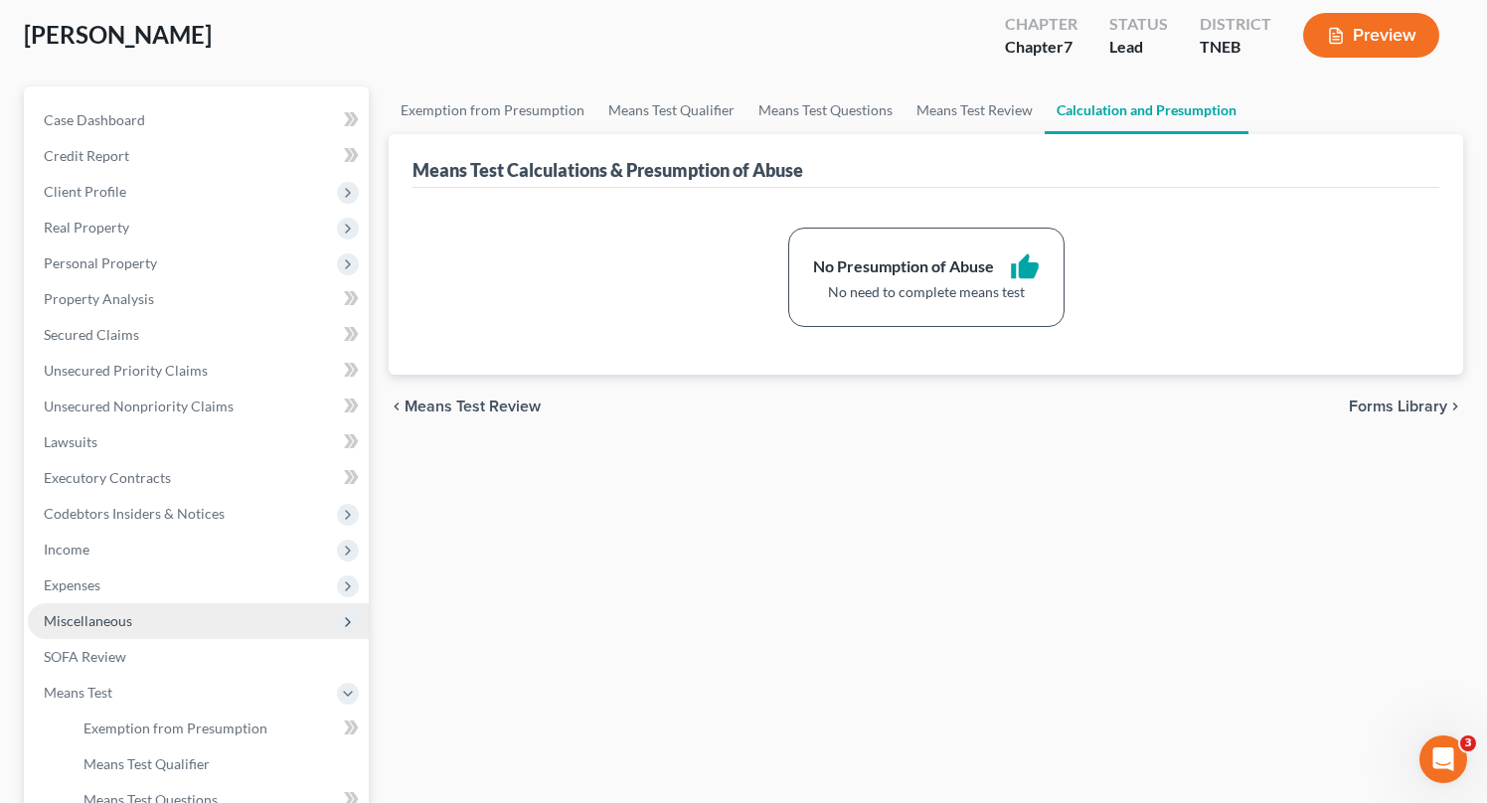
click at [110, 617] on span "Miscellaneous" at bounding box center [88, 620] width 88 height 17
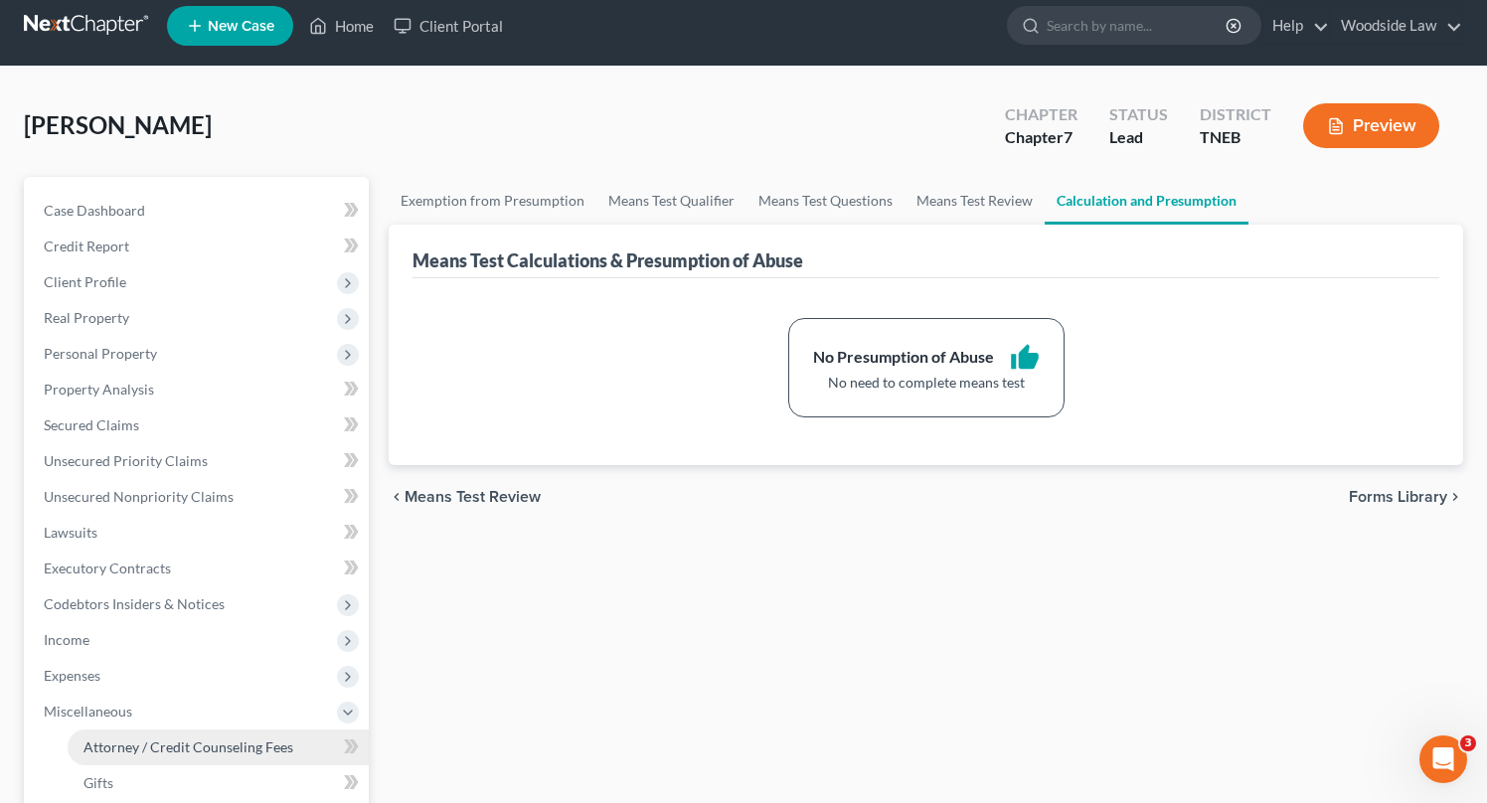
scroll to position [0, 0]
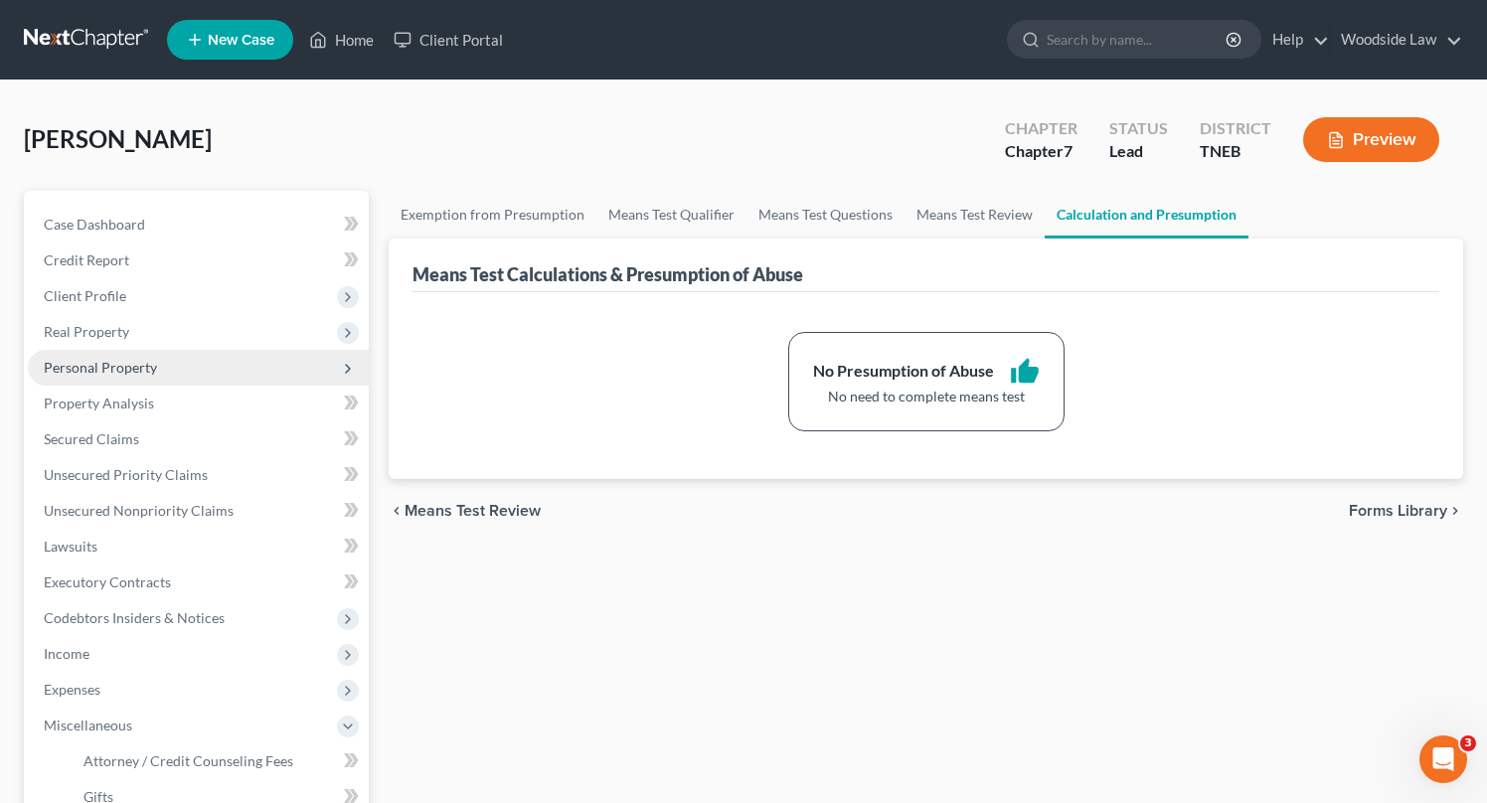
click at [116, 369] on span "Personal Property" at bounding box center [100, 367] width 113 height 17
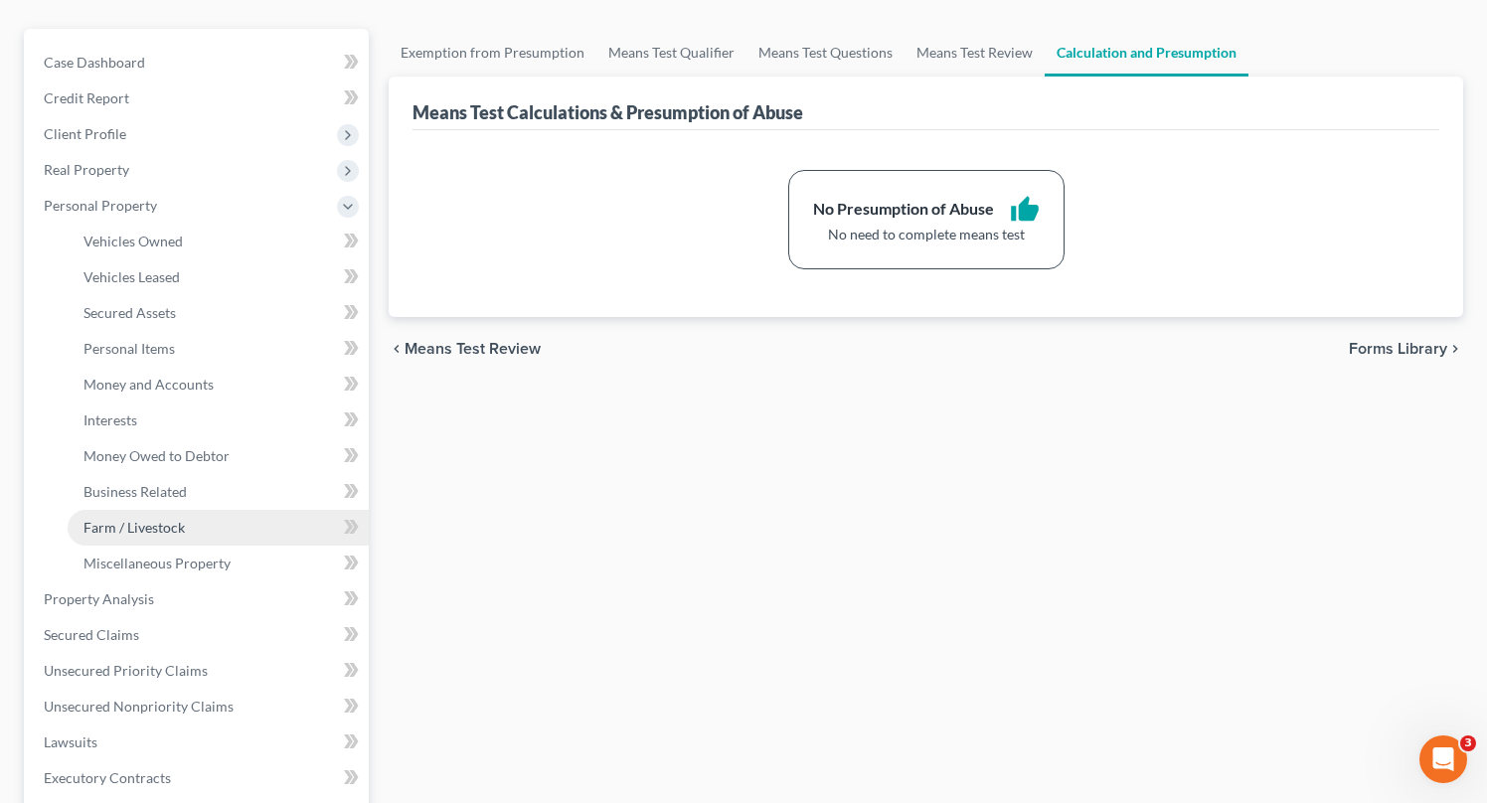
scroll to position [165, 0]
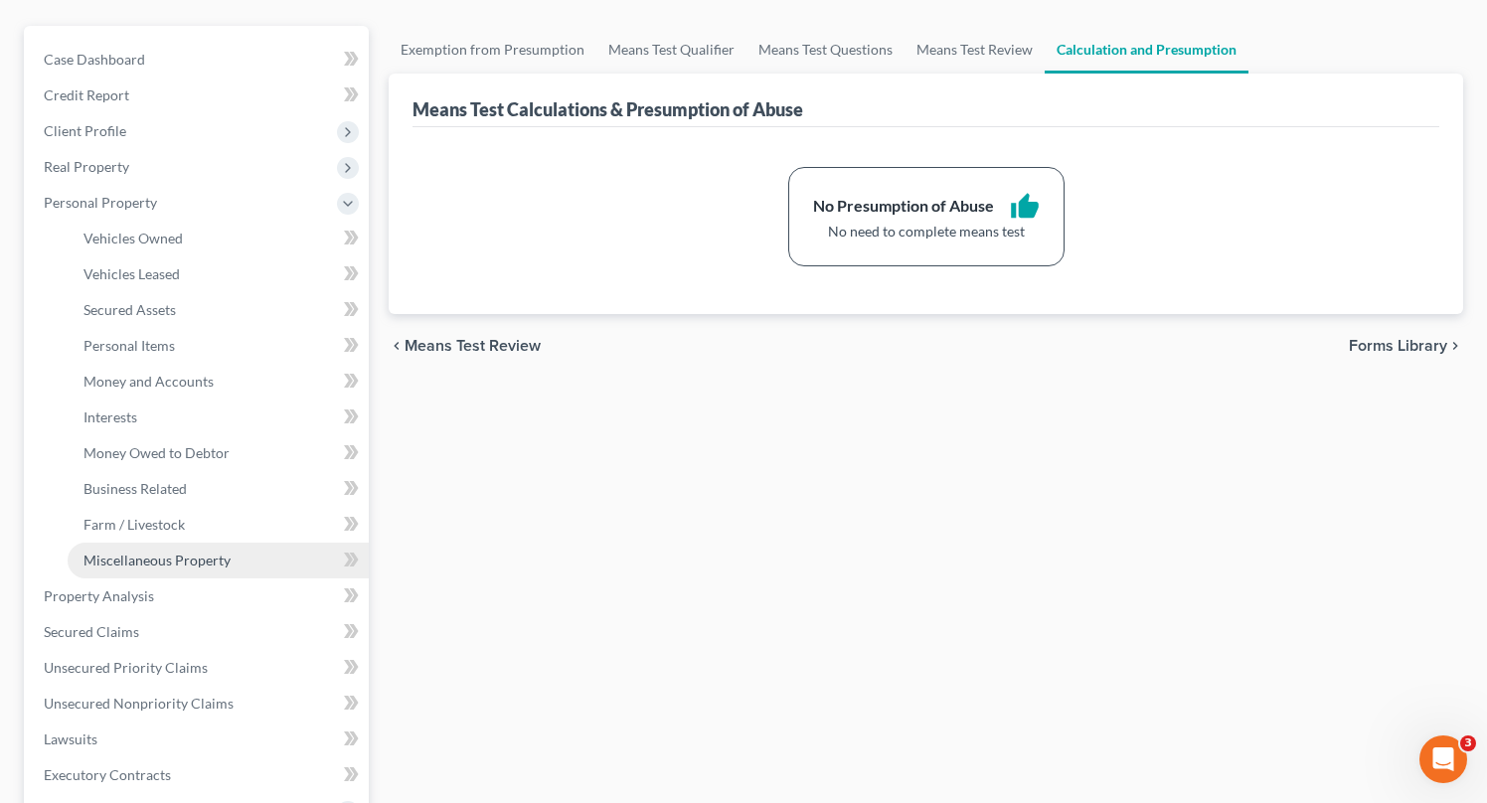
click at [187, 554] on span "Miscellaneous Property" at bounding box center [156, 560] width 147 height 17
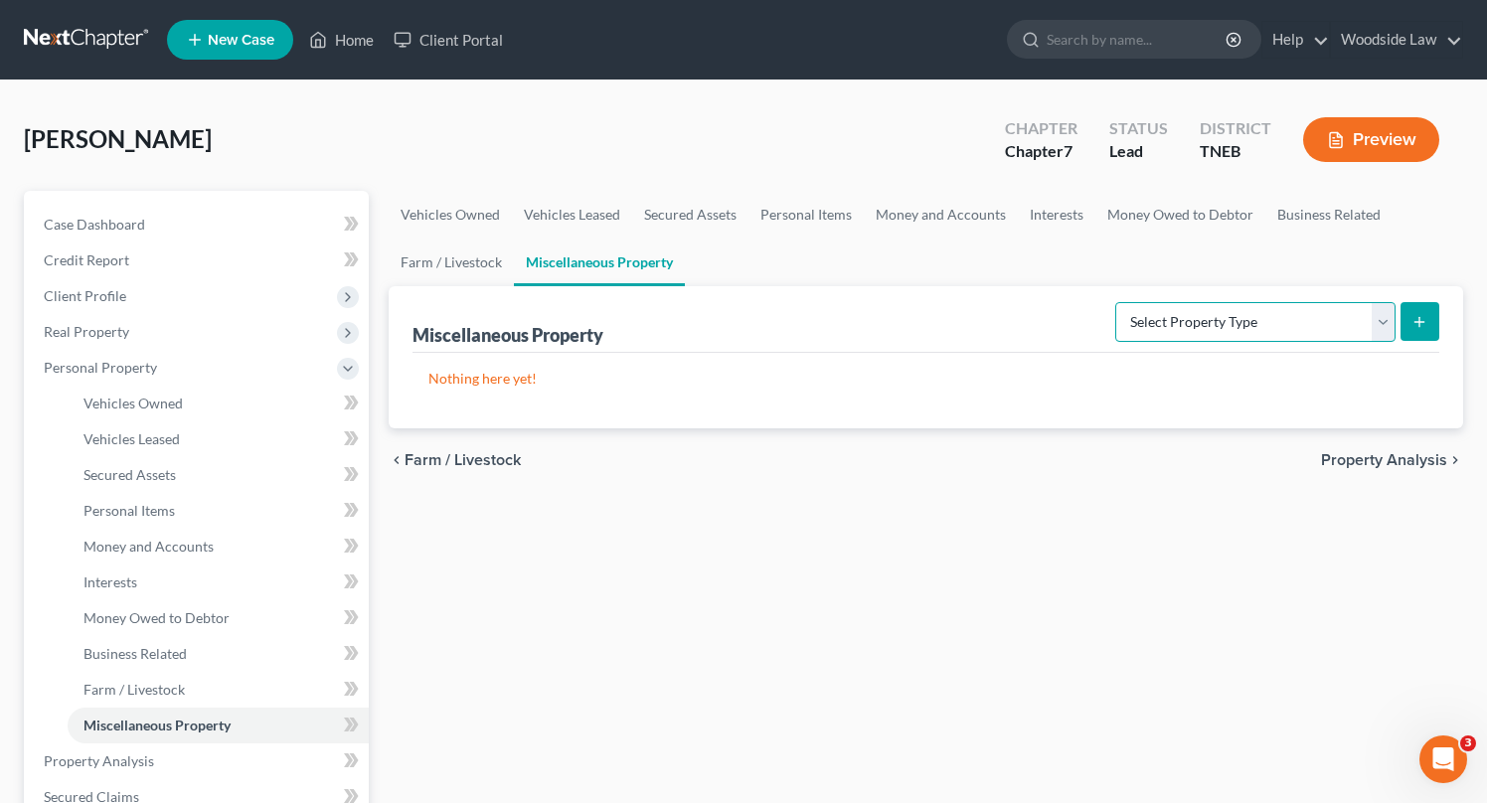
click at [1319, 310] on select "Select Property Type Assigned for Creditor Benefit [DATE] Holding for Another N…" at bounding box center [1255, 322] width 280 height 40
click at [1115, 302] on select "Select Property Type Assigned for Creditor Benefit [DATE] Holding for Another N…" at bounding box center [1255, 322] width 280 height 40
click at [1406, 320] on button "submit" at bounding box center [1420, 321] width 39 height 39
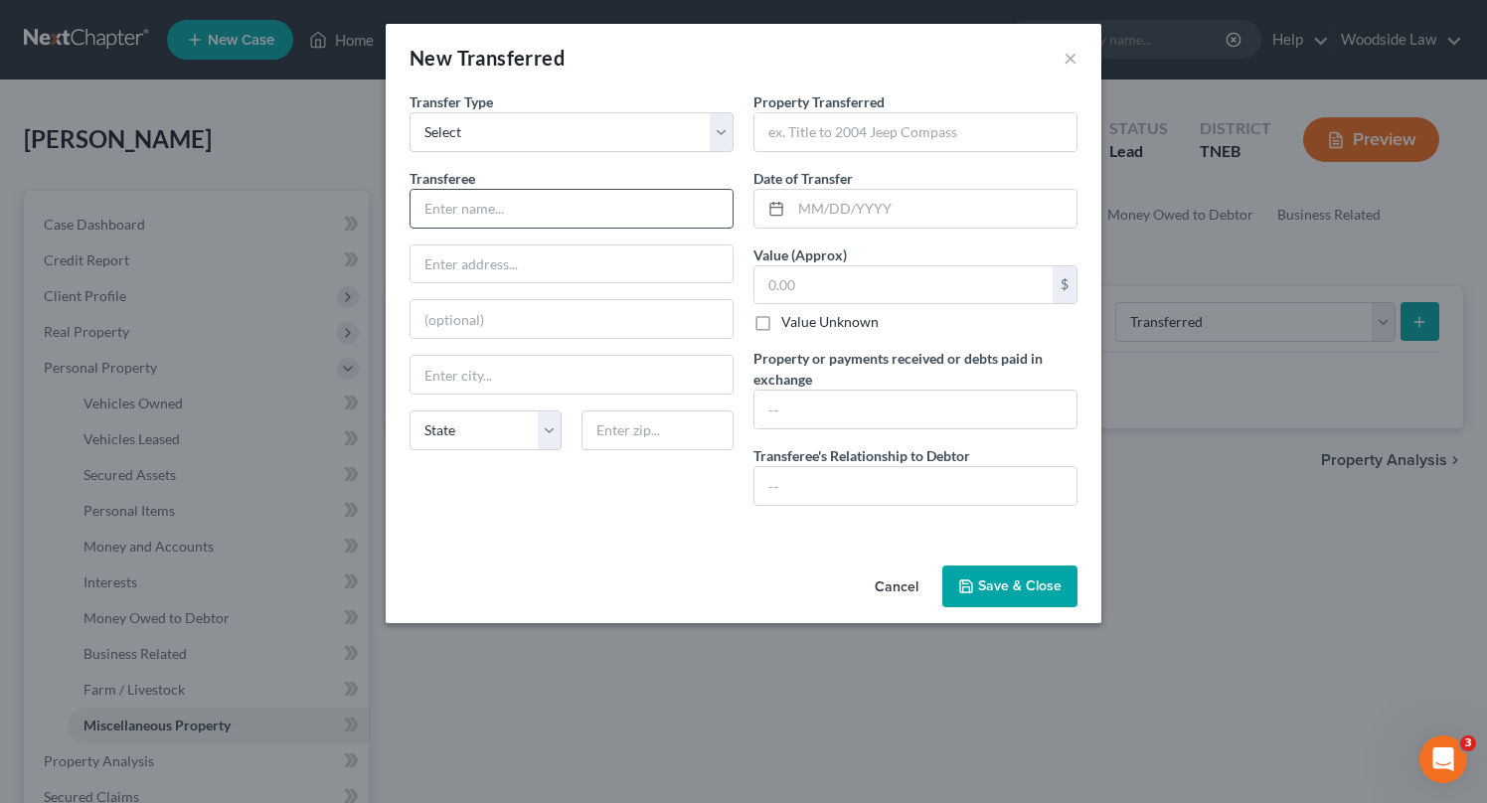
click at [511, 202] on input "text" at bounding box center [572, 209] width 322 height 38
click at [895, 133] on input "text" at bounding box center [915, 132] width 322 height 38
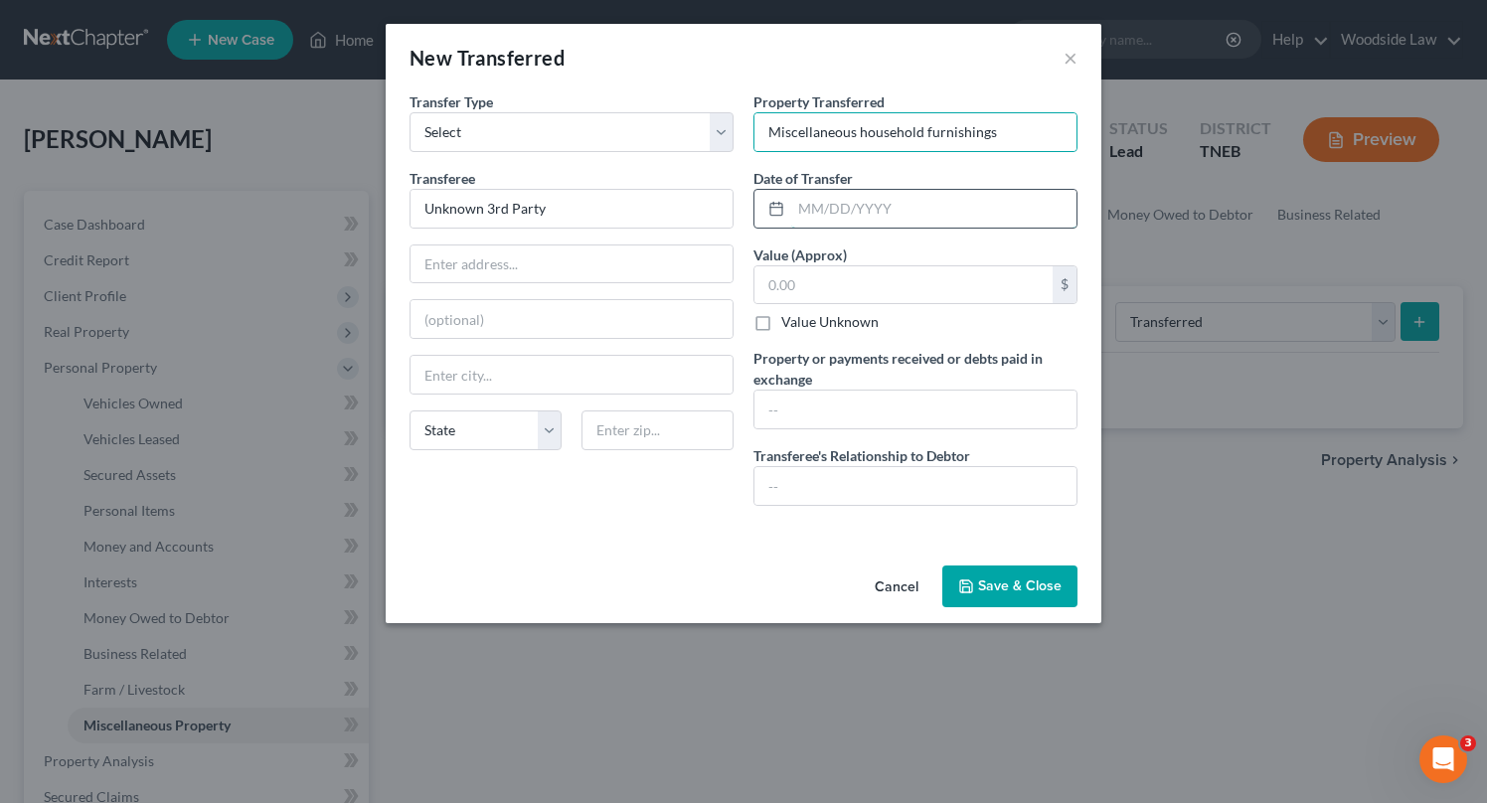
click at [895, 205] on input "text" at bounding box center [933, 209] width 285 height 38
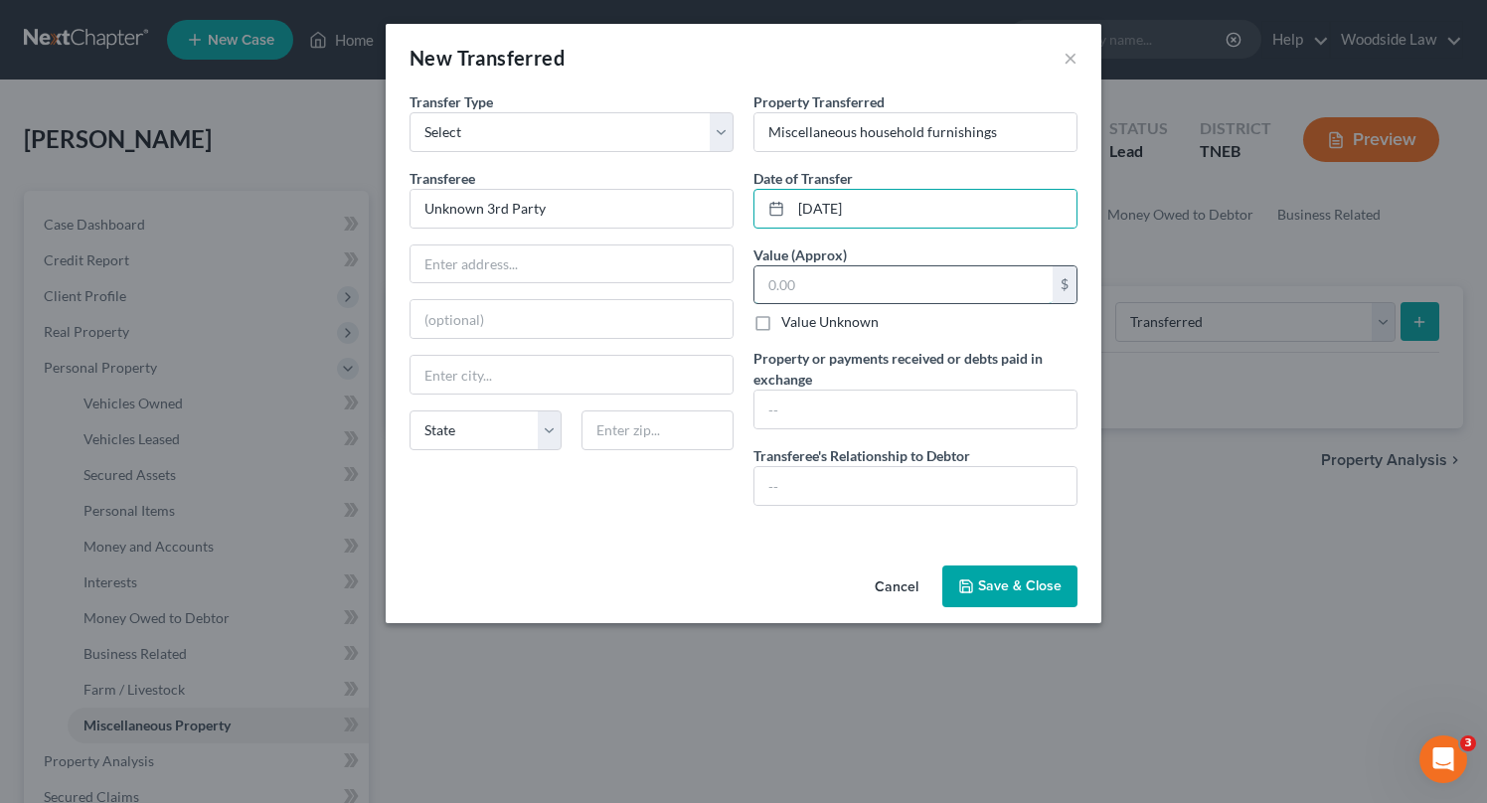
click at [885, 284] on input "text" at bounding box center [903, 285] width 298 height 38
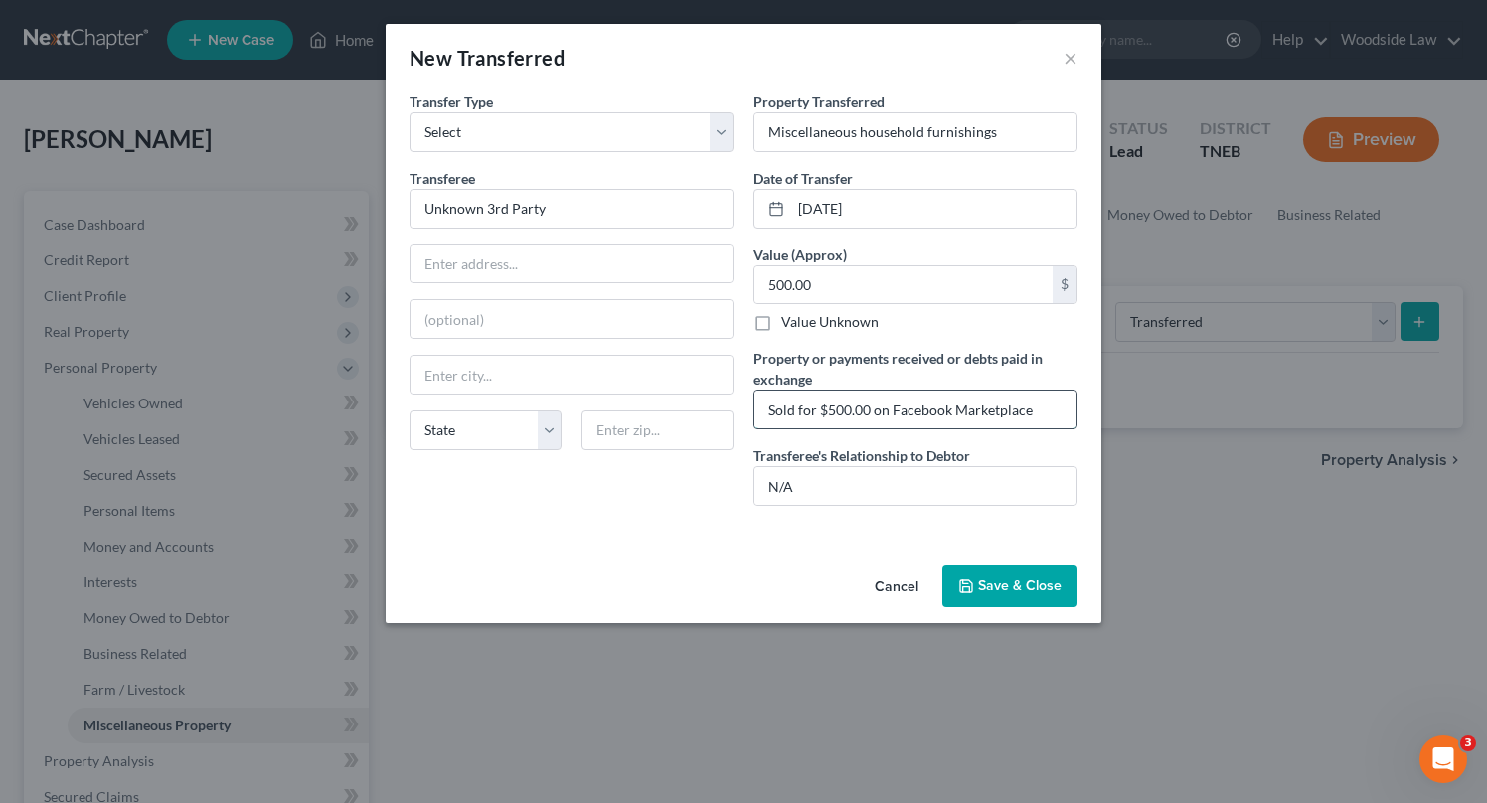
click at [795, 406] on input "Sold for $500.00 on Facebook Marketplace" at bounding box center [915, 410] width 322 height 38
click at [1037, 582] on button "Save & Close" at bounding box center [1009, 587] width 135 height 42
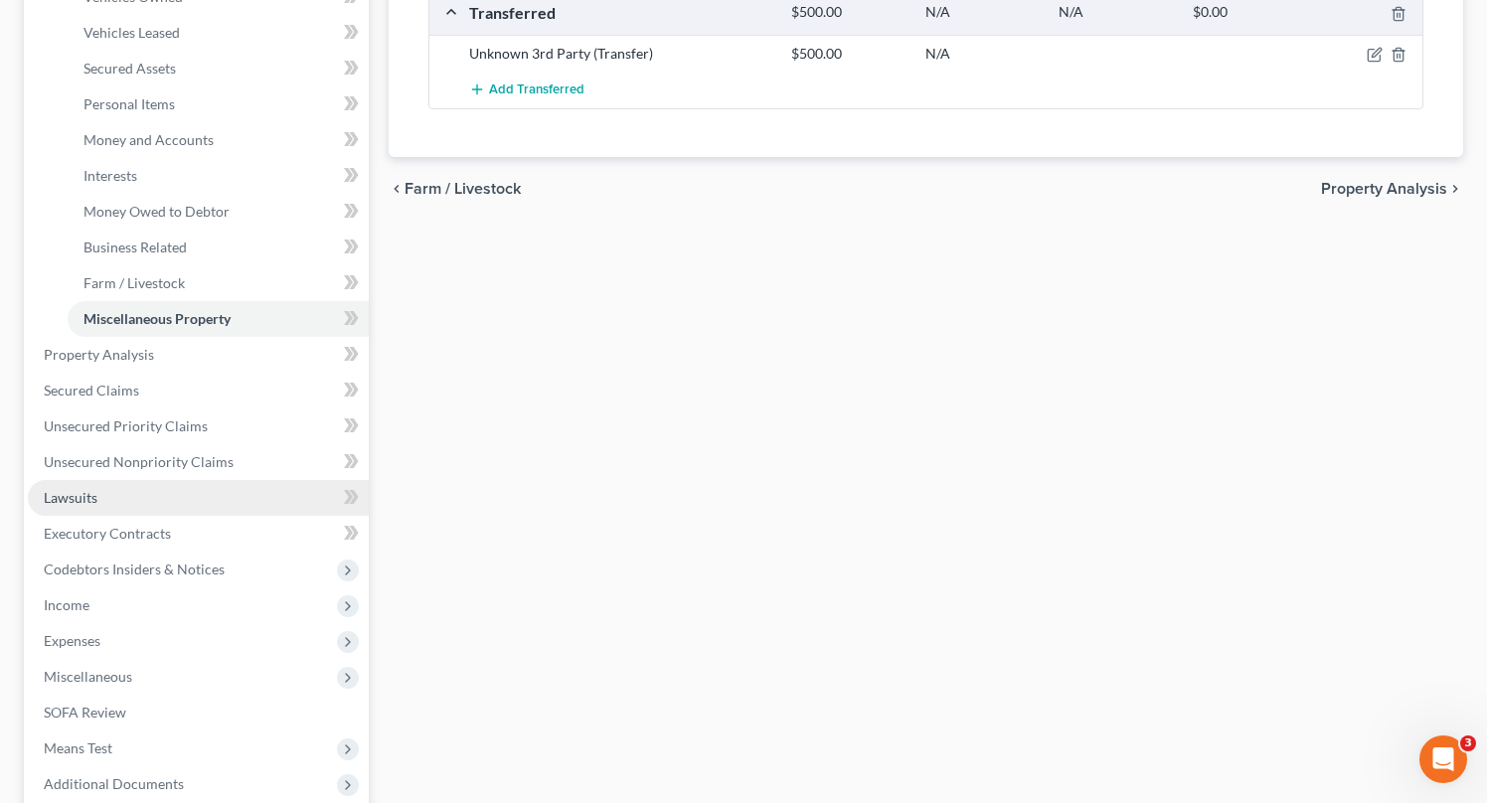
scroll to position [415, 0]
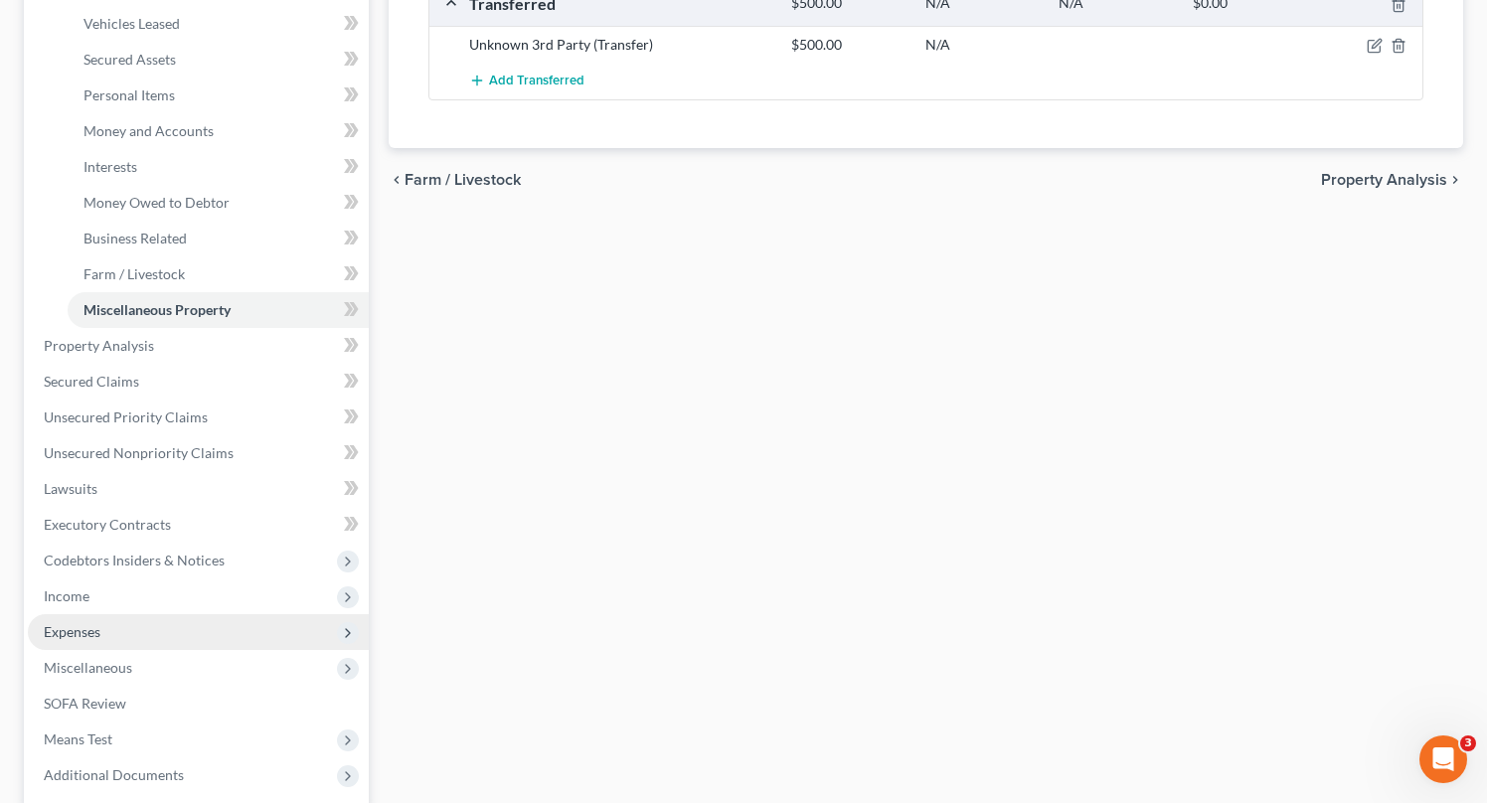
click at [86, 614] on span "Expenses" at bounding box center [198, 632] width 341 height 36
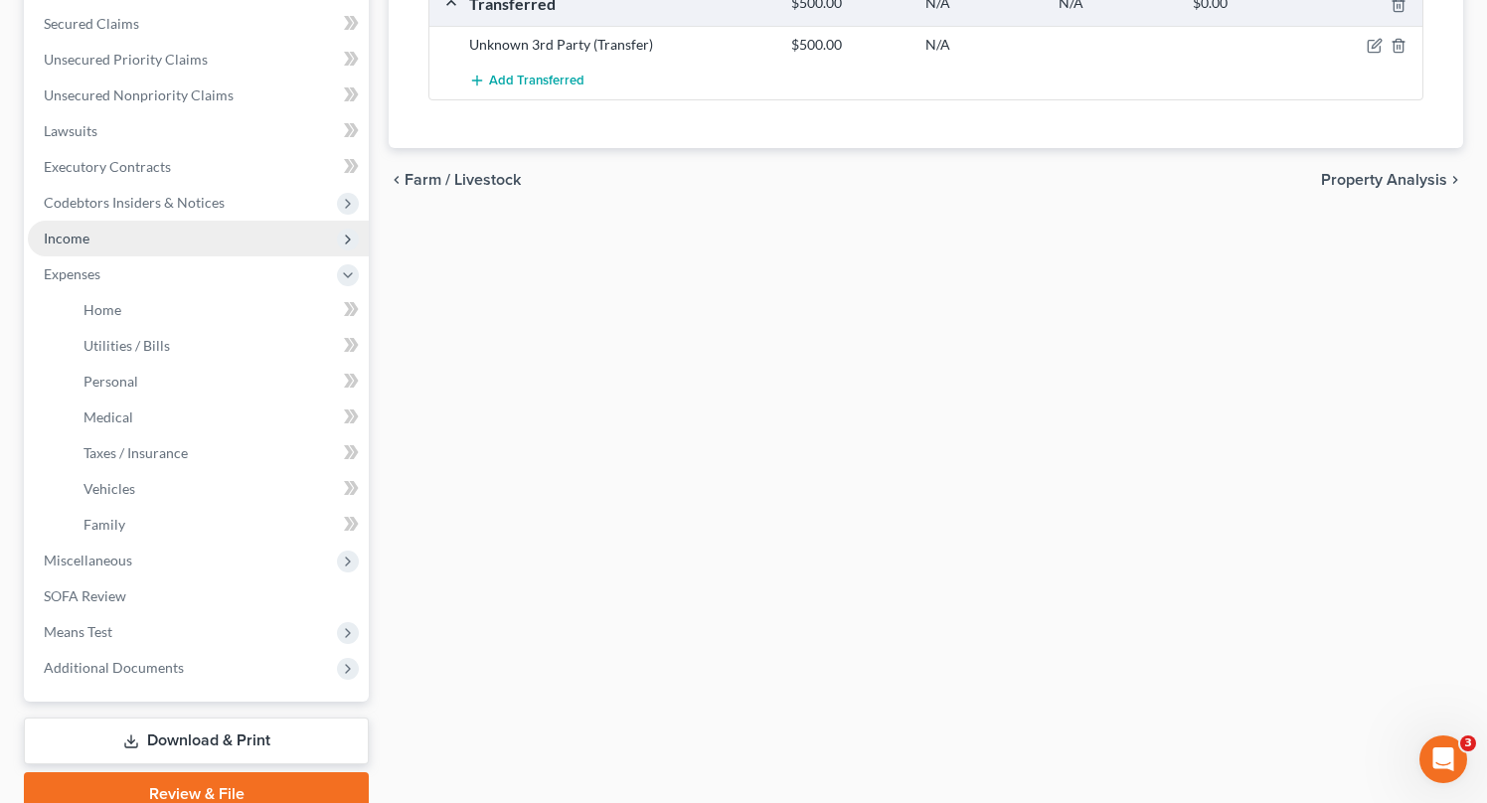
click at [73, 249] on span "Income" at bounding box center [198, 239] width 341 height 36
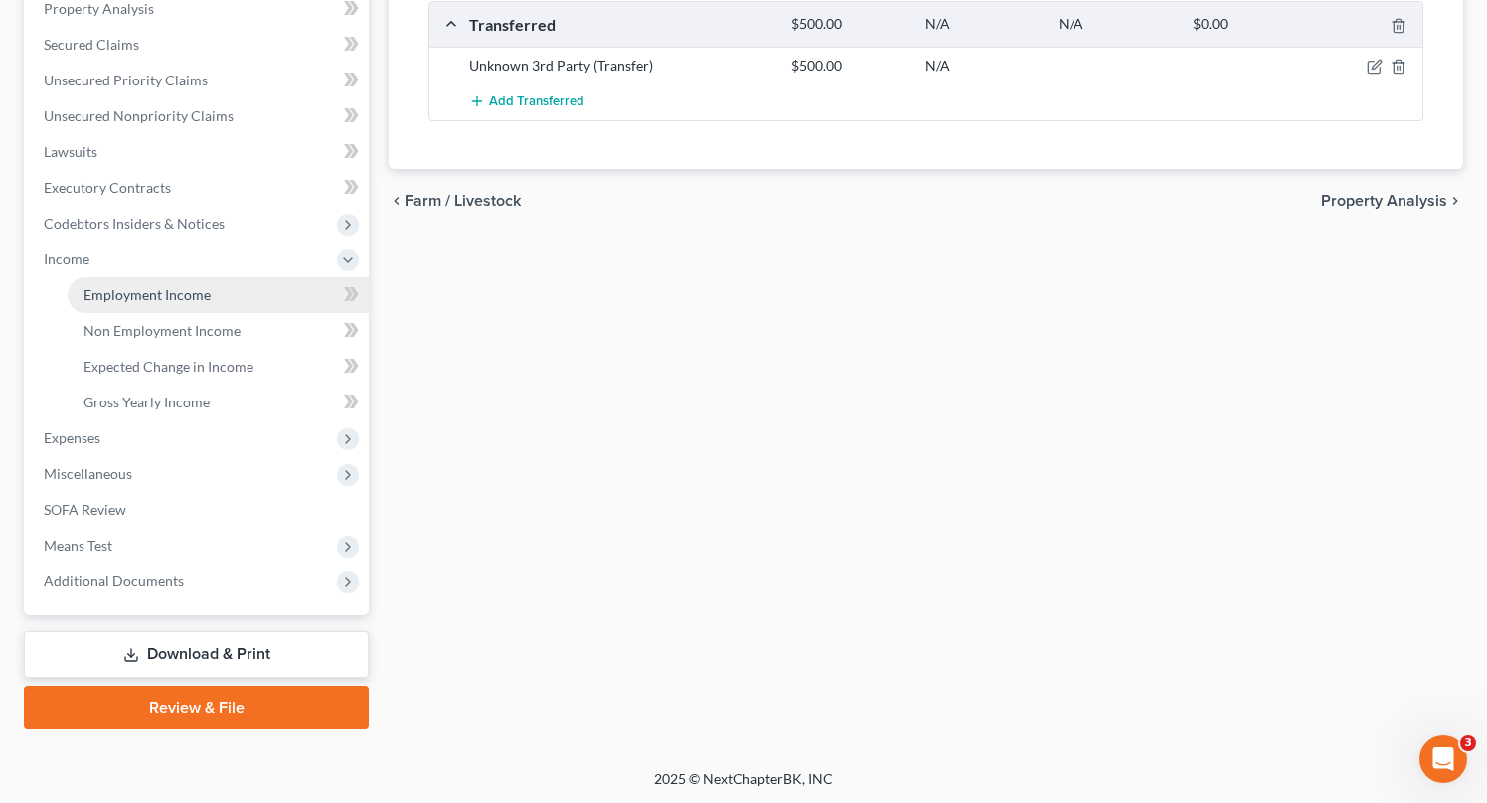
click at [144, 286] on span "Employment Income" at bounding box center [146, 294] width 127 height 17
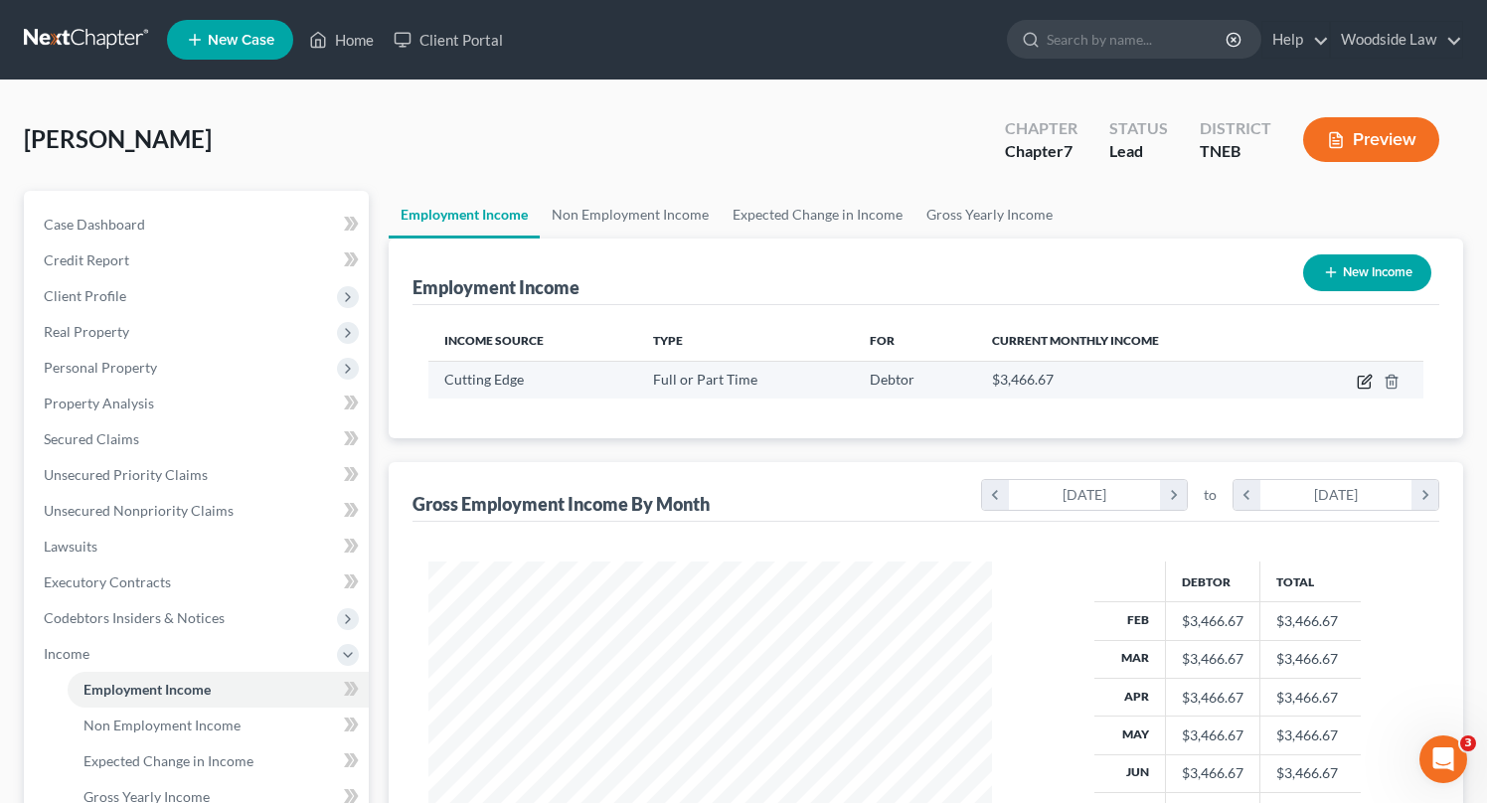
click at [1365, 384] on icon "button" at bounding box center [1365, 382] width 16 height 16
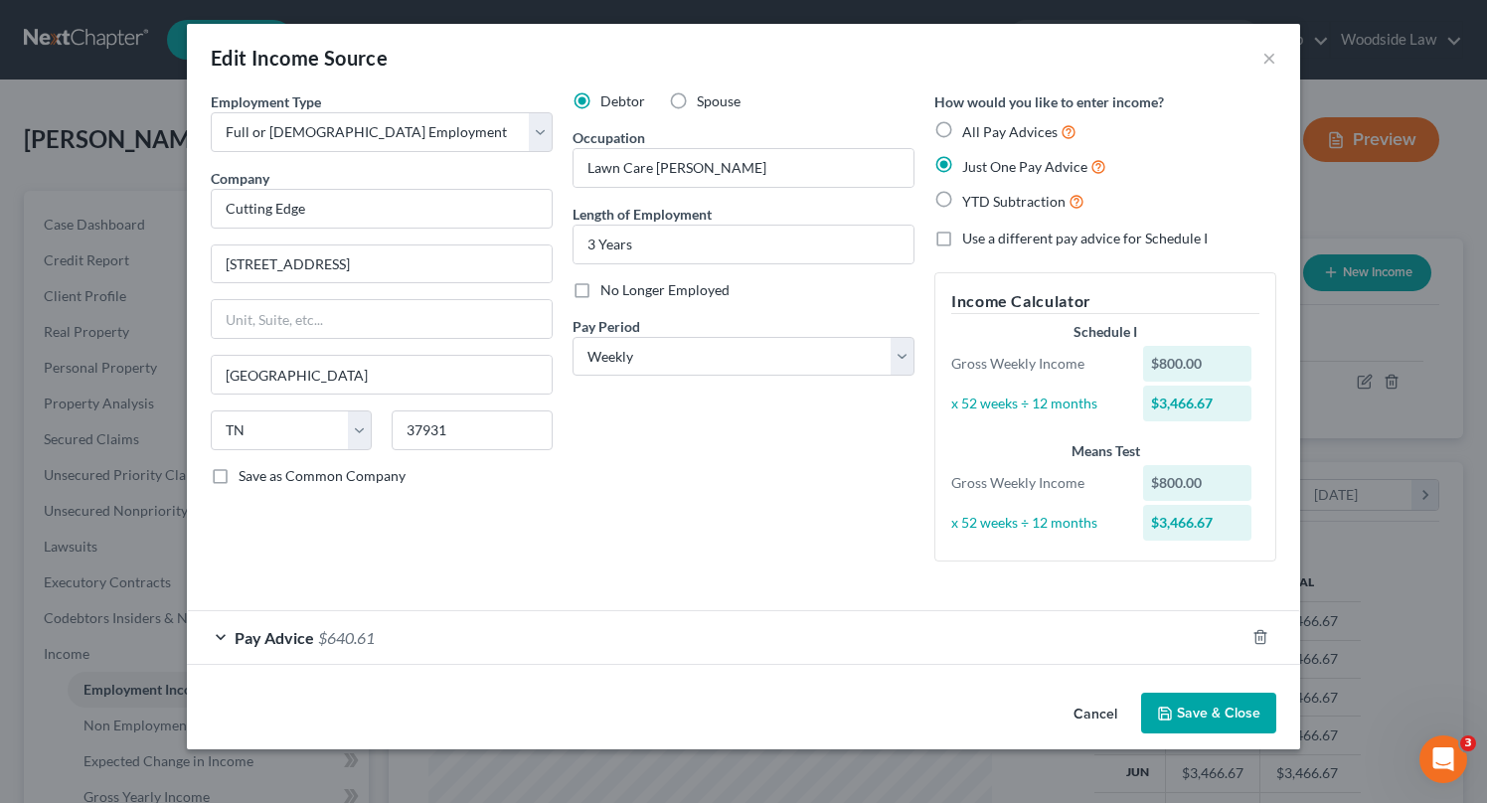
click at [675, 647] on div "Pay Advice $640.61" at bounding box center [716, 637] width 1058 height 53
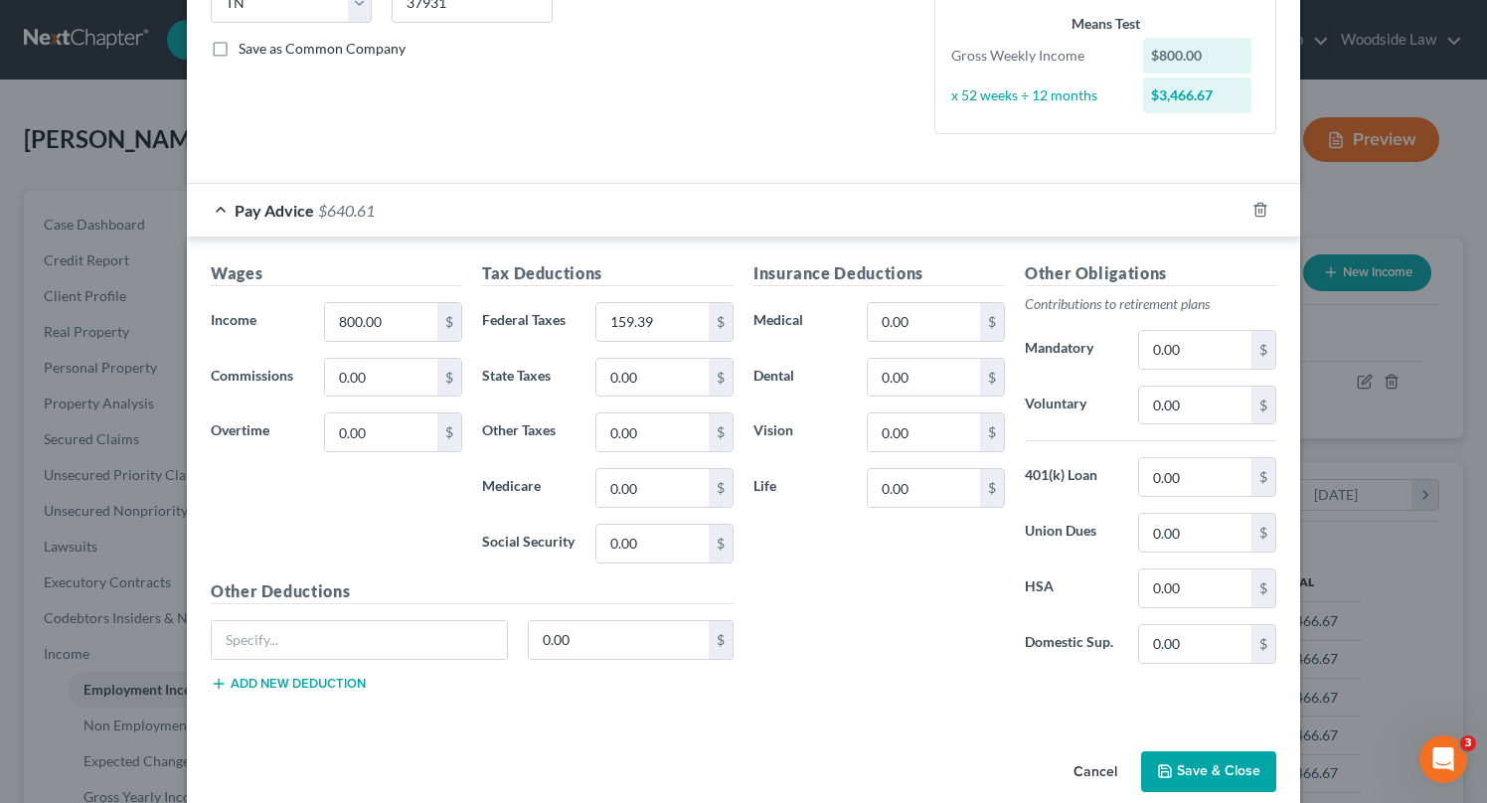
scroll to position [456, 0]
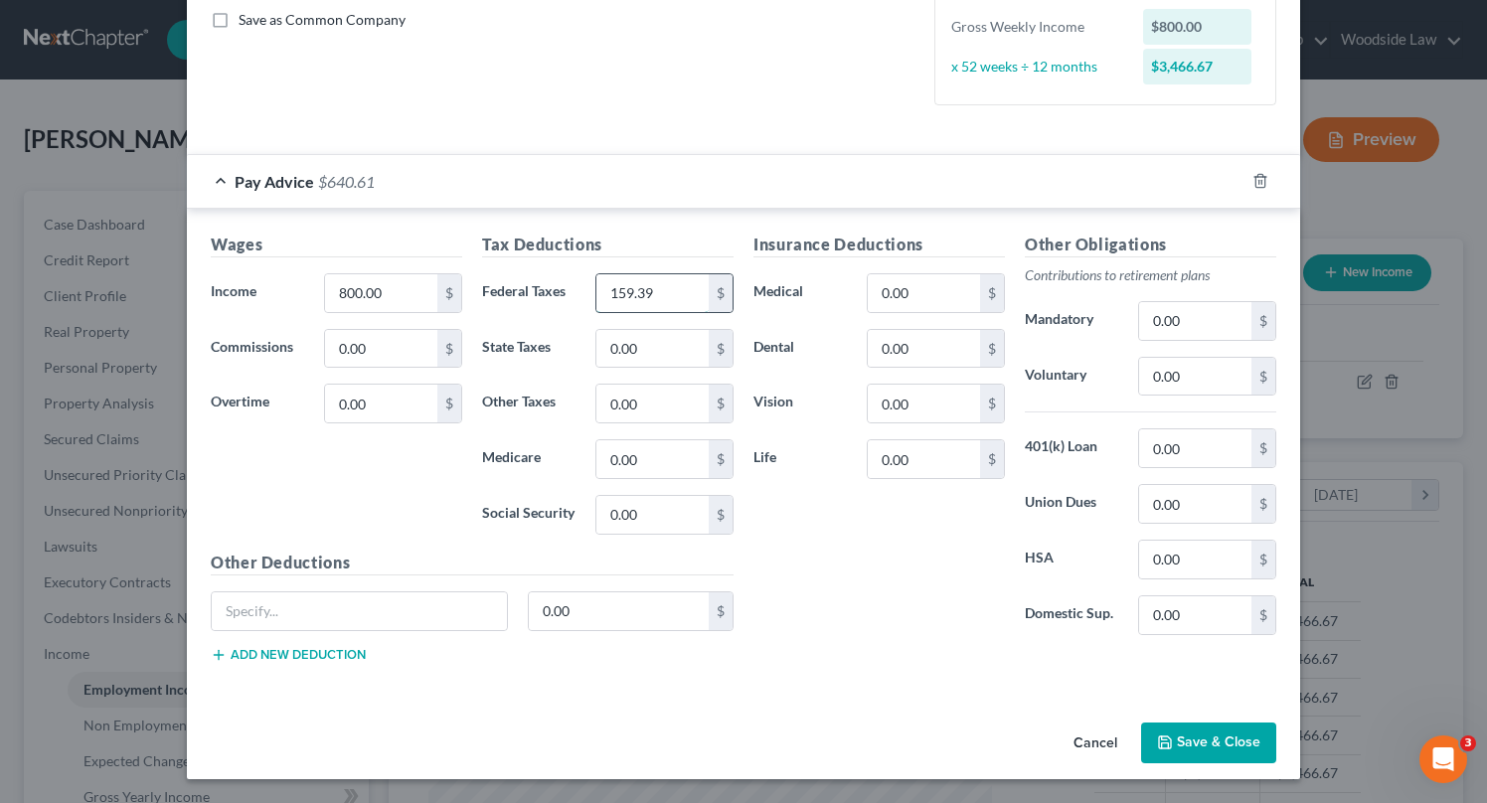
click at [668, 287] on input "159.39" at bounding box center [652, 293] width 112 height 38
click at [927, 351] on input "0.00" at bounding box center [924, 349] width 112 height 38
click at [1230, 742] on button "Save & Close" at bounding box center [1208, 744] width 135 height 42
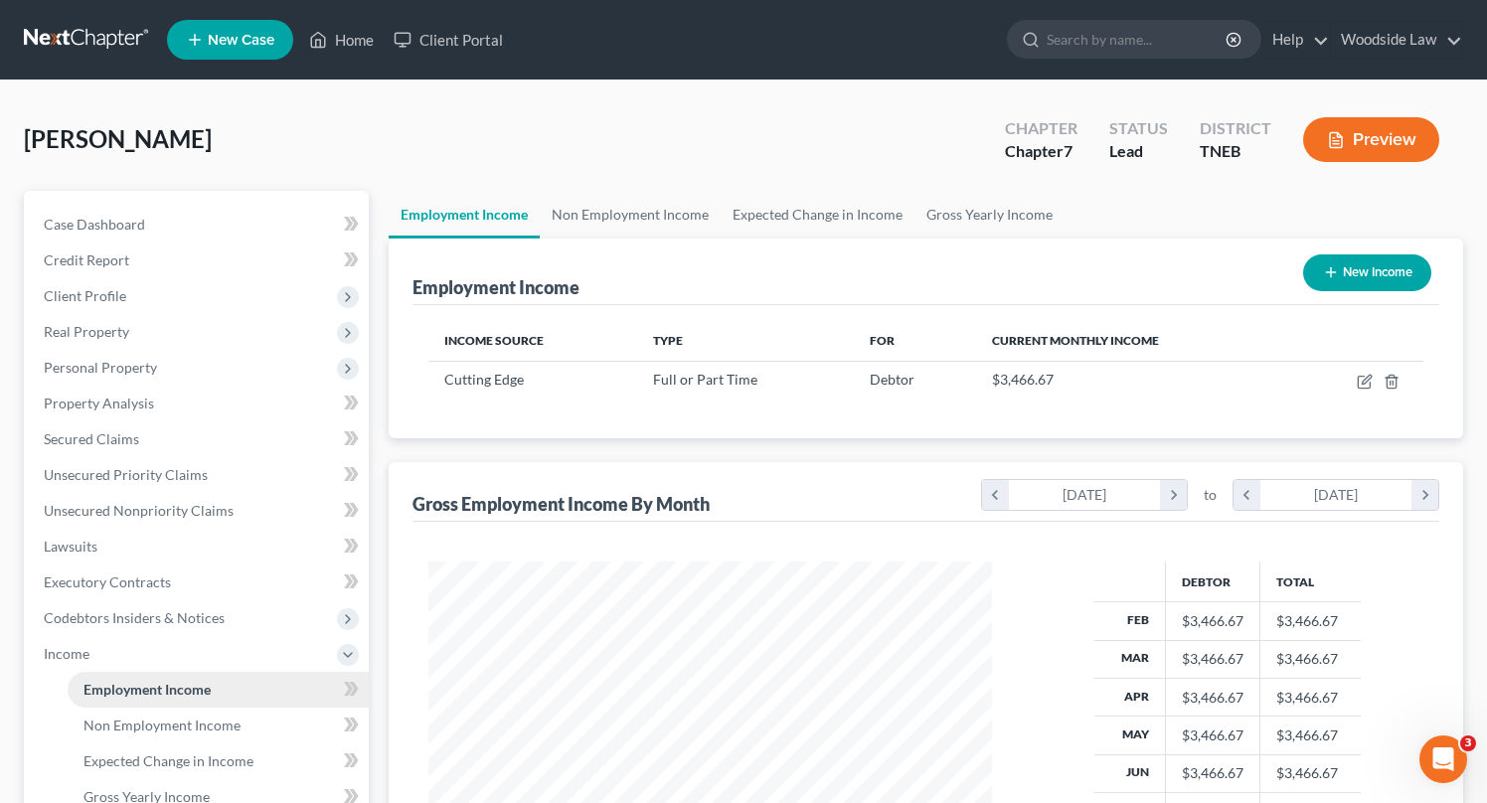
scroll to position [99, 0]
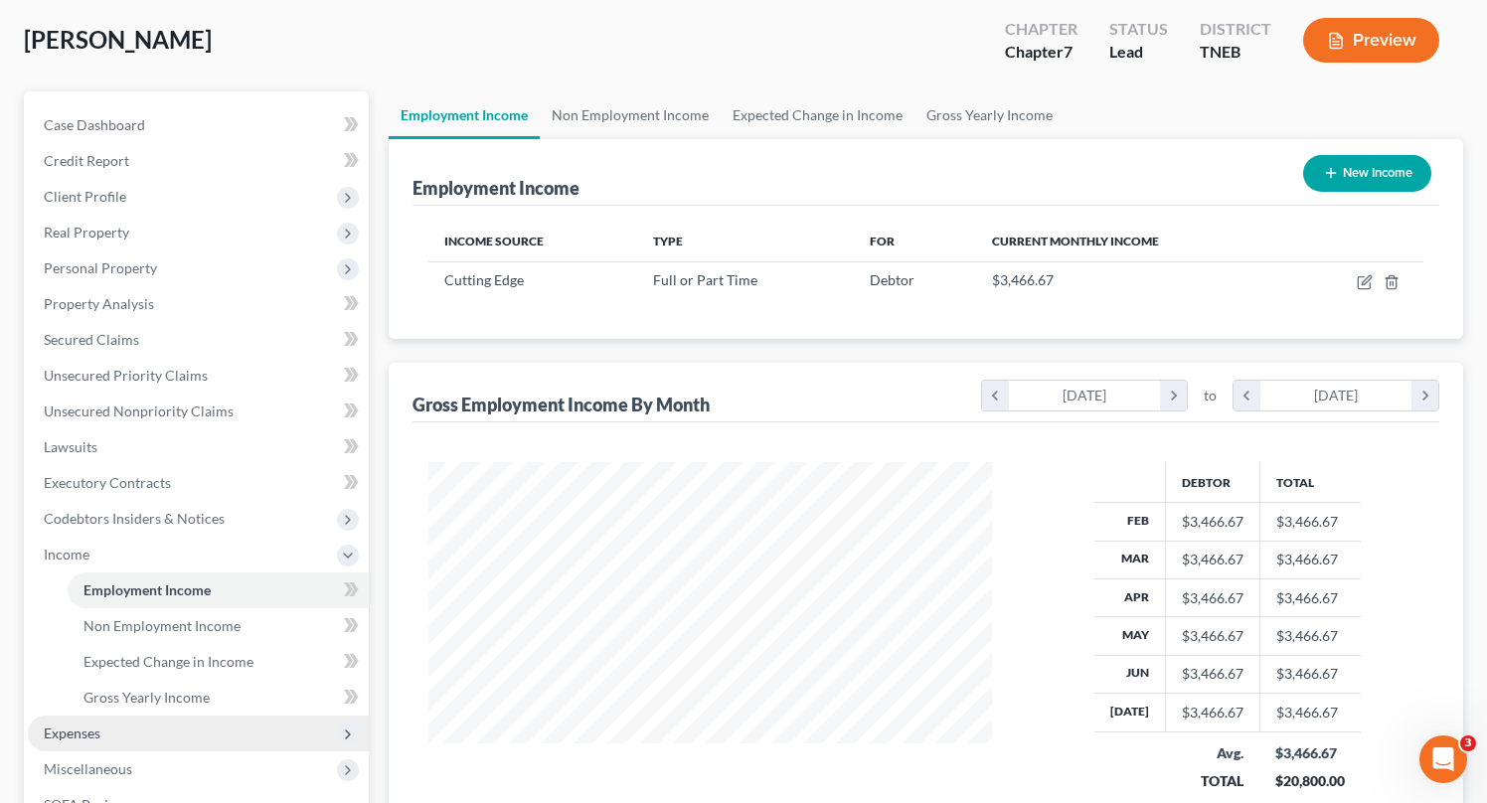
click at [111, 738] on span "Expenses" at bounding box center [198, 734] width 341 height 36
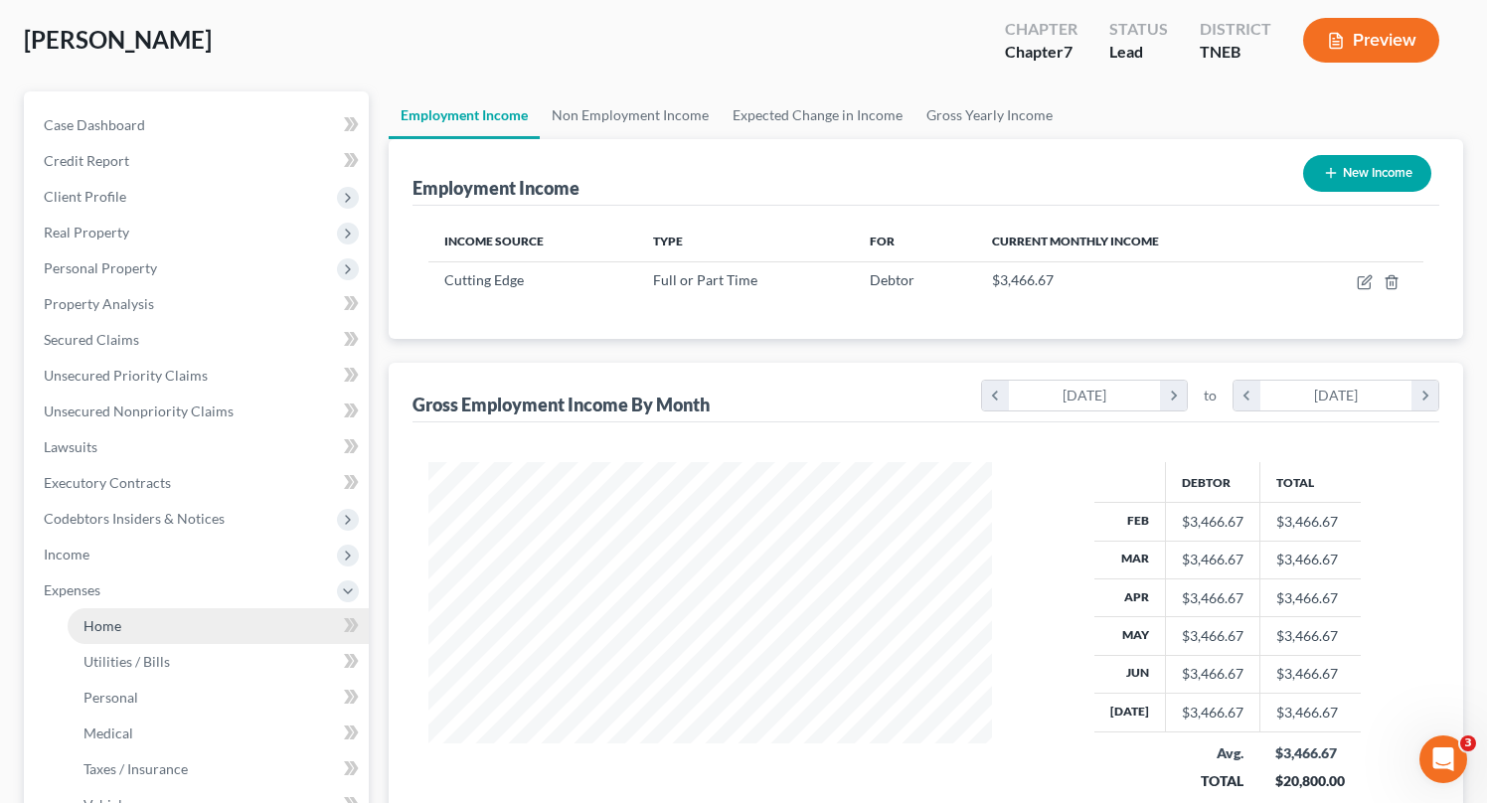
click at [131, 628] on link "Home" at bounding box center [218, 626] width 301 height 36
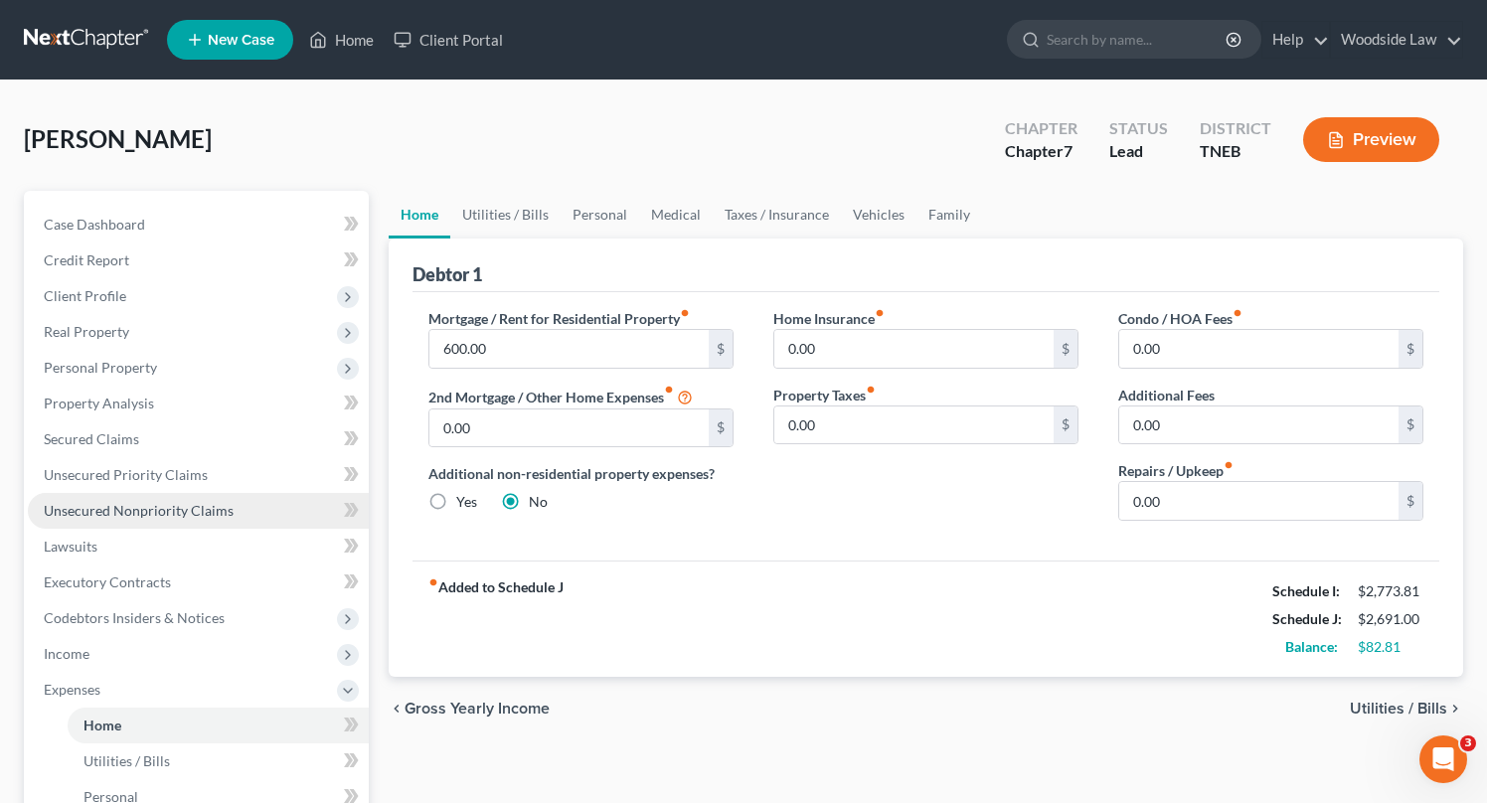
click at [191, 513] on span "Unsecured Nonpriority Claims" at bounding box center [139, 510] width 190 height 17
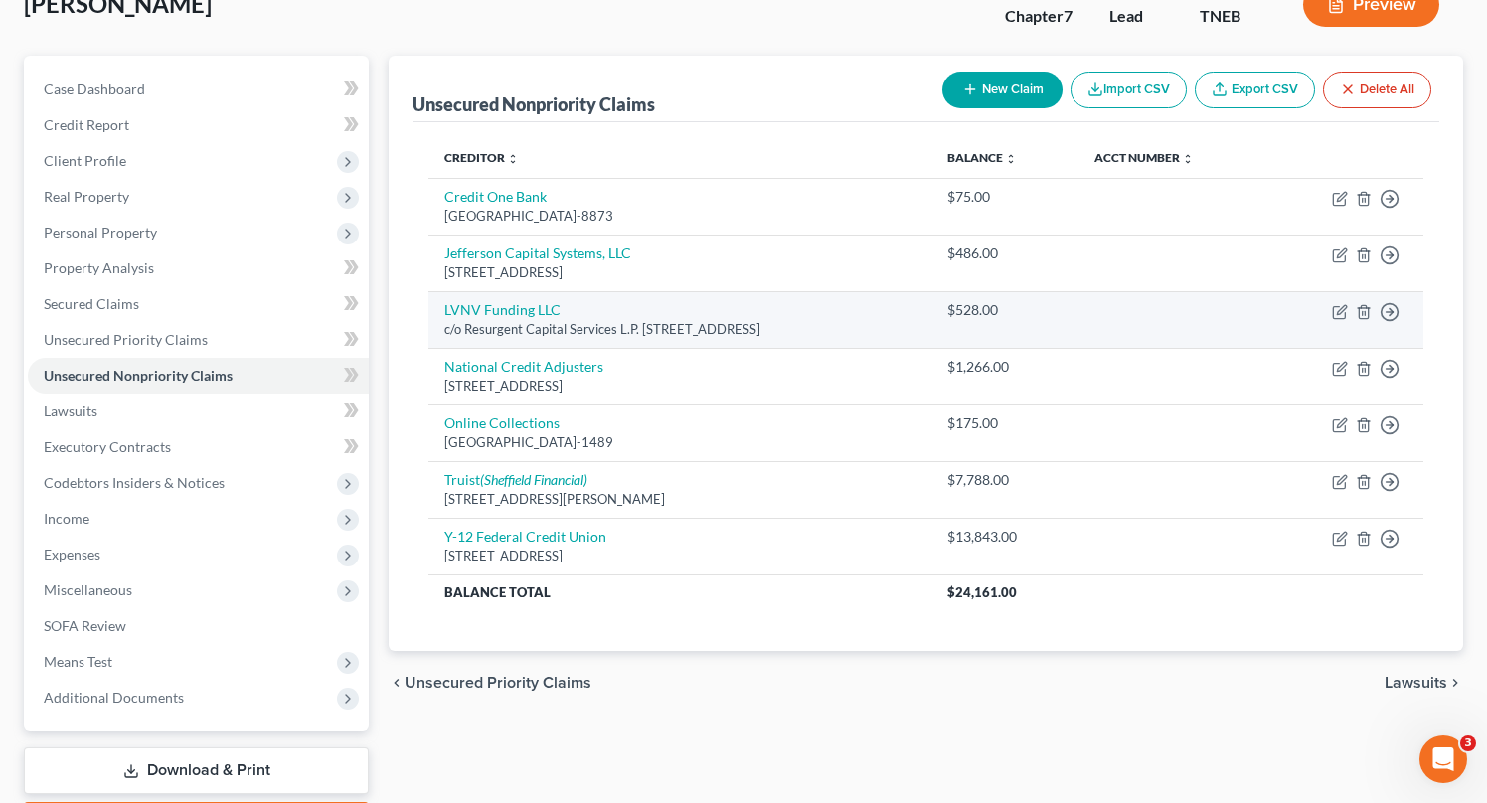
scroll to position [133, 0]
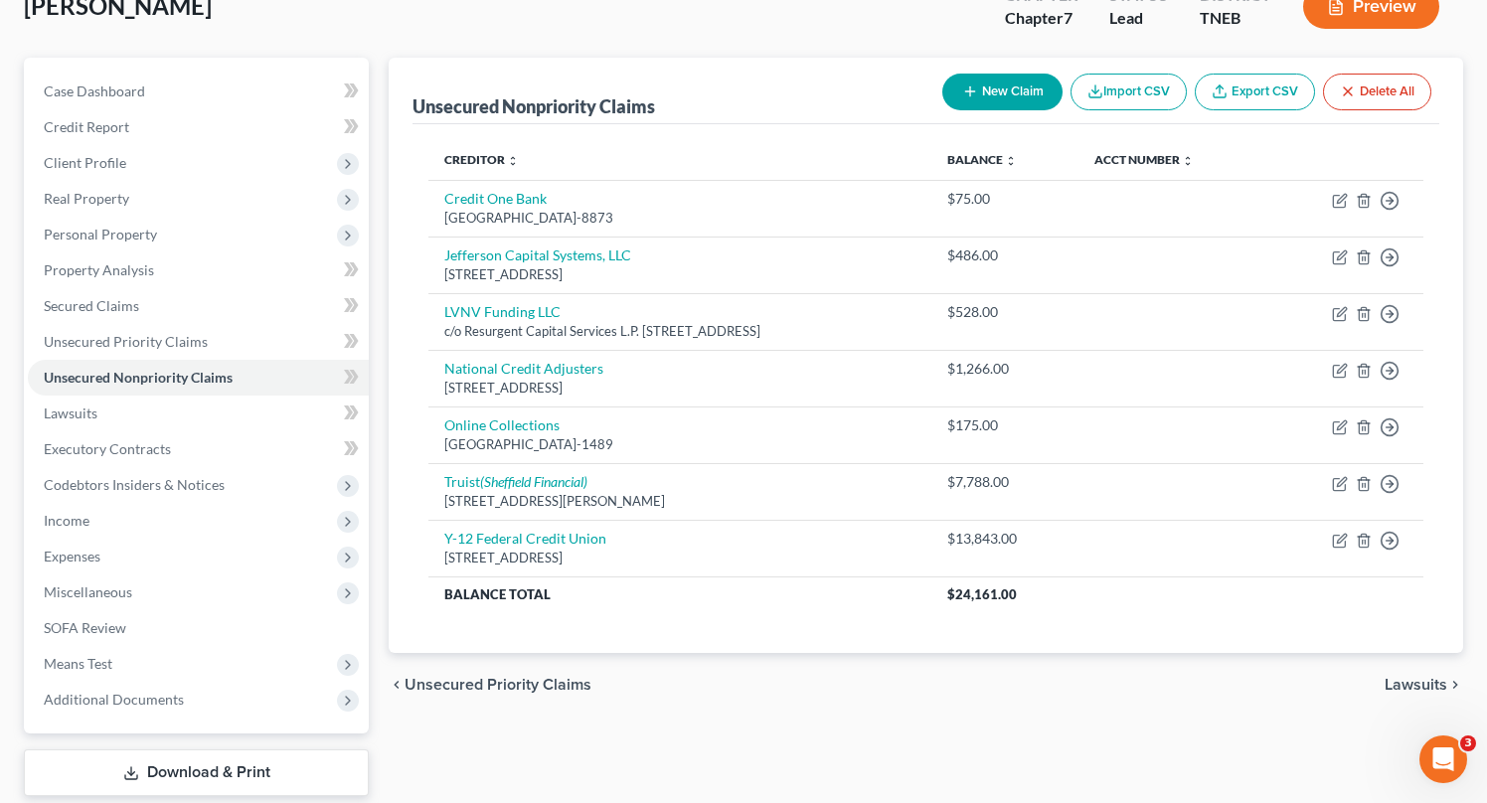
click at [989, 100] on button "New Claim" at bounding box center [1002, 92] width 120 height 37
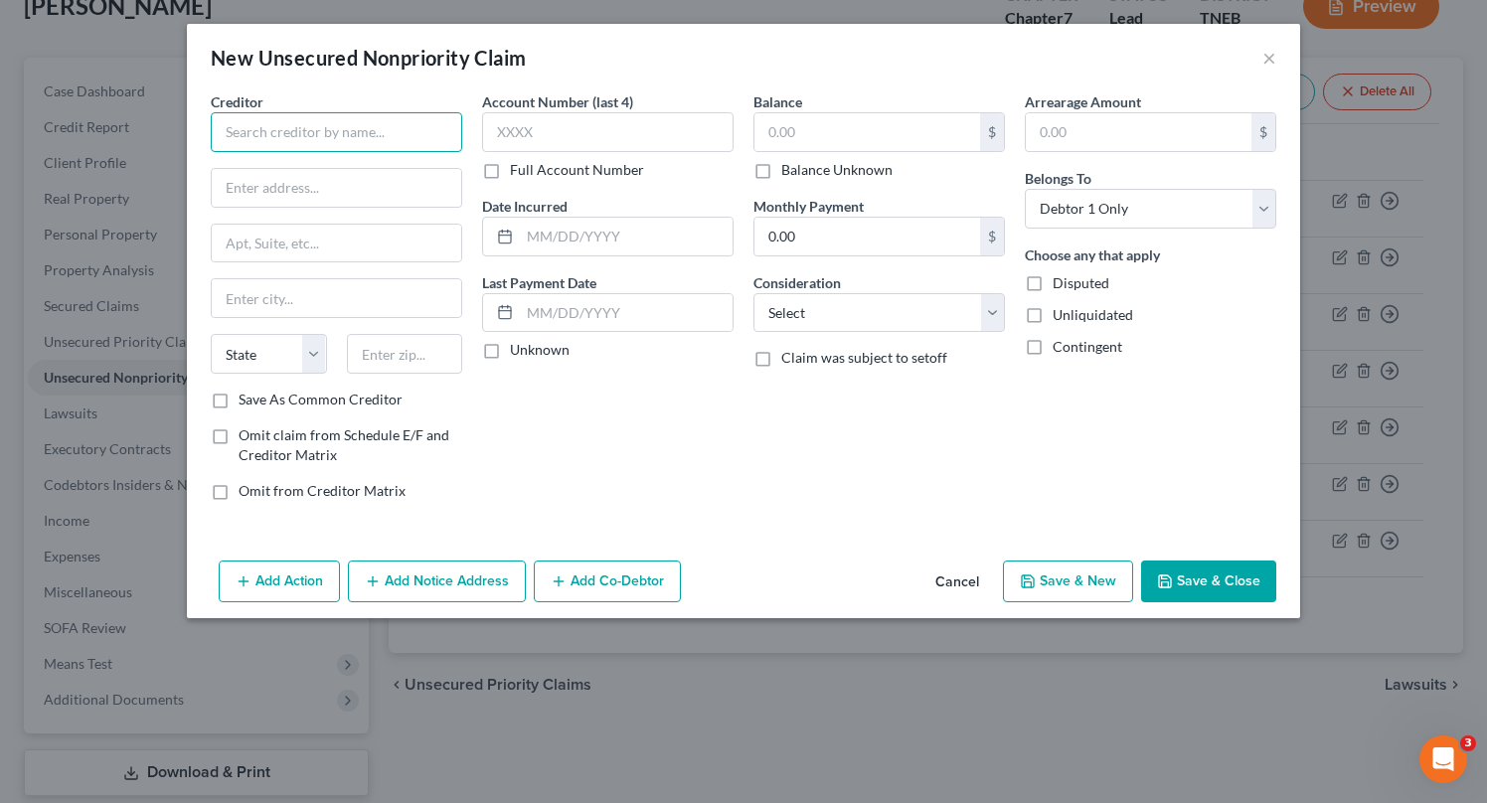
click at [443, 114] on input "text" at bounding box center [336, 132] width 251 height 40
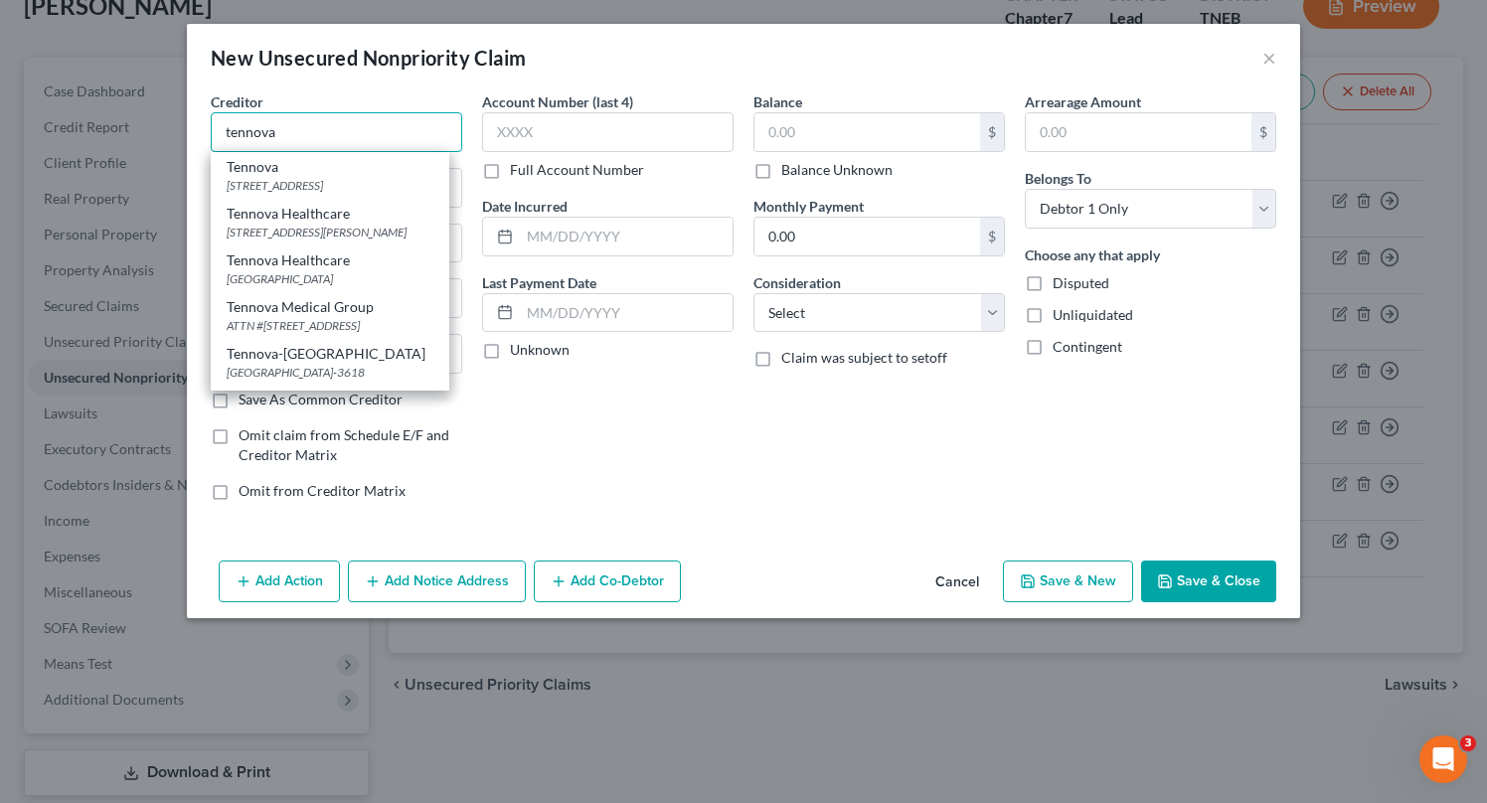
scroll to position [2, 0]
click at [347, 227] on div "[STREET_ADDRESS][PERSON_NAME]" at bounding box center [330, 230] width 207 height 17
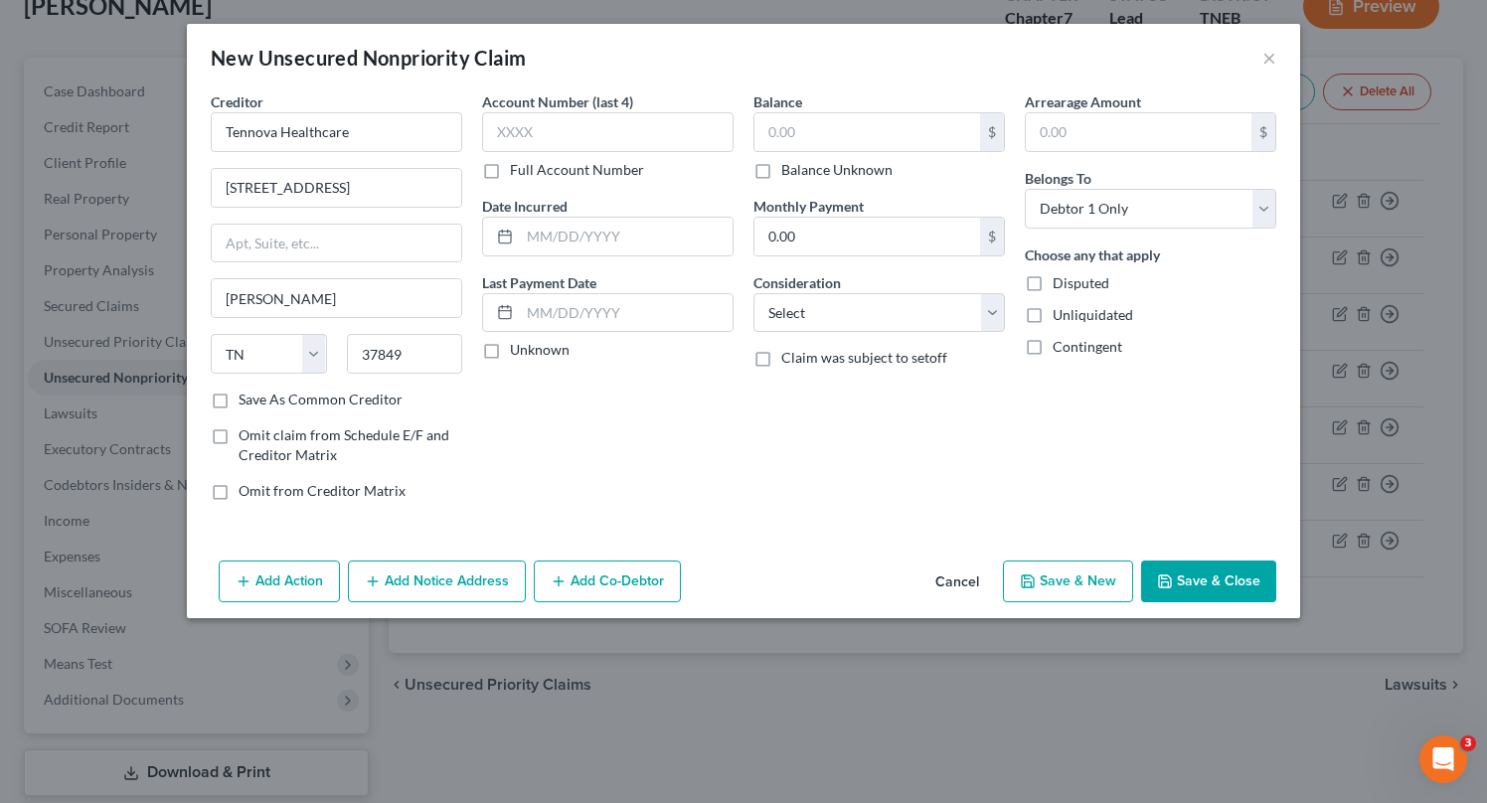
scroll to position [0, 0]
click at [947, 141] on input "text" at bounding box center [867, 132] width 226 height 38
click at [875, 143] on input "10,000" at bounding box center [867, 132] width 226 height 38
click at [889, 317] on select "Select Cable / Satellite Services Collection Agency Credit Card Debt Debt Couns…" at bounding box center [878, 313] width 251 height 40
click at [753, 293] on select "Select Cable / Satellite Services Collection Agency Credit Card Debt Debt Couns…" at bounding box center [878, 313] width 251 height 40
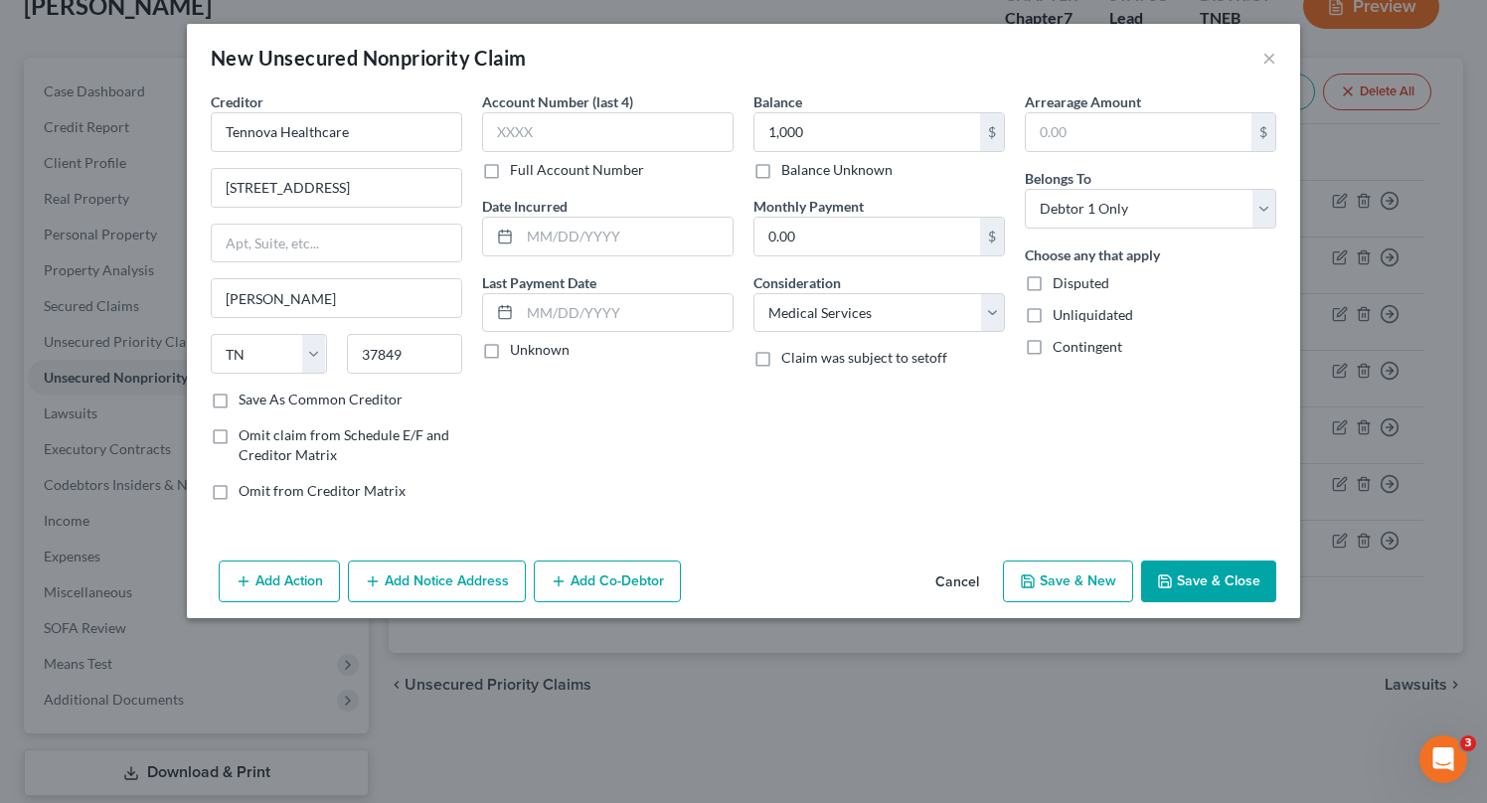
click at [1092, 581] on button "Save & New" at bounding box center [1068, 582] width 130 height 42
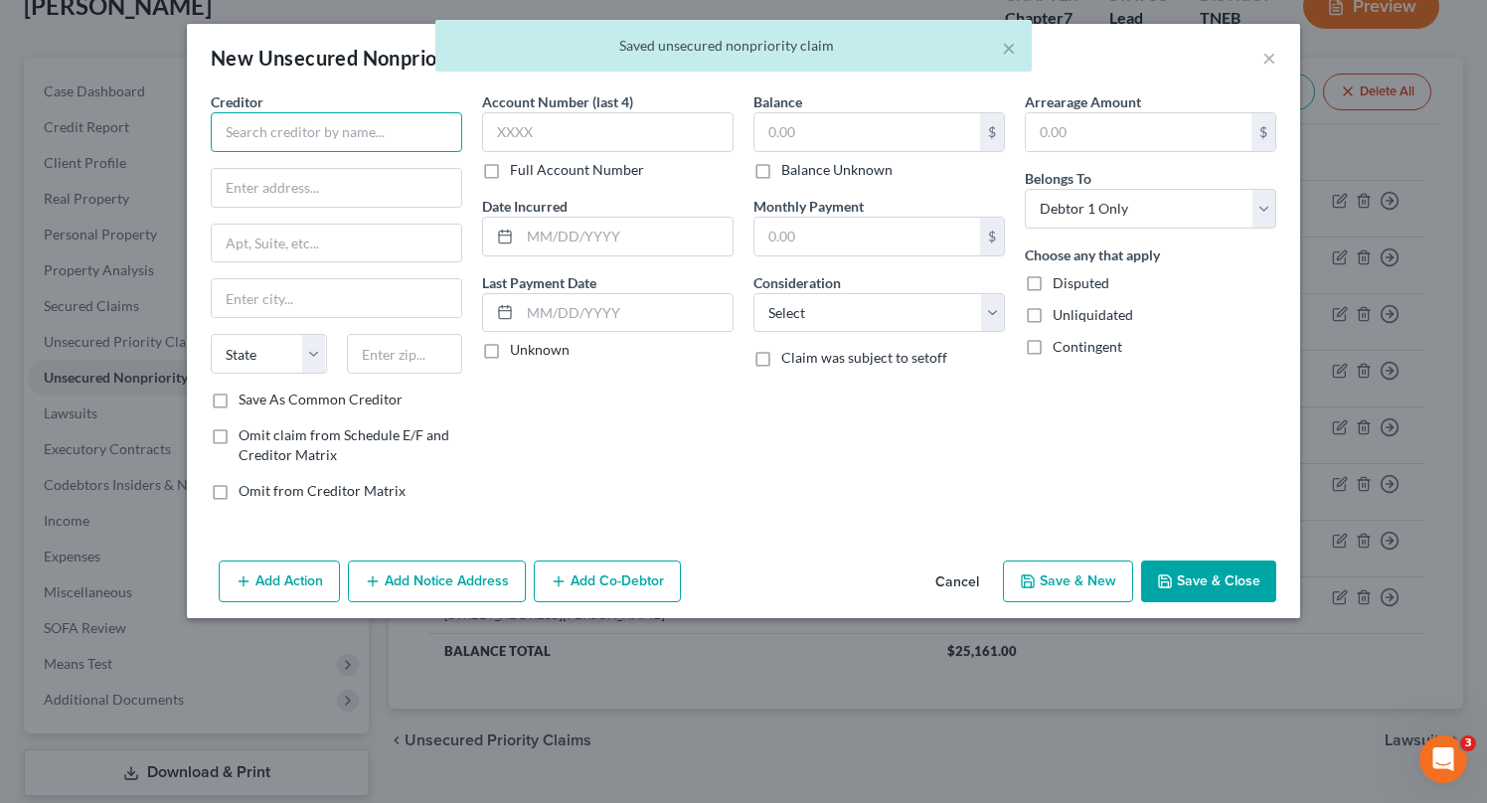
click at [418, 138] on input "text" at bounding box center [336, 132] width 251 height 40
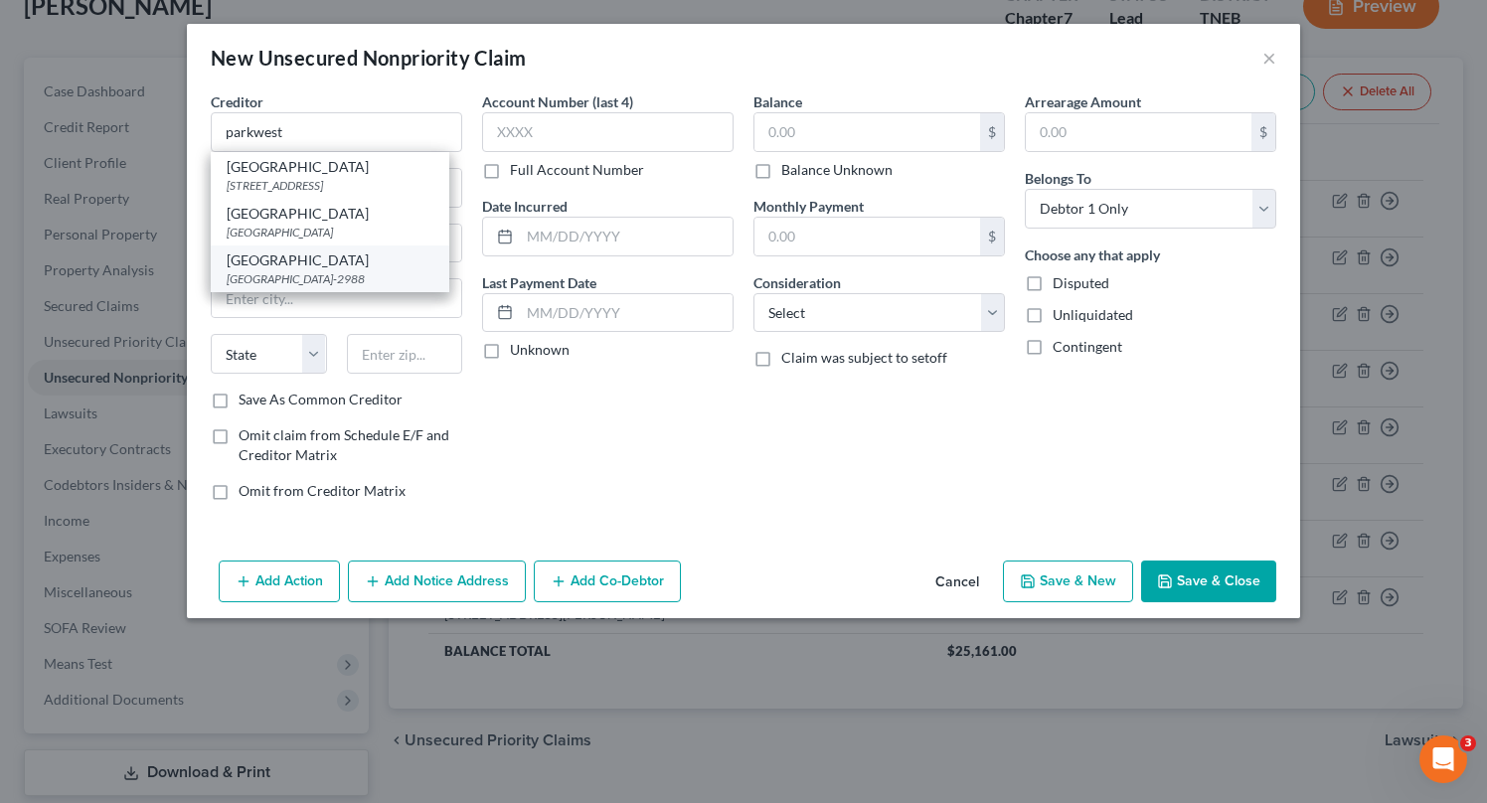
click at [384, 267] on div "[GEOGRAPHIC_DATA]" at bounding box center [330, 260] width 207 height 20
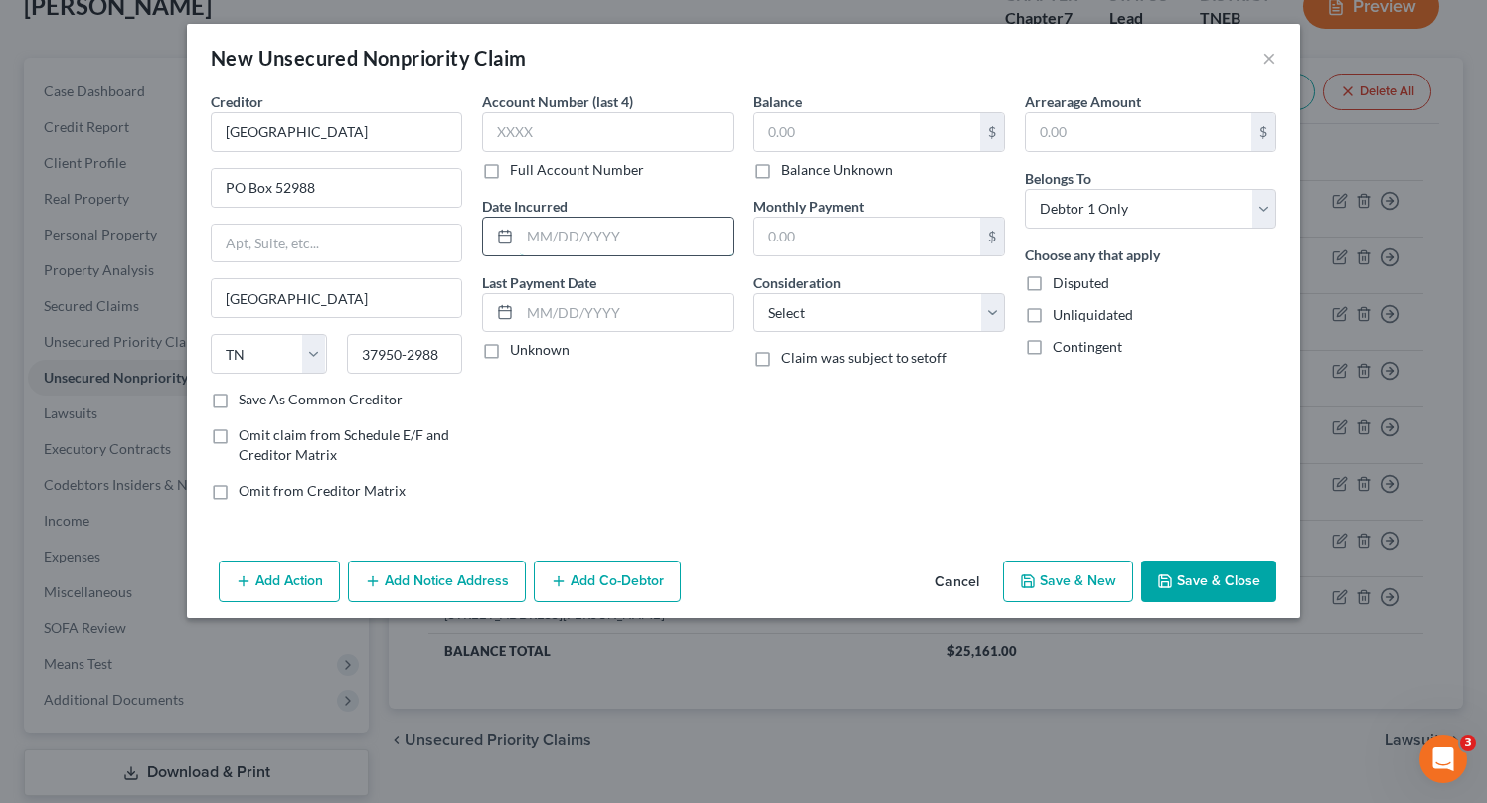
click at [660, 232] on input "text" at bounding box center [626, 237] width 213 height 38
click at [873, 133] on input "text" at bounding box center [867, 132] width 226 height 38
click at [926, 341] on div "Balance 1,000.00 $ Balance Unknown Balance Undetermined 1,000 $ Balance Unknown…" at bounding box center [878, 303] width 271 height 425
click at [918, 317] on select "Select Cable / Satellite Services Collection Agency Credit Card Debt Debt Couns…" at bounding box center [878, 313] width 251 height 40
click at [753, 293] on select "Select Cable / Satellite Services Collection Agency Credit Card Debt Debt Couns…" at bounding box center [878, 313] width 251 height 40
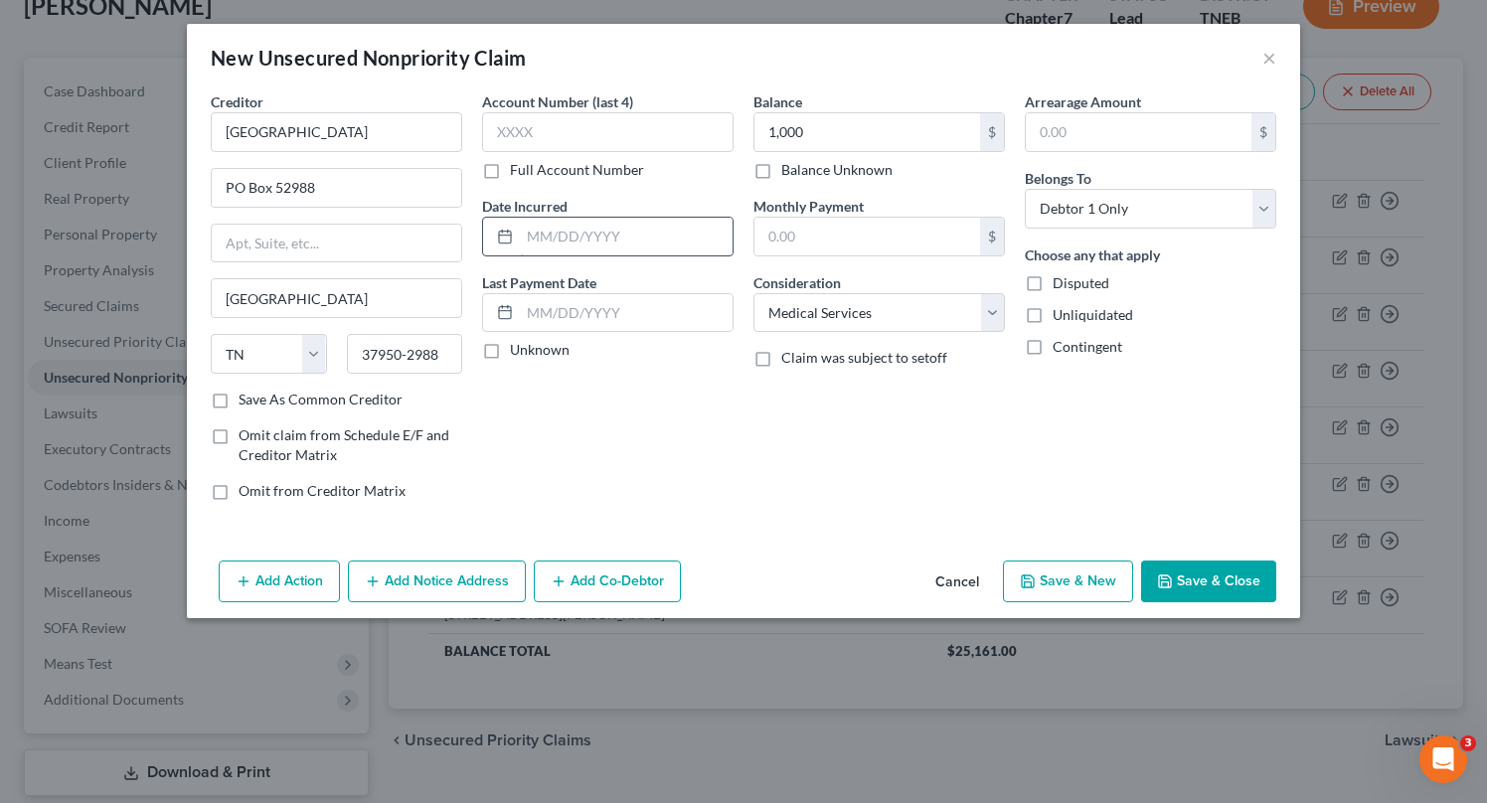
click at [612, 239] on input "text" at bounding box center [626, 237] width 213 height 38
click at [1219, 582] on button "Save & Close" at bounding box center [1208, 582] width 135 height 42
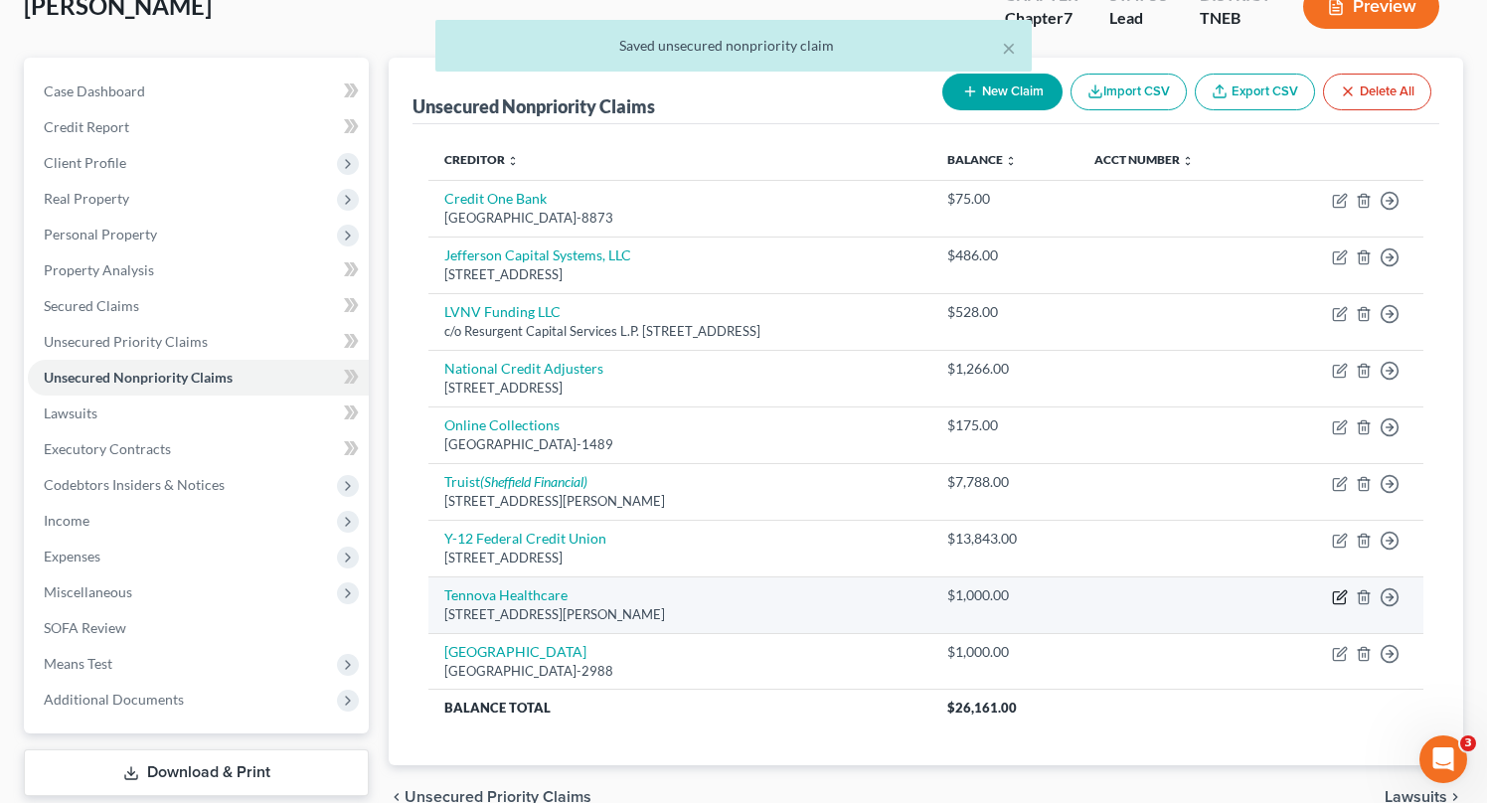
click at [1344, 595] on icon "button" at bounding box center [1340, 597] width 16 height 16
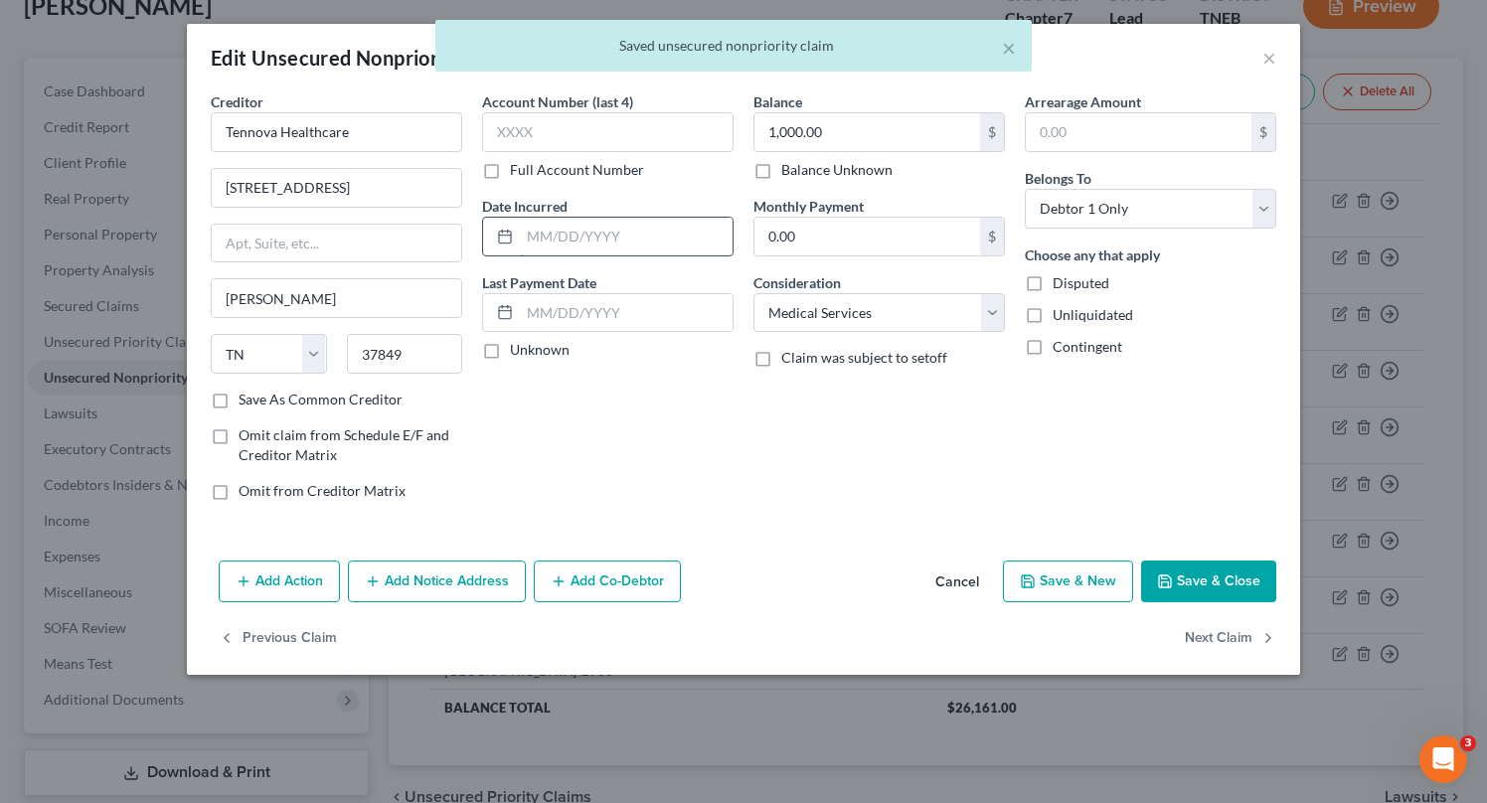
click at [657, 236] on input "text" at bounding box center [626, 237] width 213 height 38
click at [1231, 579] on button "Save & Close" at bounding box center [1208, 582] width 135 height 42
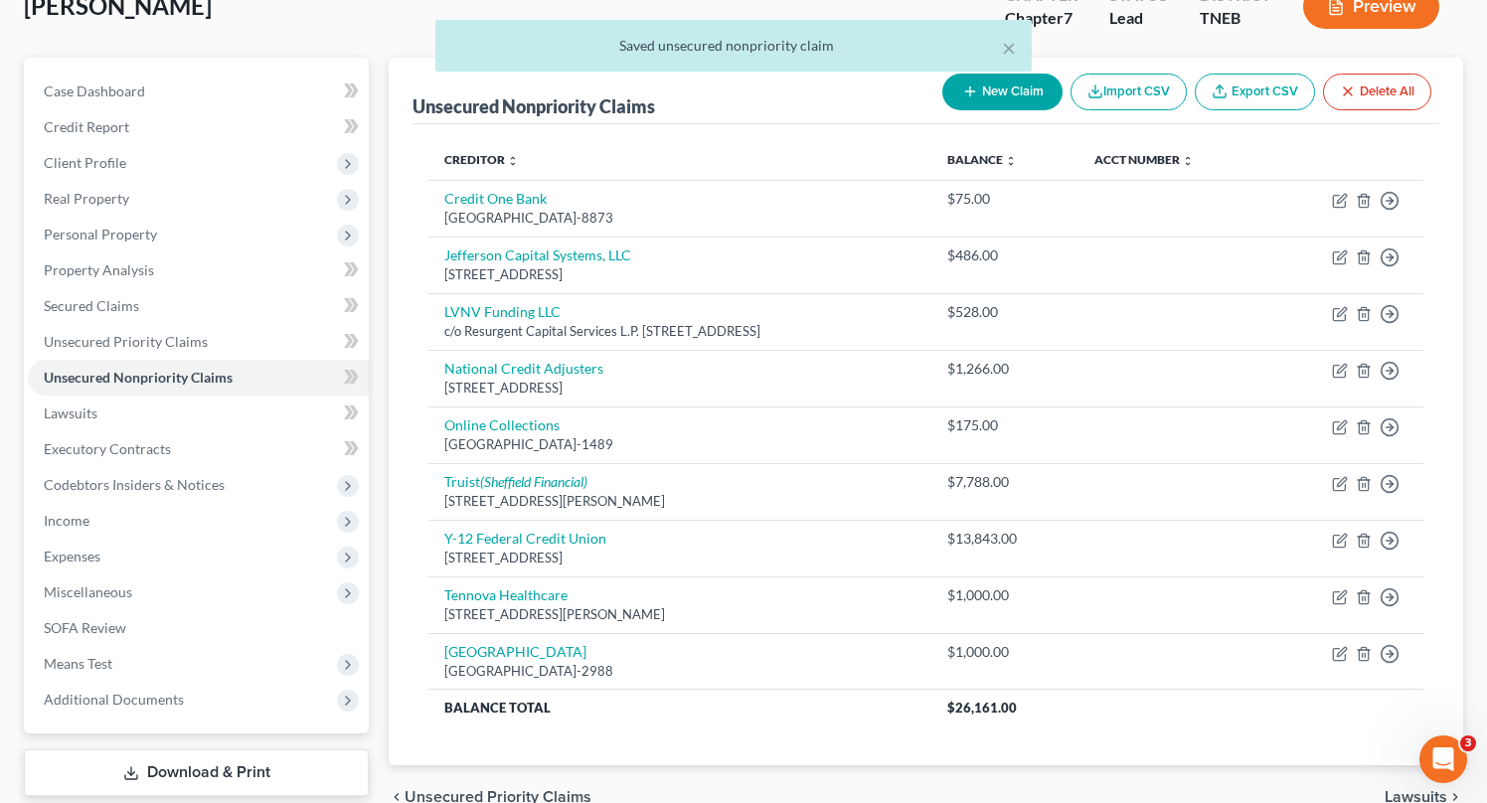
click at [975, 98] on button "New Claim" at bounding box center [1002, 92] width 120 height 37
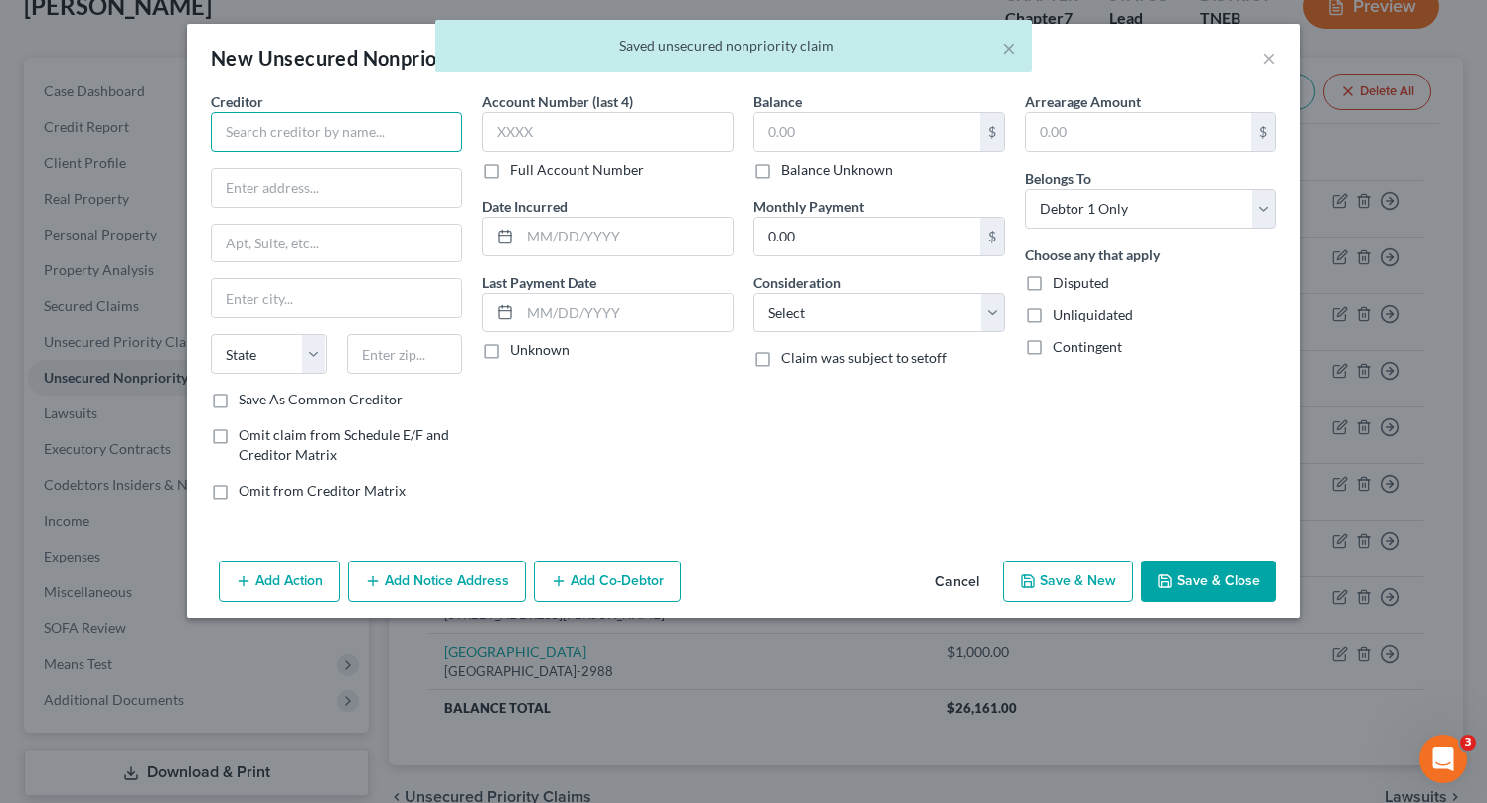
click at [434, 126] on input "text" at bounding box center [336, 132] width 251 height 40
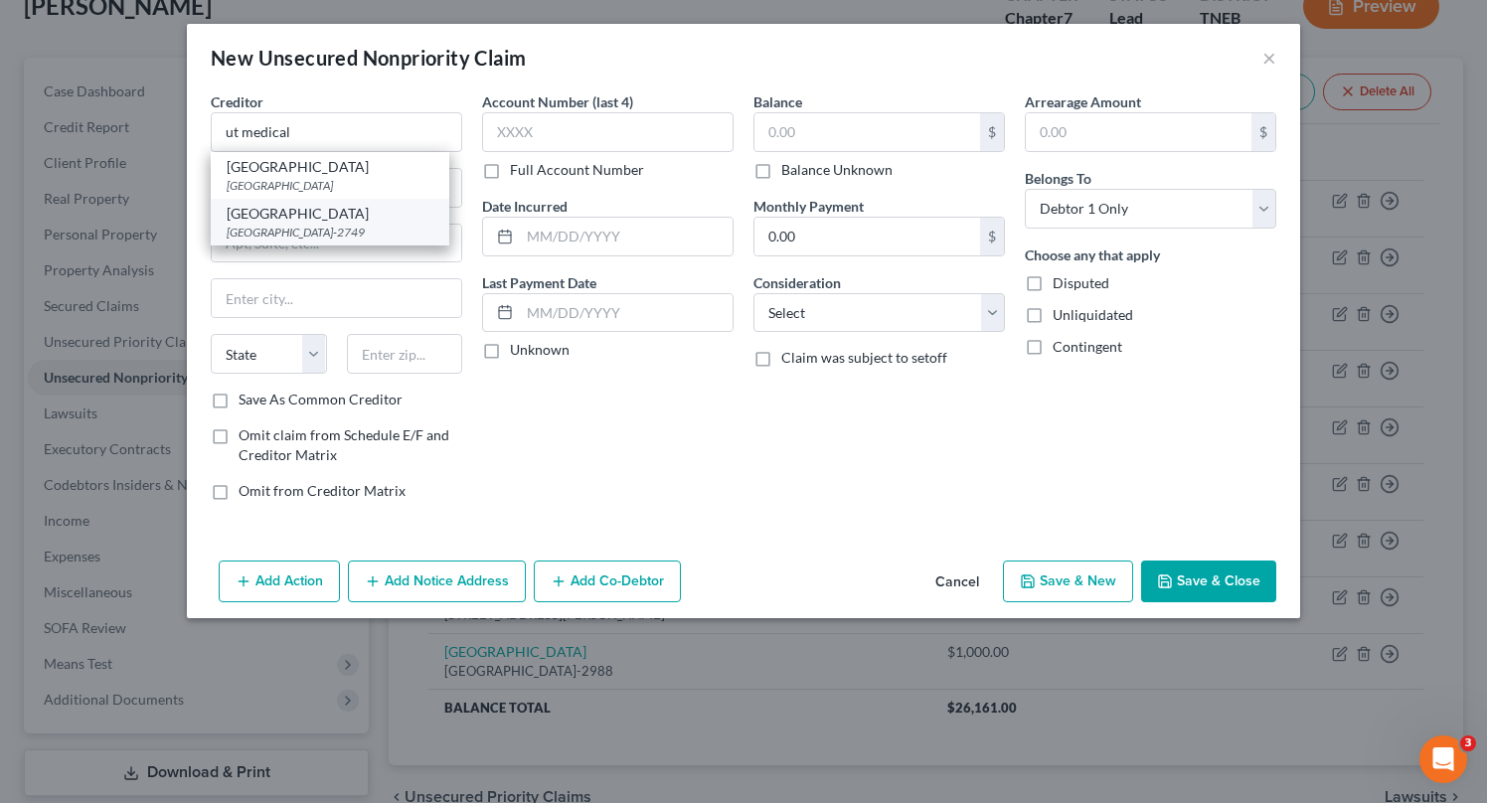
click at [401, 215] on div "[GEOGRAPHIC_DATA]" at bounding box center [330, 214] width 207 height 20
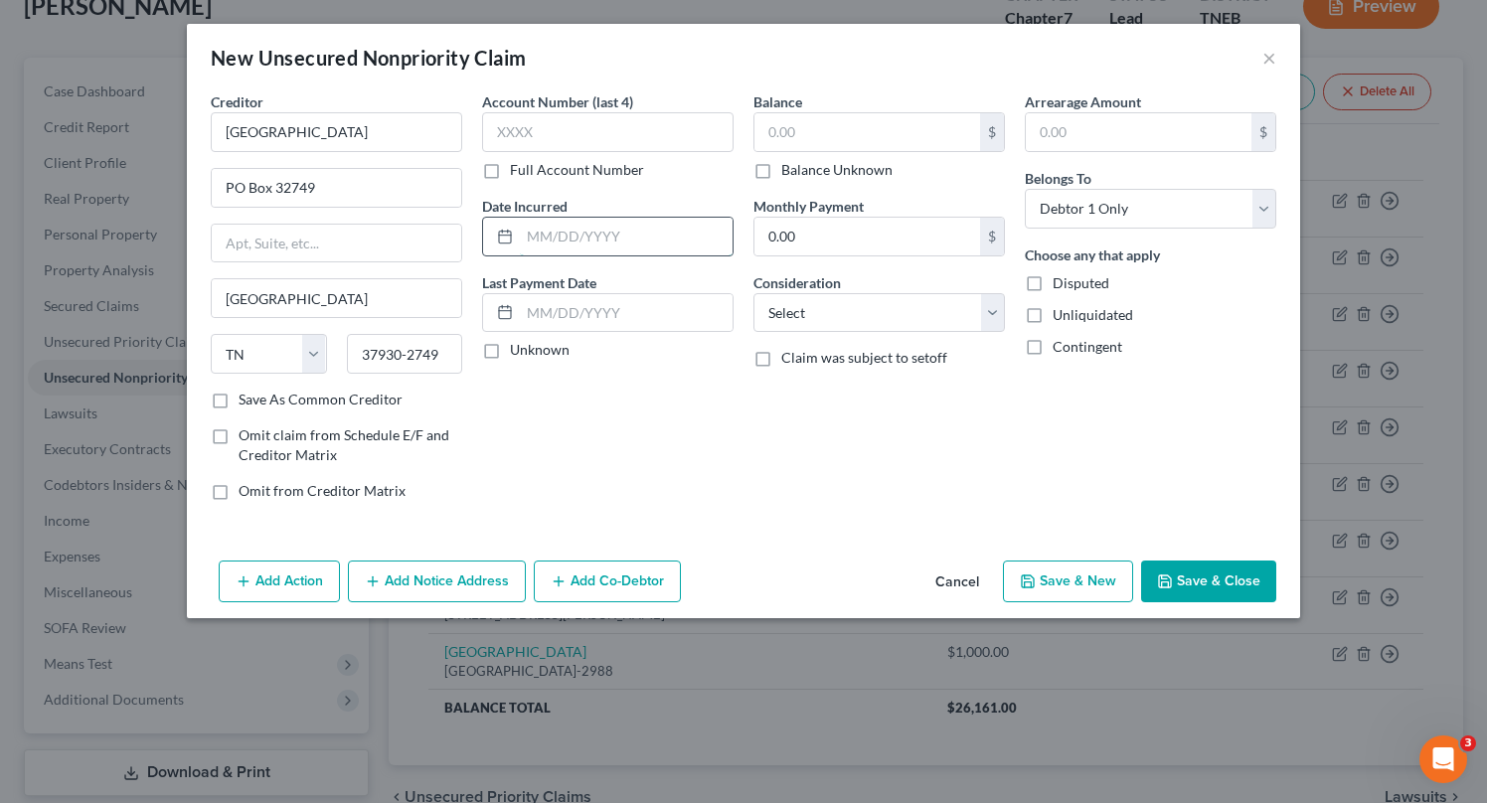
click at [657, 232] on input "text" at bounding box center [626, 237] width 213 height 38
click at [879, 130] on input "text" at bounding box center [867, 132] width 226 height 38
click at [957, 319] on select "Select Cable / Satellite Services Collection Agency Credit Card Debt Debt Couns…" at bounding box center [878, 313] width 251 height 40
click at [753, 293] on select "Select Cable / Satellite Services Collection Agency Credit Card Debt Debt Couns…" at bounding box center [878, 313] width 251 height 40
click at [1091, 574] on button "Save & New" at bounding box center [1068, 582] width 130 height 42
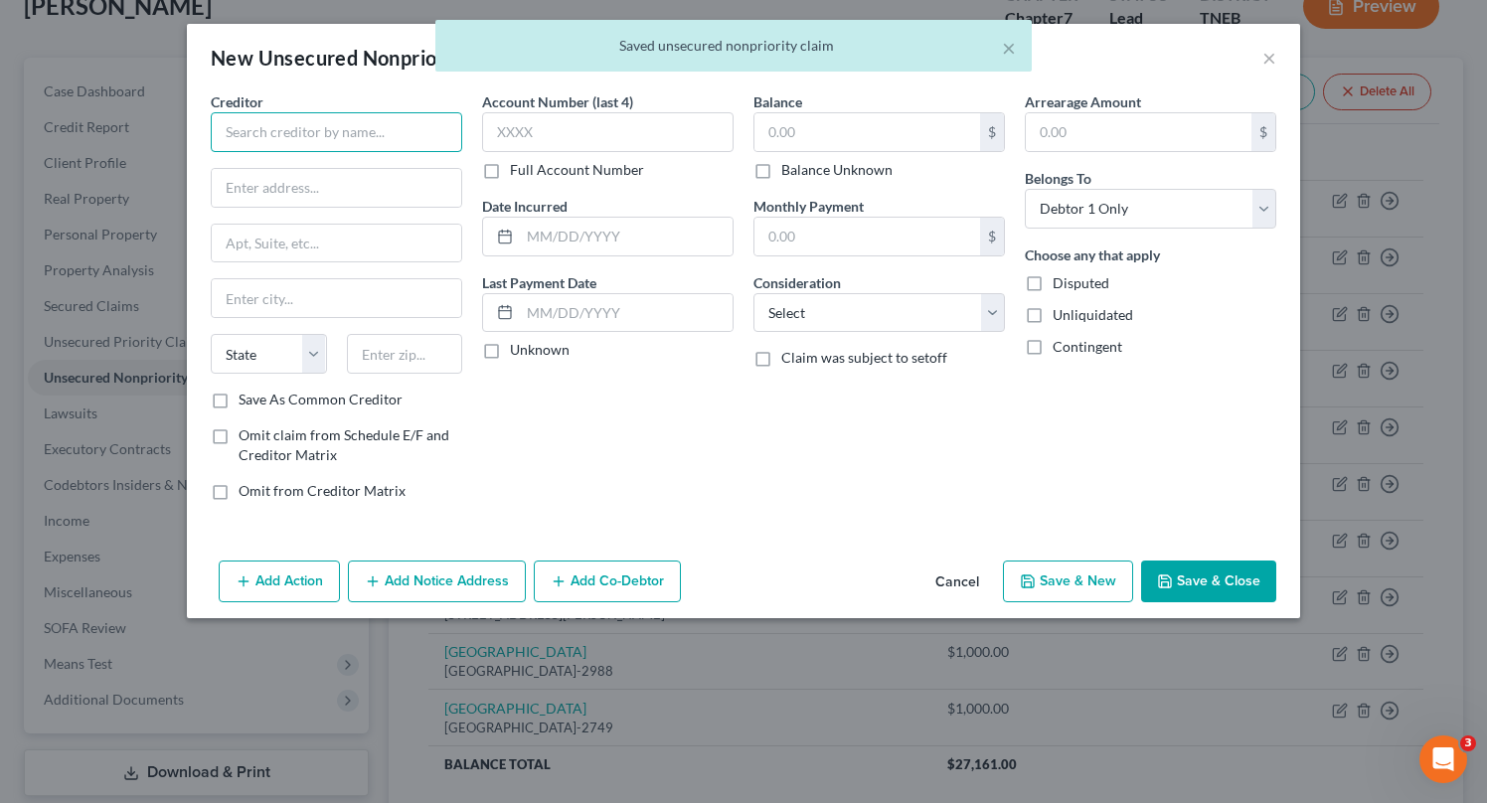
click at [415, 132] on input "text" at bounding box center [336, 132] width 251 height 40
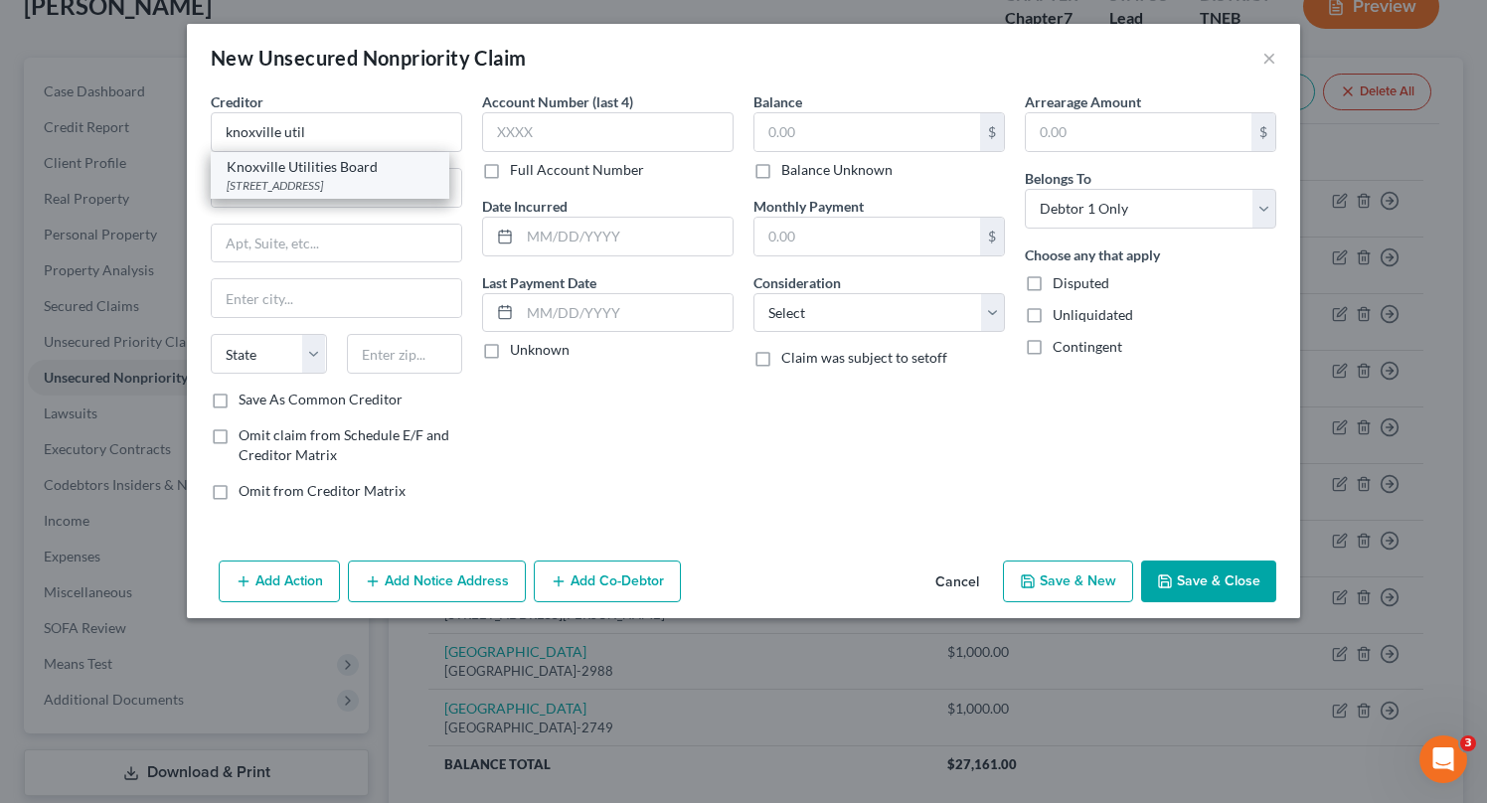
click at [399, 177] on div "[STREET_ADDRESS]" at bounding box center [330, 185] width 207 height 17
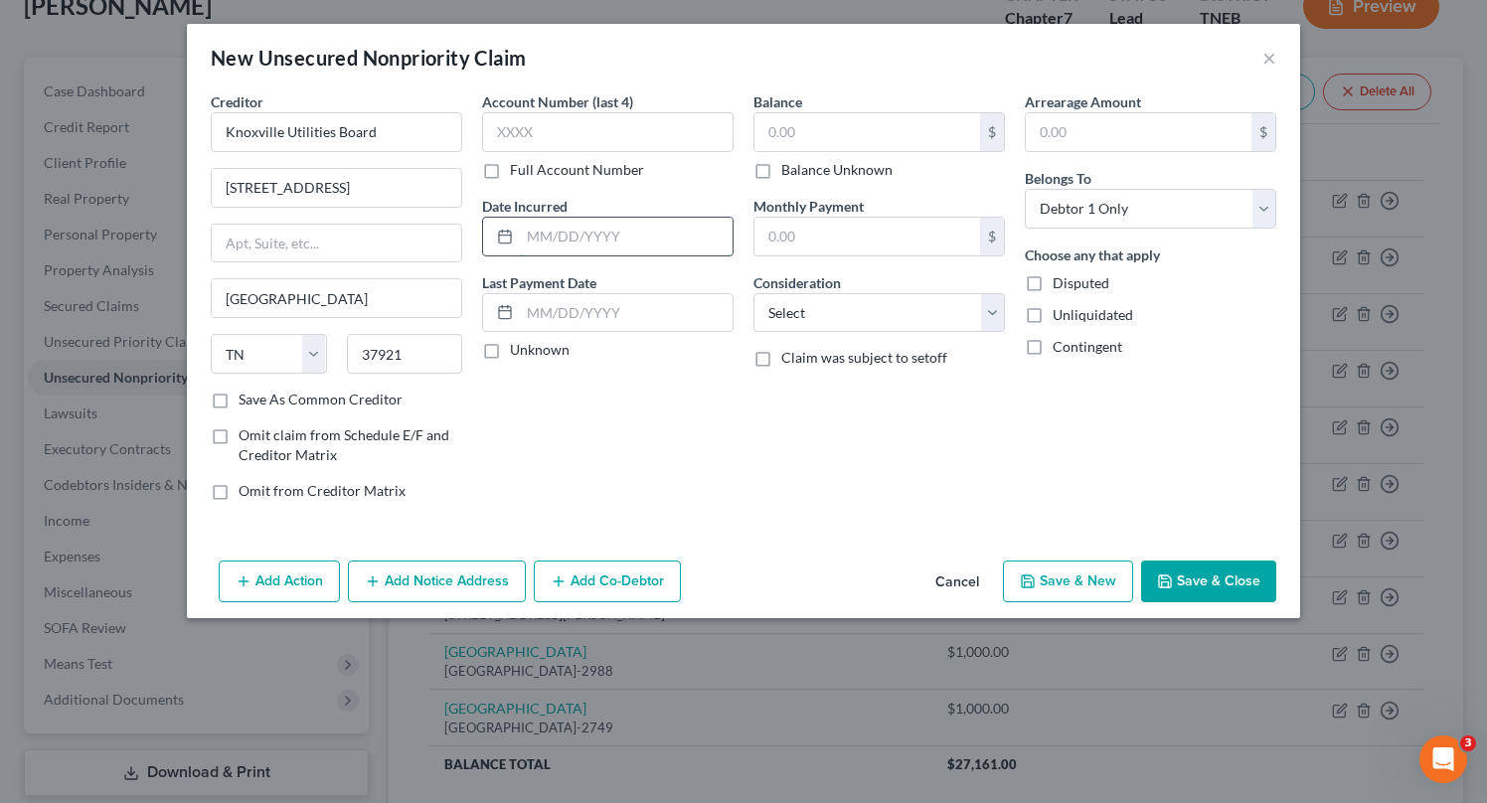
click at [658, 237] on input "text" at bounding box center [626, 237] width 213 height 38
click at [840, 128] on input "text" at bounding box center [867, 132] width 226 height 38
click at [947, 314] on select "Select Cable / Satellite Services Collection Agency Credit Card Debt Debt Couns…" at bounding box center [878, 313] width 251 height 40
click at [753, 293] on select "Select Cable / Satellite Services Collection Agency Credit Card Debt Debt Couns…" at bounding box center [878, 313] width 251 height 40
click at [1116, 594] on button "Save & New" at bounding box center [1068, 582] width 130 height 42
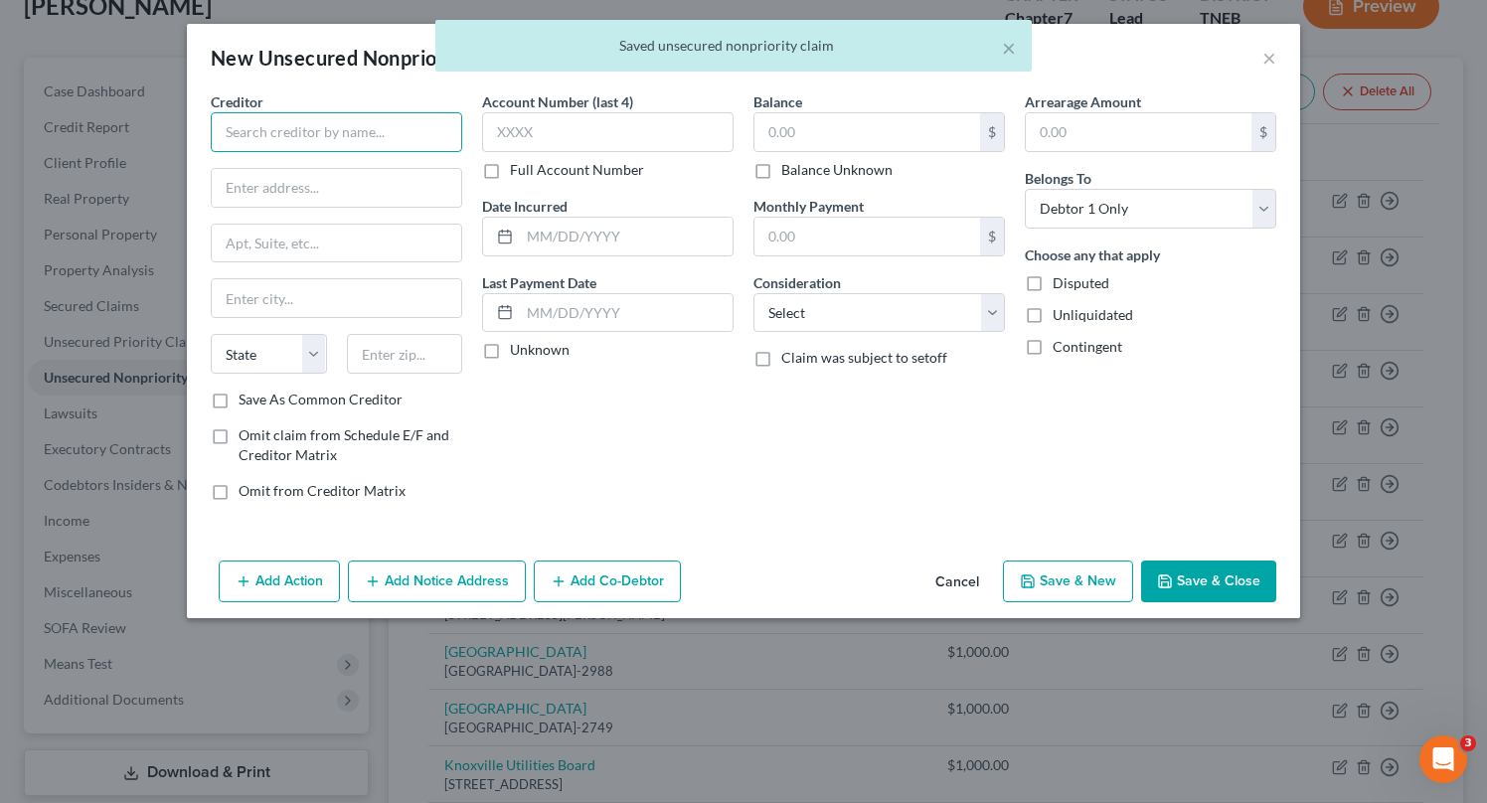
click at [419, 139] on input "text" at bounding box center [336, 132] width 251 height 40
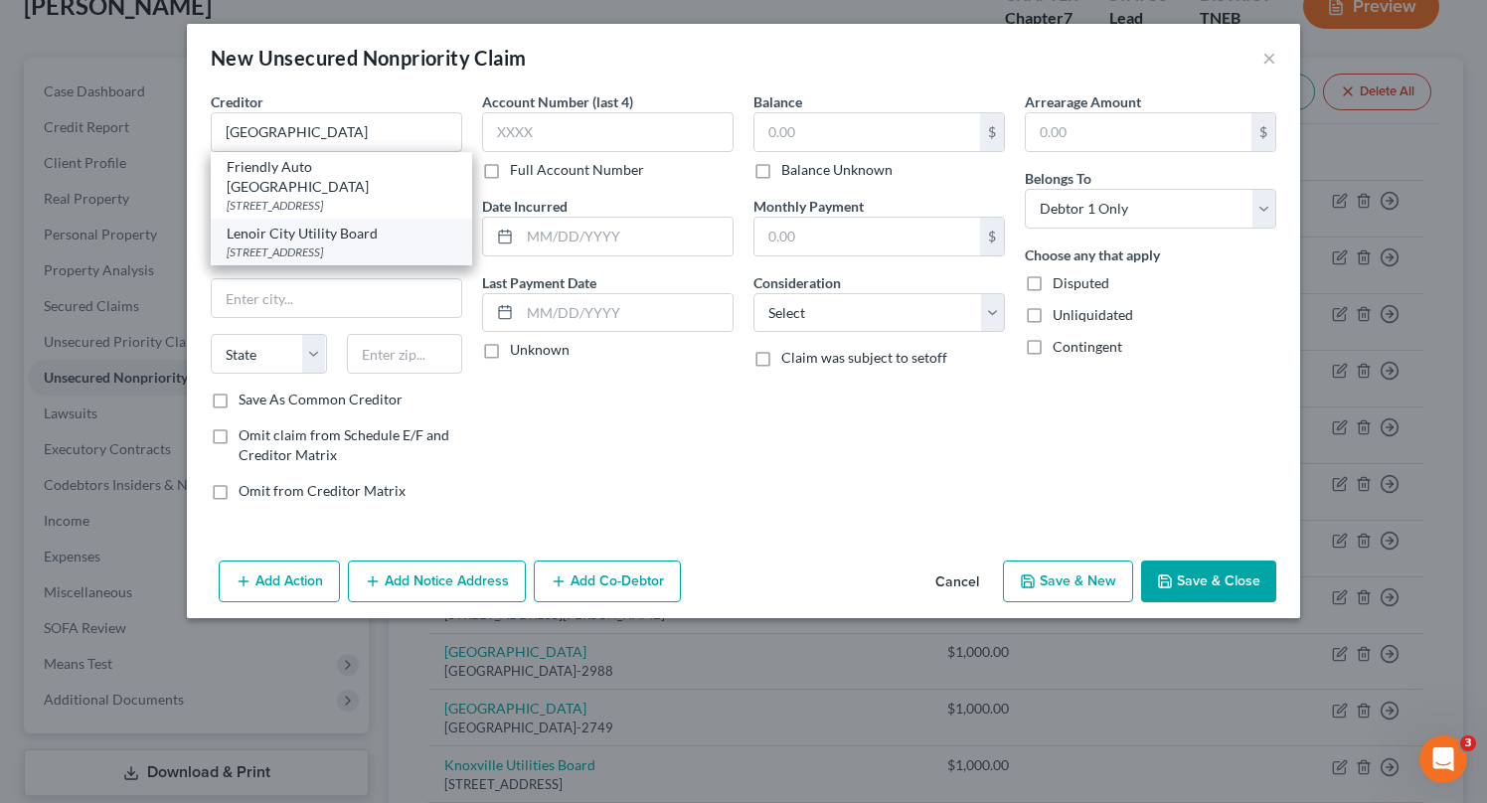
click at [415, 224] on div "Lenoir City Utility Board" at bounding box center [342, 234] width 230 height 20
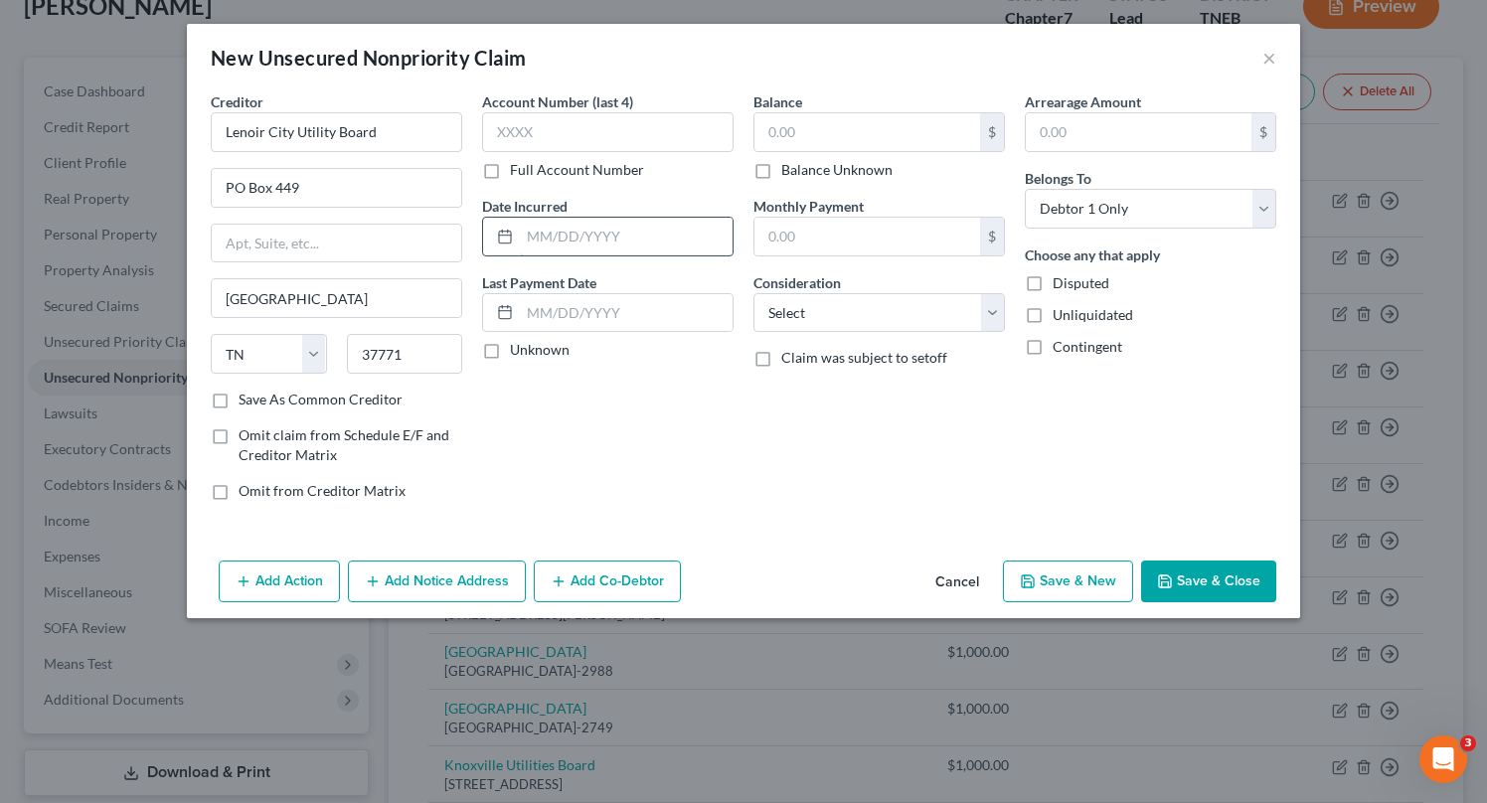
click at [597, 236] on input "text" at bounding box center [626, 237] width 213 height 38
click at [818, 133] on input "text" at bounding box center [867, 132] width 226 height 38
click at [931, 315] on select "Select Cable / Satellite Services Collection Agency Credit Card Debt Debt Couns…" at bounding box center [878, 313] width 251 height 40
click at [753, 293] on select "Select Cable / Satellite Services Collection Agency Credit Card Debt Debt Couns…" at bounding box center [878, 313] width 251 height 40
click at [1071, 585] on button "Save & New" at bounding box center [1068, 582] width 130 height 42
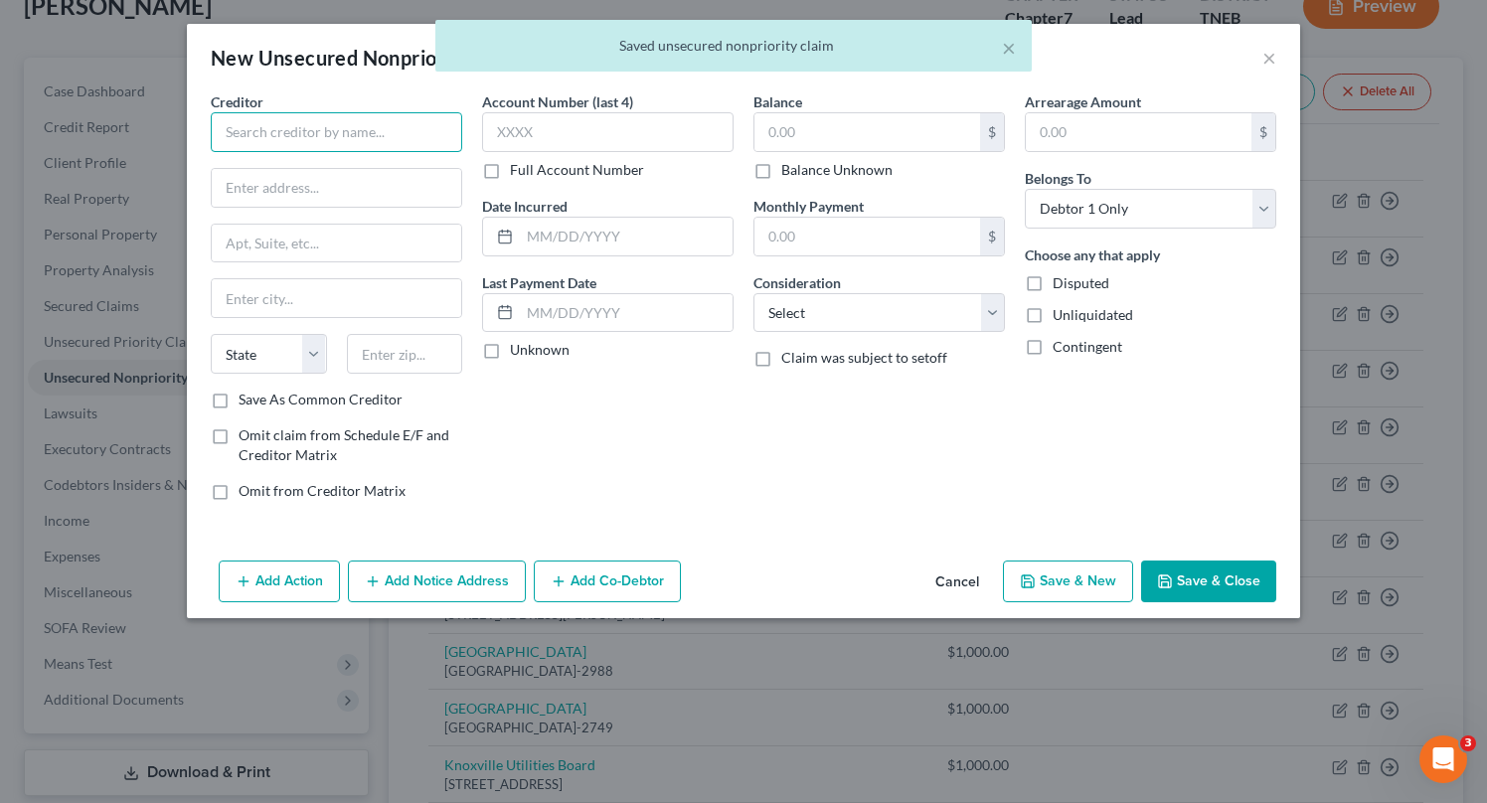
click at [351, 143] on input "text" at bounding box center [336, 132] width 251 height 40
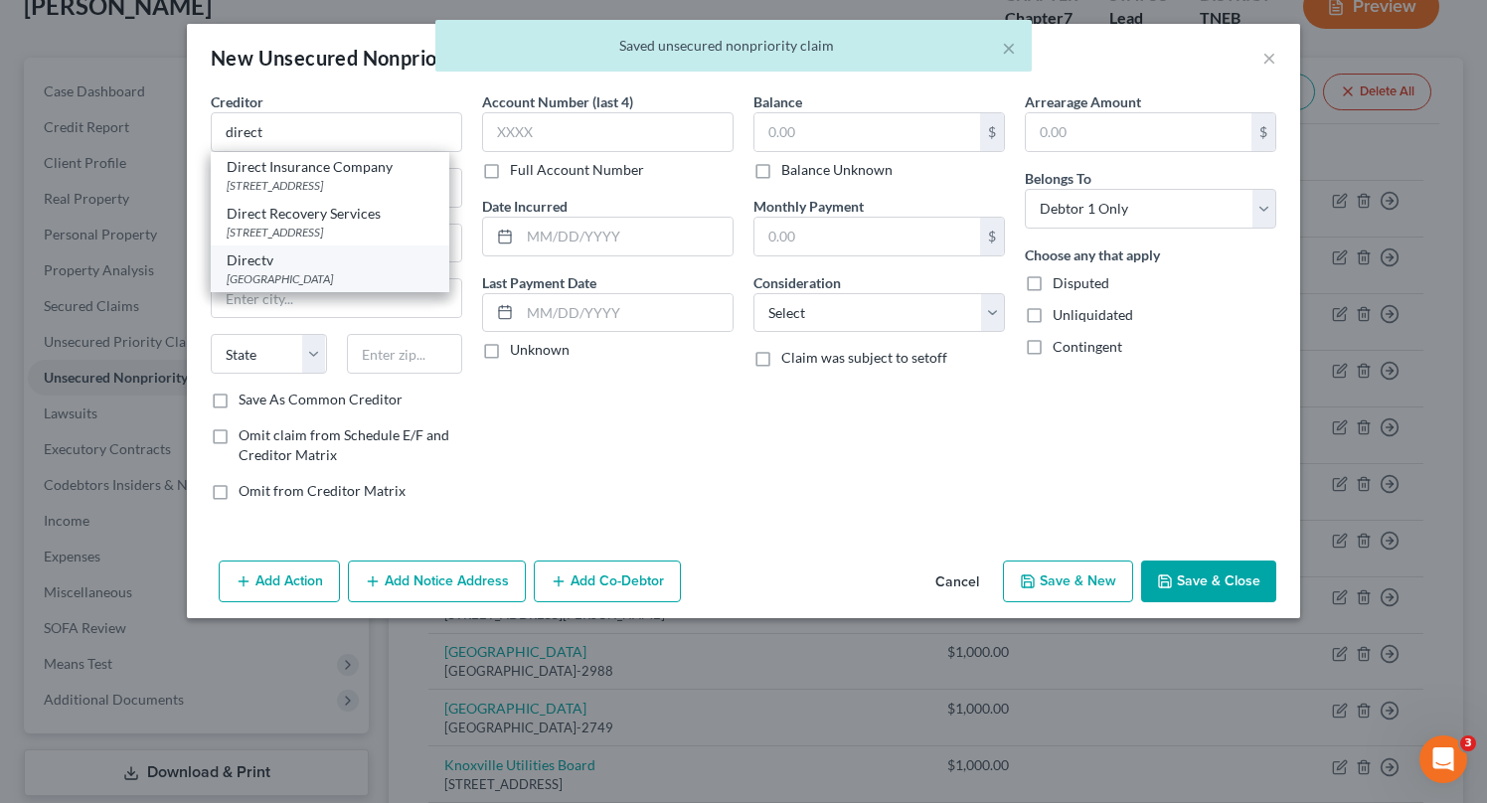
click at [326, 287] on div "[GEOGRAPHIC_DATA]" at bounding box center [330, 278] width 207 height 17
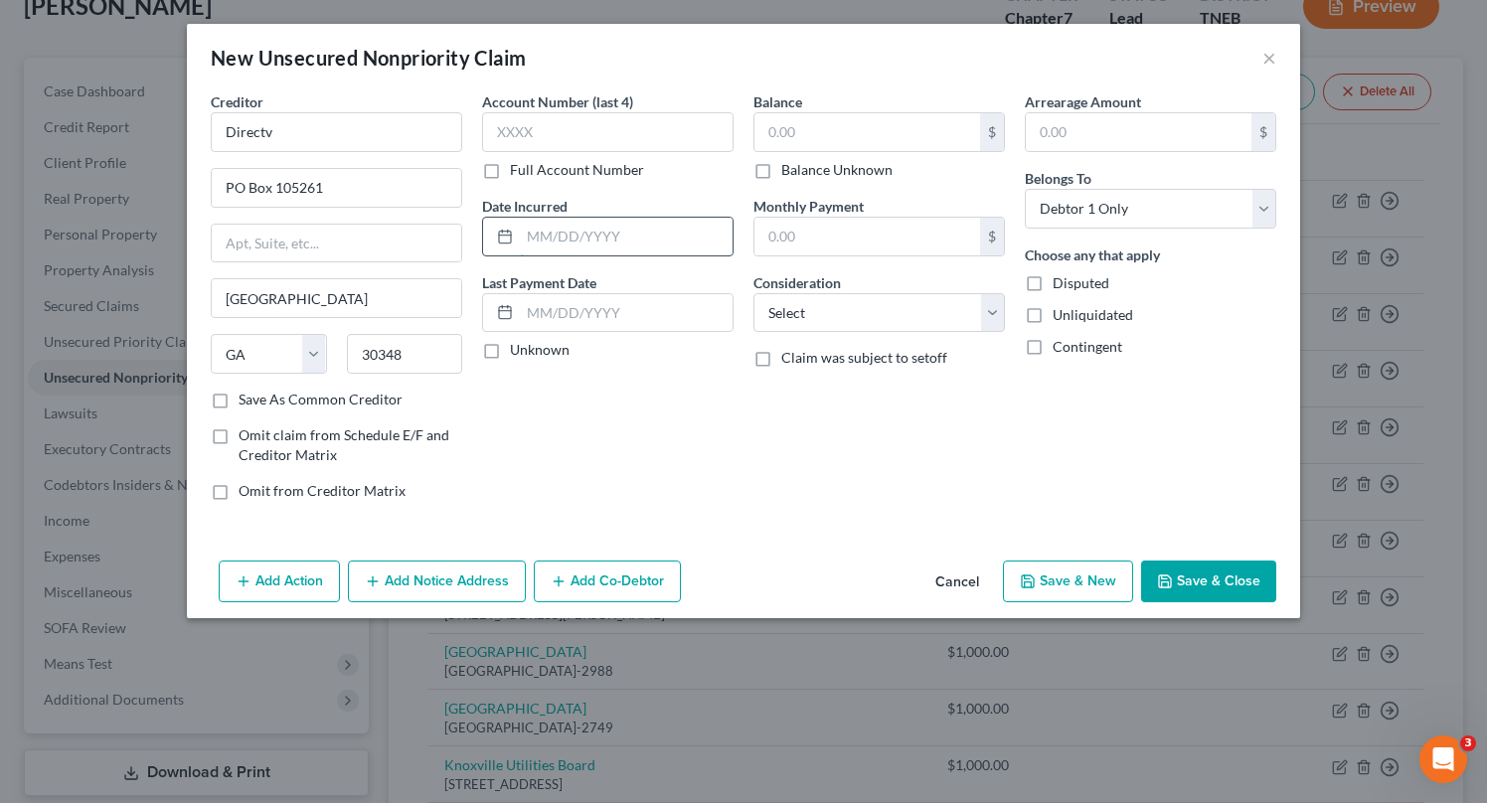
click at [640, 220] on input "text" at bounding box center [626, 237] width 213 height 38
click at [809, 144] on input "text" at bounding box center [867, 132] width 226 height 38
click at [964, 319] on select "Select Cable / Satellite Services Collection Agency Credit Card Debt Debt Couns…" at bounding box center [878, 313] width 251 height 40
click at [753, 293] on select "Select Cable / Satellite Services Collection Agency Credit Card Debt Debt Couns…" at bounding box center [878, 313] width 251 height 40
click at [1084, 590] on button "Save & New" at bounding box center [1068, 582] width 130 height 42
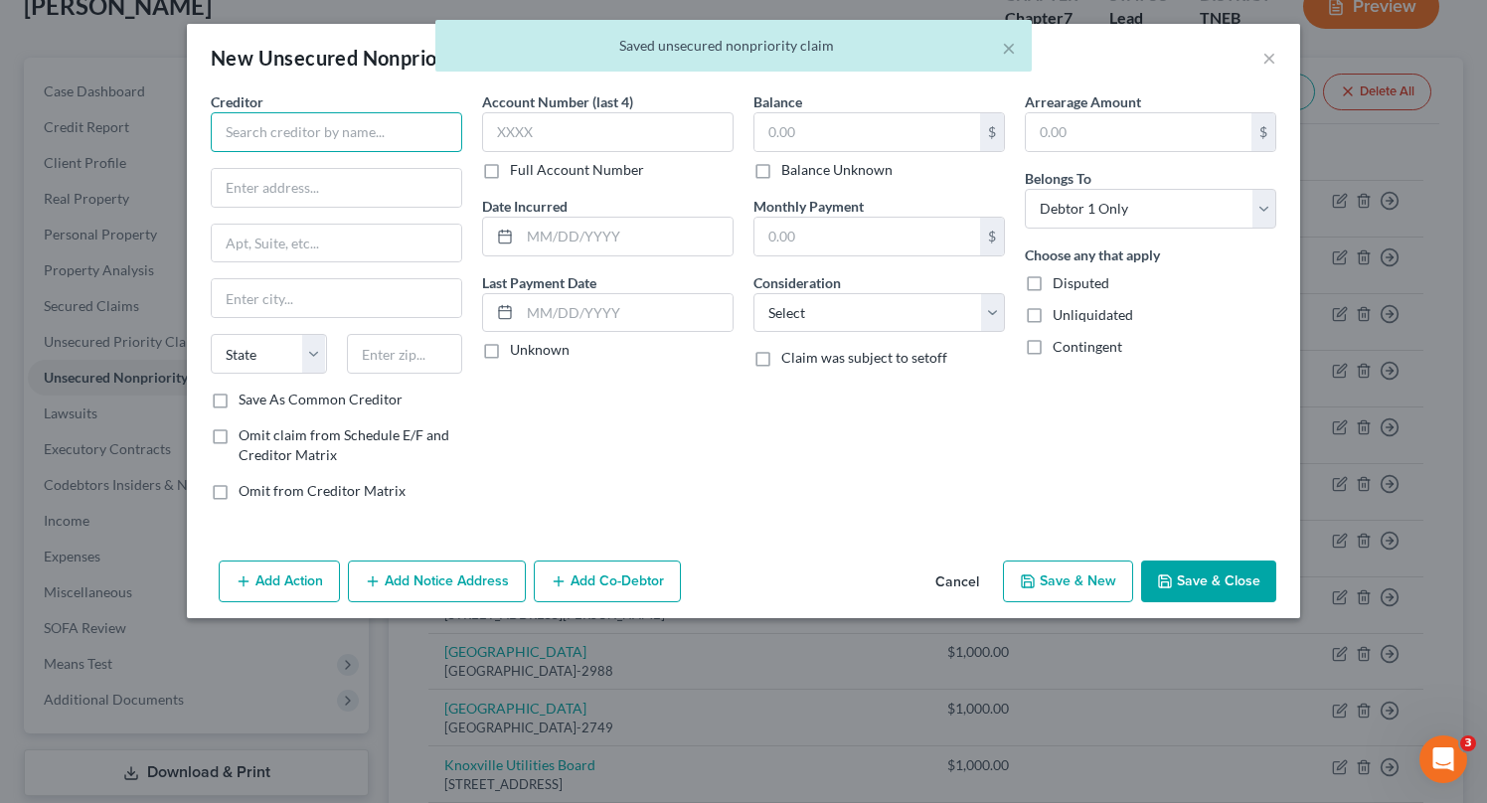
click at [424, 138] on input "text" at bounding box center [336, 132] width 251 height 40
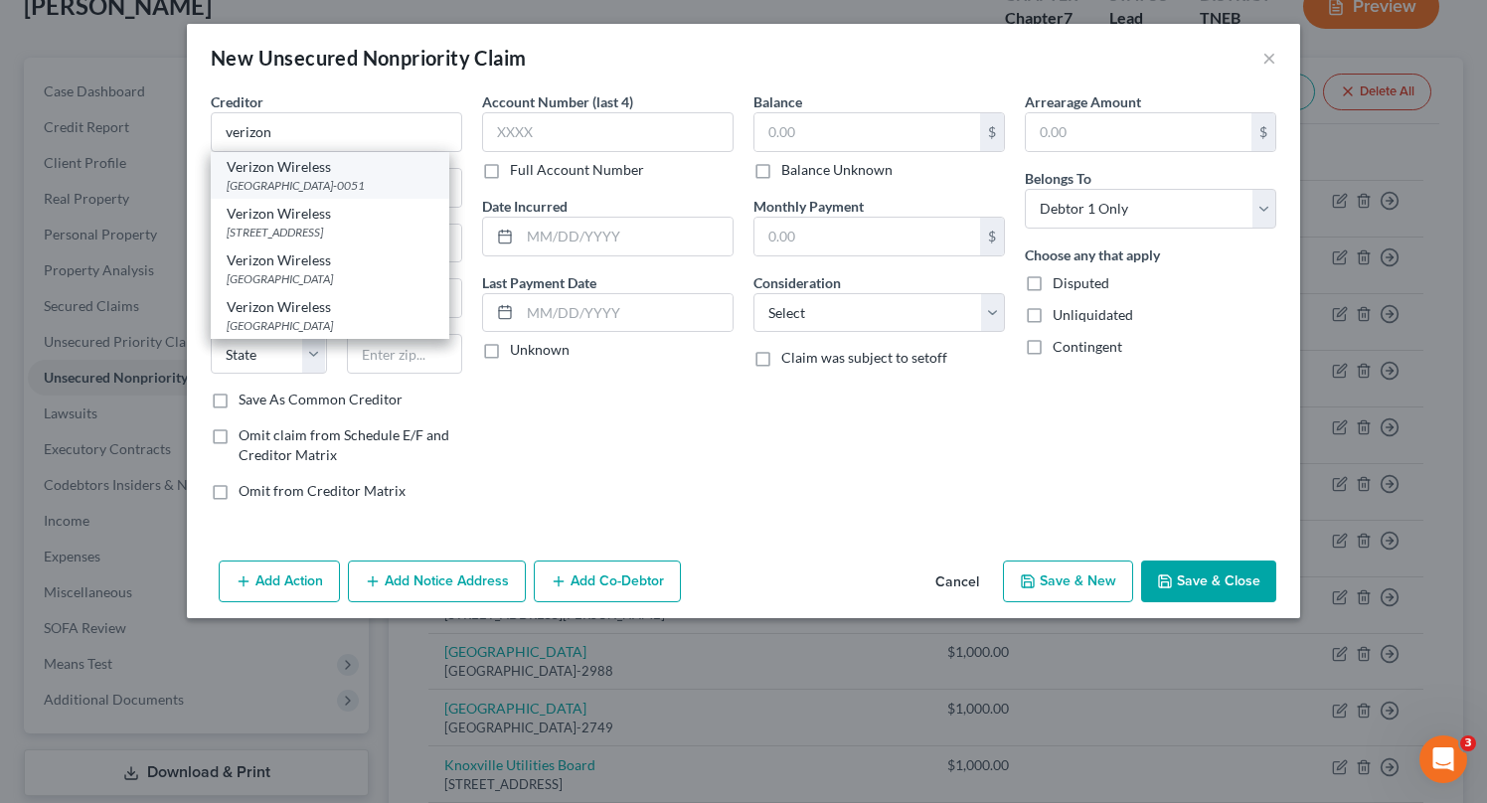
click at [383, 172] on div "Verizon Wireless" at bounding box center [330, 167] width 207 height 20
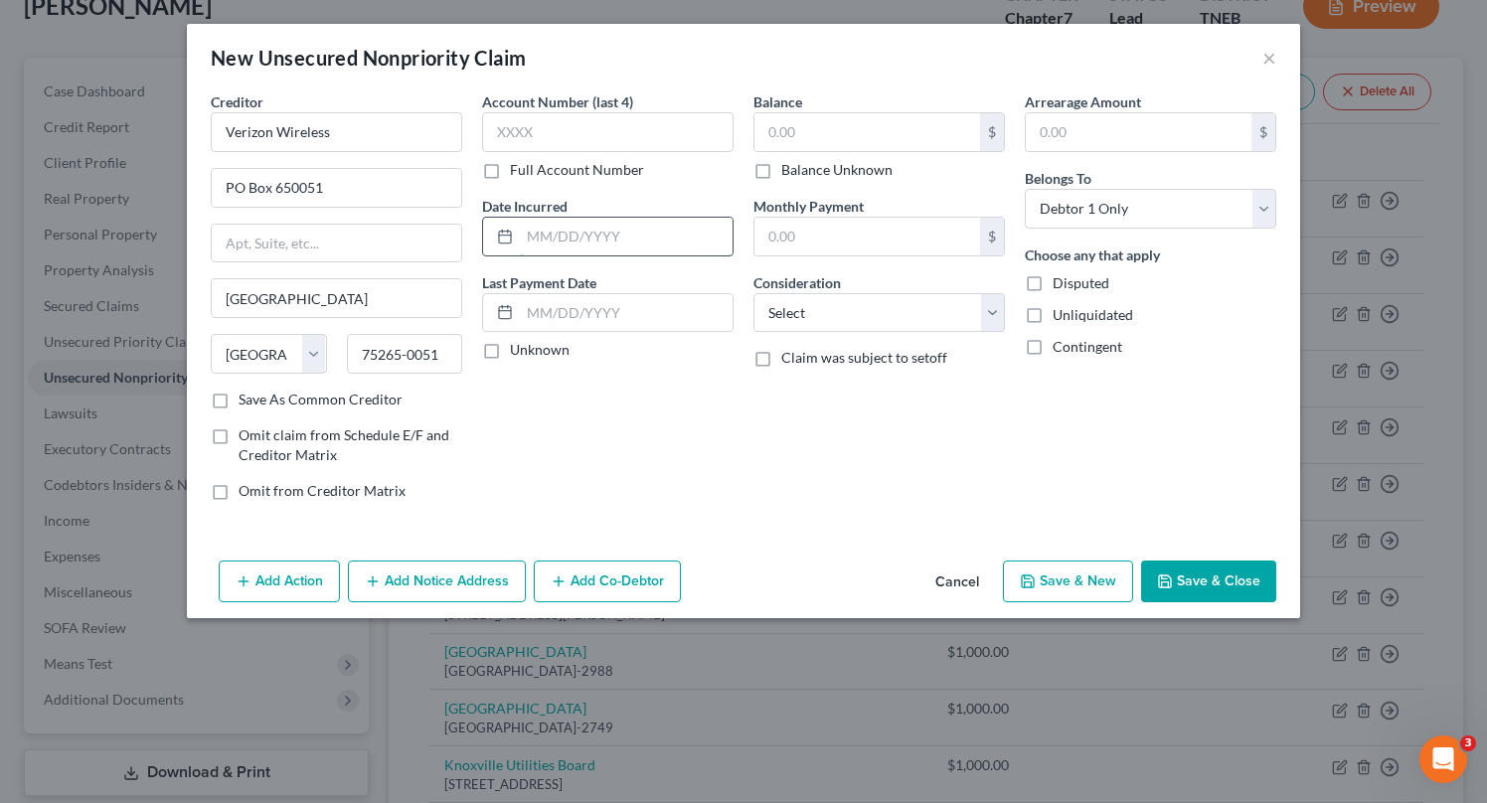
click at [629, 243] on input "text" at bounding box center [626, 237] width 213 height 38
click at [835, 129] on input "text" at bounding box center [867, 132] width 226 height 38
click at [963, 301] on select "Select Cable / Satellite Services Collection Agency Credit Card Debt Debt Couns…" at bounding box center [878, 313] width 251 height 40
click at [753, 293] on select "Select Cable / Satellite Services Collection Agency Credit Card Debt Debt Couns…" at bounding box center [878, 313] width 251 height 40
click at [1247, 584] on button "Save & Close" at bounding box center [1208, 582] width 135 height 42
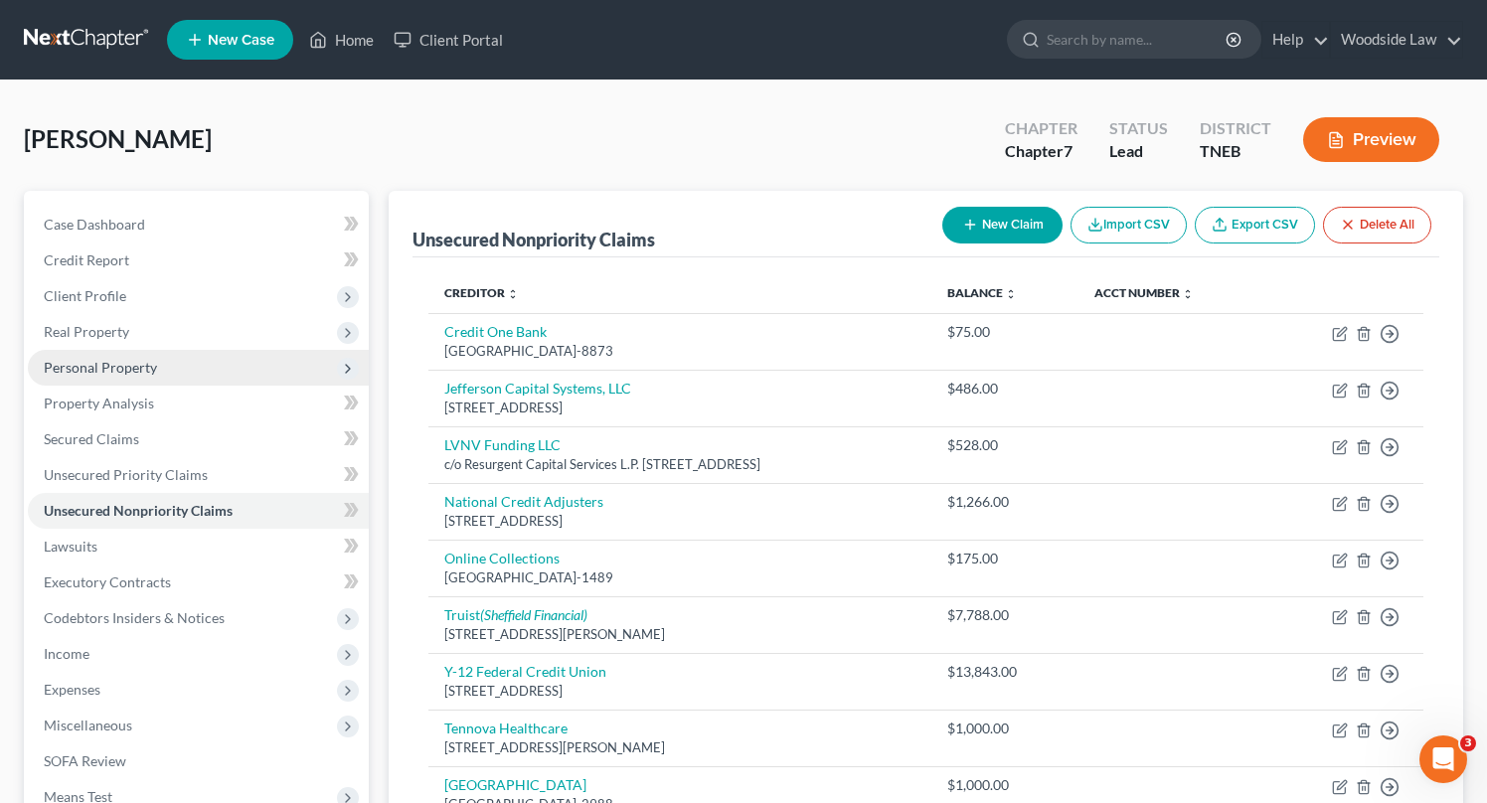
click at [115, 359] on span "Personal Property" at bounding box center [100, 367] width 113 height 17
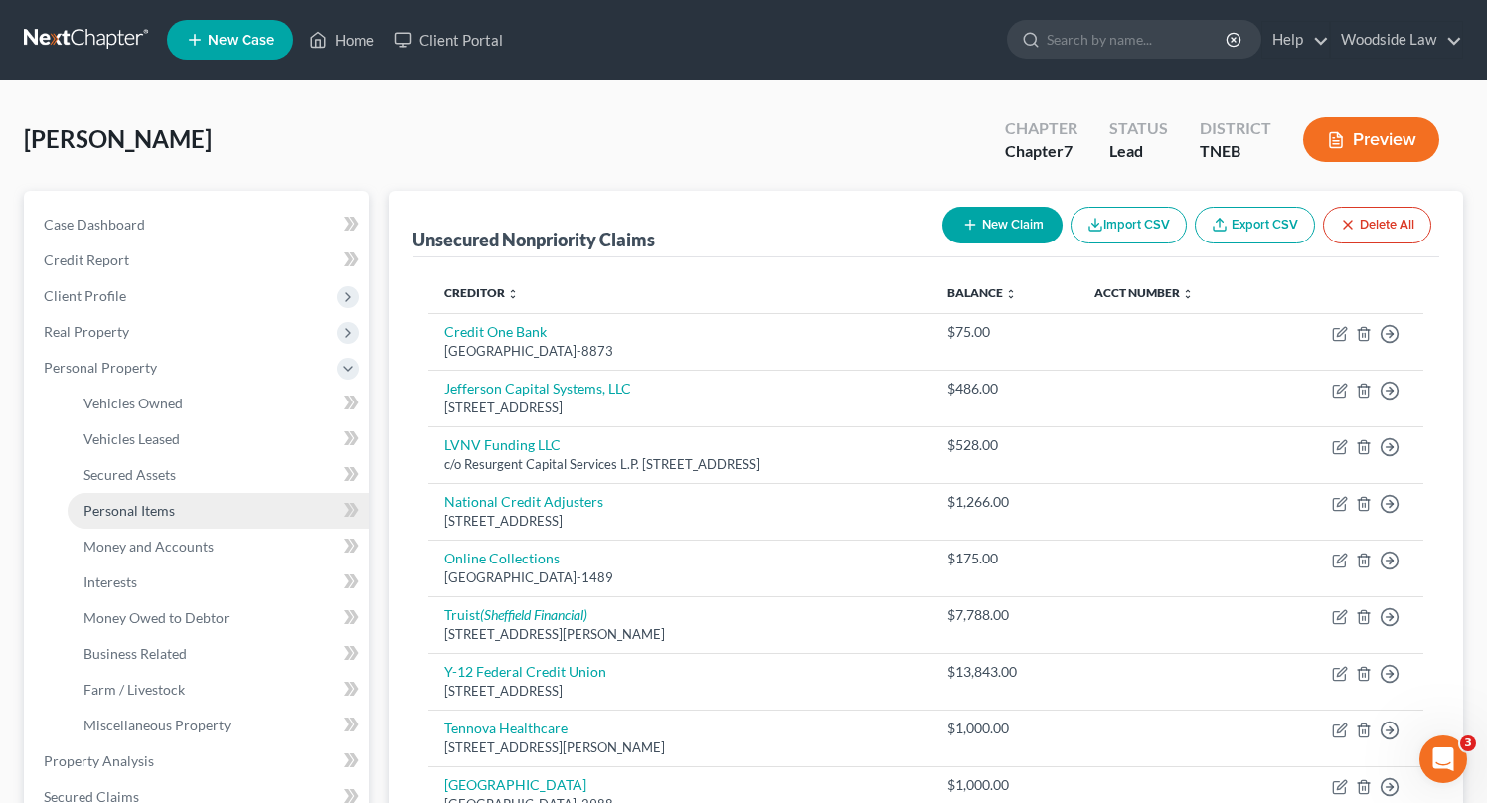
click at [167, 509] on span "Personal Items" at bounding box center [128, 510] width 91 height 17
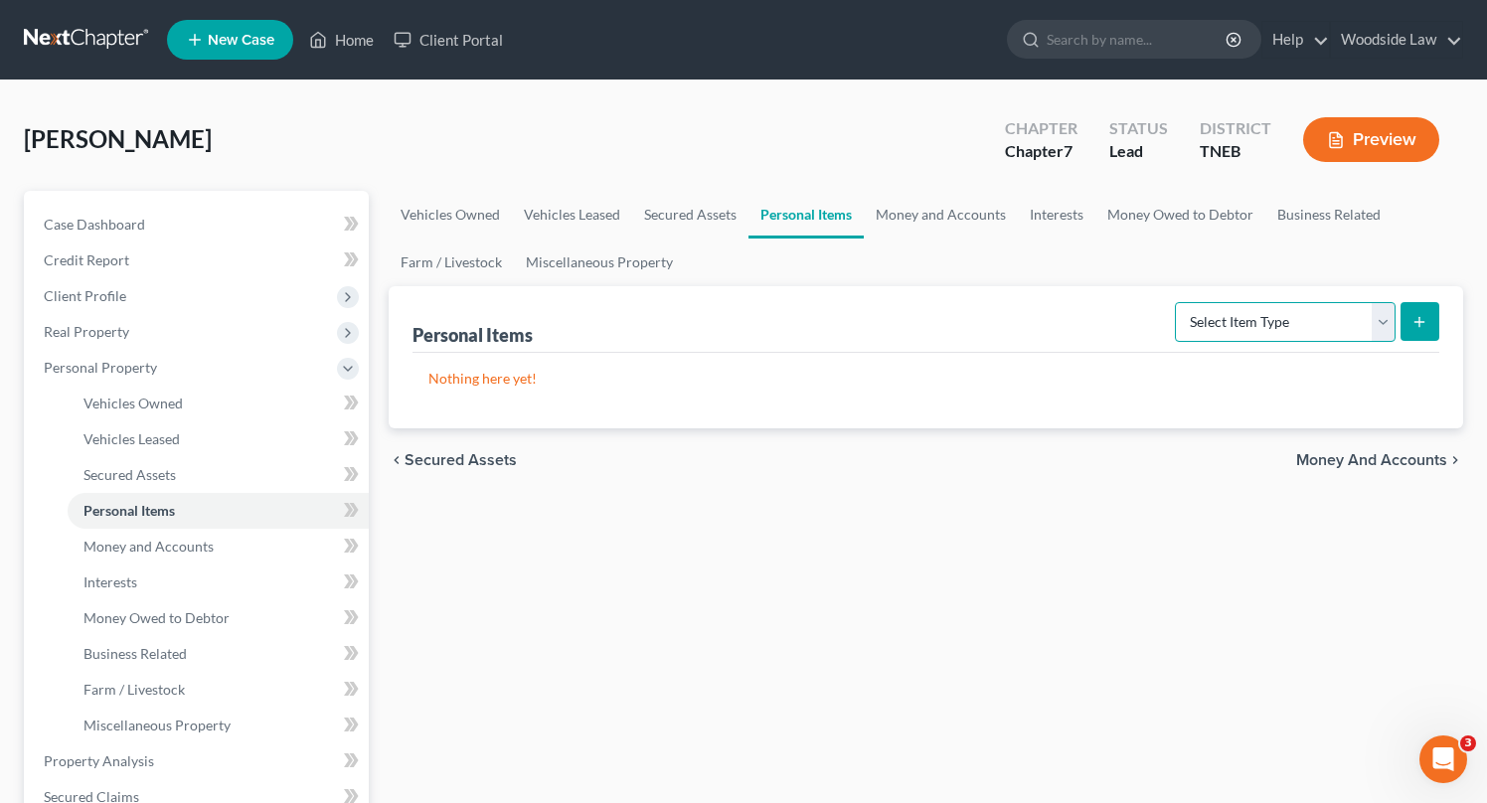
click at [1328, 315] on select "Select Item Type Clothing Collectibles Of Value Electronics Firearms Household …" at bounding box center [1285, 322] width 221 height 40
click at [1177, 302] on select "Select Item Type Clothing Collectibles Of Value Electronics Firearms Household …" at bounding box center [1285, 322] width 221 height 40
click at [1428, 309] on button "submit" at bounding box center [1420, 321] width 39 height 39
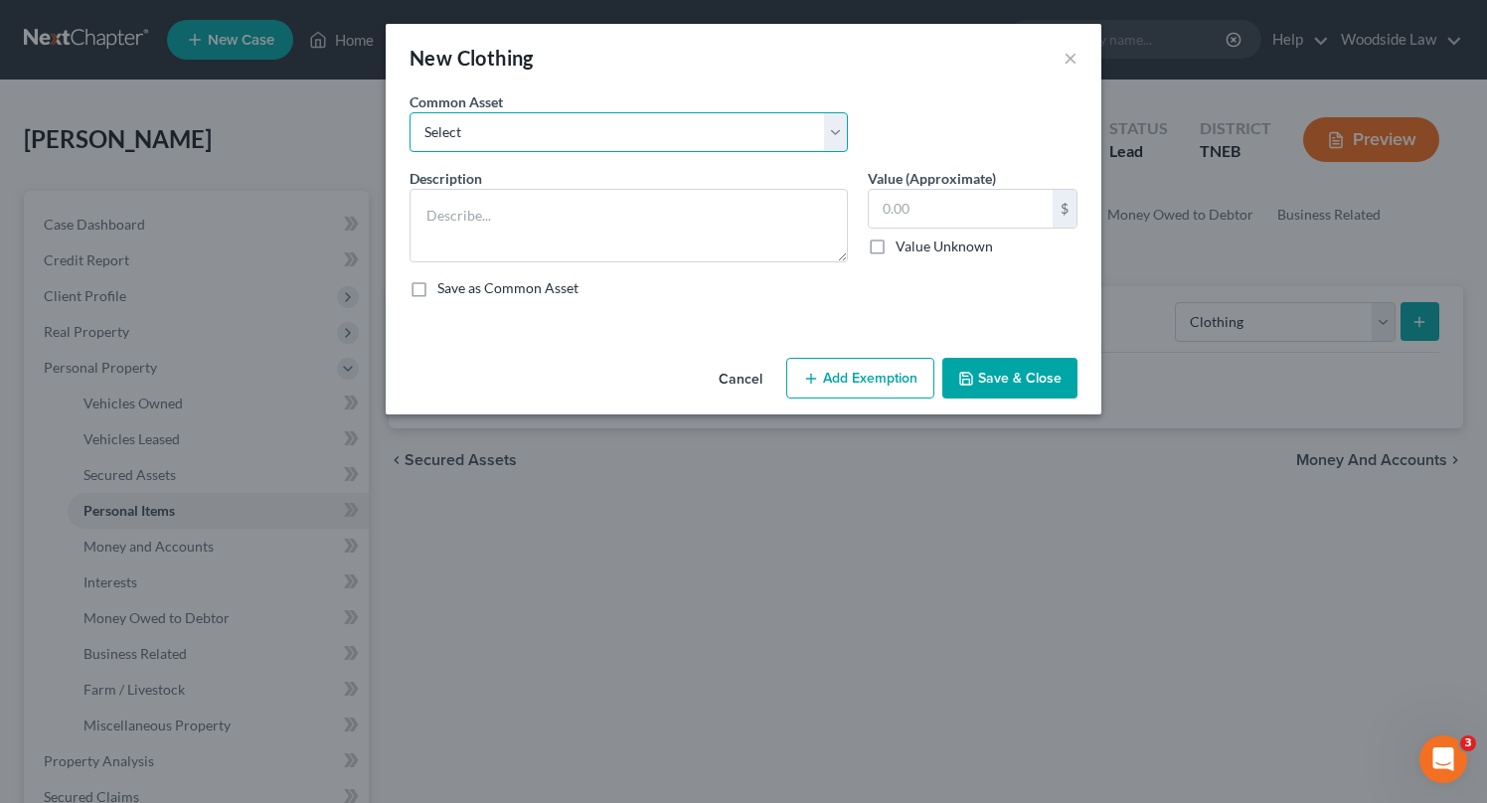
click at [613, 128] on select "Select Clothing" at bounding box center [629, 132] width 438 height 40
click at [410, 112] on select "Select Clothing" at bounding box center [629, 132] width 438 height 40
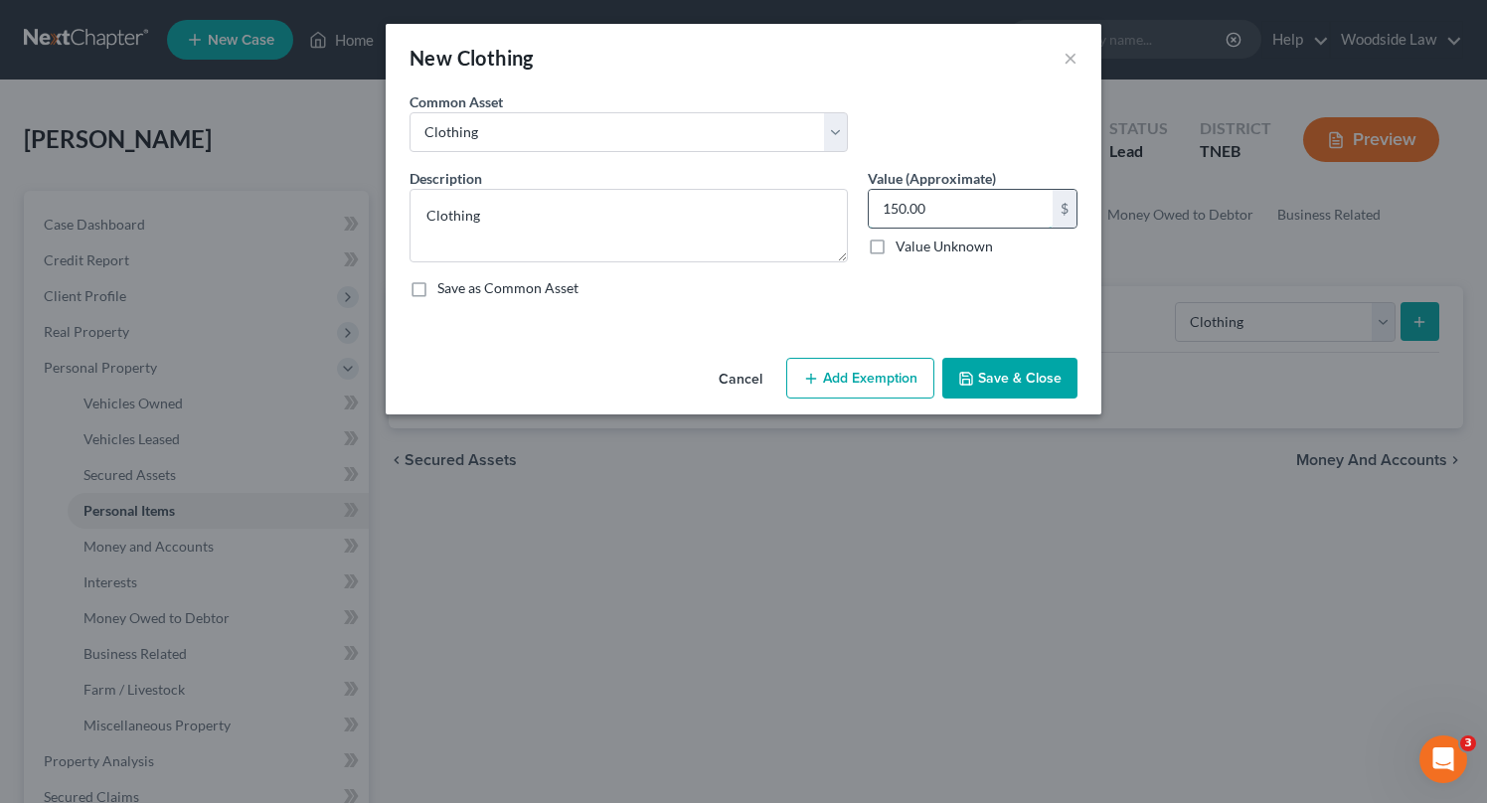
click at [947, 223] on input "150.00" at bounding box center [961, 209] width 184 height 38
click at [867, 392] on button "Add Exemption" at bounding box center [860, 379] width 148 height 42
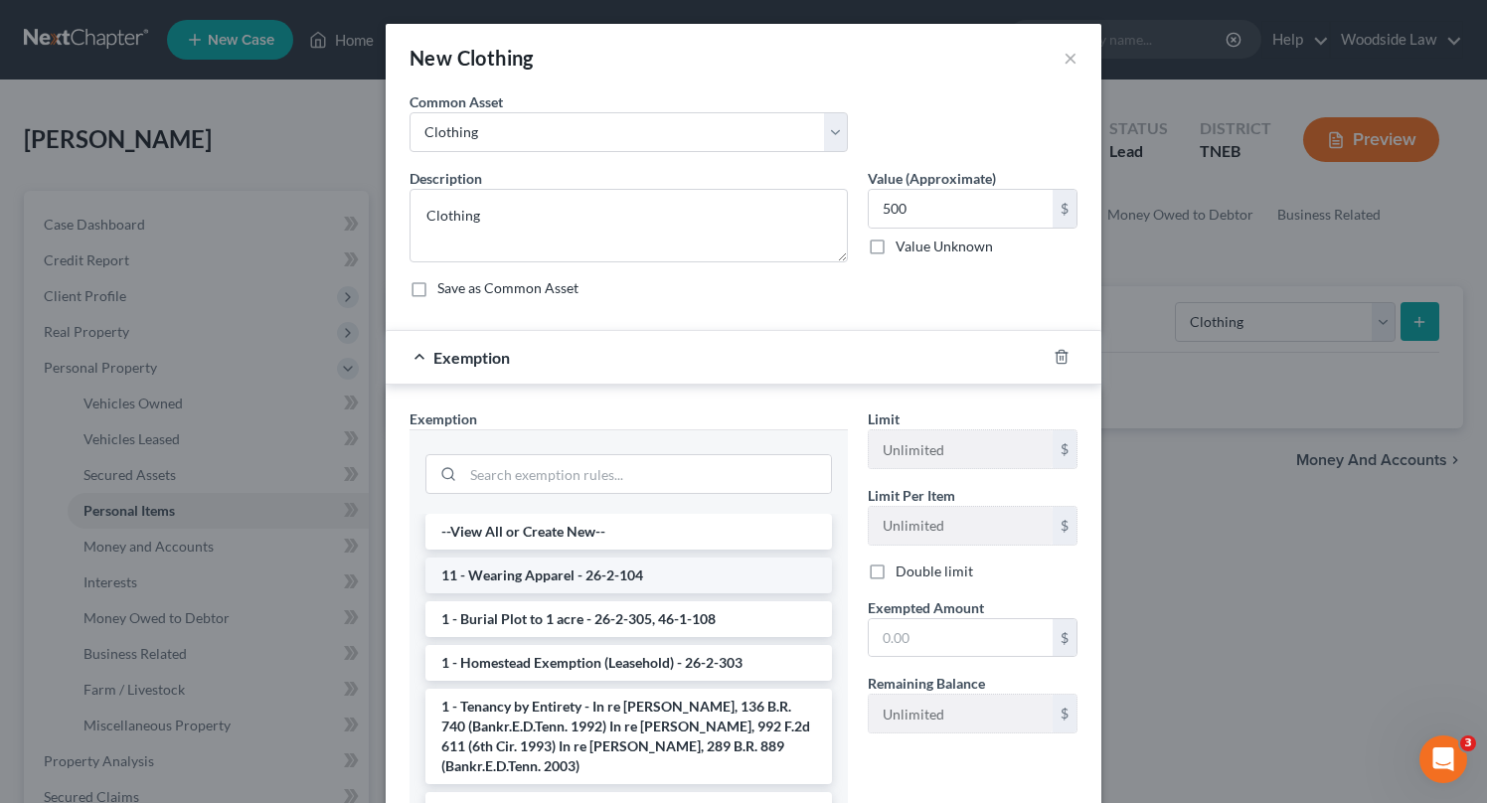
click at [705, 562] on li "11 - Wearing Apparel - 26-2-104" at bounding box center [628, 576] width 407 height 36
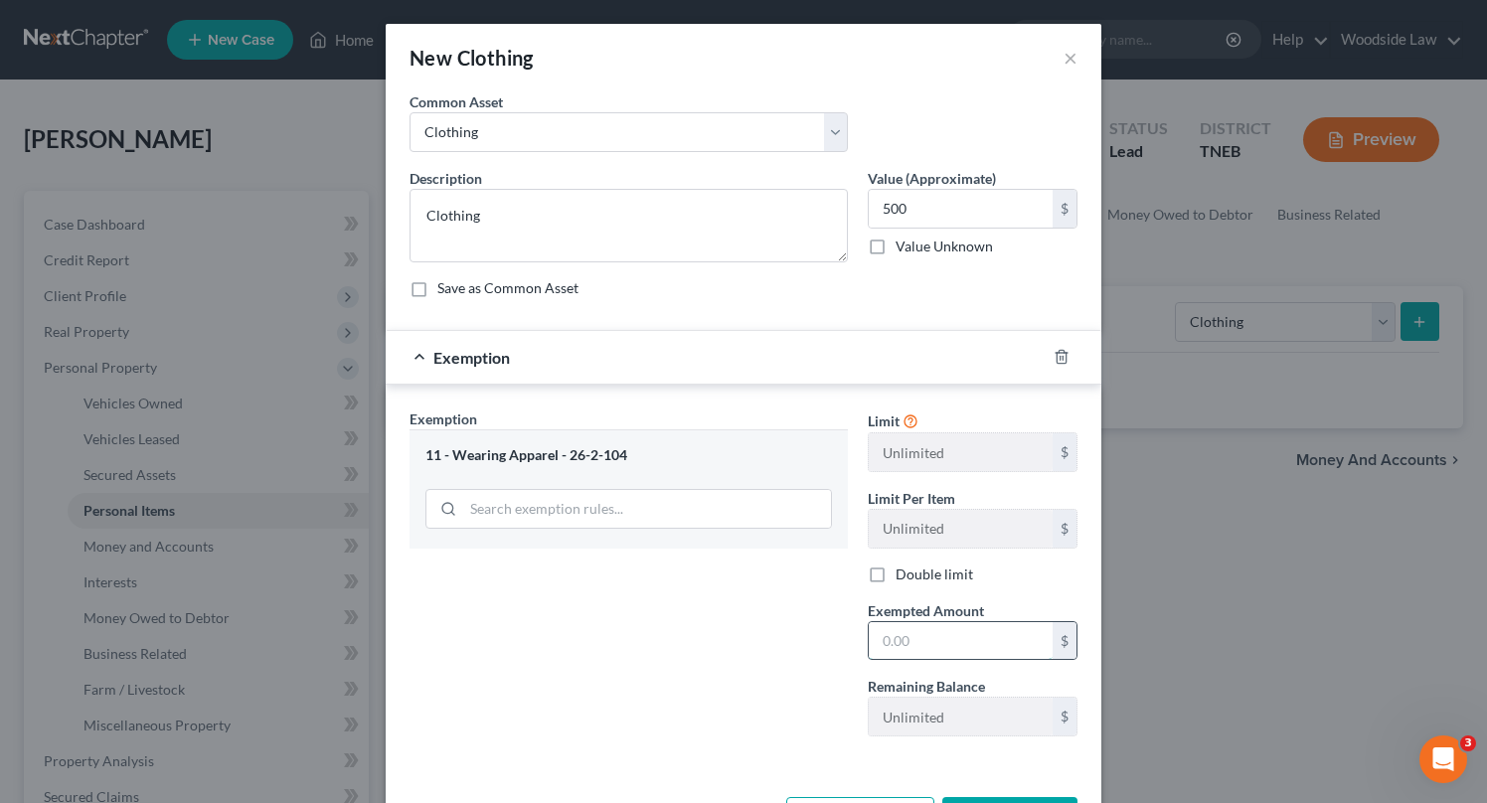
click at [969, 647] on input "text" at bounding box center [961, 641] width 184 height 38
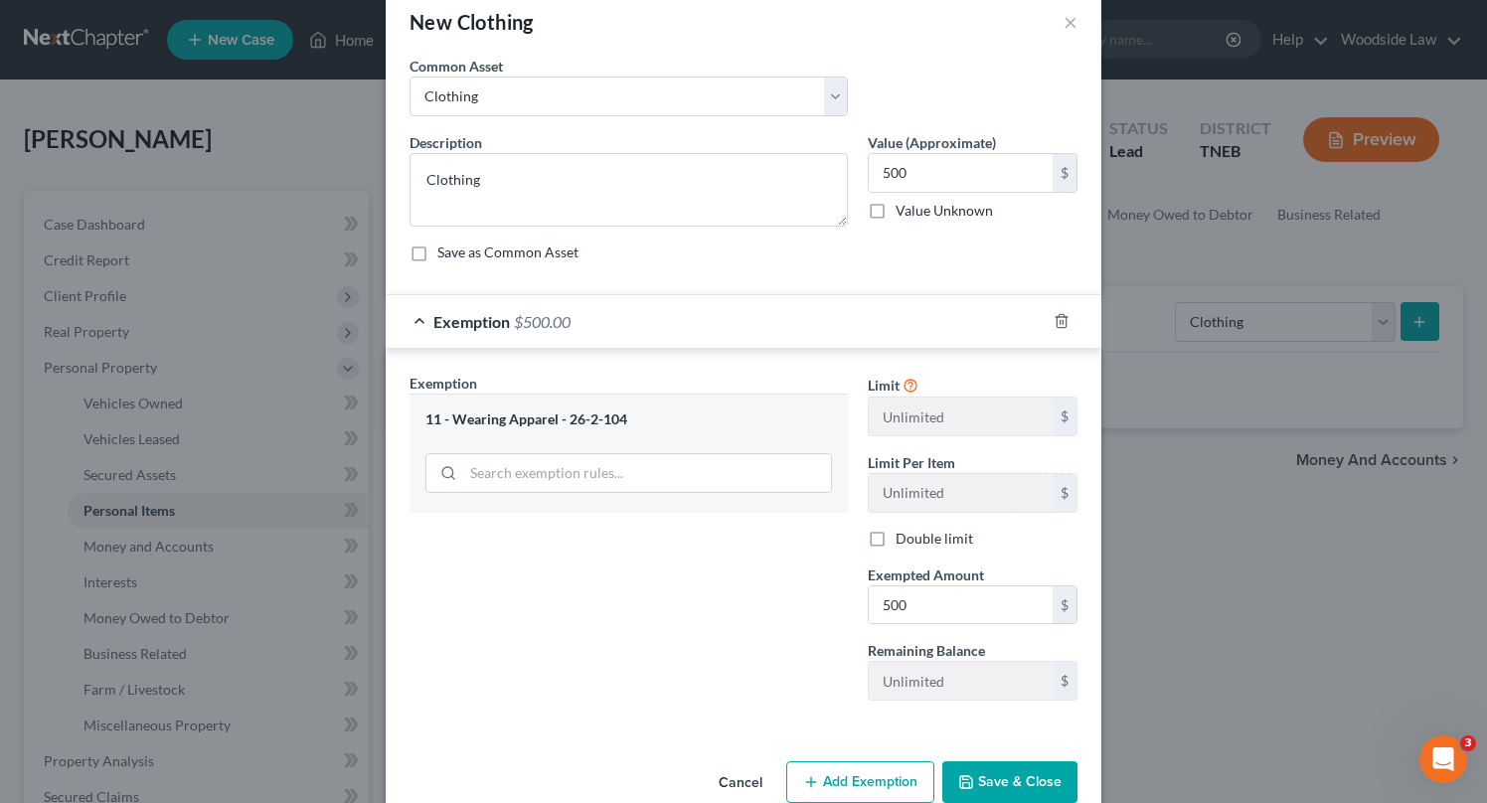
click at [1022, 769] on button "Save & Close" at bounding box center [1009, 782] width 135 height 42
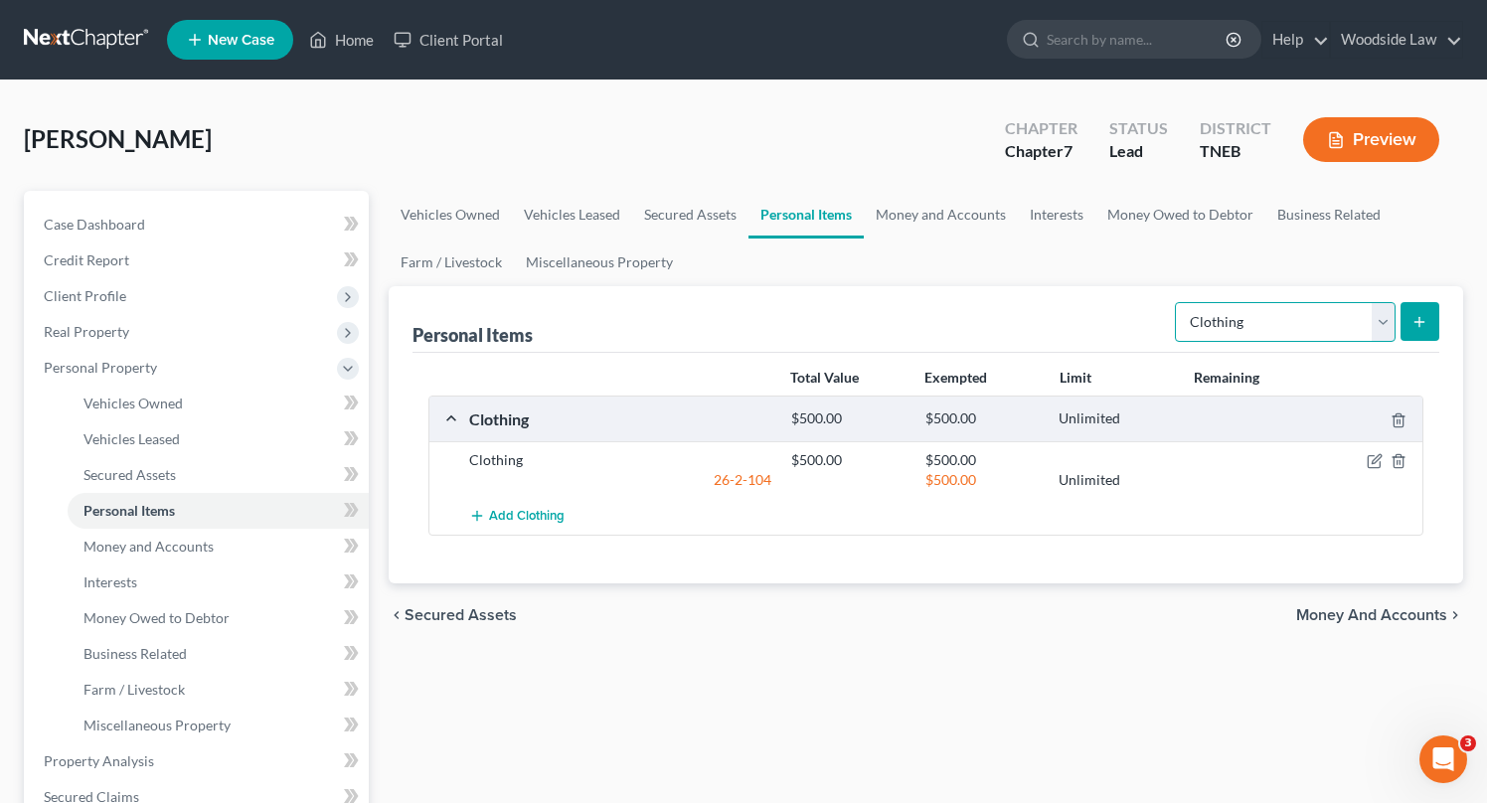
click at [1345, 317] on select "Select Item Type Clothing Collectibles Of Value Electronics Firearms Household …" at bounding box center [1285, 322] width 221 height 40
click at [1177, 302] on select "Select Item Type Clothing Collectibles Of Value Electronics Firearms Household …" at bounding box center [1285, 322] width 221 height 40
click at [1425, 323] on icon "submit" at bounding box center [1419, 322] width 16 height 16
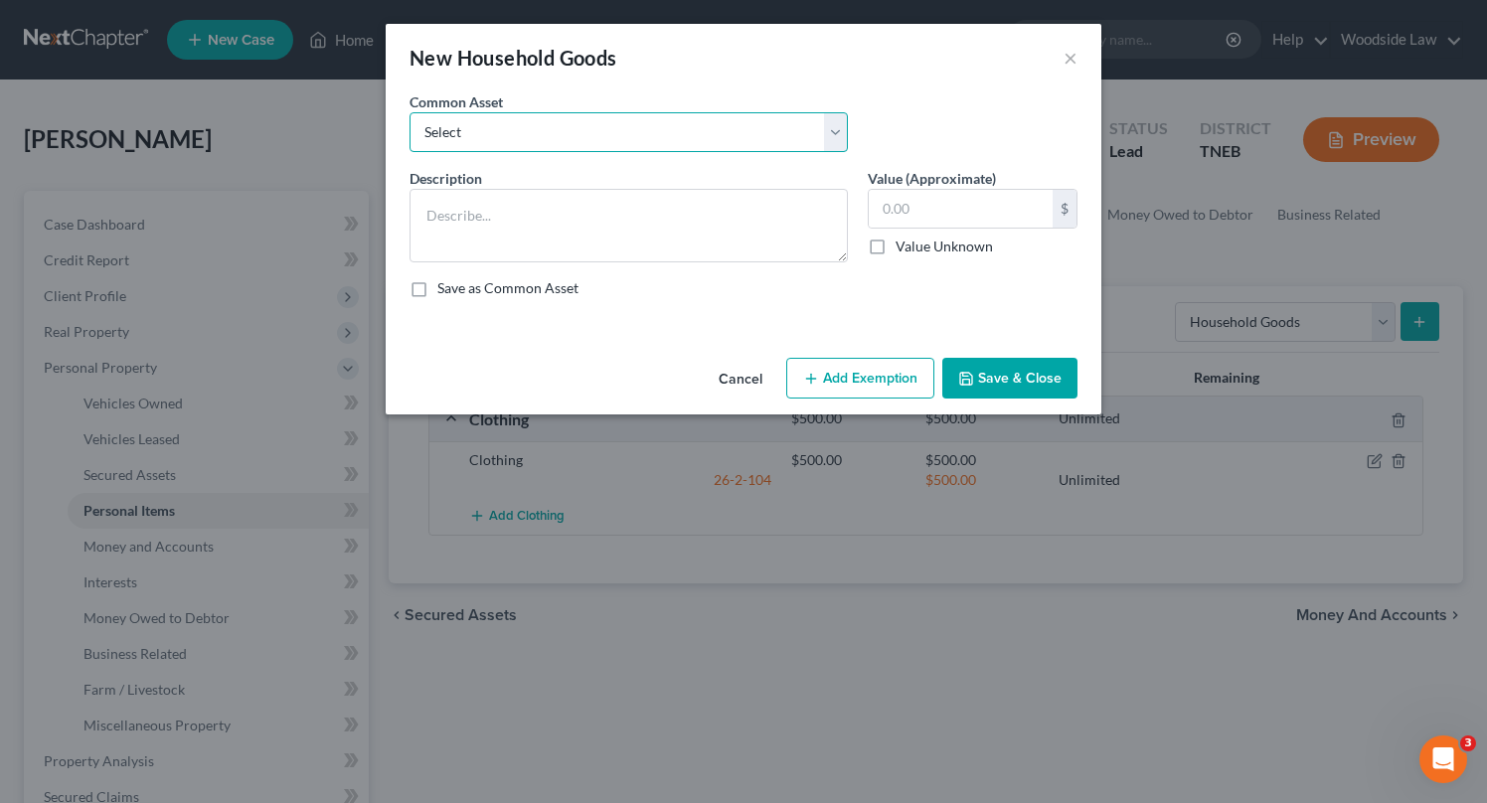
click at [572, 135] on select "Select Household goods & furnishings" at bounding box center [629, 132] width 438 height 40
click at [410, 112] on select "Select Household goods & furnishings" at bounding box center [629, 132] width 438 height 40
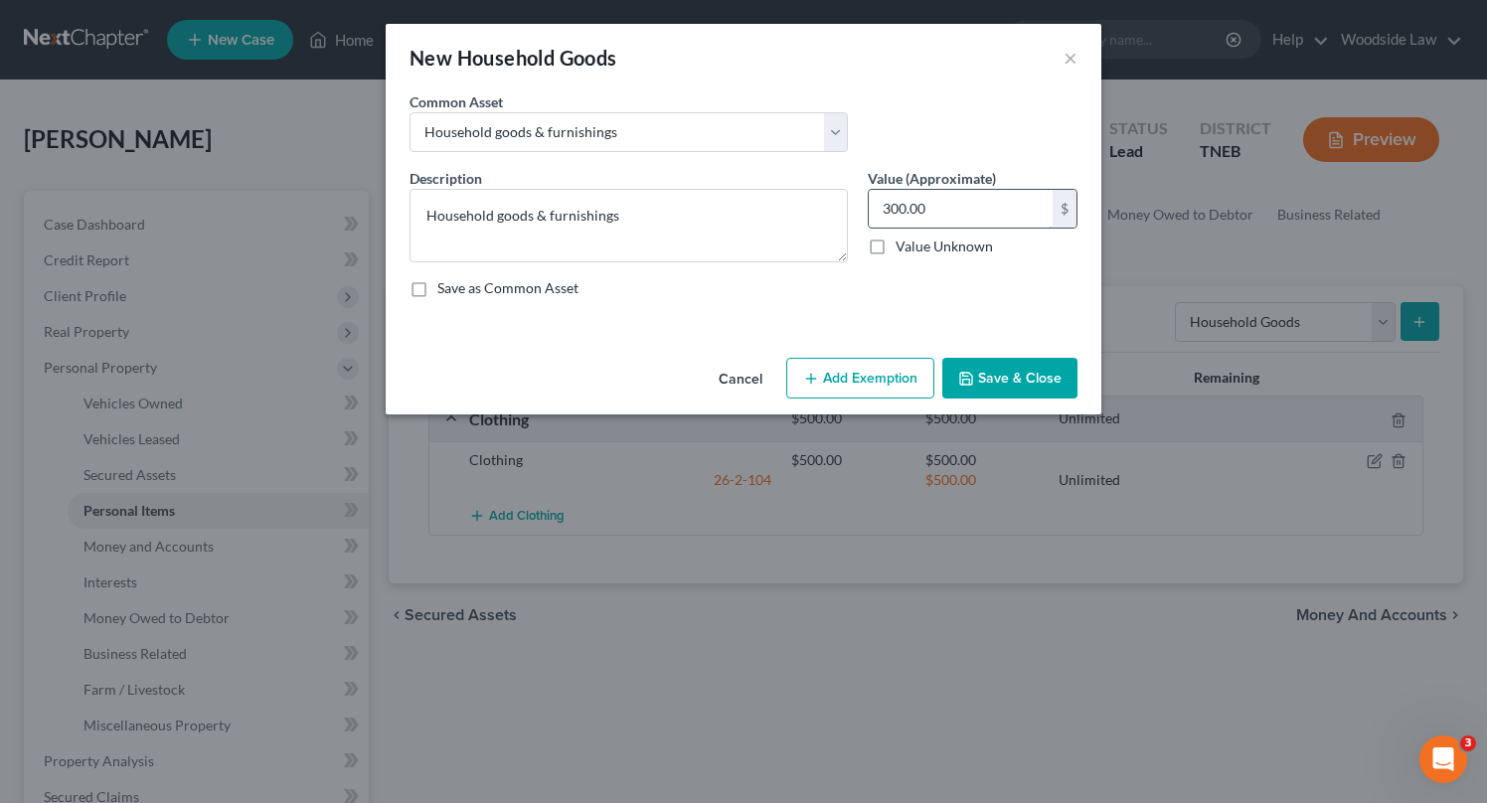
click at [931, 210] on input "300.00" at bounding box center [961, 209] width 184 height 38
click at [887, 370] on button "Add Exemption" at bounding box center [860, 379] width 148 height 42
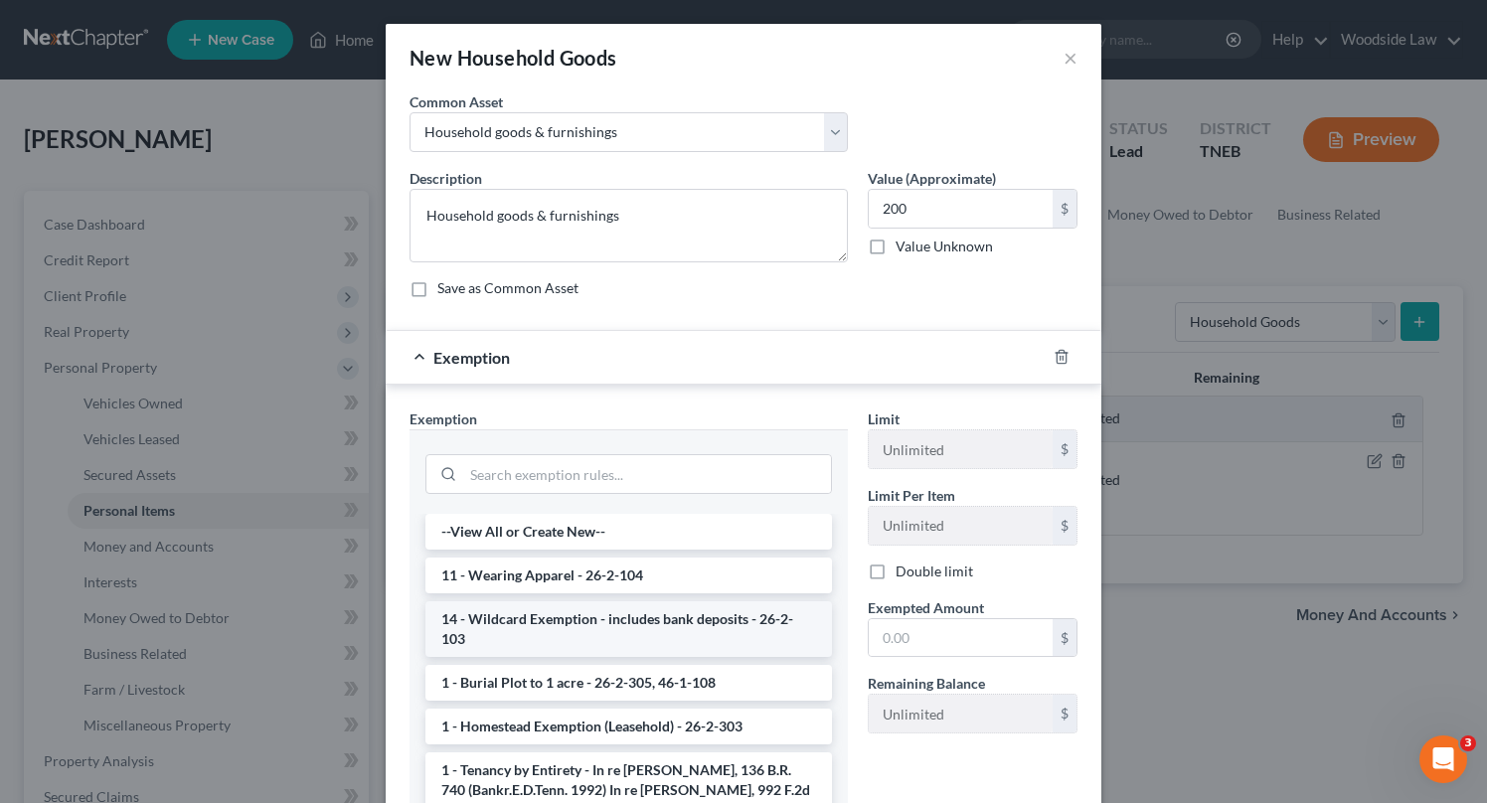
click at [747, 611] on li "14 - Wildcard Exemption - includes bank deposits - 26-2-103" at bounding box center [628, 629] width 407 height 56
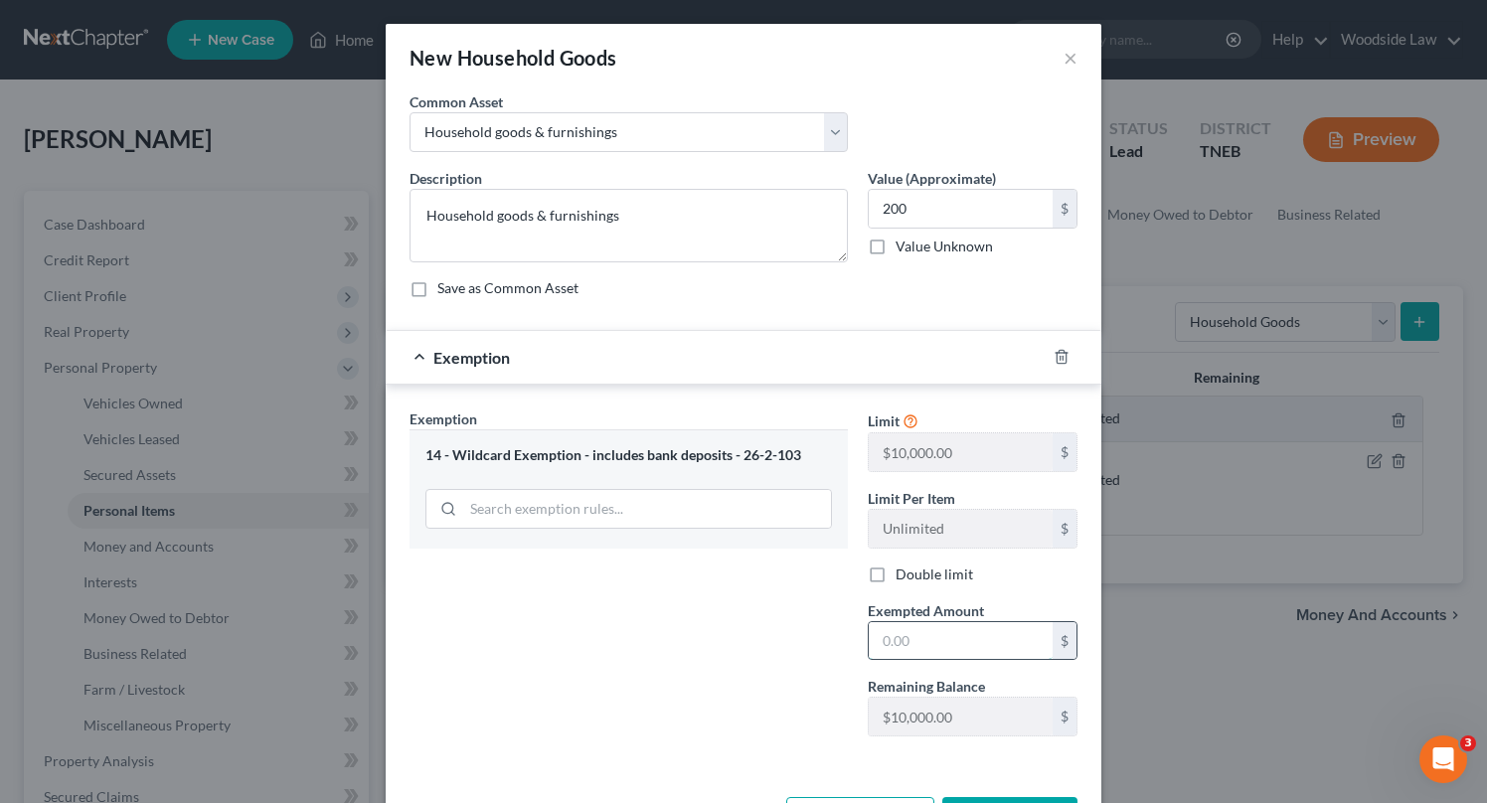
click at [935, 631] on input "text" at bounding box center [961, 641] width 184 height 38
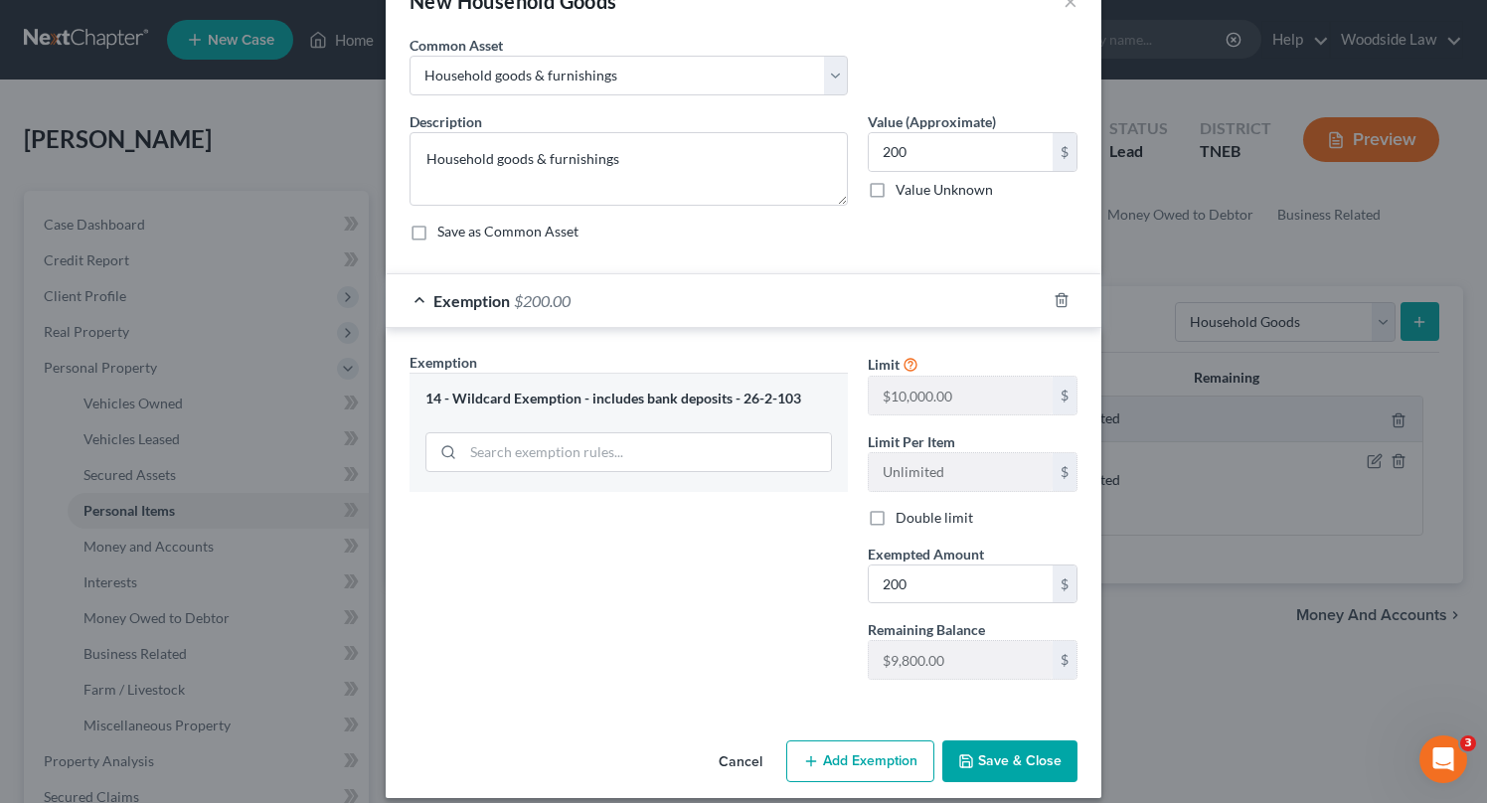
scroll to position [73, 0]
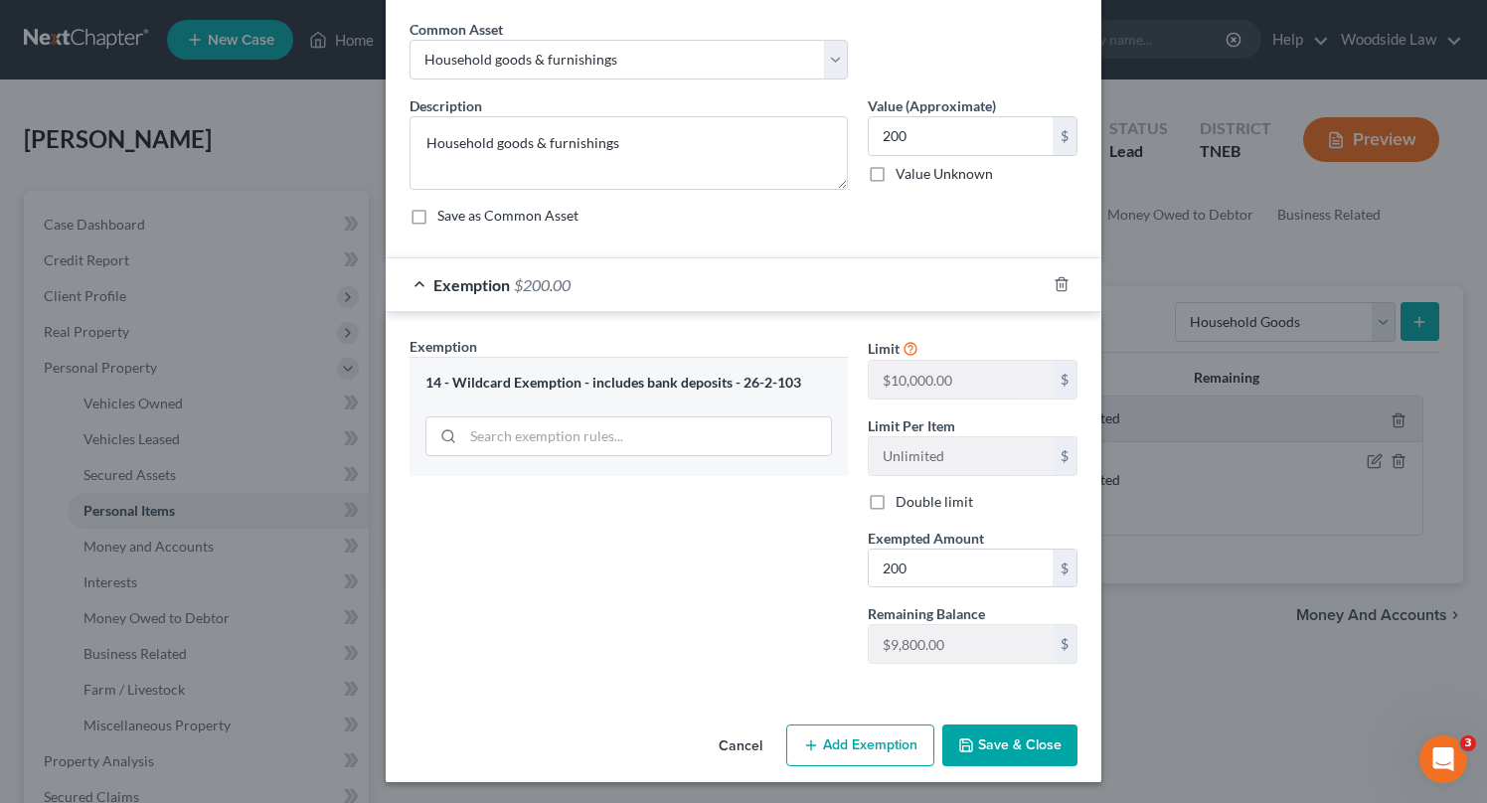
click at [1041, 751] on button "Save & Close" at bounding box center [1009, 746] width 135 height 42
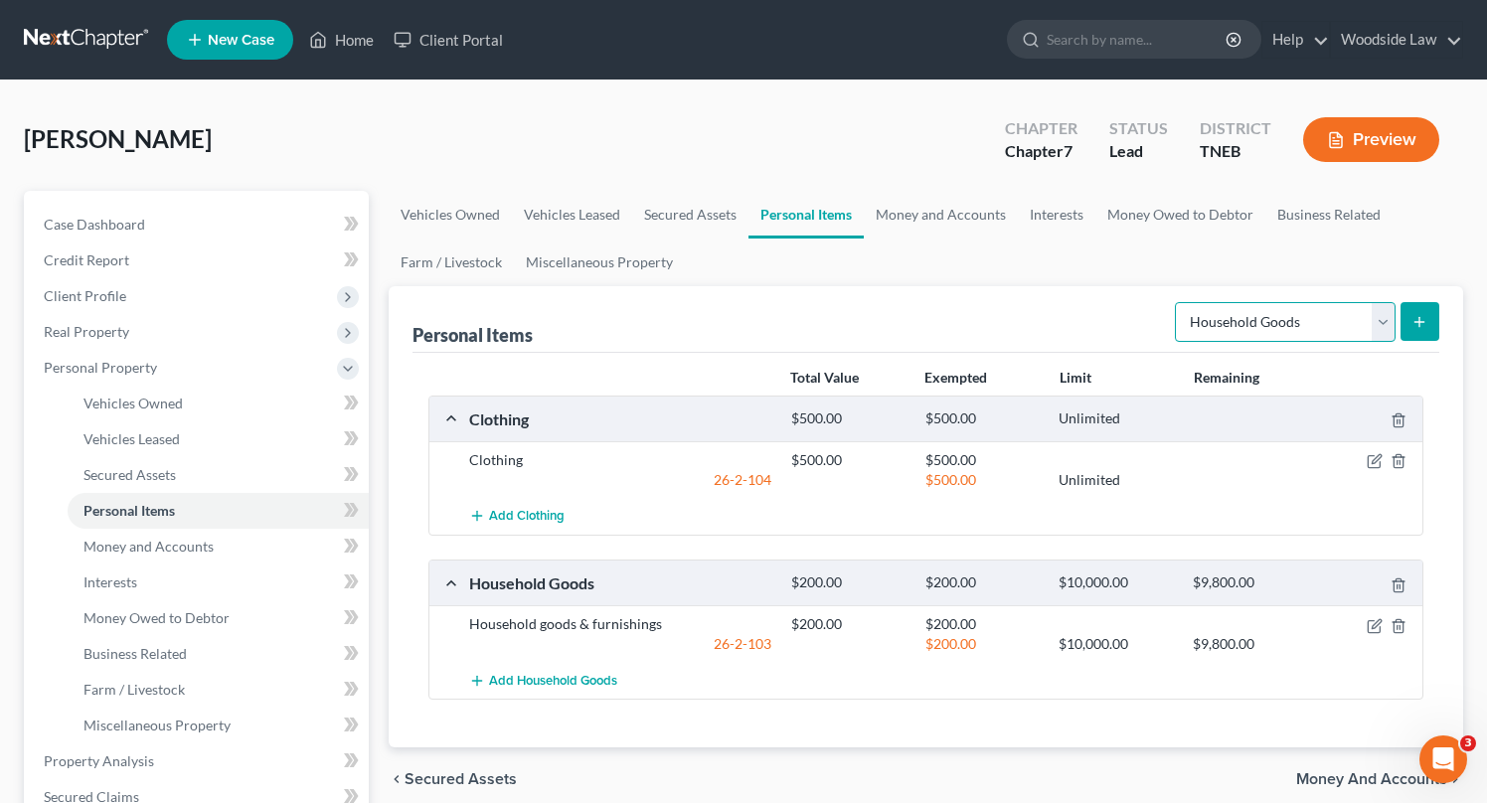
click at [1316, 332] on select "Select Item Type Clothing Collectibles Of Value Electronics Firearms Household …" at bounding box center [1285, 322] width 221 height 40
click at [1177, 302] on select "Select Item Type Clothing Collectibles Of Value Electronics Firearms Household …" at bounding box center [1285, 322] width 221 height 40
click at [1417, 316] on icon "submit" at bounding box center [1419, 322] width 16 height 16
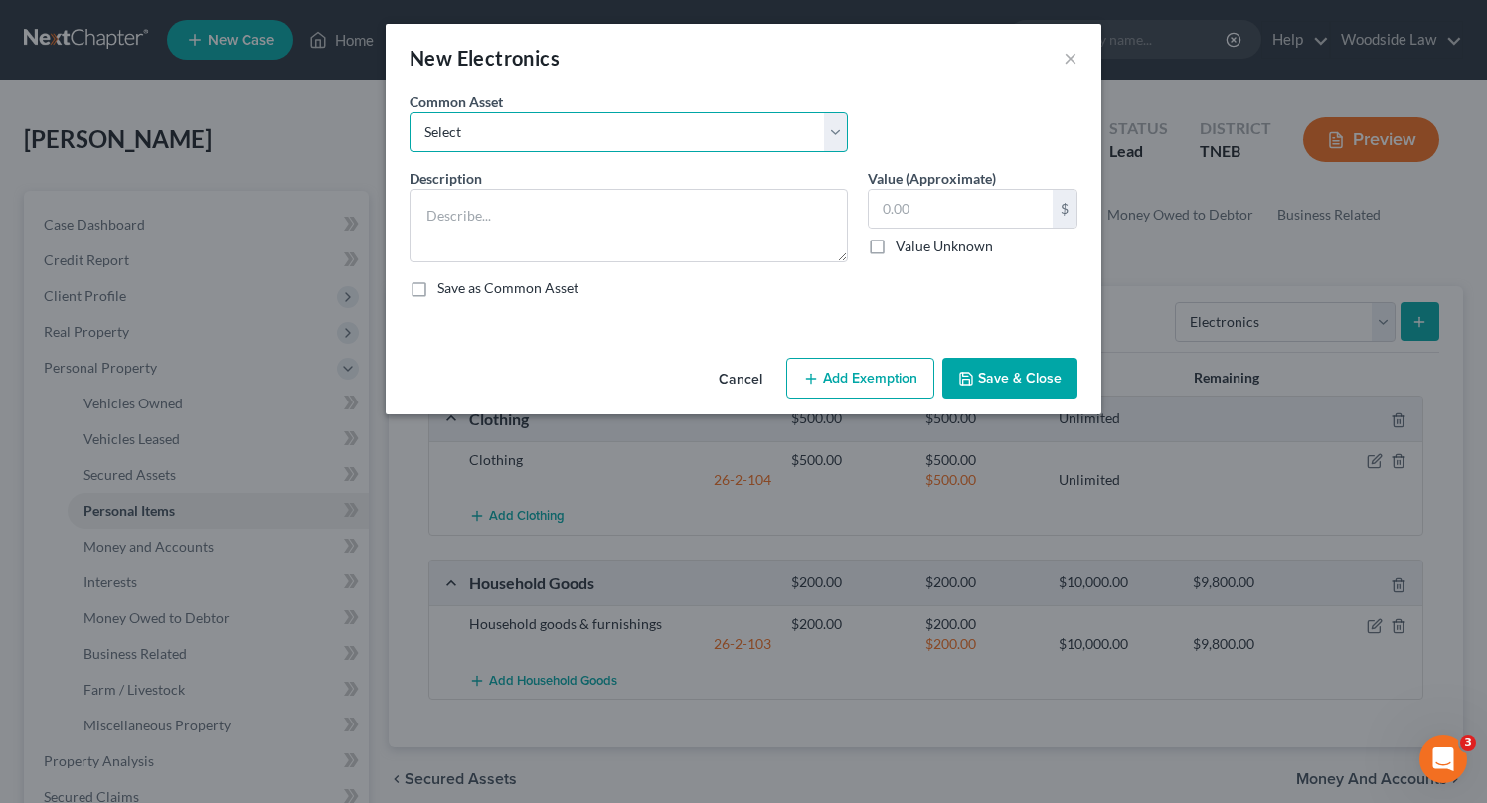
click at [608, 123] on select "Select Electronics" at bounding box center [629, 132] width 438 height 40
click at [410, 112] on select "Select Electronics" at bounding box center [629, 132] width 438 height 40
click at [889, 374] on button "Add Exemption" at bounding box center [860, 379] width 148 height 42
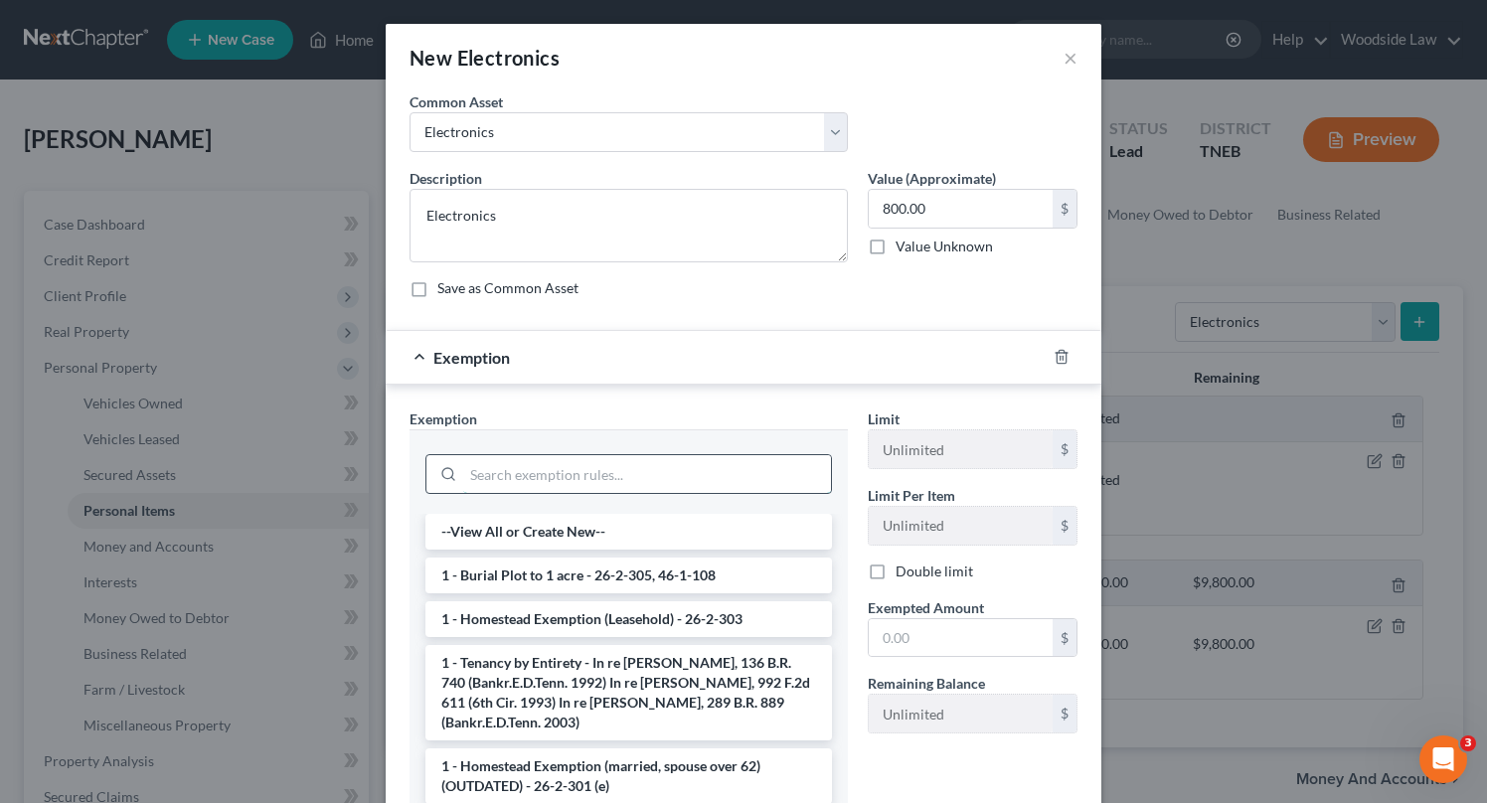
click at [674, 470] on input "search" at bounding box center [647, 474] width 368 height 38
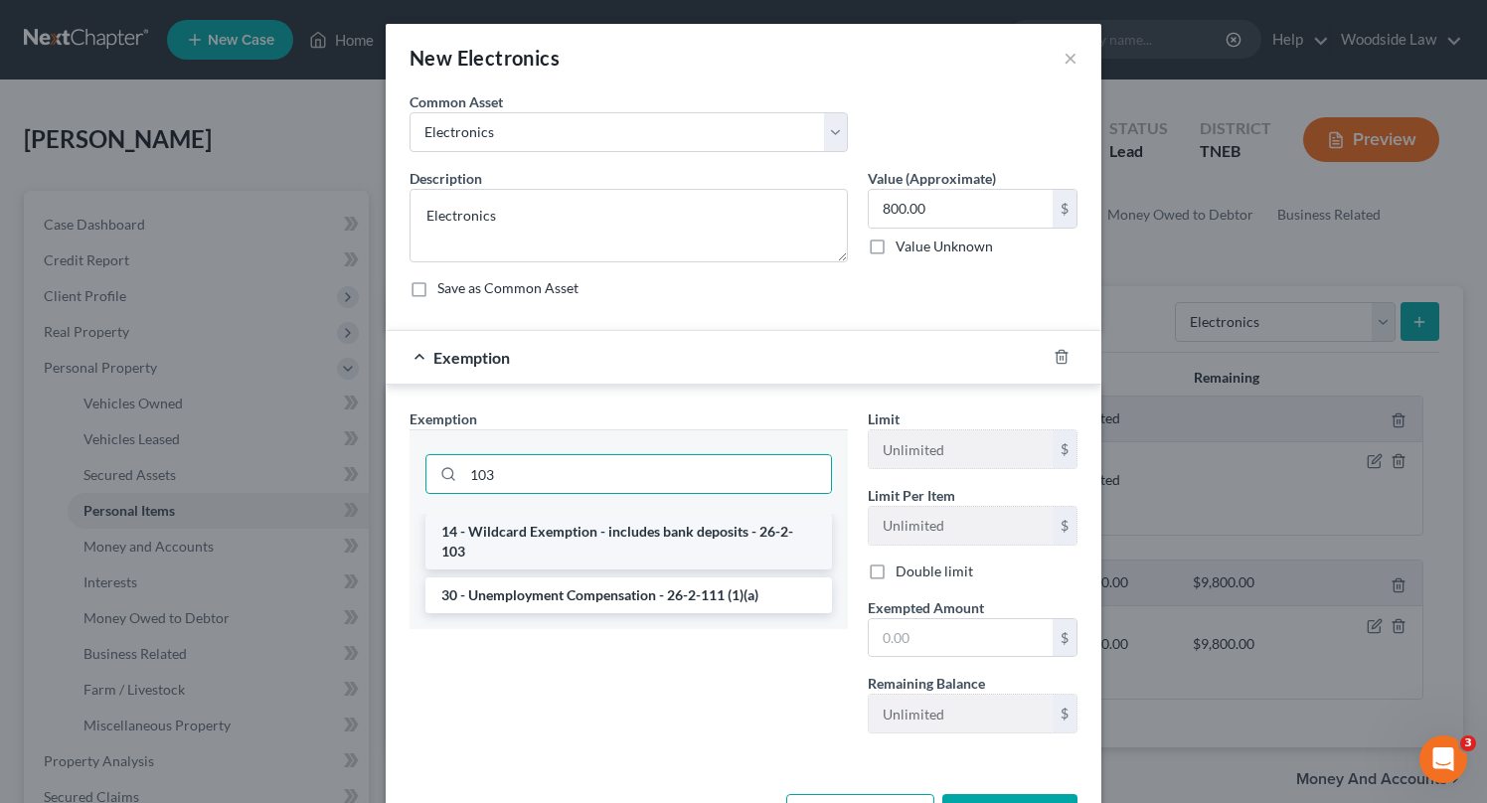
click at [731, 532] on li "14 - Wildcard Exemption - includes bank deposits - 26-2-103" at bounding box center [628, 542] width 407 height 56
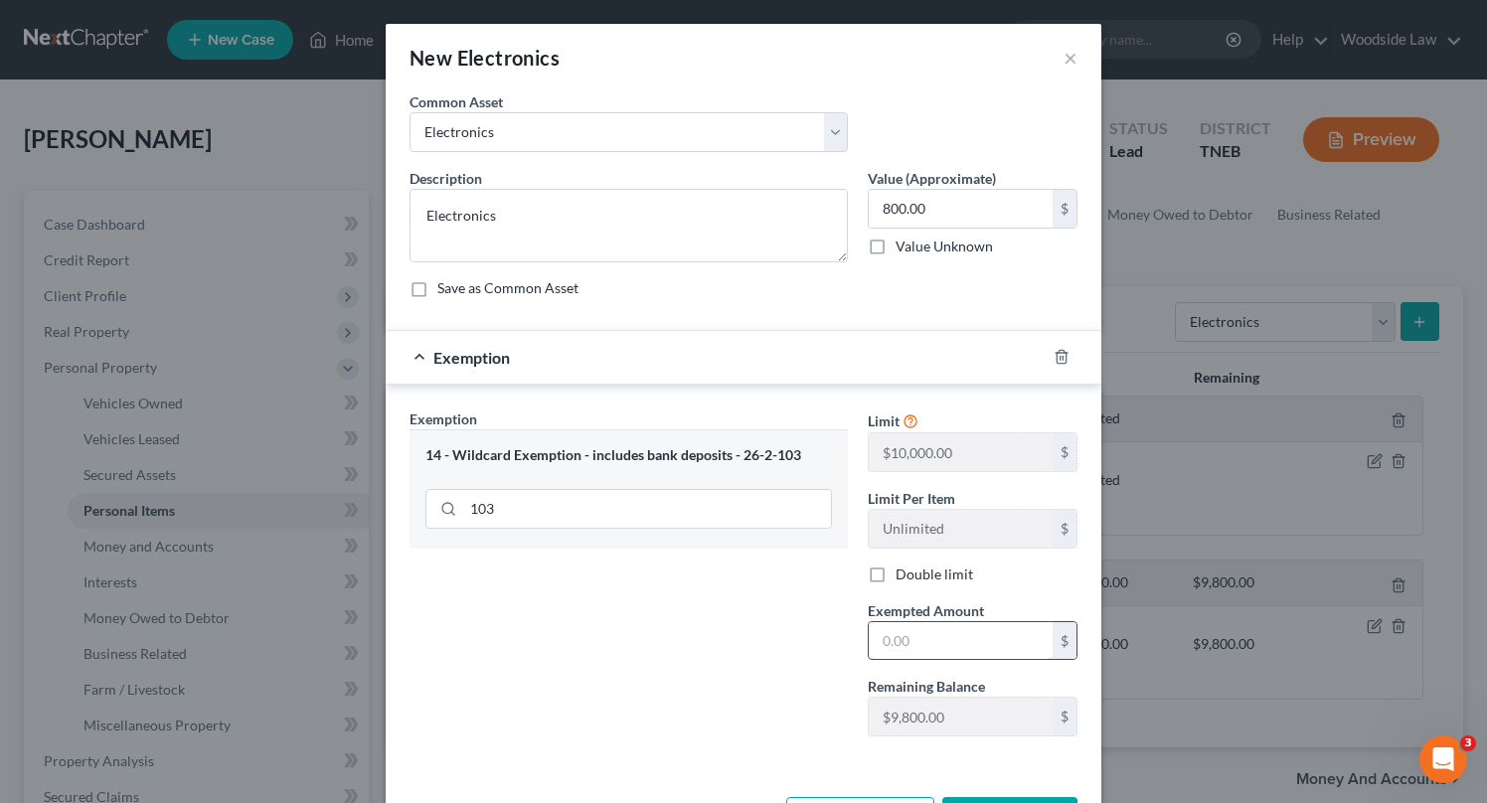
click at [949, 640] on input "text" at bounding box center [961, 641] width 184 height 38
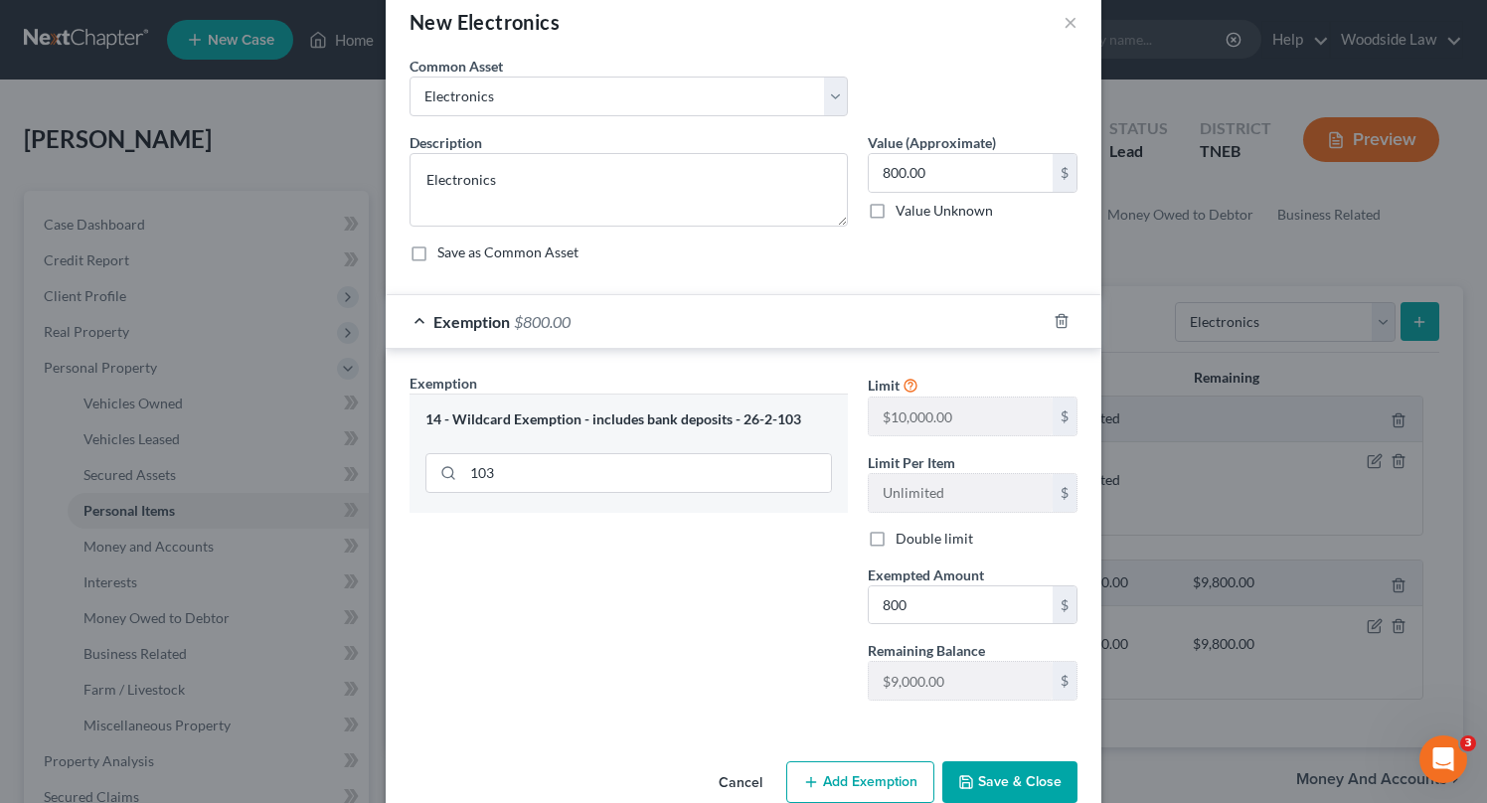
click at [1015, 774] on button "Save & Close" at bounding box center [1009, 782] width 135 height 42
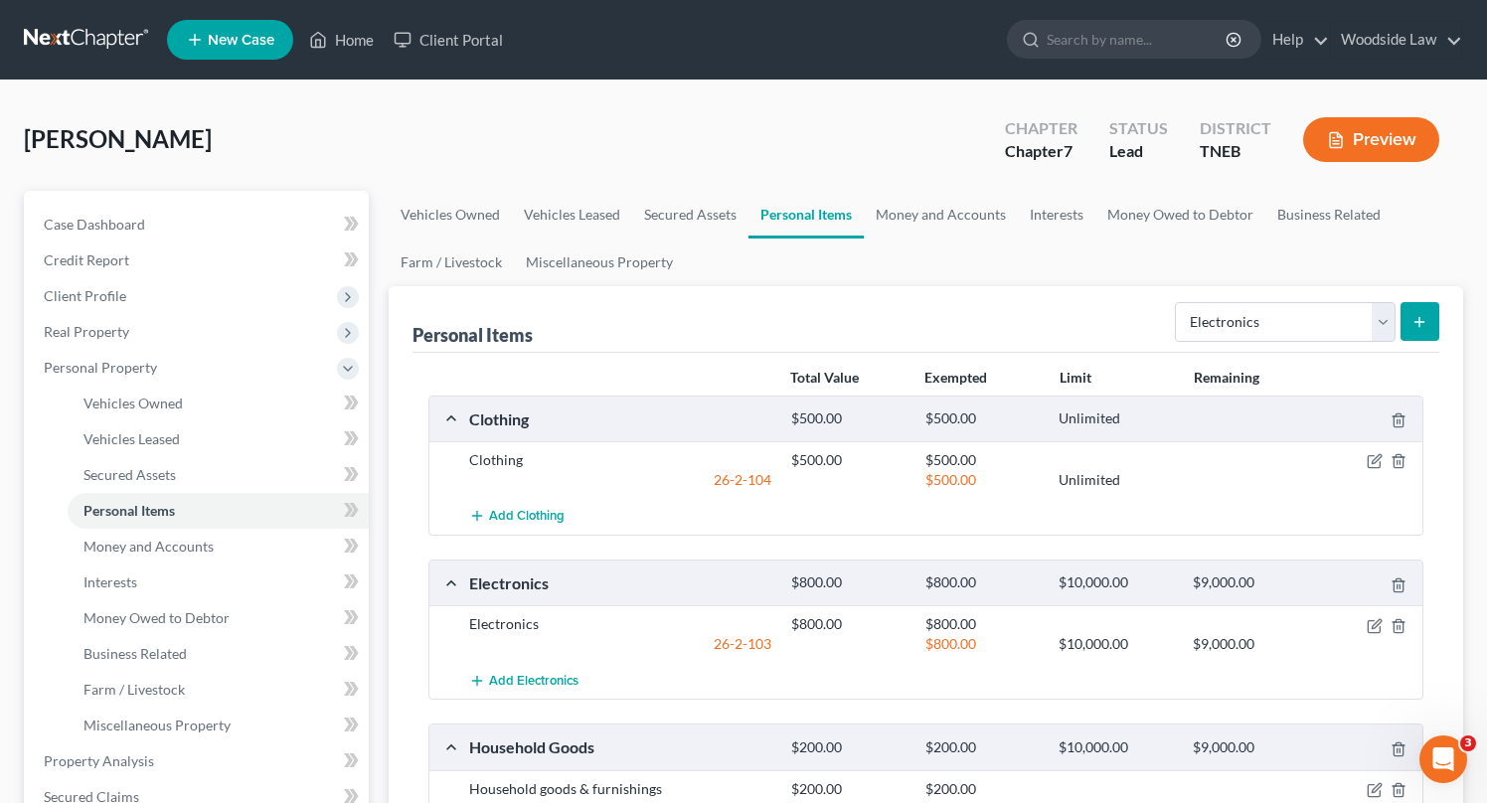
scroll to position [609, 0]
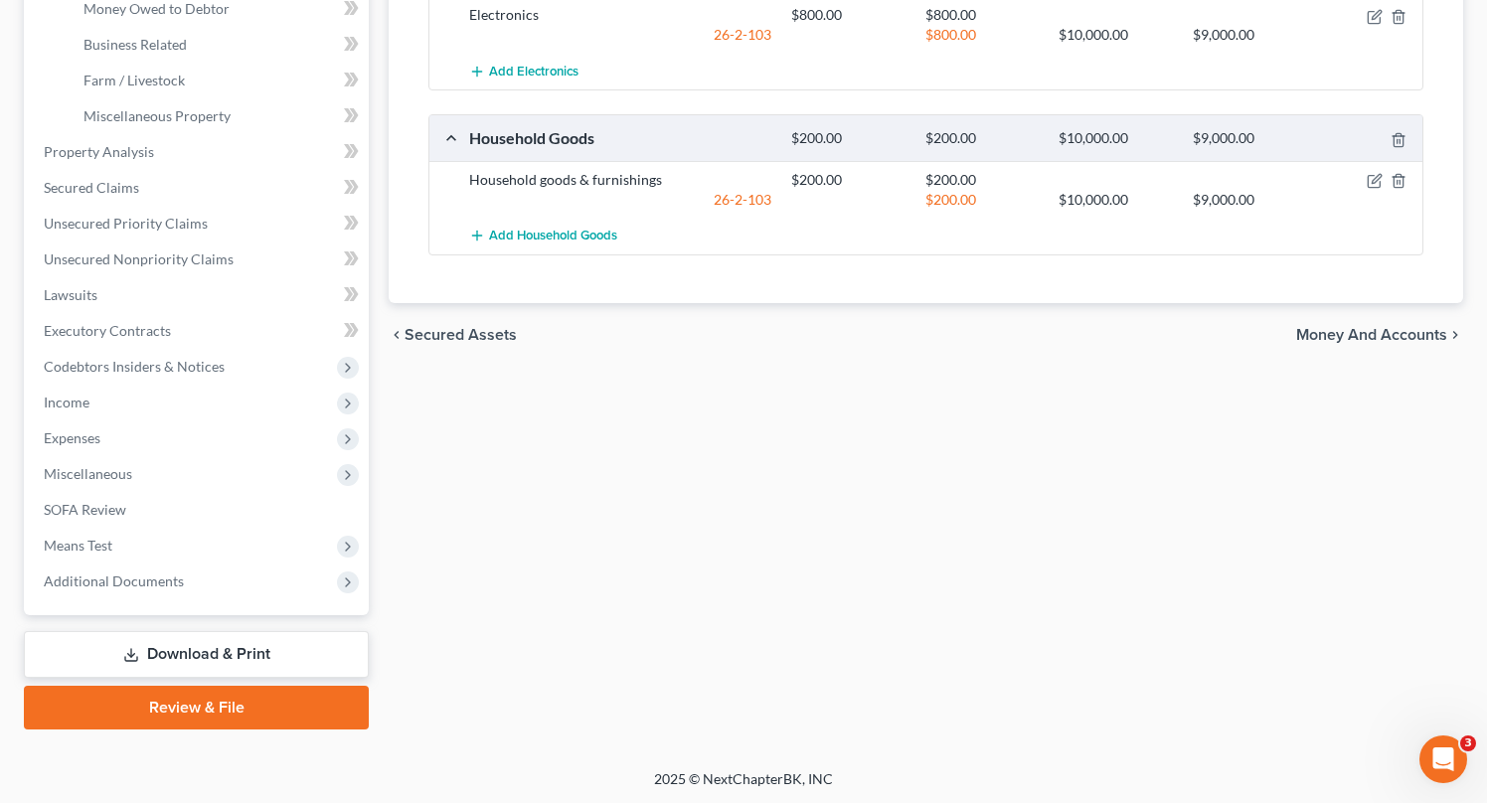
click at [1374, 332] on span "Money and Accounts" at bounding box center [1371, 335] width 151 height 16
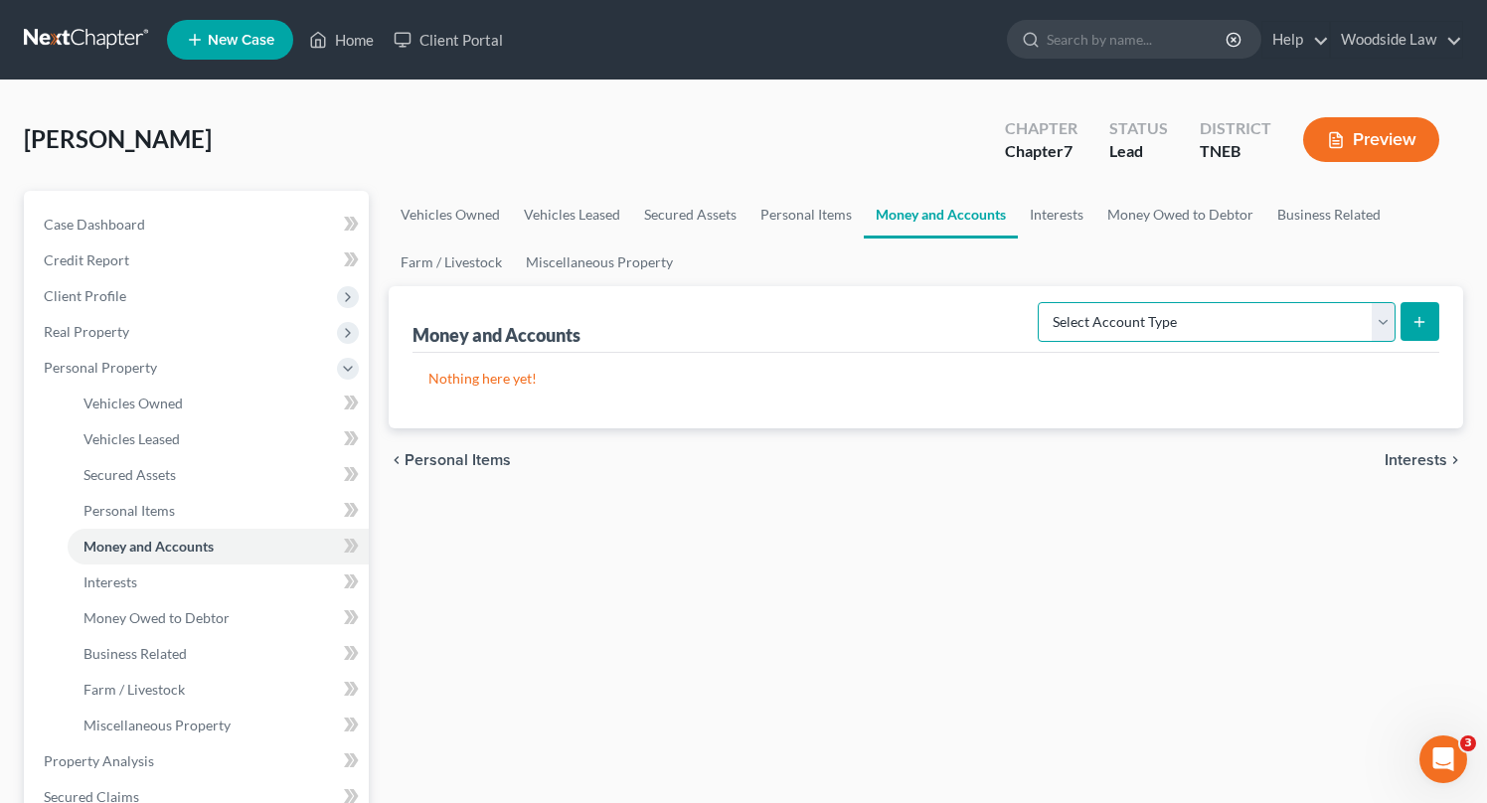
click at [1361, 309] on select "Select Account Type Brokerage Cash on Hand Certificates of Deposit Checking Acc…" at bounding box center [1217, 322] width 358 height 40
click at [1042, 302] on select "Select Account Type Brokerage Cash on Hand Certificates of Deposit Checking Acc…" at bounding box center [1217, 322] width 358 height 40
click at [1424, 318] on icon "submit" at bounding box center [1419, 322] width 16 height 16
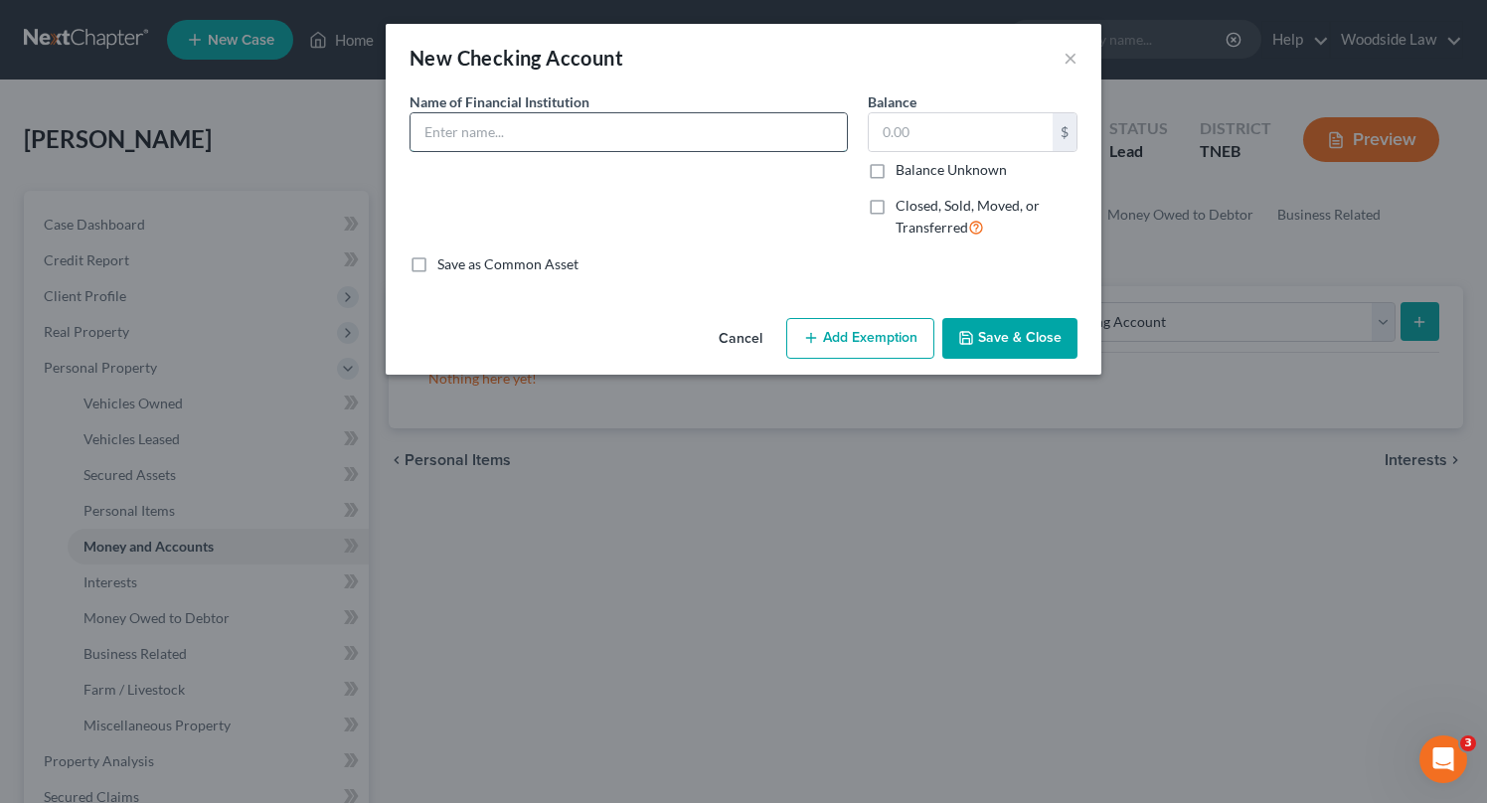
click at [536, 127] on input "text" at bounding box center [629, 132] width 436 height 38
click at [868, 335] on button "Add Exemption" at bounding box center [860, 339] width 148 height 42
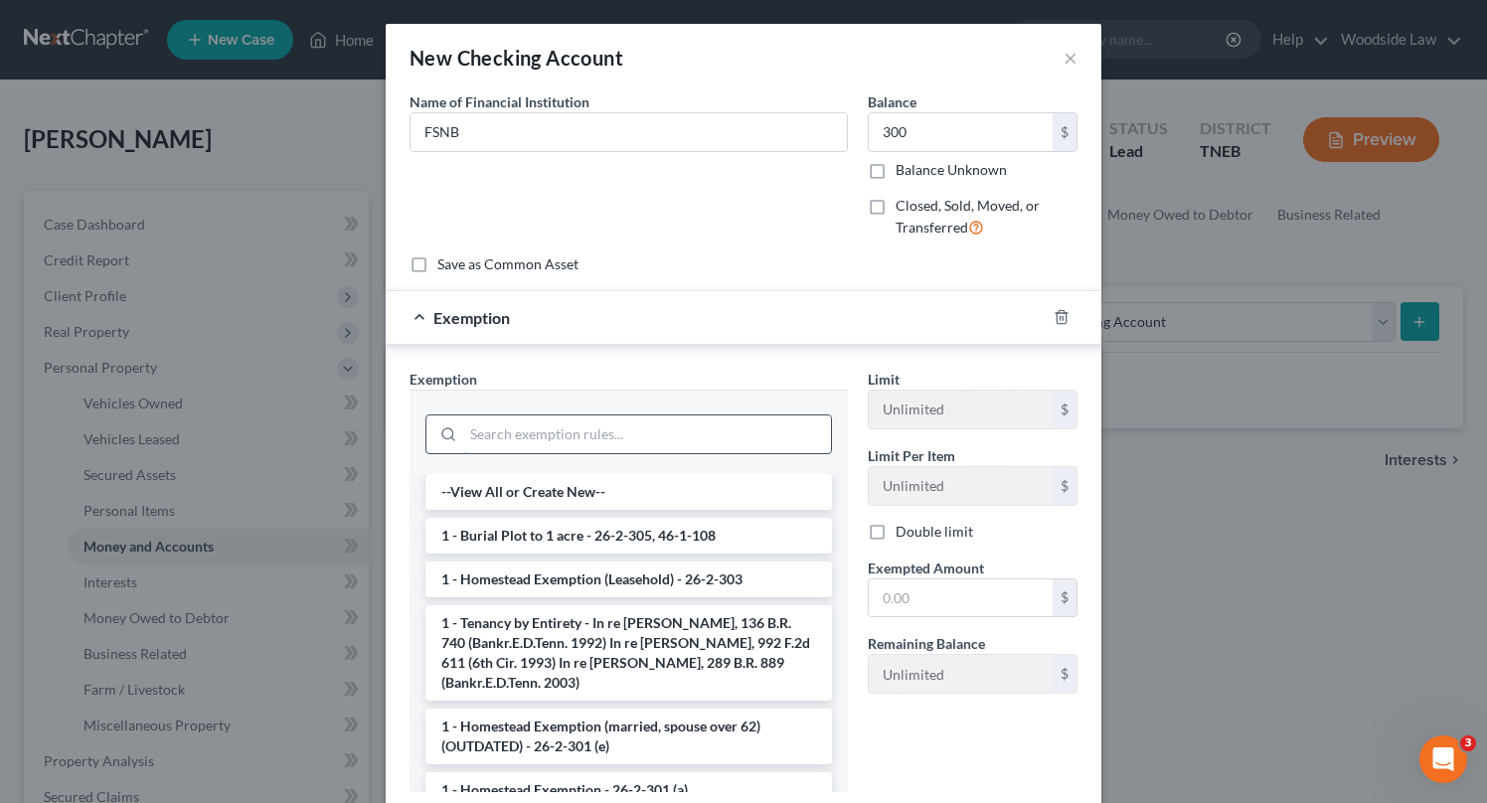
click at [647, 428] on input "search" at bounding box center [647, 434] width 368 height 38
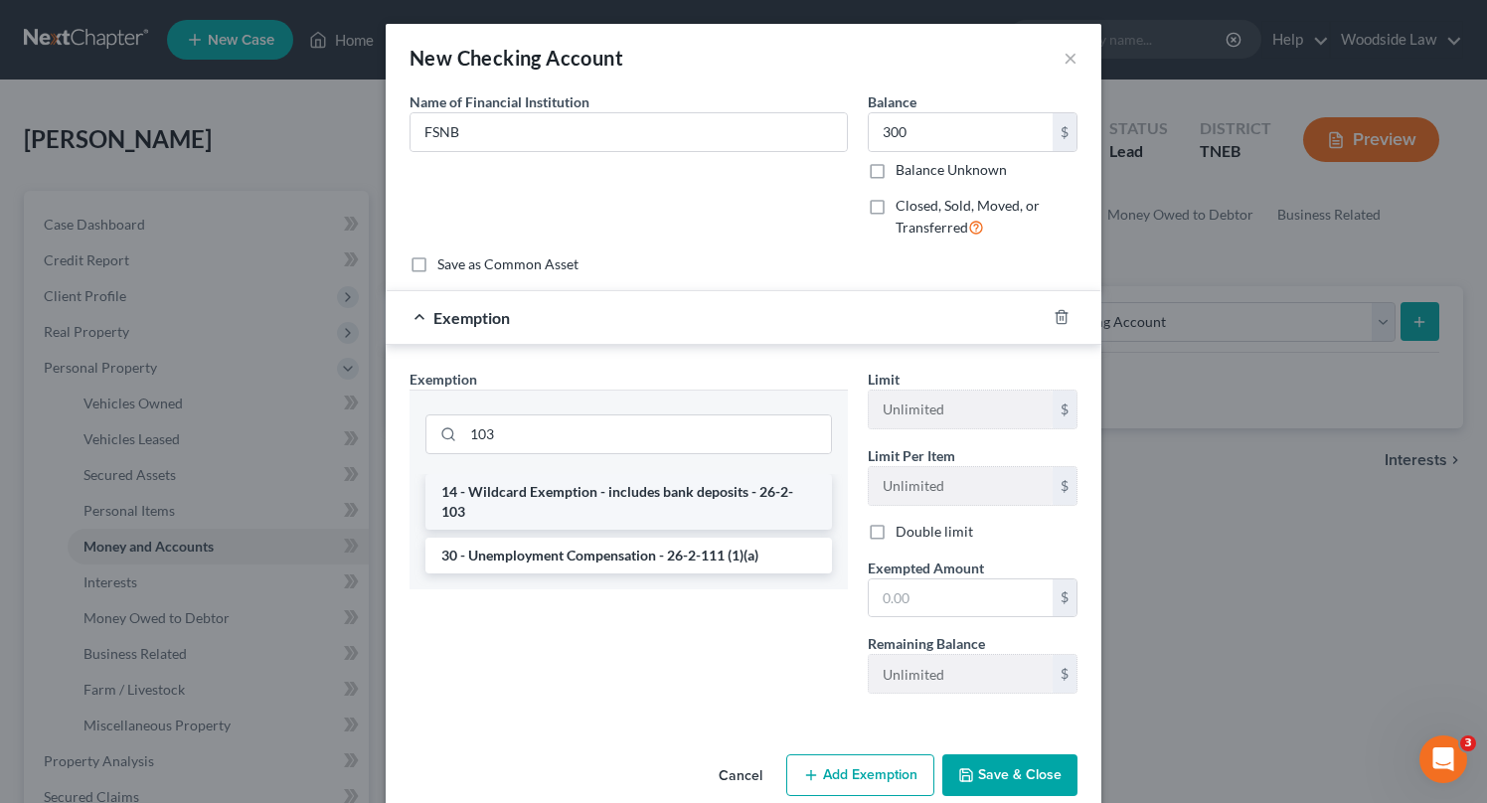
click at [707, 505] on li "14 - Wildcard Exemption - includes bank deposits - 26-2-103" at bounding box center [628, 502] width 407 height 56
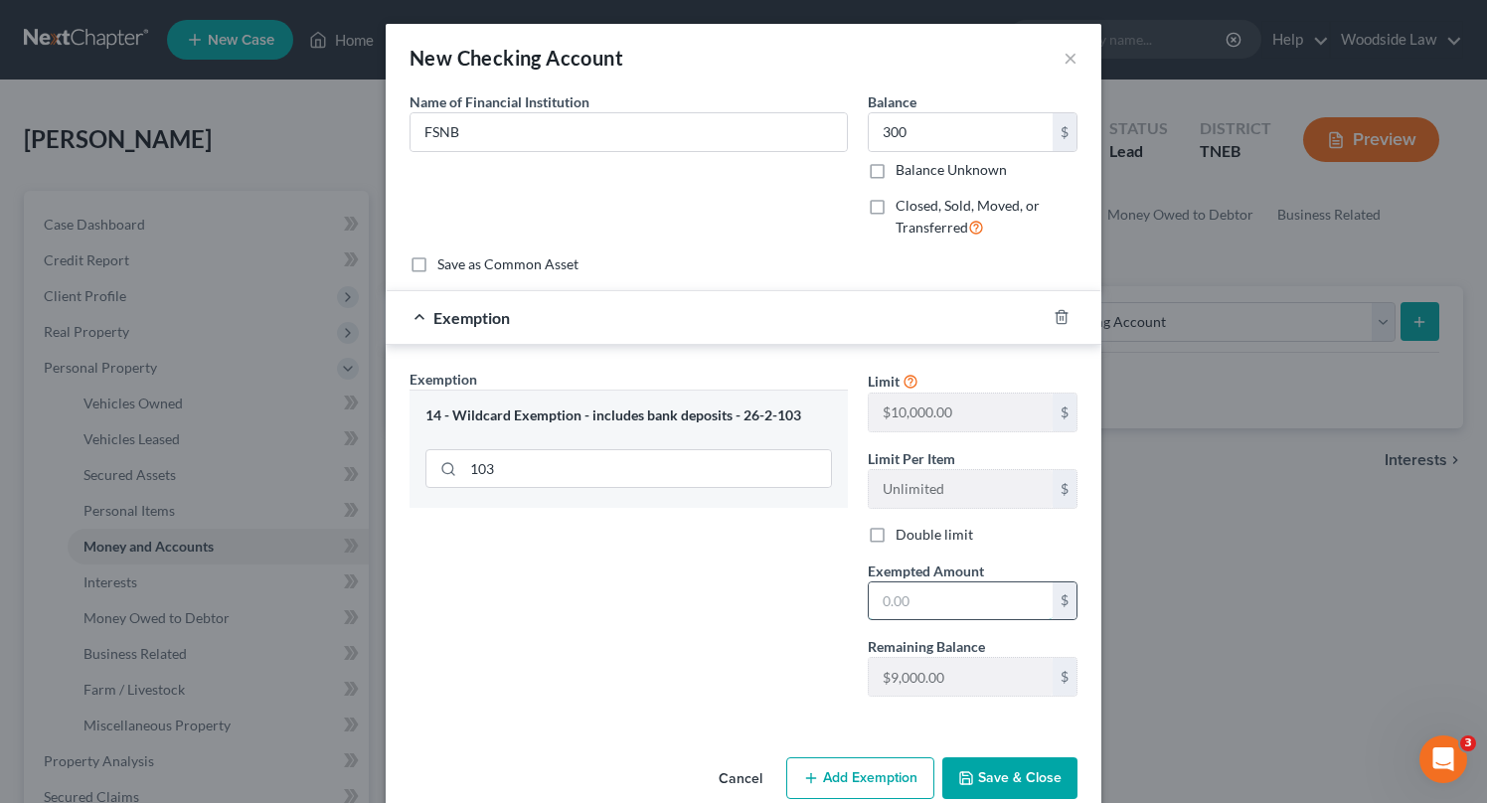
click at [960, 601] on input "text" at bounding box center [961, 601] width 184 height 38
click at [1053, 764] on button "Save & Close" at bounding box center [1009, 778] width 135 height 42
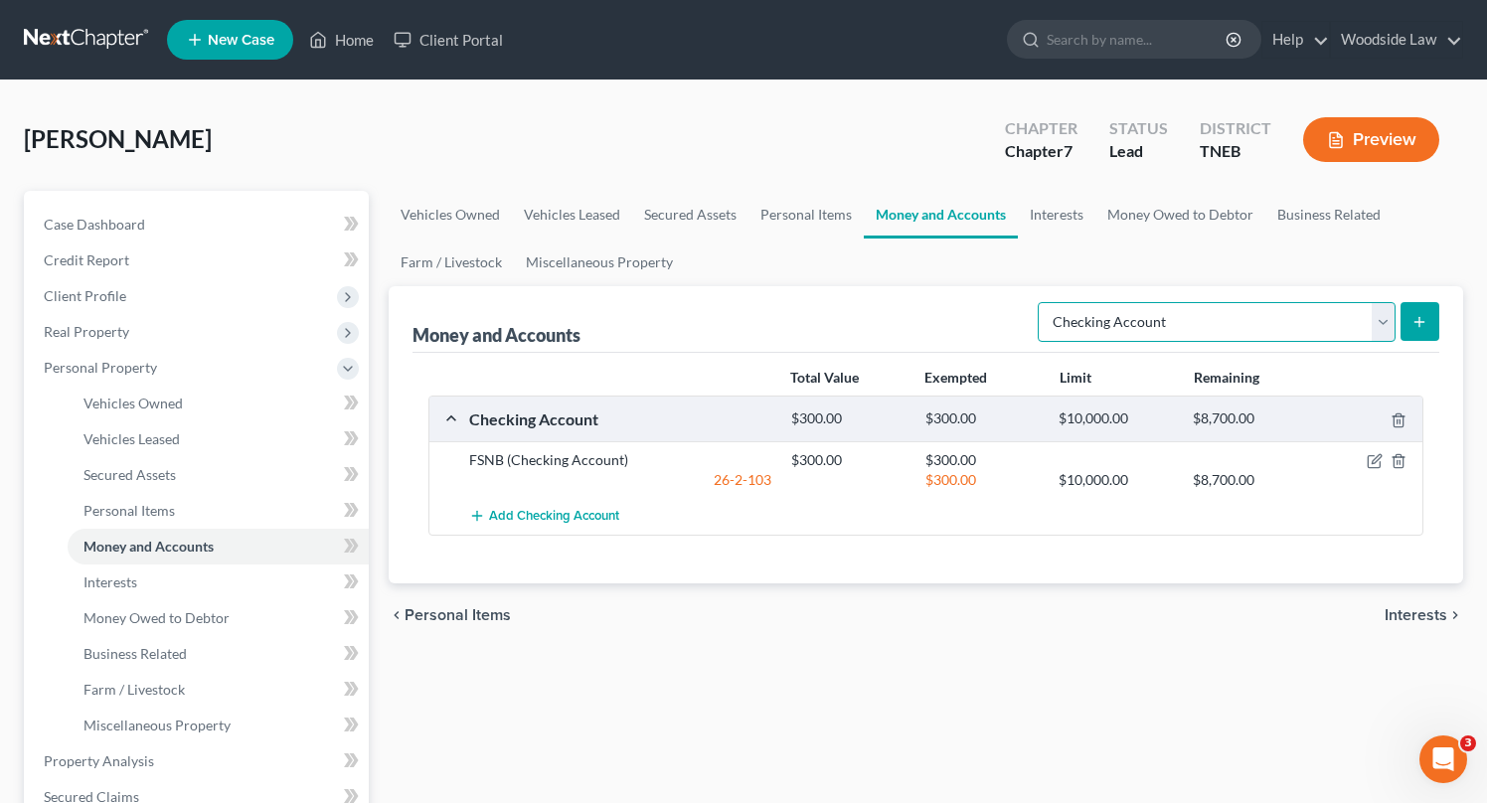
click at [1321, 324] on select "Select Account Type Brokerage Cash on Hand Certificates of Deposit Checking Acc…" at bounding box center [1217, 322] width 358 height 40
click at [1042, 302] on select "Select Account Type Brokerage Cash on Hand Certificates of Deposit Checking Acc…" at bounding box center [1217, 322] width 358 height 40
click at [1416, 326] on icon "submit" at bounding box center [1419, 322] width 16 height 16
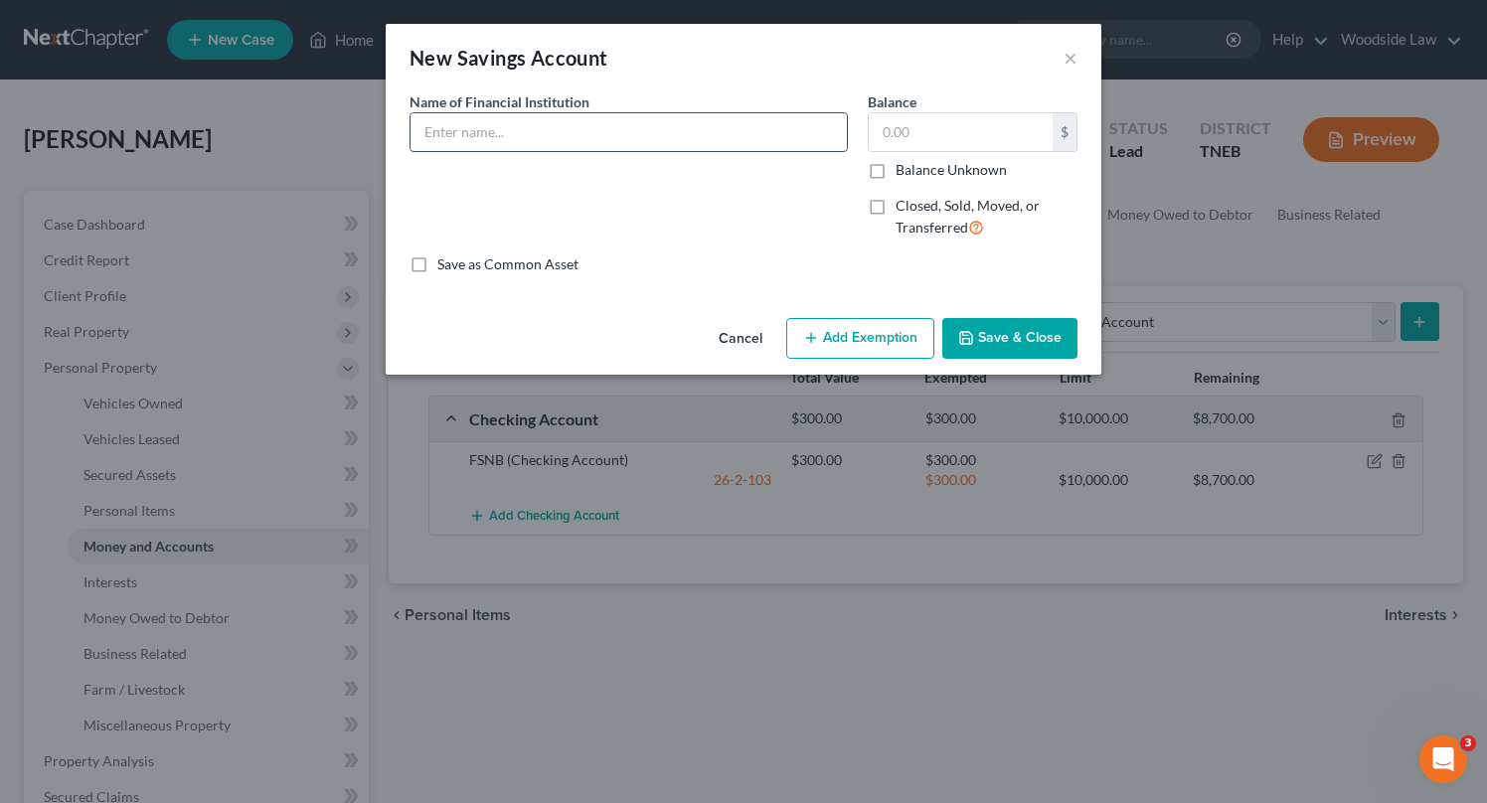
click at [472, 138] on input "text" at bounding box center [629, 132] width 436 height 38
click at [1070, 65] on button "×" at bounding box center [1071, 58] width 14 height 24
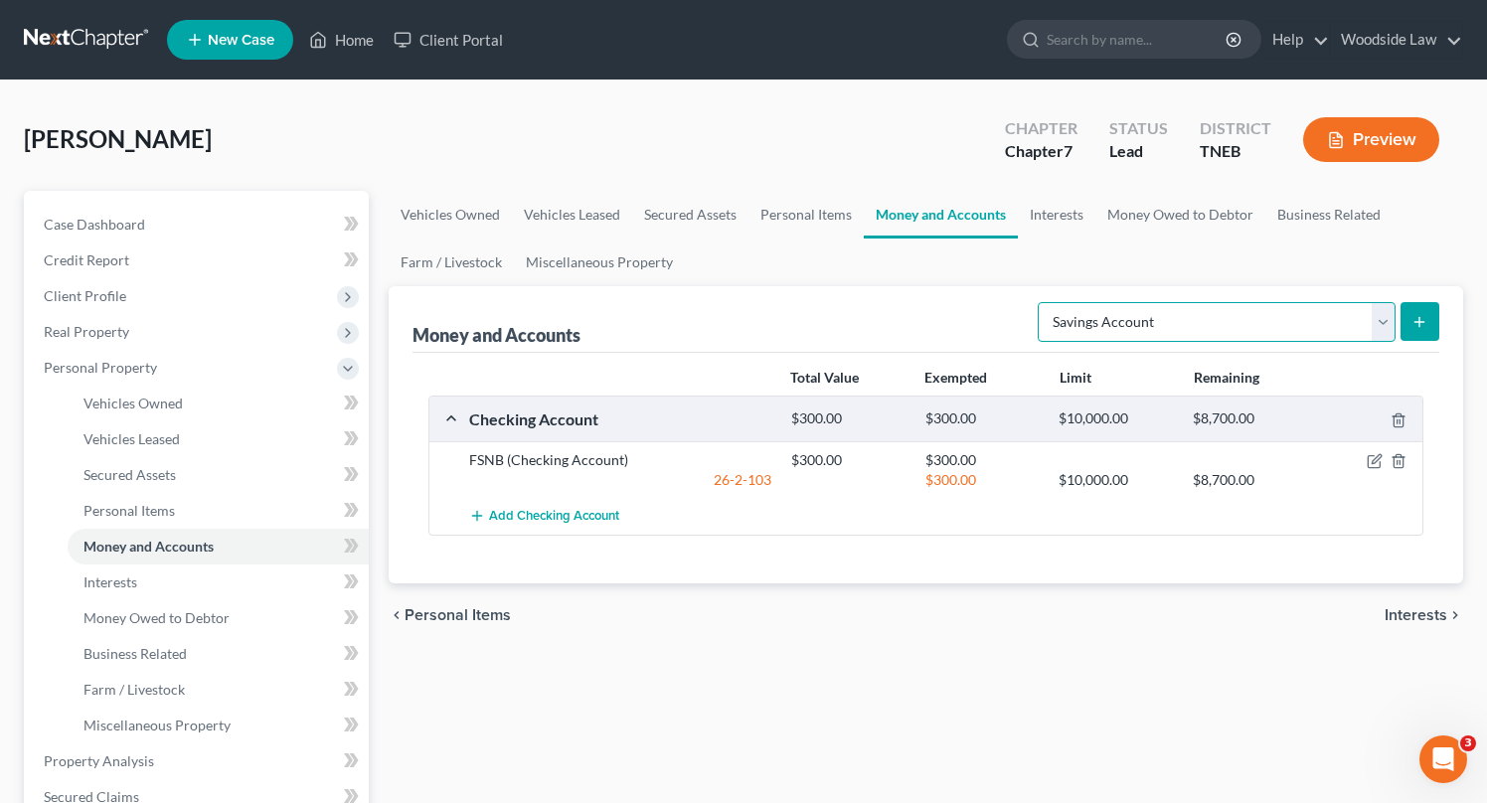
click at [1337, 315] on select "Select Account Type Brokerage Cash on Hand Certificates of Deposit Checking Acc…" at bounding box center [1217, 322] width 358 height 40
click at [1042, 302] on select "Select Account Type Brokerage Cash on Hand Certificates of Deposit Checking Acc…" at bounding box center [1217, 322] width 358 height 40
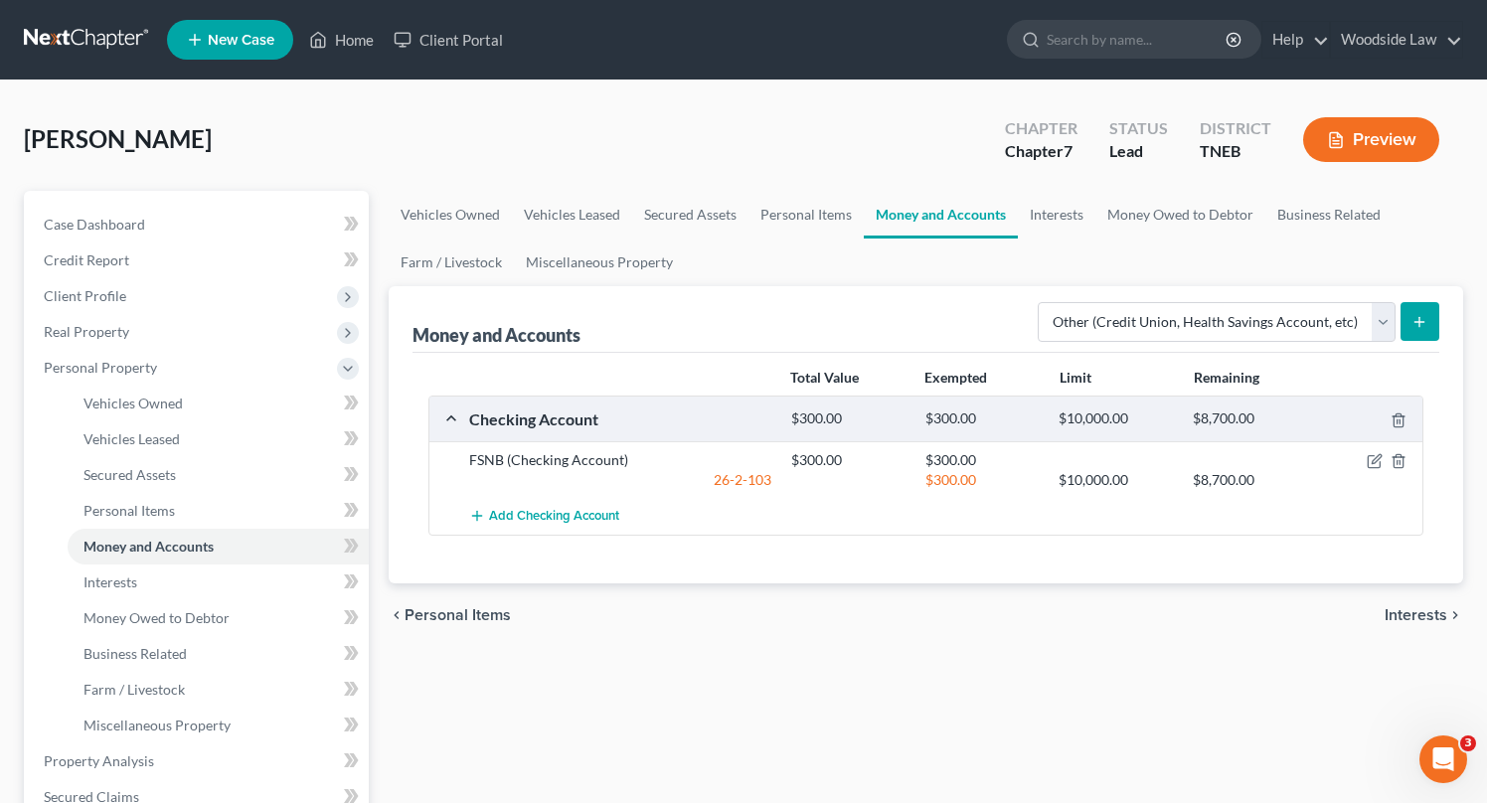
click at [1420, 314] on icon "submit" at bounding box center [1419, 322] width 16 height 16
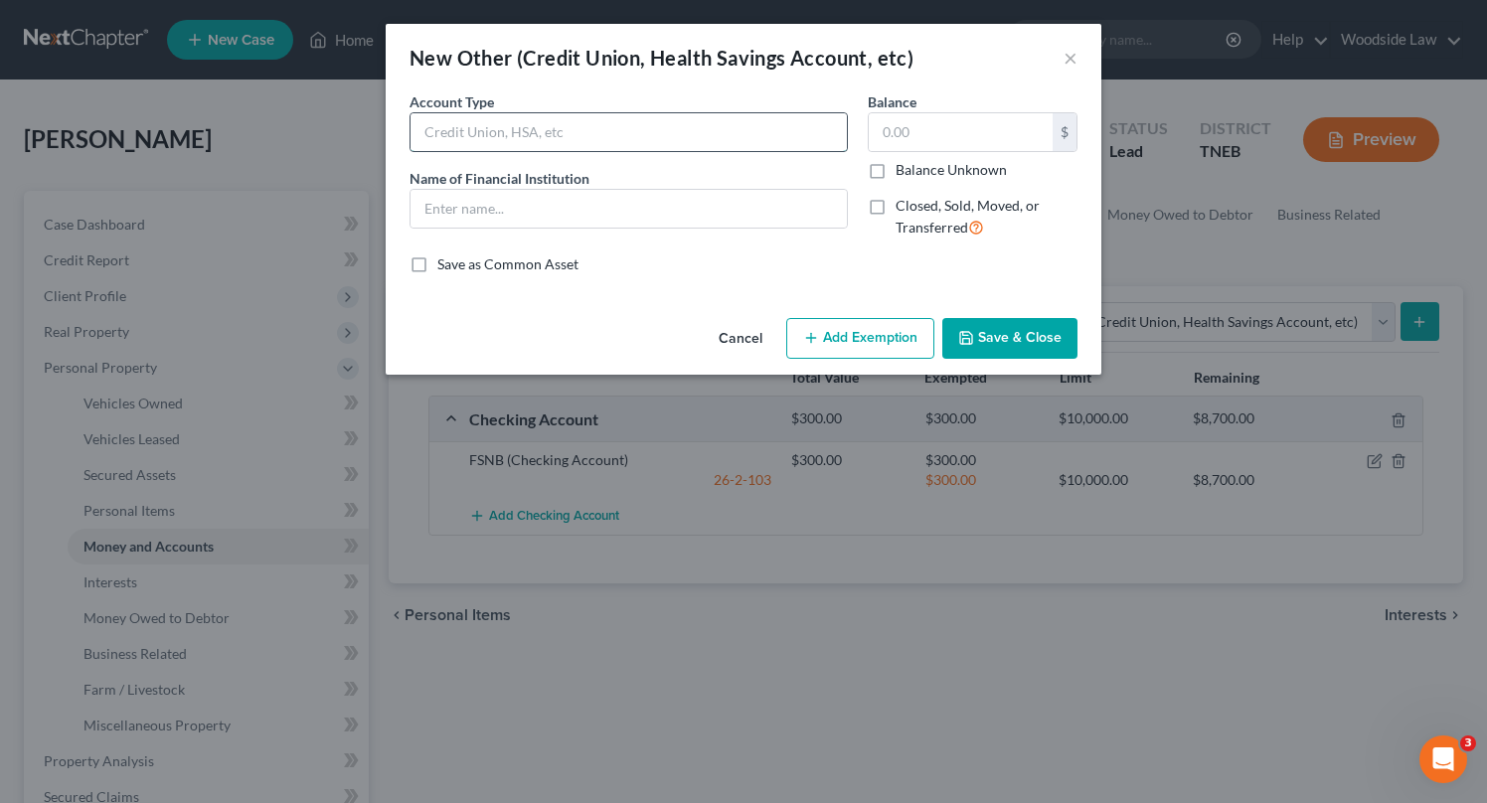
click at [555, 132] on input "text" at bounding box center [629, 132] width 436 height 38
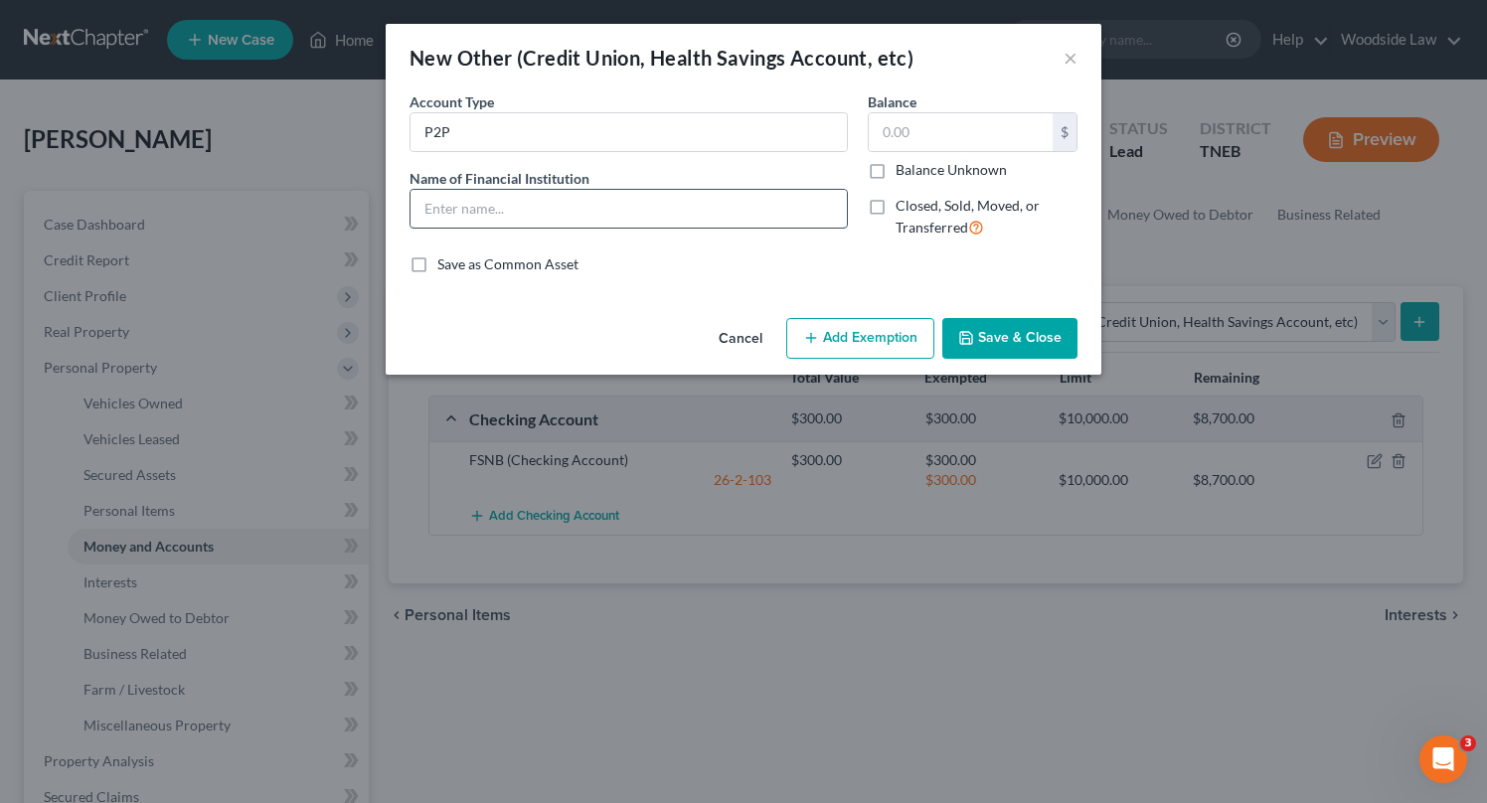
click at [493, 219] on input "text" at bounding box center [629, 209] width 436 height 38
click at [943, 142] on input "text" at bounding box center [961, 132] width 184 height 38
click at [1055, 329] on button "Save & Close" at bounding box center [1009, 339] width 135 height 42
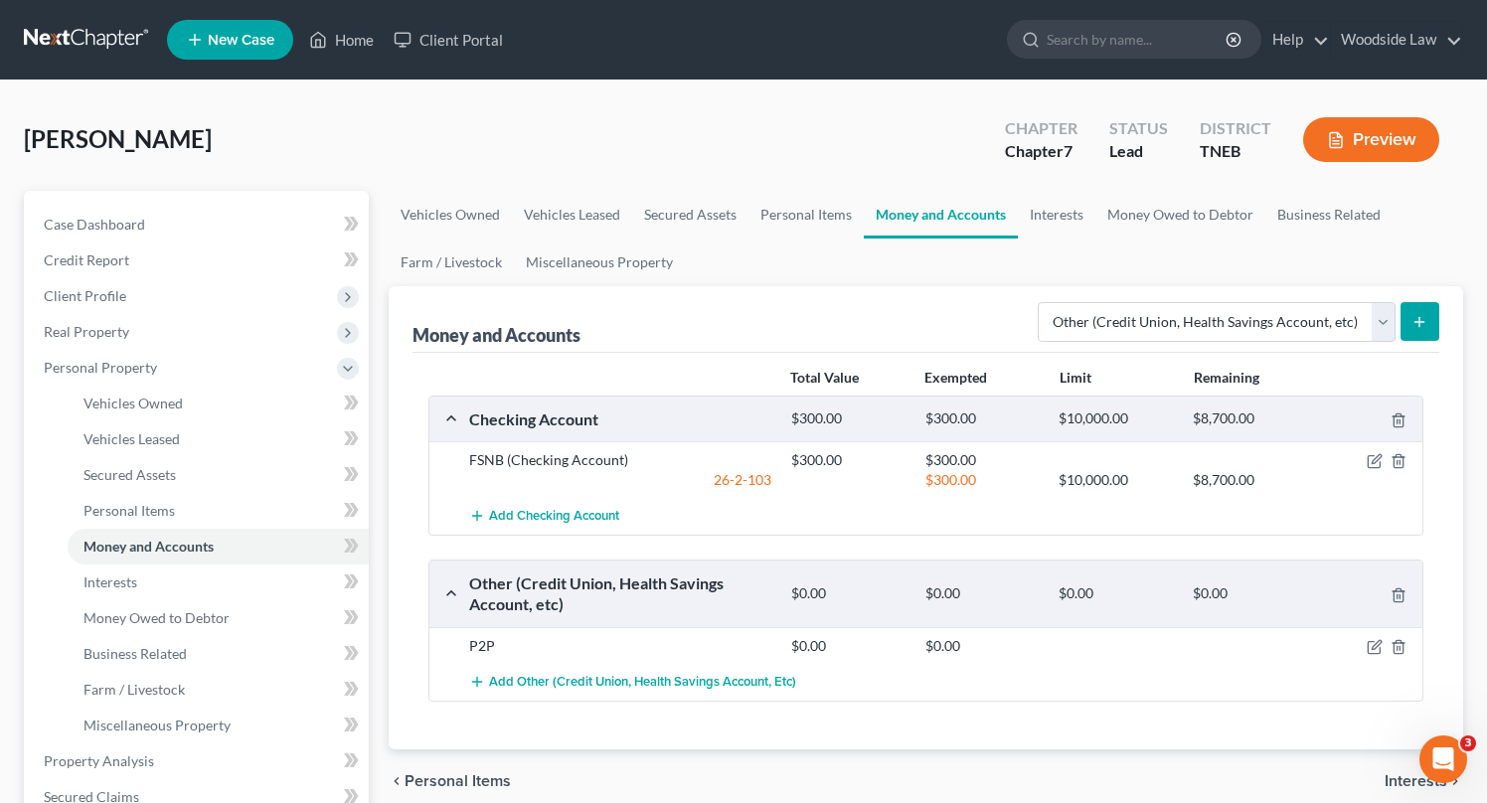
click at [1391, 143] on button "Preview" at bounding box center [1371, 139] width 136 height 45
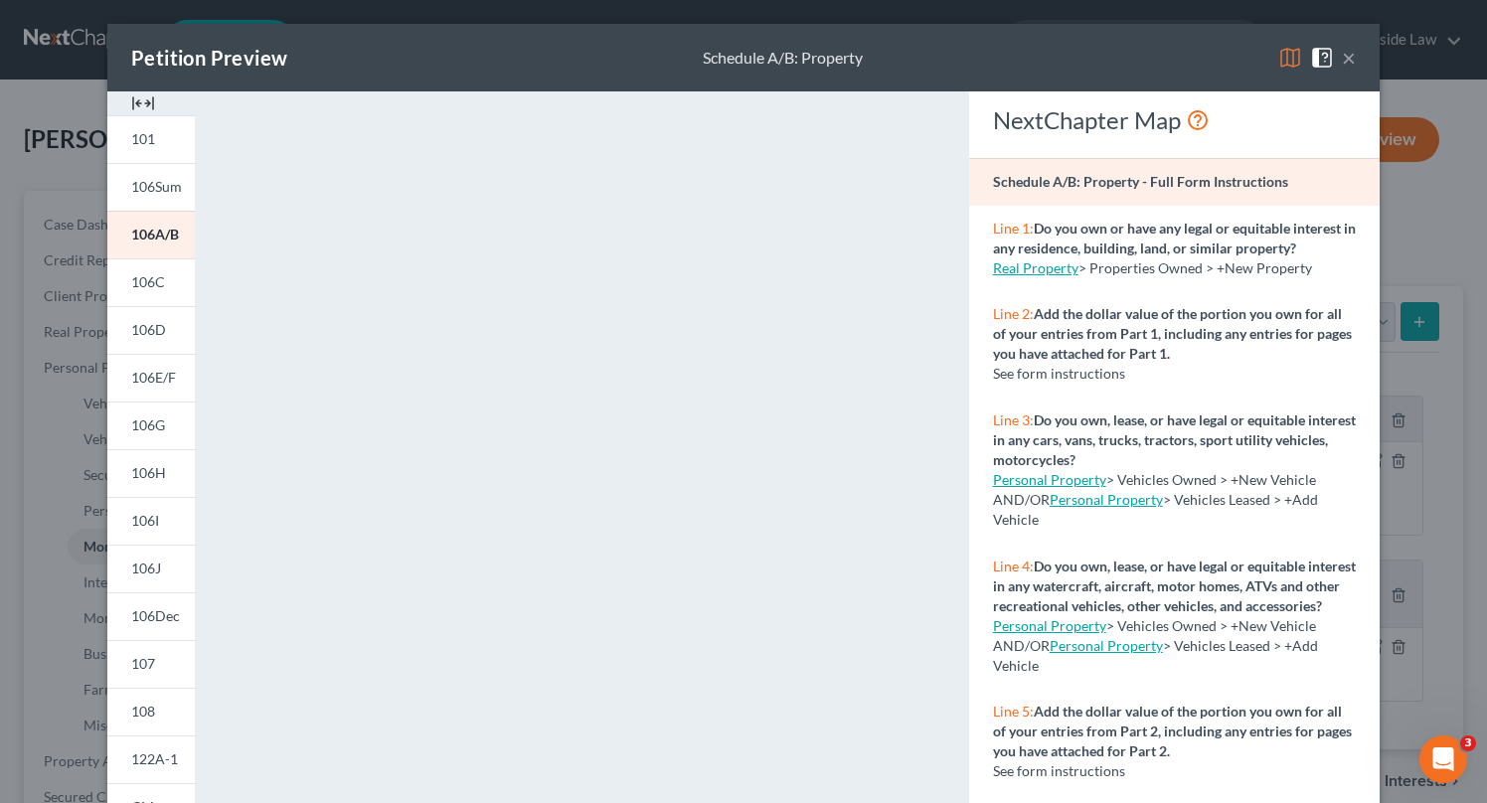
click at [1344, 61] on button "×" at bounding box center [1349, 58] width 14 height 24
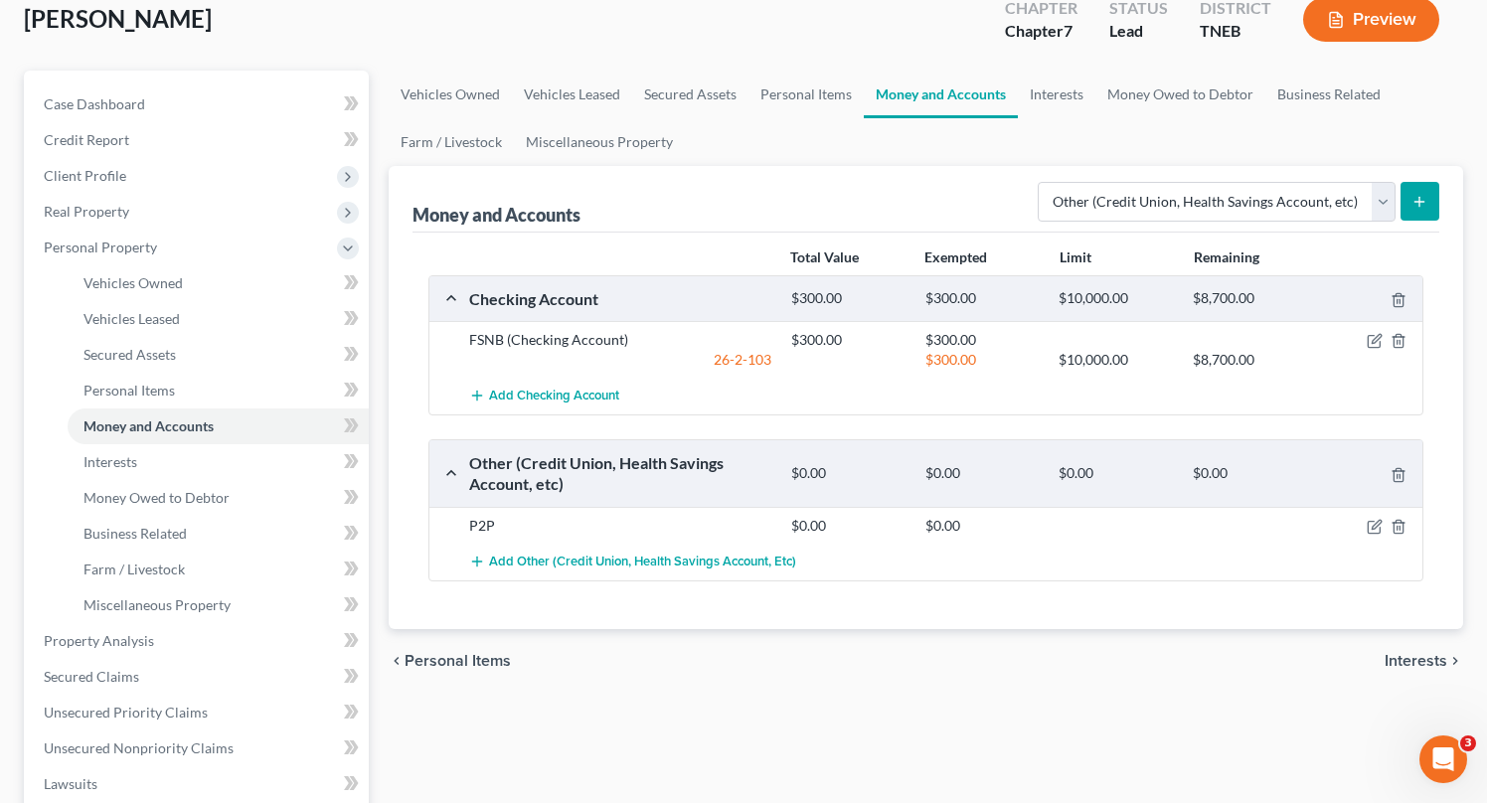
scroll to position [119, 0]
click at [733, 206] on div "Money and Accounts Select Account Type Brokerage Cash on Hand Certificates of D…" at bounding box center [925, 200] width 1027 height 67
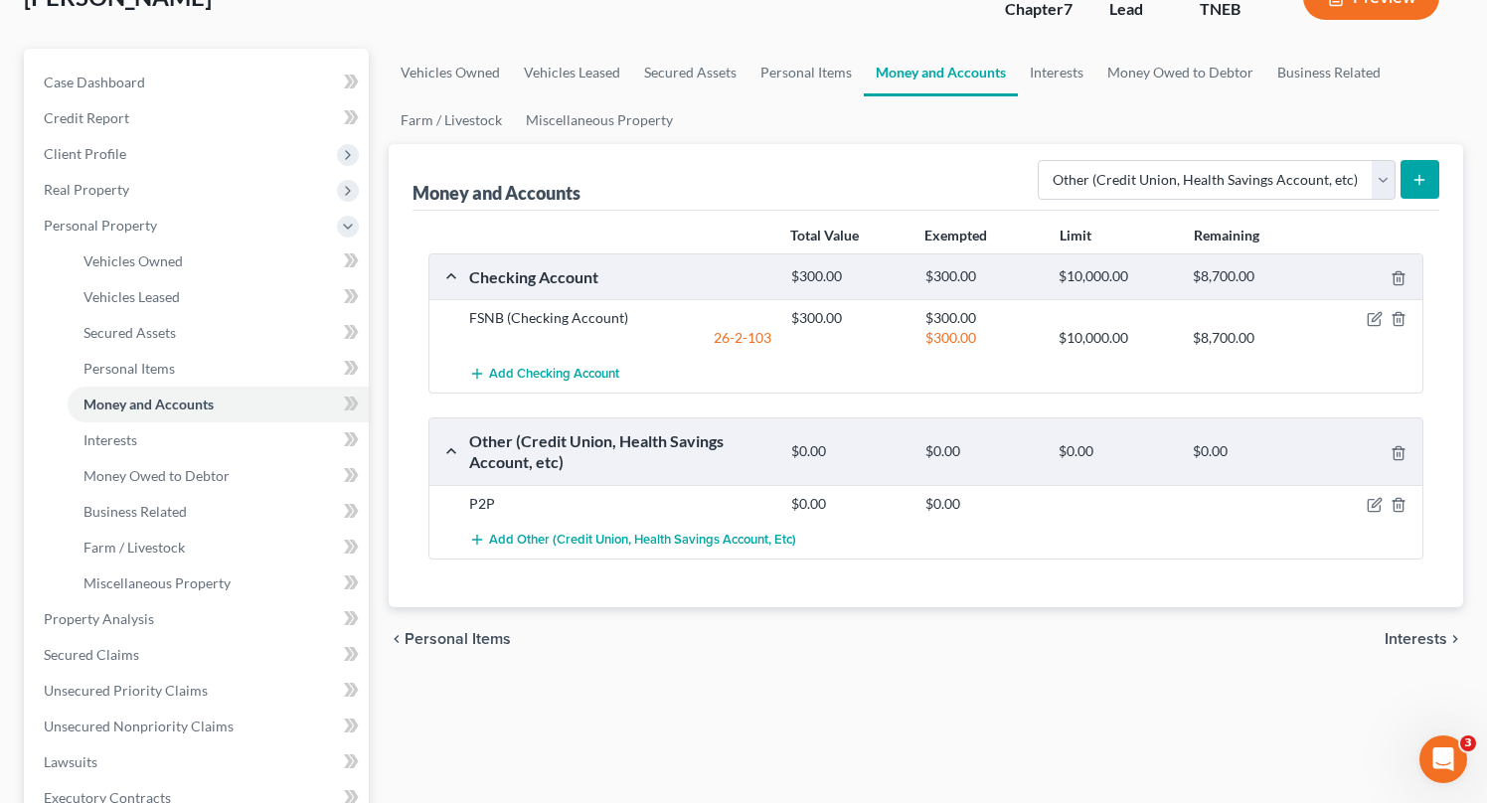
scroll to position [141, 0]
click at [1418, 644] on span "Interests" at bounding box center [1416, 640] width 63 height 16
